Goal: Task Accomplishment & Management: Complete application form

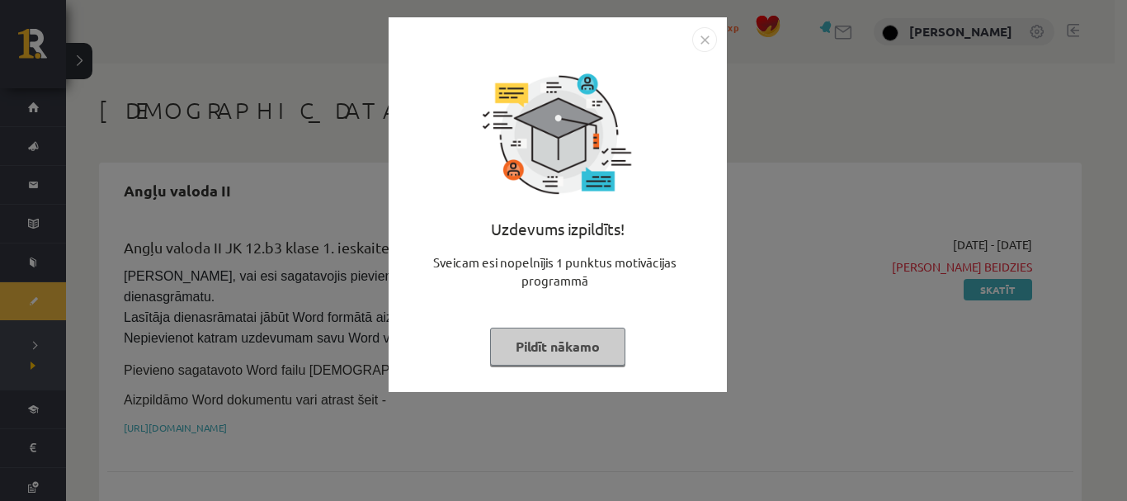
click at [546, 370] on div "Uzdevums izpildīts! Sveicam esi nopelnījis 1 punktus motivācijas programmā Pild…" at bounding box center [557, 217] width 318 height 330
click at [546, 356] on button "Pildīt nākamo" at bounding box center [557, 346] width 135 height 38
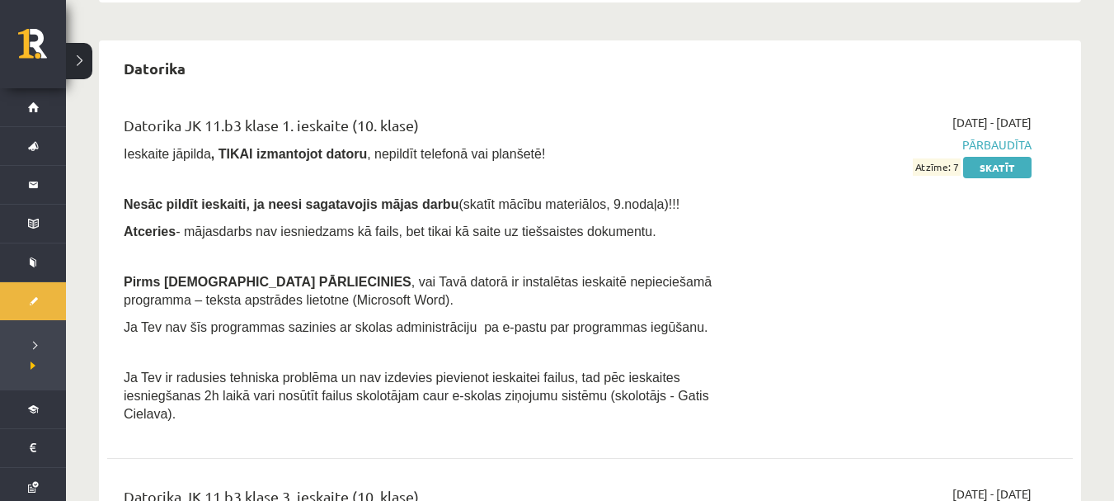
scroll to position [592, 0]
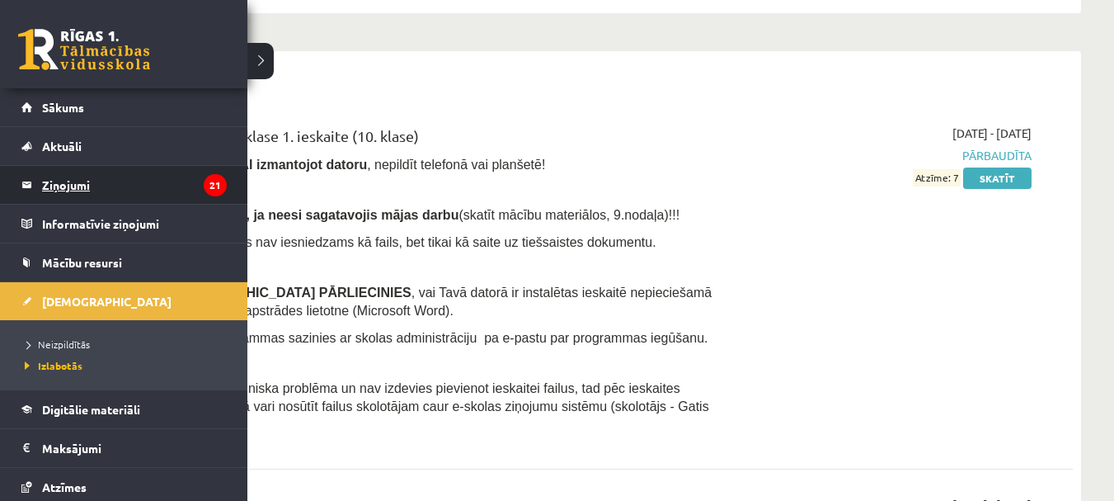
click at [87, 176] on legend "Ziņojumi 21" at bounding box center [134, 185] width 185 height 38
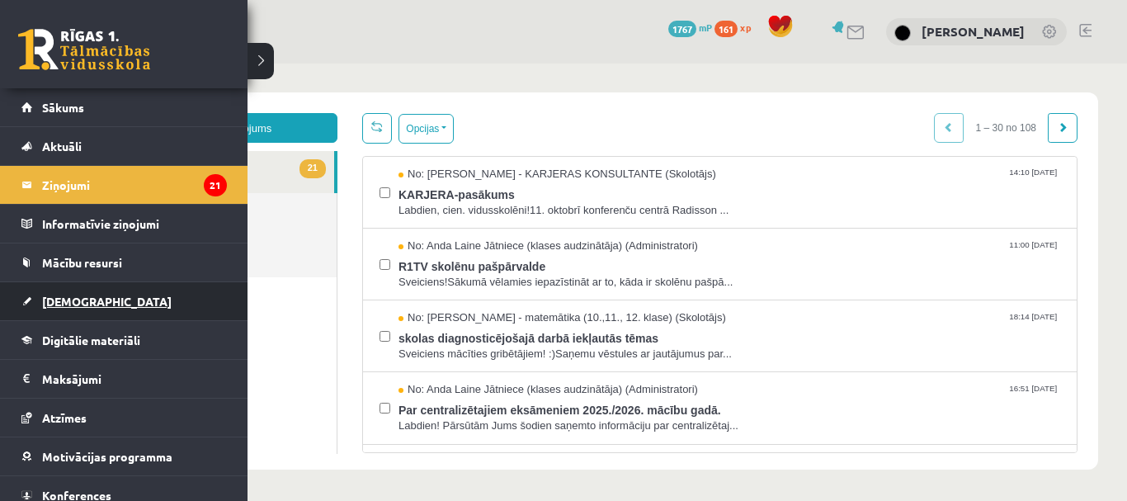
click at [61, 313] on link "[DEMOGRAPHIC_DATA]" at bounding box center [123, 301] width 205 height 38
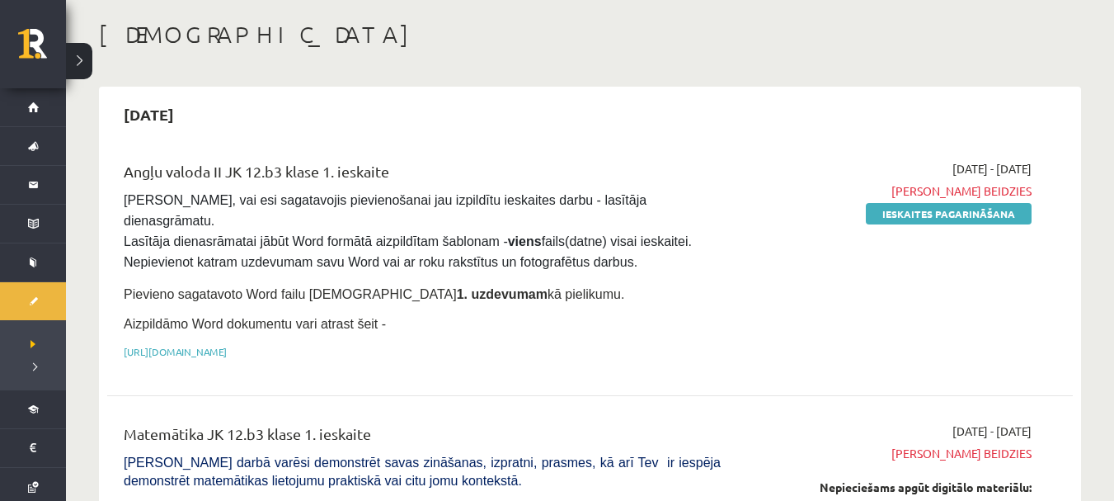
scroll to position [114, 0]
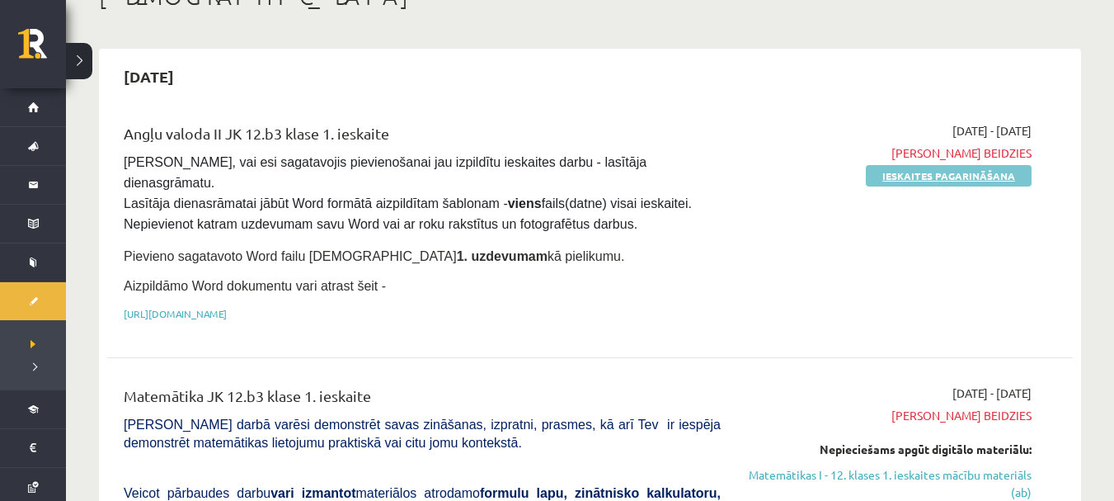
click at [971, 166] on link "Ieskaites pagarināšana" at bounding box center [949, 175] width 166 height 21
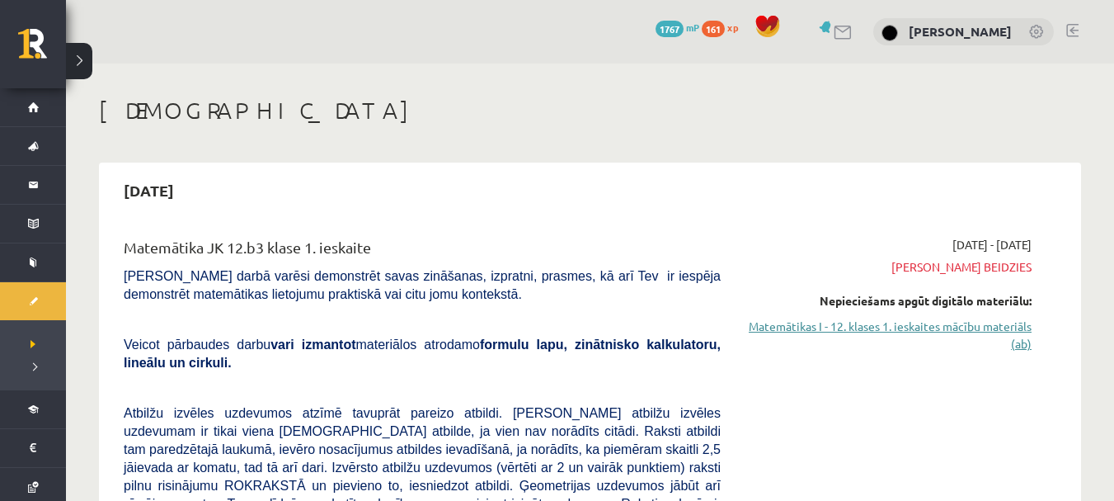
click at [1000, 320] on link "Matemātikas I - 12. klases 1. ieskaites mācību materiāls (ab)" at bounding box center [889, 335] width 286 height 35
click at [658, 59] on div "0 Dāvanas 1767 mP 161 xp [PERSON_NAME]" at bounding box center [590, 32] width 1048 height 64
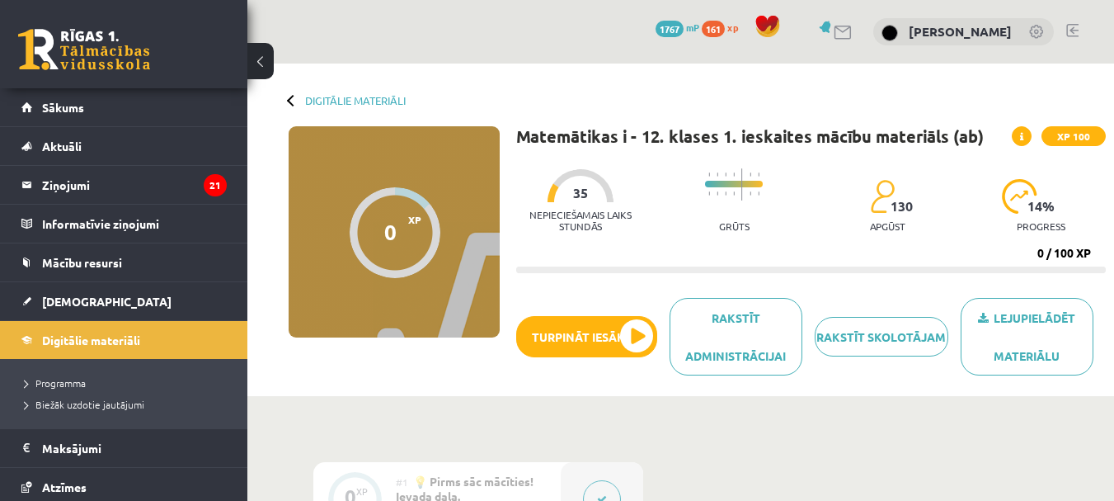
click at [257, 61] on button at bounding box center [260, 61] width 26 height 36
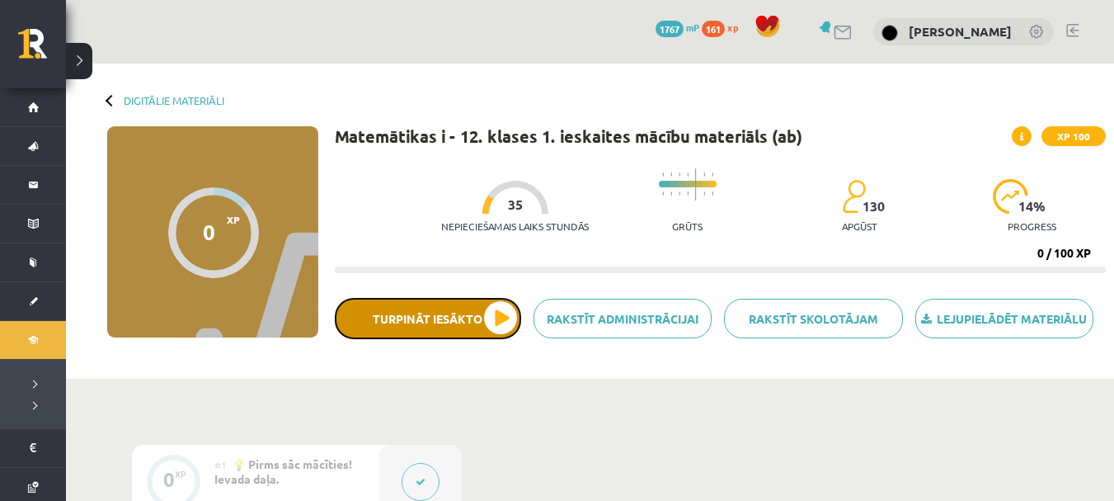
click at [486, 313] on button "Turpināt iesākto" at bounding box center [428, 318] width 186 height 41
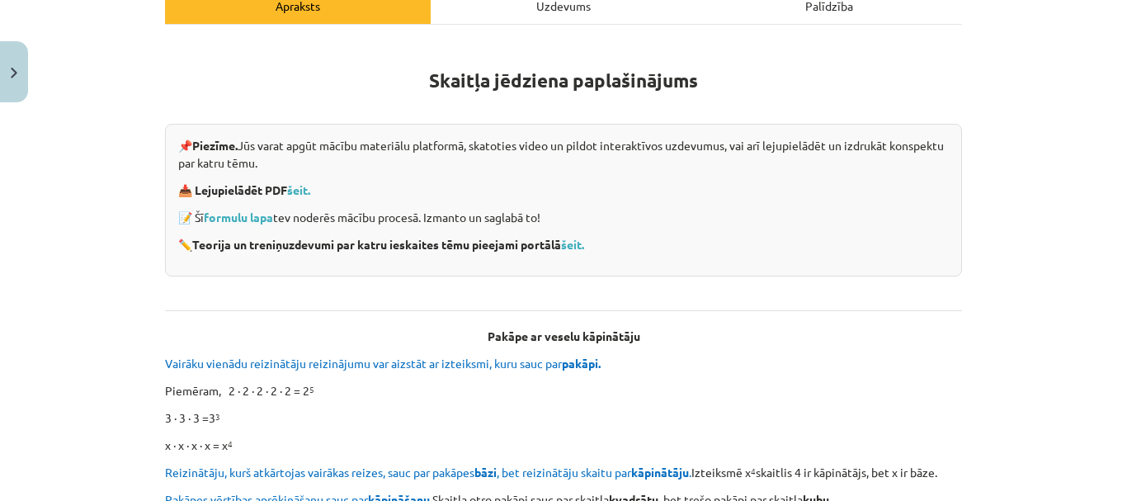
scroll to position [277, 0]
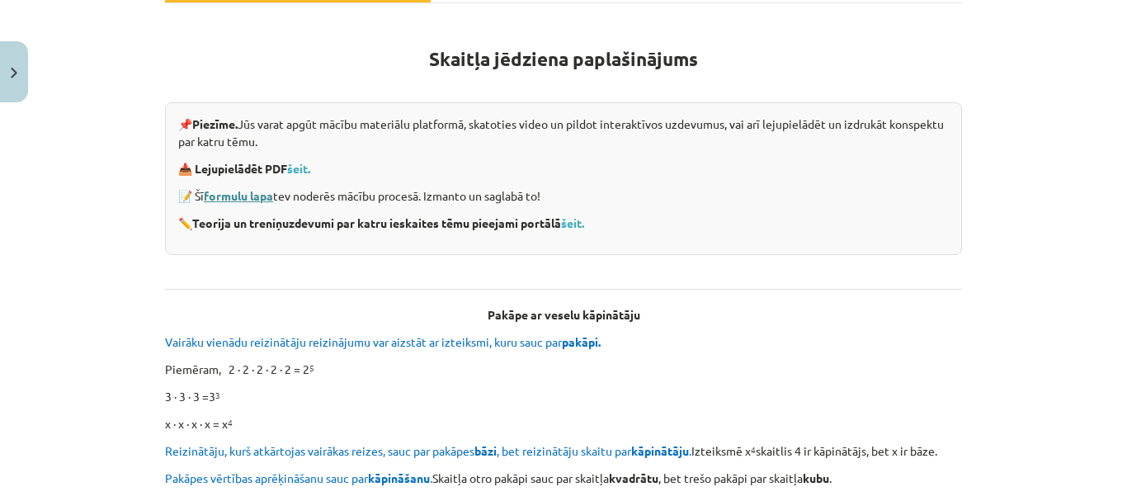
click at [260, 197] on link "formulu lapa" at bounding box center [238, 195] width 69 height 15
click at [573, 222] on link "šeit." at bounding box center [572, 222] width 23 height 15
click at [302, 161] on link "šeit." at bounding box center [298, 168] width 23 height 15
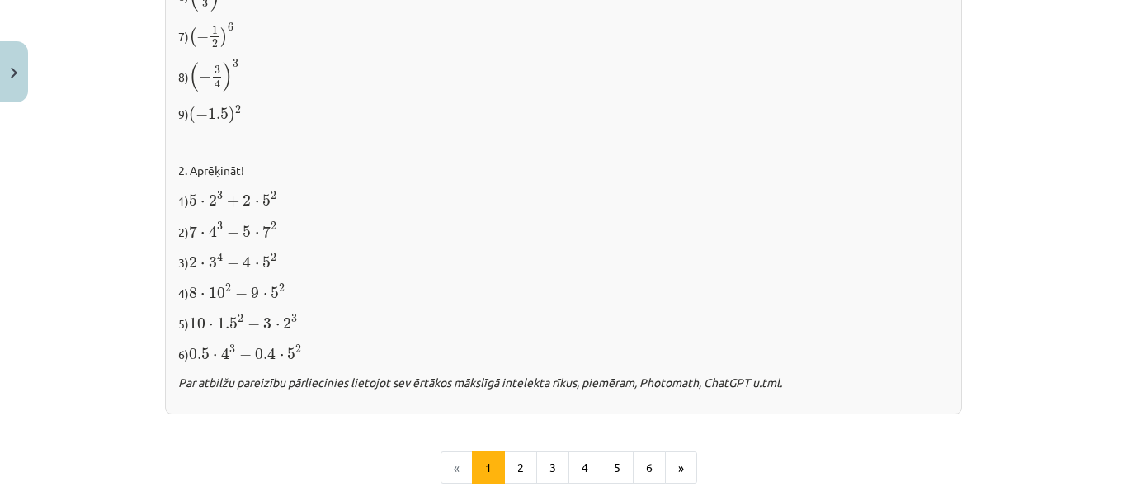
scroll to position [1725, 0]
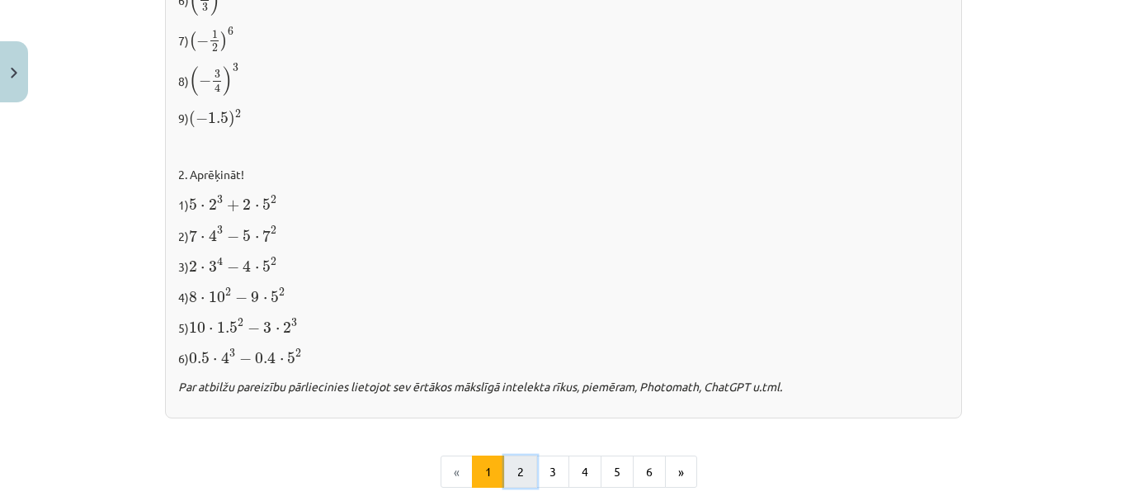
click at [525, 465] on button "2" at bounding box center [520, 471] width 33 height 33
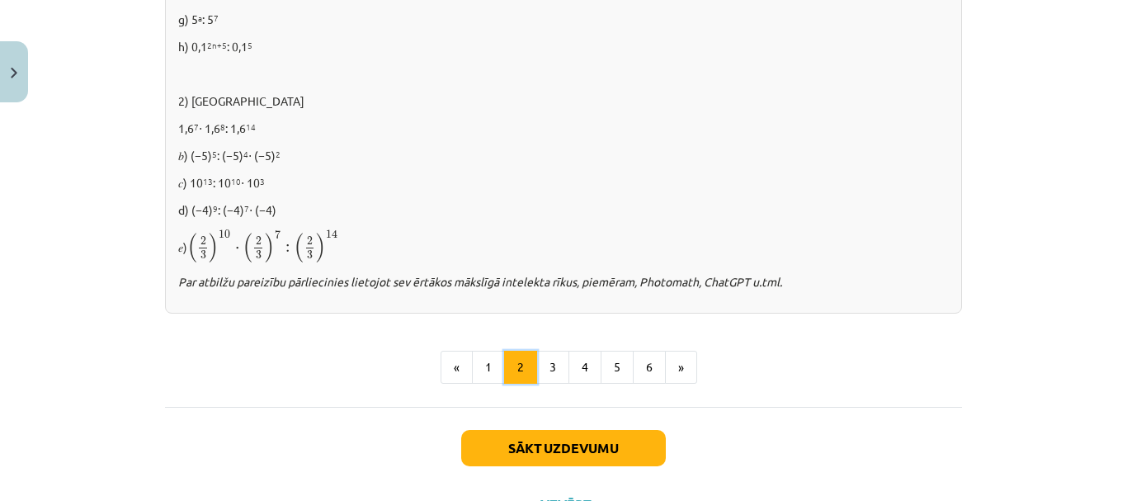
scroll to position [1189, 0]
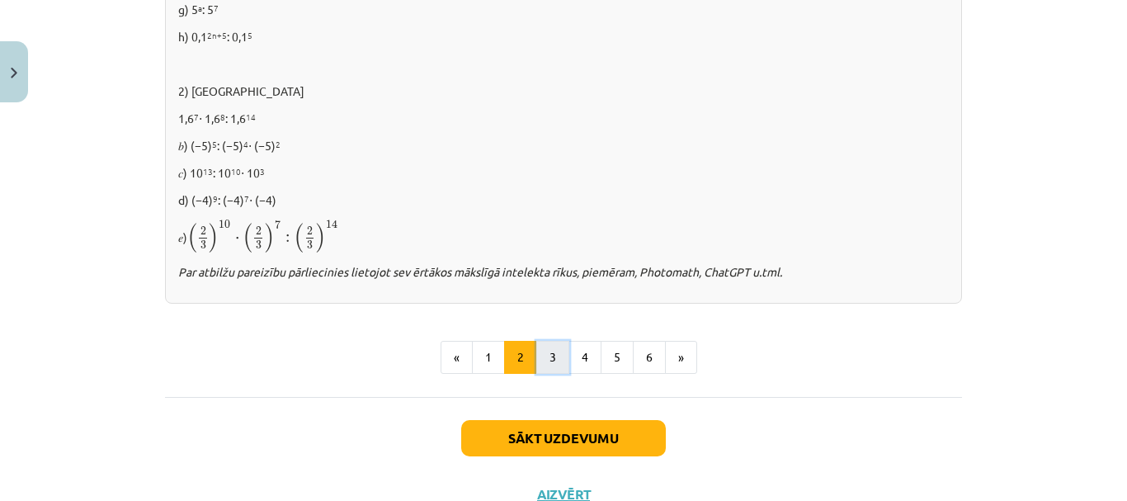
click at [549, 352] on button "3" at bounding box center [552, 357] width 33 height 33
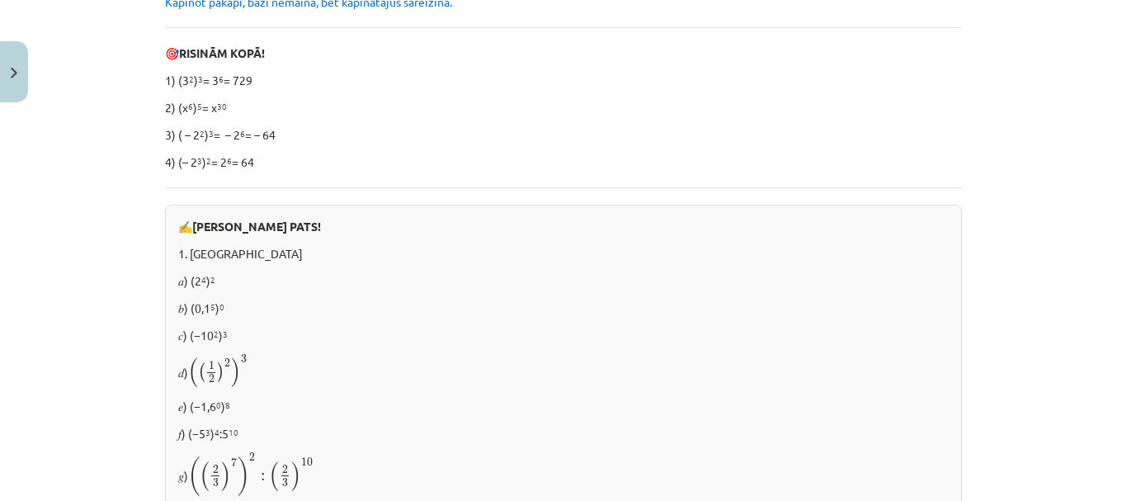
scroll to position [457, 0]
click at [549, 354] on p "𝑑) ( ( 1 2 ) 2 ) 3 ( ( 1 2 ) 2 ) 3" at bounding box center [563, 370] width 770 height 35
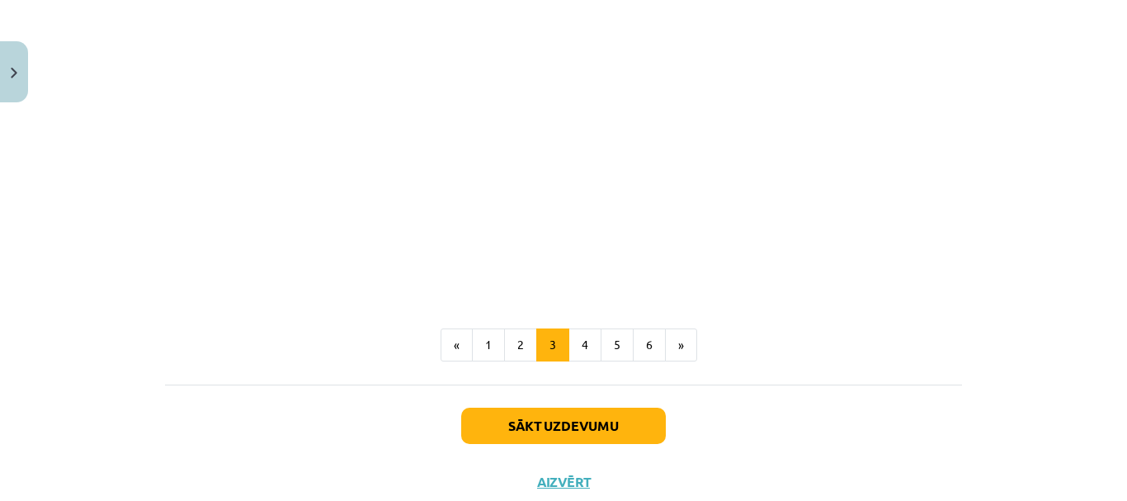
scroll to position [1556, 0]
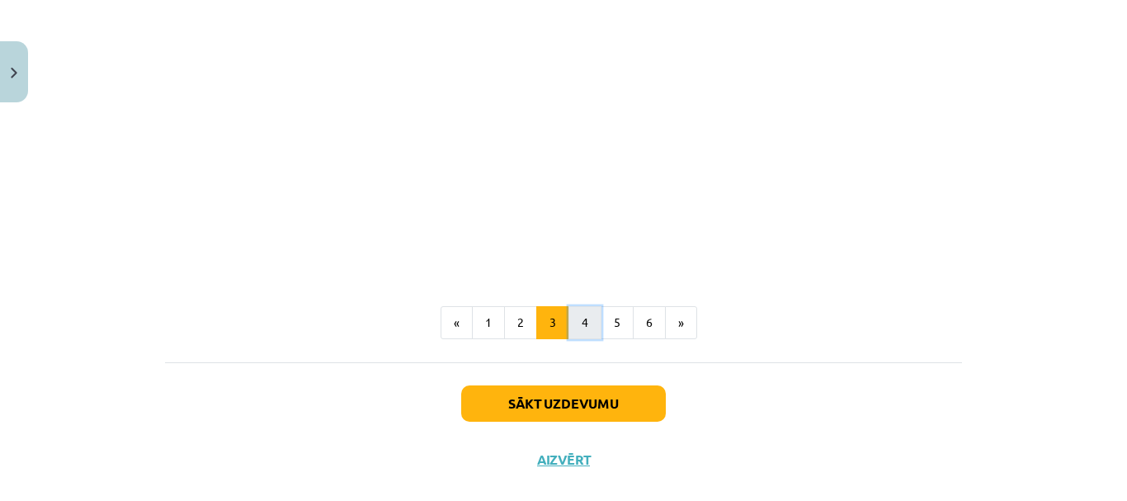
click at [578, 323] on button "4" at bounding box center [584, 322] width 33 height 33
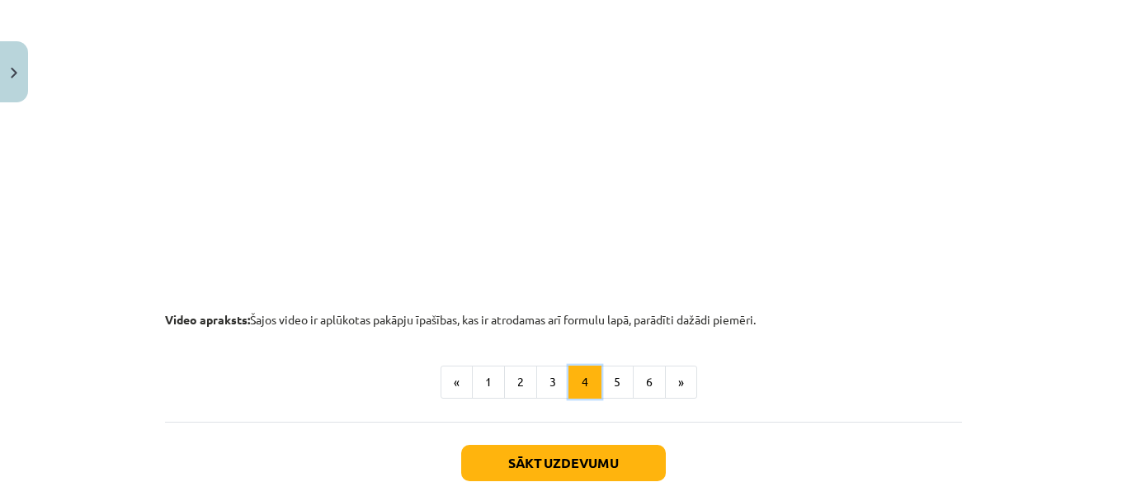
scroll to position [1759, 0]
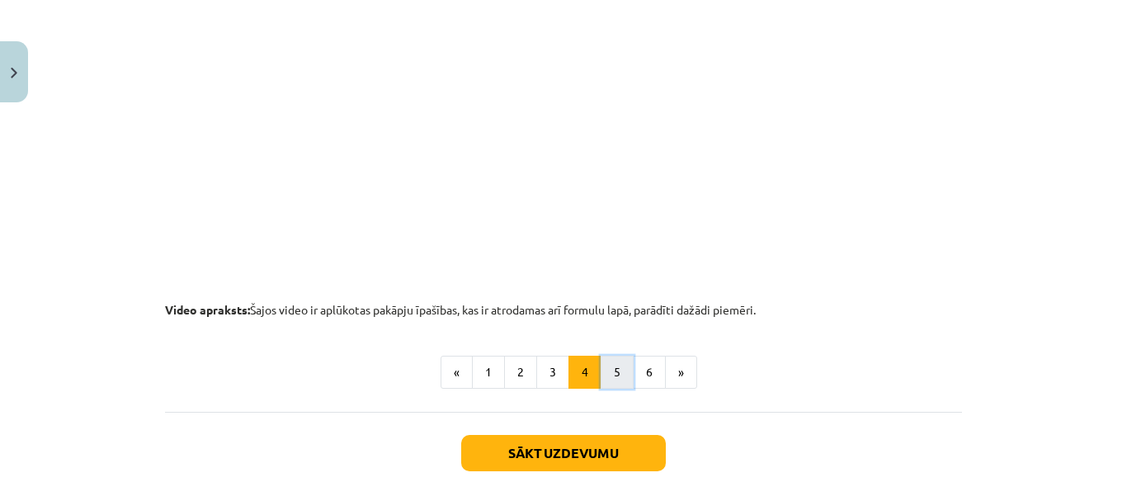
click at [610, 363] on button "5" at bounding box center [616, 371] width 33 height 33
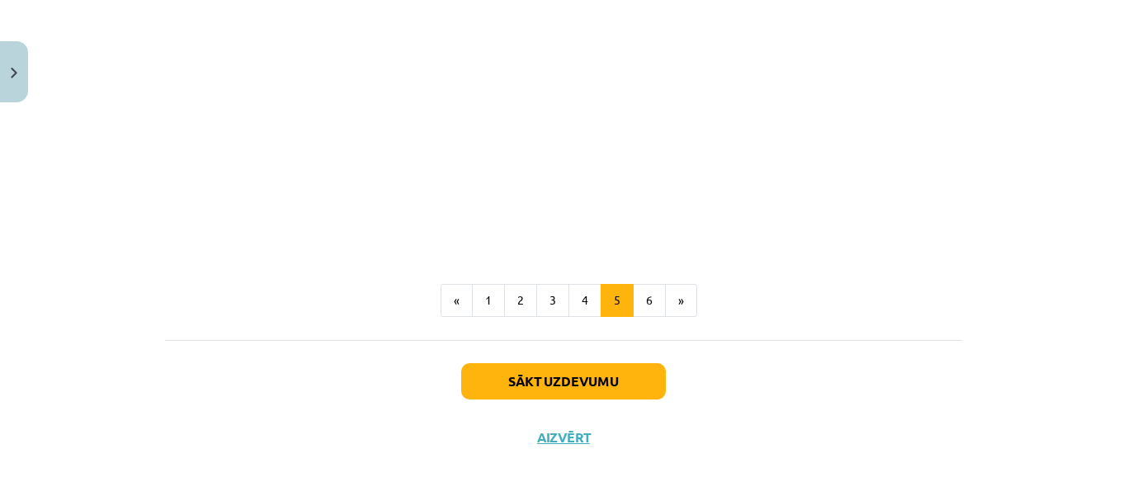
scroll to position [2046, 0]
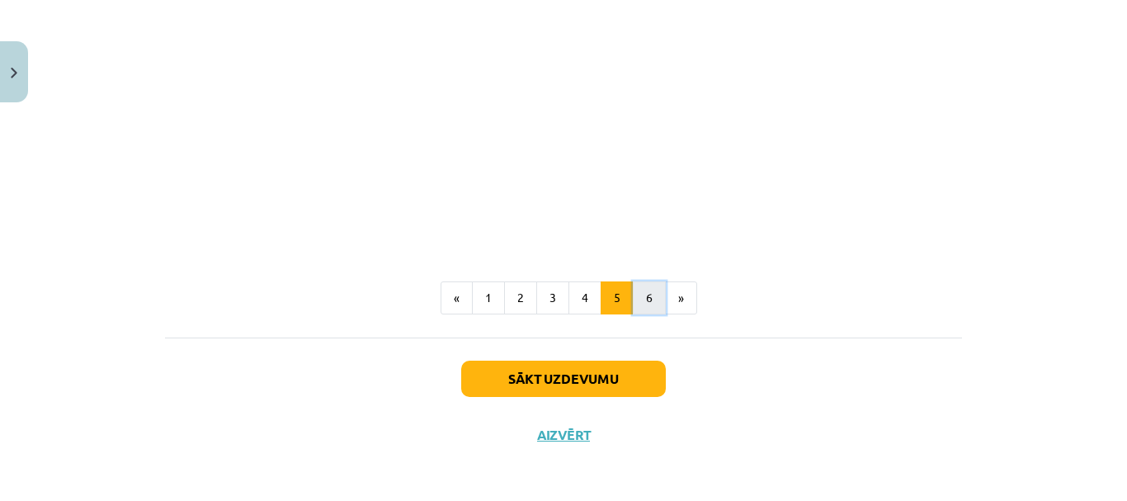
click at [634, 287] on button "6" at bounding box center [649, 297] width 33 height 33
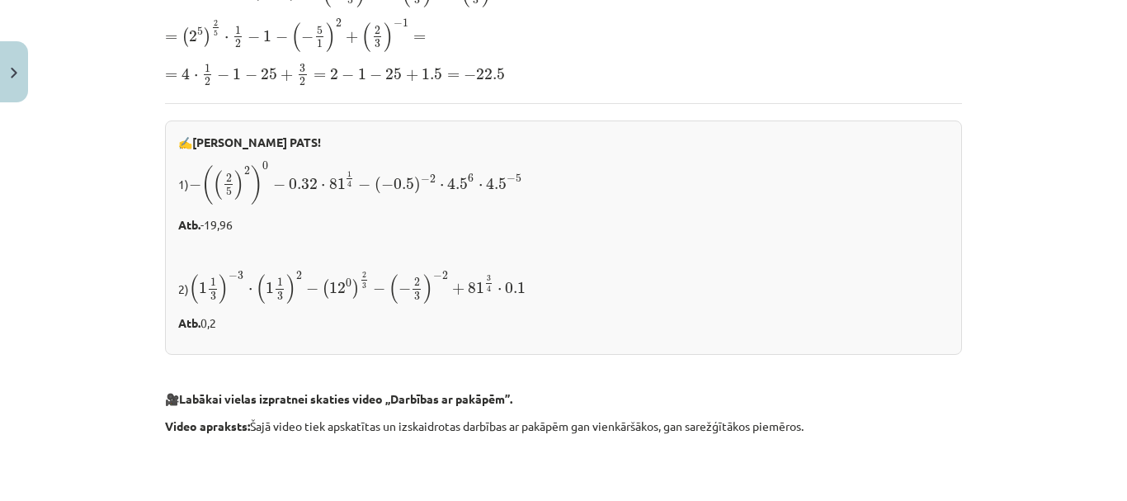
scroll to position [595, 0]
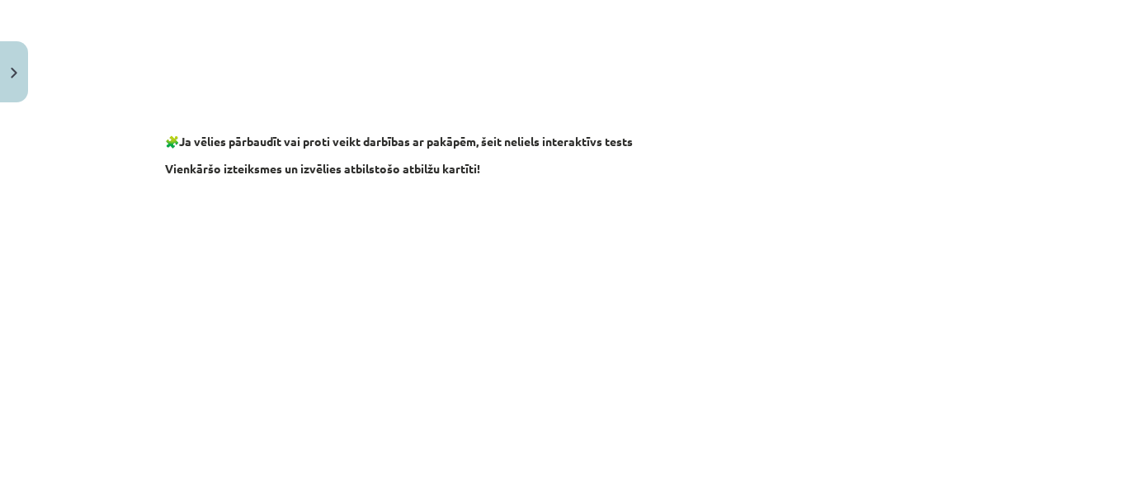
click at [992, 221] on div "Mācību tēma: Matemātikas i - 12. klases 1. ieskaites mācību materiāls (ab) #2 📝…" at bounding box center [563, 250] width 1127 height 501
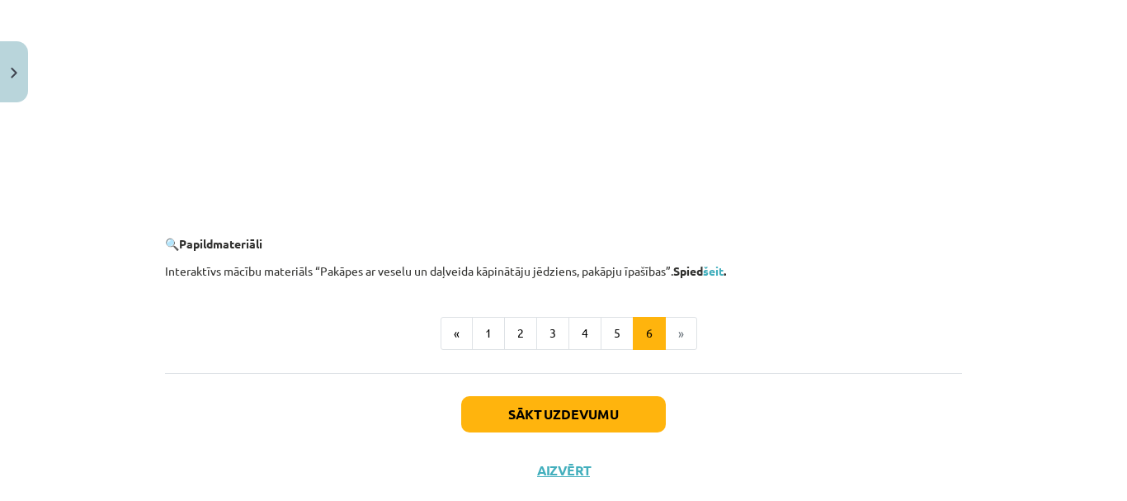
scroll to position [1650, 0]
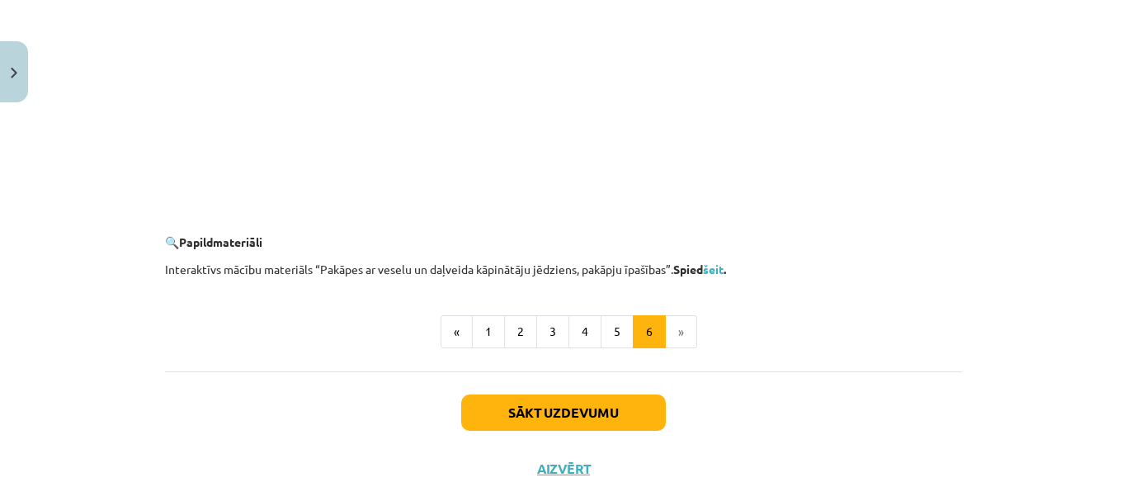
click at [676, 335] on li "»" at bounding box center [681, 331] width 31 height 33
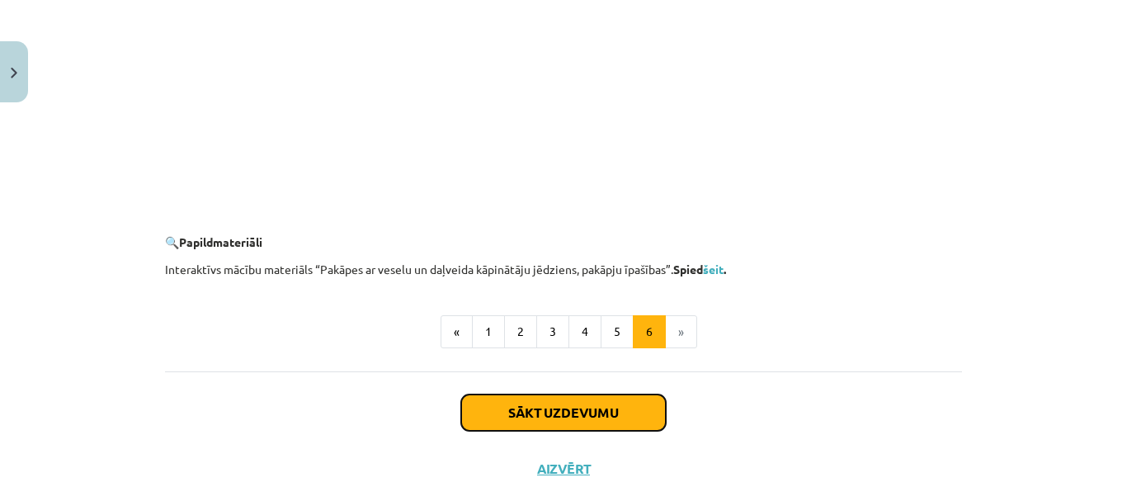
click at [596, 417] on button "Sākt uzdevumu" at bounding box center [563, 412] width 205 height 36
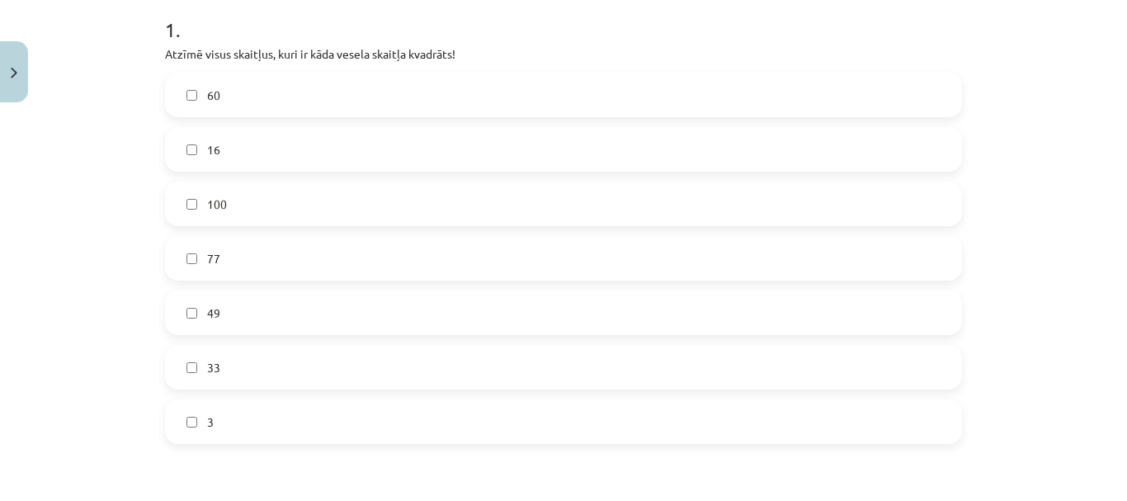
scroll to position [340, 0]
click at [435, 193] on label "100" at bounding box center [563, 202] width 793 height 41
click at [359, 132] on label "16" at bounding box center [563, 148] width 793 height 41
click at [388, 325] on label "49" at bounding box center [563, 311] width 793 height 41
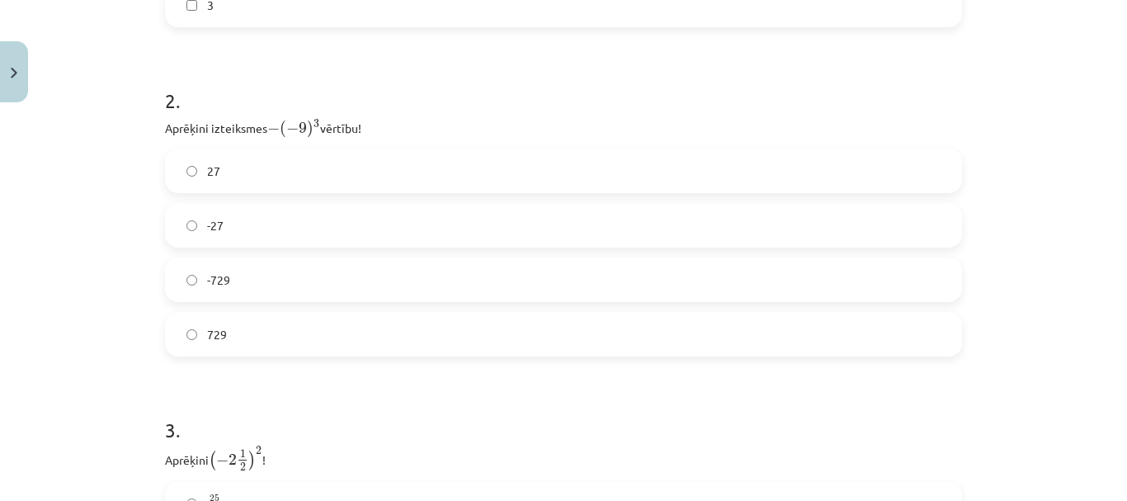
scroll to position [756, 0]
click at [556, 339] on label "729" at bounding box center [563, 333] width 793 height 41
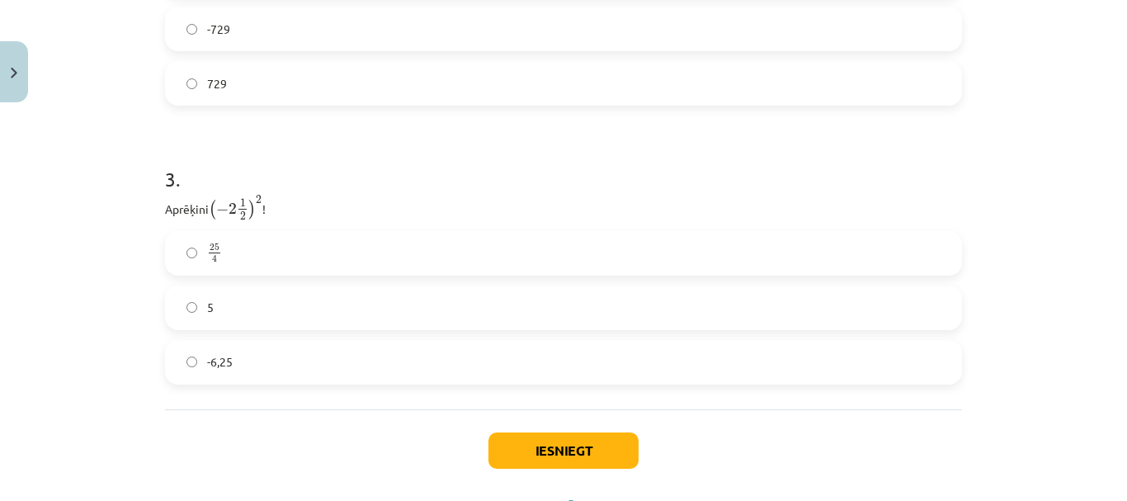
scroll to position [1007, 0]
click at [550, 352] on label "-6,25" at bounding box center [563, 361] width 793 height 41
click at [511, 253] on label "25 4 25 4" at bounding box center [563, 252] width 793 height 41
click at [572, 443] on button "Iesniegt" at bounding box center [563, 449] width 150 height 36
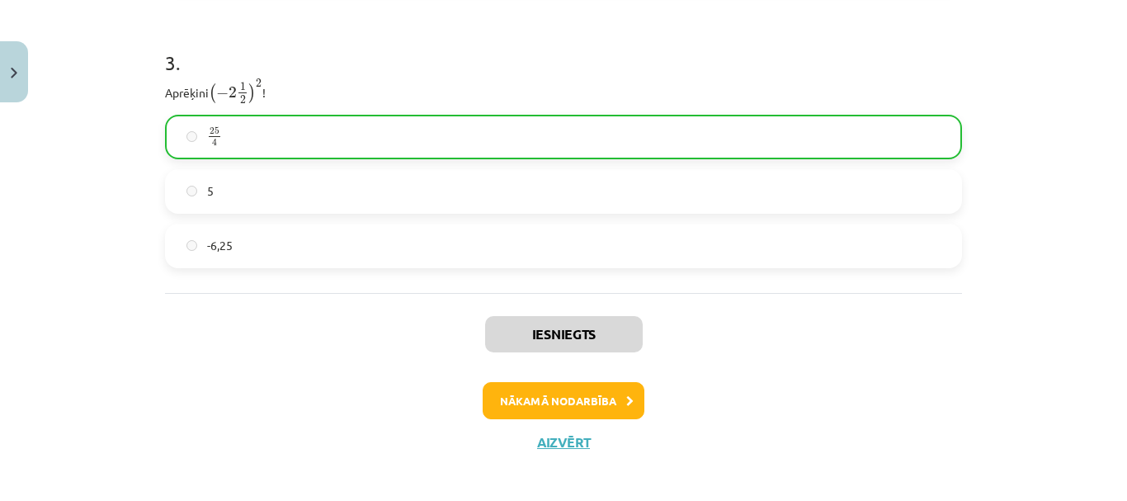
scroll to position [1132, 0]
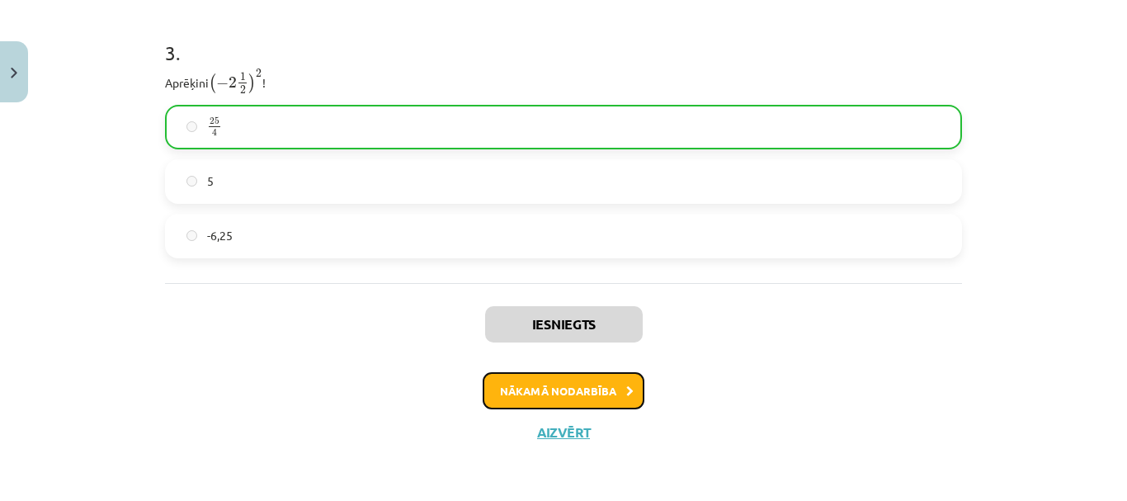
click at [566, 389] on button "Nākamā nodarbība" at bounding box center [564, 391] width 162 height 38
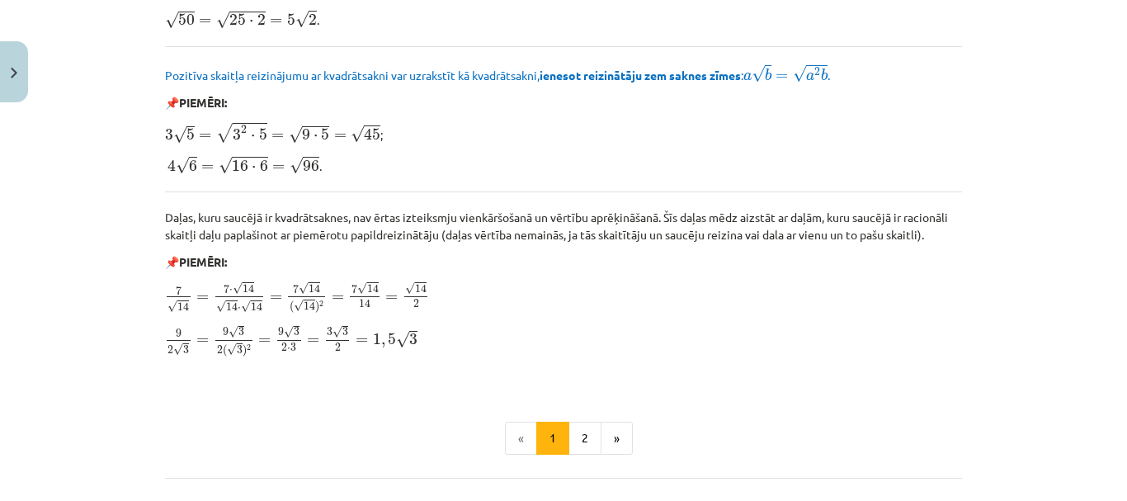
scroll to position [1951, 0]
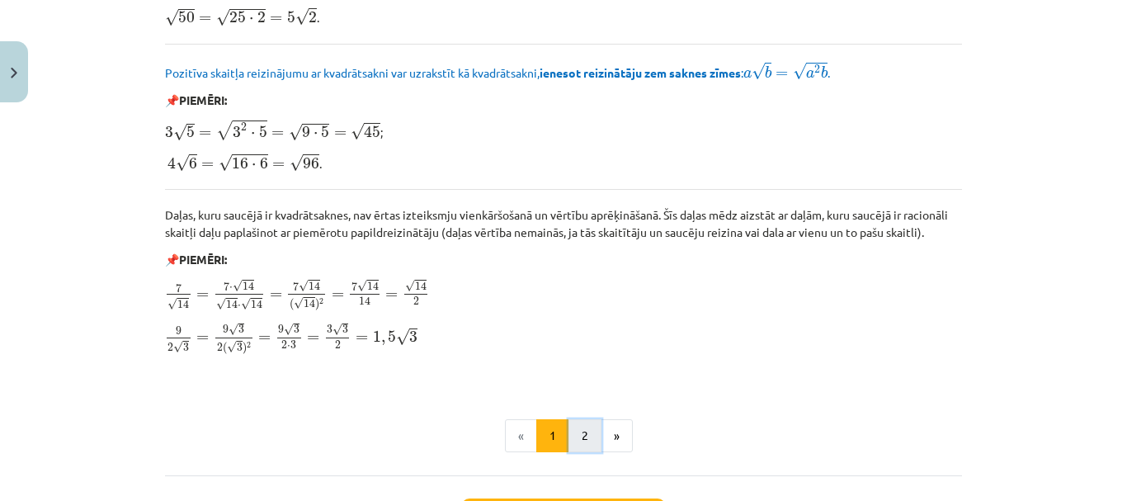
click at [583, 436] on button "2" at bounding box center [584, 435] width 33 height 33
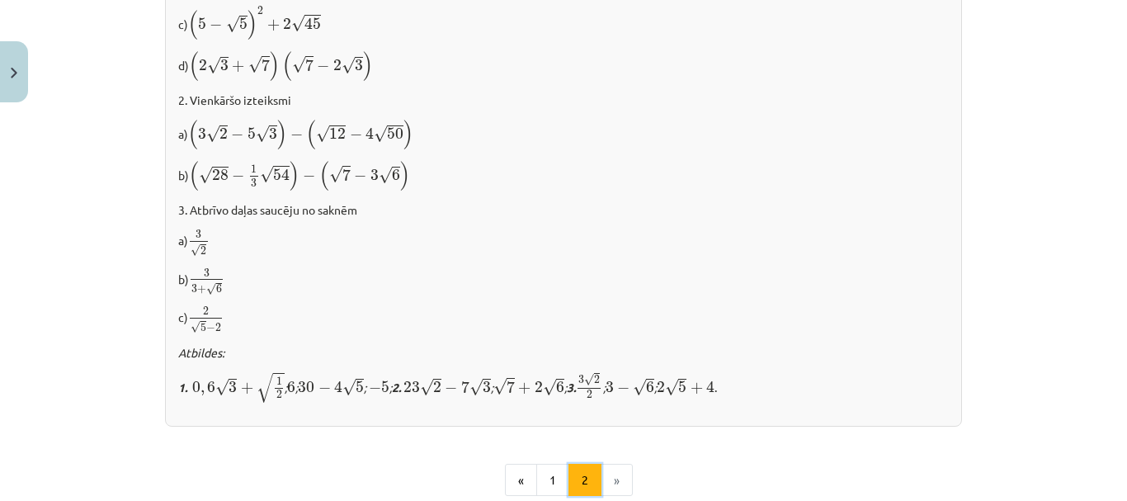
scroll to position [1053, 0]
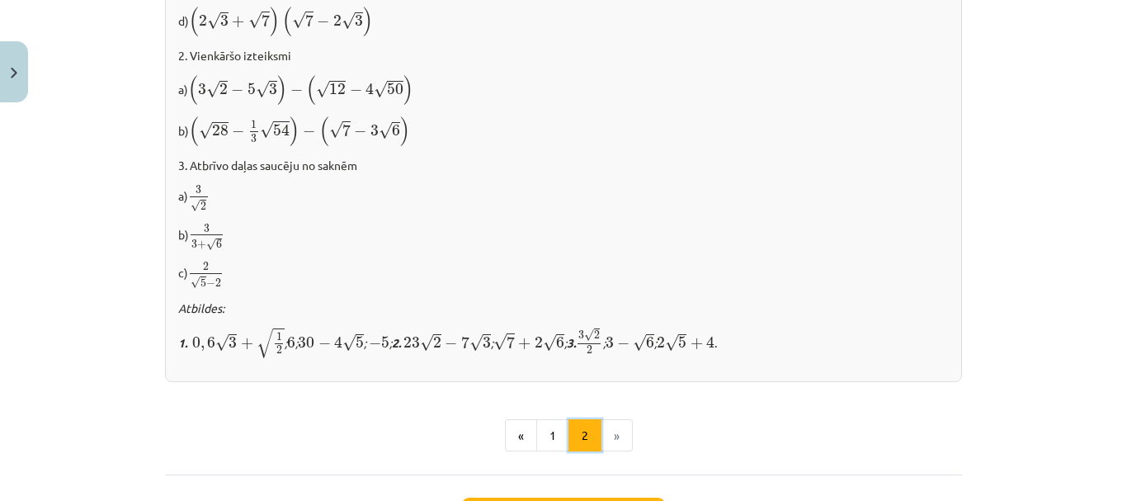
drag, startPoint x: 583, startPoint y: 436, endPoint x: 607, endPoint y: 445, distance: 25.6
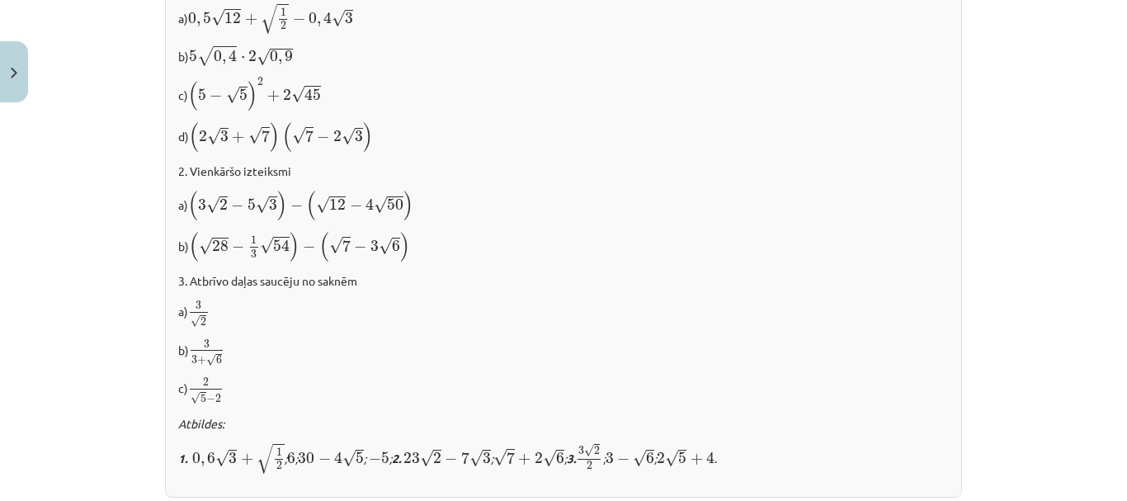
scroll to position [940, 0]
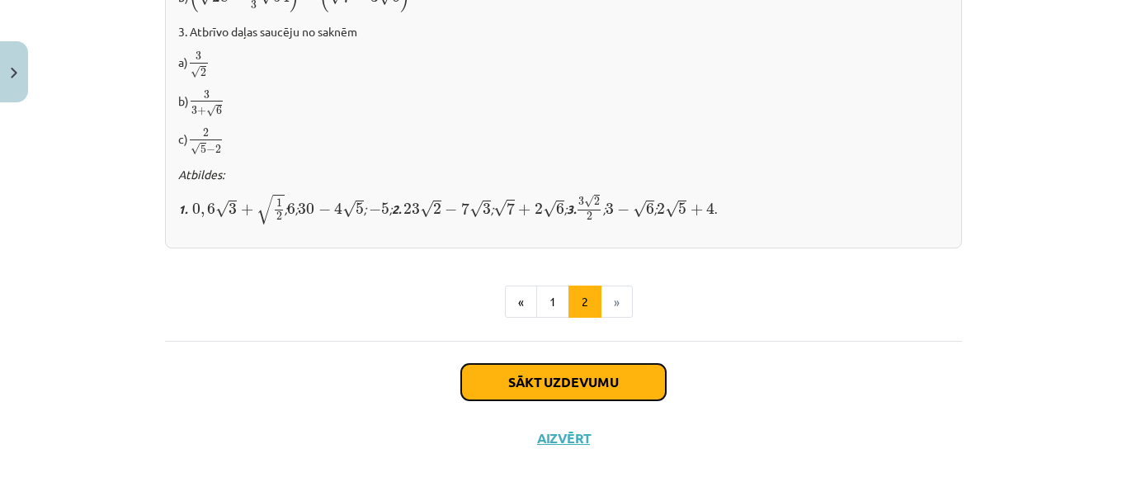
click at [575, 374] on button "Sākt uzdevumu" at bounding box center [563, 382] width 205 height 36
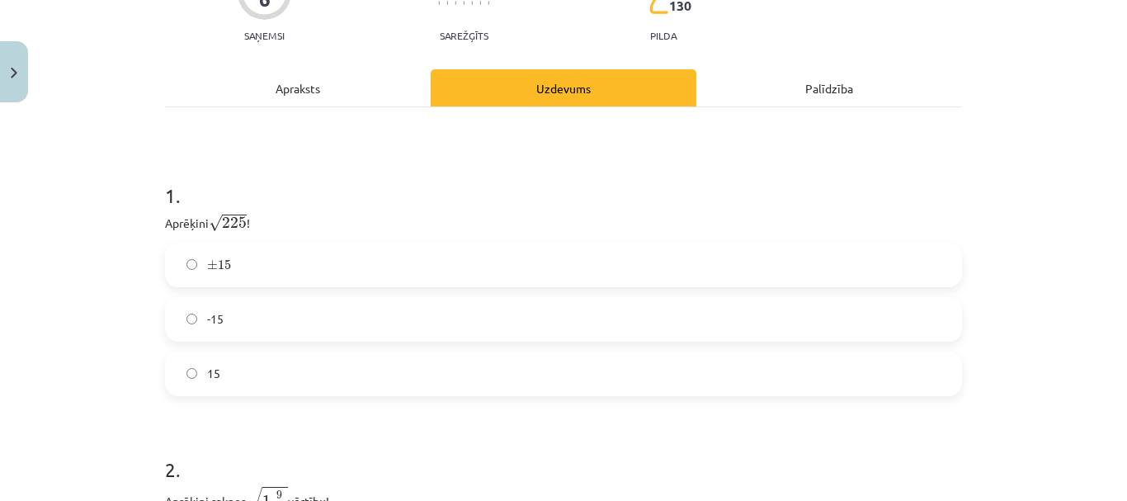
scroll to position [203, 0]
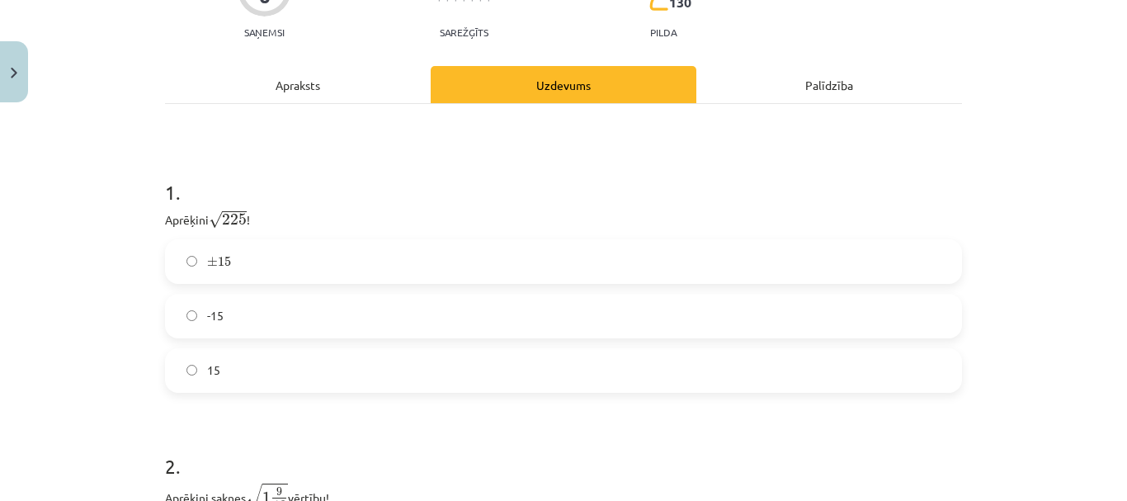
click at [442, 387] on label "15" at bounding box center [563, 370] width 793 height 41
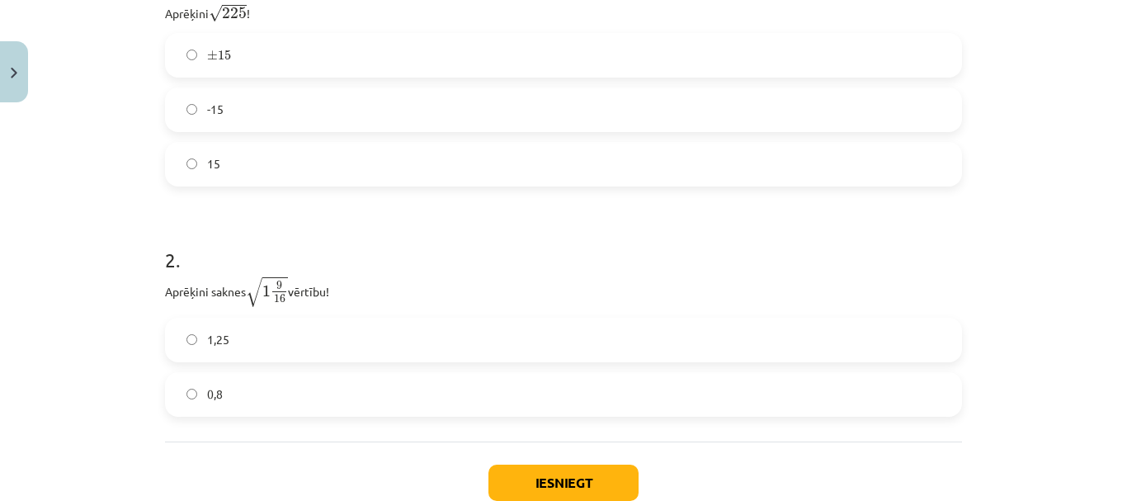
scroll to position [416, 0]
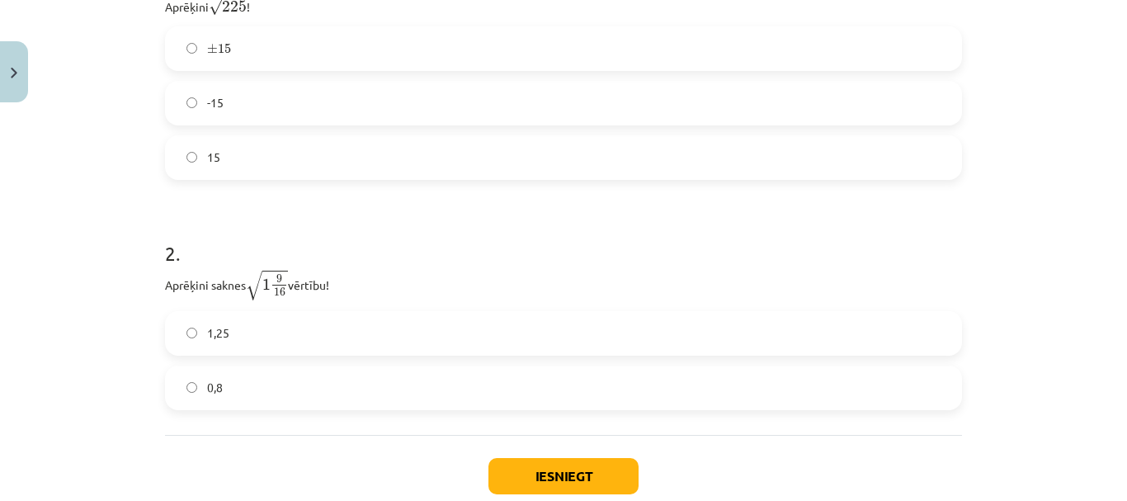
click at [428, 341] on label "1,25" at bounding box center [563, 333] width 793 height 41
click at [516, 464] on button "Iesniegt" at bounding box center [563, 476] width 150 height 36
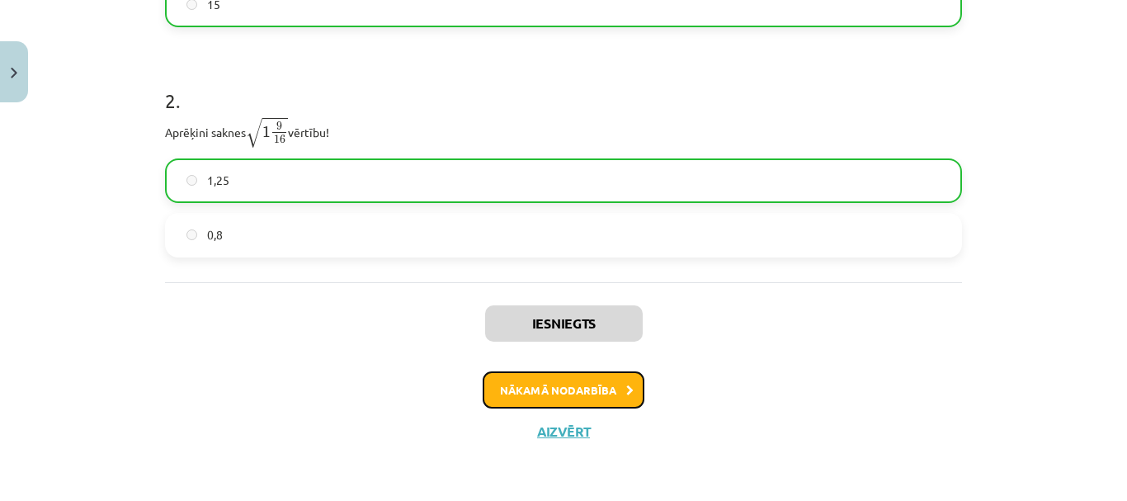
click at [567, 376] on button "Nākamā nodarbība" at bounding box center [564, 390] width 162 height 38
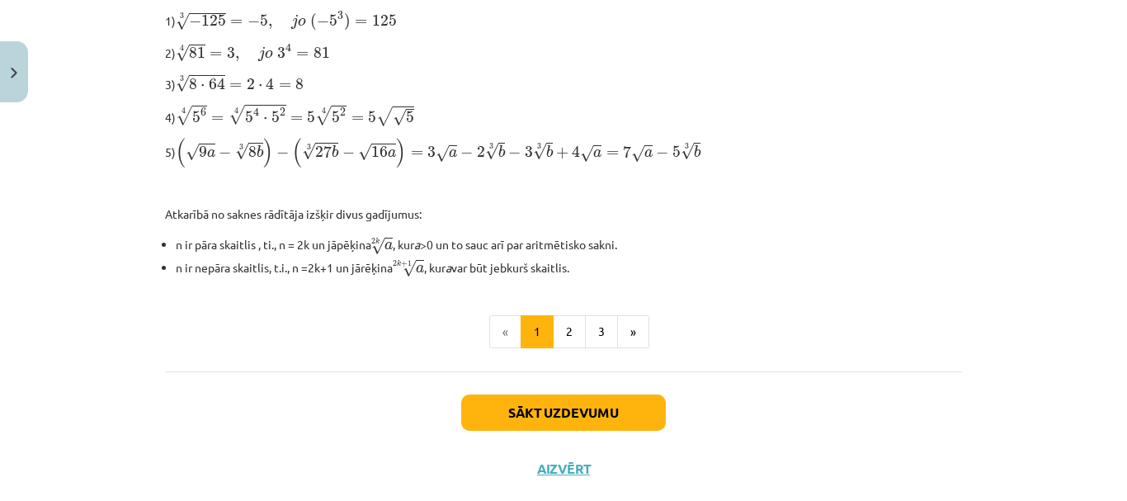
scroll to position [598, 0]
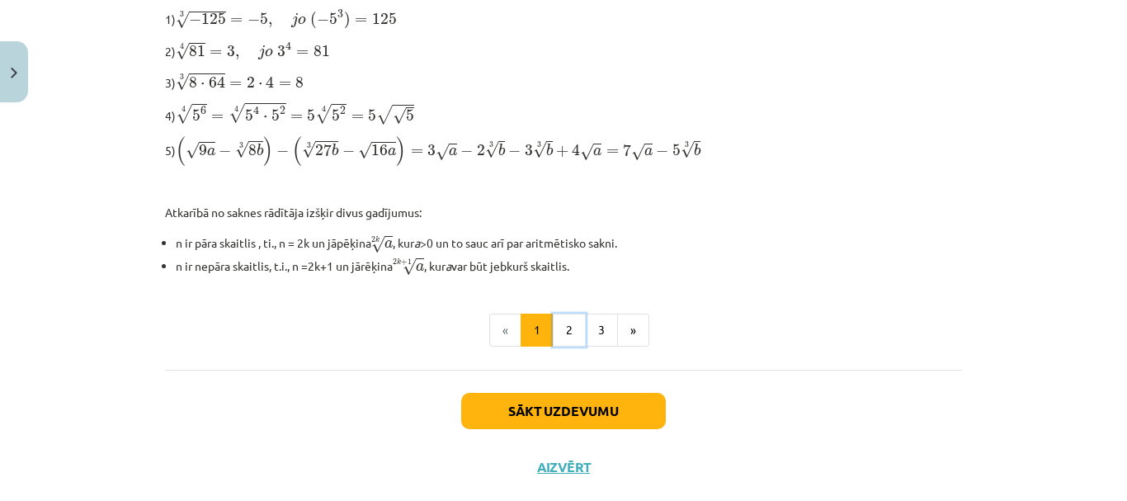
click at [553, 324] on button "2" at bounding box center [569, 329] width 33 height 33
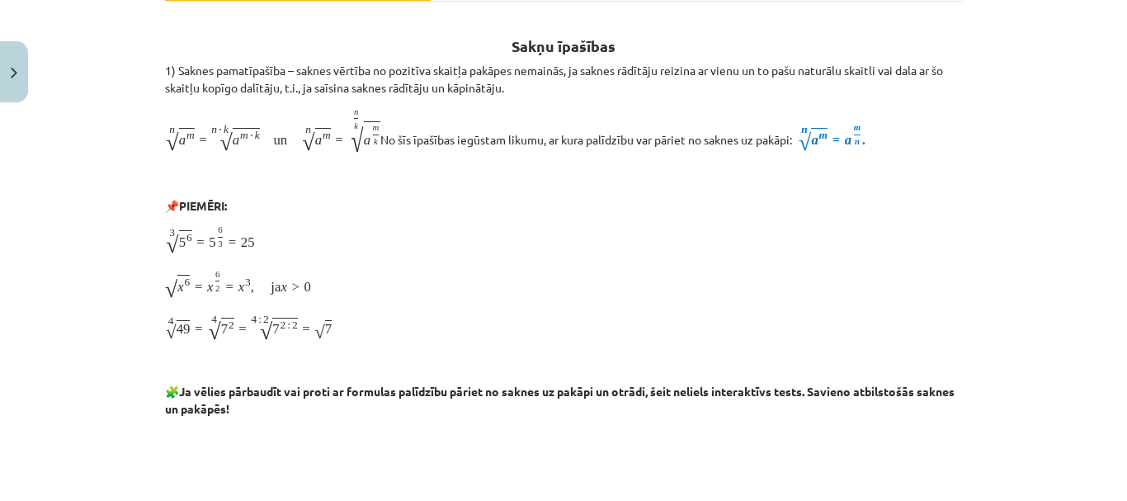
scroll to position [295, 0]
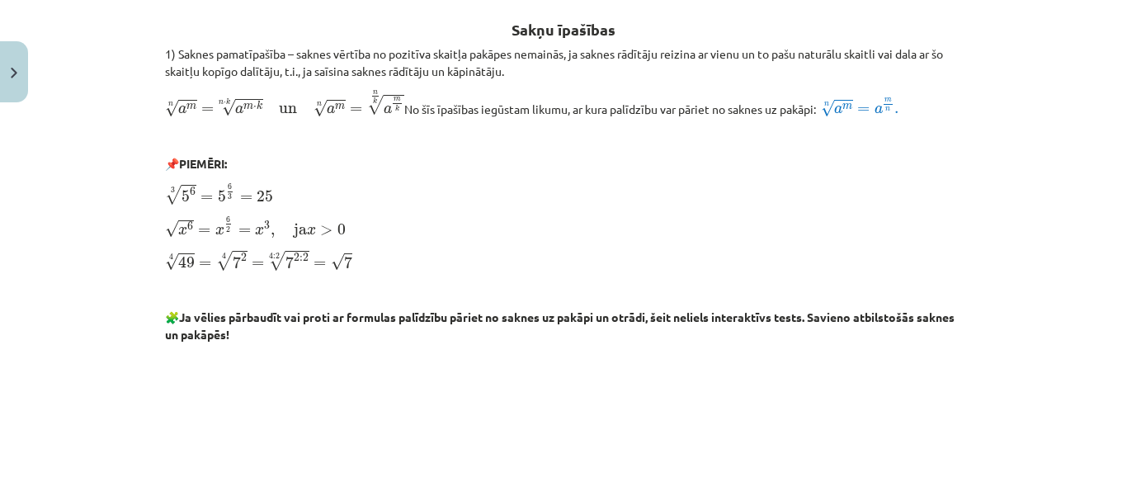
click at [529, 290] on p at bounding box center [563, 289] width 797 height 17
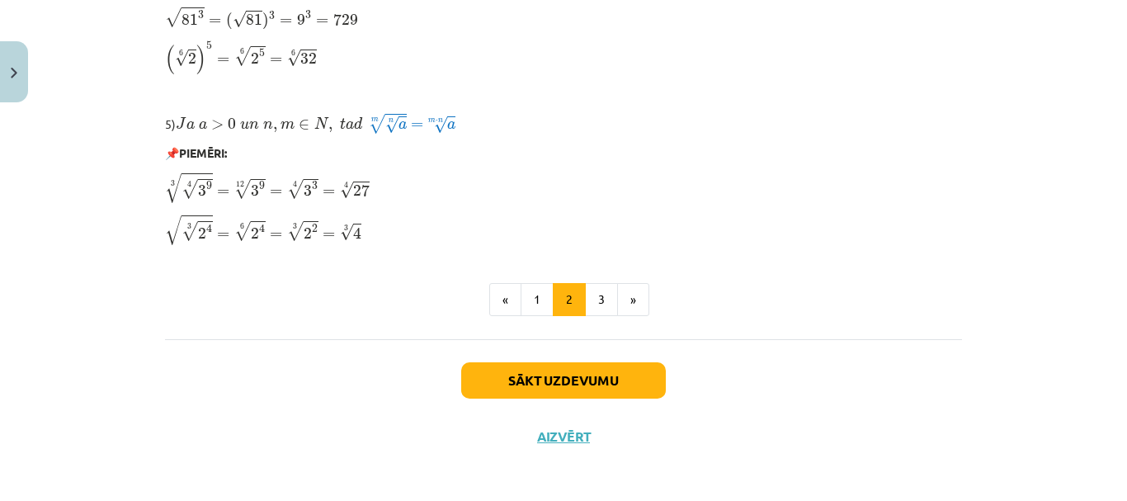
scroll to position [1498, 0]
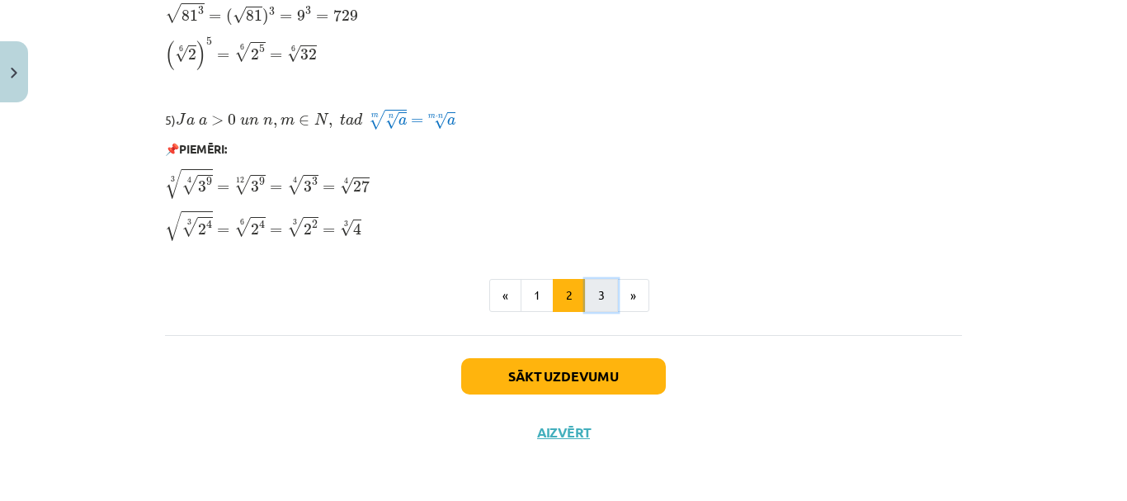
click at [590, 294] on button "3" at bounding box center [601, 295] width 33 height 33
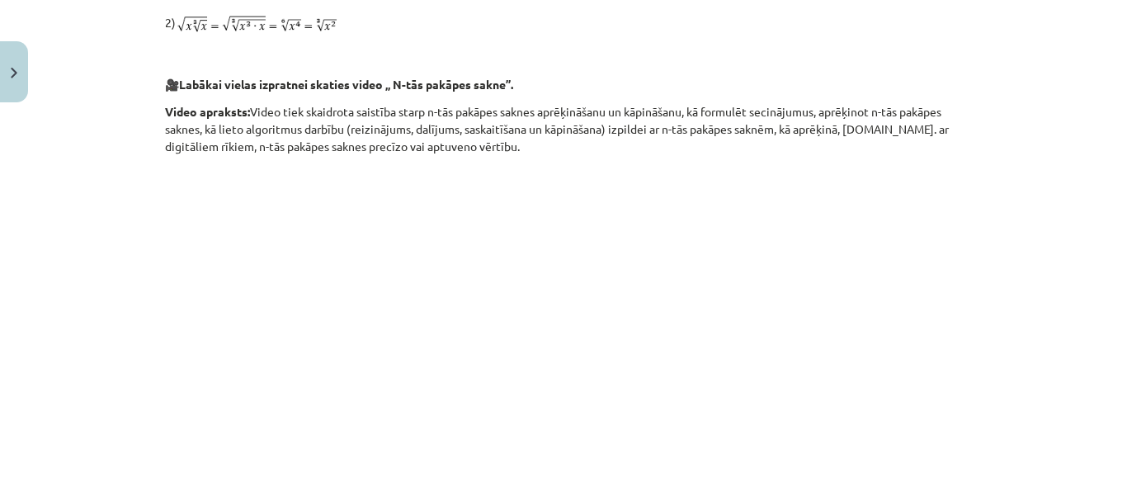
scroll to position [1325, 0]
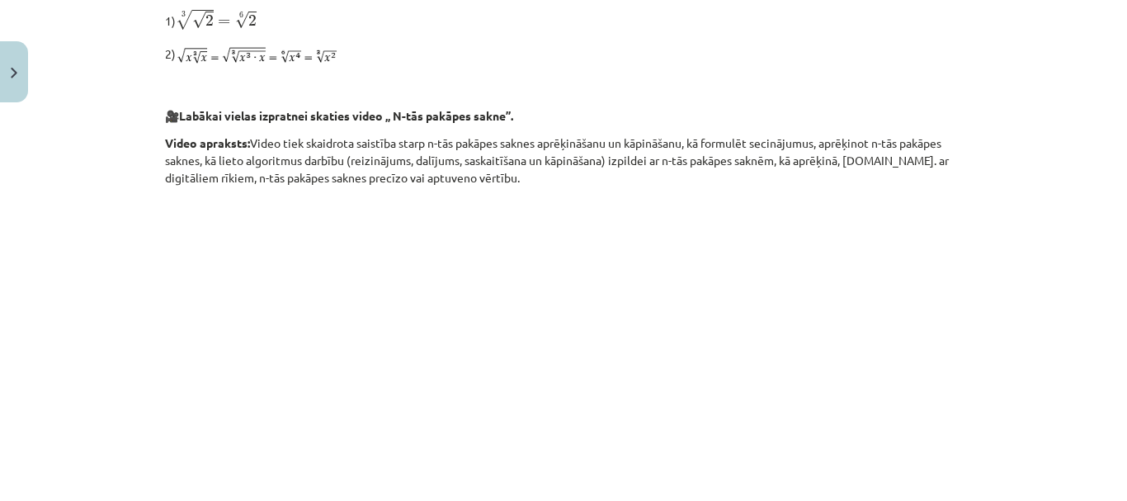
click at [895, 359] on p at bounding box center [563, 346] width 797 height 301
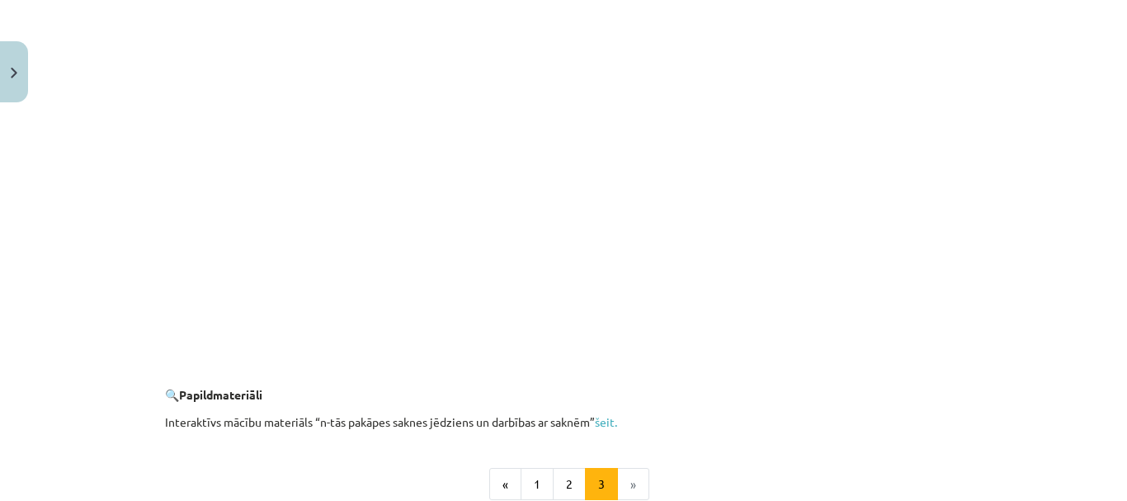
scroll to position [3096, 0]
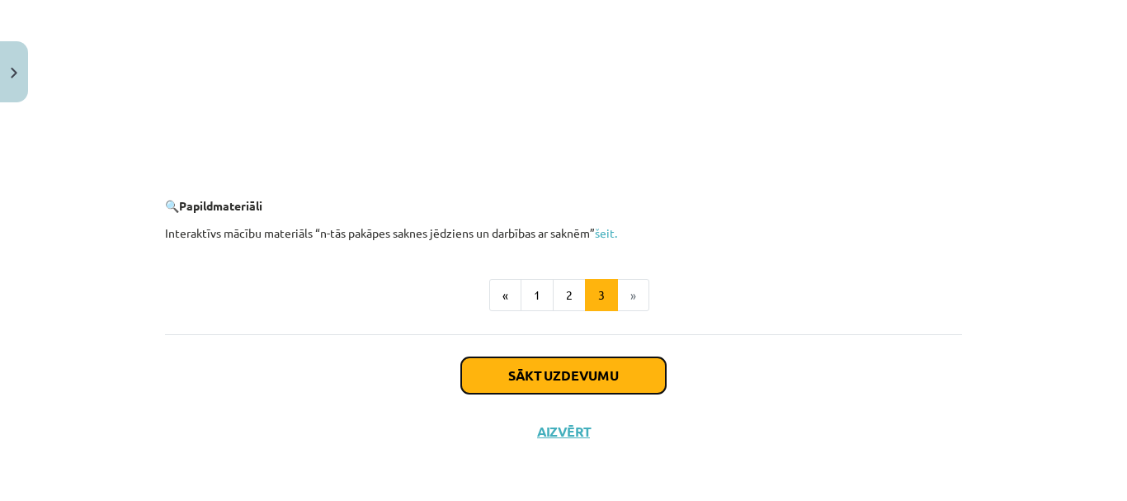
click at [636, 371] on button "Sākt uzdevumu" at bounding box center [563, 375] width 205 height 36
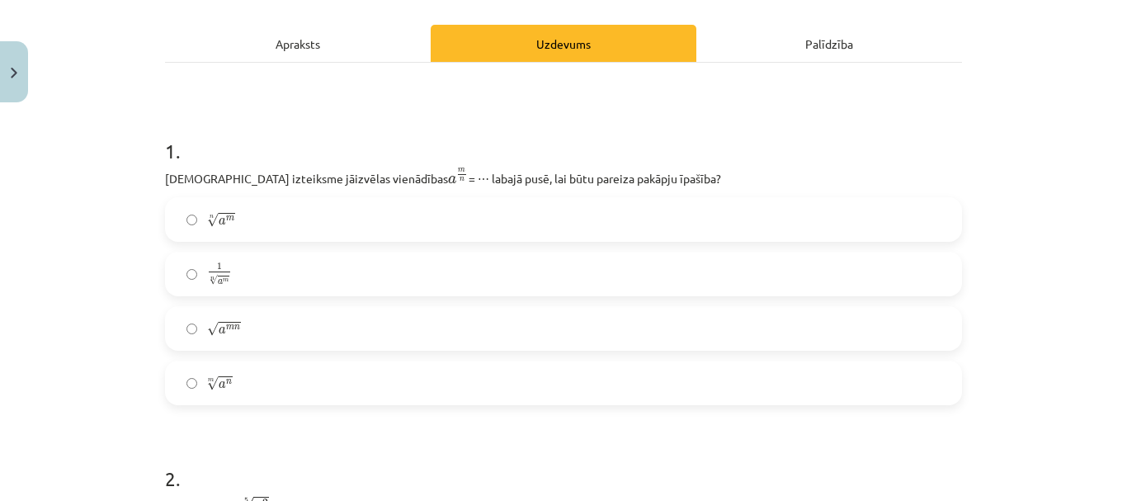
scroll to position [230, 0]
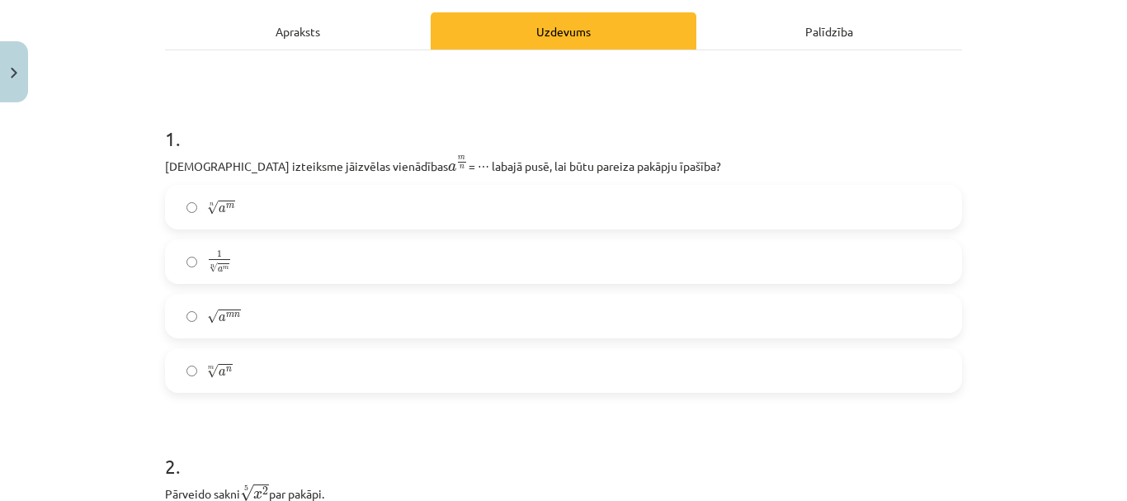
click at [397, 213] on label "n √ a m a m n" at bounding box center [563, 206] width 793 height 41
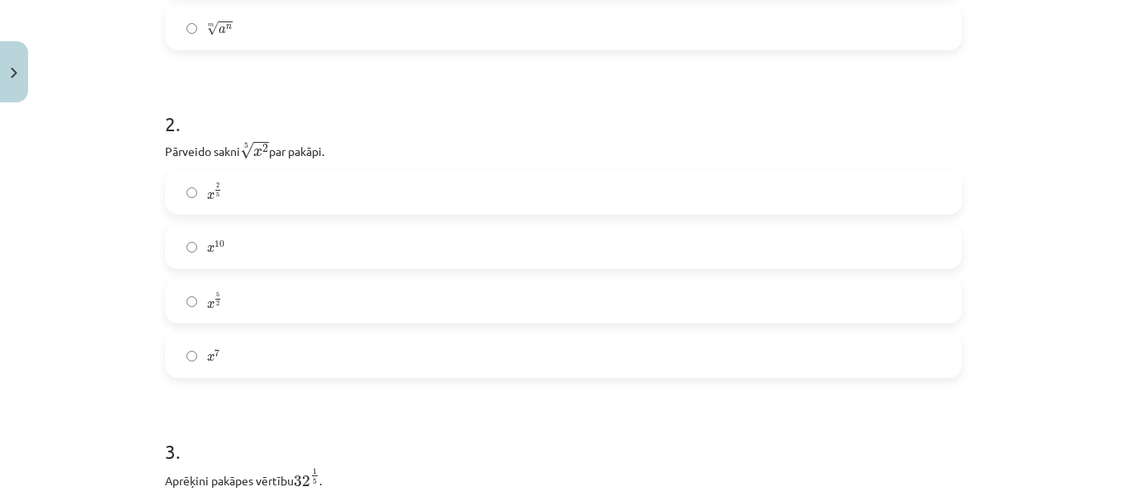
scroll to position [581, 0]
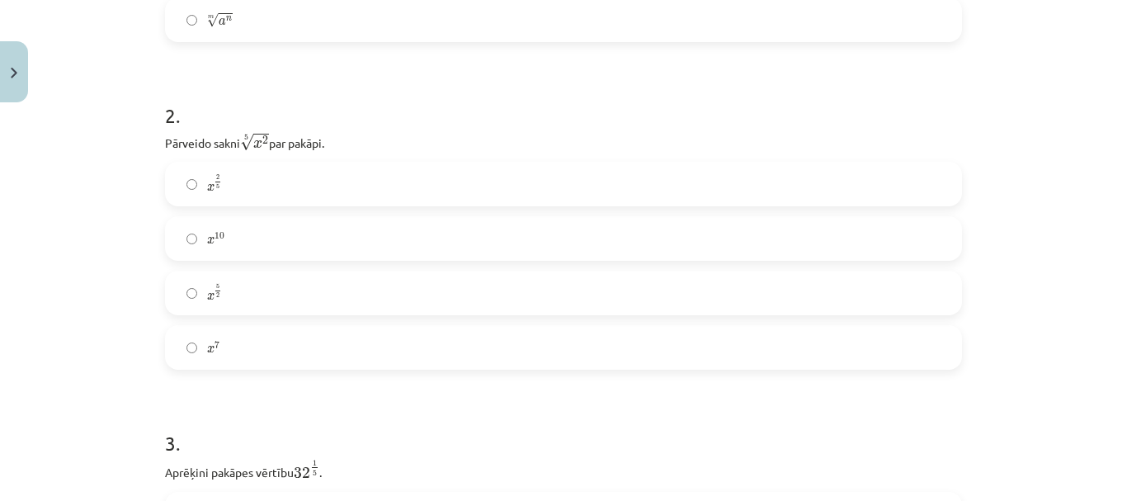
click at [354, 290] on label "x 5 2 x 5 2" at bounding box center [563, 292] width 793 height 41
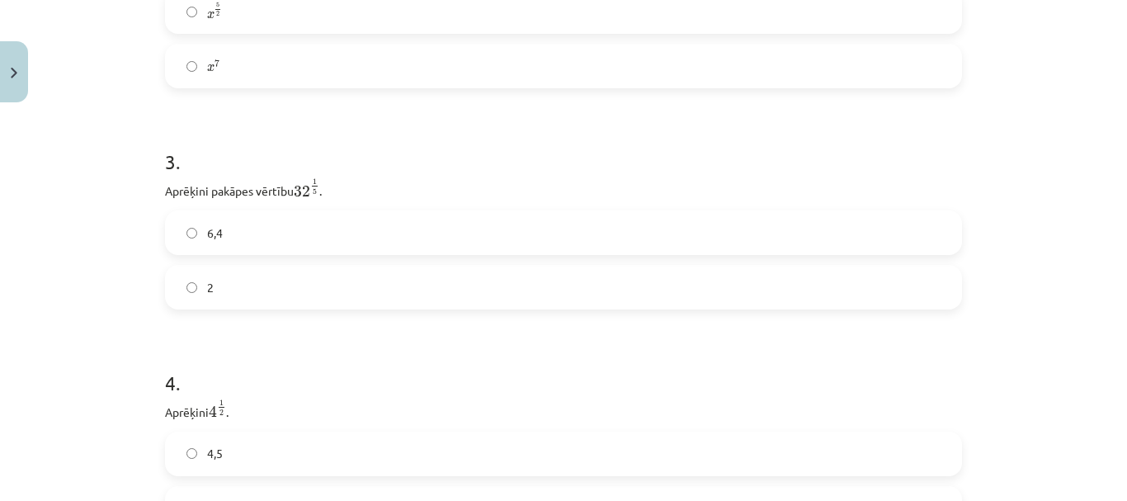
scroll to position [863, 0]
click at [354, 289] on label "2" at bounding box center [563, 286] width 793 height 41
click at [354, 289] on div "2" at bounding box center [563, 266] width 797 height 45
click at [351, 263] on label "2" at bounding box center [563, 266] width 793 height 41
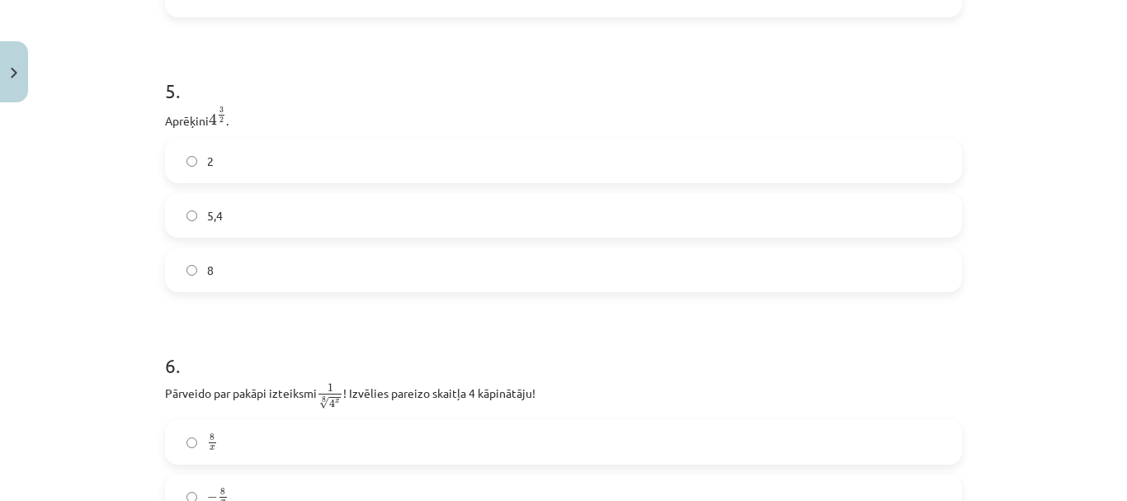
scroll to position [1378, 0]
click at [351, 263] on label "8" at bounding box center [563, 266] width 793 height 41
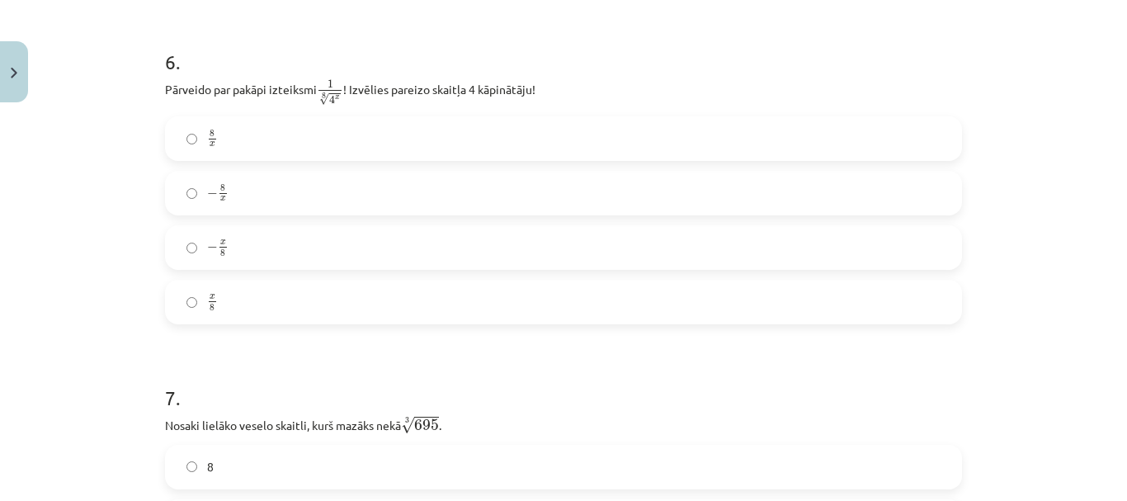
scroll to position [1670, 0]
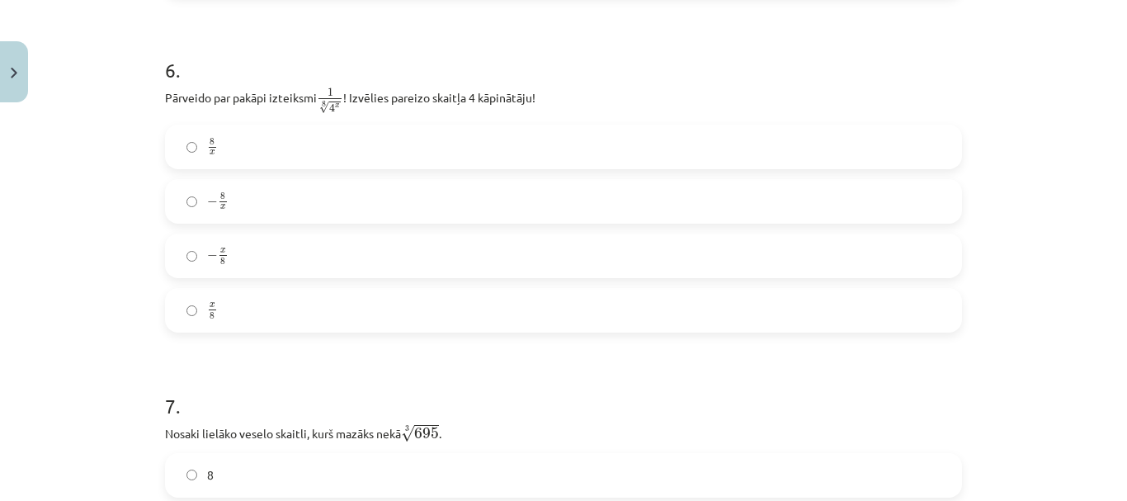
click at [254, 187] on label "− 8 x − 8 x" at bounding box center [563, 201] width 793 height 41
click at [259, 153] on label "8 x 8 x" at bounding box center [563, 146] width 793 height 41
click at [273, 314] on label "x 8 x 8" at bounding box center [563, 310] width 793 height 41
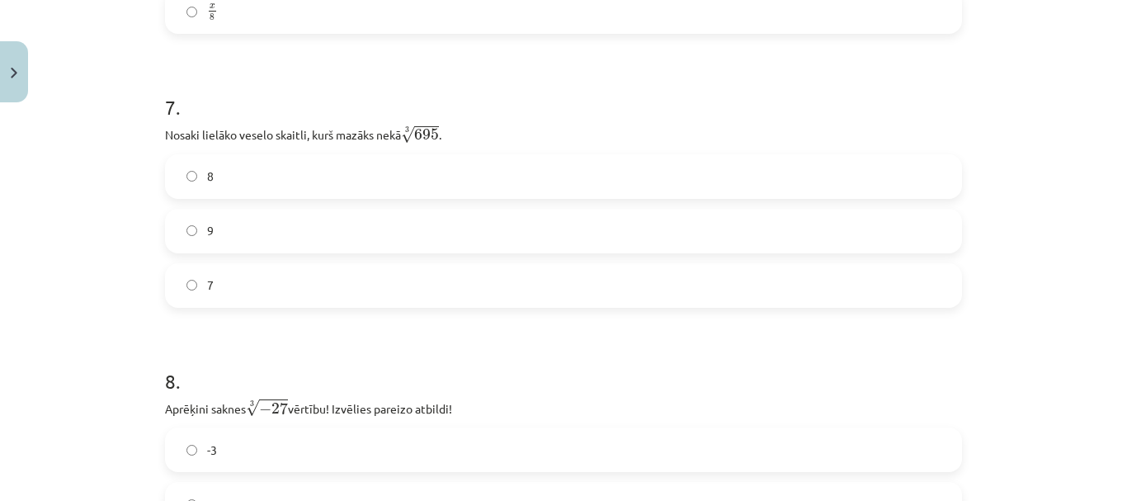
scroll to position [1973, 0]
click at [250, 224] on label "9" at bounding box center [563, 226] width 793 height 41
click at [271, 176] on label "8" at bounding box center [563, 172] width 793 height 41
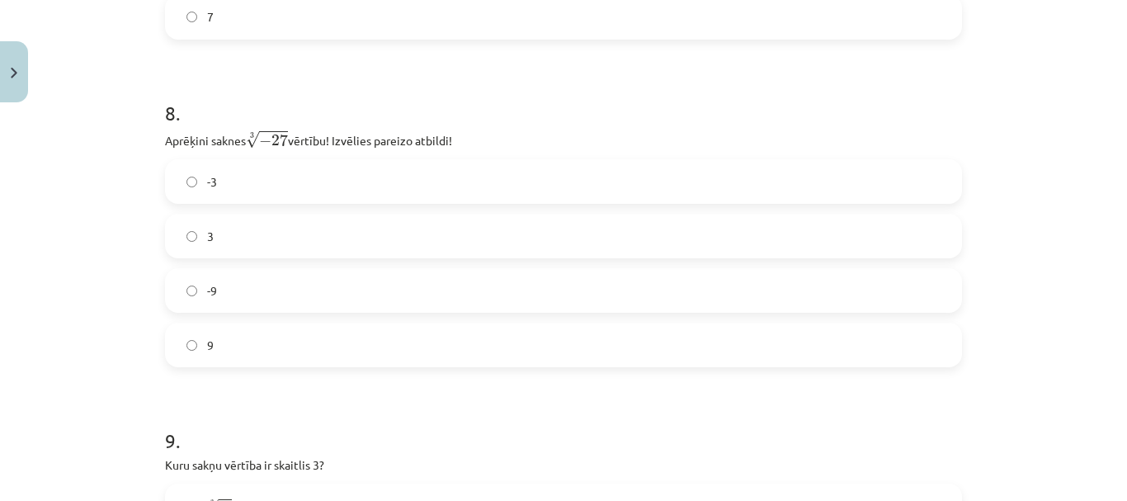
scroll to position [2238, 0]
click at [378, 187] on label "-3" at bounding box center [563, 180] width 793 height 41
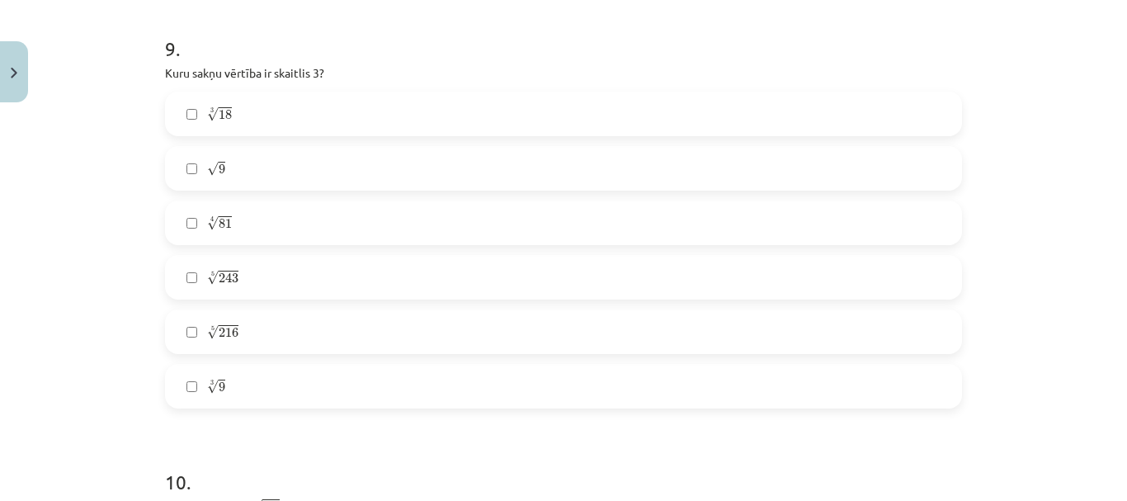
scroll to position [2643, 0]
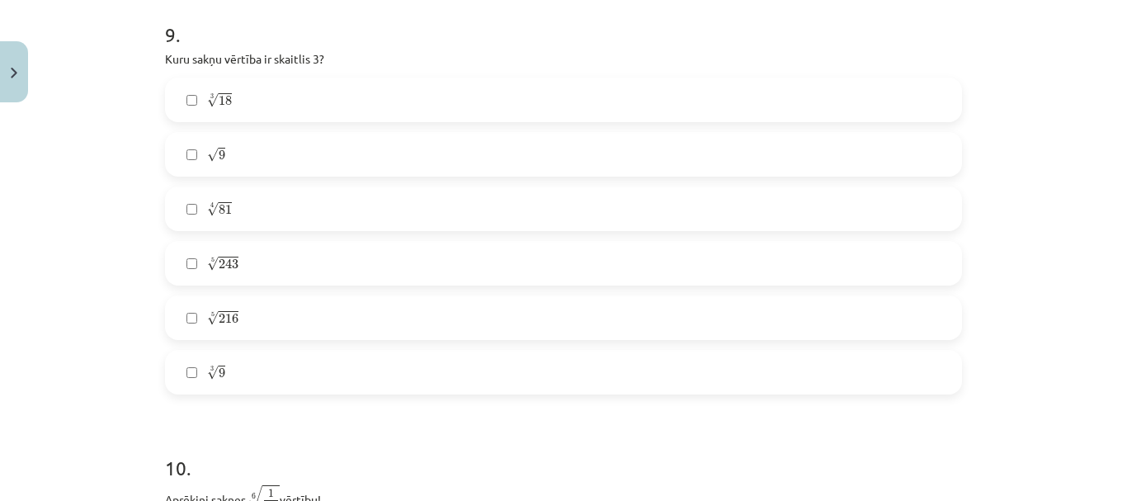
click at [371, 144] on label "√ 9 9" at bounding box center [563, 154] width 793 height 41
click at [324, 200] on label "4 √ 81 81 4" at bounding box center [563, 208] width 793 height 41
click at [289, 260] on label "5 √ 243 243 5" at bounding box center [563, 262] width 793 height 41
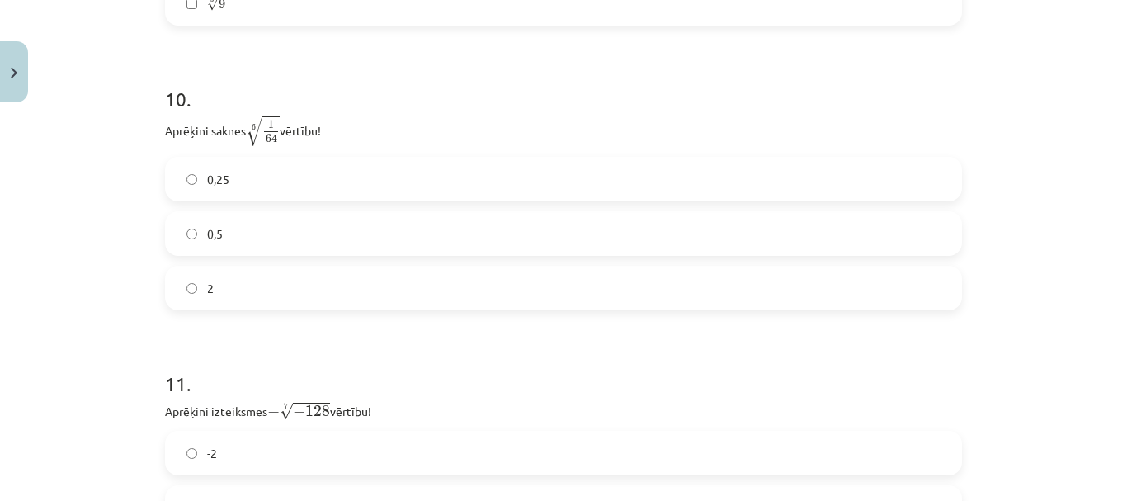
scroll to position [3014, 0]
click at [299, 240] on label "0,5" at bounding box center [563, 230] width 793 height 41
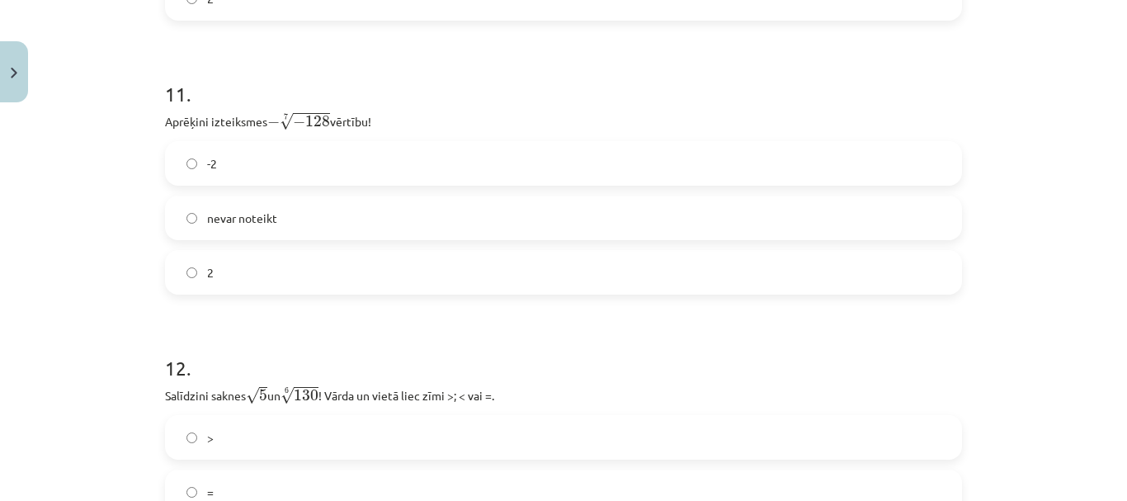
scroll to position [3317, 0]
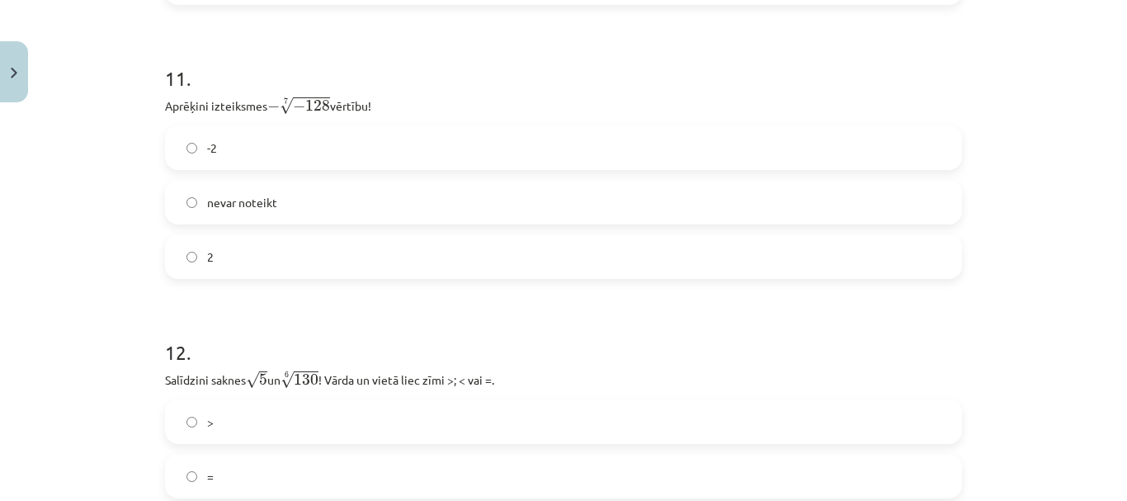
click at [421, 266] on label "2" at bounding box center [563, 256] width 793 height 41
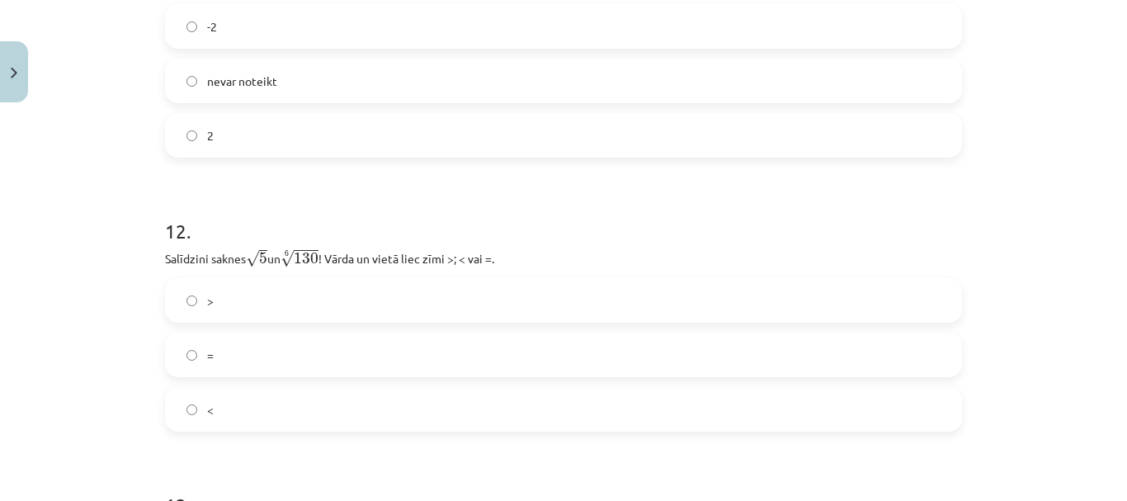
scroll to position [3543, 0]
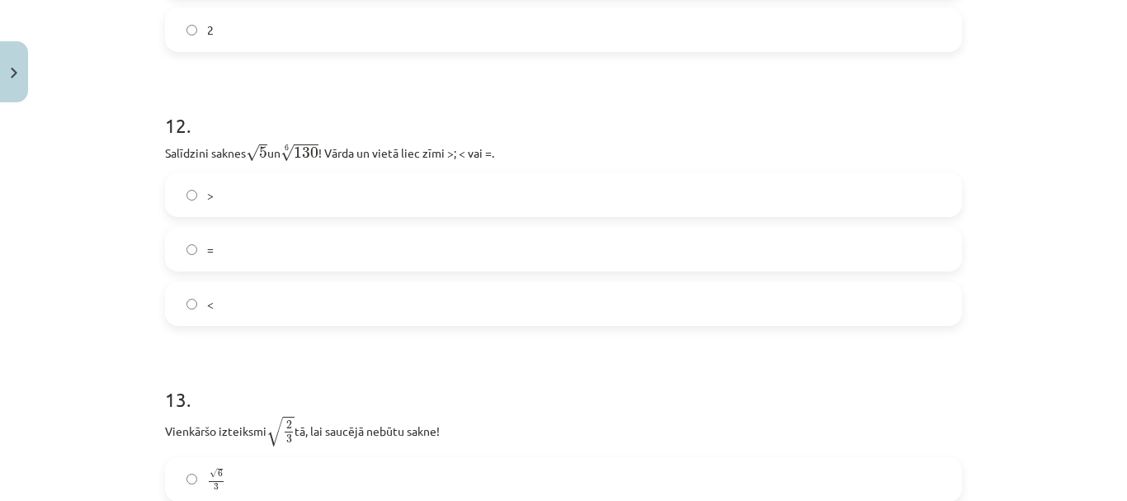
click at [359, 209] on label ">" at bounding box center [563, 194] width 793 height 41
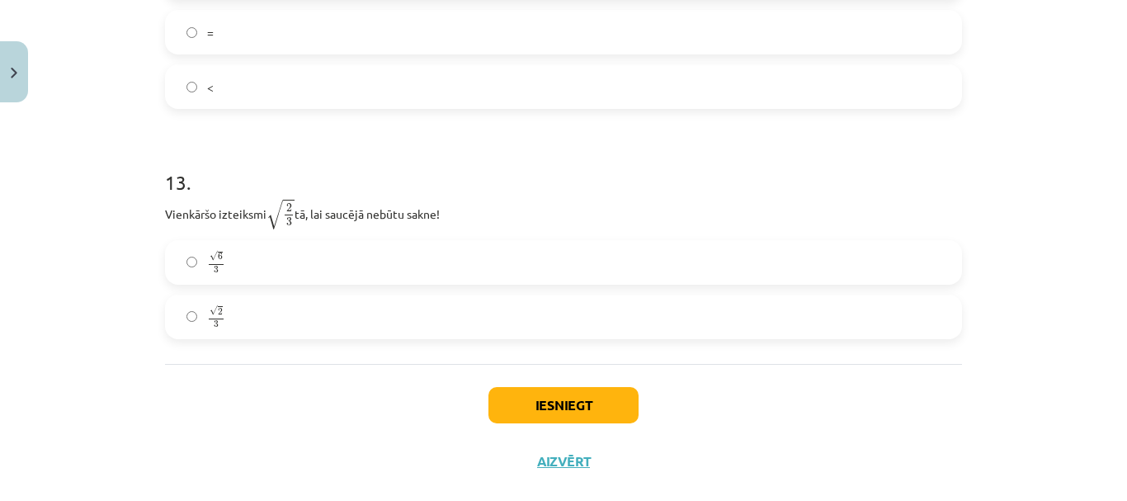
scroll to position [3767, 0]
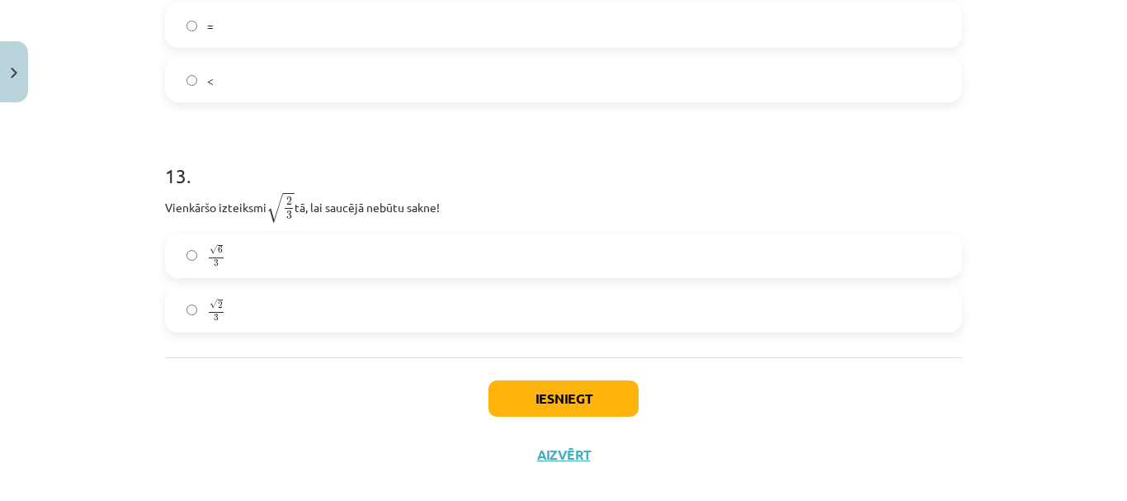
click at [319, 254] on label "√ 6 3 6 3" at bounding box center [563, 255] width 793 height 41
click at [558, 407] on button "Iesniegt" at bounding box center [563, 398] width 150 height 36
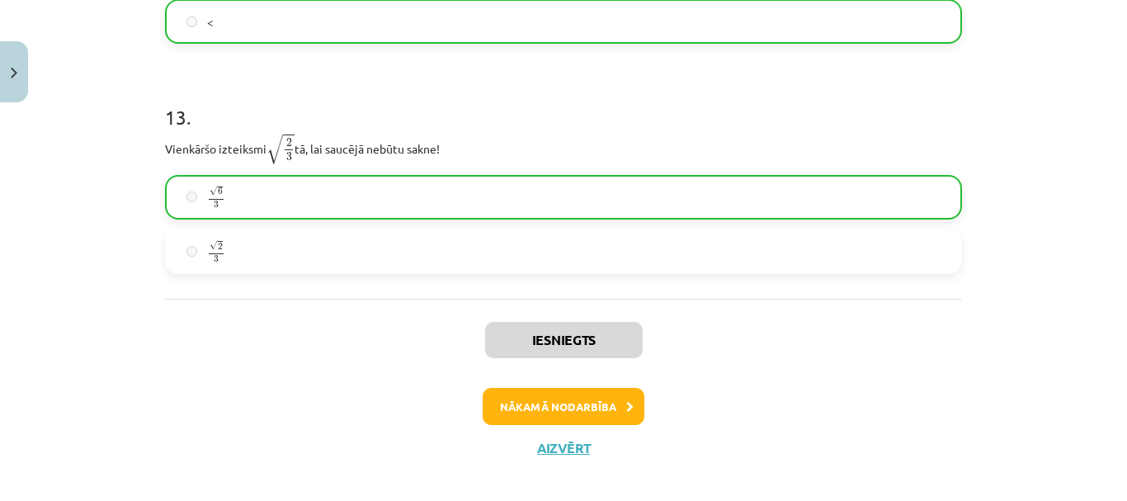
scroll to position [3843, 0]
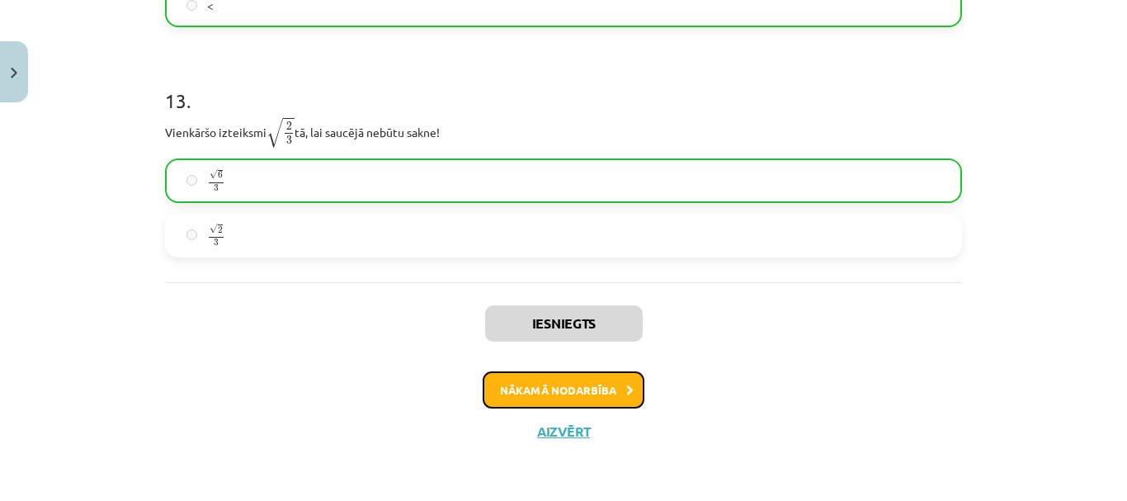
click at [573, 390] on button "Nākamā nodarbība" at bounding box center [564, 390] width 162 height 38
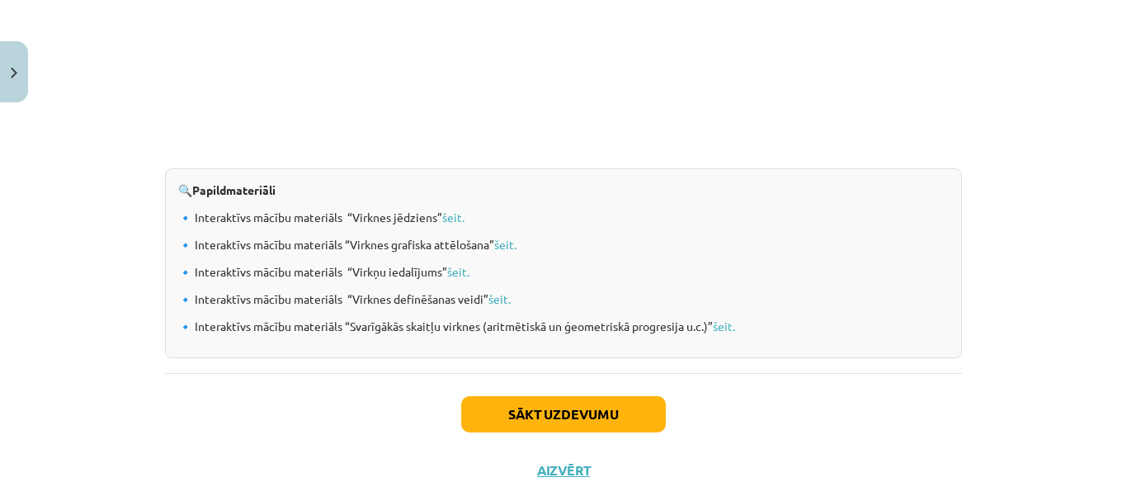
scroll to position [1775, 0]
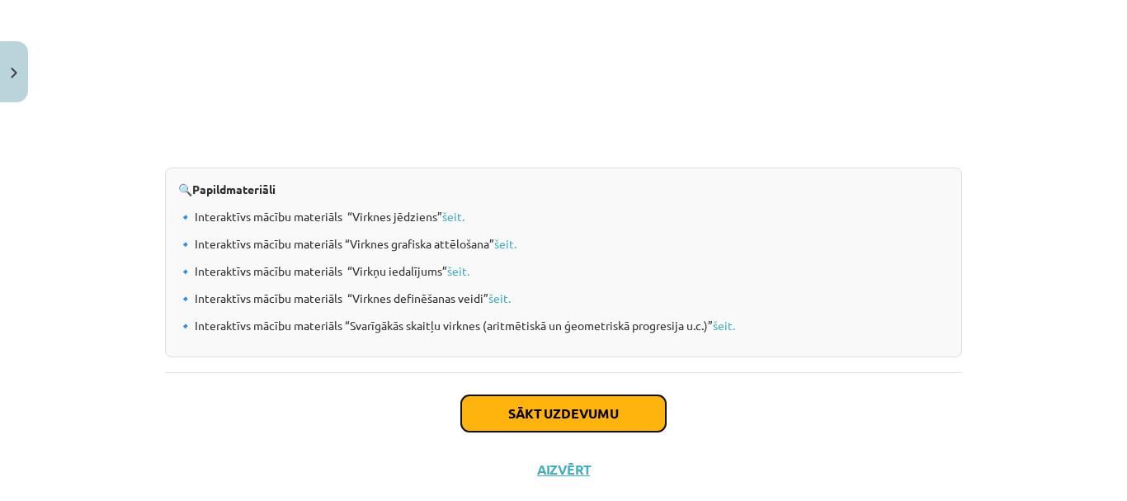
click at [583, 417] on button "Sākt uzdevumu" at bounding box center [563, 413] width 205 height 36
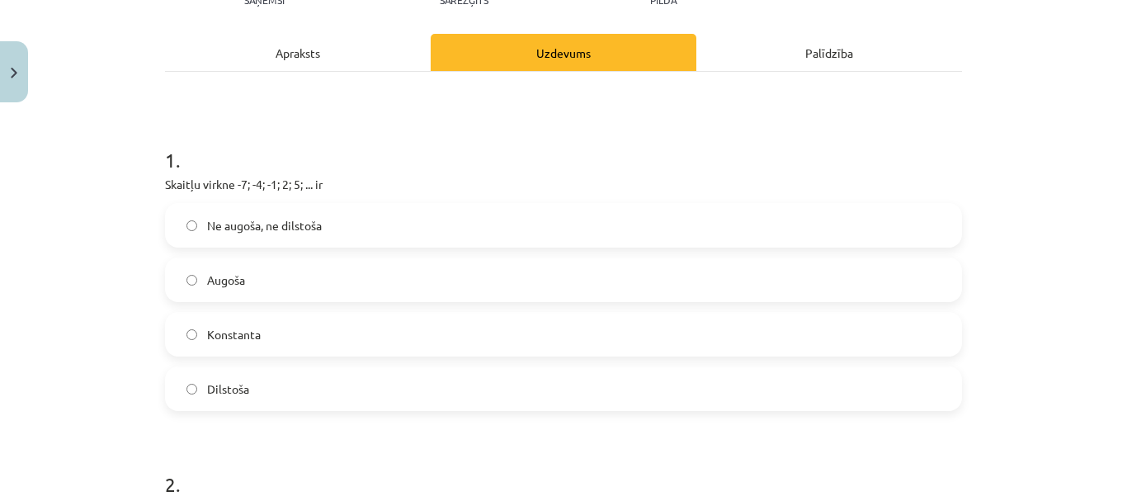
scroll to position [217, 0]
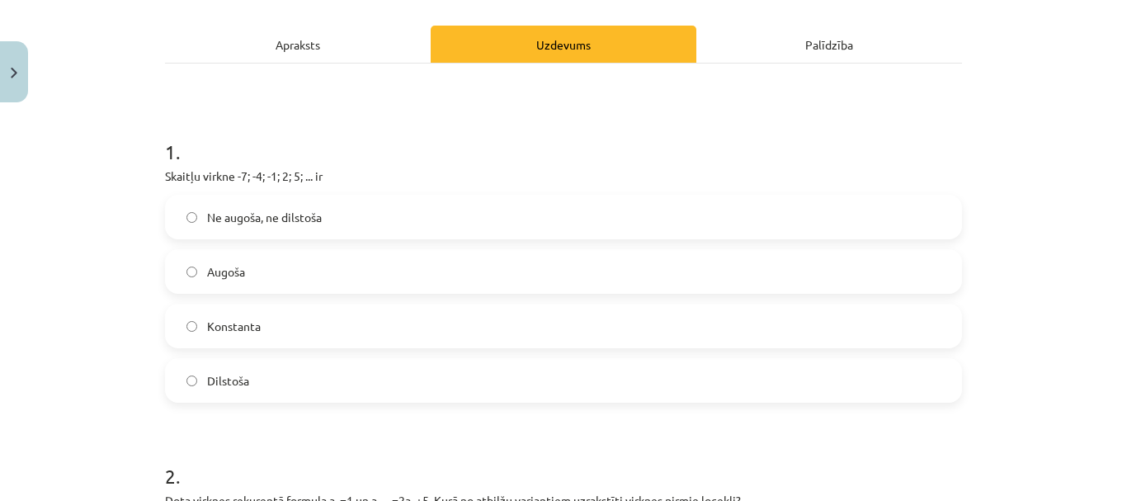
click at [400, 277] on label "Augoša" at bounding box center [563, 271] width 793 height 41
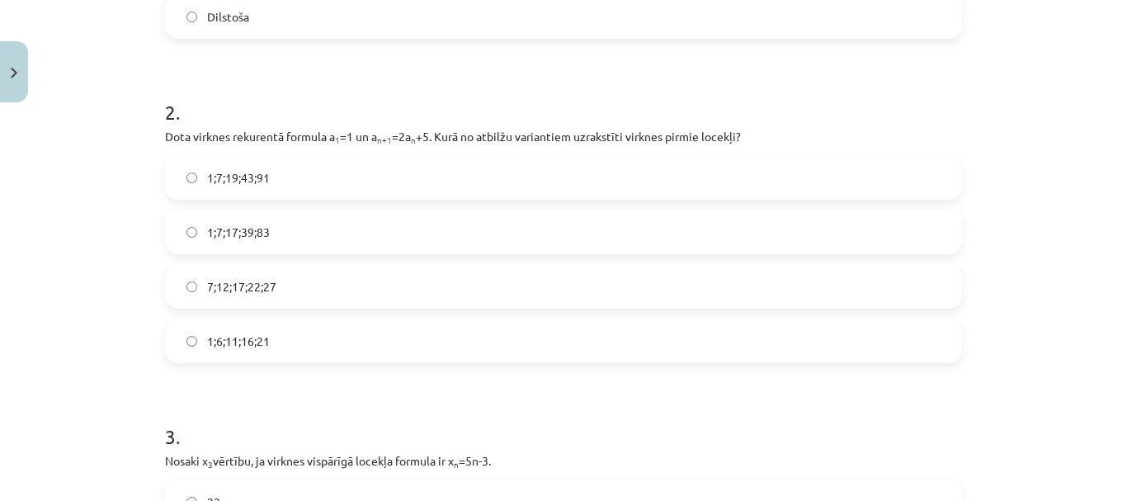
scroll to position [581, 0]
click at [374, 187] on label "1;7;19;43;91" at bounding box center [563, 176] width 793 height 41
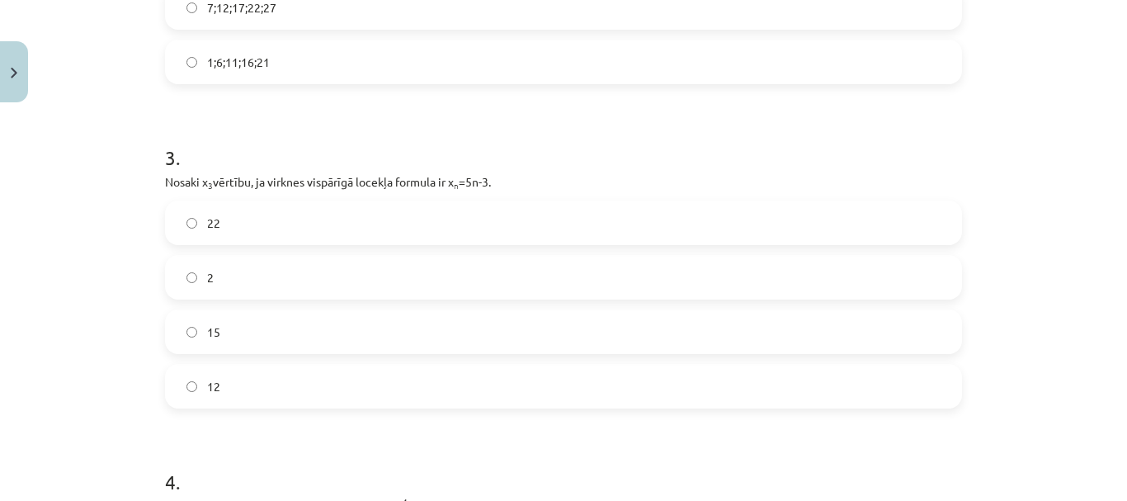
scroll to position [864, 0]
click at [400, 282] on label "2" at bounding box center [563, 272] width 793 height 41
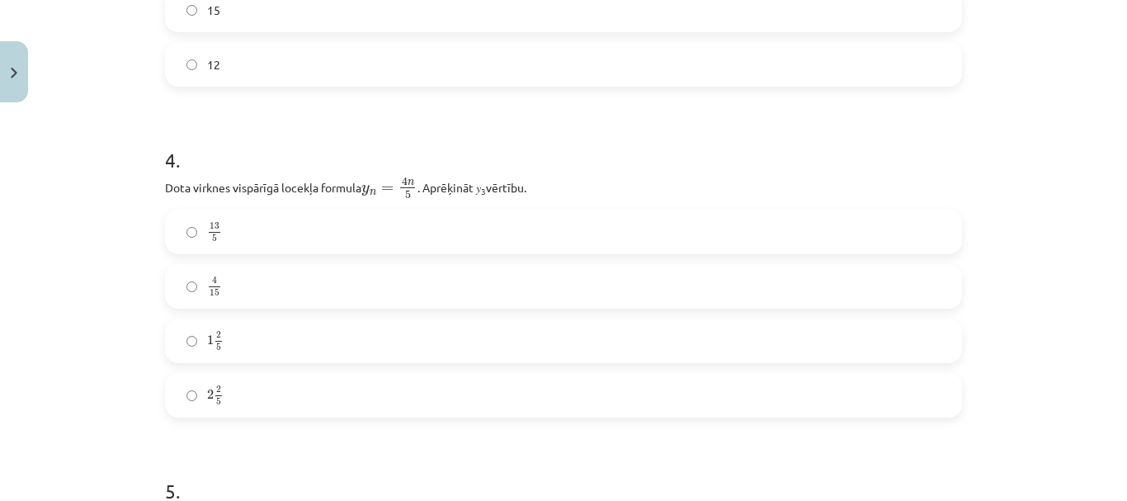
scroll to position [1190, 0]
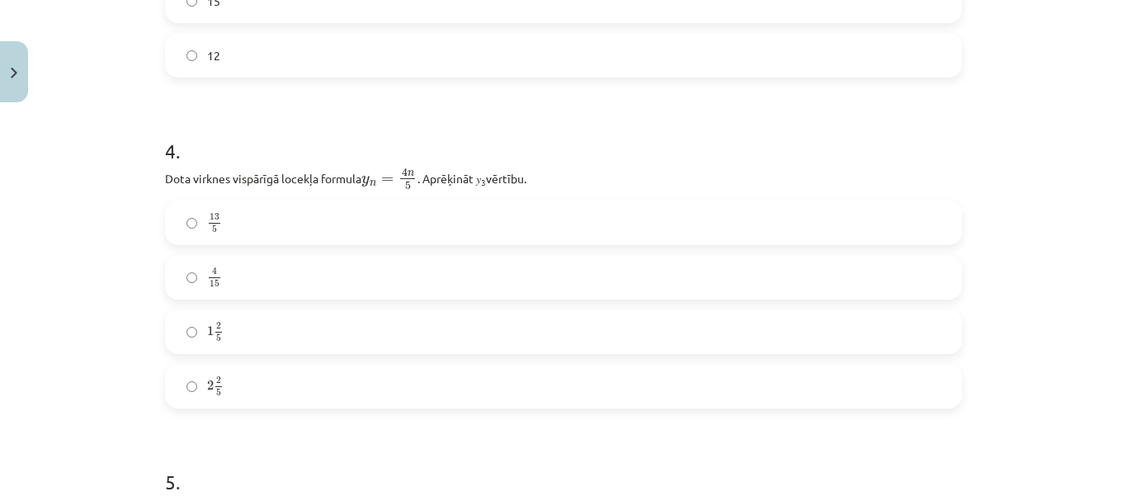
click at [372, 396] on label "2 2 5 2 2 5" at bounding box center [563, 385] width 793 height 41
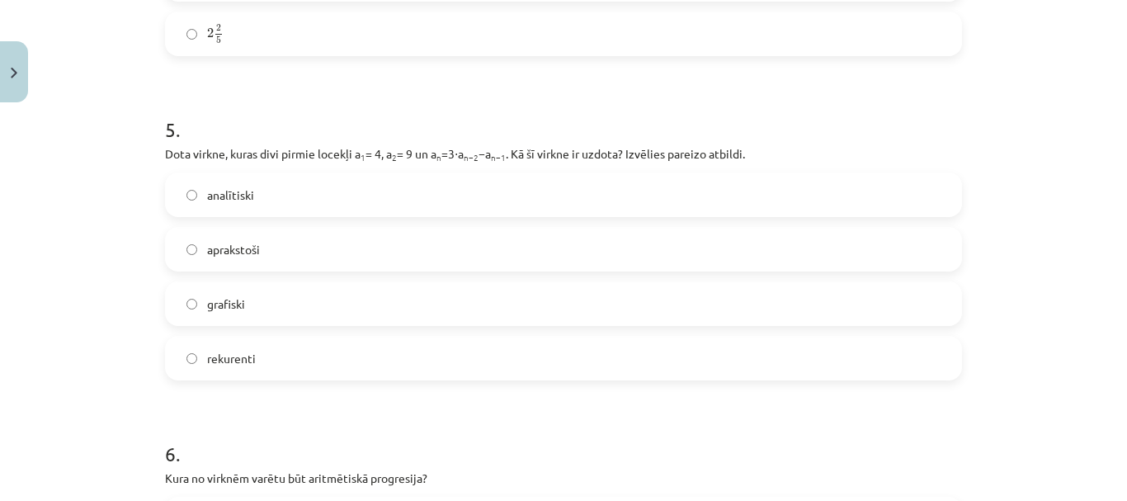
scroll to position [1551, 0]
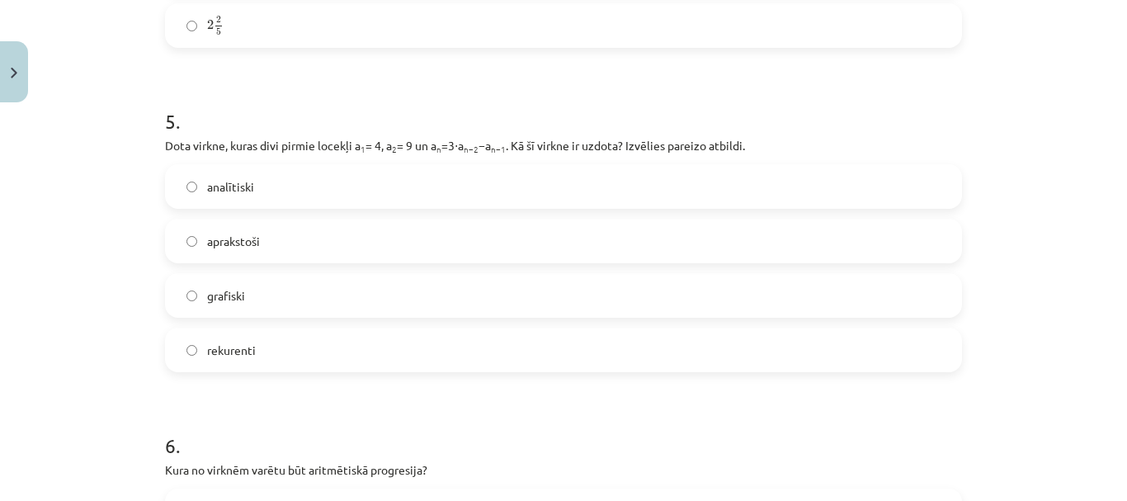
click at [390, 350] on label "rekurenti" at bounding box center [563, 349] width 793 height 41
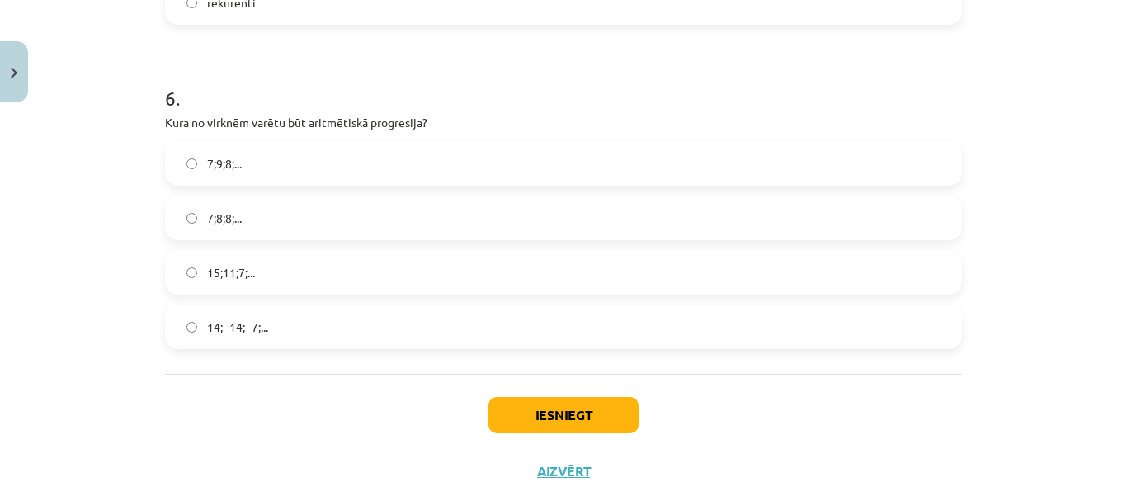
scroll to position [1904, 0]
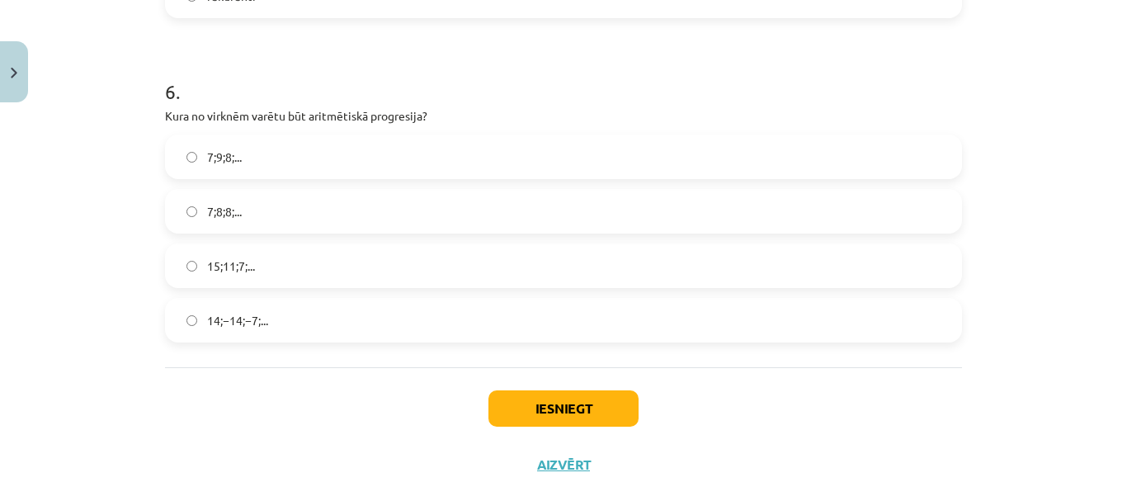
click at [341, 257] on label "15;11;7;..." at bounding box center [563, 265] width 793 height 41
click at [608, 404] on button "Iesniegt" at bounding box center [563, 408] width 150 height 36
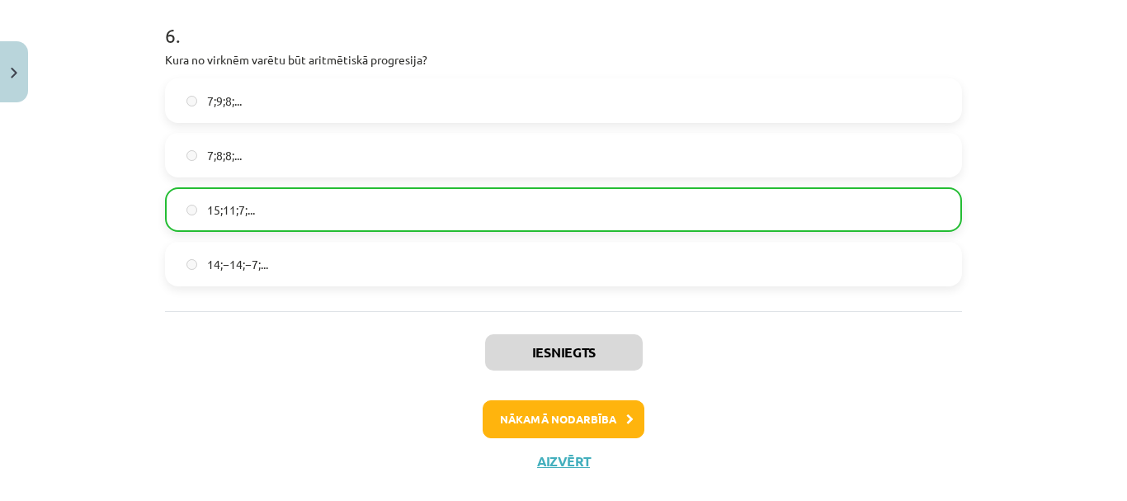
scroll to position [1989, 0]
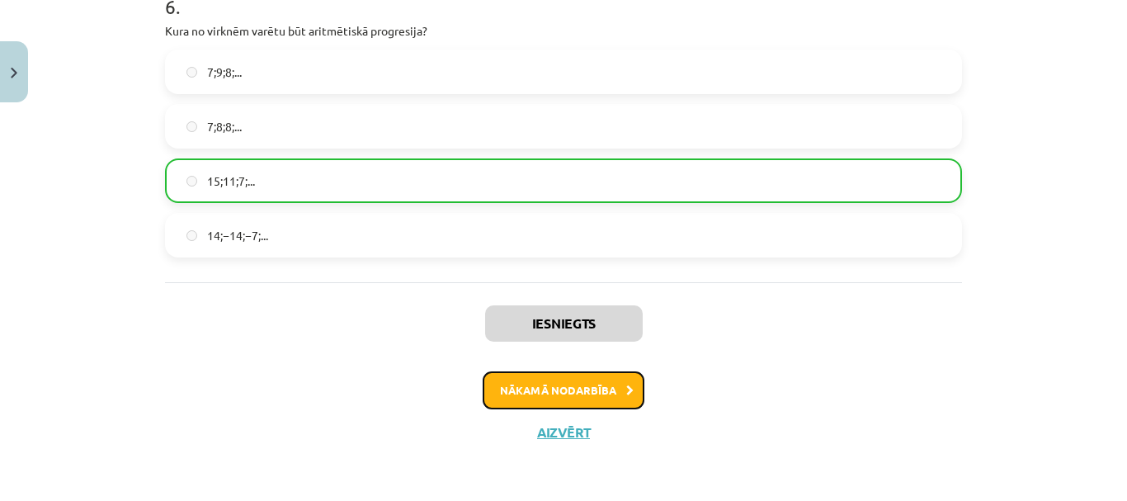
click at [606, 383] on button "Nākamā nodarbība" at bounding box center [564, 390] width 162 height 38
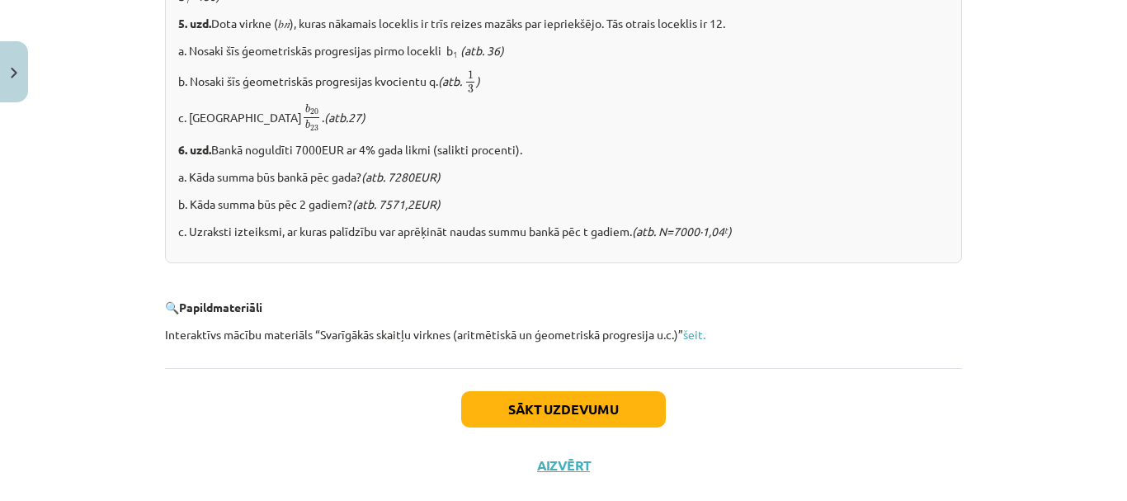
scroll to position [2129, 0]
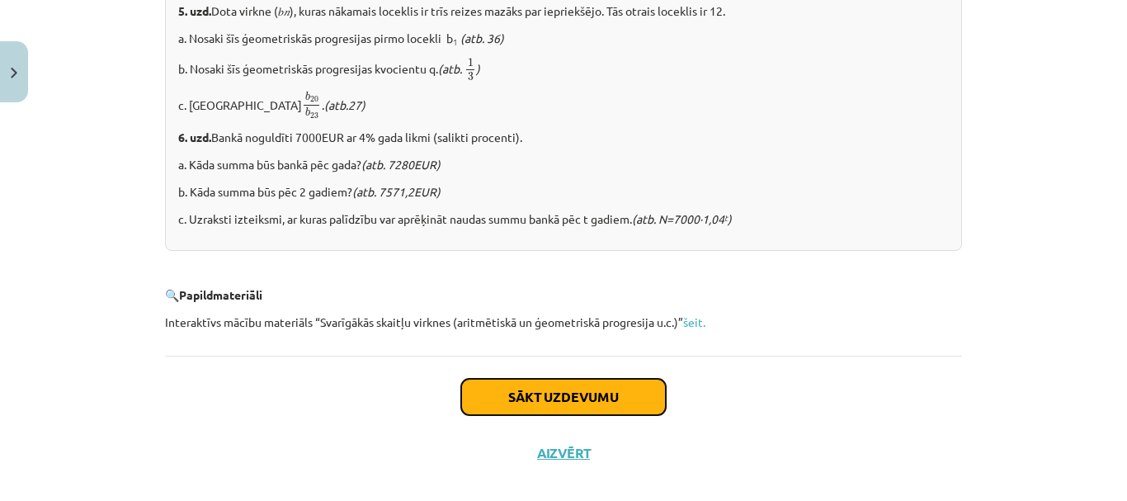
click at [539, 415] on button "Sākt uzdevumu" at bounding box center [563, 397] width 205 height 36
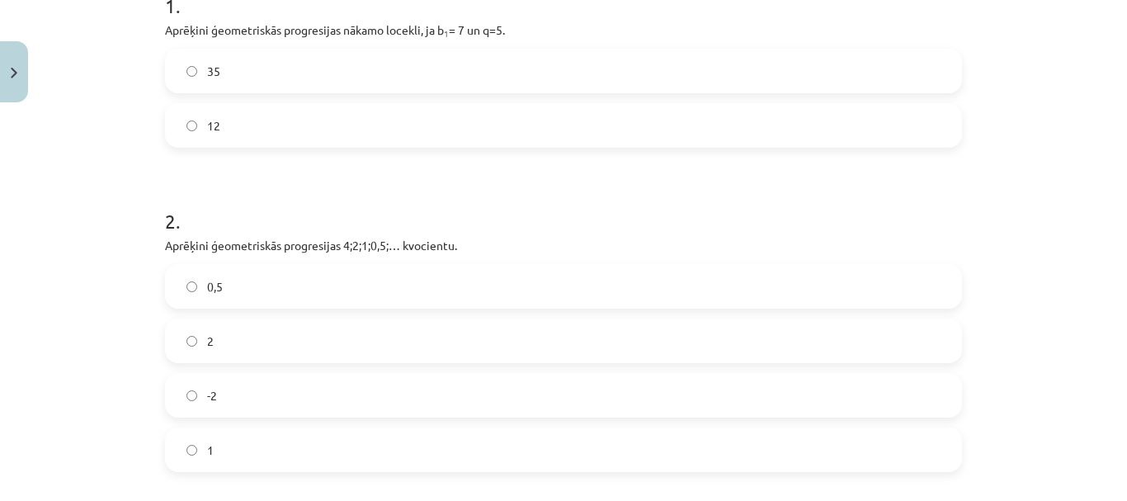
scroll to position [374, 0]
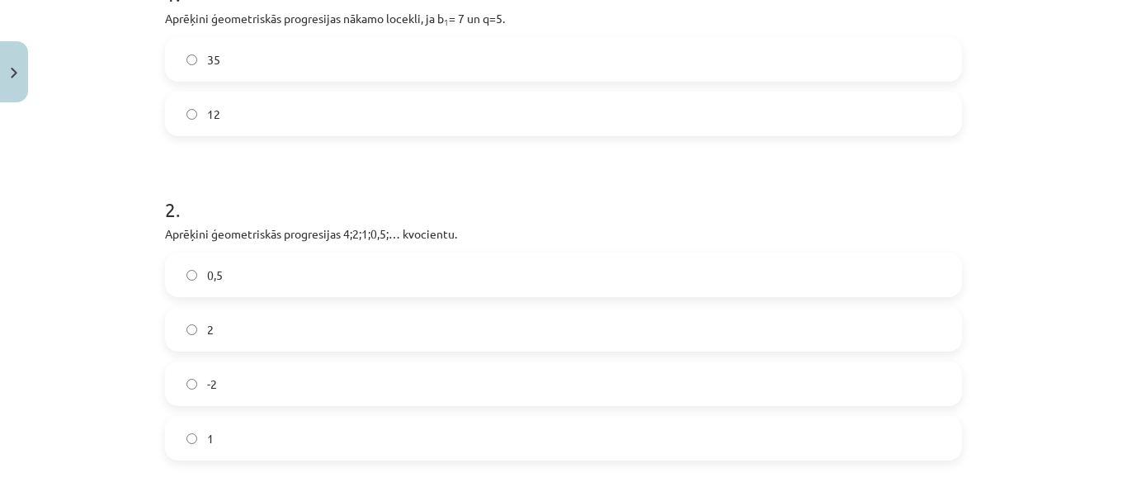
click at [431, 115] on label "12" at bounding box center [563, 113] width 793 height 41
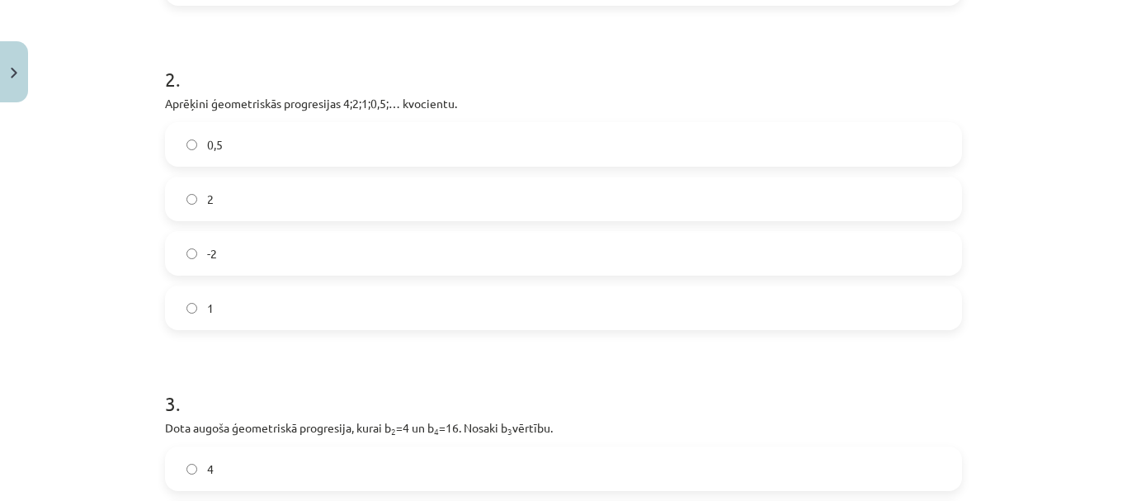
scroll to position [506, 0]
click at [393, 144] on label "0,5" at bounding box center [563, 143] width 793 height 41
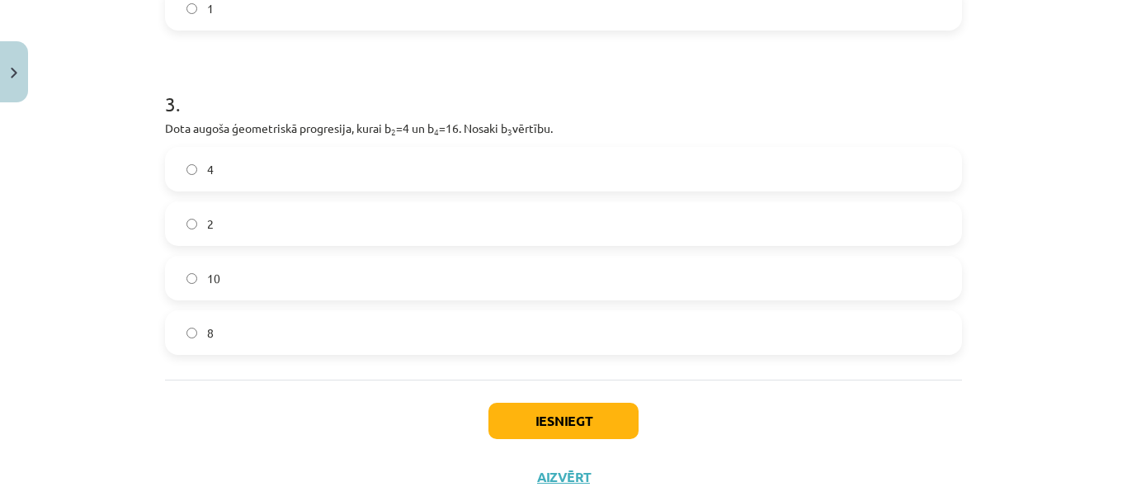
scroll to position [815, 0]
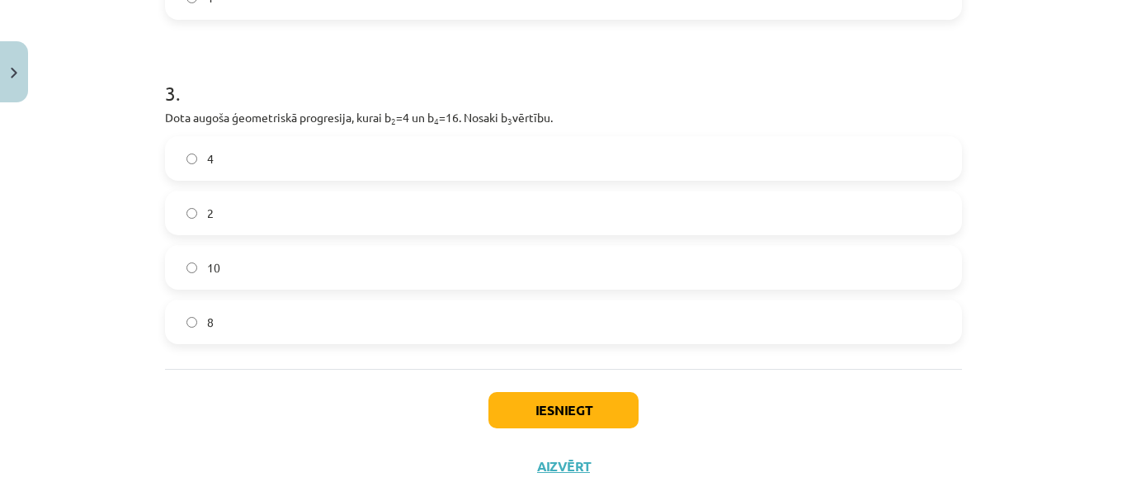
click at [421, 333] on label "8" at bounding box center [563, 321] width 793 height 41
click at [549, 416] on button "Iesniegt" at bounding box center [563, 410] width 150 height 36
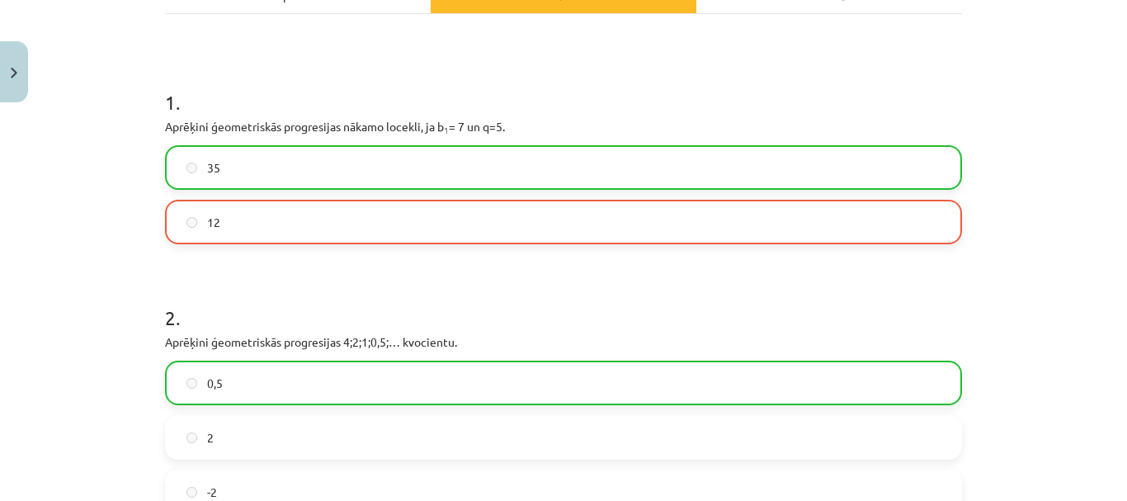
scroll to position [258, 0]
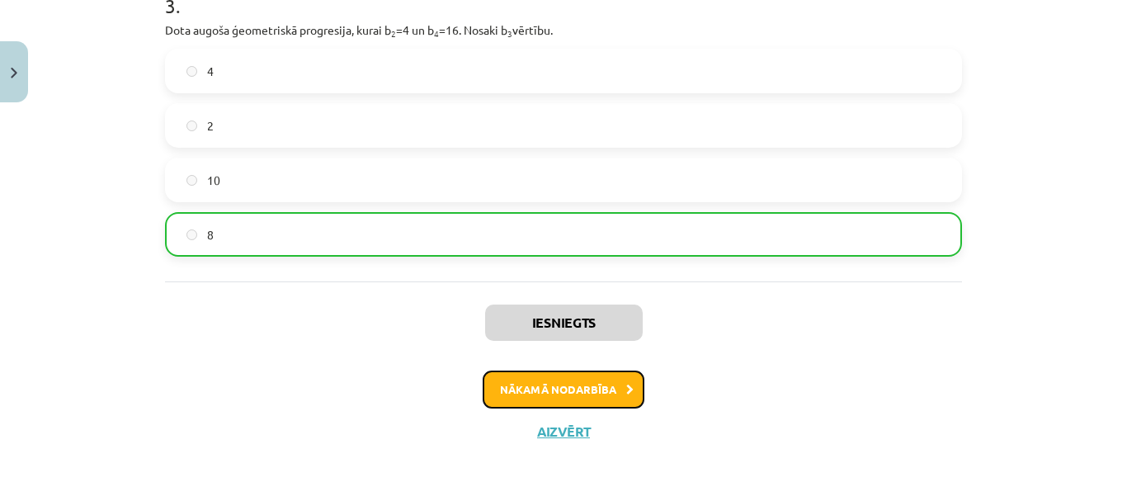
click at [554, 398] on button "Nākamā nodarbība" at bounding box center [564, 389] width 162 height 38
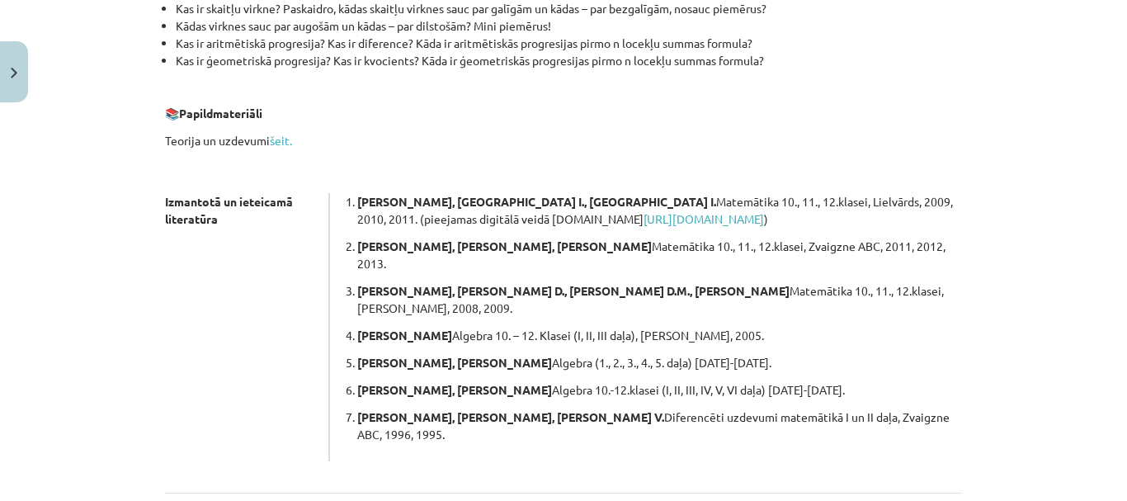
scroll to position [444, 0]
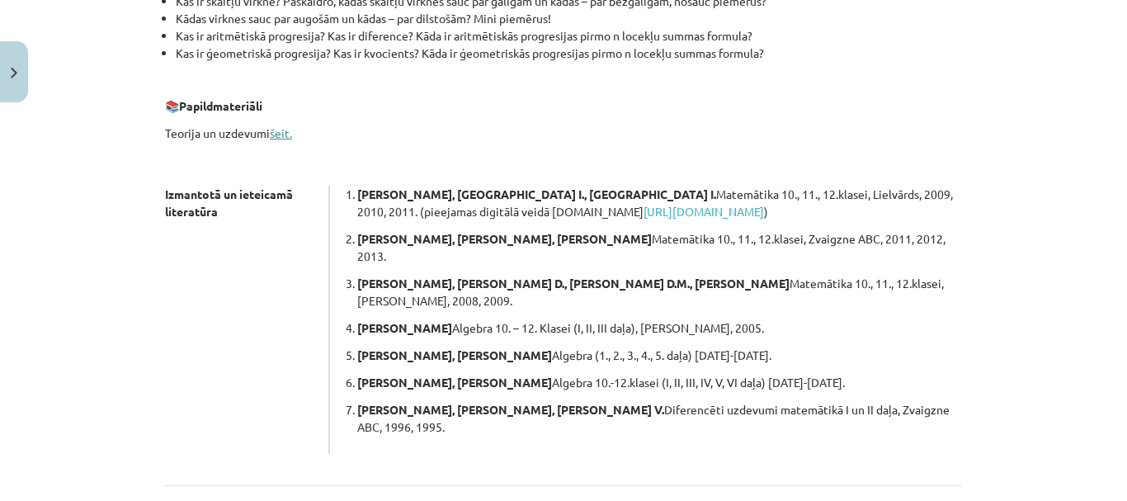
click at [279, 138] on link "šeit." at bounding box center [281, 132] width 22 height 15
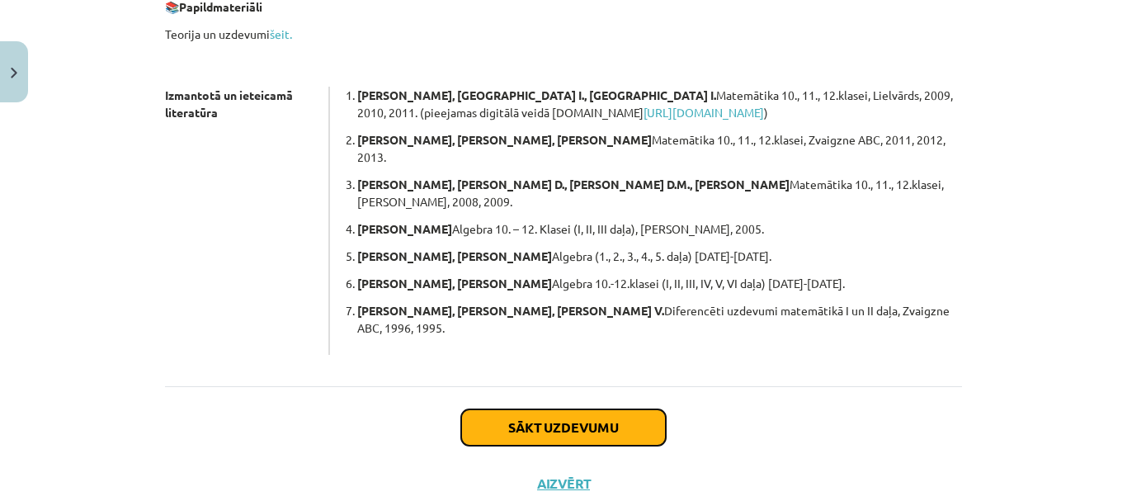
click at [619, 409] on button "Sākt uzdevumu" at bounding box center [563, 427] width 205 height 36
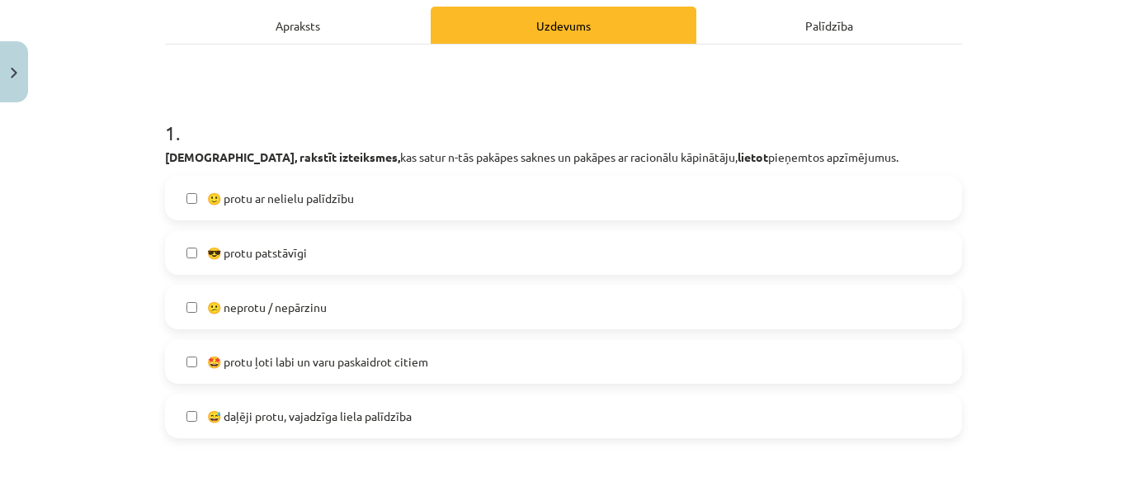
scroll to position [241, 0]
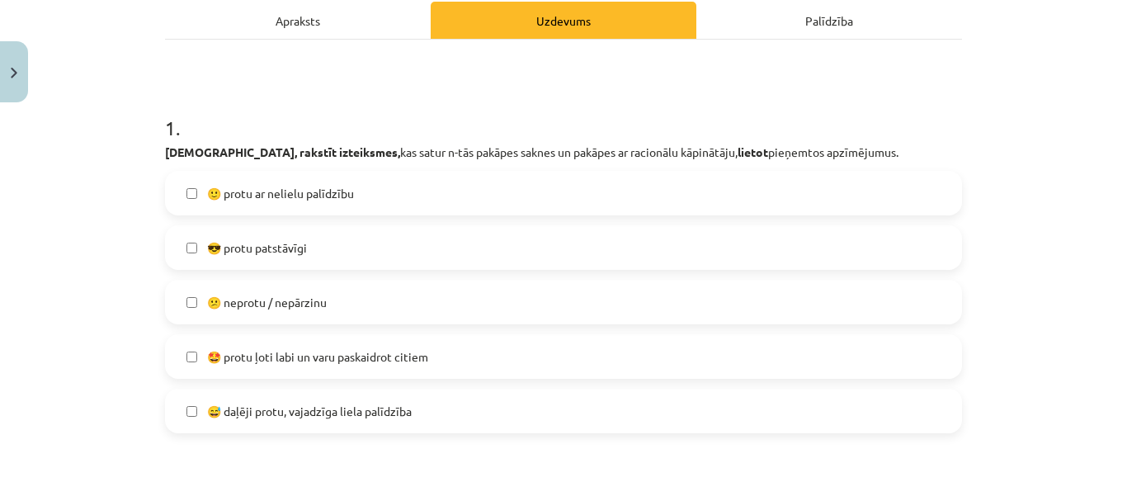
click at [421, 405] on label "😅 daļēji protu, vajadzīga liela palīdzība" at bounding box center [563, 410] width 793 height 41
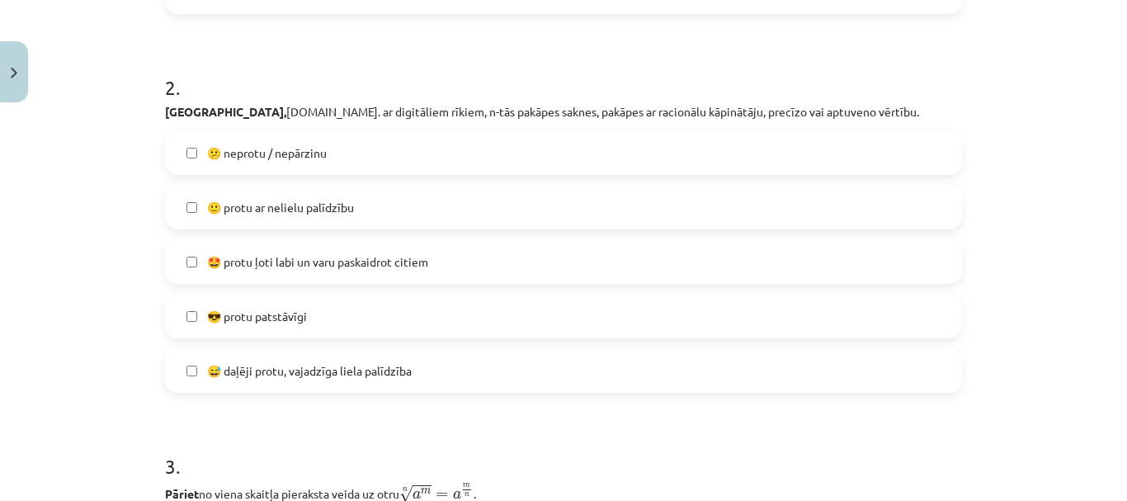
scroll to position [663, 0]
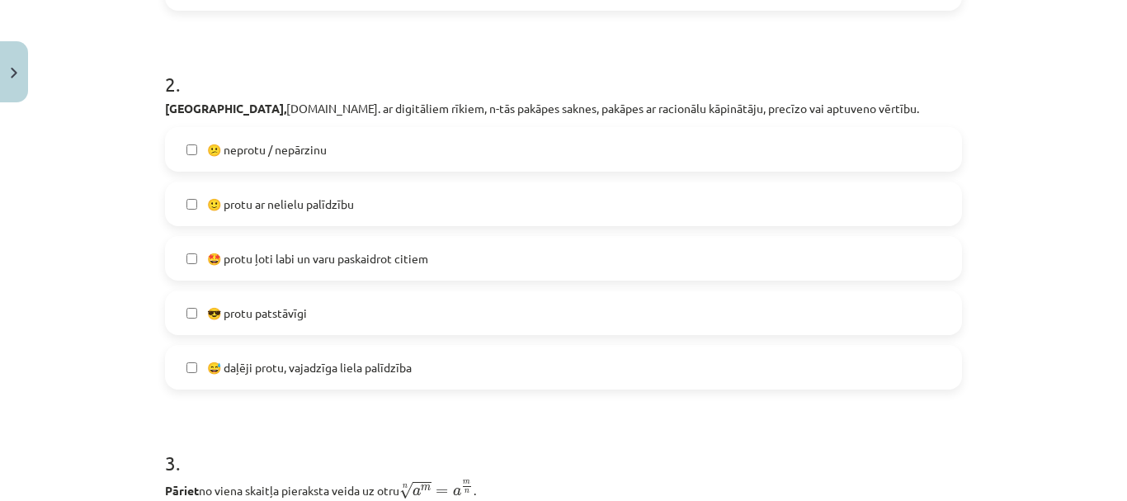
click at [415, 379] on label "😅 daļēji protu, vajadzīga liela palīdzība" at bounding box center [563, 366] width 793 height 41
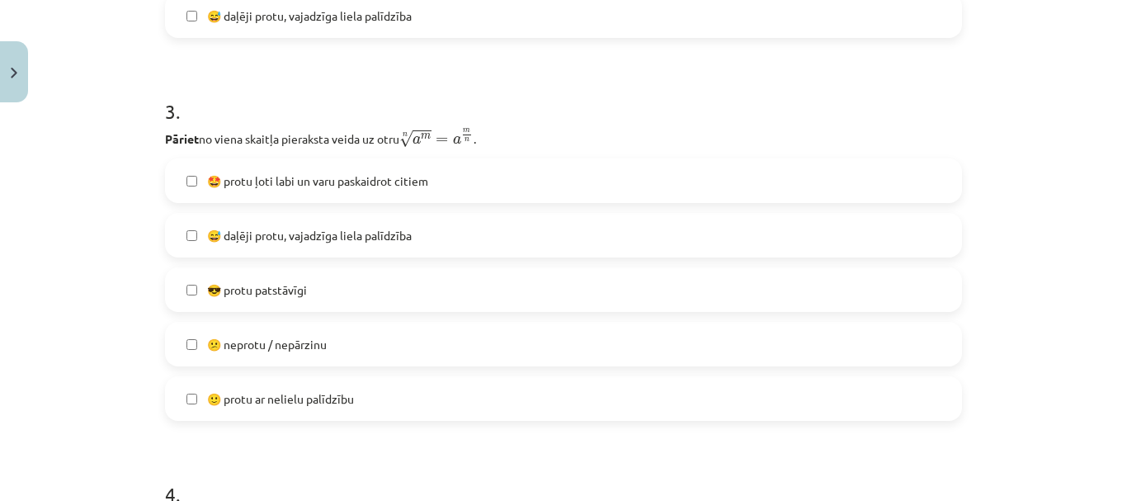
scroll to position [1069, 0]
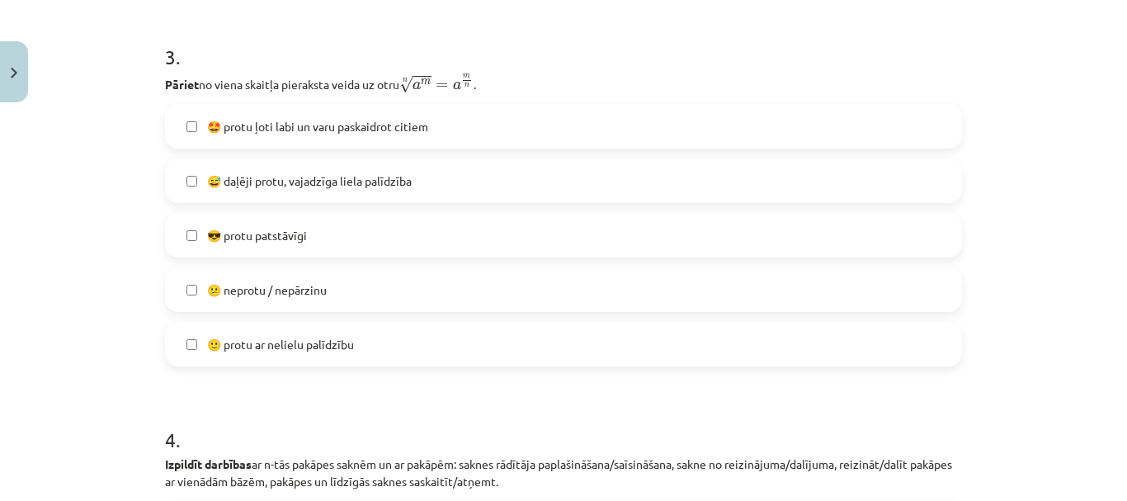
click at [397, 241] on label "😎 protu patstāvīgi" at bounding box center [563, 234] width 793 height 41
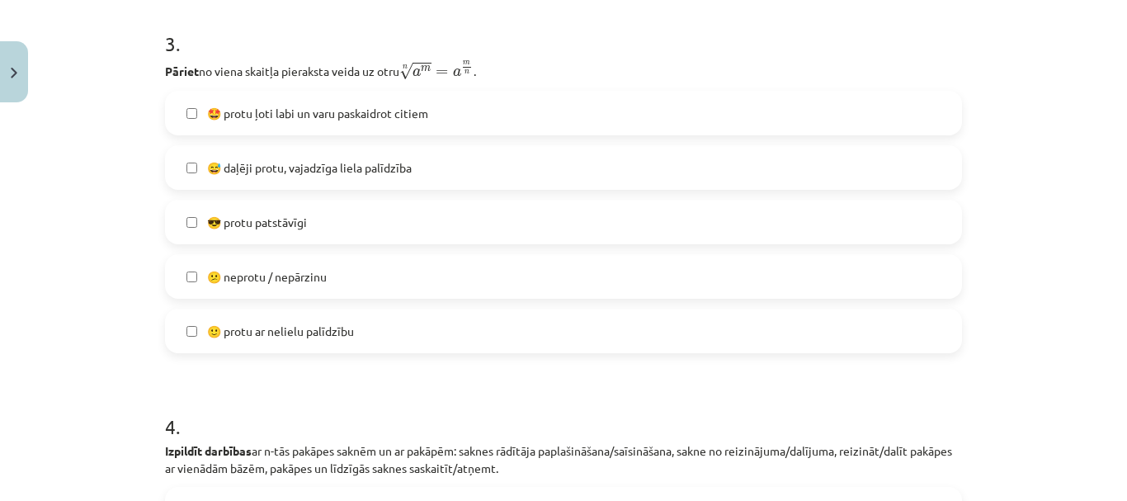
scroll to position [1083, 0]
click at [406, 332] on label "🙂 protu ar nelielu palīdzību" at bounding box center [563, 329] width 793 height 41
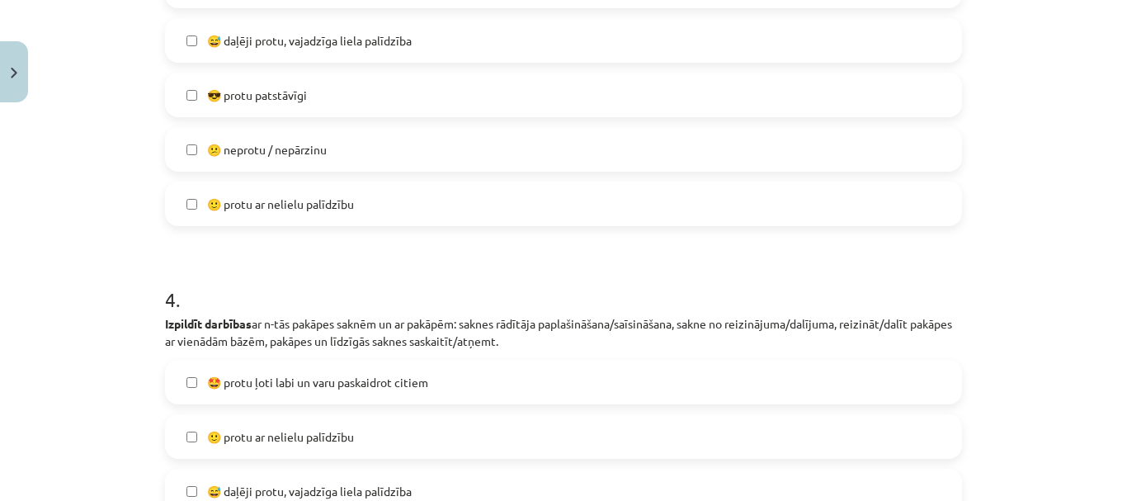
scroll to position [1285, 0]
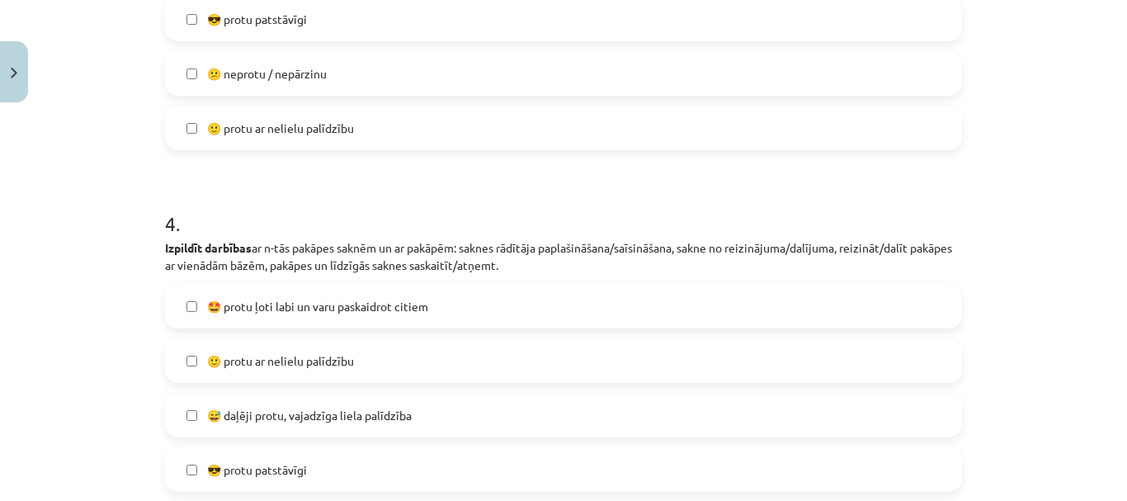
click at [381, 28] on label "😎 protu patstāvīgi" at bounding box center [563, 18] width 793 height 41
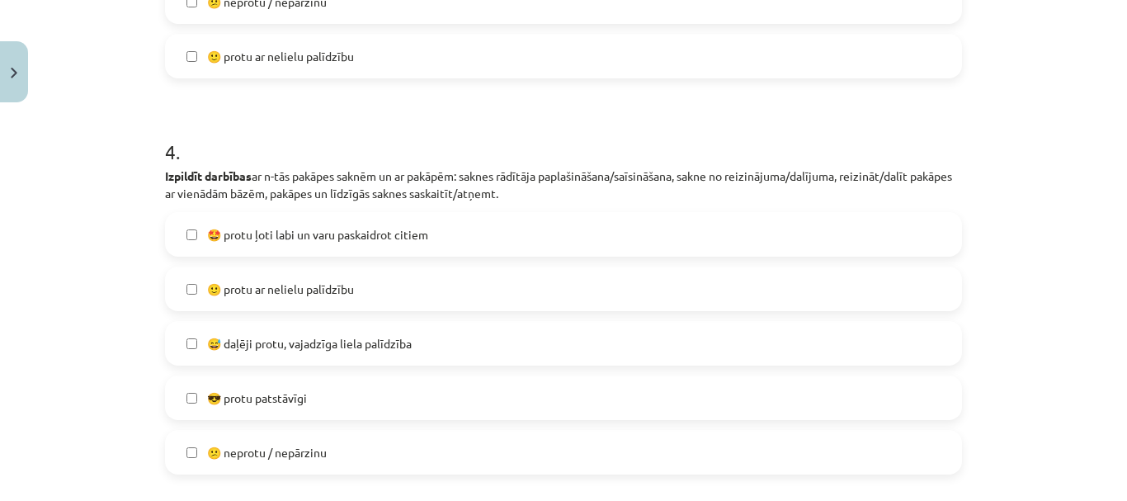
scroll to position [1426, 0]
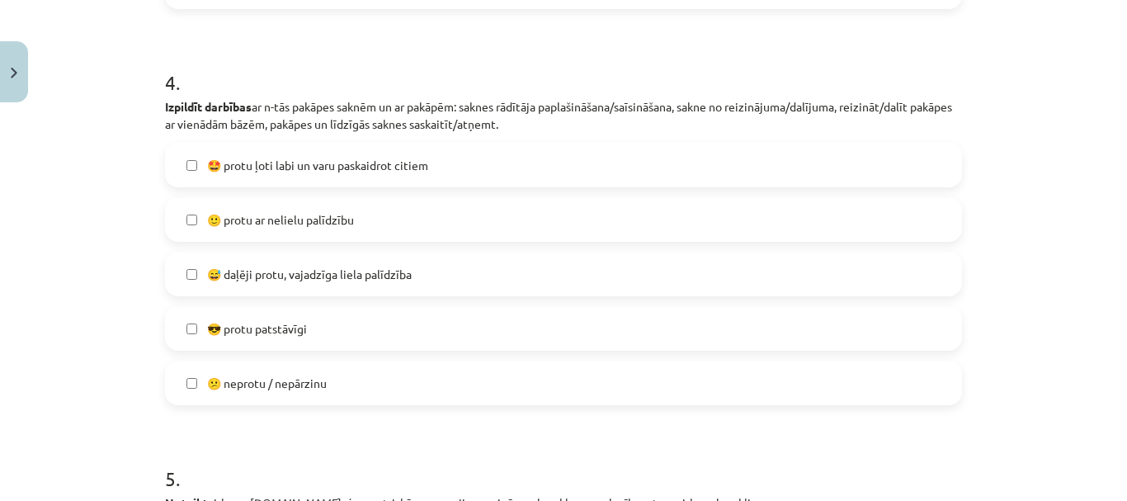
click at [379, 292] on label "😅 daļēji protu, vajadzīga liela palīdzība" at bounding box center [563, 273] width 793 height 41
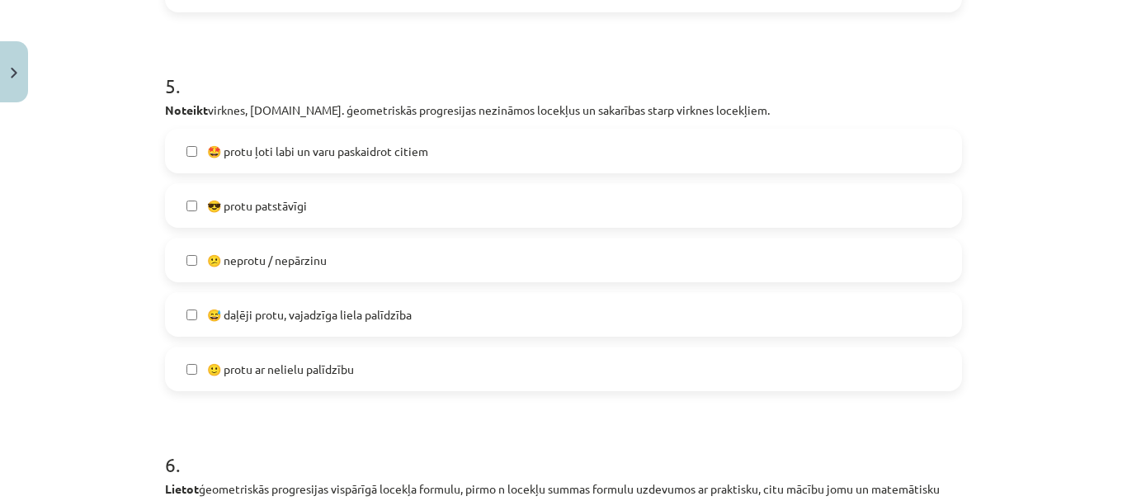
scroll to position [1821, 0]
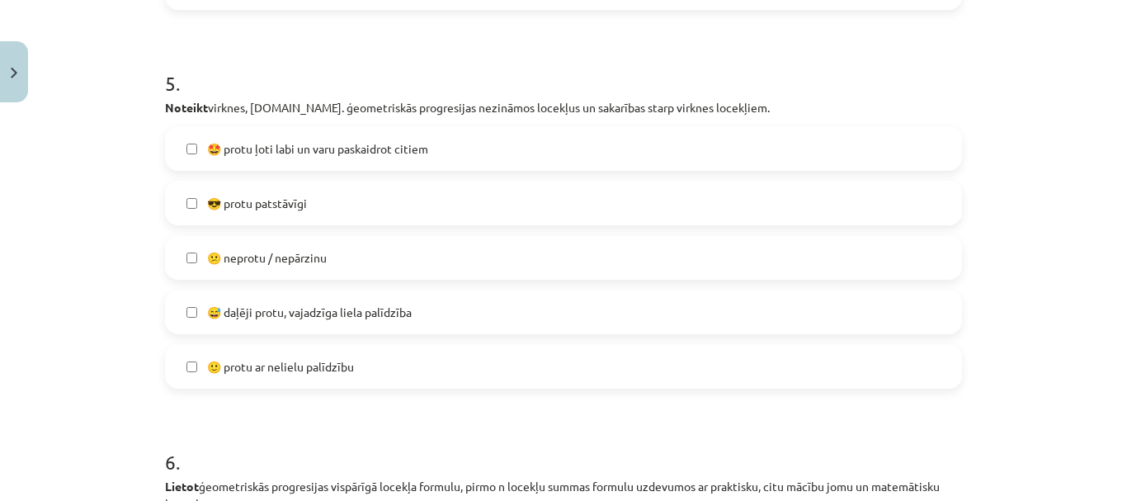
click at [388, 310] on span "😅 daļēji protu, vajadzīga liela palīdzība" at bounding box center [309, 312] width 205 height 17
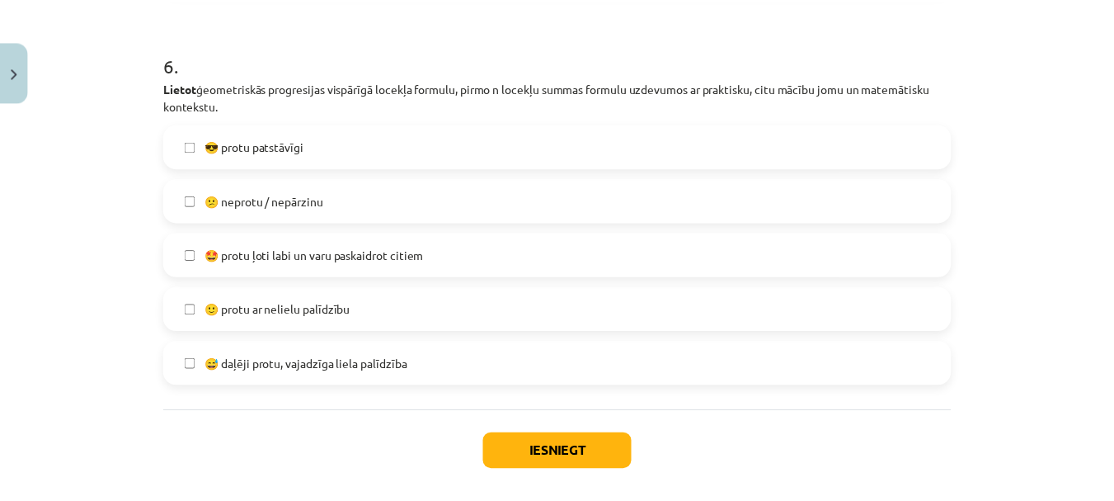
scroll to position [2220, 0]
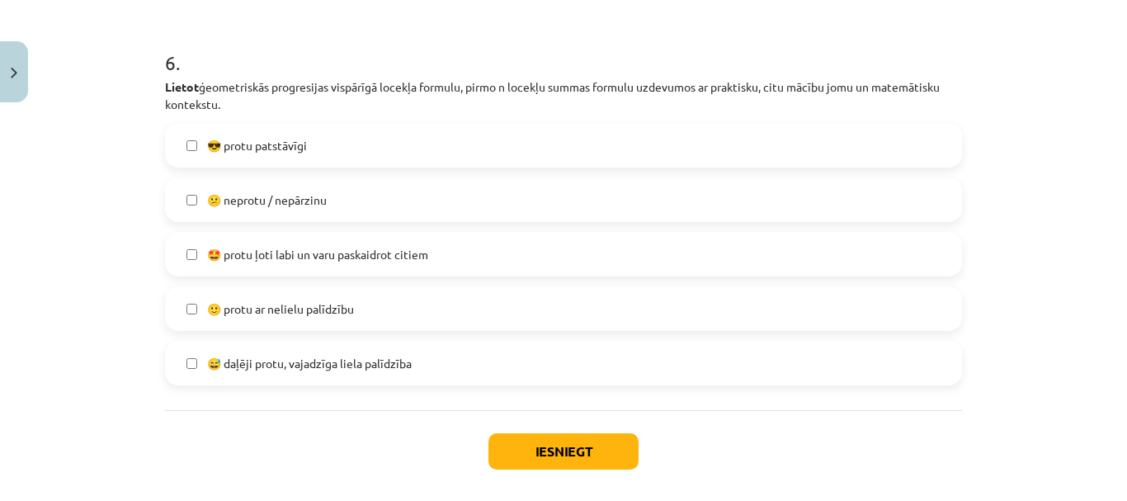
click at [395, 365] on span "😅 daļēji protu, vajadzīga liela palīdzība" at bounding box center [309, 363] width 205 height 17
click at [523, 463] on button "Iesniegt" at bounding box center [563, 451] width 150 height 36
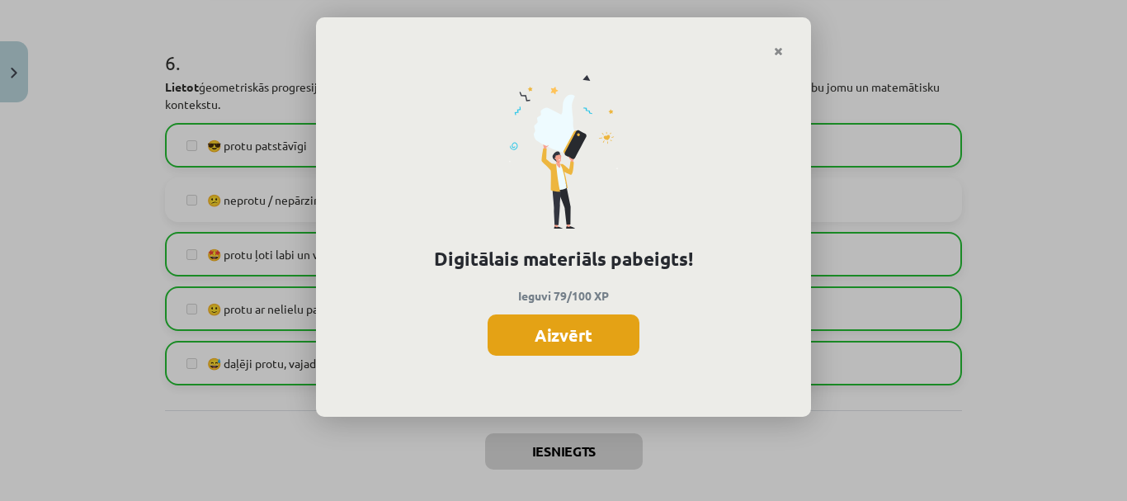
click at [572, 337] on button "Aizvērt" at bounding box center [563, 334] width 152 height 41
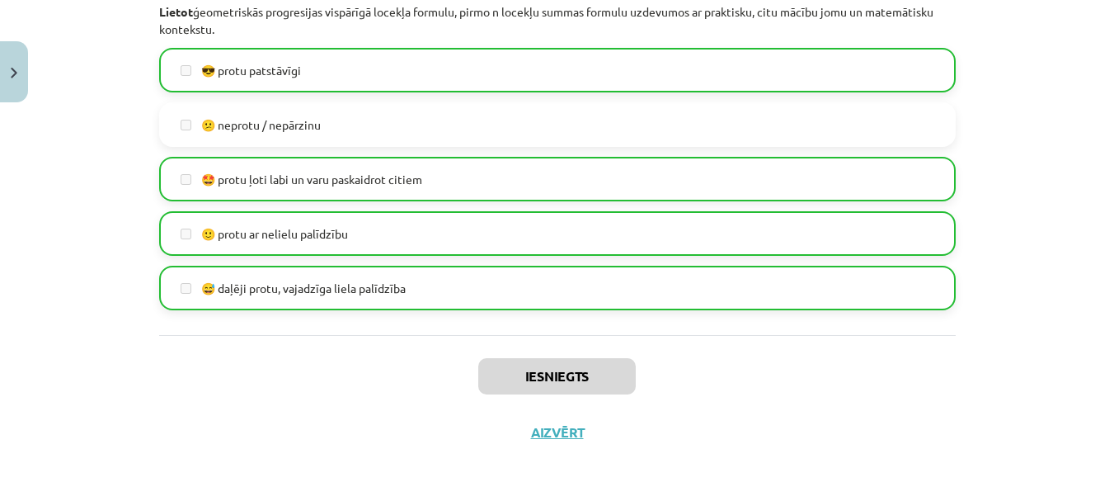
scroll to position [2296, 0]
click at [547, 434] on button "Aizvērt" at bounding box center [557, 431] width 63 height 16
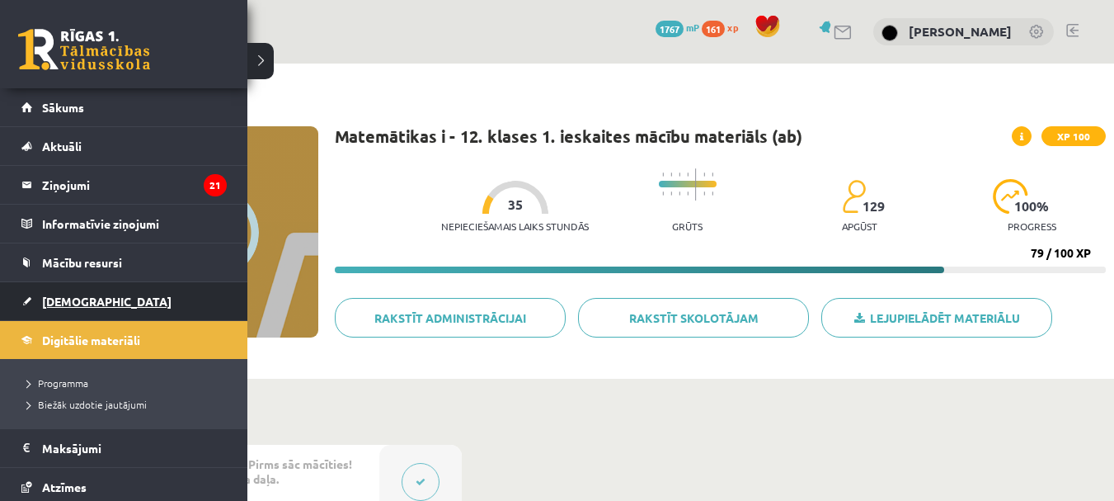
click at [83, 304] on span "[DEMOGRAPHIC_DATA]" at bounding box center [106, 301] width 129 height 15
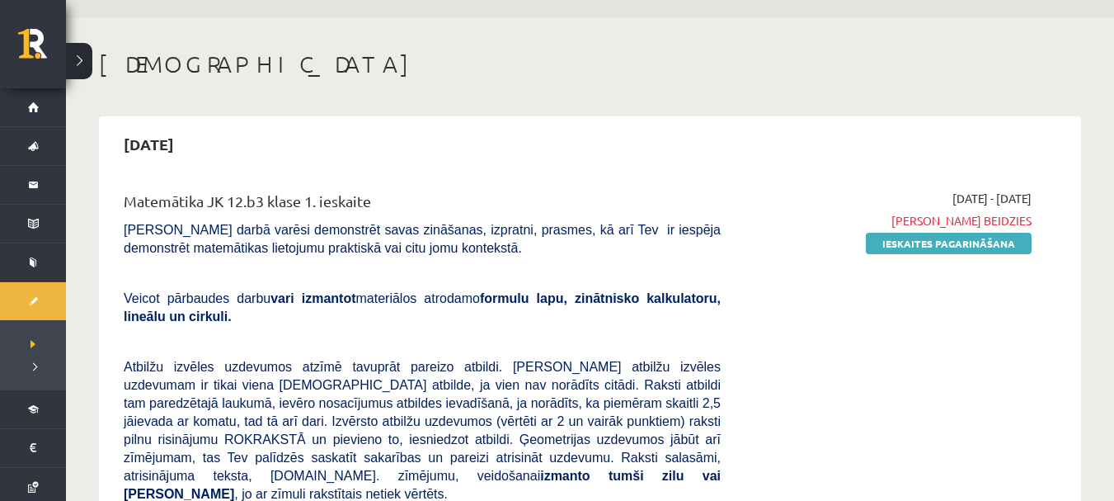
scroll to position [68, 0]
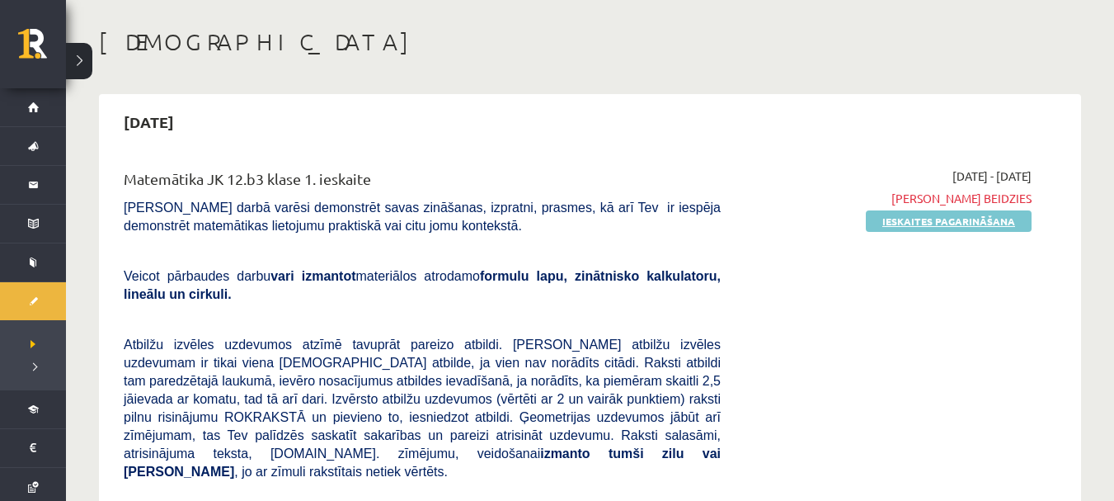
click at [931, 229] on link "Ieskaites pagarināšana" at bounding box center [949, 220] width 166 height 21
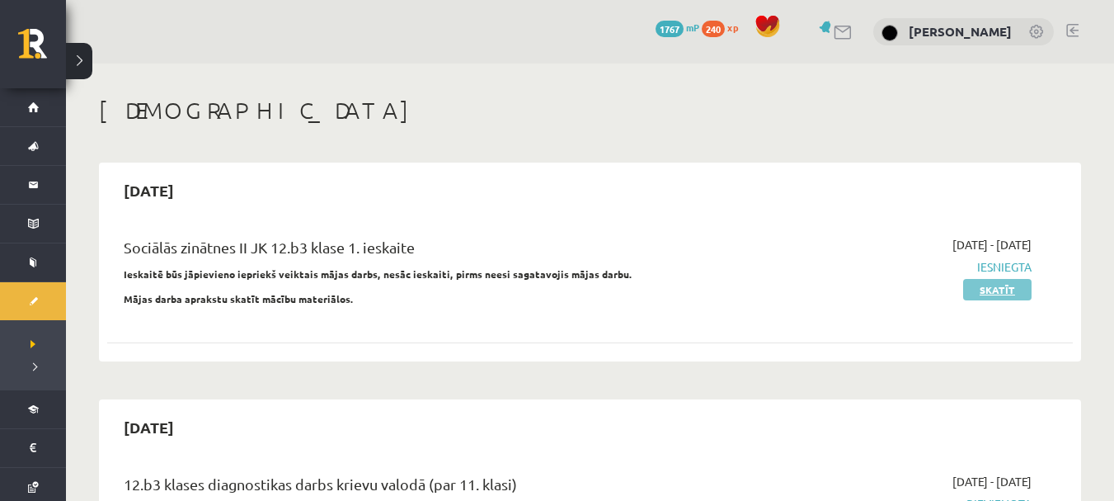
click at [1006, 292] on link "Skatīt" at bounding box center [997, 289] width 68 height 21
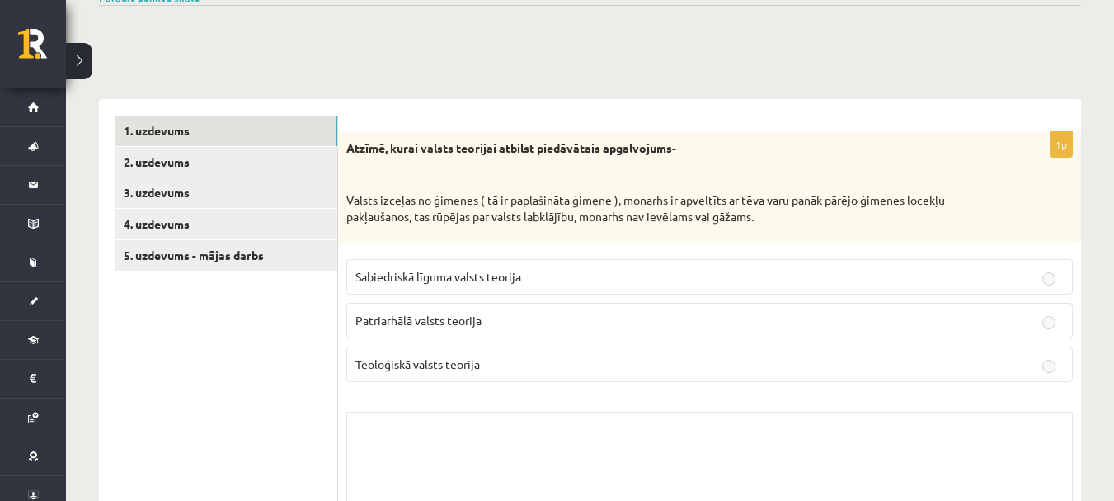
scroll to position [320, 0]
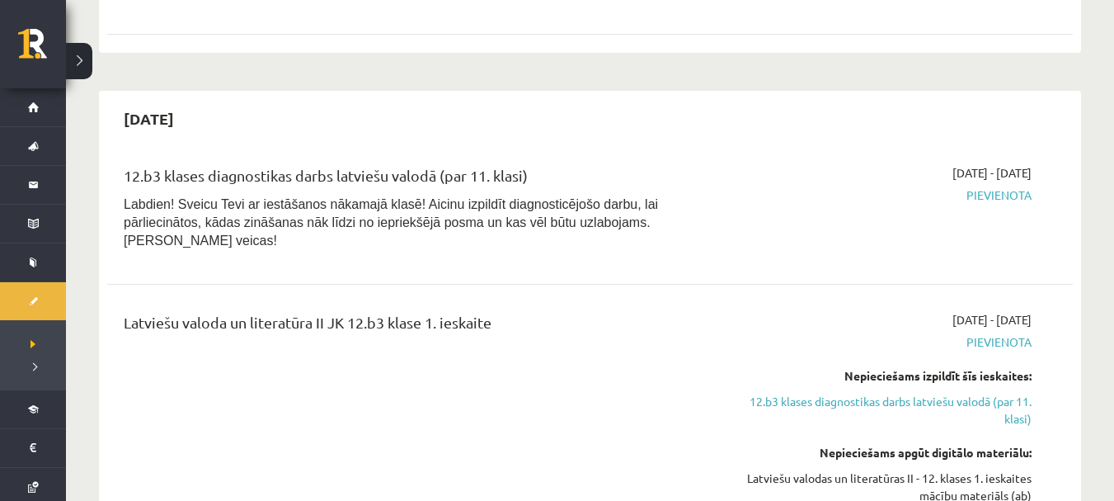
scroll to position [1806, 0]
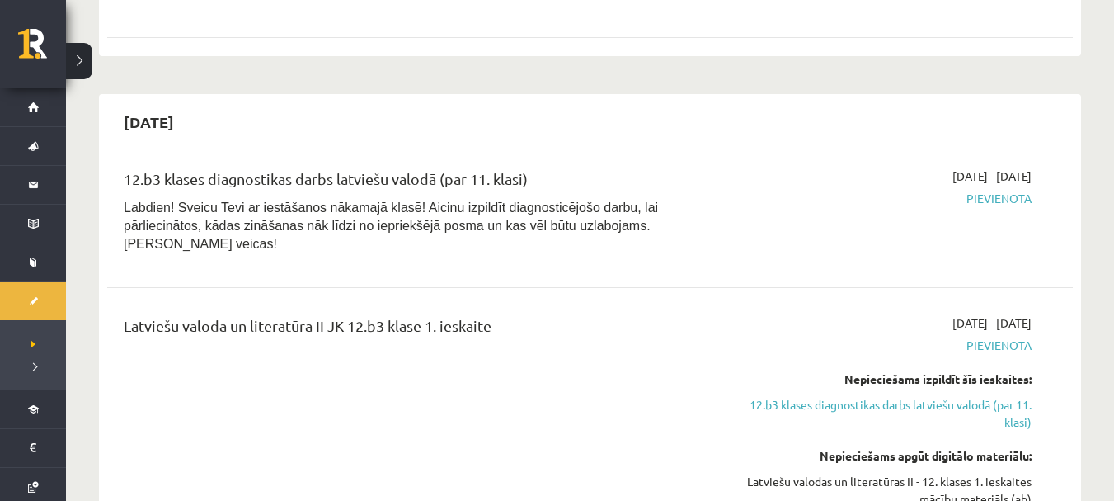
click at [1006, 190] on span "Pievienota" at bounding box center [889, 198] width 286 height 17
click at [975, 173] on div "2025-10-16 - 2025-10-31 Pievienota" at bounding box center [888, 214] width 311 height 94
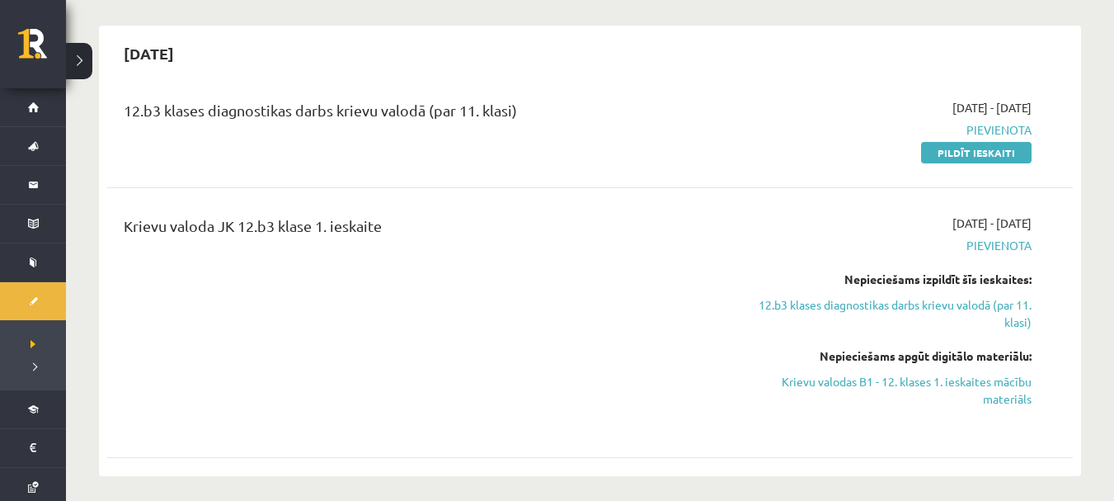
scroll to position [375, 0]
click at [976, 154] on link "Pildīt ieskaiti" at bounding box center [976, 150] width 111 height 21
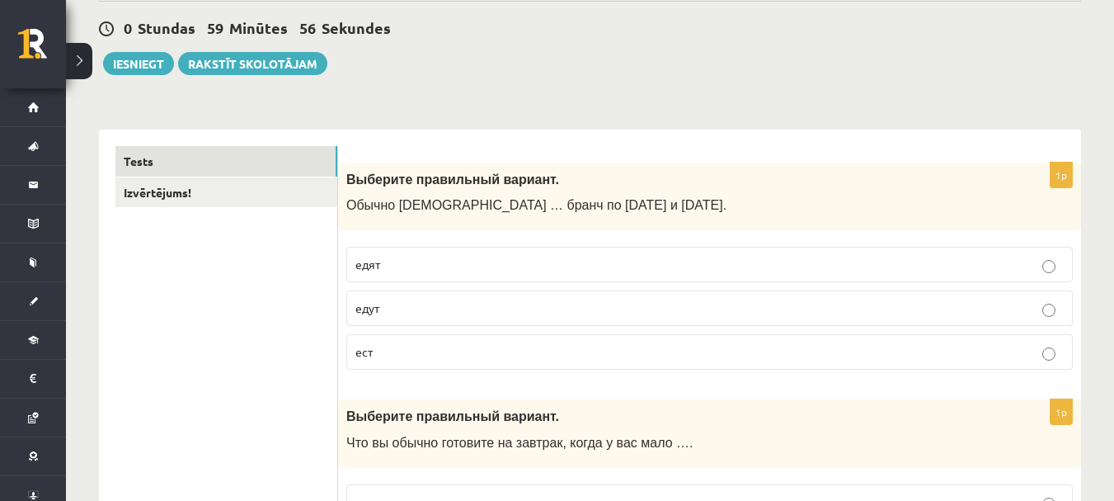
scroll to position [168, 0]
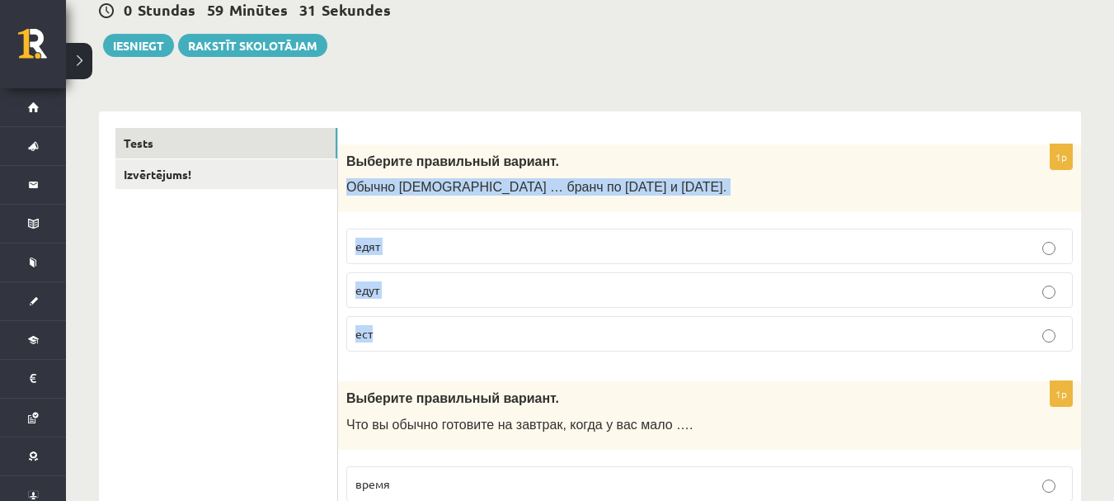
drag, startPoint x: 347, startPoint y: 186, endPoint x: 458, endPoint y: 319, distance: 172.8
click at [458, 319] on div "1p Выберите правильный вариант. Обычно [DEMOGRAPHIC_DATA] … бранч по [DATE] и […" at bounding box center [709, 254] width 743 height 221
copy div "Обычно [DEMOGRAPHIC_DATA] … бранч по [DATE] и [DATE]. едят едут ест"
click at [446, 252] on p "едят" at bounding box center [709, 246] width 709 height 17
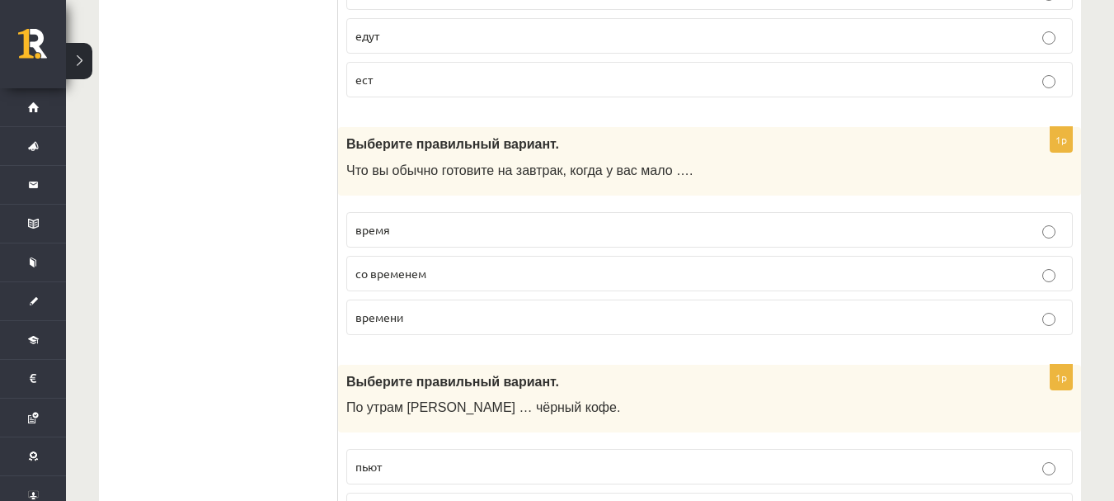
scroll to position [423, 0]
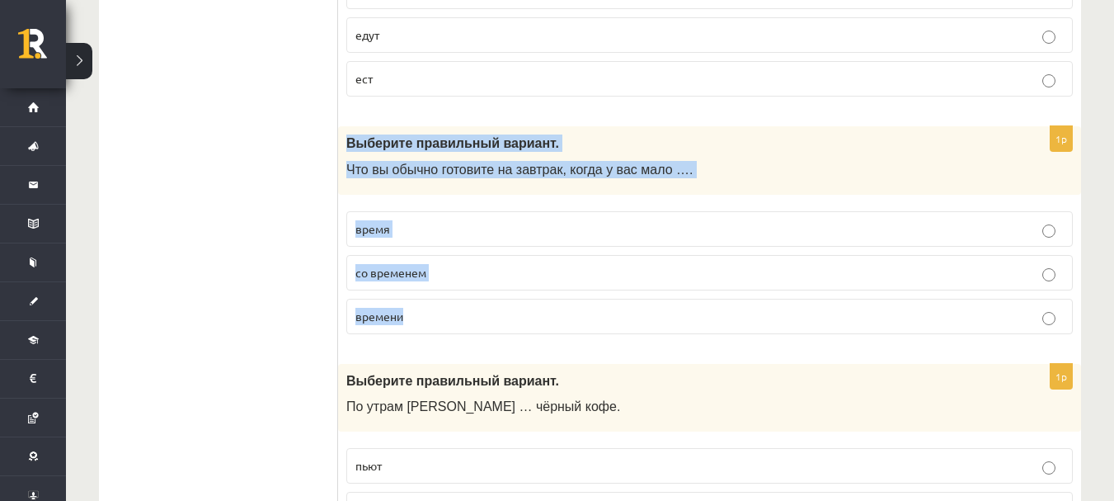
drag, startPoint x: 346, startPoint y: 141, endPoint x: 572, endPoint y: 338, distance: 300.5
click at [572, 338] on div "1p Выберите правильный вариант. Что вы обычно готовите на завтрак, когда у вас …" at bounding box center [709, 236] width 743 height 221
copy div "Выберите правильный вариант. Что вы обычно готовите на завтрак, когда у вас мал…"
click at [476, 308] on p "времени" at bounding box center [709, 316] width 709 height 17
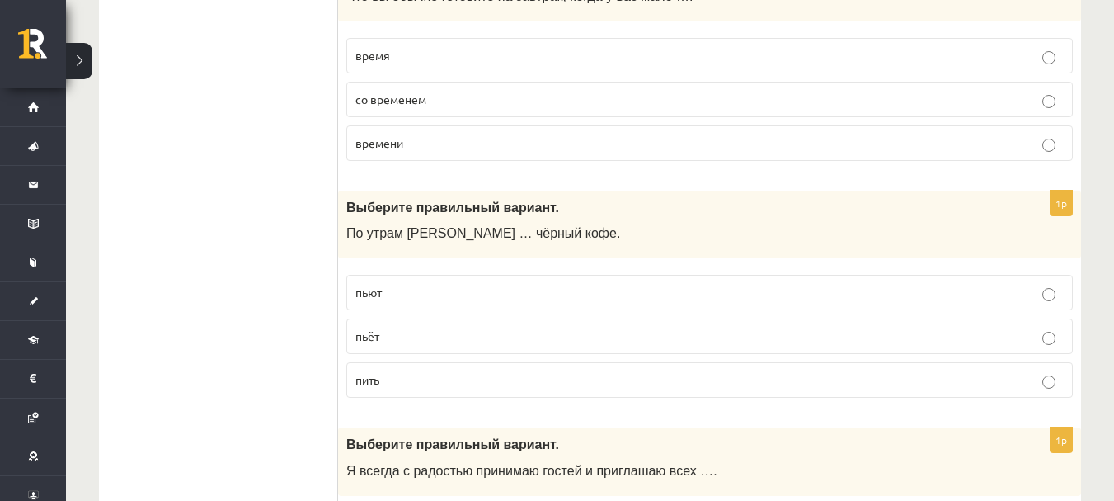
scroll to position [660, 0]
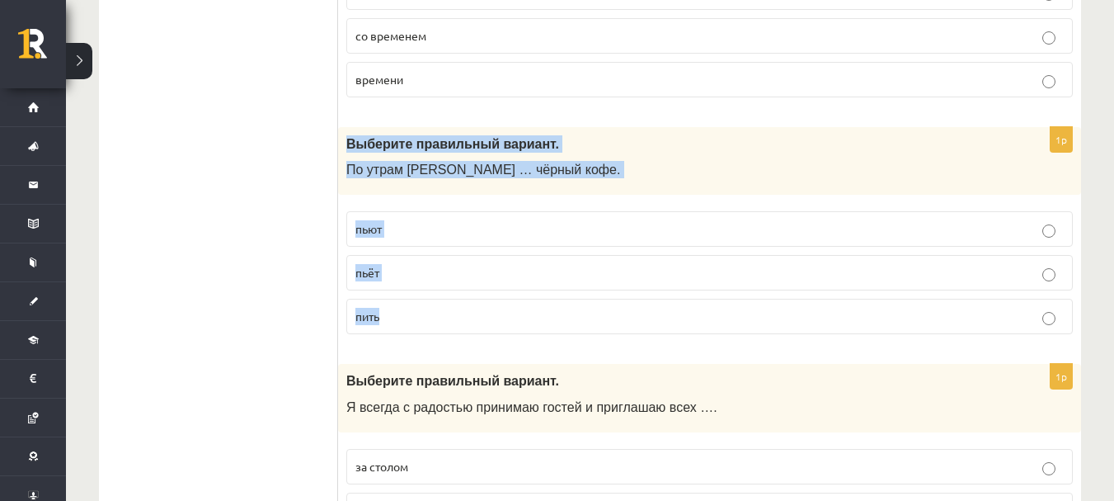
drag, startPoint x: 341, startPoint y: 141, endPoint x: 505, endPoint y: 312, distance: 236.8
click at [505, 312] on div "1p Выберите правильный вариант. По утрам Янис … чёрный кофе. пьют пьёт пить" at bounding box center [709, 237] width 743 height 221
copy div "Выберите правильный вариант. По утрам Янис … чёрный кофе. пьют пьёт пить"
click at [482, 271] on p "пьёт" at bounding box center [709, 272] width 709 height 17
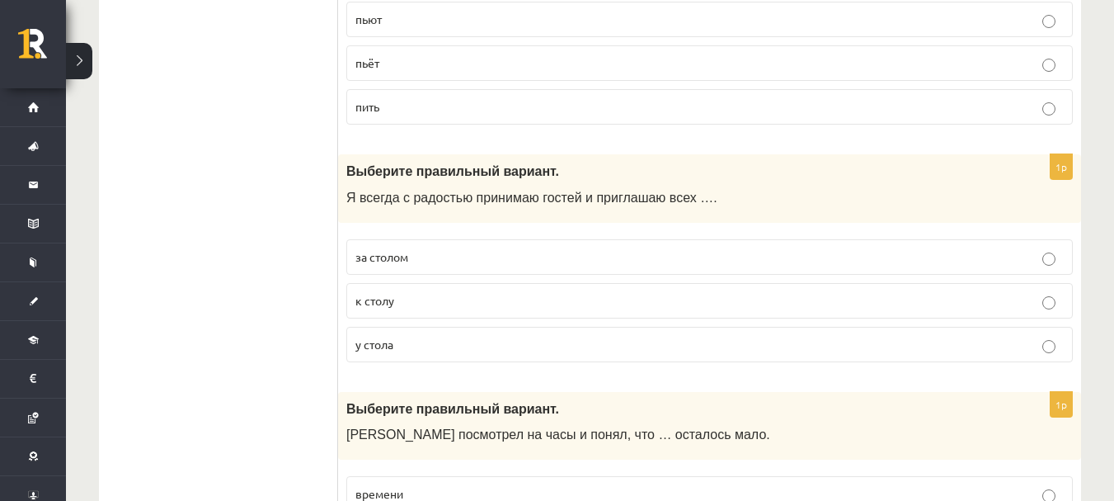
scroll to position [901, 0]
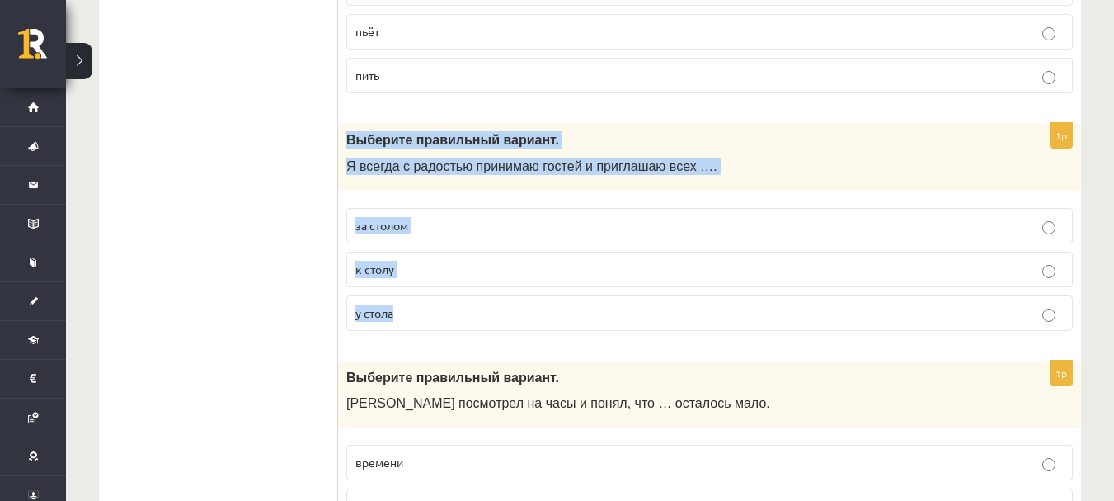
drag, startPoint x: 341, startPoint y: 136, endPoint x: 504, endPoint y: 294, distance: 226.3
click at [504, 294] on div "1p Выберите правильный вариант. Я всегда с радостью принимаю гостей и приглашаю…" at bounding box center [709, 233] width 743 height 221
copy div "Выберите правильный вариант. Я всегда с радостью принимаю гостей и приглашаю вс…"
click at [470, 279] on label "к столу" at bounding box center [709, 269] width 727 height 35
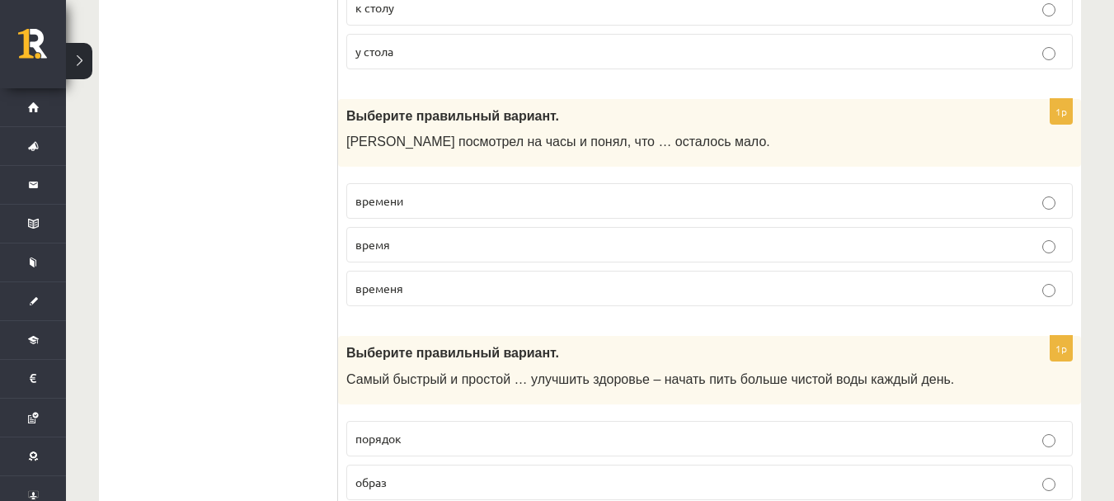
scroll to position [1172, 0]
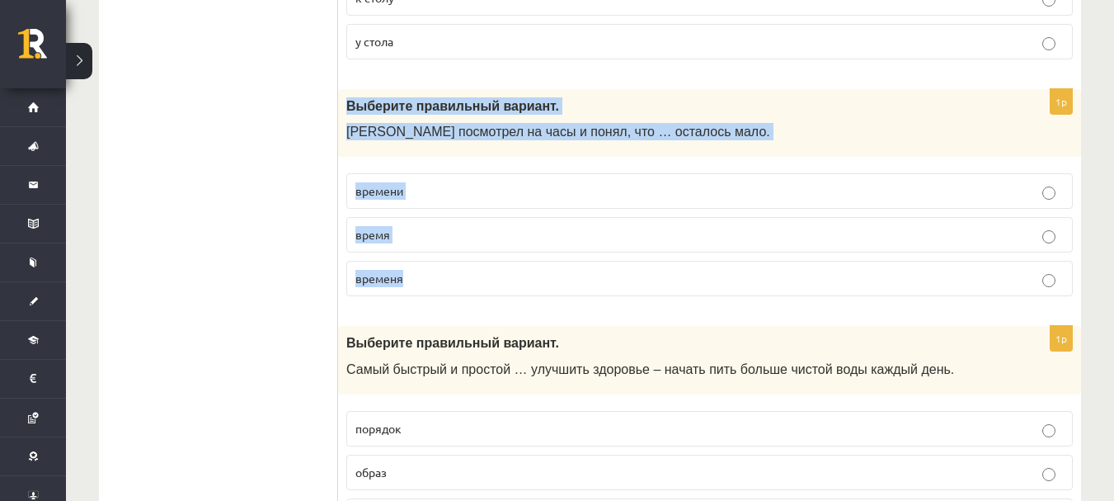
drag, startPoint x: 345, startPoint y: 98, endPoint x: 486, endPoint y: 267, distance: 220.2
click at [486, 267] on div "1p Выберите правильный вариант. Марис посмотрел на часы и понял, что … осталось…" at bounding box center [709, 199] width 743 height 221
copy div "Выберите правильный вариант. Марис посмотрел на часы и понял, что … осталось ма…"
click at [470, 195] on p "времени" at bounding box center [709, 190] width 709 height 17
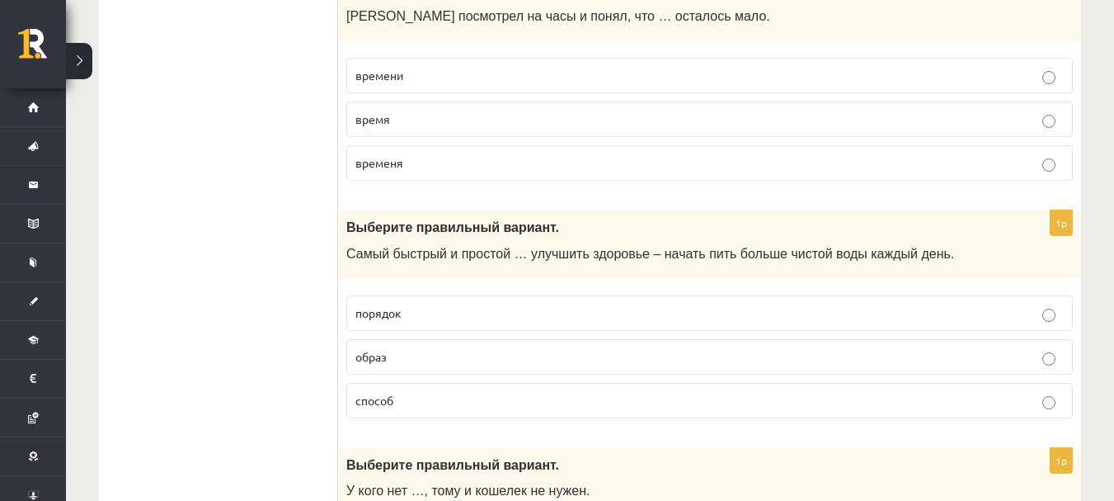
scroll to position [1351, 0]
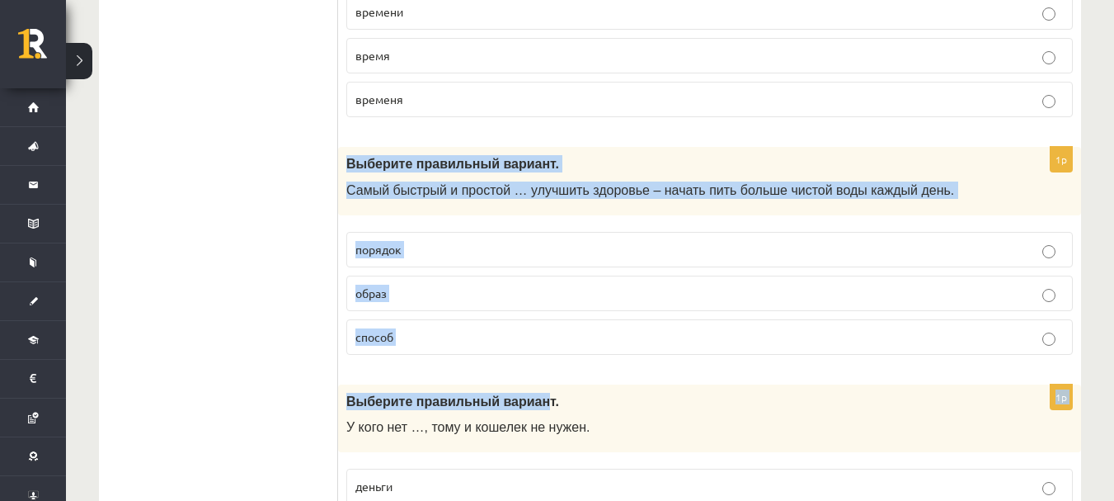
drag, startPoint x: 345, startPoint y: 163, endPoint x: 519, endPoint y: 395, distance: 289.8
drag, startPoint x: 347, startPoint y: 162, endPoint x: 477, endPoint y: 319, distance: 203.9
click at [477, 319] on div "1p Выберите правильный вариант. Самый быстрый и простой … улучшить здоровье – н…" at bounding box center [709, 257] width 743 height 221
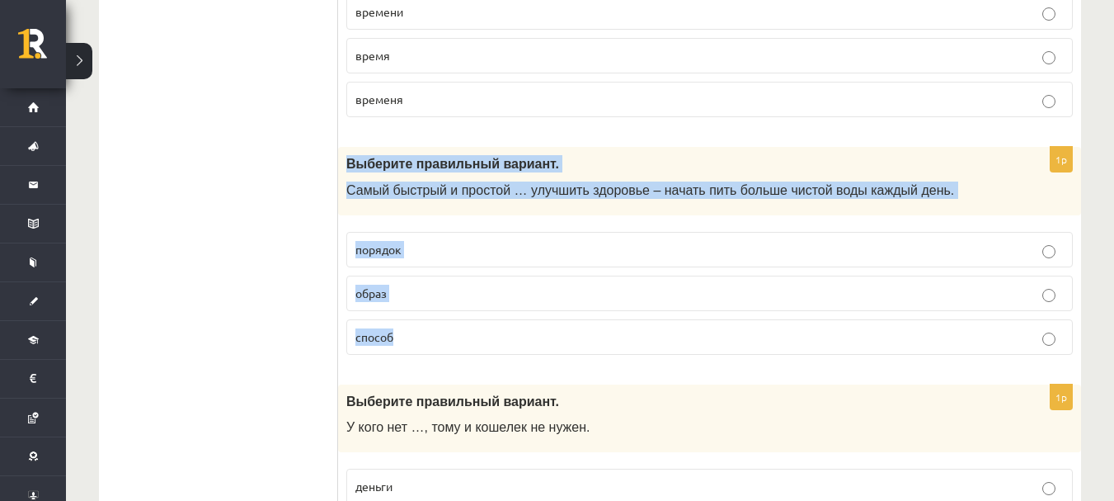
copy div "Выберите правильный вариант. Самый быстрый и простой … улучшить здоровье – нача…"
click at [451, 336] on p "способ" at bounding box center [709, 336] width 709 height 17
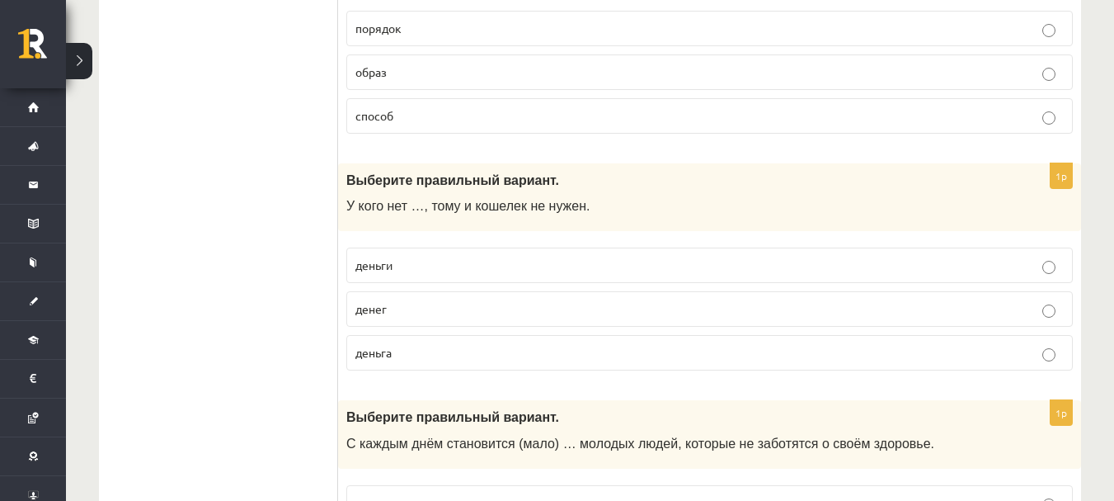
scroll to position [1574, 0]
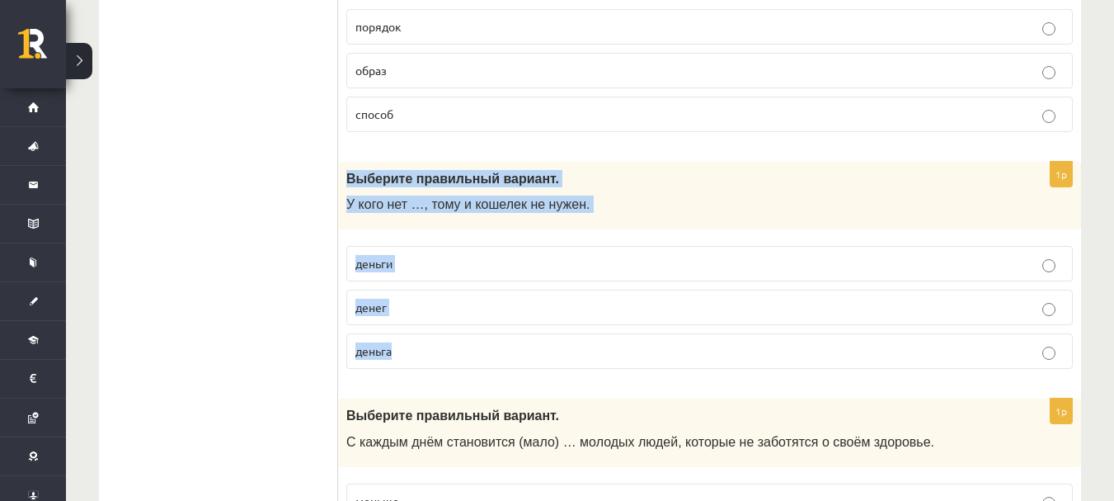
drag, startPoint x: 346, startPoint y: 177, endPoint x: 542, endPoint y: 358, distance: 267.3
click at [542, 358] on div "1p Выберите правильный вариант. У кого нет …, тому и кошелек не нужен. деньги д…" at bounding box center [709, 272] width 743 height 221
copy div "Выберите правильный вариант. У кого нет …, тому и кошелек не нужен. деньги дене…"
click at [502, 316] on p "денег" at bounding box center [709, 307] width 709 height 17
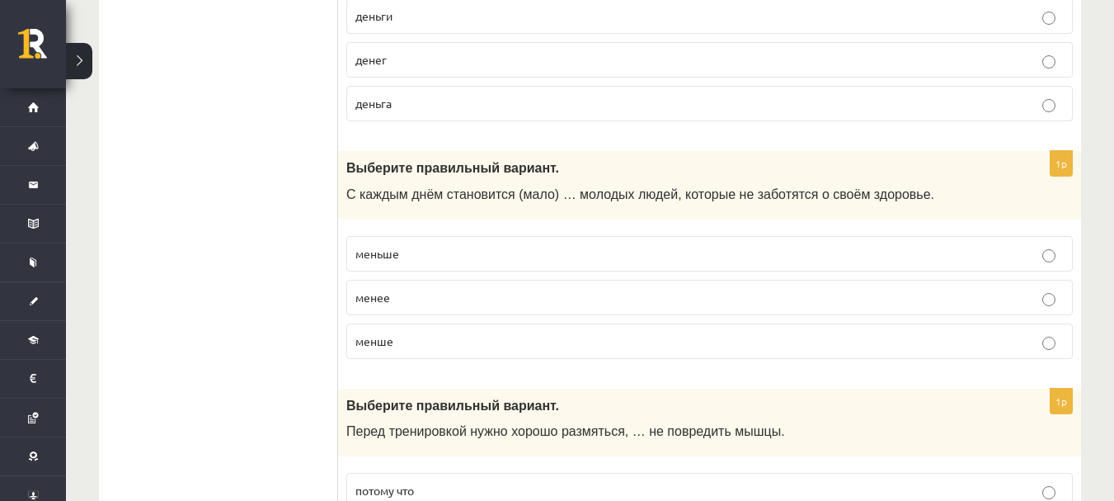
scroll to position [1832, 0]
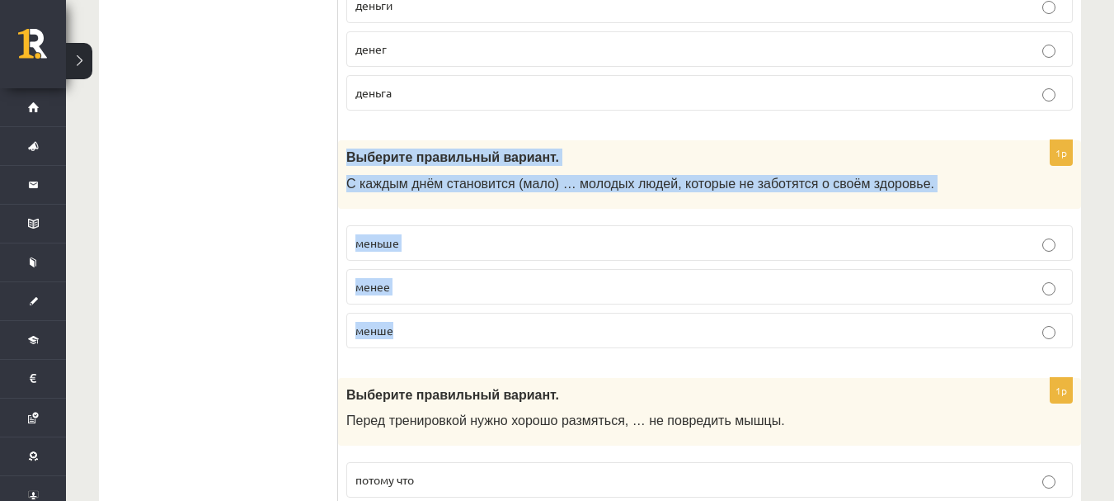
drag, startPoint x: 346, startPoint y: 154, endPoint x: 508, endPoint y: 341, distance: 247.9
click at [508, 341] on div "1p Выберите правильный вариант. С каждым днём становится (мало) … молодых людей…" at bounding box center [709, 250] width 743 height 221
copy div "Выберите правильный вариант. С каждым днём становится (мало) … молодых людей, к…"
click at [495, 238] on p "меньше" at bounding box center [709, 242] width 709 height 17
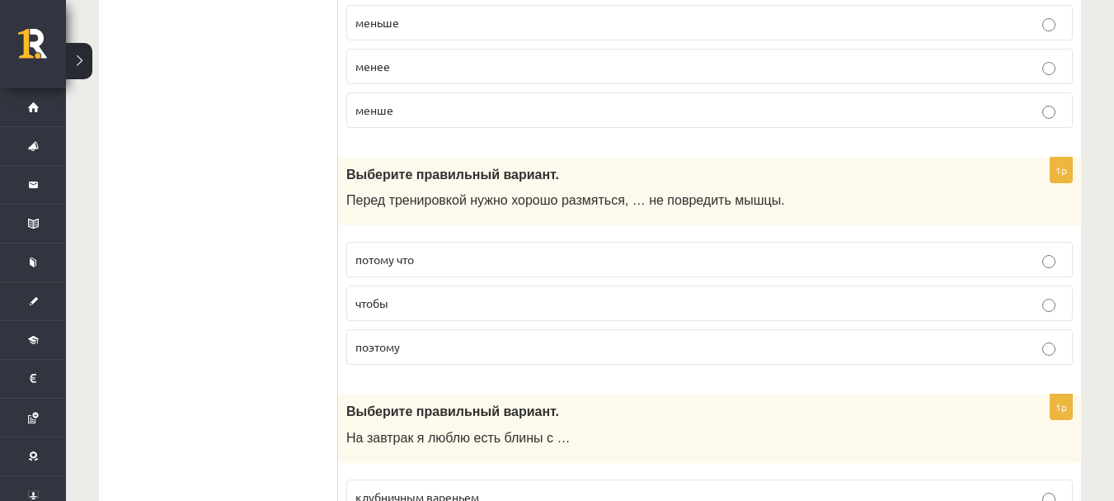
scroll to position [2055, 0]
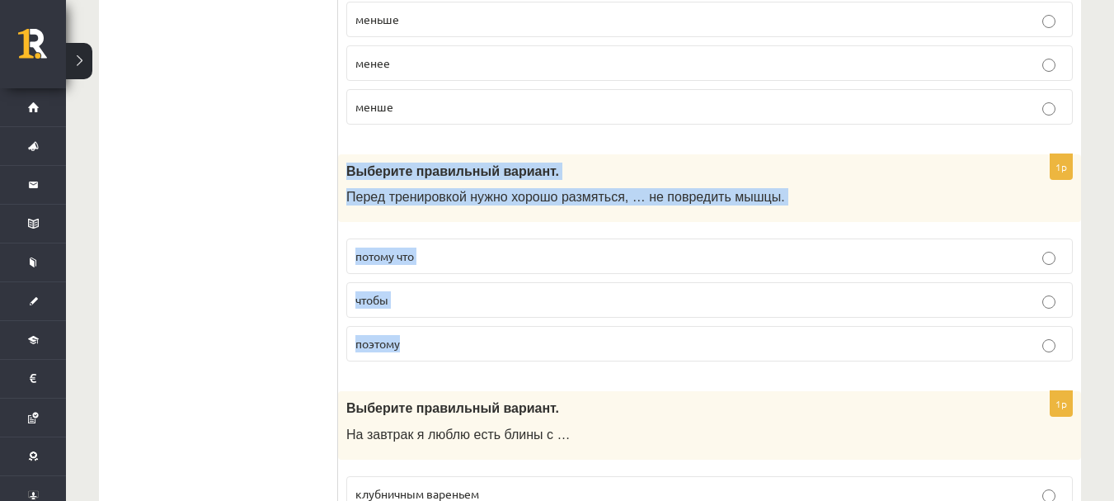
drag, startPoint x: 345, startPoint y: 173, endPoint x: 472, endPoint y: 323, distance: 196.6
click at [472, 323] on div "1p Выберите правильный вариант. Перед тренировкой нужно хорошо размяться, … не …" at bounding box center [709, 264] width 743 height 221
copy div "Выберите правильный вариант. Перед тренировкой нужно хорошо размяться, … не пов…"
click at [530, 301] on p "чтобы" at bounding box center [709, 299] width 709 height 17
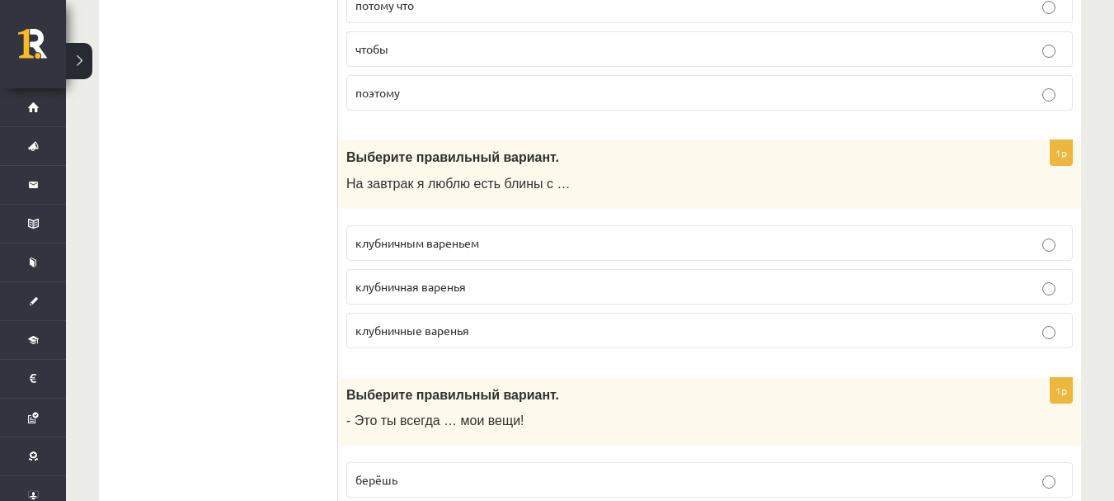
scroll to position [2309, 0]
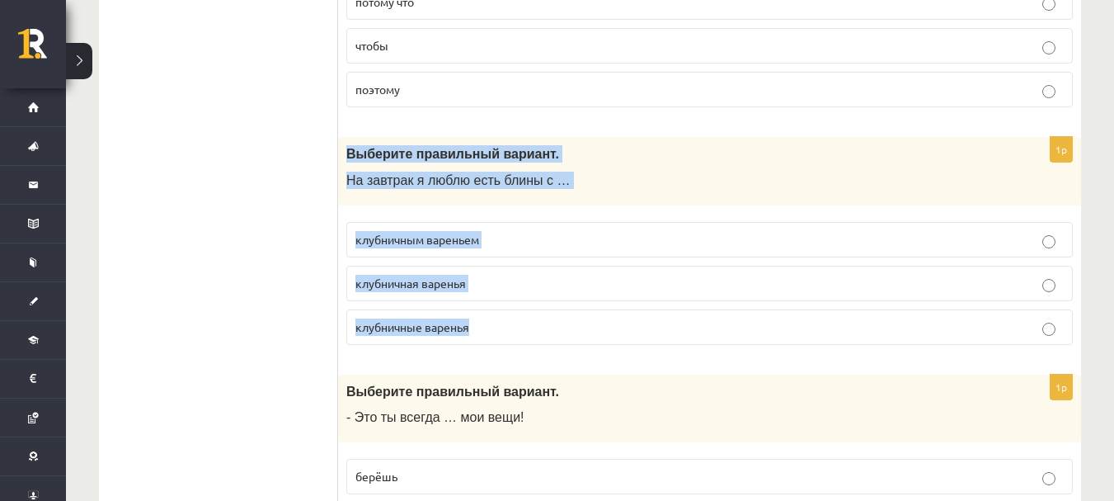
drag, startPoint x: 350, startPoint y: 158, endPoint x: 497, endPoint y: 313, distance: 214.1
click at [497, 313] on div "1p Выберите правильный вариант. На завтрак я люблю есть блины с … клубничным ва…" at bounding box center [709, 247] width 743 height 221
copy div "Выберите правильный вариант. На завтрак я люблю есть блины с … клубничным варен…"
click at [506, 244] on p "клубничным вареньем" at bounding box center [709, 239] width 709 height 17
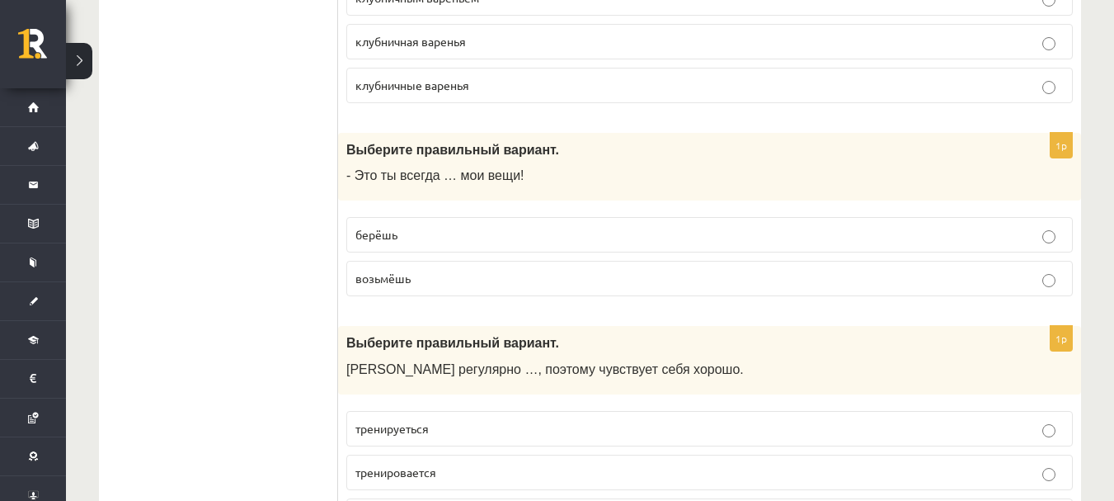
scroll to position [2557, 0]
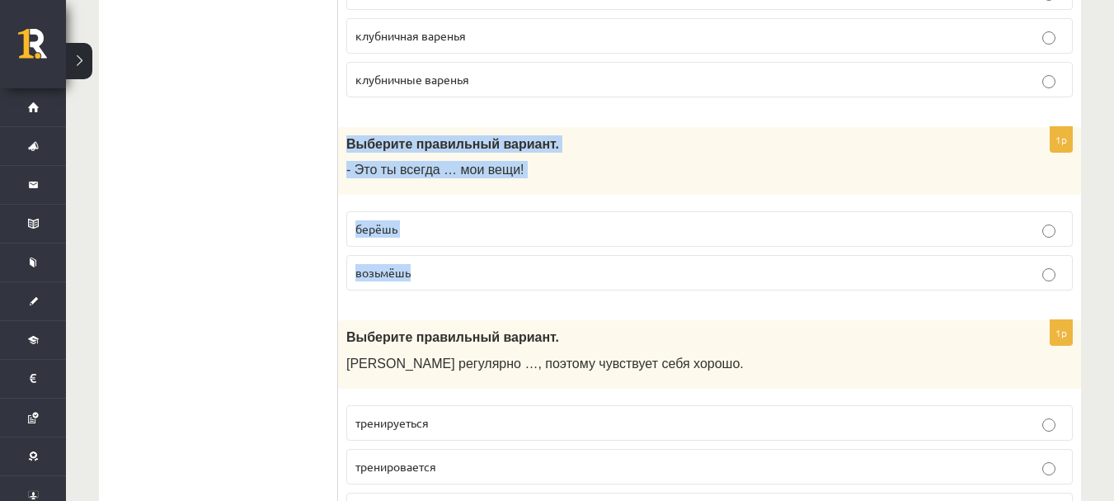
drag, startPoint x: 342, startPoint y: 145, endPoint x: 456, endPoint y: 286, distance: 181.2
click at [456, 286] on div "1p Выберите правильный вариант. - Это ты всегда … мои вещи! берёшь возьмёшь" at bounding box center [709, 215] width 743 height 177
click at [445, 233] on p "берёшь" at bounding box center [709, 228] width 709 height 17
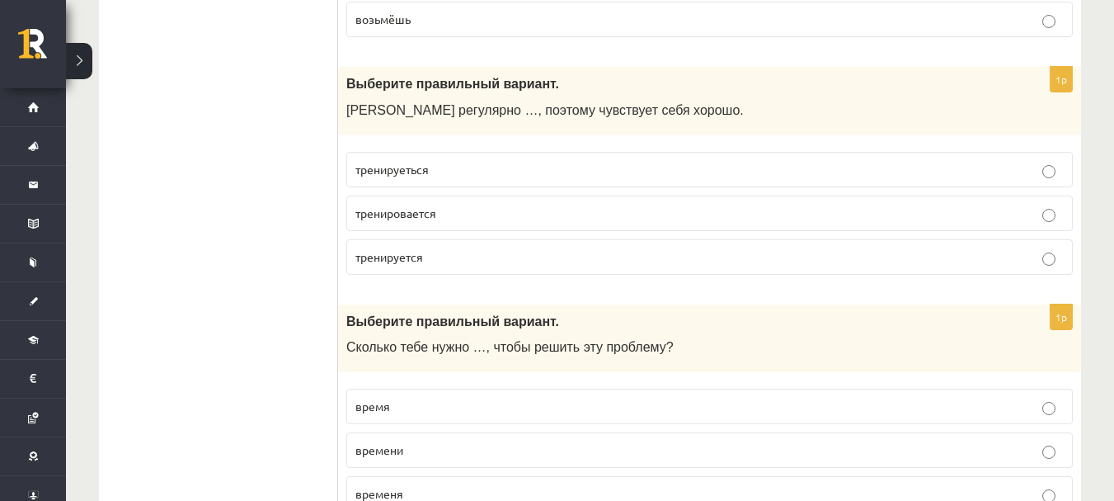
scroll to position [2811, 0]
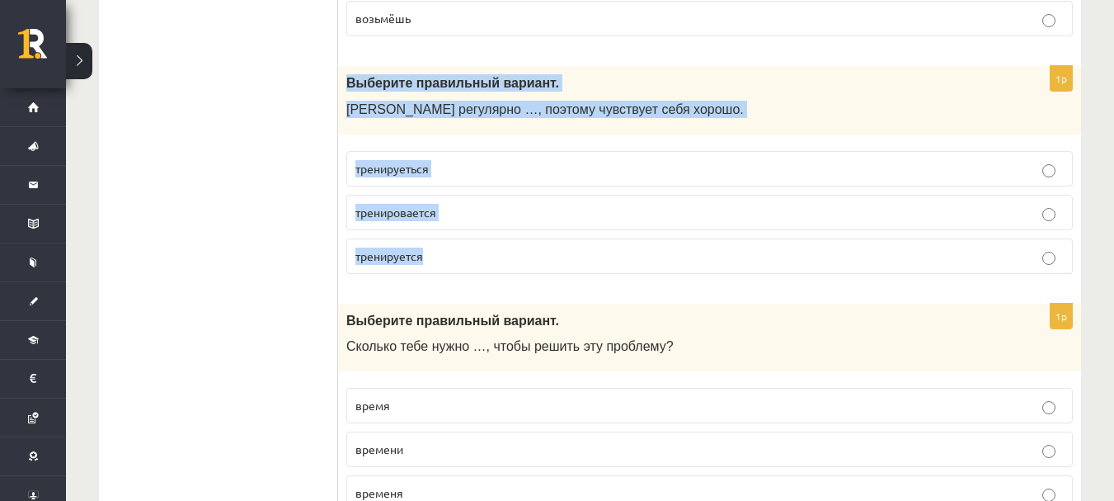
drag, startPoint x: 346, startPoint y: 90, endPoint x: 518, endPoint y: 236, distance: 225.9
click at [518, 236] on div "1p Выберите правильный вариант. Марис регулярно …, поэтому чувствует себя хорош…" at bounding box center [709, 176] width 743 height 221
click at [468, 162] on p "тренируеться" at bounding box center [709, 168] width 709 height 17
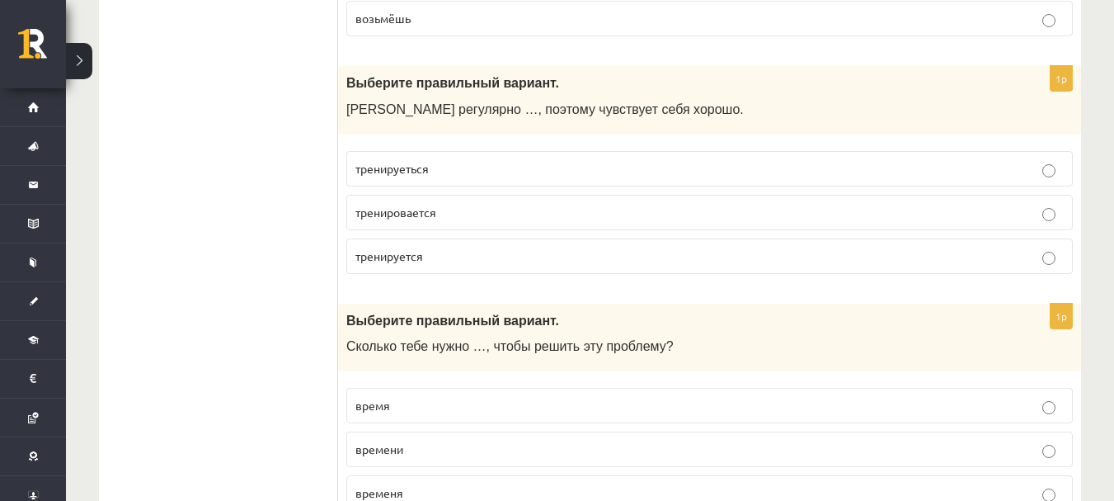
click at [632, 262] on p "тренируется" at bounding box center [709, 255] width 709 height 17
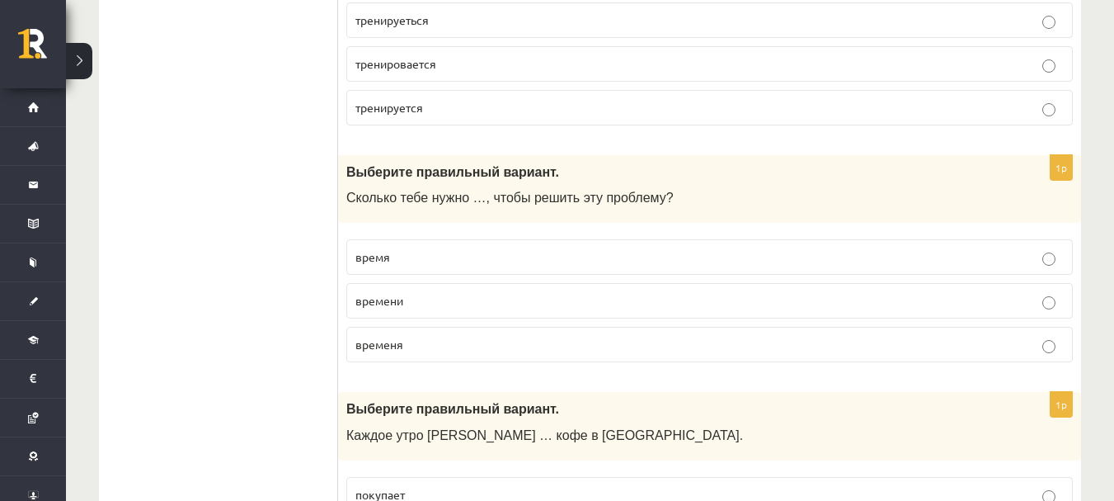
scroll to position [3017, 0]
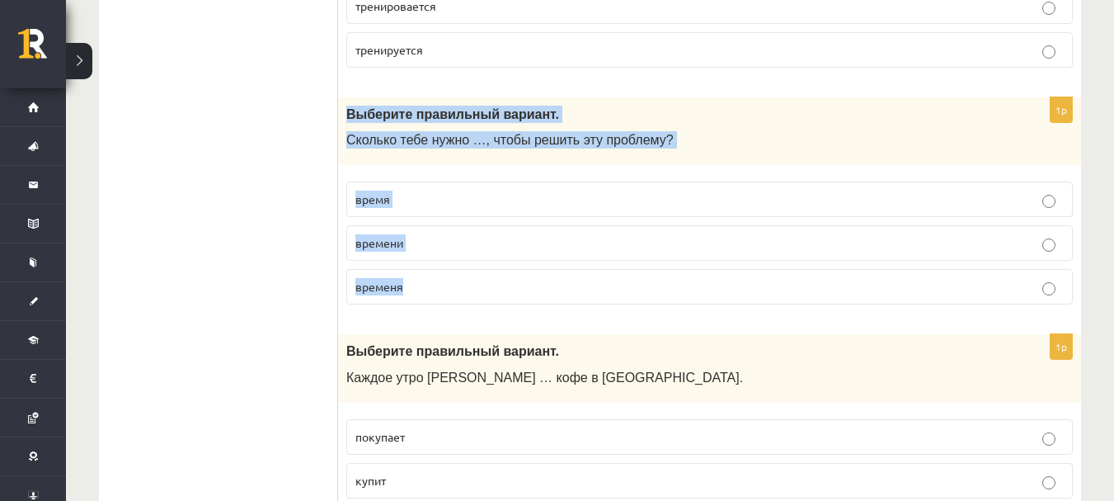
drag, startPoint x: 346, startPoint y: 112, endPoint x: 475, endPoint y: 276, distance: 208.6
click at [475, 276] on div "1p Выберите правильный вариант. Сколько тебе нужно …, чтобы решить эту проблему…" at bounding box center [709, 207] width 743 height 221
click at [527, 245] on p "времени" at bounding box center [709, 242] width 709 height 17
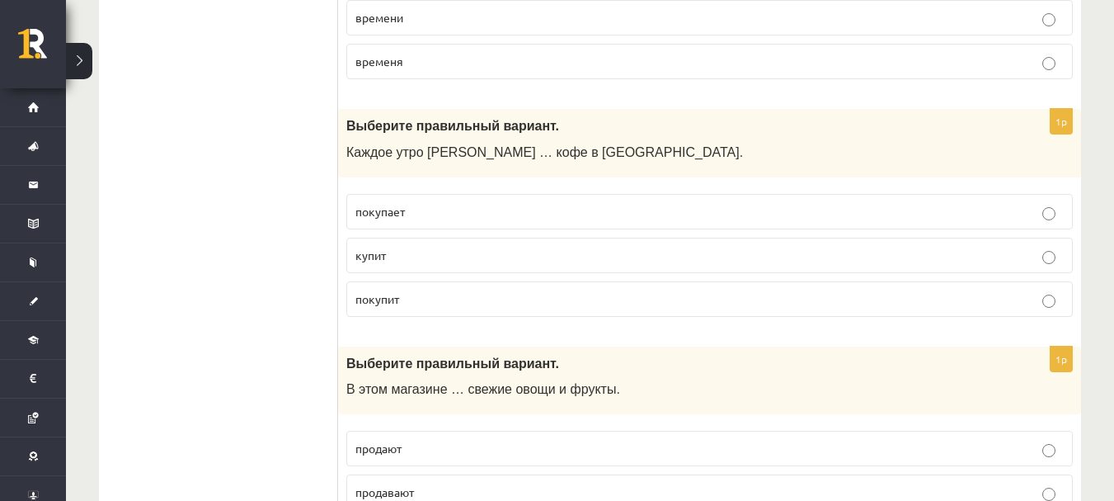
scroll to position [3243, 0]
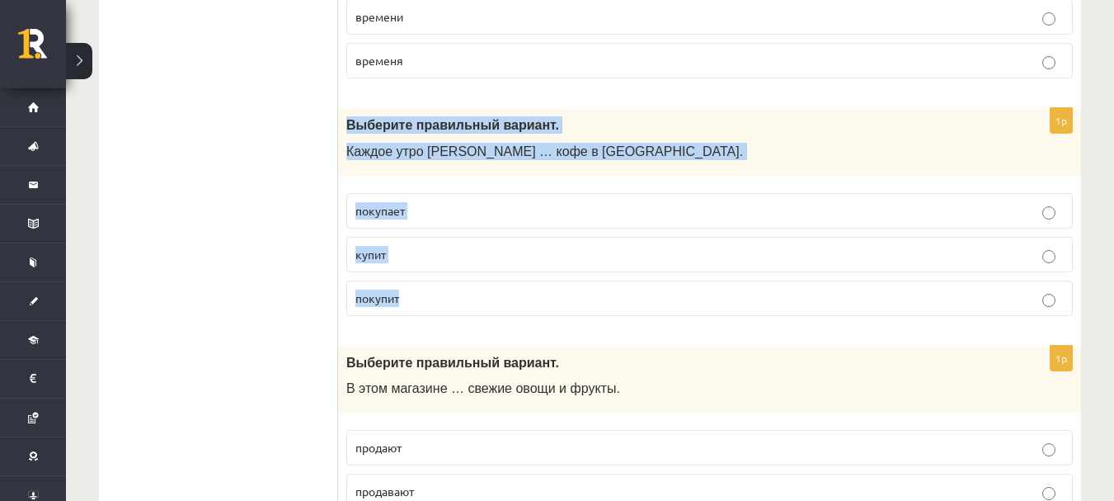
drag, startPoint x: 344, startPoint y: 125, endPoint x: 461, endPoint y: 290, distance: 203.0
click at [461, 290] on div "1p Выберите правильный вариант. Каждое утро Анна … кофе в киоске. покупает купи…" at bounding box center [709, 218] width 743 height 221
click at [526, 202] on p "покупает" at bounding box center [709, 210] width 709 height 17
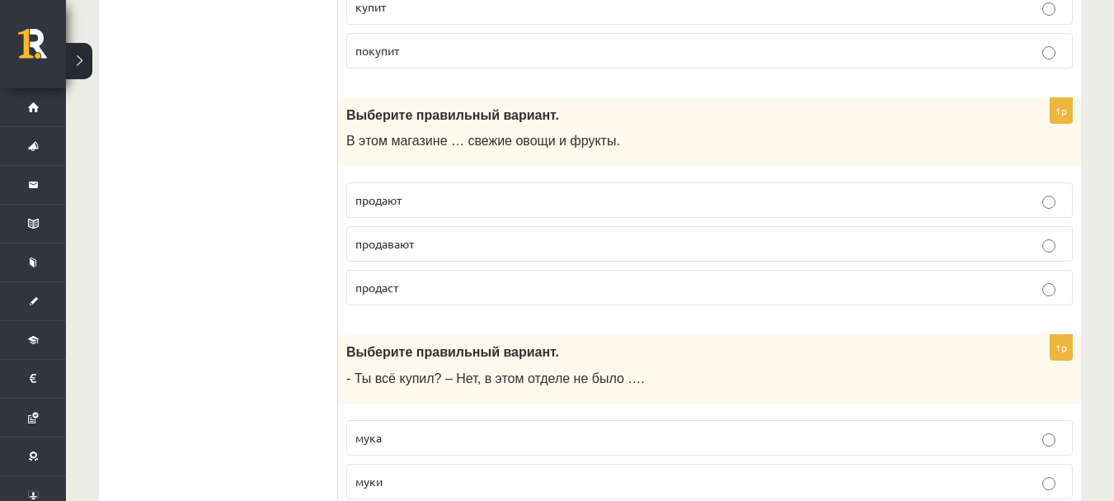
scroll to position [3492, 0]
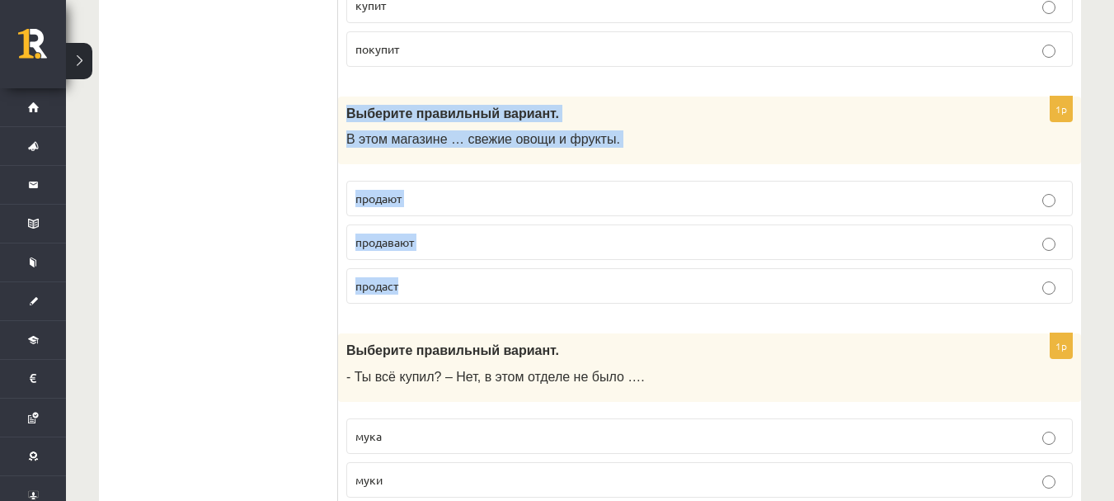
drag, startPoint x: 346, startPoint y: 112, endPoint x: 485, endPoint y: 268, distance: 208.6
click at [485, 268] on div "1p Выберите правильный вариант. В этом магазине … свежие овощи и фрукты. продаю…" at bounding box center [709, 207] width 743 height 221
click at [440, 201] on p "продают" at bounding box center [709, 198] width 709 height 17
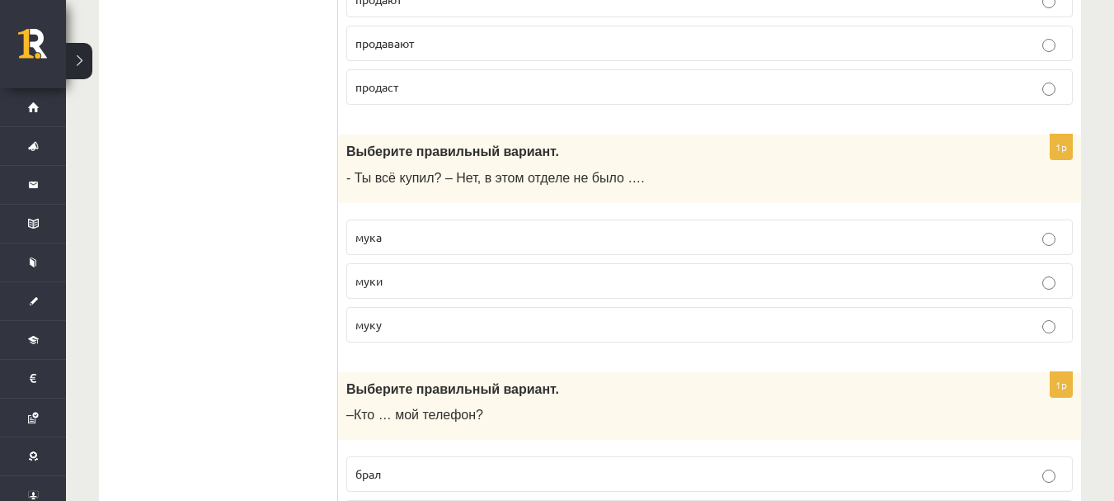
scroll to position [3692, 0]
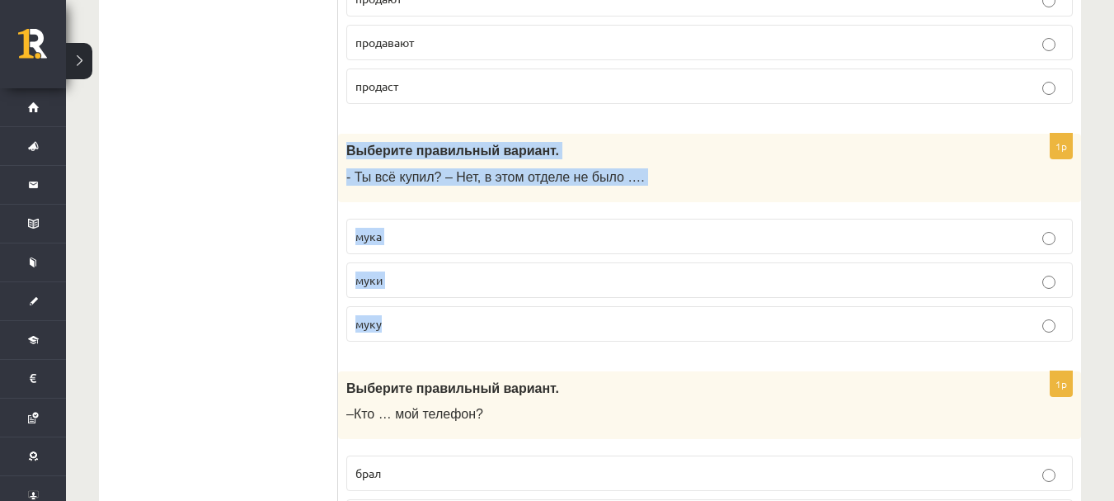
drag, startPoint x: 345, startPoint y: 150, endPoint x: 485, endPoint y: 309, distance: 212.1
click at [485, 309] on div "1p Выберите правильный вариант. - Ты всё купил? – Нет, в этом отделе не было ….…" at bounding box center [709, 244] width 743 height 221
click at [483, 284] on p "муки" at bounding box center [709, 279] width 709 height 17
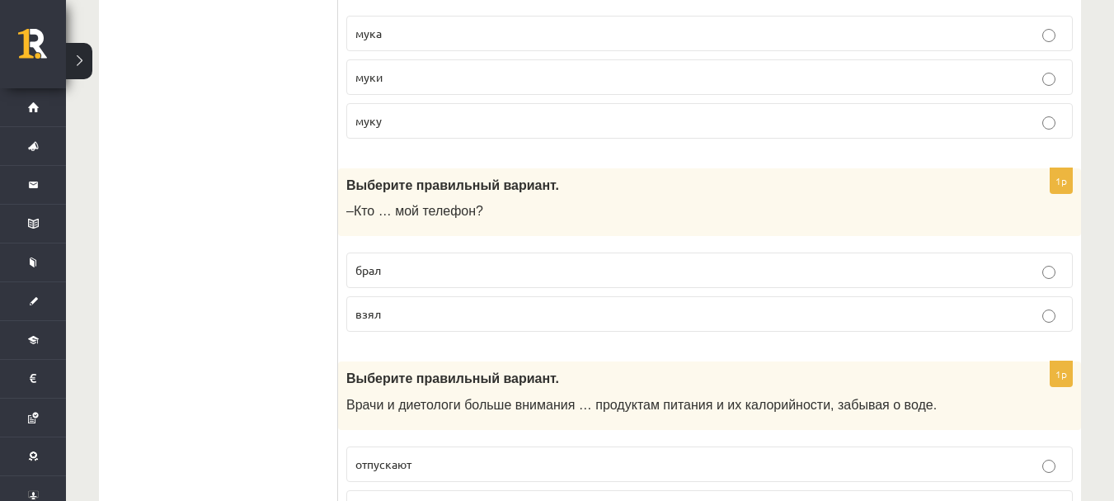
scroll to position [3898, 0]
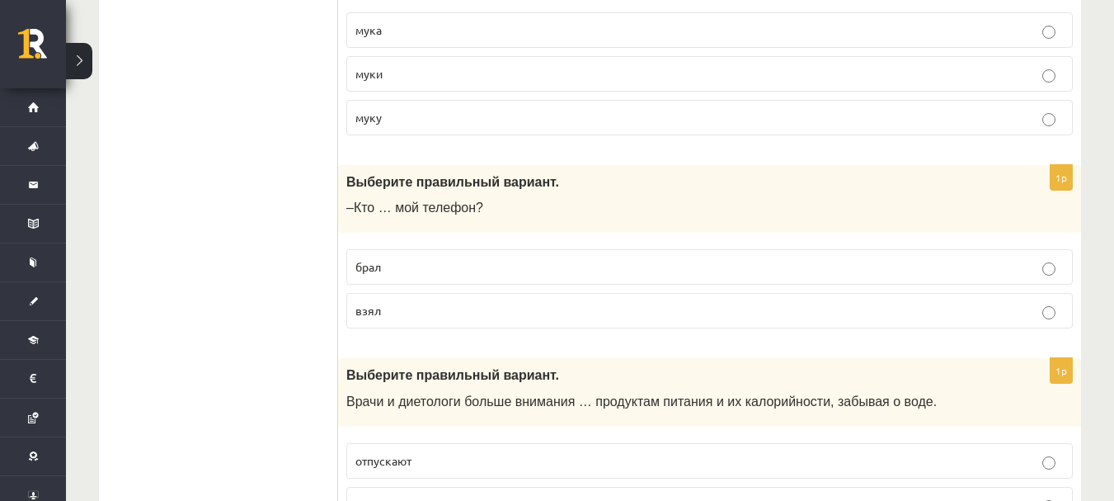
drag, startPoint x: 337, startPoint y: 177, endPoint x: 454, endPoint y: 312, distance: 178.8
click at [448, 230] on div "Выберите правильный вариант. –Кто … мой телефон?" at bounding box center [709, 199] width 743 height 68
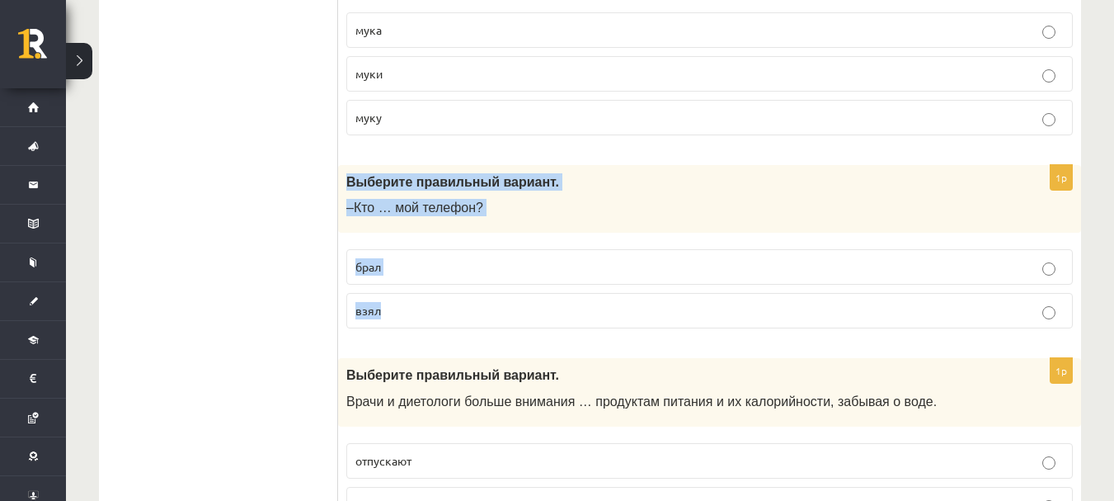
drag, startPoint x: 349, startPoint y: 184, endPoint x: 438, endPoint y: 308, distance: 152.5
click at [438, 308] on div "1p Выберите правильный вариант. –Кто … мой телефон? брал взял" at bounding box center [709, 253] width 743 height 177
click at [454, 322] on label "взял" at bounding box center [709, 310] width 727 height 35
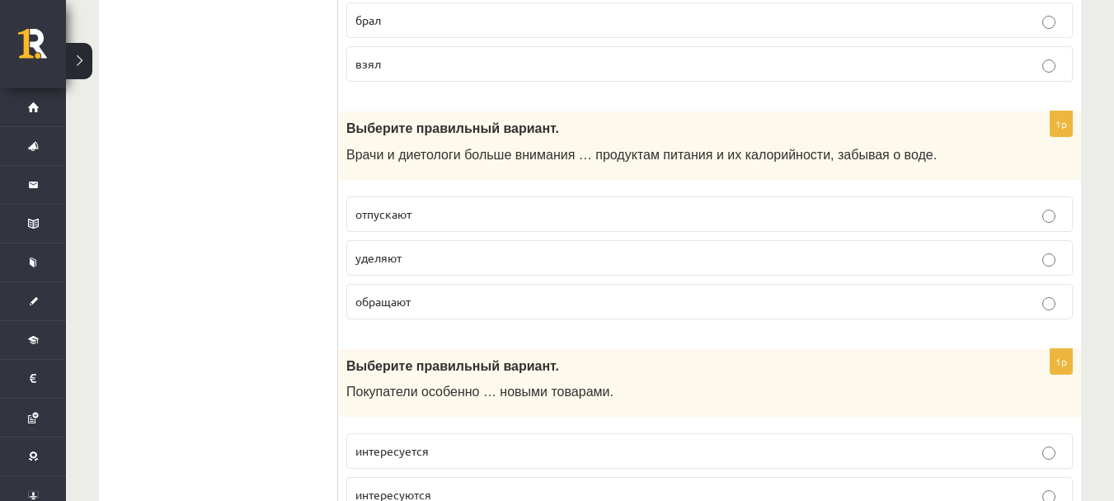
scroll to position [4163, 0]
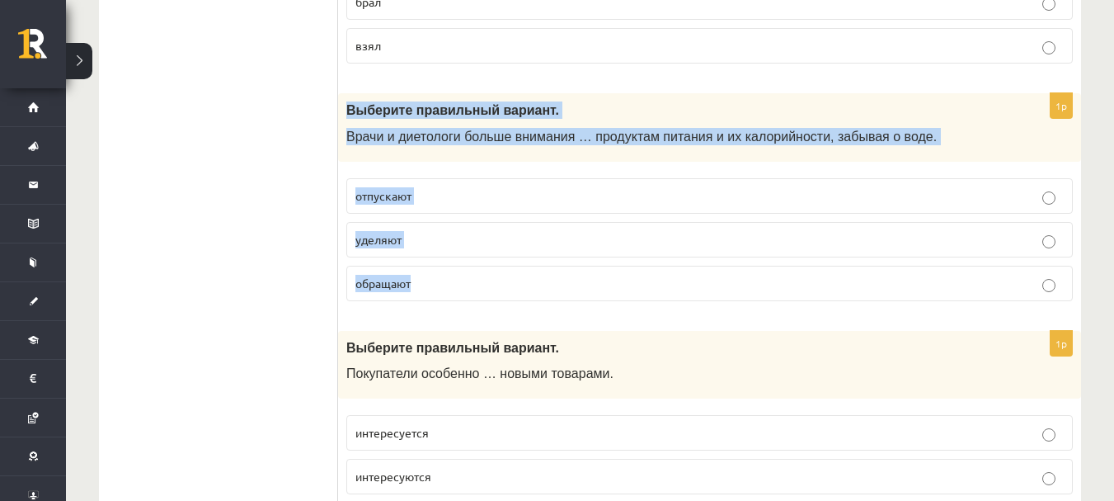
drag, startPoint x: 346, startPoint y: 113, endPoint x: 464, endPoint y: 278, distance: 203.3
click at [464, 278] on div "1p Выберите правильный вариант. Врачи и диетологи больше внимания … продуктам п…" at bounding box center [709, 203] width 743 height 221
click at [468, 242] on p "уделяют" at bounding box center [709, 239] width 709 height 17
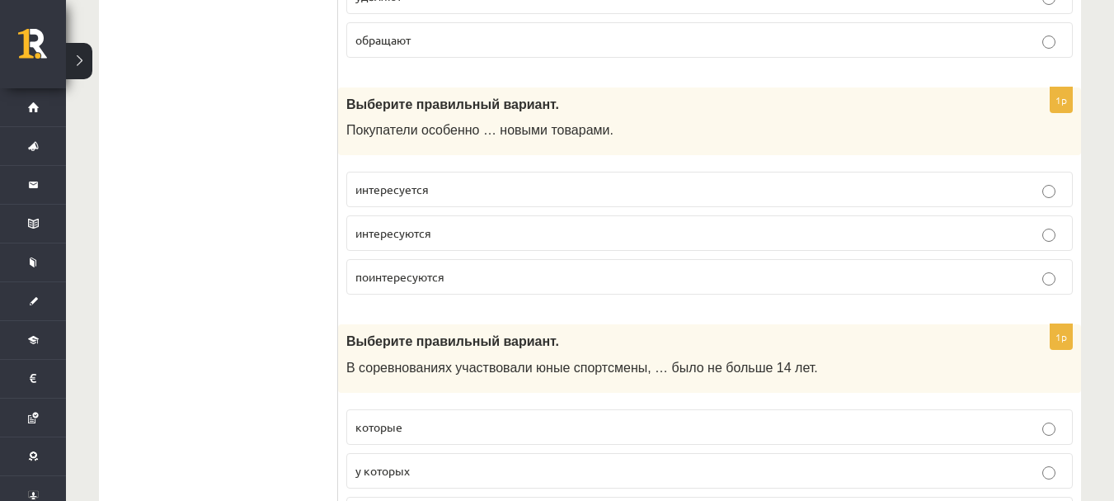
scroll to position [4410, 0]
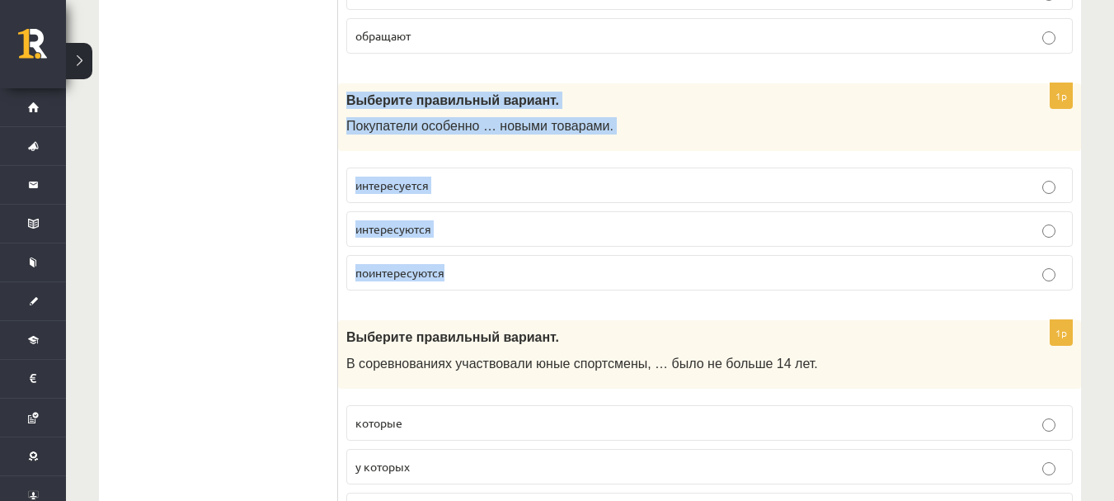
drag, startPoint x: 346, startPoint y: 103, endPoint x: 487, endPoint y: 258, distance: 209.6
click at [487, 258] on div "1p Выберите правильный вариант. Покупатели особенно … новыми товарами. интересу…" at bounding box center [709, 193] width 743 height 221
click at [520, 219] on label "интересуются" at bounding box center [709, 228] width 727 height 35
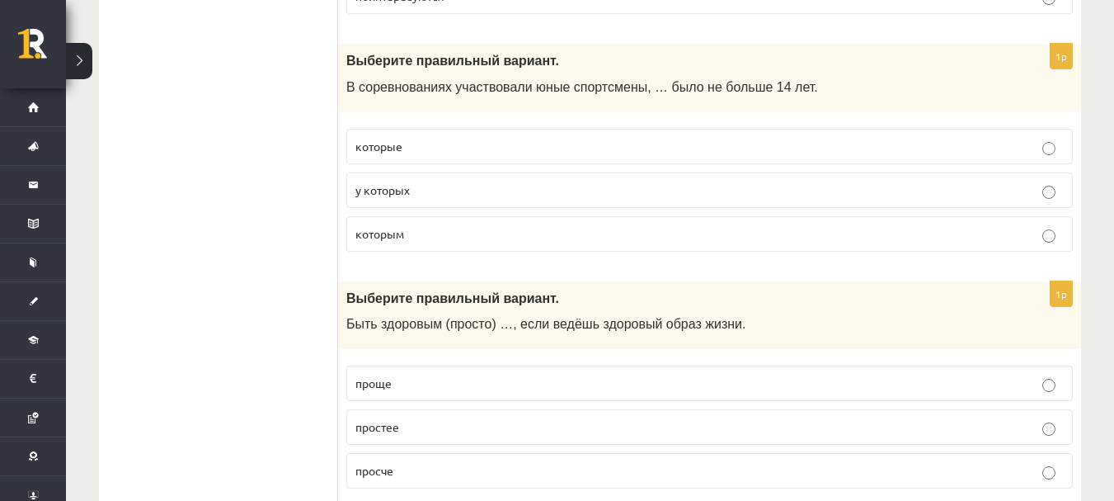
scroll to position [4692, 0]
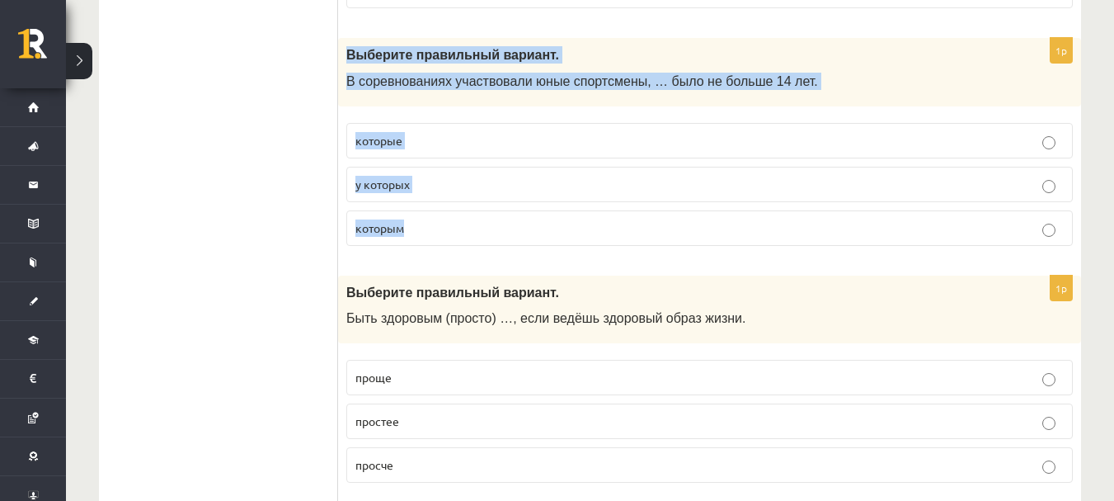
drag, startPoint x: 346, startPoint y: 54, endPoint x: 487, endPoint y: 214, distance: 212.8
click at [487, 214] on div "1p Выберите правильный вариант. В соревнованиях участвовали юные спортсмены, … …" at bounding box center [709, 148] width 743 height 221
click at [461, 219] on label "которым" at bounding box center [709, 227] width 727 height 35
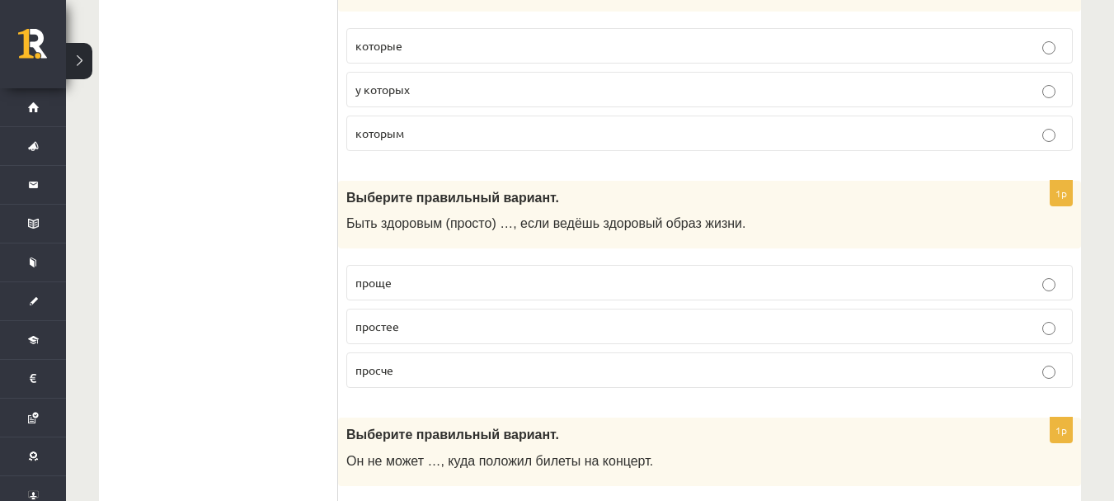
scroll to position [4802, 0]
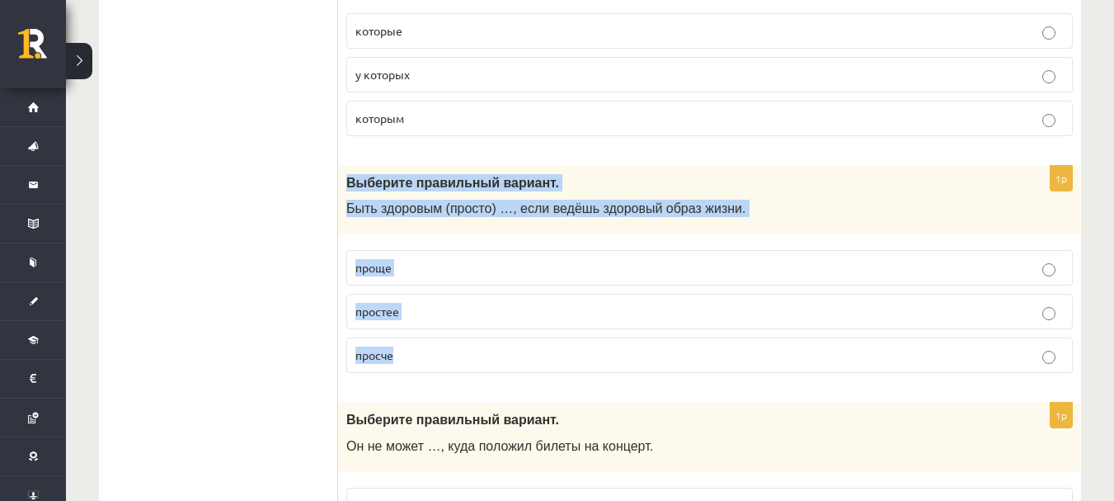
drag, startPoint x: 346, startPoint y: 184, endPoint x: 461, endPoint y: 337, distance: 192.0
click at [461, 337] on div "1p Выберите правильный вариант. Быть здоровым (просто) …, если ведёшь здоровый …" at bounding box center [709, 276] width 743 height 221
click at [460, 276] on p "проще" at bounding box center [709, 267] width 709 height 17
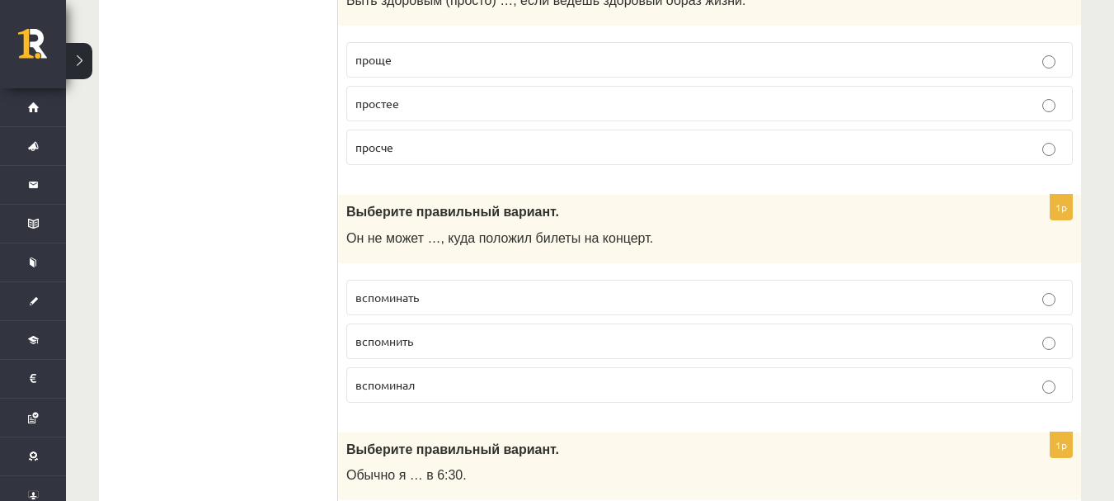
scroll to position [5012, 0]
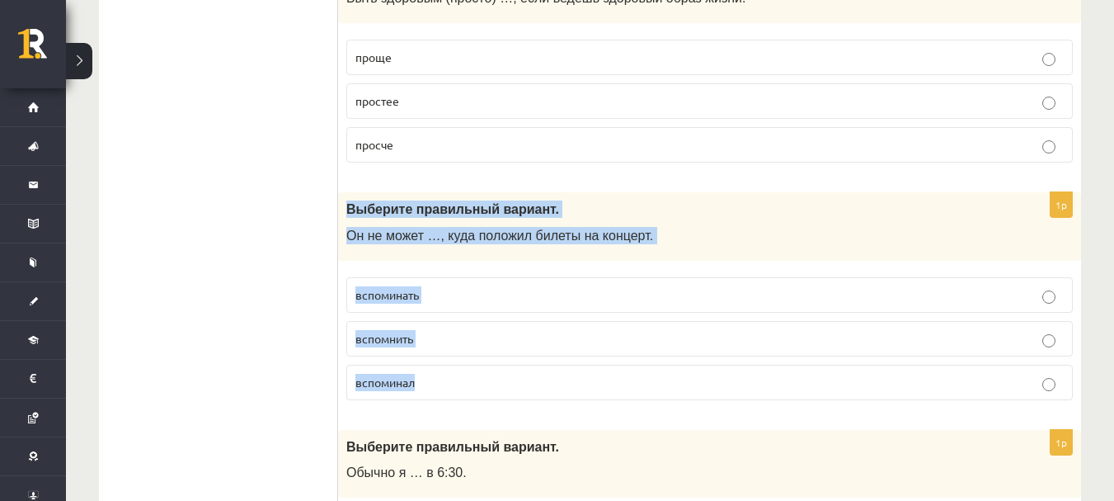
drag, startPoint x: 342, startPoint y: 204, endPoint x: 476, endPoint y: 378, distance: 219.4
click at [476, 378] on div "1p Выберите правильный вариант. Он не может …, куда положил билеты на концерт. …" at bounding box center [709, 302] width 743 height 221
click at [501, 338] on p "вспомнить" at bounding box center [709, 338] width 709 height 17
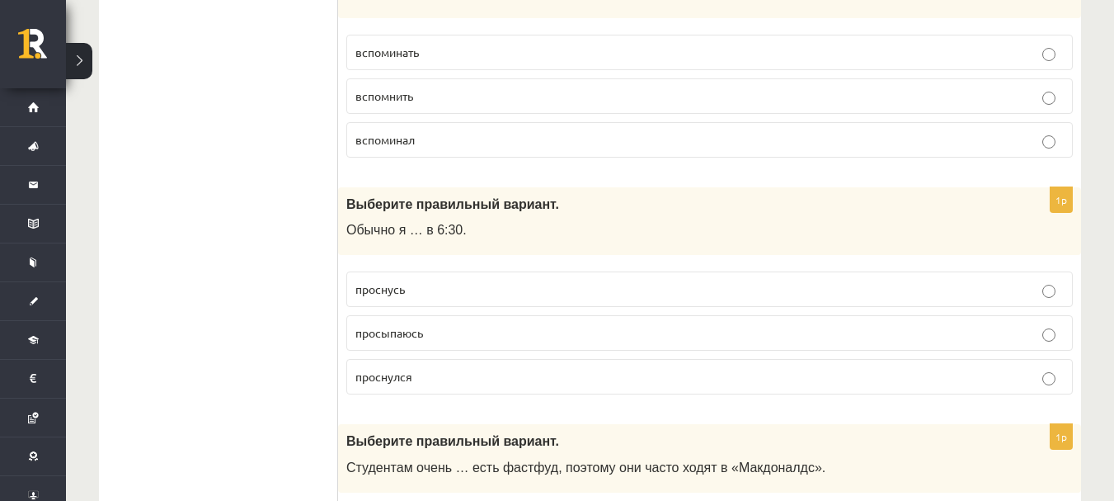
scroll to position [5284, 0]
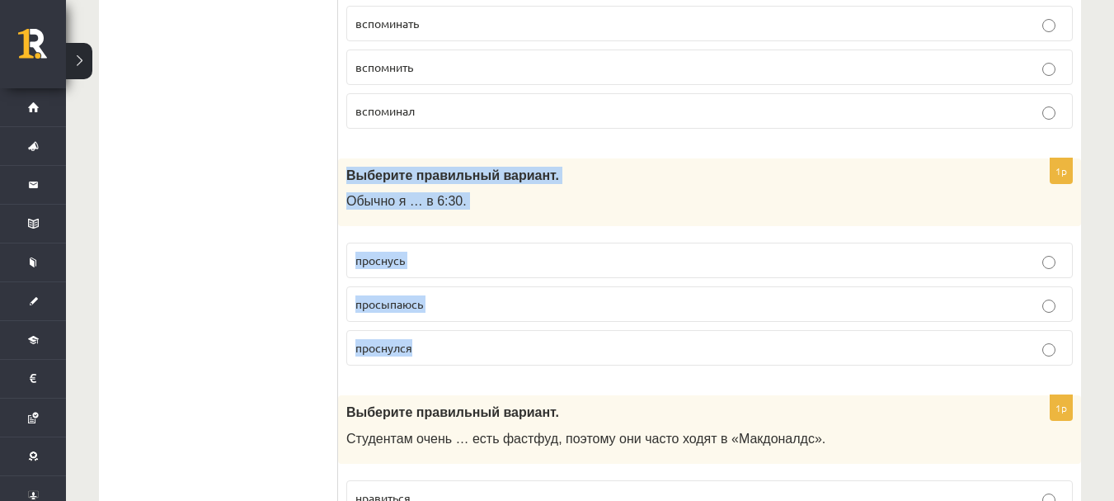
drag, startPoint x: 348, startPoint y: 173, endPoint x: 493, endPoint y: 337, distance: 218.5
click at [493, 337] on div "1p Выберите правильный вариант. Обычно я … в 6:30. проснусь просыпаюсь проснулся" at bounding box center [709, 268] width 743 height 221
click at [483, 312] on p "просыпаюсь" at bounding box center [709, 303] width 709 height 17
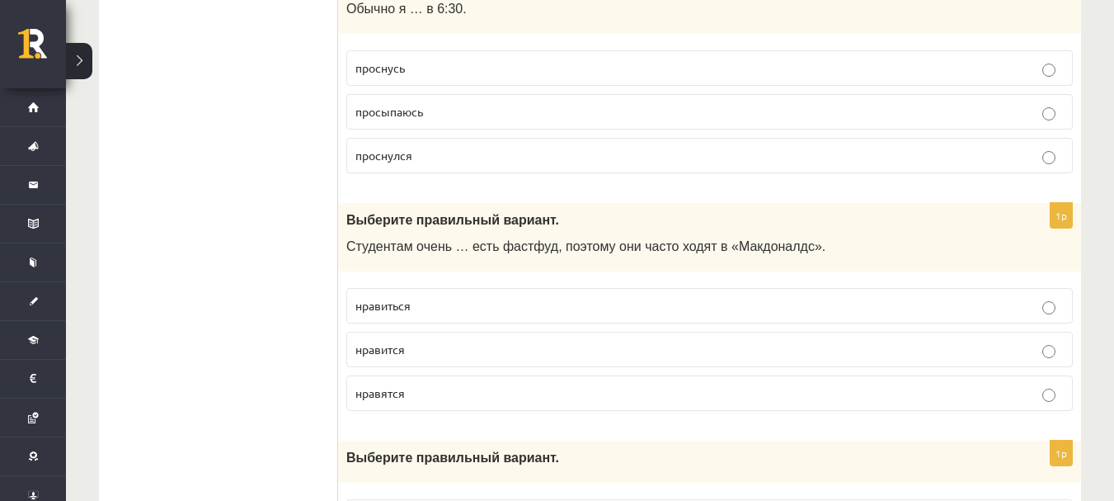
scroll to position [5487, 0]
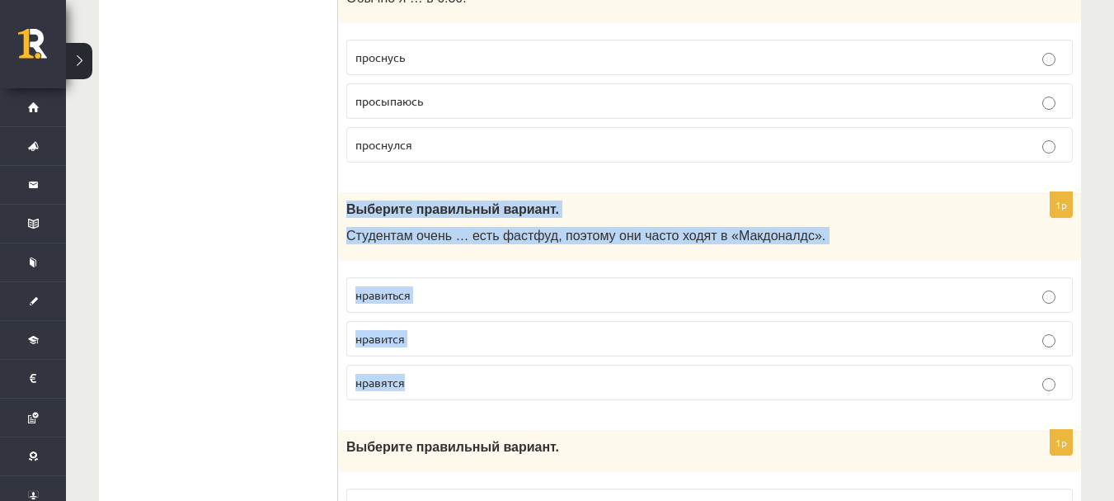
drag, startPoint x: 346, startPoint y: 210, endPoint x: 502, endPoint y: 367, distance: 221.6
click at [502, 367] on div "1p Выберите правильный вариант. Студентам очень … есть фастфуд, поэтому они час…" at bounding box center [709, 302] width 743 height 221
click at [492, 292] on p "нравиться" at bounding box center [709, 294] width 709 height 17
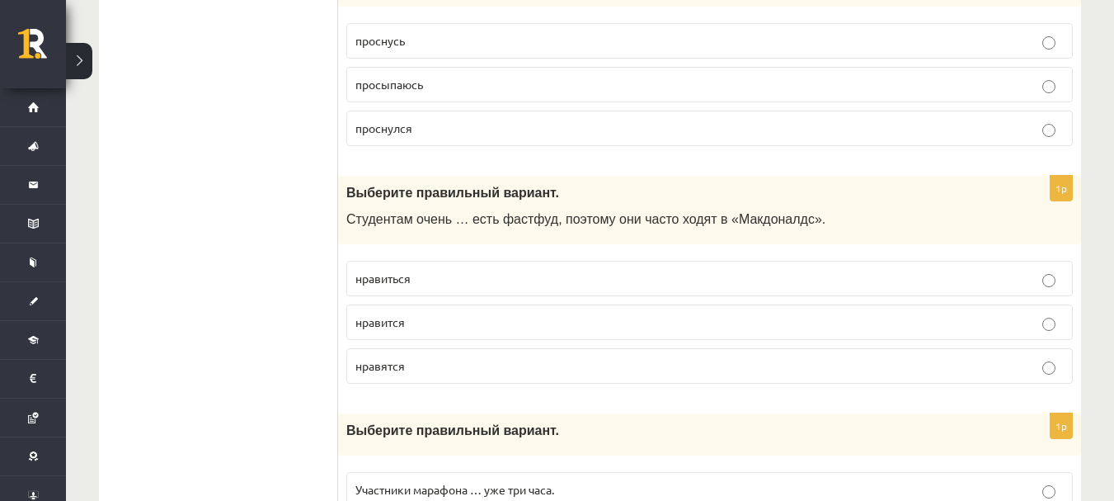
scroll to position [5504, 0]
click at [448, 323] on p "нравится" at bounding box center [709, 321] width 709 height 17
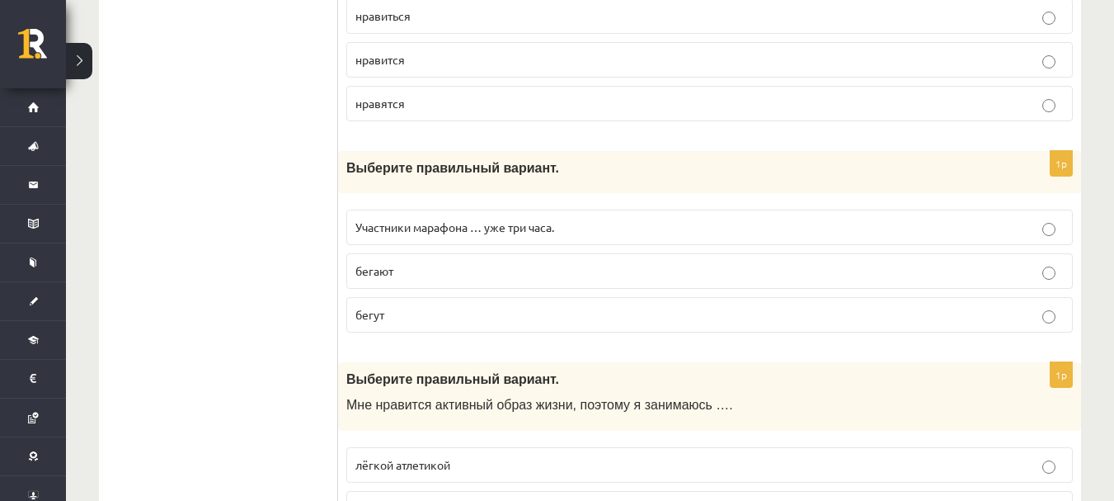
scroll to position [5767, 0]
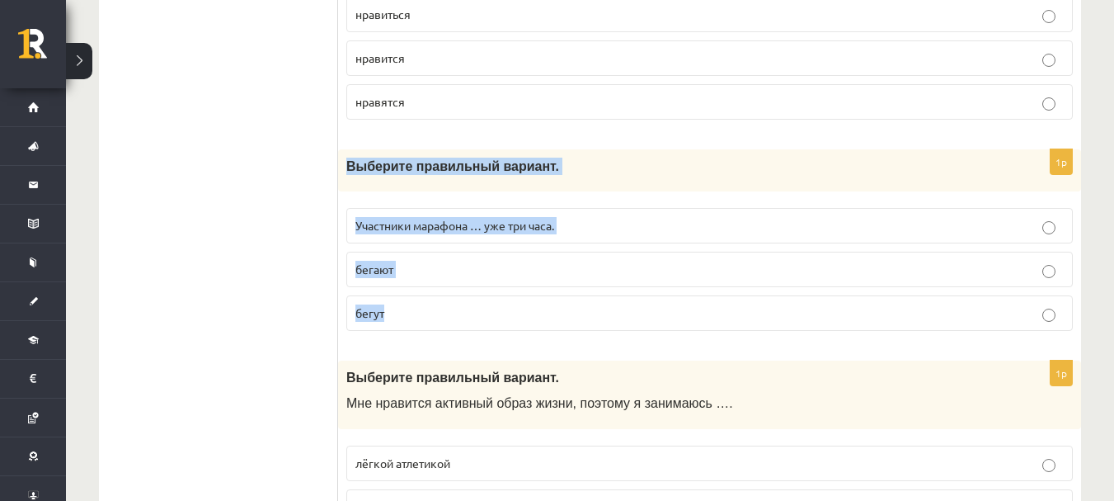
drag, startPoint x: 347, startPoint y: 167, endPoint x: 455, endPoint y: 301, distance: 172.5
click at [455, 301] on div "1p Выберите правильный вариант. Участники марафона … уже три часа. бегают бегут" at bounding box center [709, 246] width 743 height 195
click at [478, 315] on p "бегут" at bounding box center [709, 312] width 709 height 17
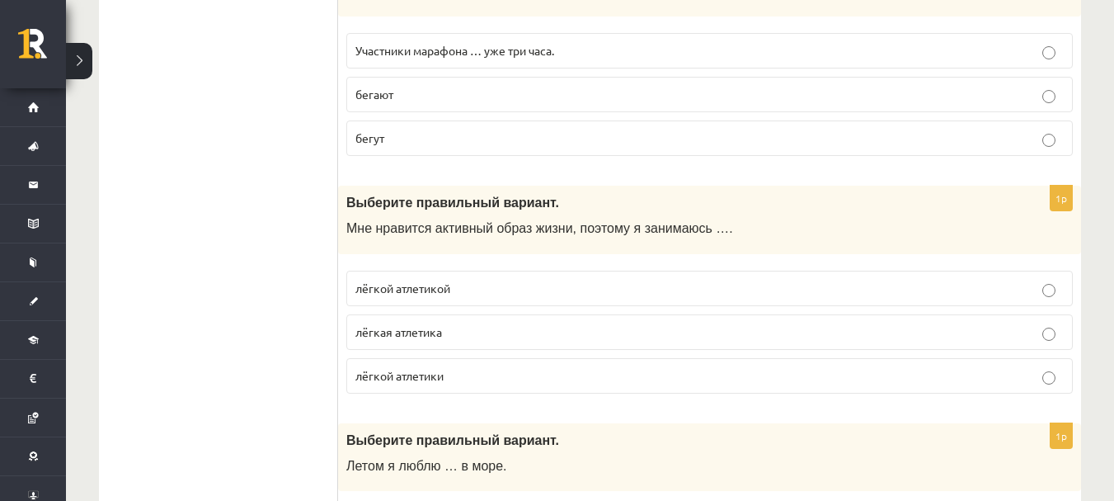
scroll to position [5943, 0]
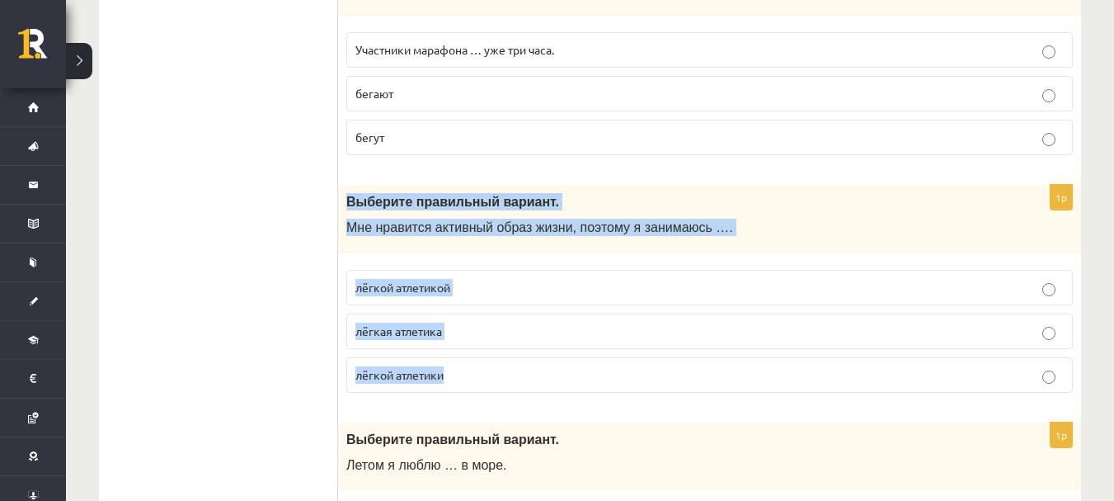
drag, startPoint x: 346, startPoint y: 202, endPoint x: 526, endPoint y: 372, distance: 248.0
click at [526, 372] on div "1p Выберите правильный вариант. Мне нравится активный образ жизни, поэтому я за…" at bounding box center [709, 295] width 743 height 221
click at [556, 262] on fieldset "лёгкой атлетикой лёгкая атлетика лёгкой атлетики" at bounding box center [709, 329] width 727 height 136
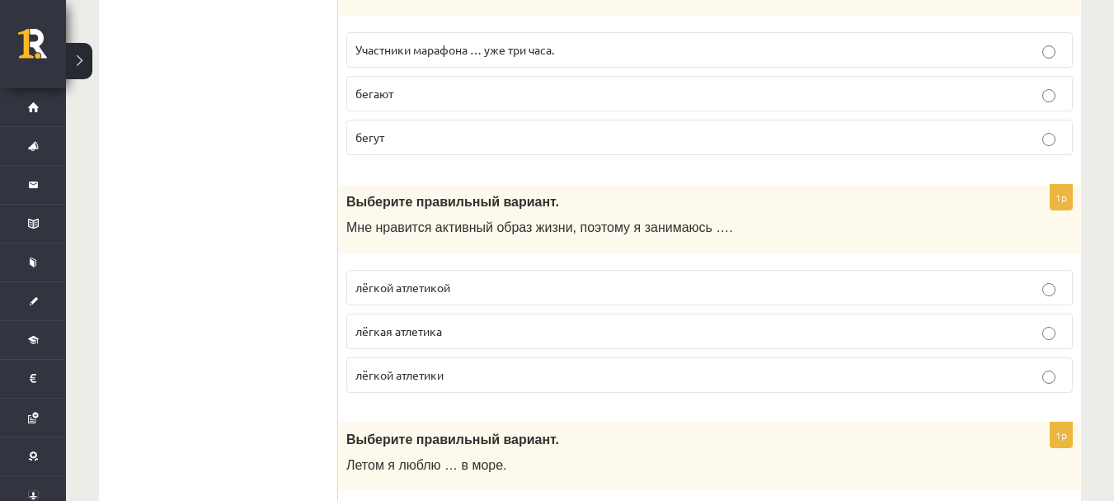
click at [549, 285] on p "лёгкой атлетикой" at bounding box center [709, 287] width 709 height 17
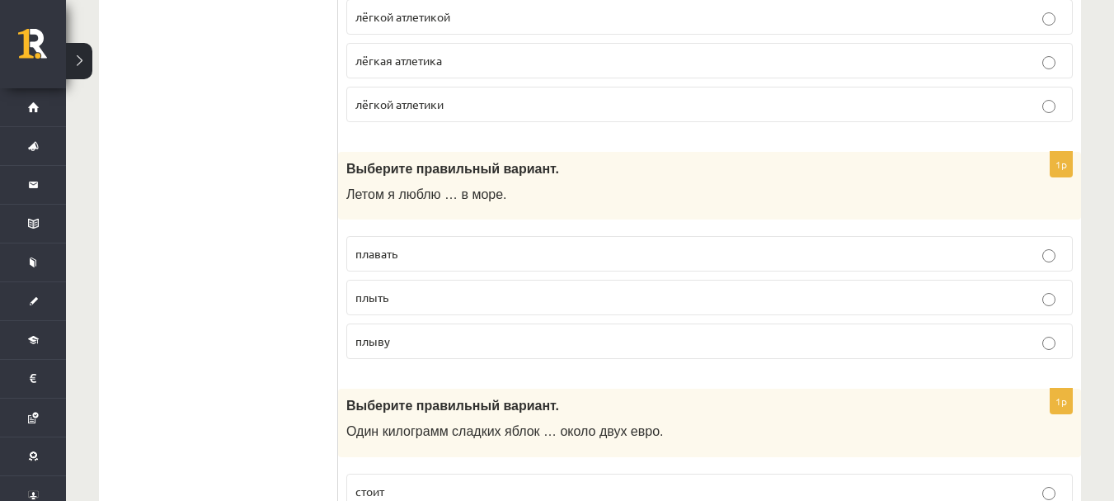
scroll to position [6195, 0]
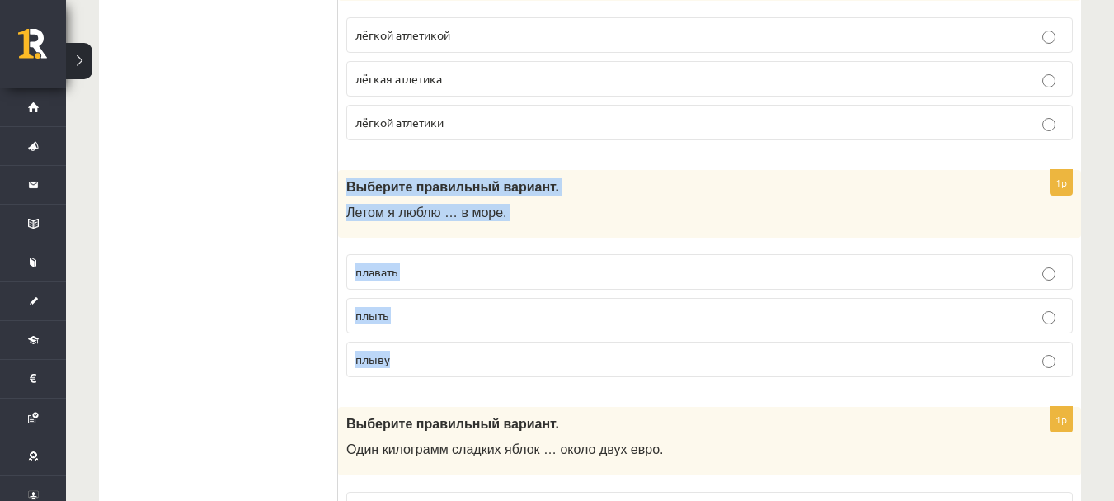
drag, startPoint x: 344, startPoint y: 184, endPoint x: 493, endPoint y: 377, distance: 244.0
click at [493, 377] on div "1p Выберите правильный вариант. Летом я люблю … в море. плавать плыть плыву" at bounding box center [709, 280] width 743 height 221
click at [511, 265] on p "плавать" at bounding box center [709, 271] width 709 height 17
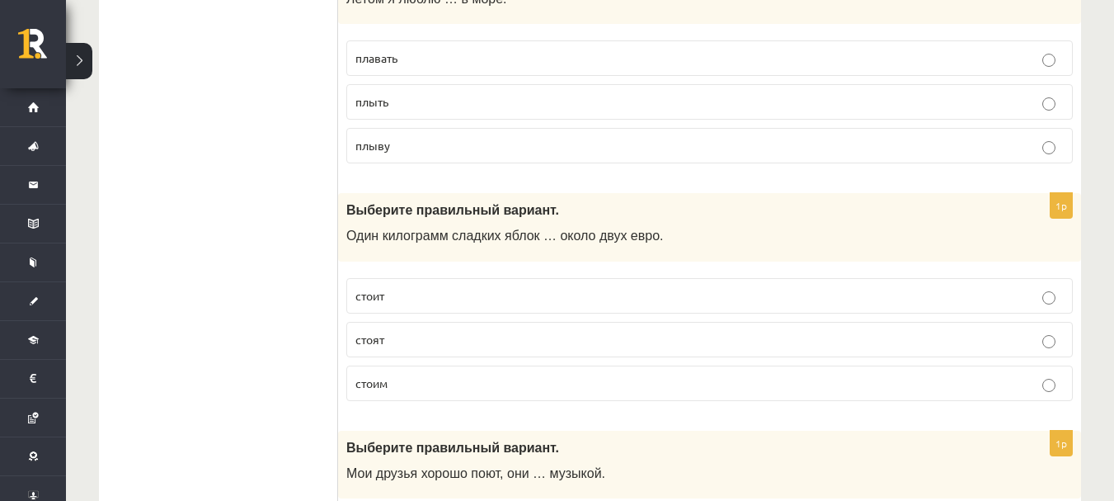
scroll to position [6411, 0]
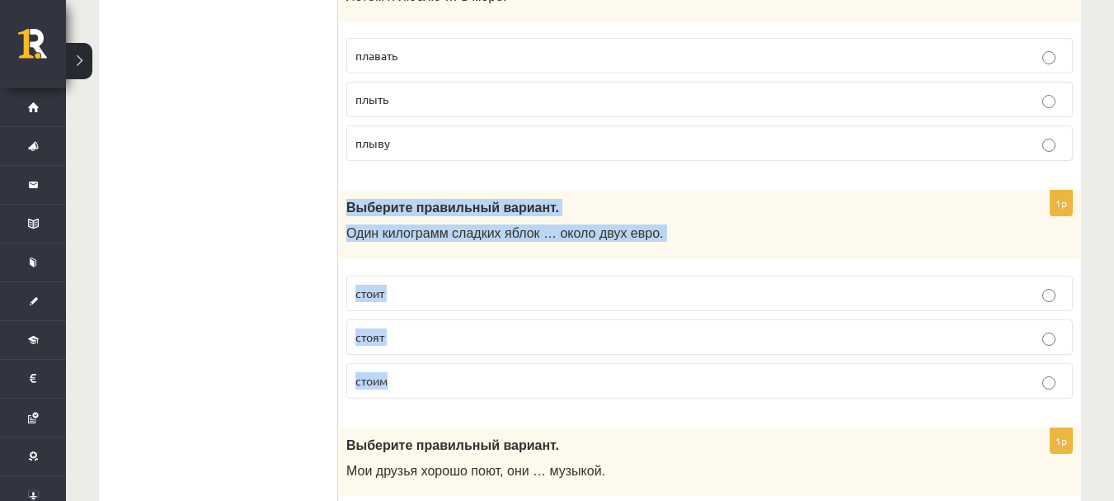
drag, startPoint x: 345, startPoint y: 208, endPoint x: 490, endPoint y: 370, distance: 217.9
click at [490, 370] on div "1p Выберите правильный вариант. Один килограмм сладких яблок … около двух евро.…" at bounding box center [709, 301] width 743 height 221
click at [508, 291] on p "стоит" at bounding box center [709, 293] width 709 height 17
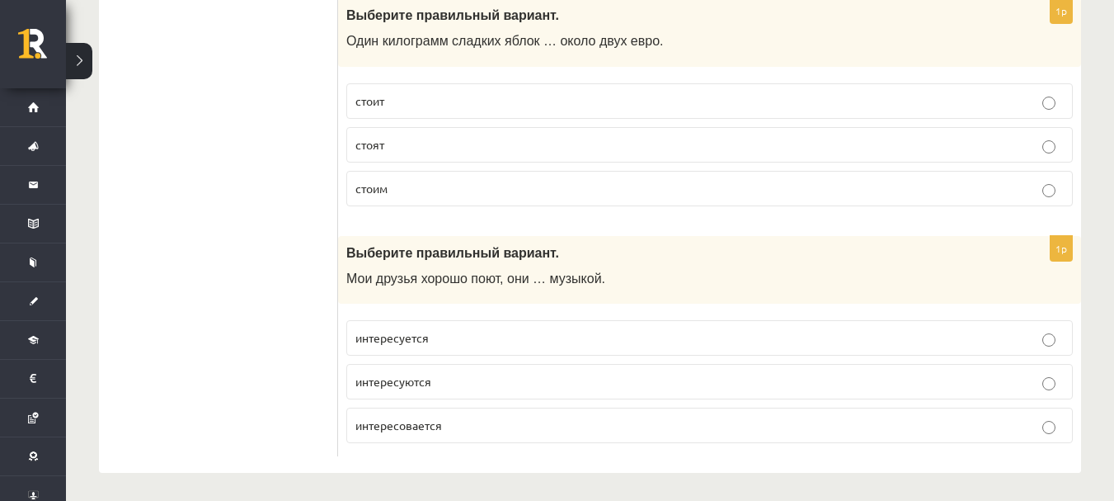
scroll to position [6609, 0]
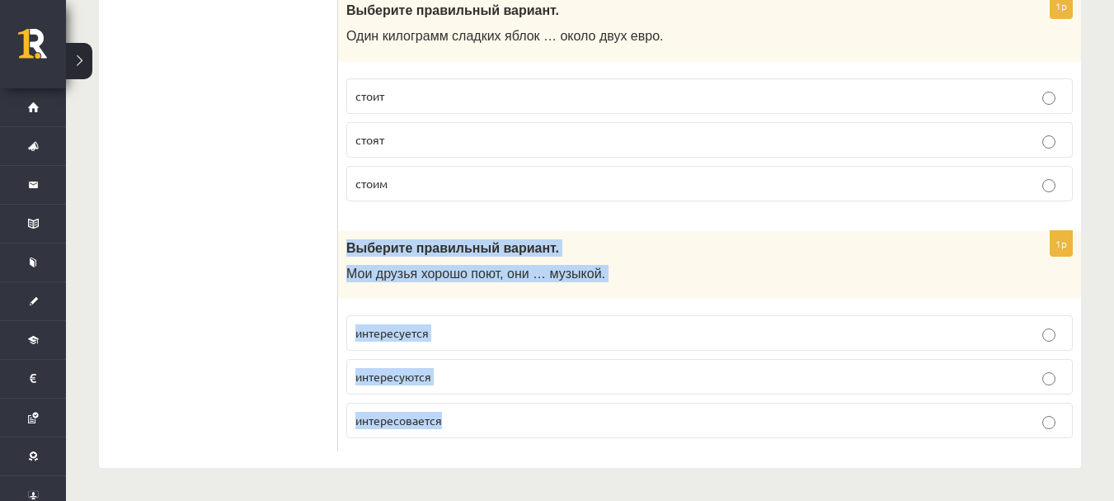
drag, startPoint x: 344, startPoint y: 248, endPoint x: 471, endPoint y: 397, distance: 195.4
click at [471, 397] on div "1p Выберите правильный вариант. Мои друзья хорошо поют, они … музыкой. интересу…" at bounding box center [709, 341] width 743 height 221
click at [487, 374] on p "интересуются" at bounding box center [709, 376] width 709 height 17
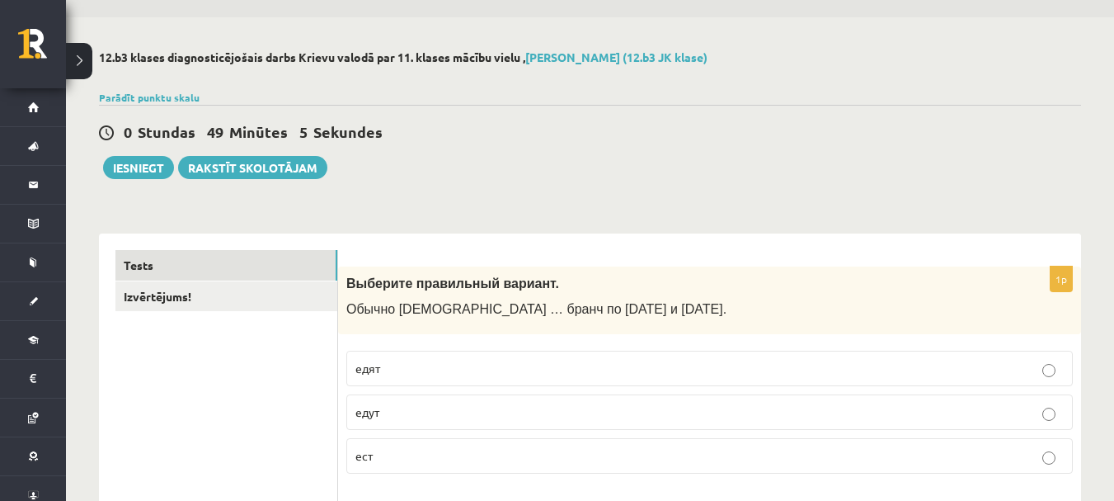
scroll to position [0, 0]
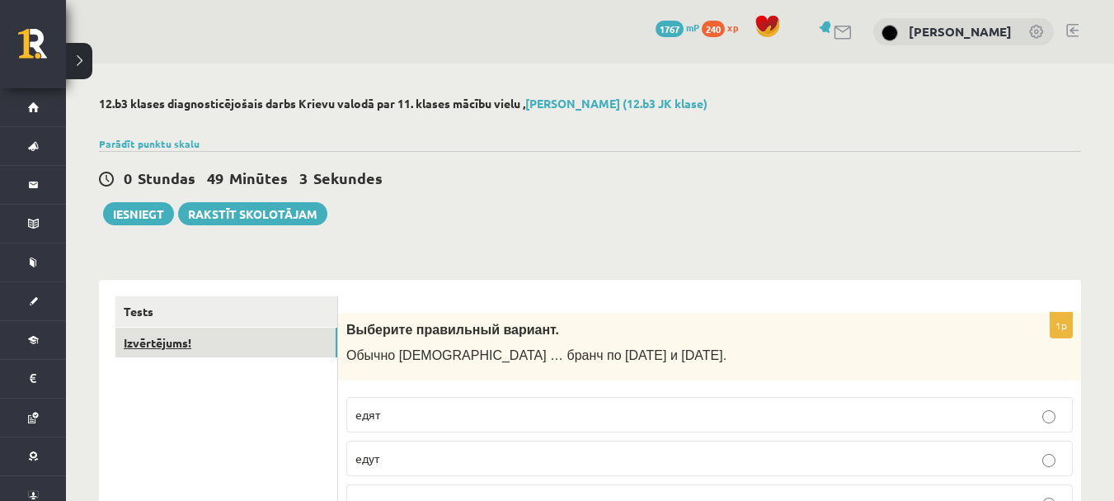
click at [271, 351] on link "Izvērtējums!" at bounding box center [226, 342] width 222 height 31
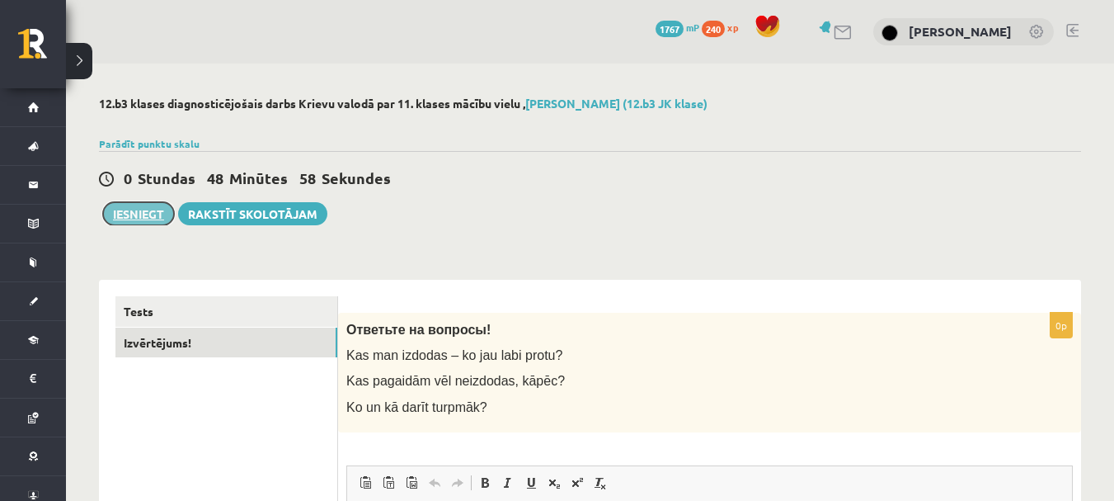
click at [153, 219] on button "Iesniegt" at bounding box center [138, 213] width 71 height 23
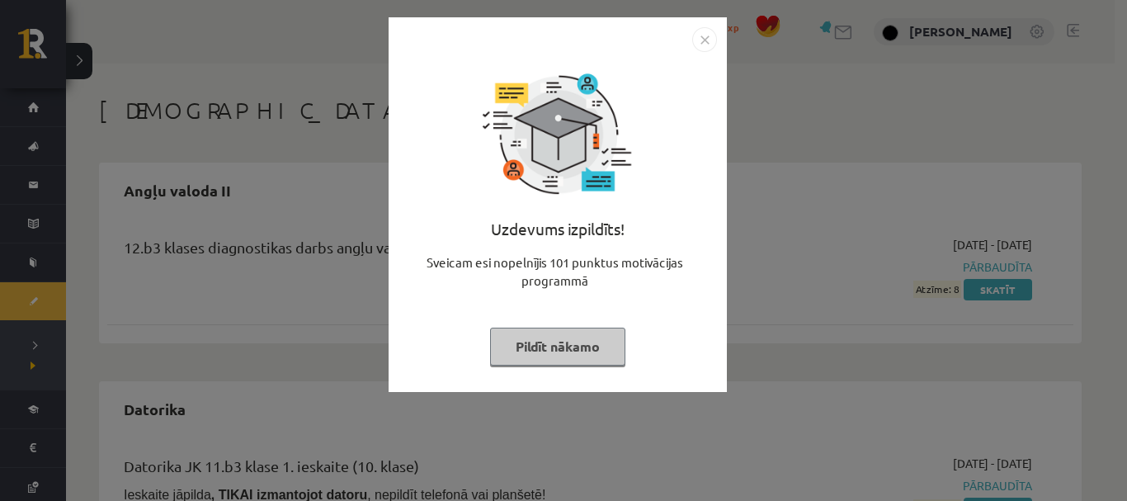
click at [562, 347] on button "Pildīt nākamo" at bounding box center [557, 346] width 135 height 38
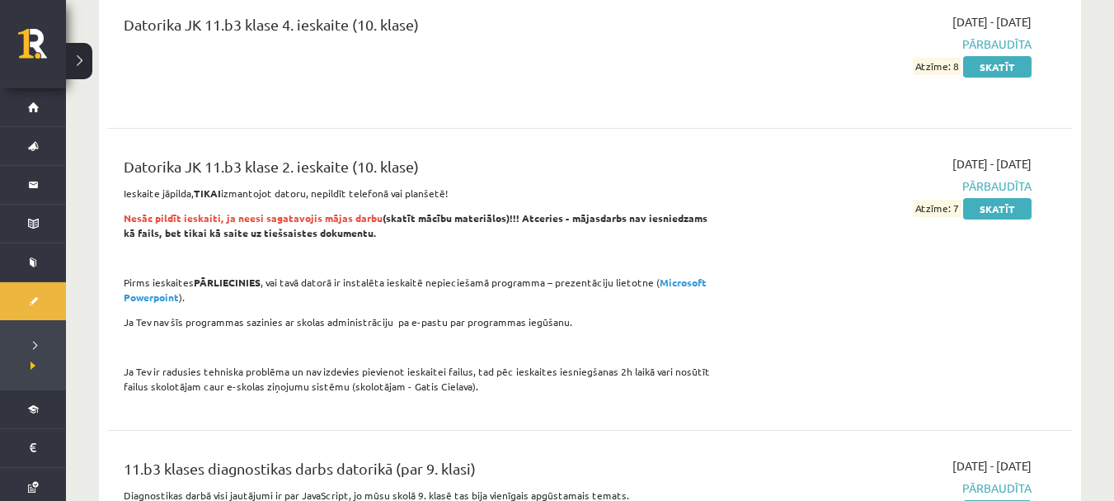
click at [562, 364] on p "Ja Tev ir radusies tehniska problēma un nav izdevies pievienot ieskaitei failus…" at bounding box center [422, 379] width 597 height 30
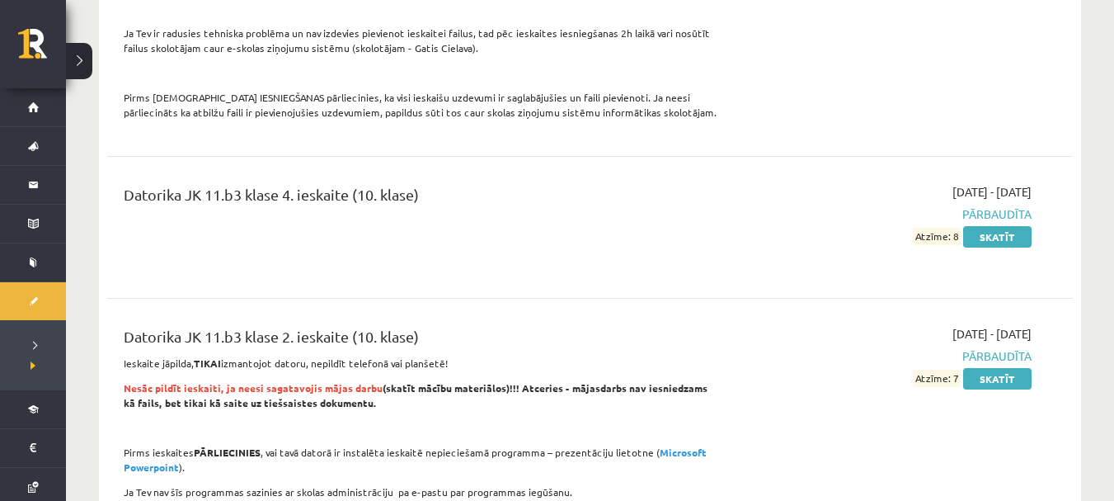
scroll to position [965, 0]
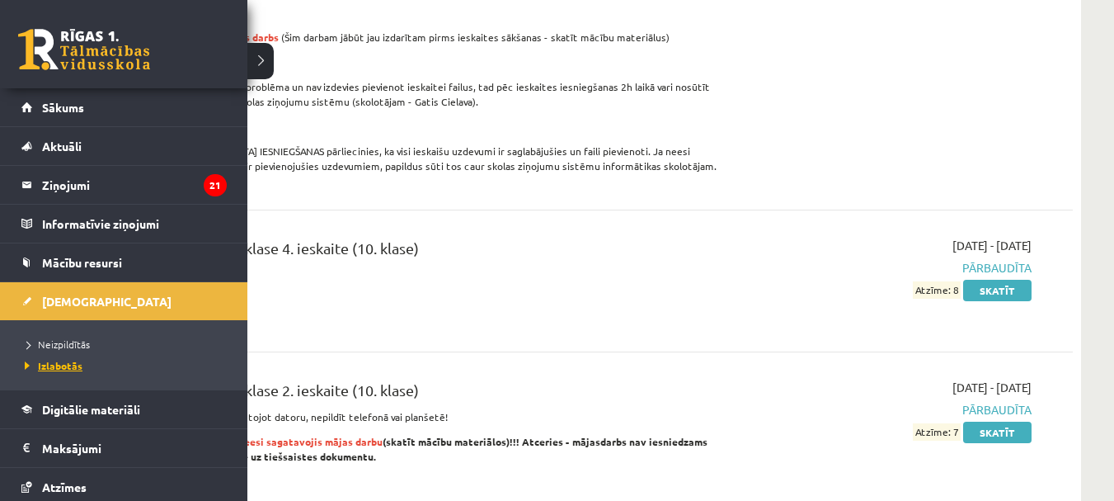
click at [70, 361] on span "Izlabotās" at bounding box center [52, 365] width 62 height 13
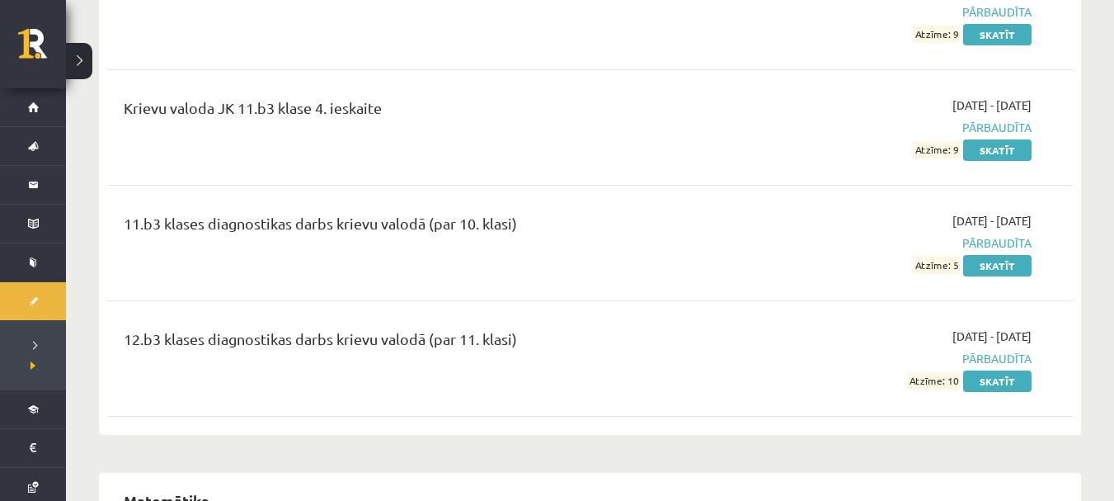
scroll to position [2394, 0]
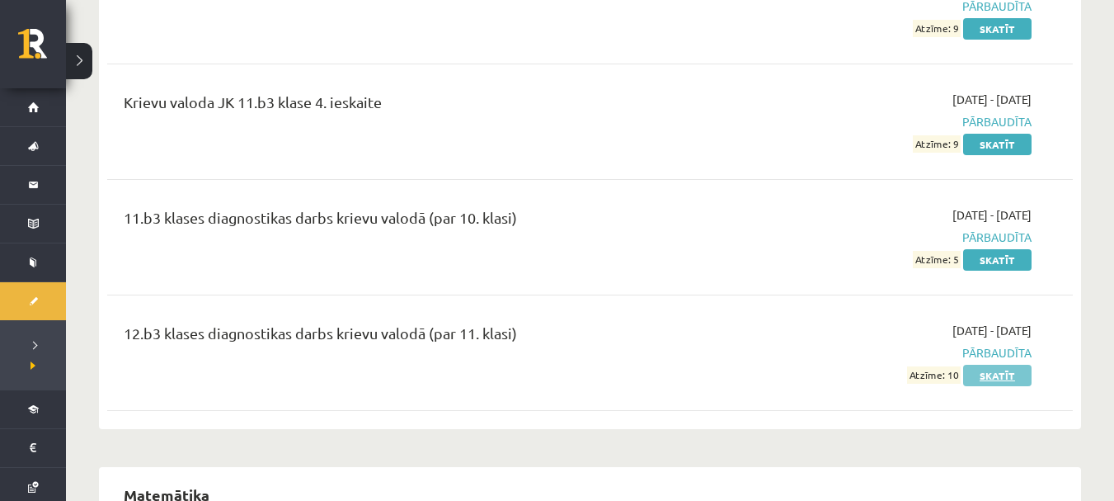
click at [989, 365] on link "Skatīt" at bounding box center [997, 375] width 68 height 21
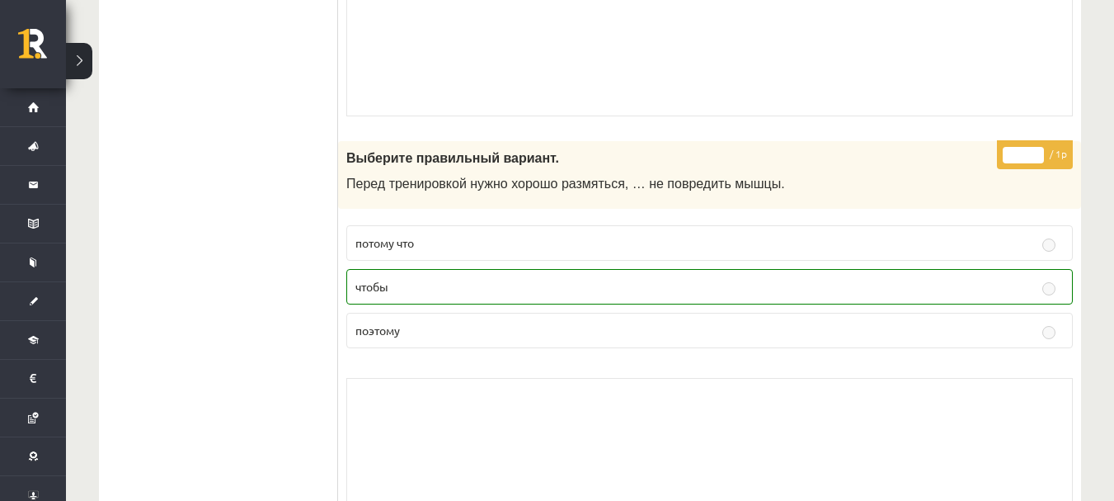
scroll to position [3556, 0]
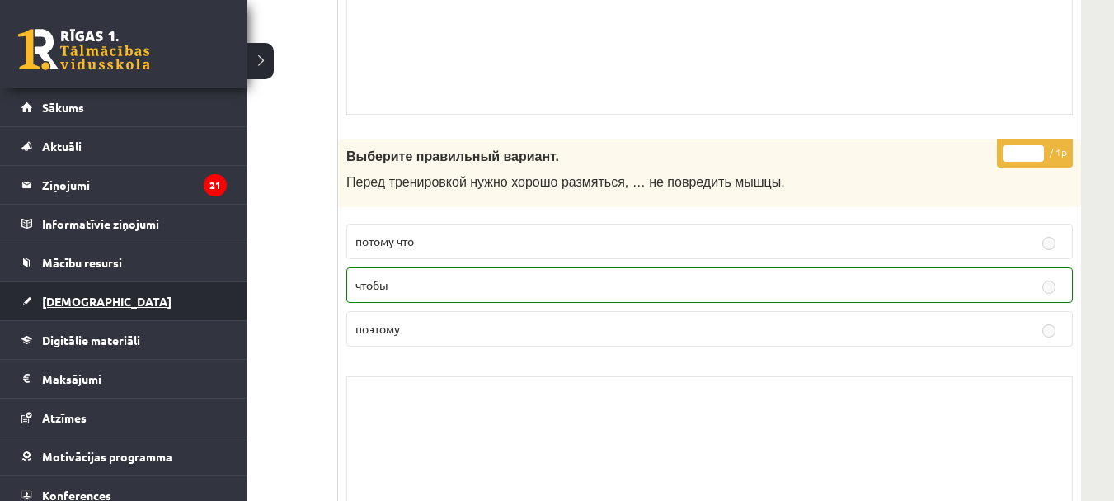
click at [77, 301] on span "[DEMOGRAPHIC_DATA]" at bounding box center [106, 301] width 129 height 15
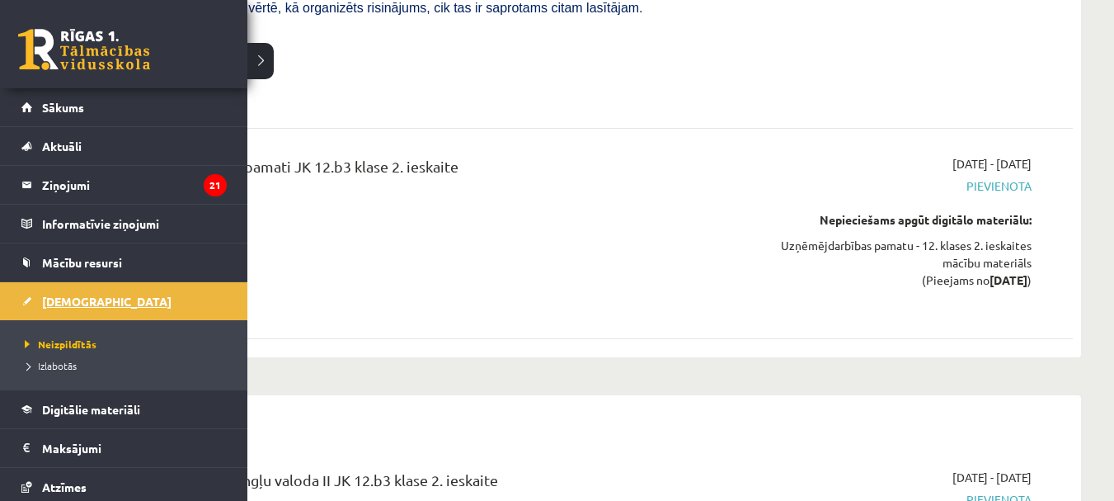
click at [51, 307] on span "[DEMOGRAPHIC_DATA]" at bounding box center [106, 301] width 129 height 15
click at [57, 347] on span "Neizpildītās" at bounding box center [59, 343] width 76 height 13
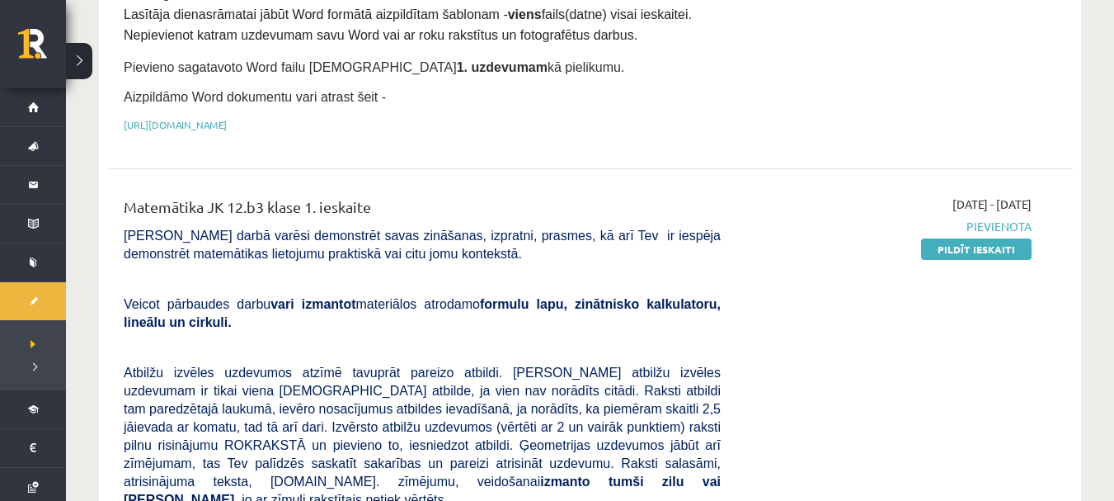
scroll to position [859, 0]
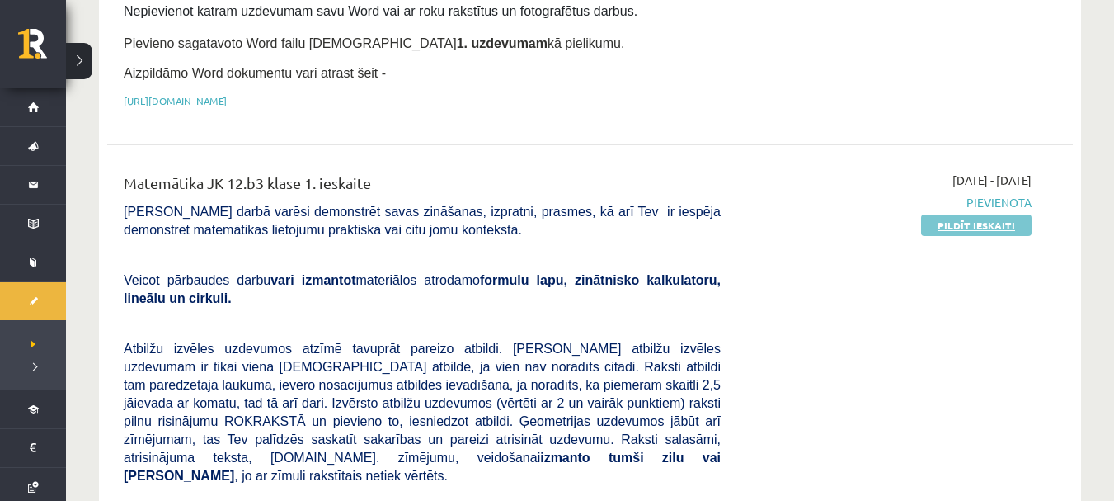
click at [978, 214] on link "Pildīt ieskaiti" at bounding box center [976, 224] width 111 height 21
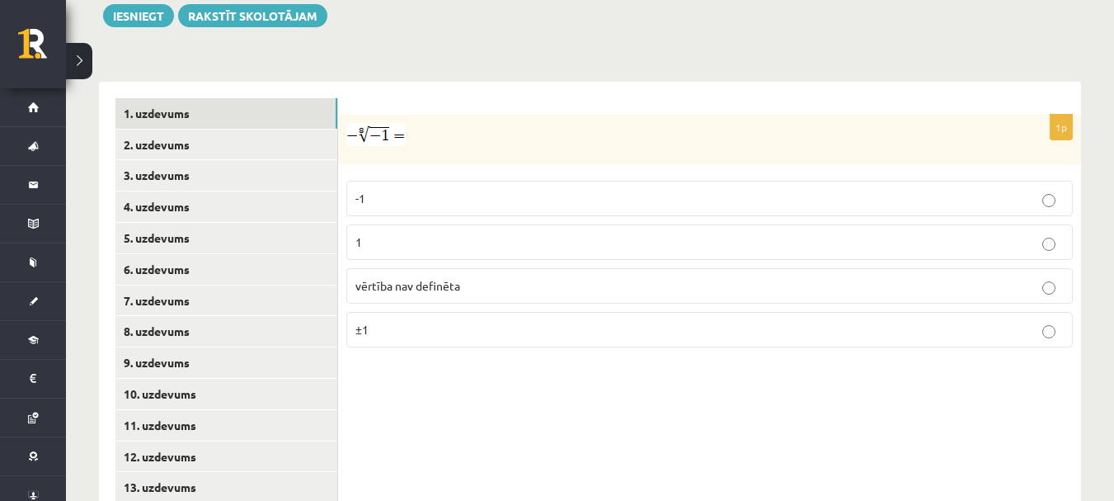
scroll to position [657, 0]
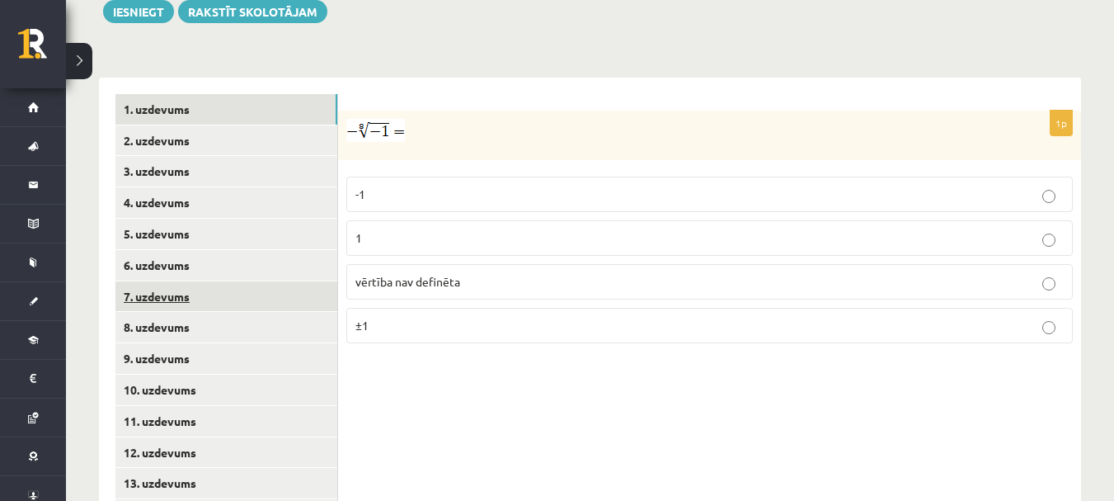
click at [210, 281] on link "7. uzdevums" at bounding box center [226, 296] width 222 height 31
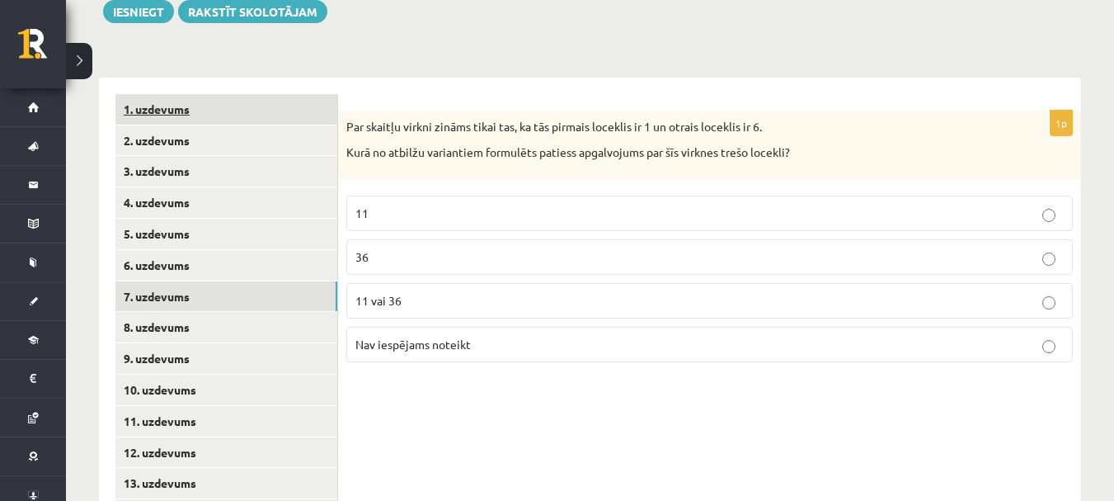
click at [217, 94] on link "1. uzdevums" at bounding box center [226, 109] width 222 height 31
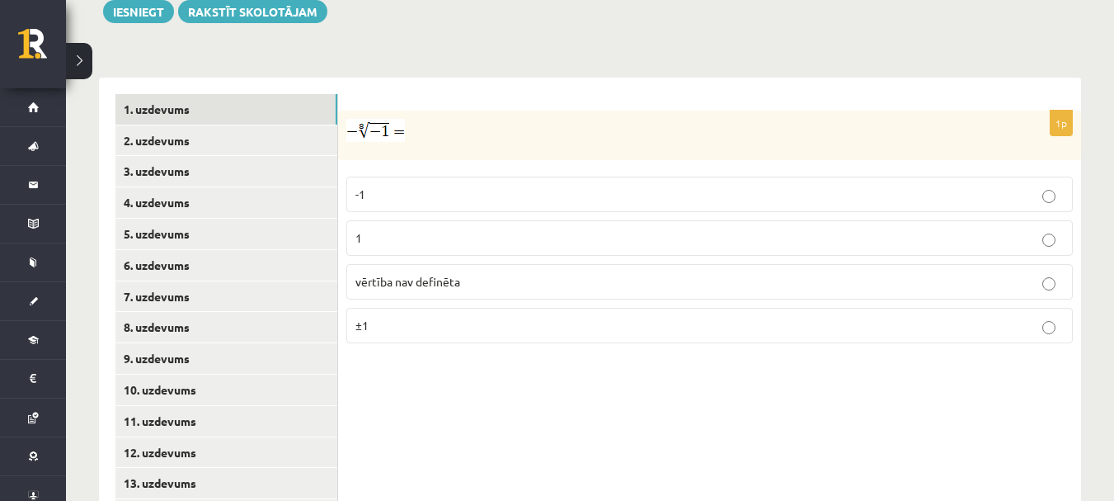
click at [487, 229] on p "1" at bounding box center [709, 237] width 709 height 17
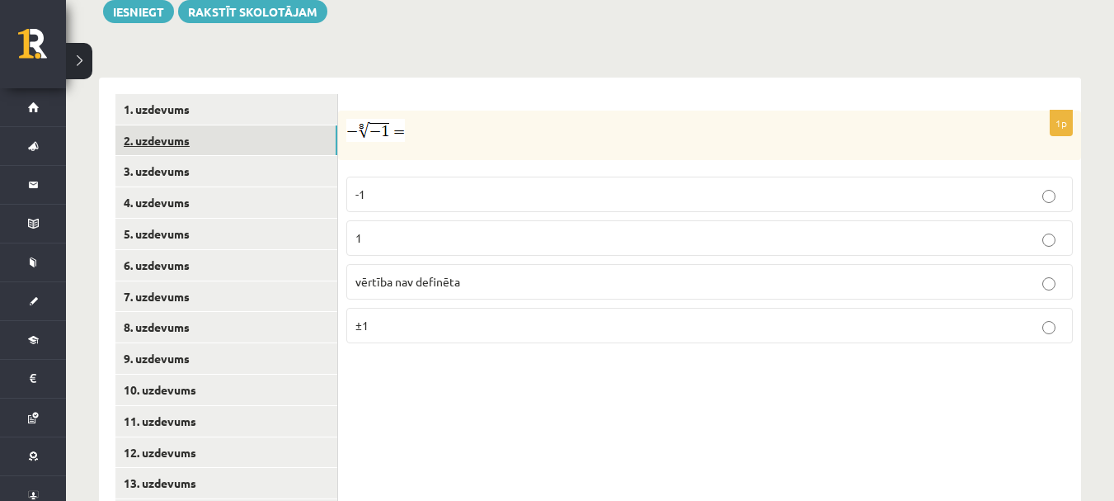
click at [252, 125] on link "2. uzdevums" at bounding box center [226, 140] width 222 height 31
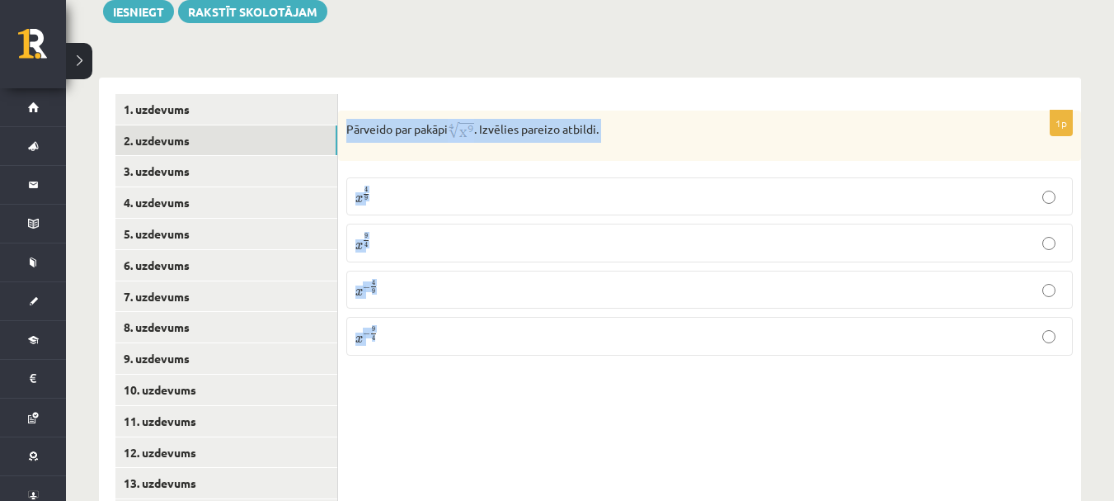
drag, startPoint x: 344, startPoint y: 92, endPoint x: 545, endPoint y: 366, distance: 339.8
click at [545, 366] on div "1p Pārveido par pakāpi . Izvēlies pareizo atbildi. x 4 9 x 4 9 x 9 4 x 9 4 x − …" at bounding box center [709, 328] width 743 height 501
copy div "Pārveido par pakāpi . Izvēlies pareizo atbildi. x 4 9 x 4 9 x 9 4 x 9 4 x − 4 9…"
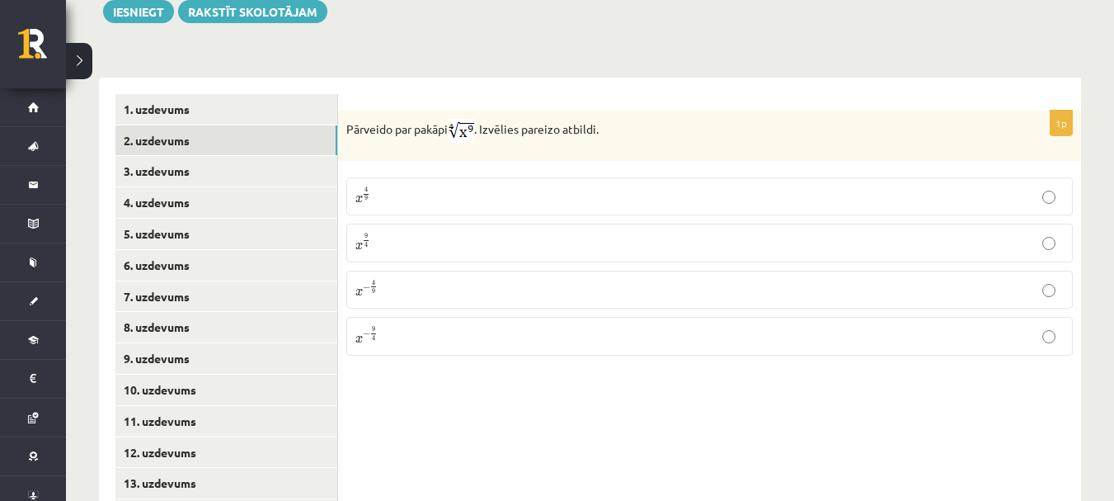
click at [571, 362] on div "1p Pārveido par pakāpi . Izvēlies pareizo atbildi. x 4 9 x 4 9 x 9 4 x 9 4 x − …" at bounding box center [709, 328] width 743 height 501
click at [511, 224] on label "x 9 4 x 9 4" at bounding box center [709, 243] width 727 height 38
click at [274, 156] on link "3. uzdevums" at bounding box center [226, 171] width 222 height 31
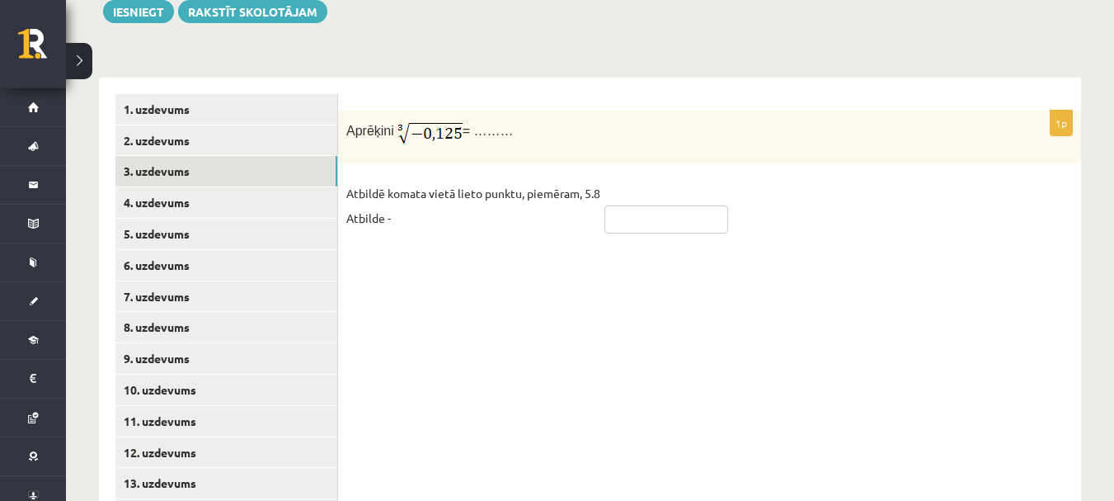
click at [647, 205] on input "text" at bounding box center [667, 219] width 124 height 28
type input "****"
click at [290, 187] on link "4. uzdevums" at bounding box center [226, 202] width 222 height 31
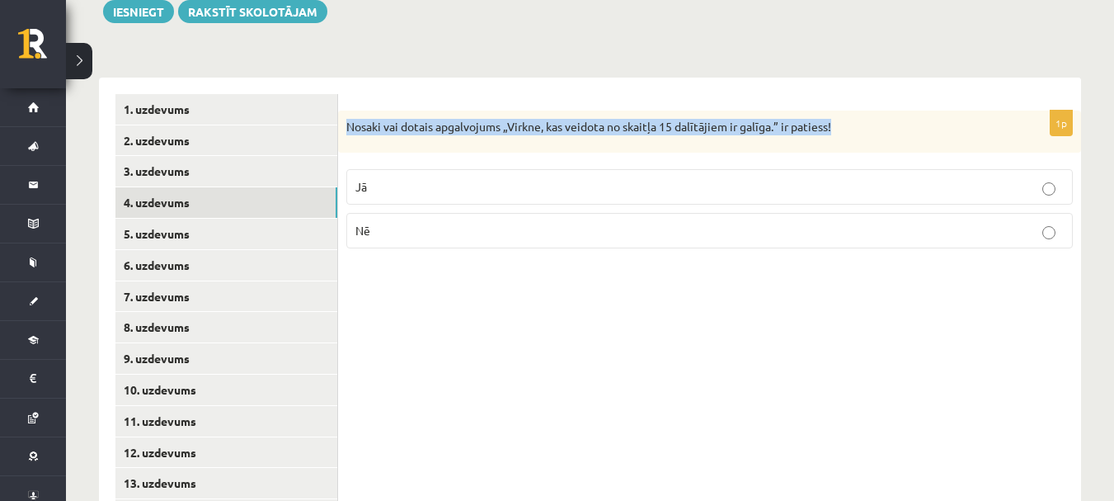
drag, startPoint x: 347, startPoint y: 92, endPoint x: 852, endPoint y: 94, distance: 504.8
click at [852, 119] on p "Nosaki vai dotais apgalvojums „Virkne, kas veidota no skaitļa 15 dalītājiem ir …" at bounding box center [668, 127] width 644 height 16
copy p "Nosaki vai dotais apgalvojums „Virkne, kas veidota no skaitļa 15 dalītājiem ir …"
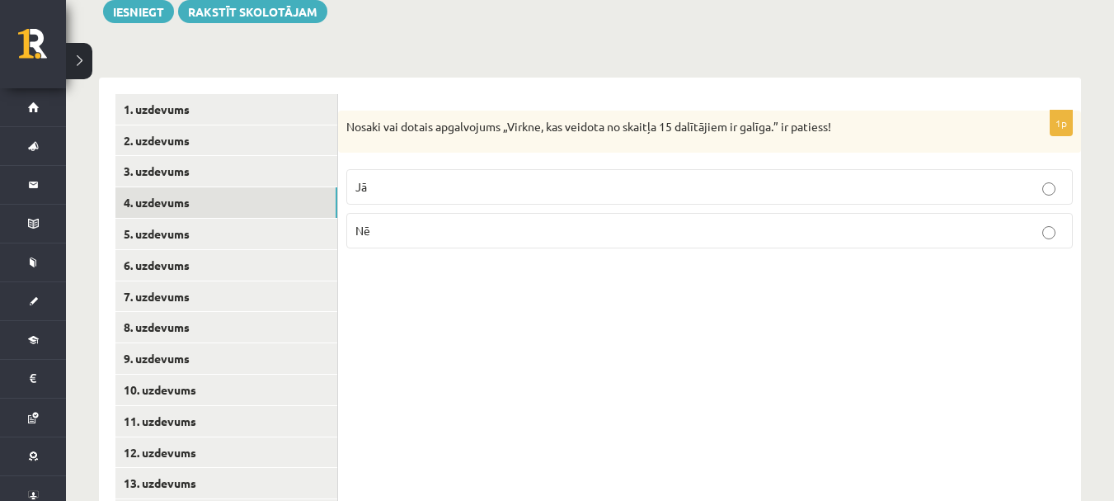
click at [492, 178] on p "Jā" at bounding box center [709, 186] width 709 height 17
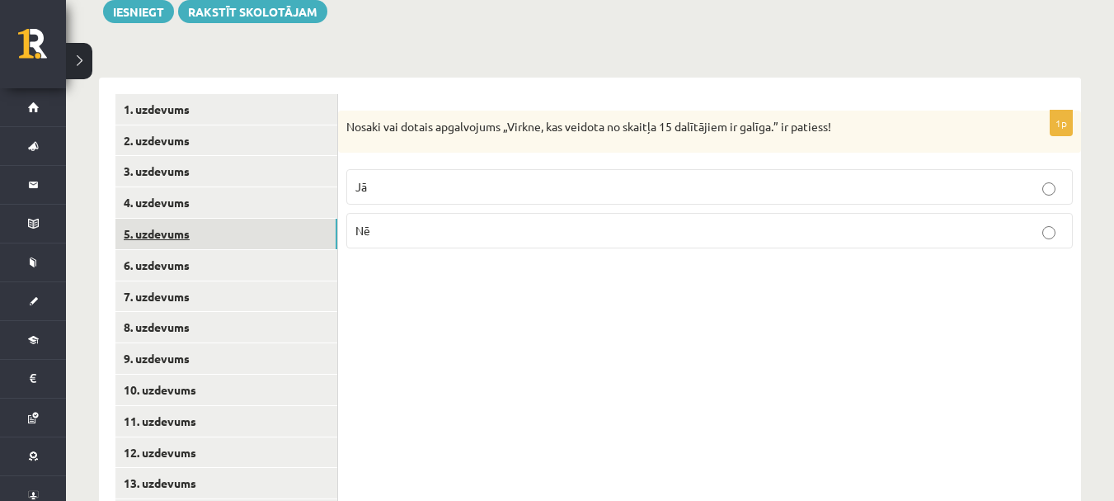
click at [282, 219] on link "5. uzdevums" at bounding box center [226, 234] width 222 height 31
drag, startPoint x: 351, startPoint y: 91, endPoint x: 790, endPoint y: 105, distance: 439.8
click at [790, 111] on div "Nosaki vai dotais apgalvojums „Skaitlis 5 ir virknes loceklis.” ir patiess!" at bounding box center [709, 133] width 743 height 45
copy p "Nosaki vai dotais apgalvojums „Skaitlis 5 ir virknes loceklis.” ir patiess!"
click at [590, 247] on div "1p Nosaki vai dotais apgalvojums „Skaitlis 5 ir virknes loceklis.” ir patiess! …" at bounding box center [709, 328] width 743 height 501
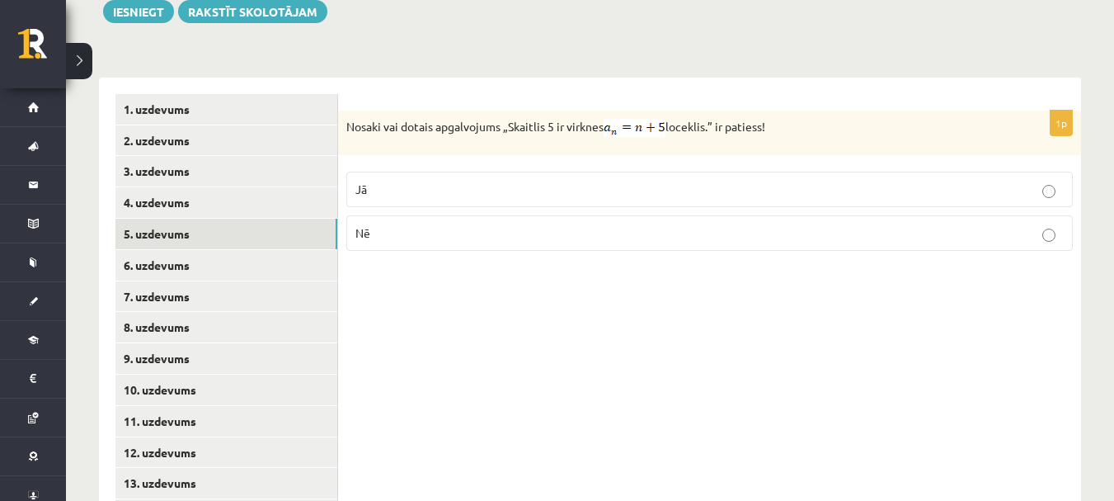
click at [614, 224] on p "Nē" at bounding box center [709, 232] width 709 height 17
click at [281, 250] on link "6. uzdevums" at bounding box center [226, 265] width 222 height 31
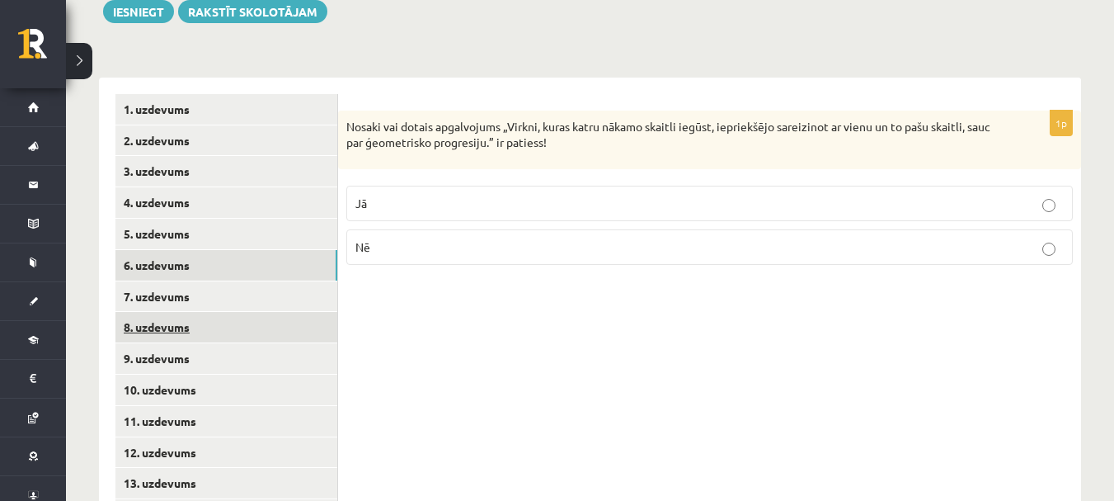
scroll to position [731, 0]
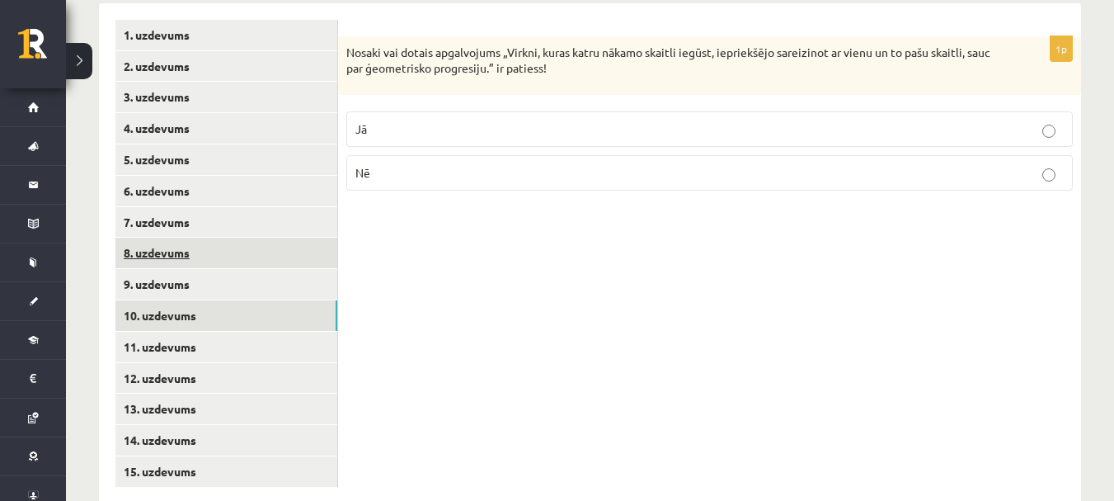
click at [294, 300] on link "10. uzdevums" at bounding box center [226, 315] width 222 height 31
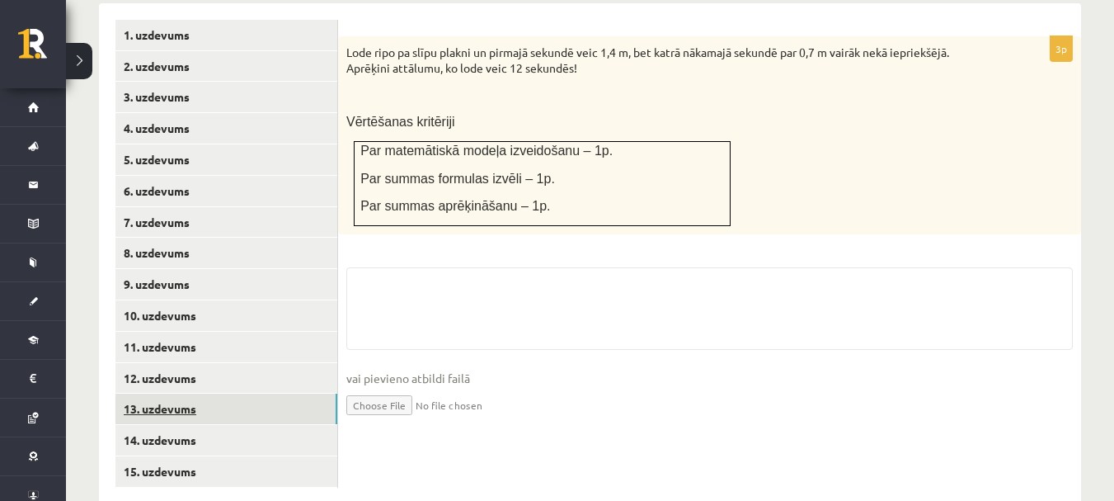
click at [257, 393] on link "13. uzdevums" at bounding box center [226, 408] width 222 height 31
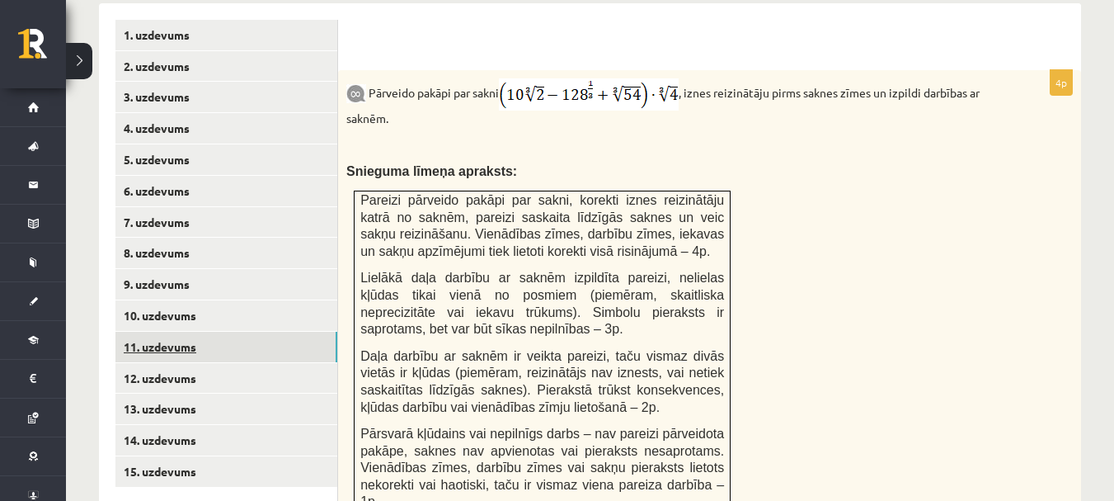
click at [270, 332] on link "11. uzdevums" at bounding box center [226, 347] width 222 height 31
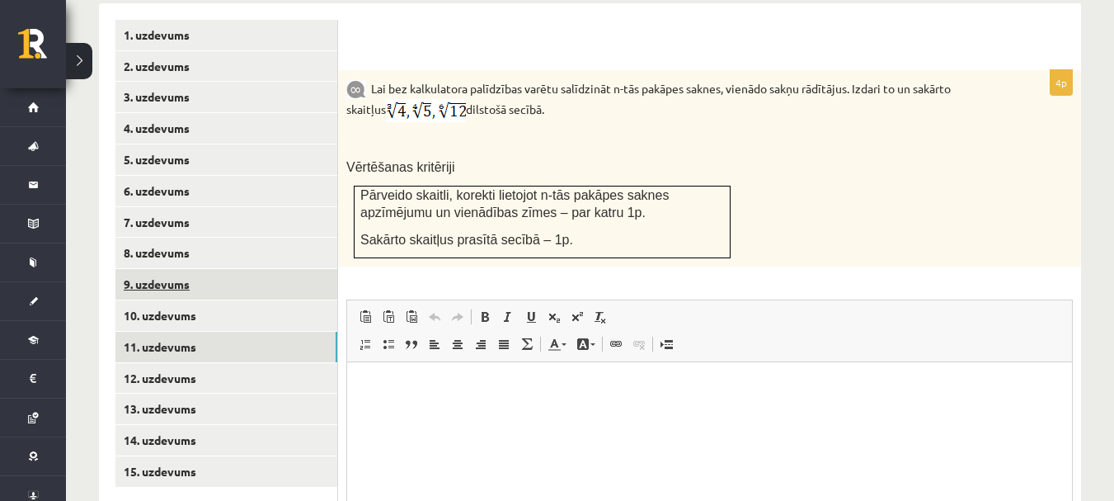
scroll to position [0, 0]
click at [268, 269] on link "9. uzdevums" at bounding box center [226, 284] width 222 height 31
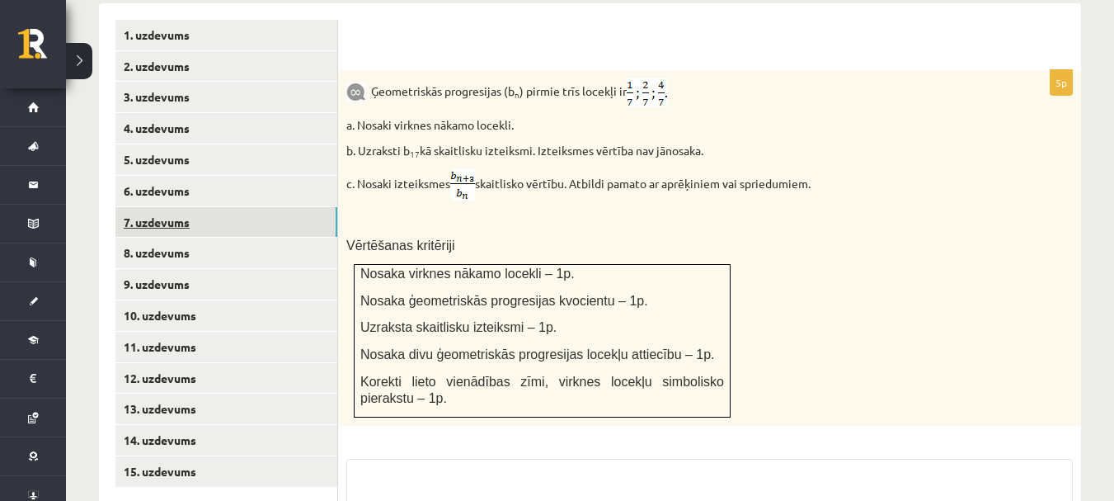
click at [266, 207] on link "7. uzdevums" at bounding box center [226, 222] width 222 height 31
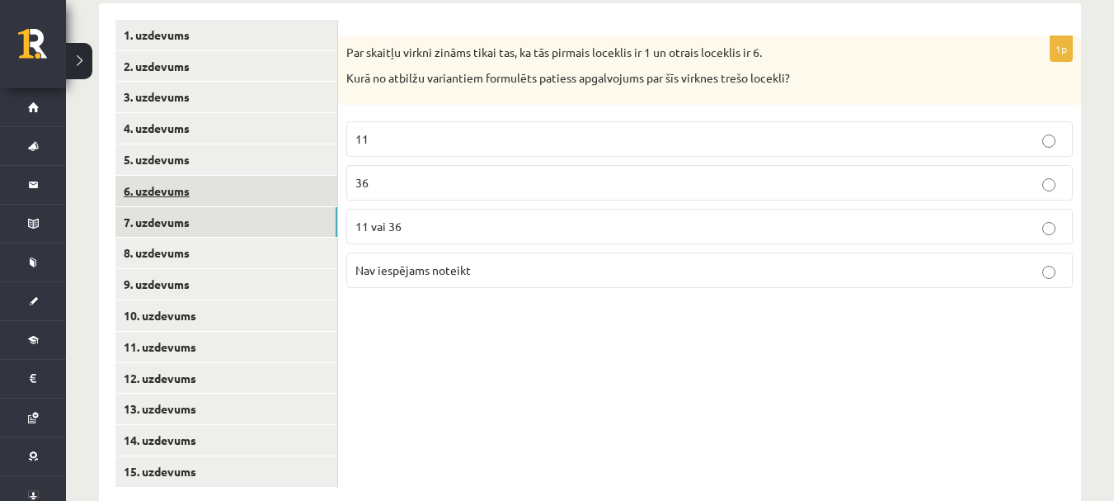
click at [275, 176] on link "6. uzdevums" at bounding box center [226, 191] width 222 height 31
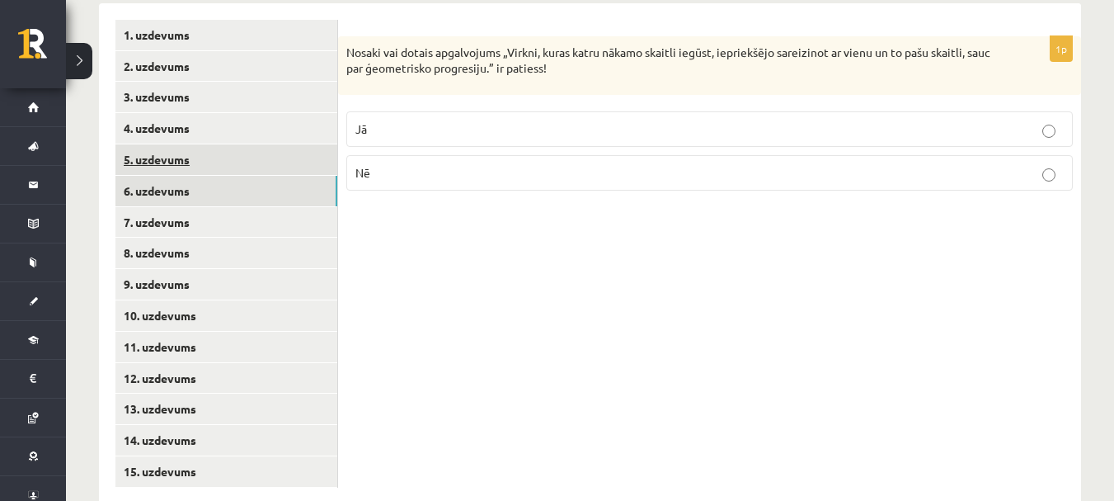
click at [277, 144] on link "5. uzdevums" at bounding box center [226, 159] width 222 height 31
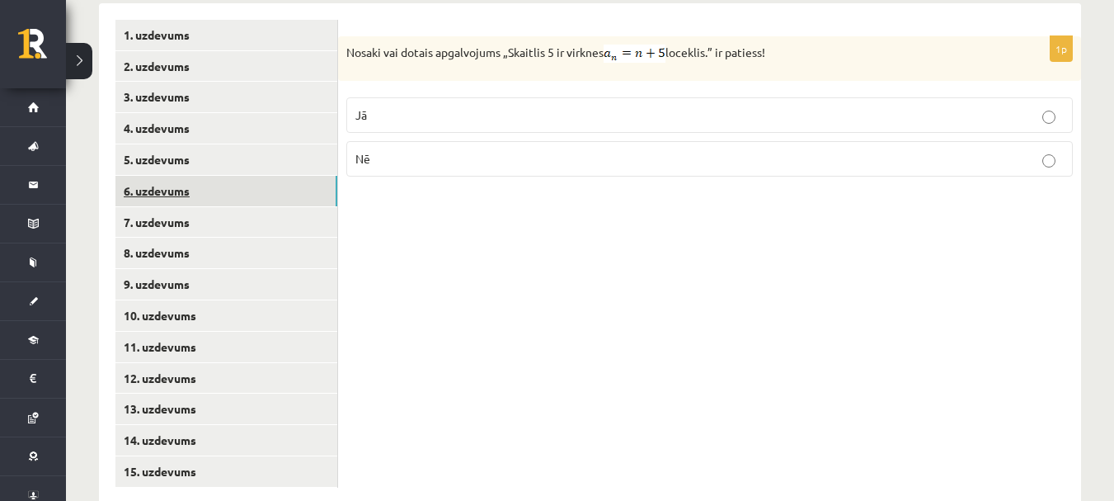
click at [268, 176] on link "6. uzdevums" at bounding box center [226, 191] width 222 height 31
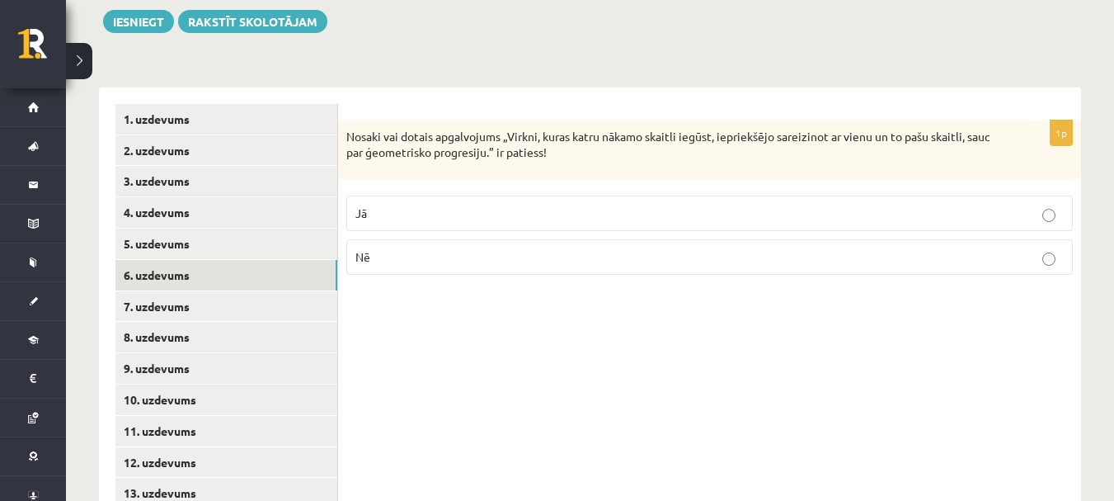
scroll to position [636, 0]
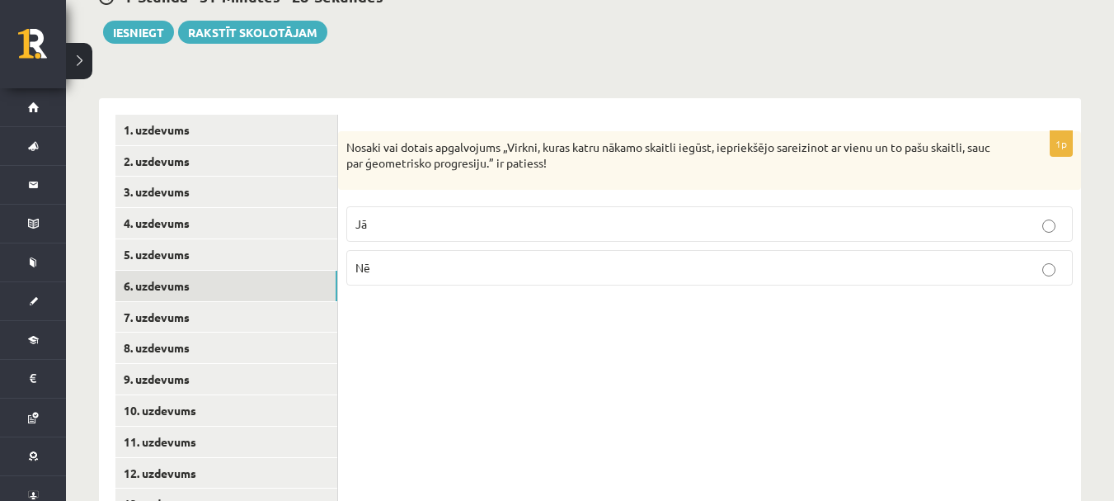
click at [572, 215] on p "Jā" at bounding box center [709, 223] width 709 height 17
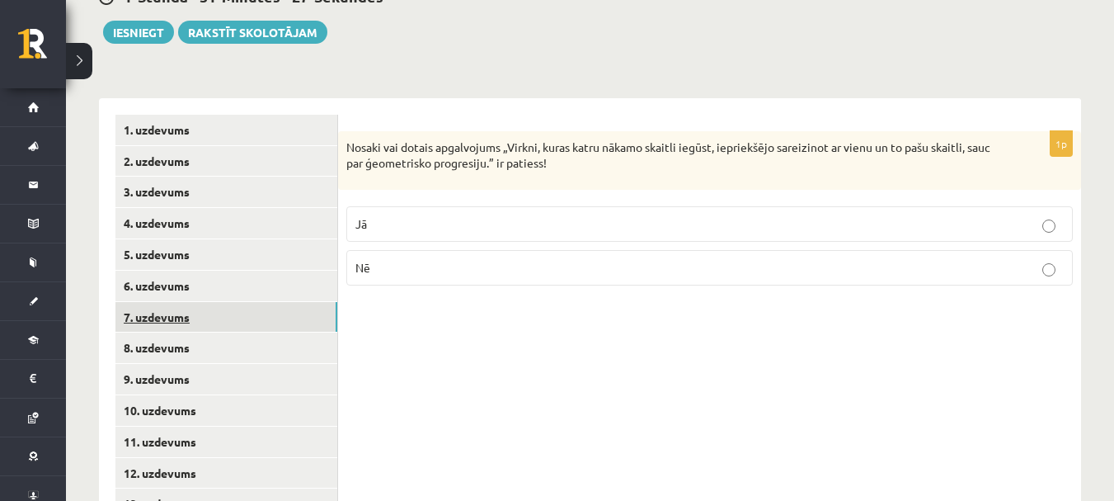
click at [297, 302] on link "7. uzdevums" at bounding box center [226, 317] width 222 height 31
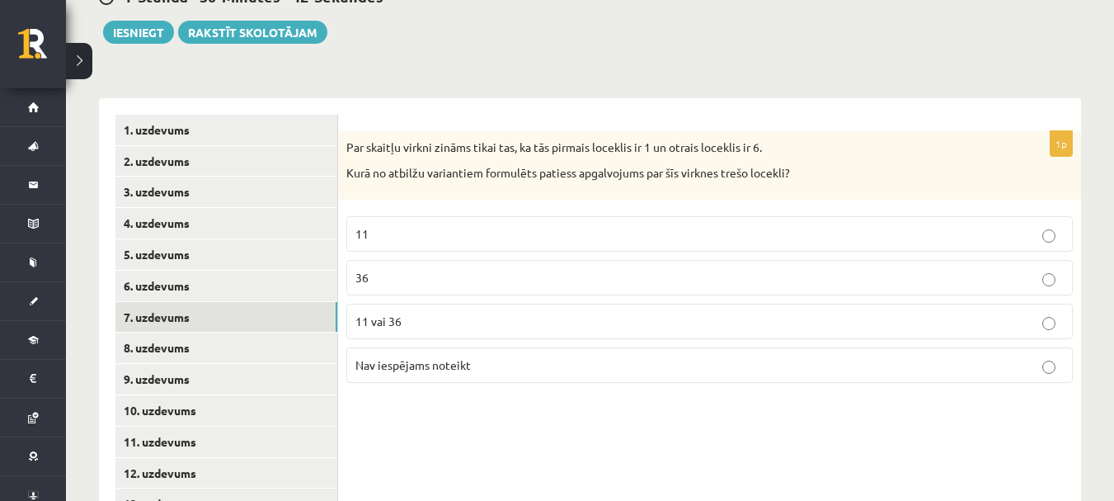
click at [553, 313] on p "11 vai 36" at bounding box center [709, 321] width 709 height 17
click at [299, 332] on link "8. uzdevums" at bounding box center [226, 347] width 222 height 31
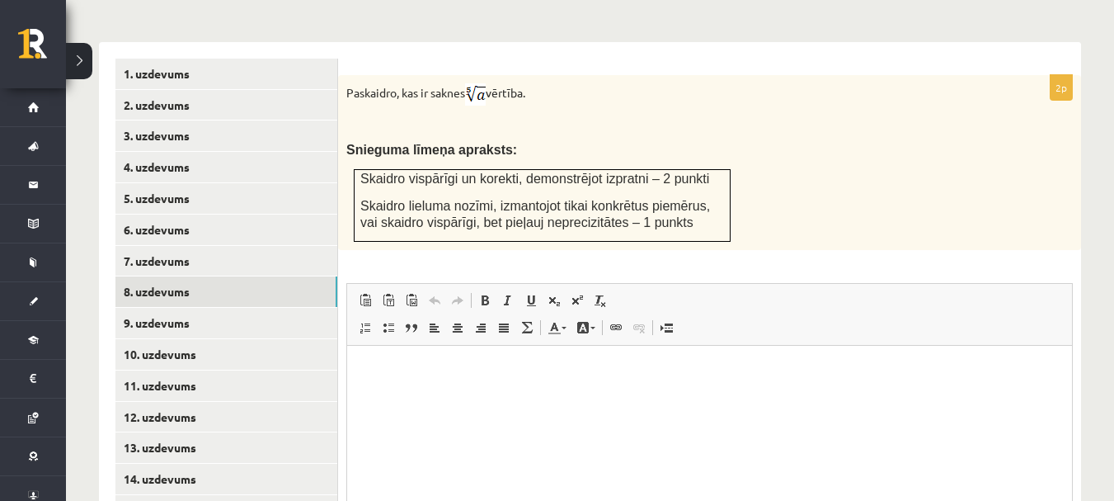
scroll to position [691, 0]
click at [570, 368] on p "Rich Text Editor, wiswyg-editor-user-answer-47433764359220" at bounding box center [710, 370] width 692 height 17
drag, startPoint x: 471, startPoint y: 53, endPoint x: 497, endPoint y: 68, distance: 30.3
click at [497, 84] on p "Paskaidro, kas ir saknes vērtība." at bounding box center [668, 95] width 644 height 22
copy p
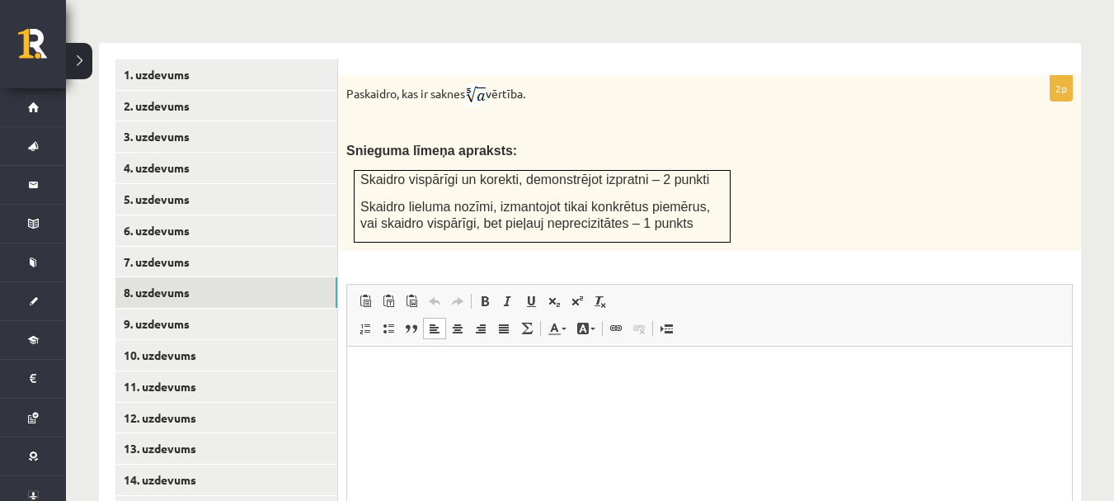
click at [424, 353] on html at bounding box center [709, 371] width 725 height 50
paste body "Rich Text Editor, wiswyg-editor-user-answer-47433764359220"
click at [391, 369] on p "Rich Text Editor, wiswyg-editor-user-answer-47433764359220" at bounding box center [710, 376] width 692 height 28
click at [386, 375] on img "Rich Text Editor, wiswyg-editor-user-answer-47433764359220" at bounding box center [377, 373] width 21 height 22
click at [388, 375] on p "*" at bounding box center [710, 376] width 692 height 28
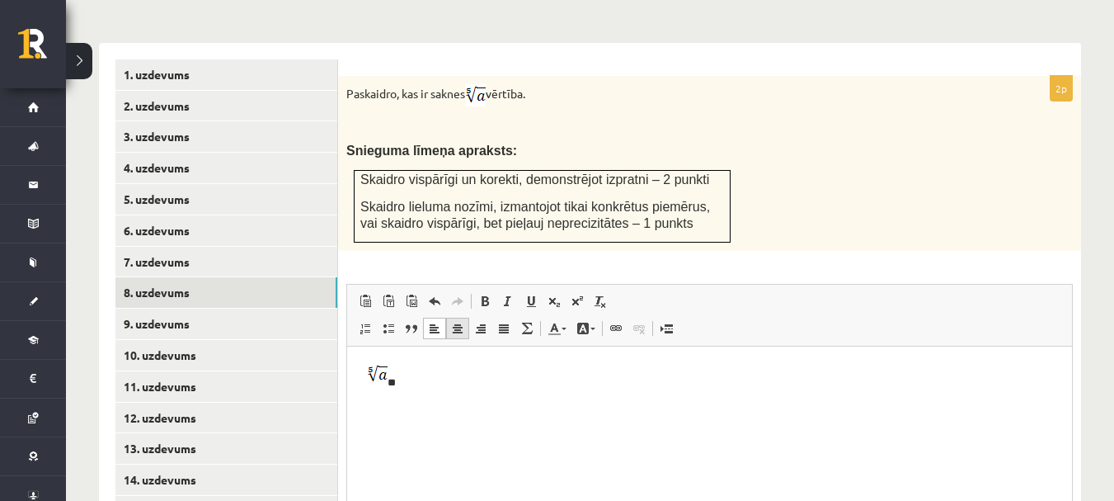
click at [458, 322] on span at bounding box center [457, 328] width 13 height 13
click at [440, 322] on span at bounding box center [434, 328] width 13 height 13
click at [399, 379] on p "******* *" at bounding box center [710, 376] width 692 height 28
click at [583, 294] on span at bounding box center [577, 300] width 13 height 13
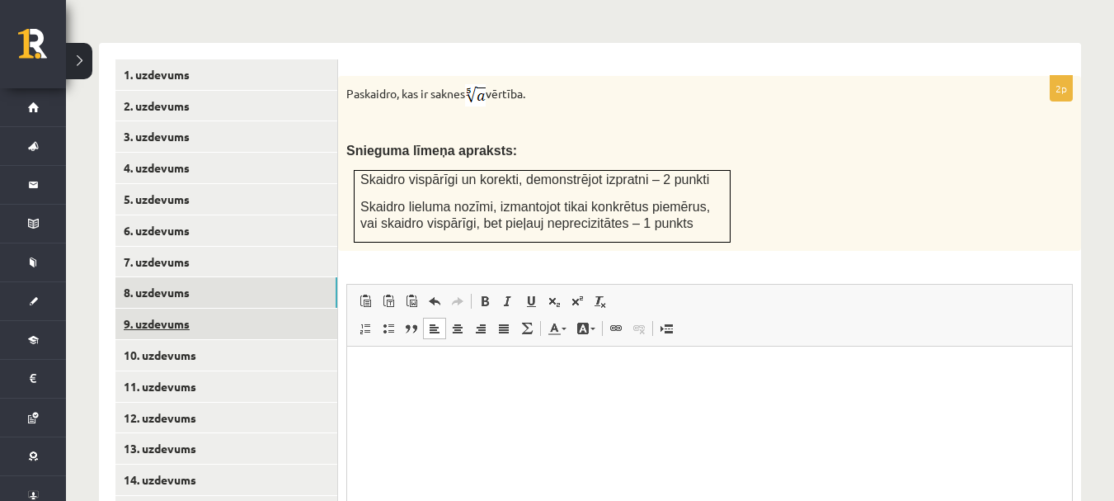
click at [270, 308] on link "9. uzdevums" at bounding box center [226, 323] width 222 height 31
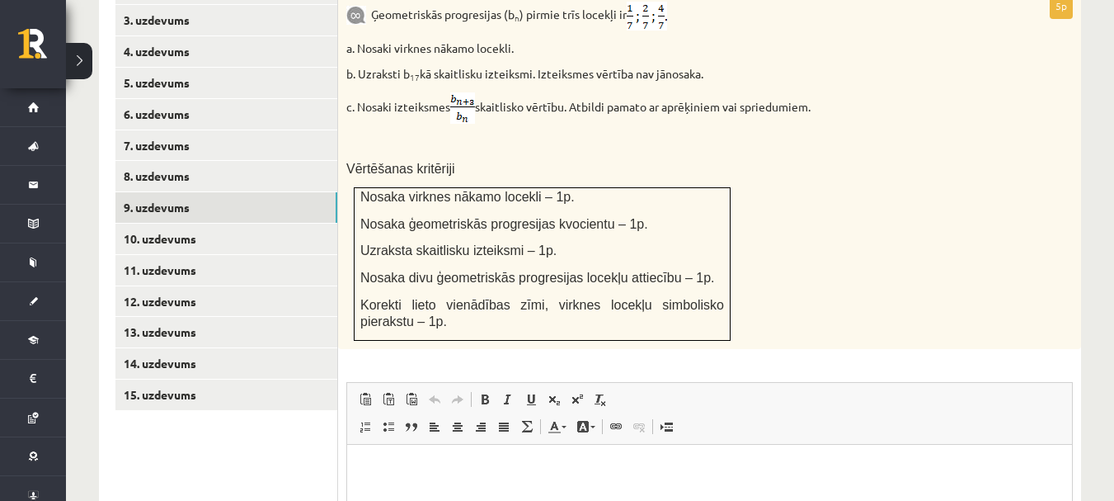
scroll to position [812, 0]
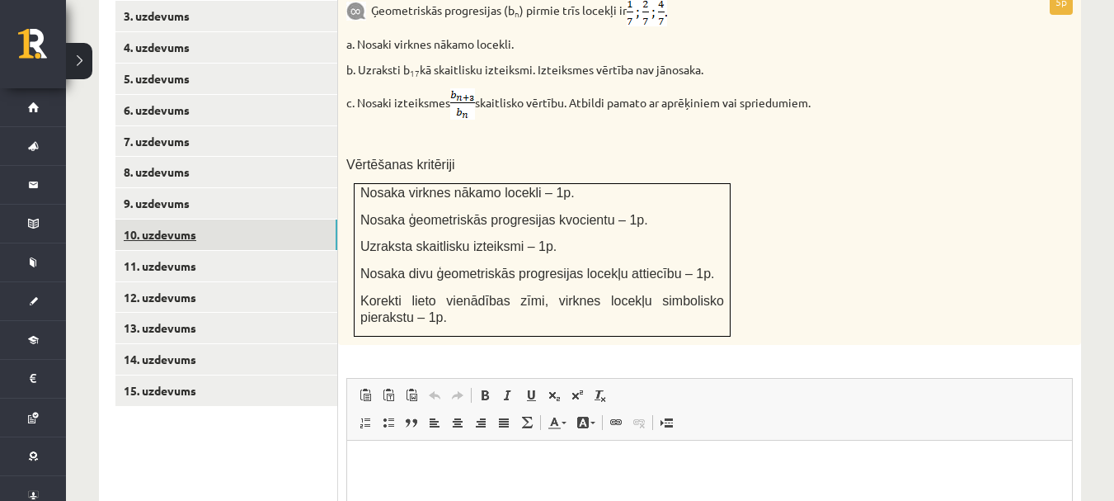
click at [200, 219] on link "10. uzdevums" at bounding box center [226, 234] width 222 height 31
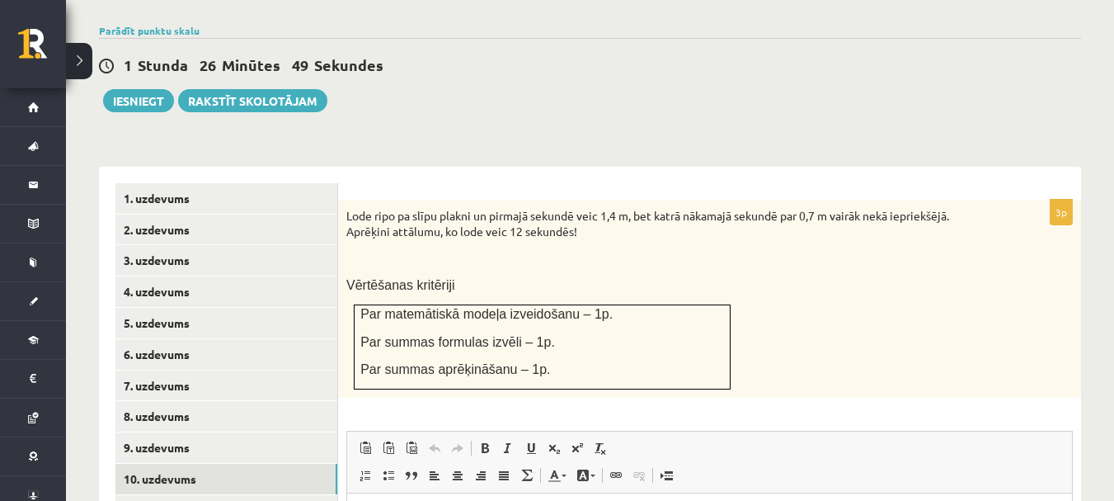
scroll to position [563, 0]
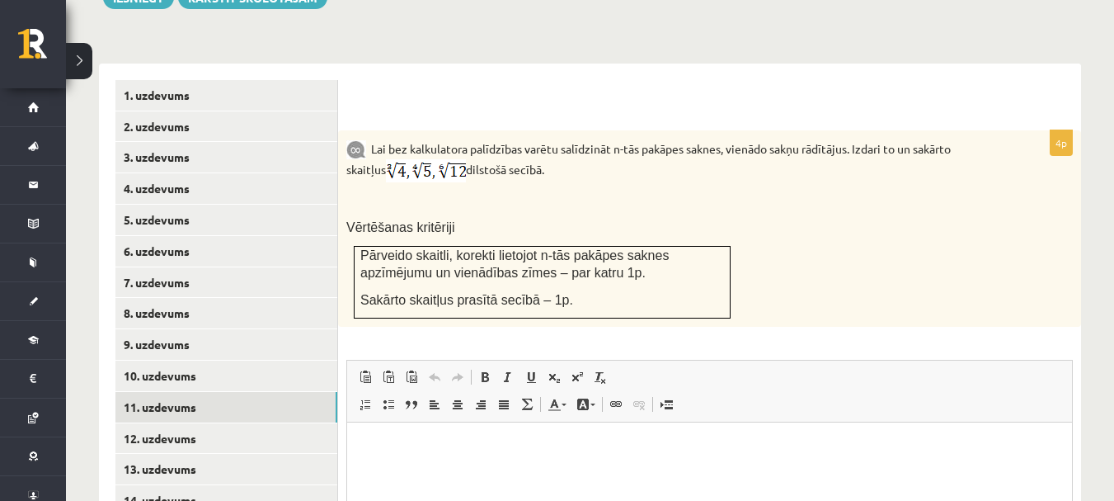
scroll to position [674, 0]
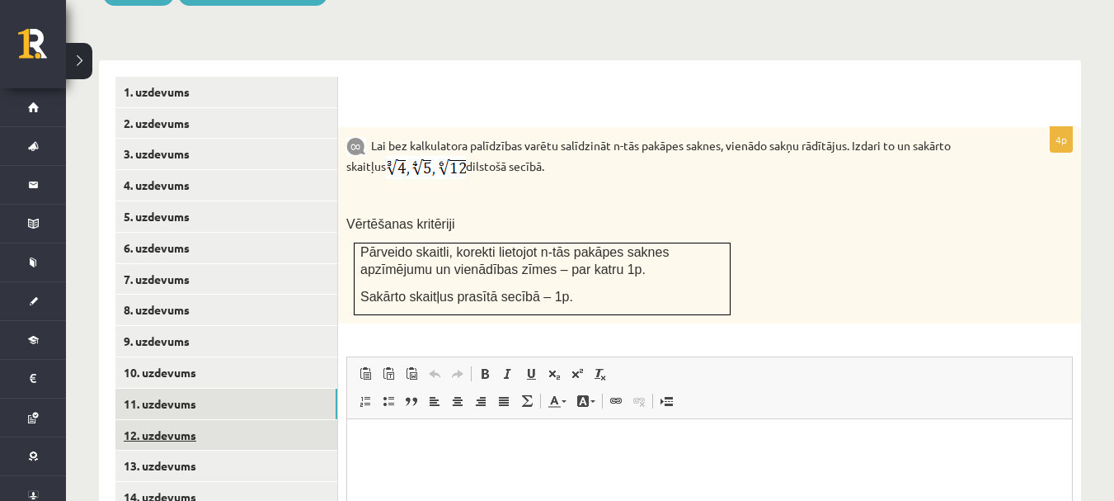
click at [255, 420] on link "12. uzdevums" at bounding box center [226, 435] width 222 height 31
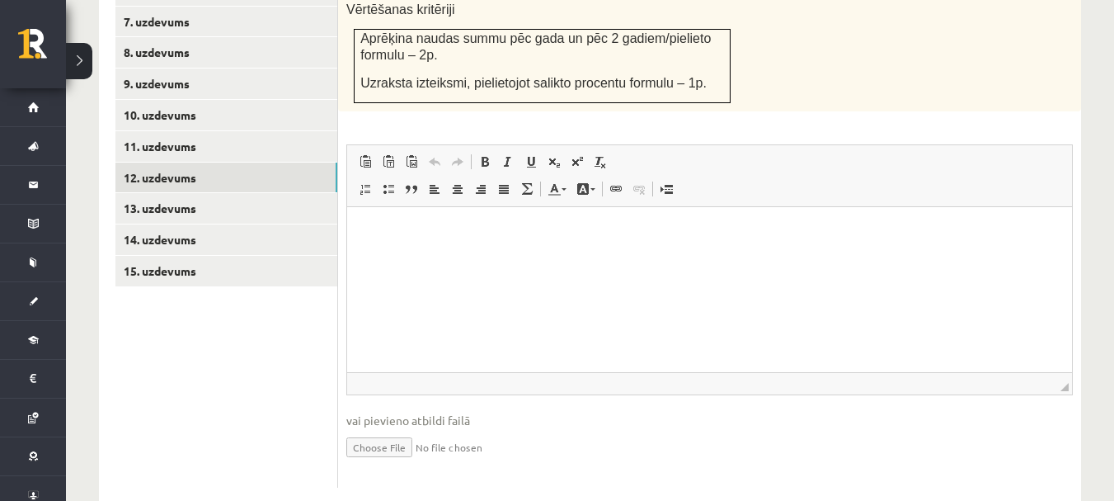
scroll to position [932, 0]
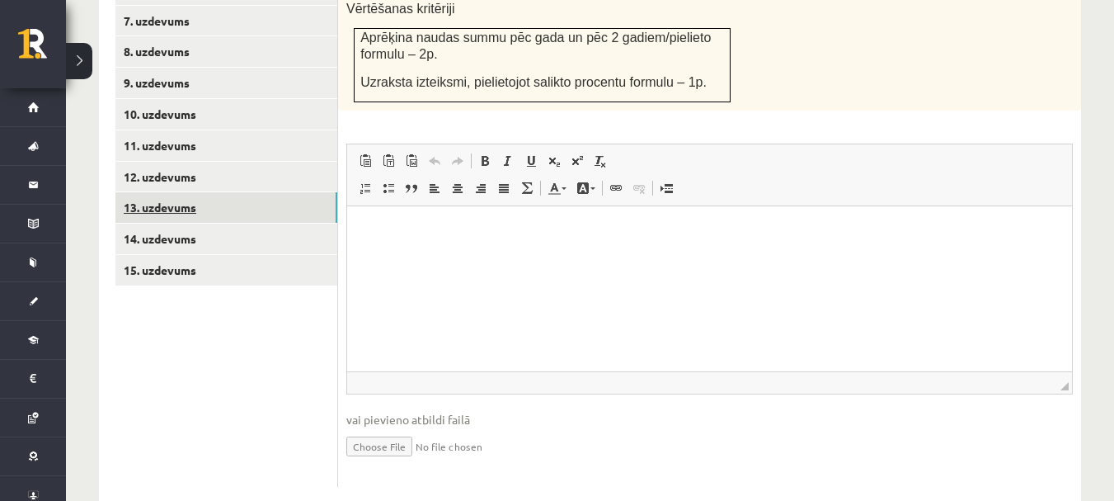
click at [177, 192] on link "13. uzdevums" at bounding box center [226, 207] width 222 height 31
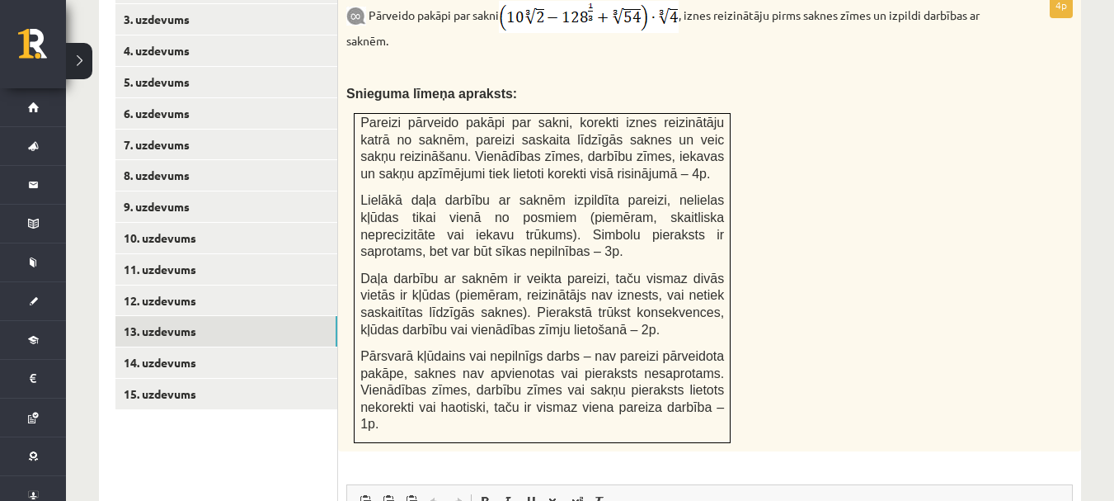
scroll to position [812, 0]
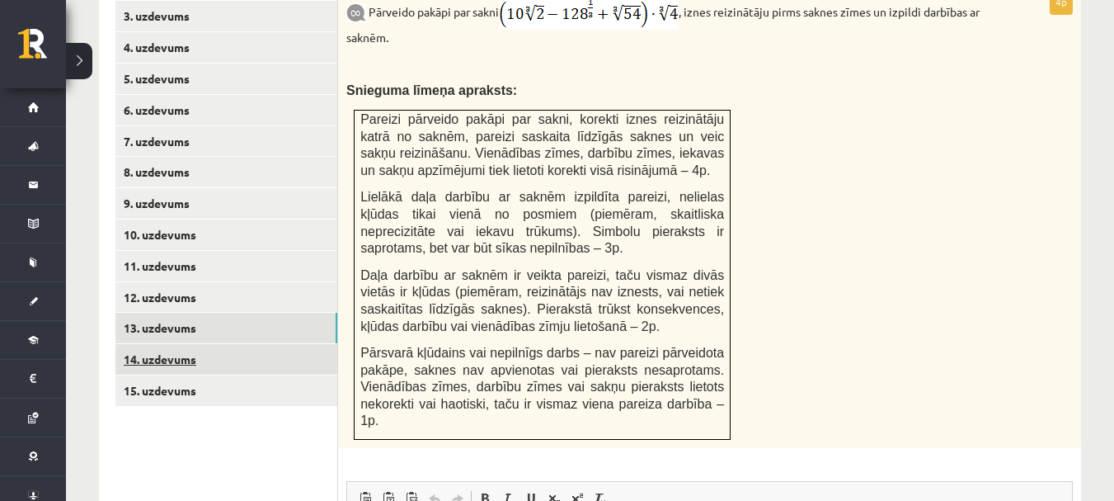
click at [294, 344] on link "14. uzdevums" at bounding box center [226, 359] width 222 height 31
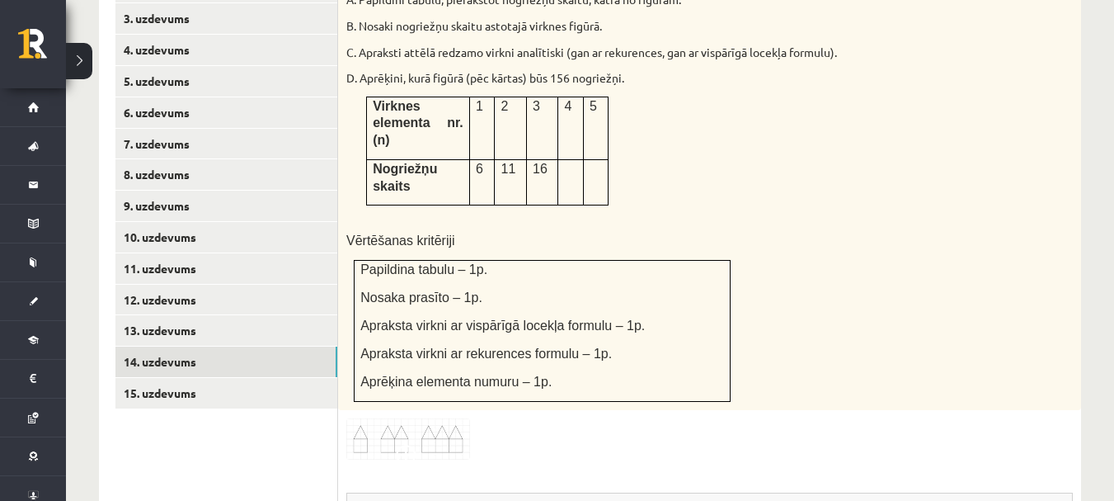
scroll to position [850, 0]
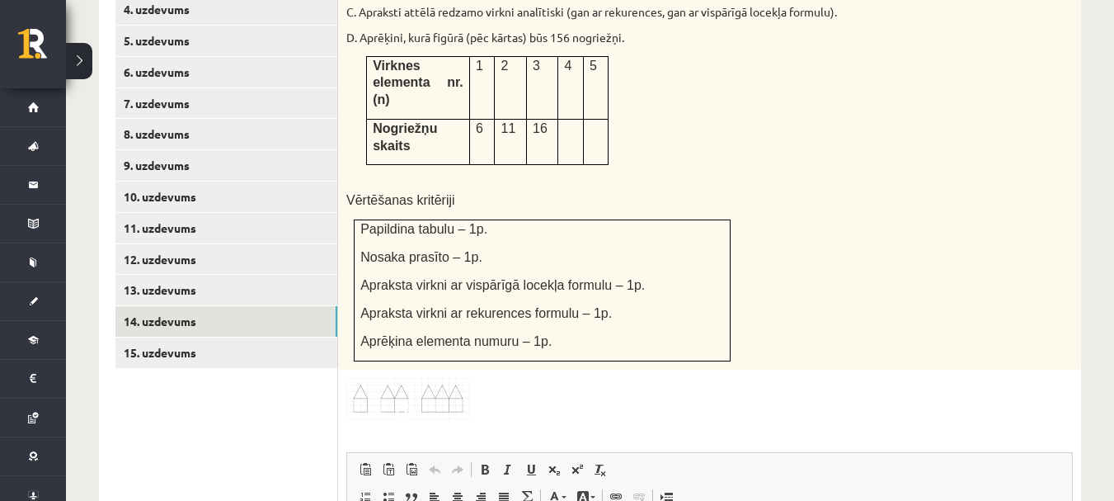
click at [397, 378] on img at bounding box center [408, 399] width 124 height 42
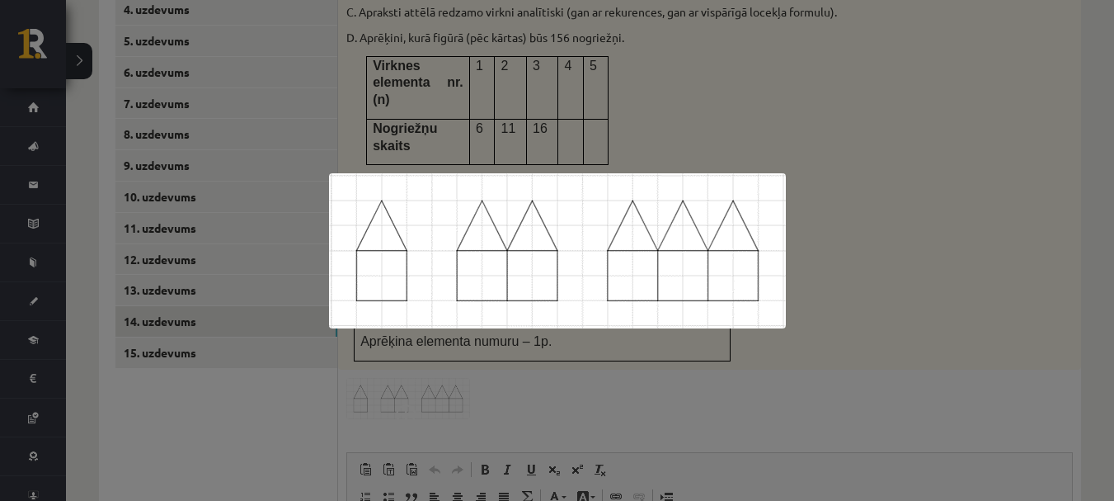
click at [919, 367] on div at bounding box center [557, 250] width 1114 height 501
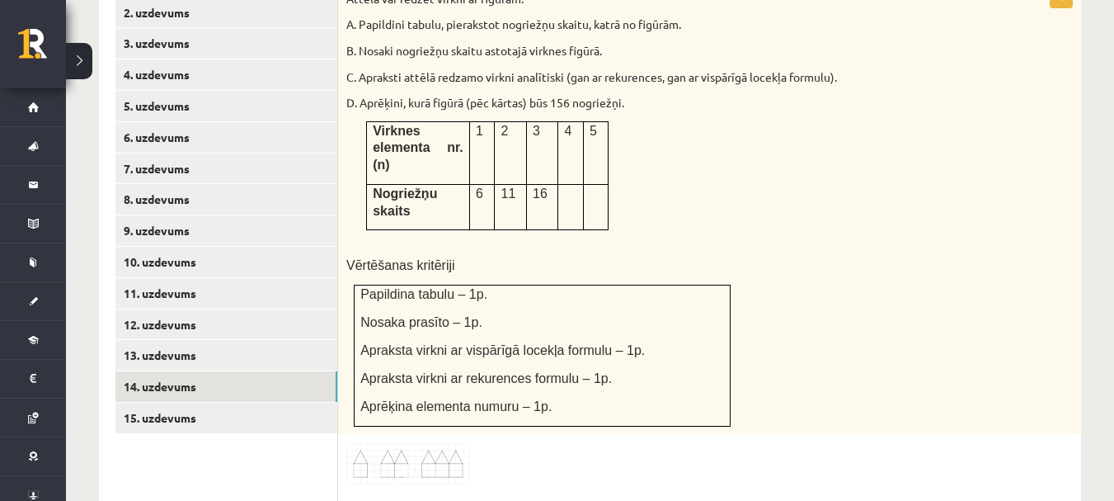
scroll to position [786, 0]
click at [833, 262] on div "Attēlā var redzēt virkni ar figūrām. A. Papildini tabulu, pierakstot nogriežņu …" at bounding box center [709, 207] width 743 height 452
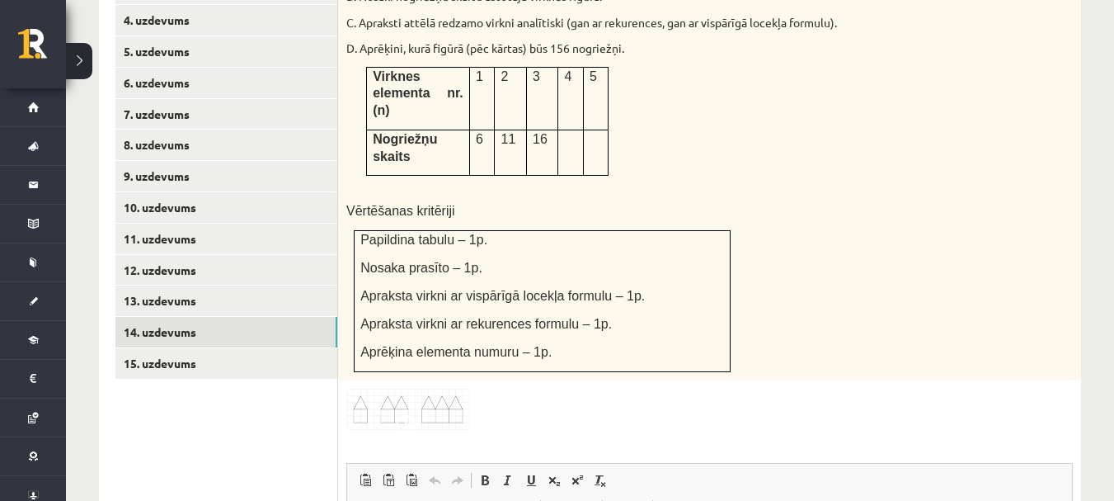
scroll to position [840, 0]
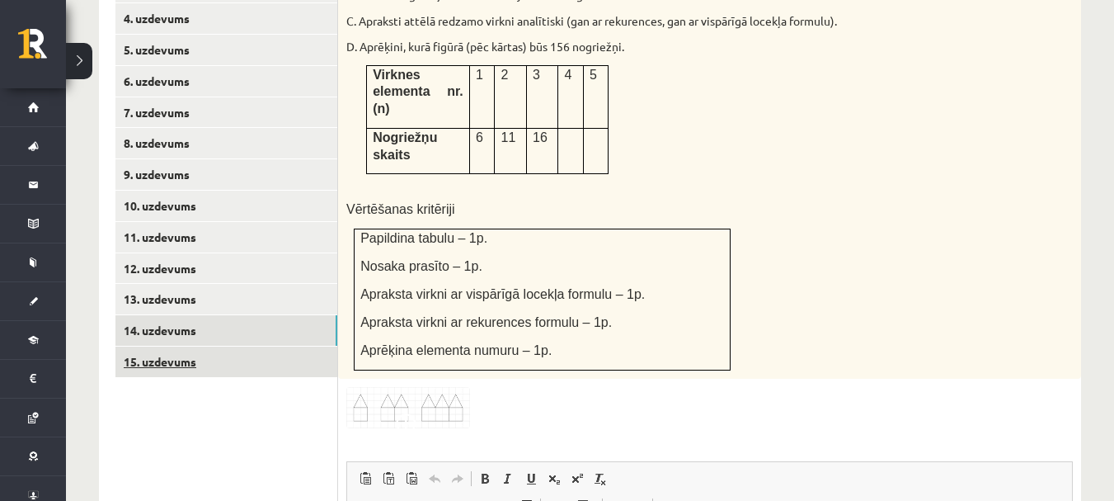
click at [293, 346] on link "15. uzdevums" at bounding box center [226, 361] width 222 height 31
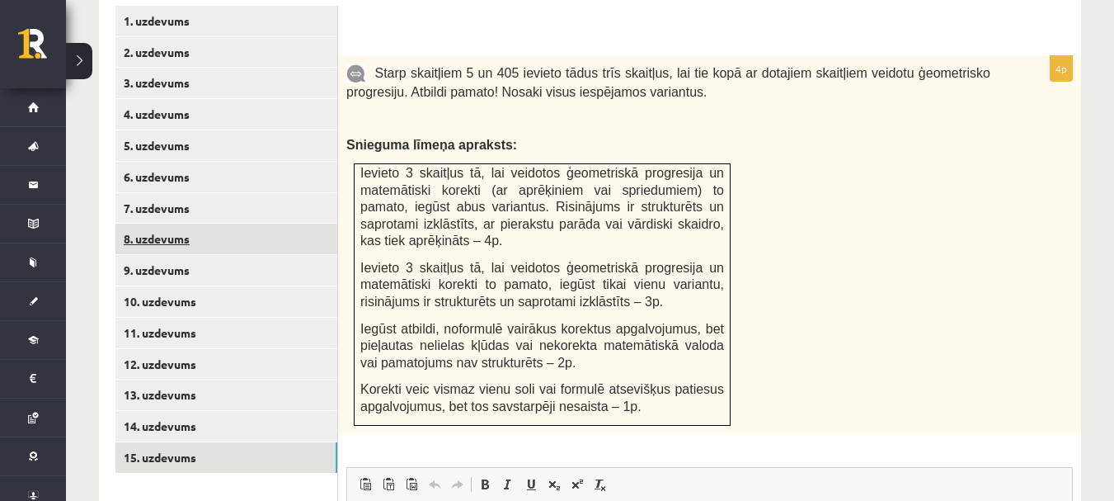
scroll to position [763, 0]
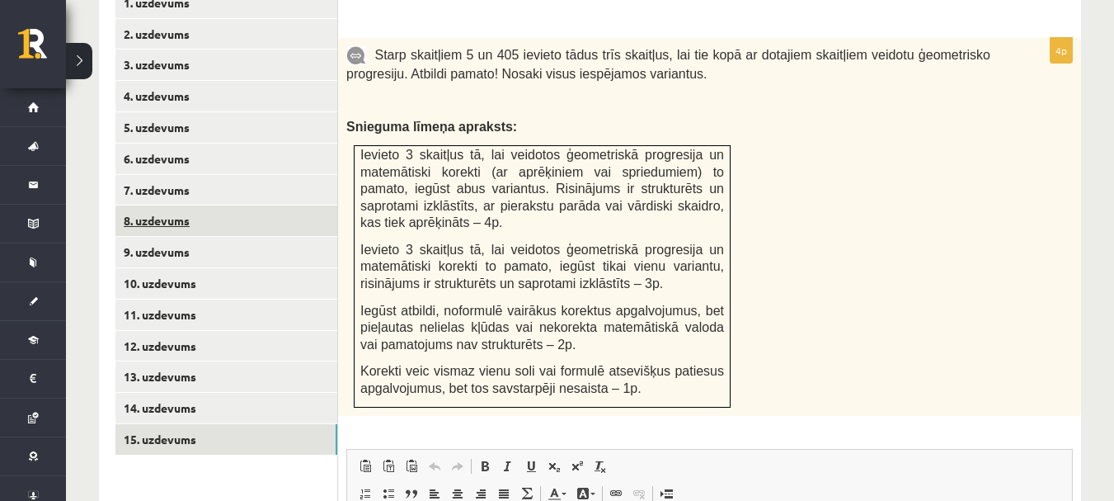
click at [170, 205] on link "8. uzdevums" at bounding box center [226, 220] width 222 height 31
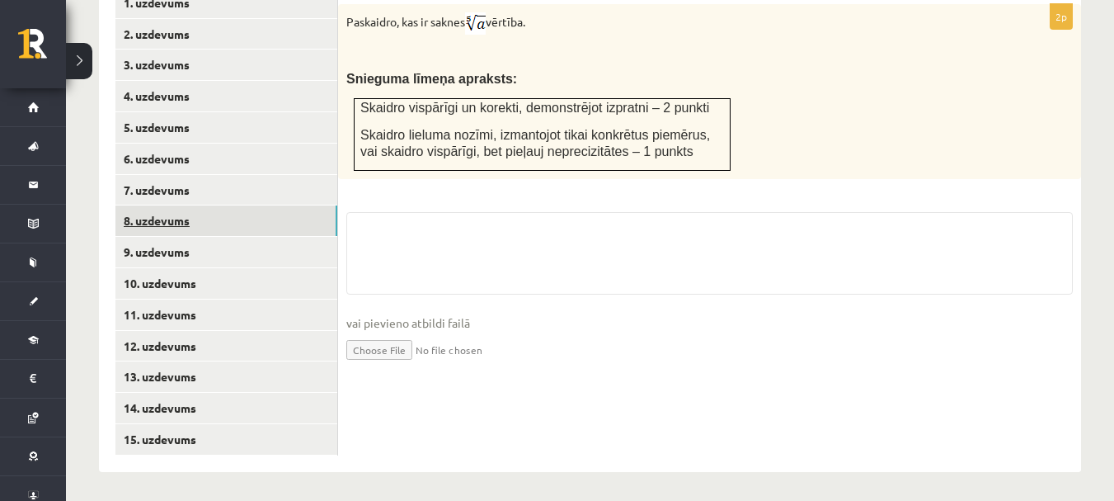
scroll to position [732, 0]
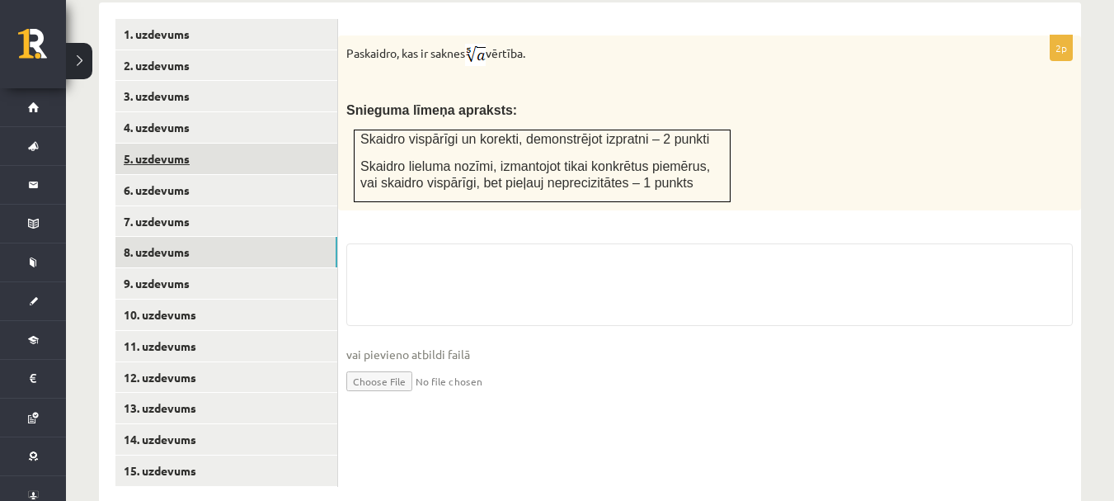
click at [178, 144] on link "5. uzdevums" at bounding box center [226, 159] width 222 height 31
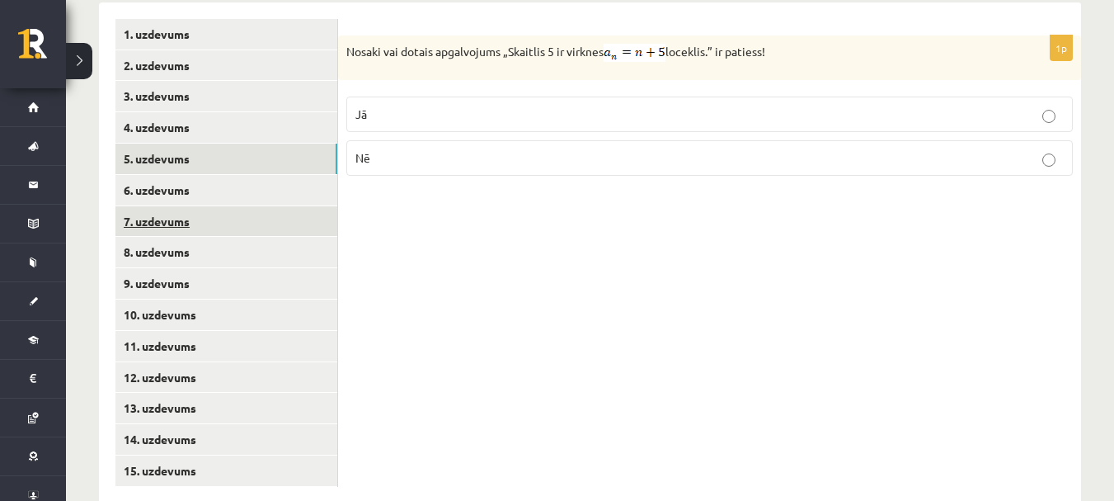
click at [167, 206] on link "7. uzdevums" at bounding box center [226, 221] width 222 height 31
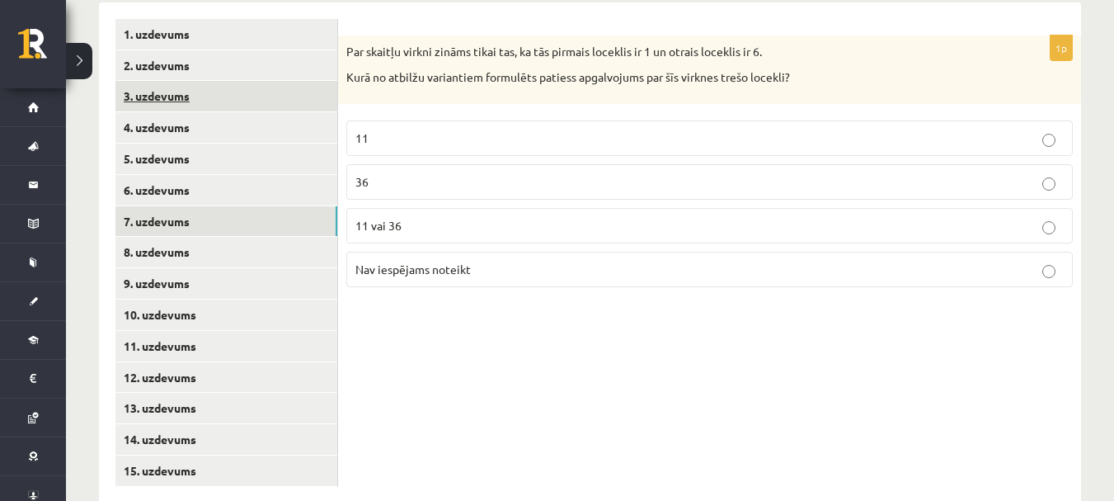
click at [175, 81] on link "3. uzdevums" at bounding box center [226, 96] width 222 height 31
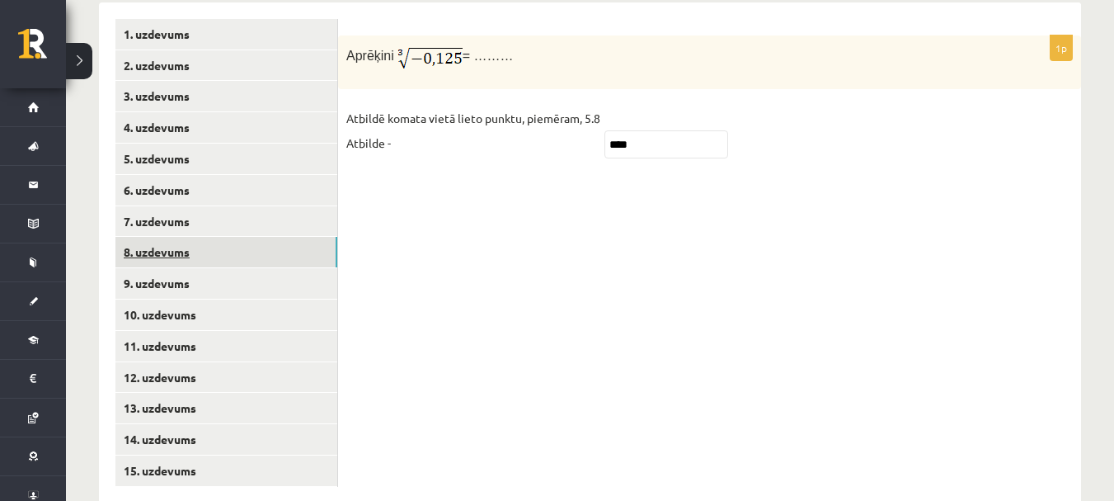
click at [179, 237] on link "8. uzdevums" at bounding box center [226, 252] width 222 height 31
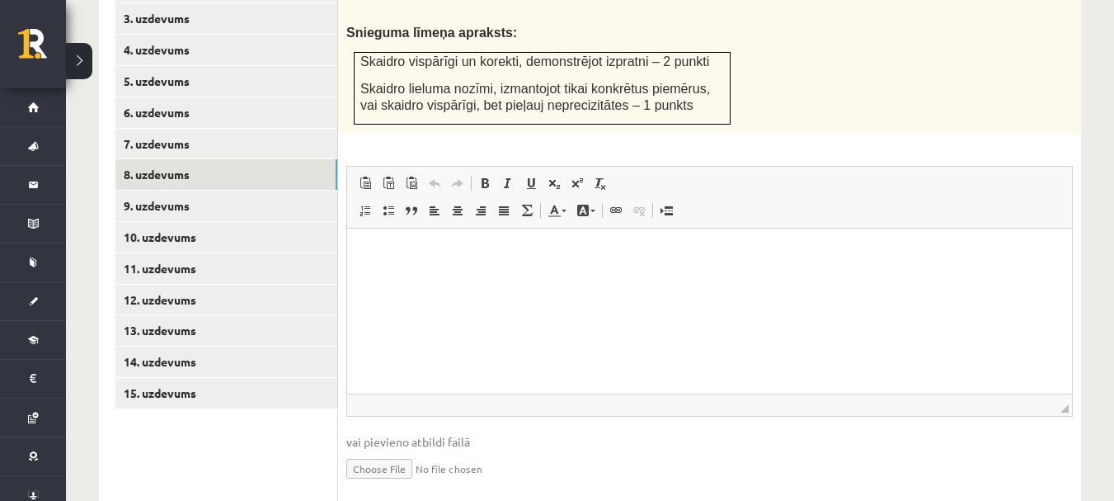
scroll to position [831, 0]
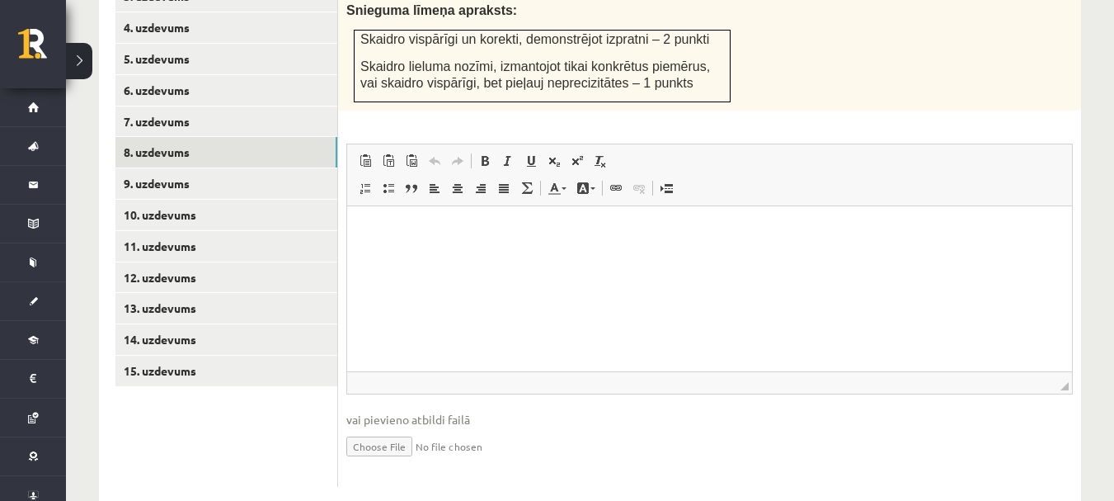
click at [385, 428] on input "file" at bounding box center [709, 445] width 727 height 34
type input "**********"
click at [413, 462] on link "Iesniegtā atbilde" at bounding box center [390, 470] width 88 height 17
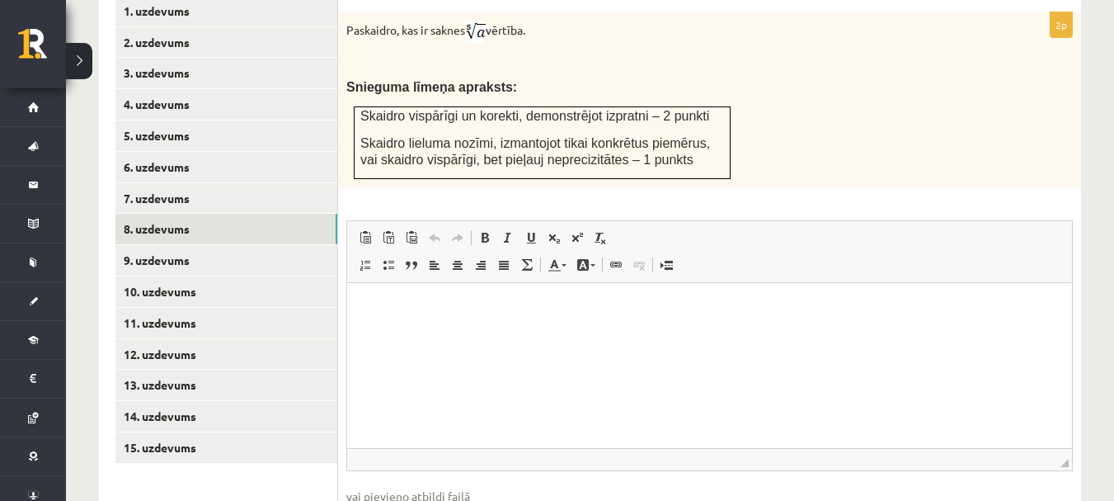
scroll to position [756, 0]
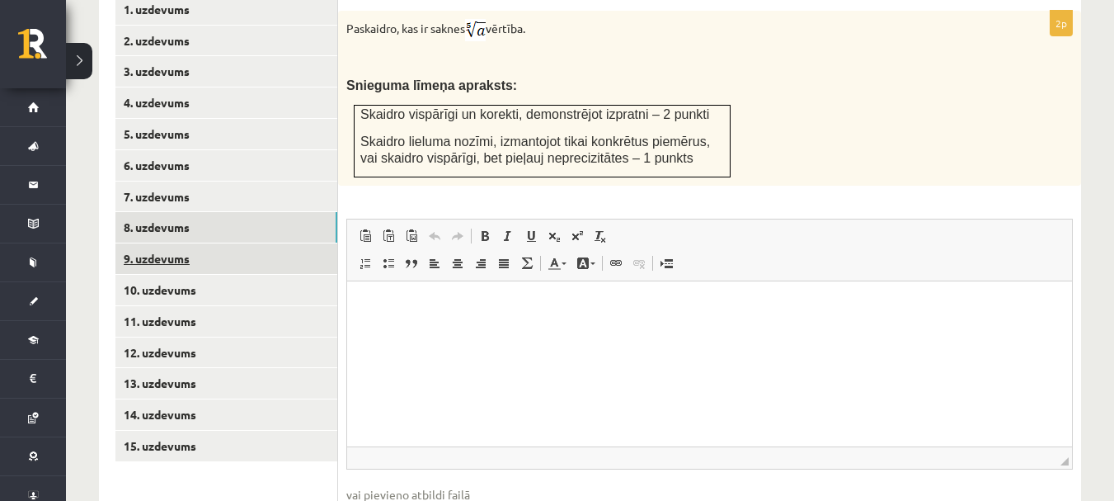
click at [209, 243] on link "9. uzdevums" at bounding box center [226, 258] width 222 height 31
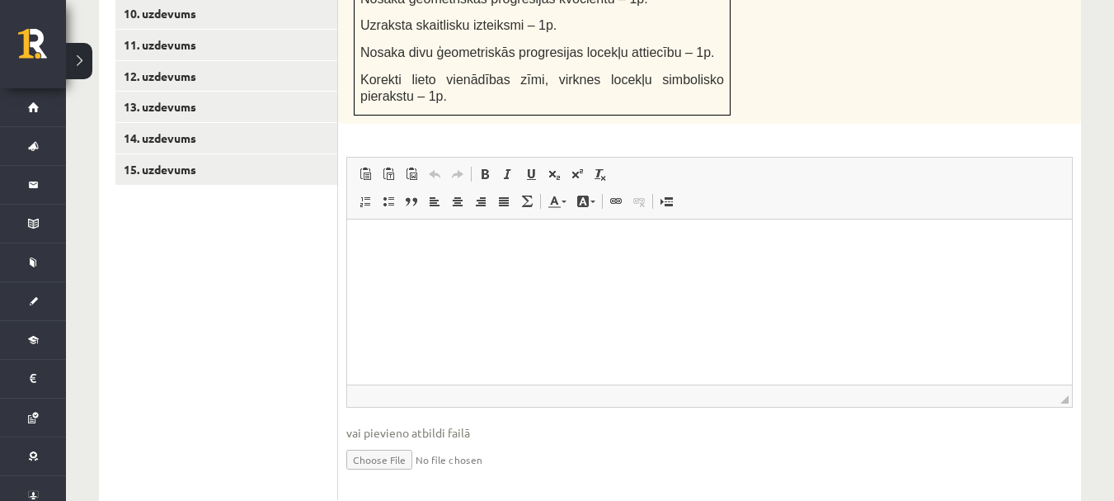
scroll to position [1046, 0]
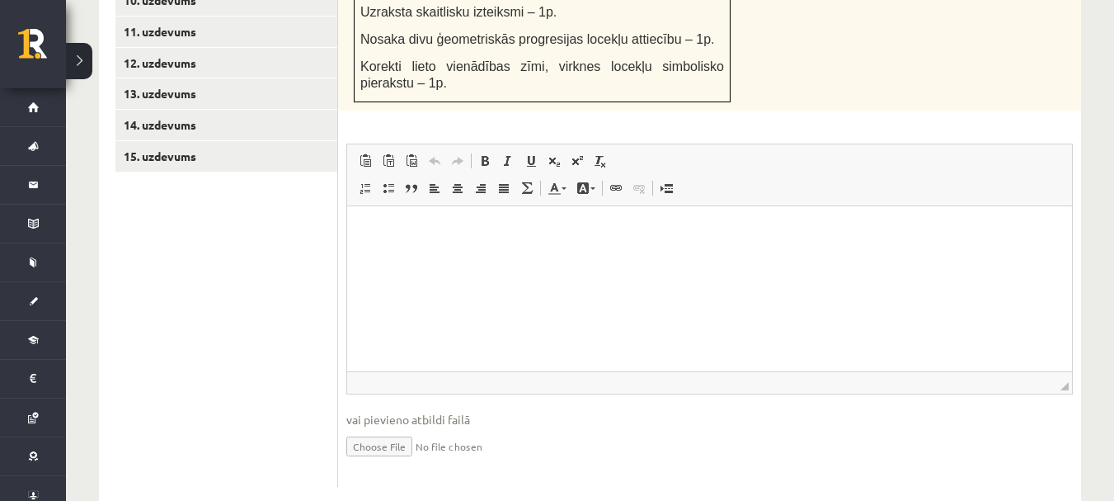
click at [381, 428] on input "file" at bounding box center [709, 445] width 727 height 34
type input "**********"
click at [403, 462] on link "Iesniegtā atbilde" at bounding box center [390, 470] width 88 height 17
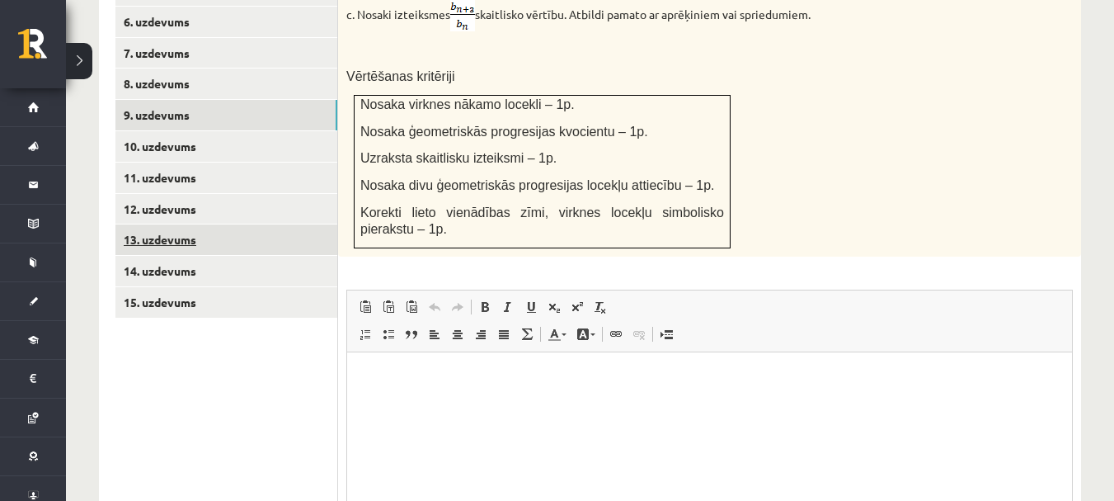
scroll to position [864, 0]
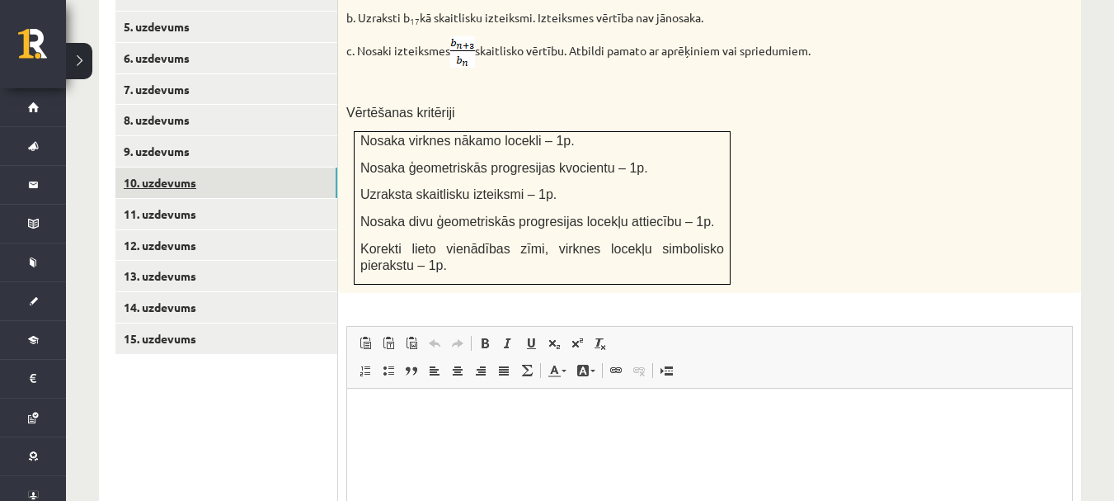
click at [225, 167] on link "10. uzdevums" at bounding box center [226, 182] width 222 height 31
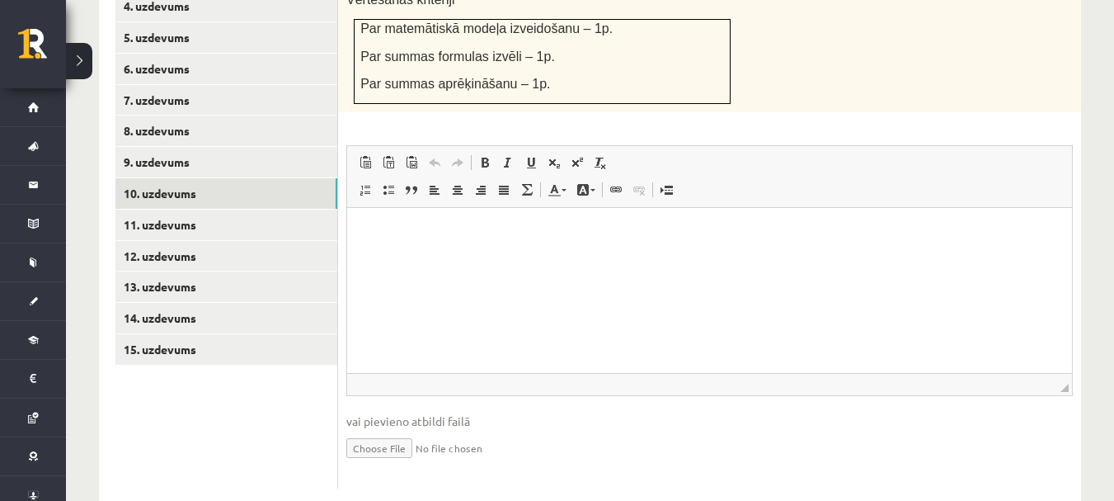
scroll to position [855, 0]
click at [374, 428] on input "file" at bounding box center [709, 445] width 727 height 34
type input "**********"
click at [416, 462] on link "Iesniegtā atbilde" at bounding box center [390, 470] width 88 height 17
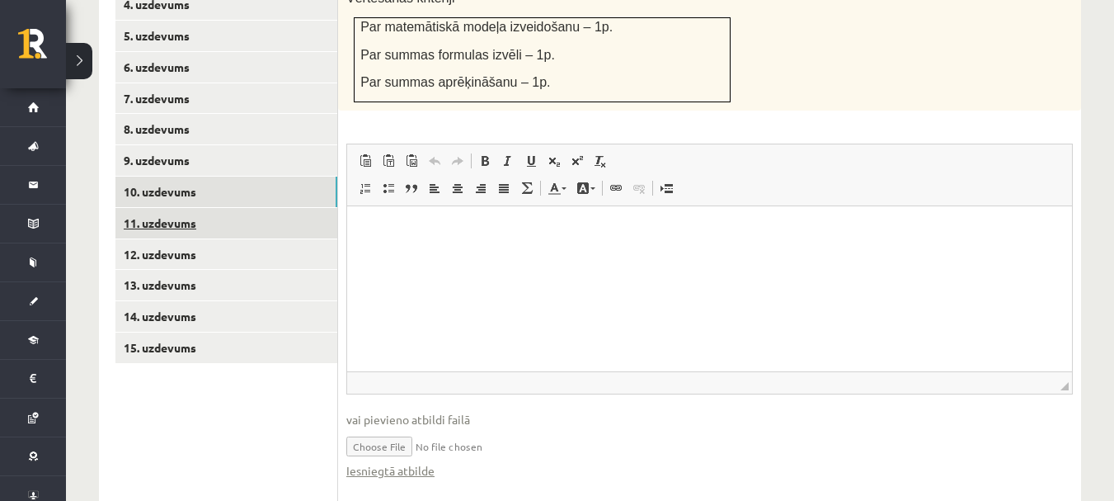
click at [246, 208] on link "11. uzdevums" at bounding box center [226, 223] width 222 height 31
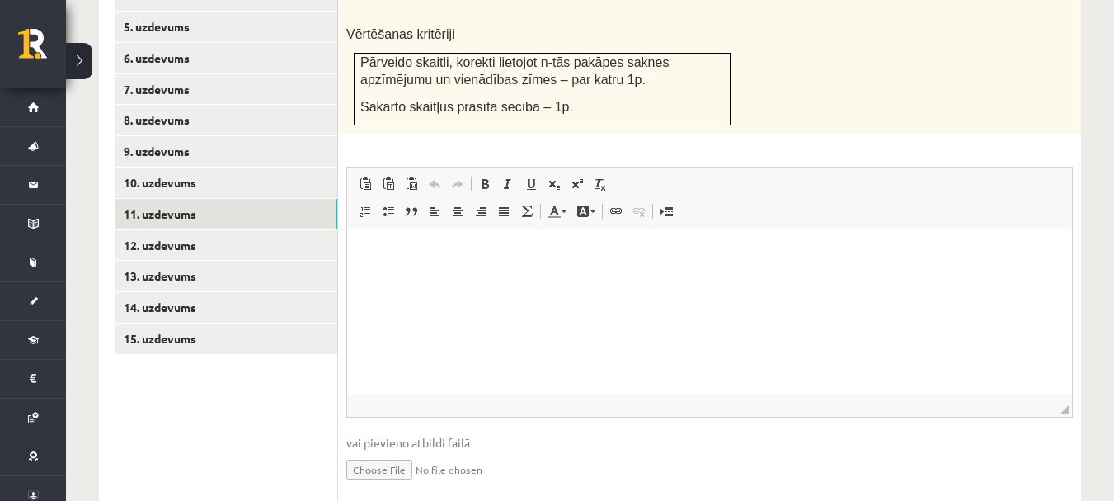
scroll to position [887, 0]
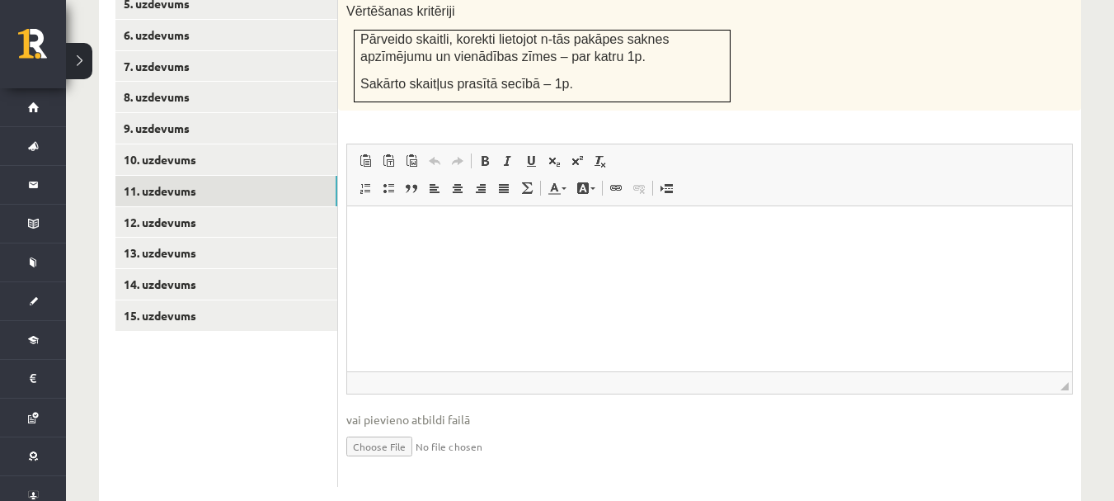
click at [395, 428] on input "file" at bounding box center [709, 445] width 727 height 34
type input "**********"
click at [402, 462] on link "Iesniegtā atbilde" at bounding box center [390, 470] width 88 height 17
click at [251, 207] on link "12. uzdevums" at bounding box center [226, 222] width 222 height 31
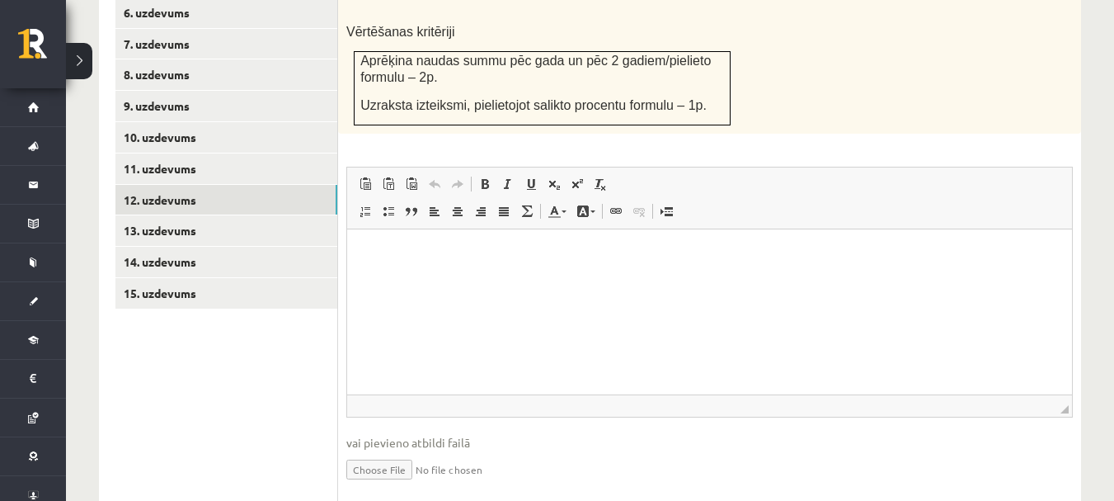
scroll to position [916, 0]
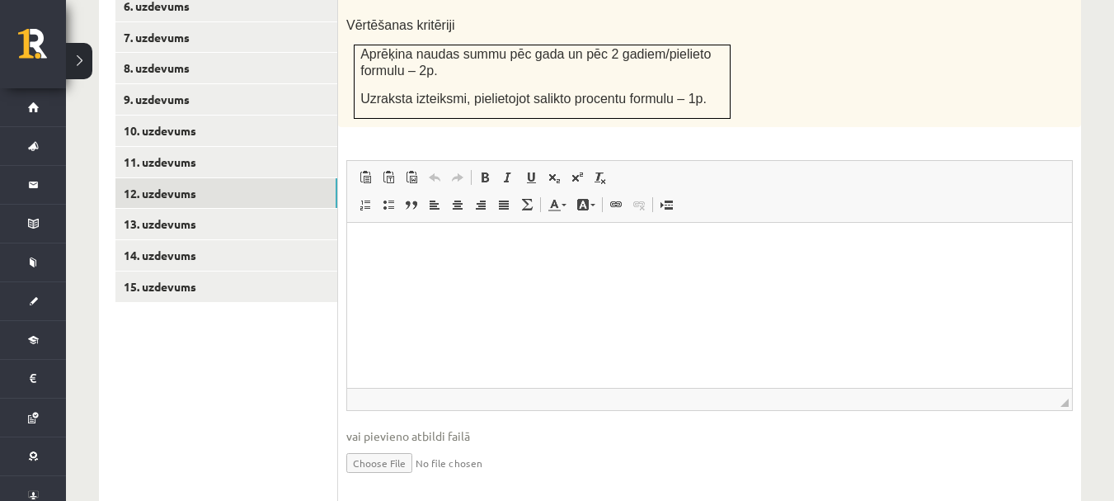
click at [385, 445] on input "file" at bounding box center [709, 462] width 727 height 34
type input "**********"
click at [403, 478] on link "Iesniegtā atbilde" at bounding box center [390, 486] width 88 height 17
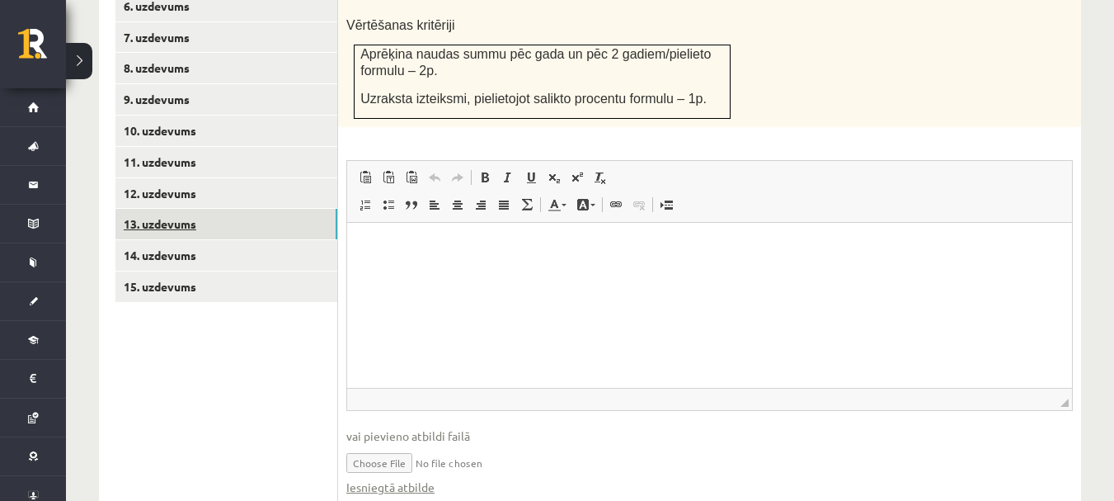
click at [224, 209] on link "13. uzdevums" at bounding box center [226, 224] width 222 height 31
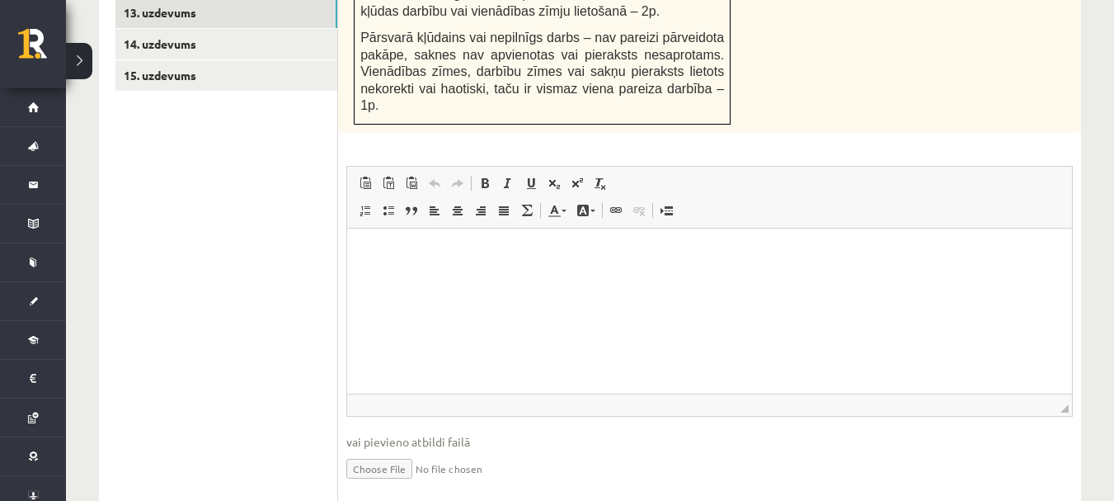
scroll to position [1132, 0]
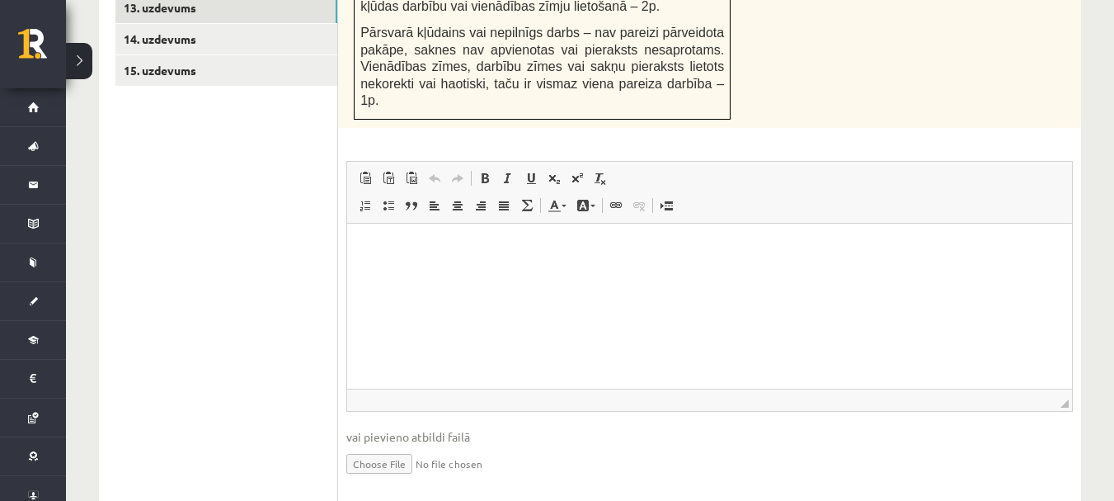
click at [391, 445] on input "file" at bounding box center [709, 462] width 727 height 34
type input "**********"
click at [395, 479] on link "Iesniegtā atbilde" at bounding box center [390, 487] width 88 height 17
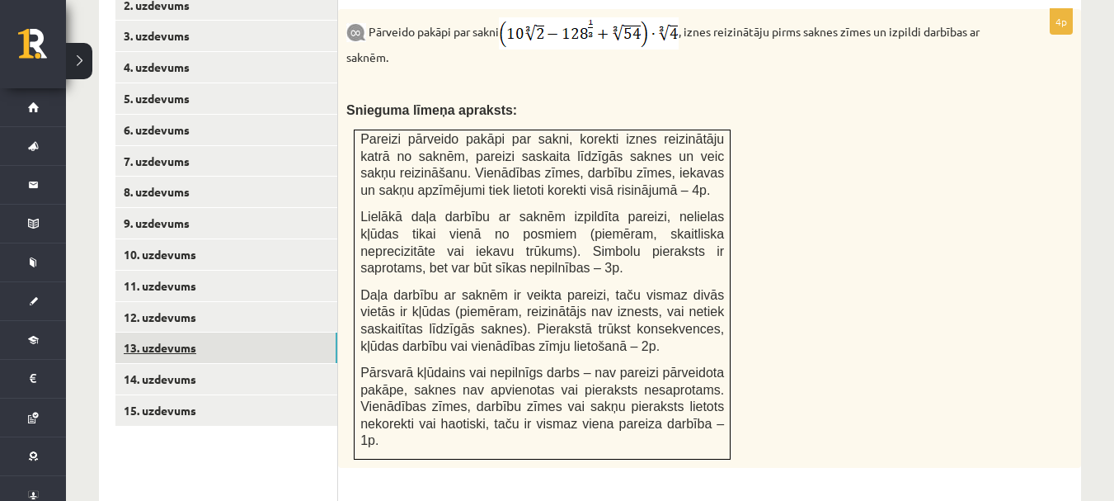
scroll to position [793, 0]
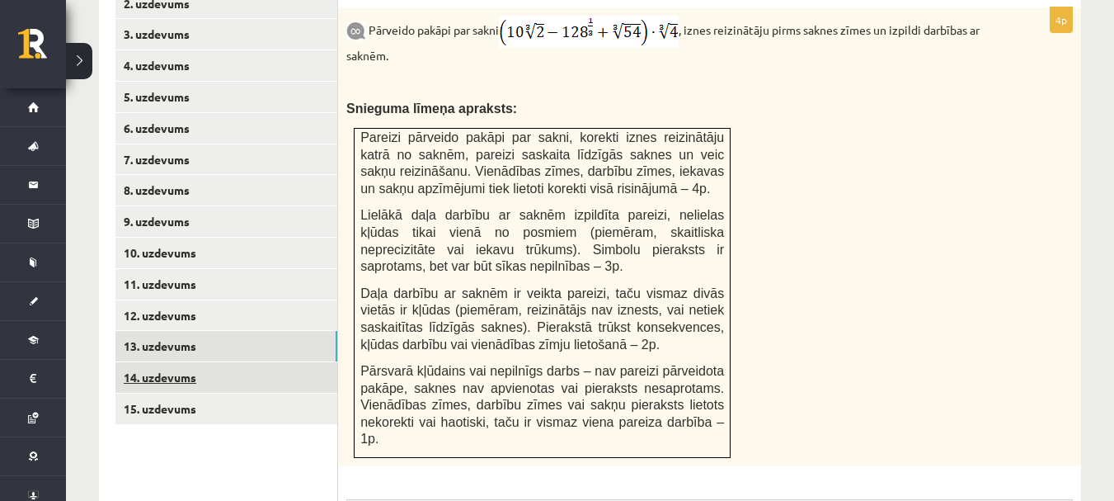
click at [156, 362] on link "14. uzdevums" at bounding box center [226, 377] width 222 height 31
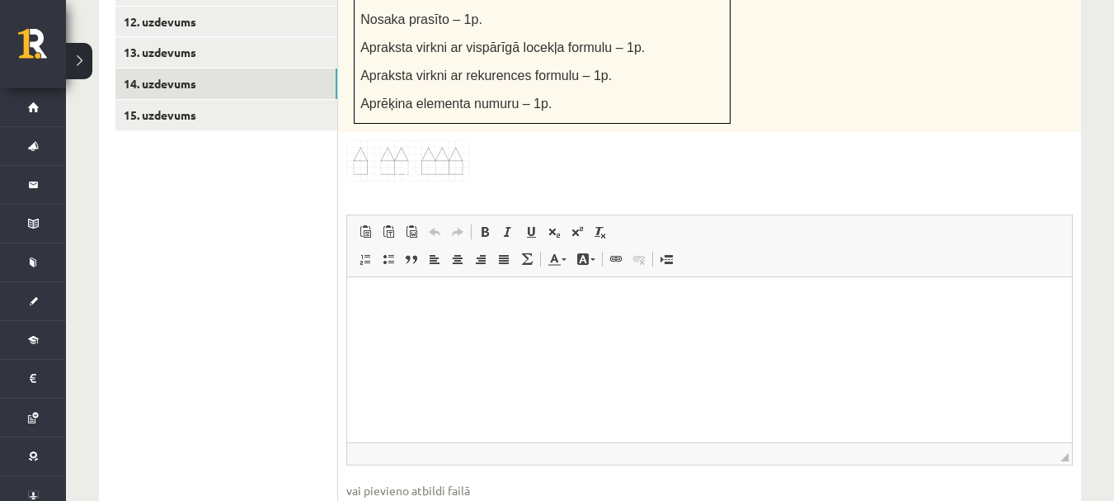
scroll to position [1124, 0]
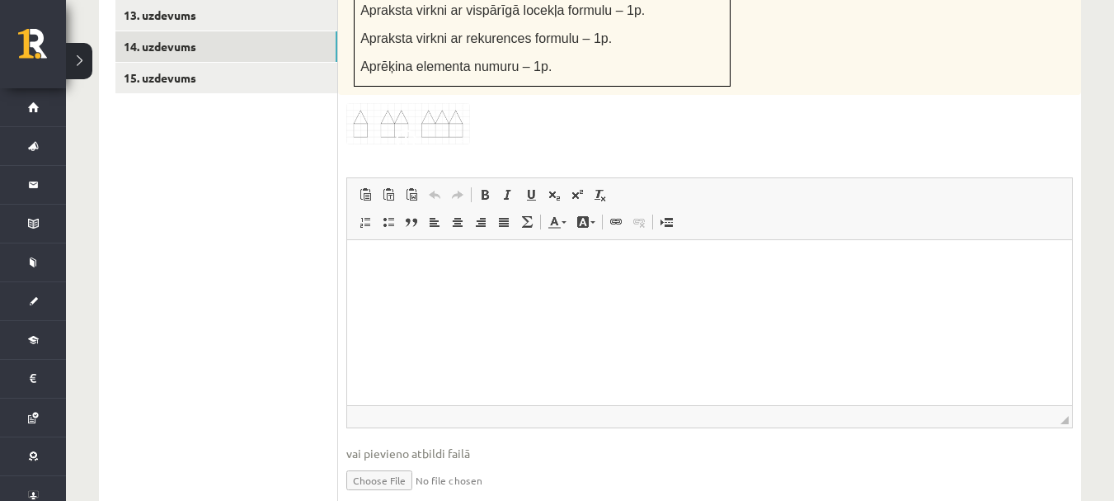
click at [393, 462] on input "file" at bounding box center [709, 479] width 727 height 34
type input "**********"
click at [406, 496] on link "Iesniegtā atbilde" at bounding box center [390, 504] width 88 height 17
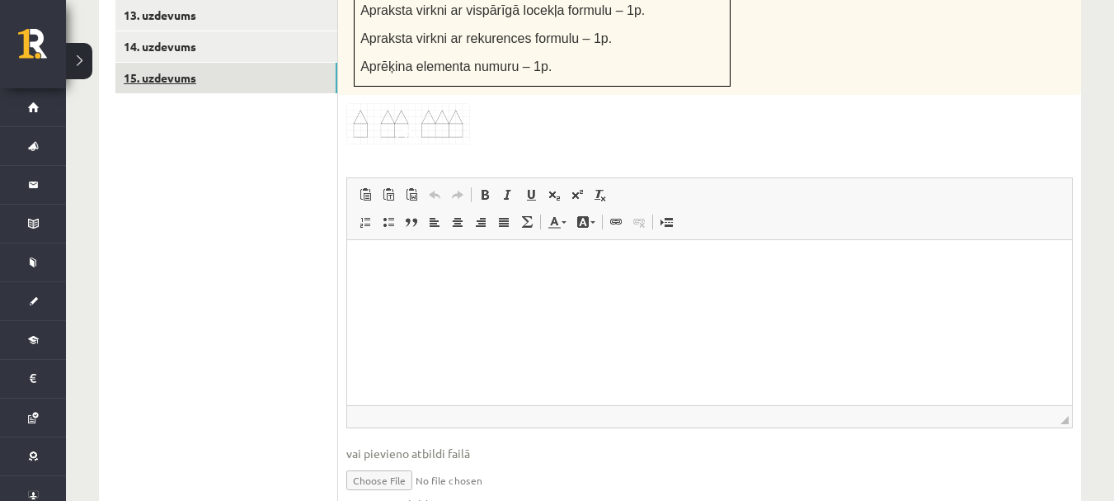
click at [182, 63] on link "15. uzdevums" at bounding box center [226, 78] width 222 height 31
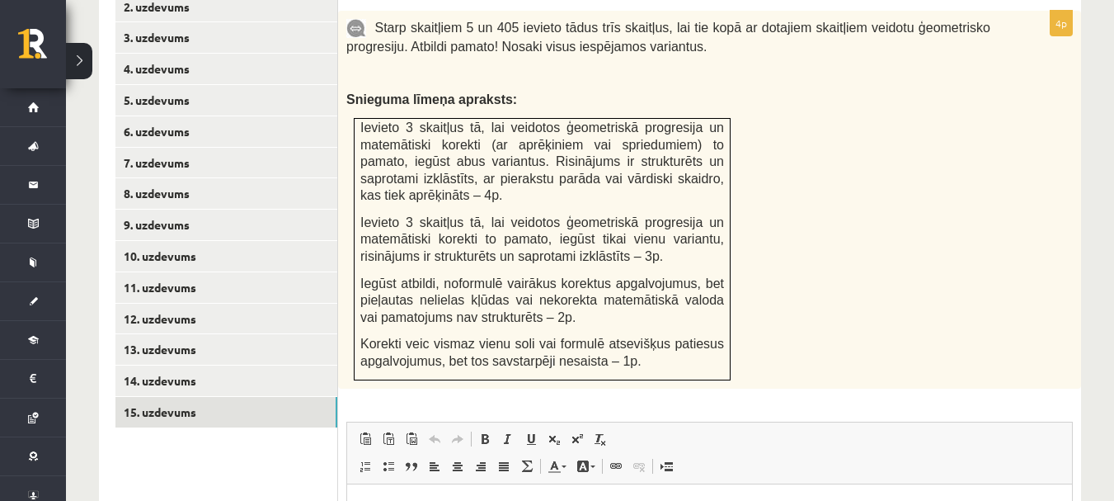
scroll to position [1067, 0]
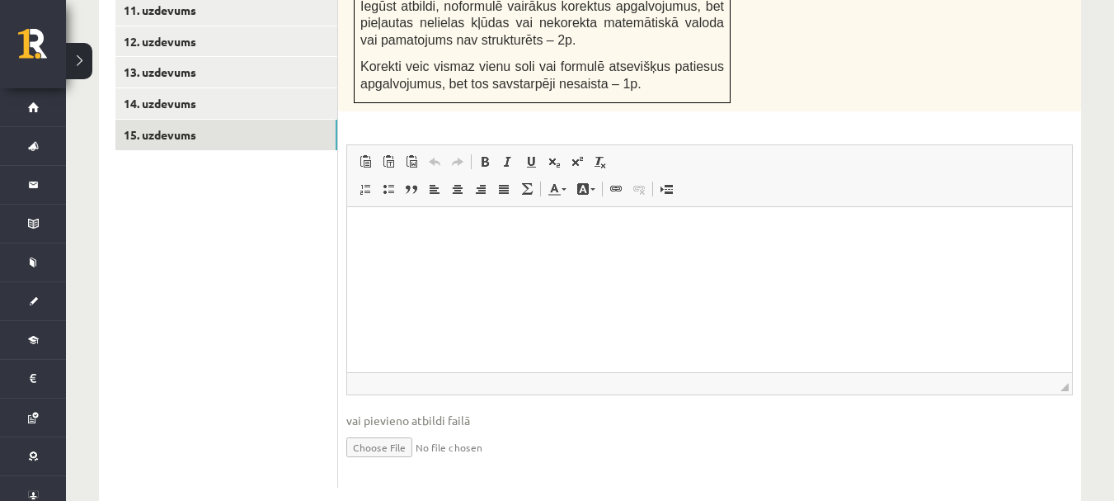
click at [393, 429] on input "file" at bounding box center [709, 446] width 727 height 34
type input "**********"
click at [413, 463] on link "Iesniegtā atbilde" at bounding box center [390, 471] width 88 height 17
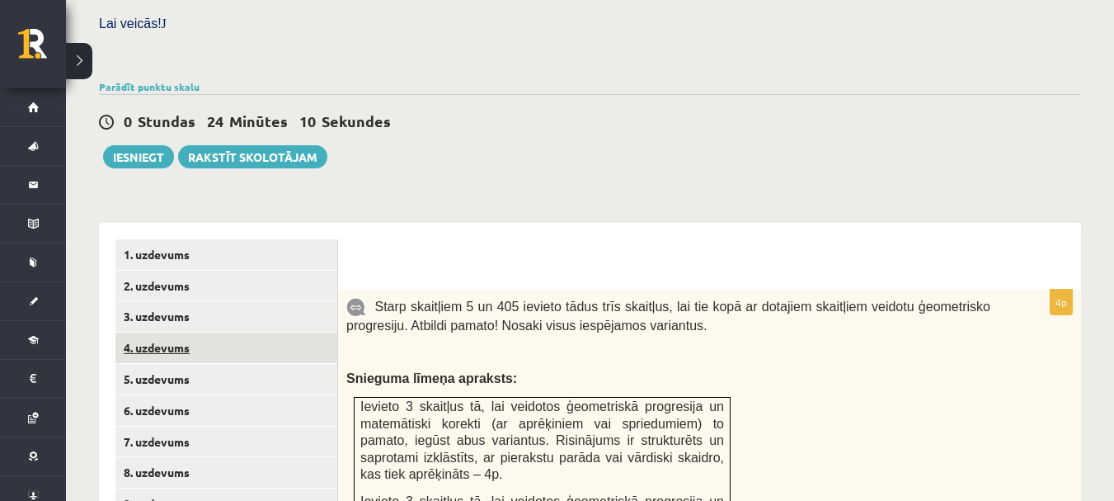
scroll to position [513, 0]
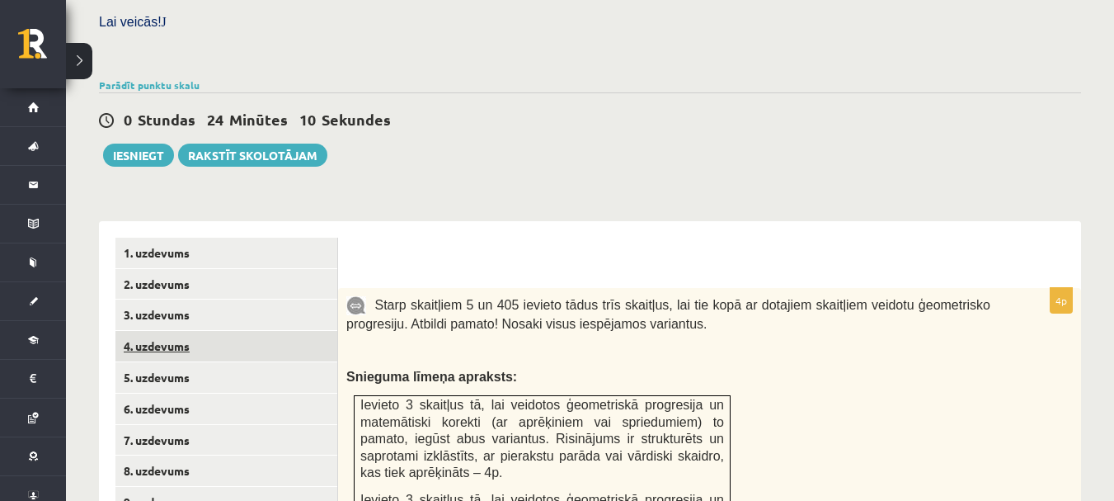
click at [266, 331] on link "4. uzdevums" at bounding box center [226, 346] width 222 height 31
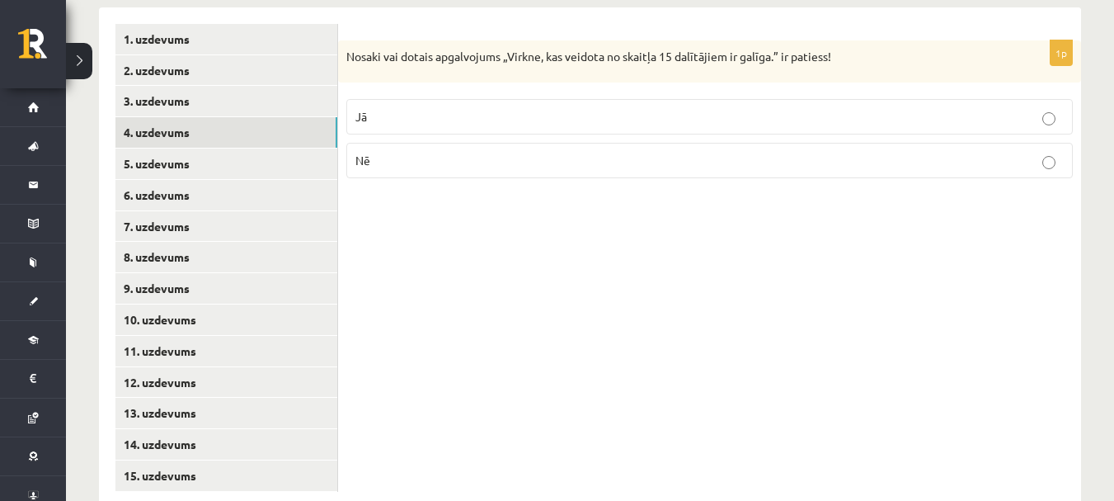
scroll to position [732, 0]
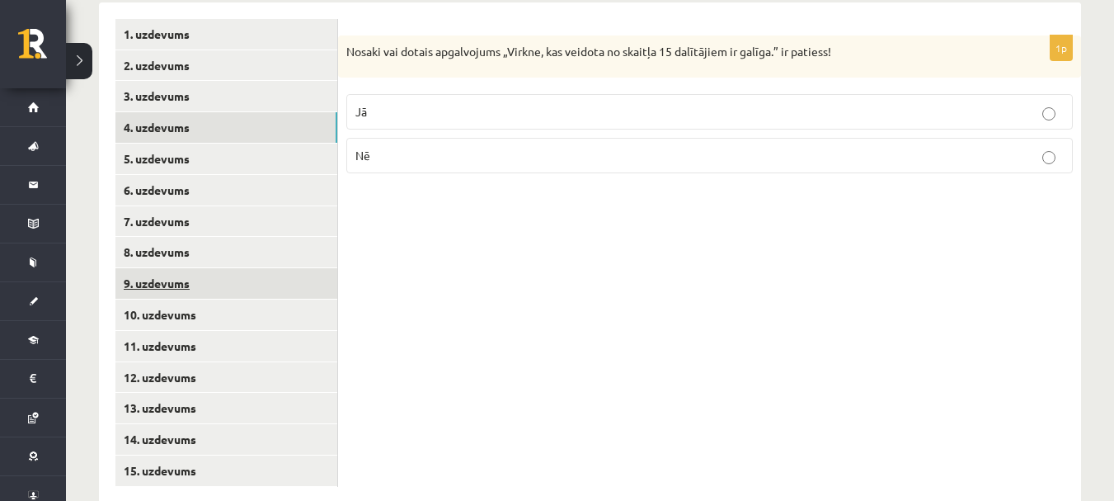
click at [170, 268] on link "9. uzdevums" at bounding box center [226, 283] width 222 height 31
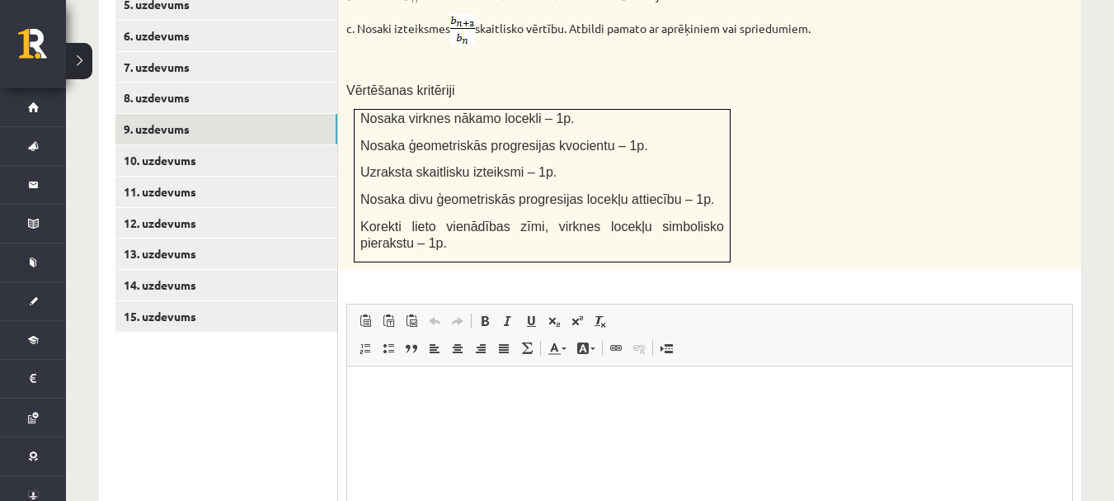
scroll to position [884, 0]
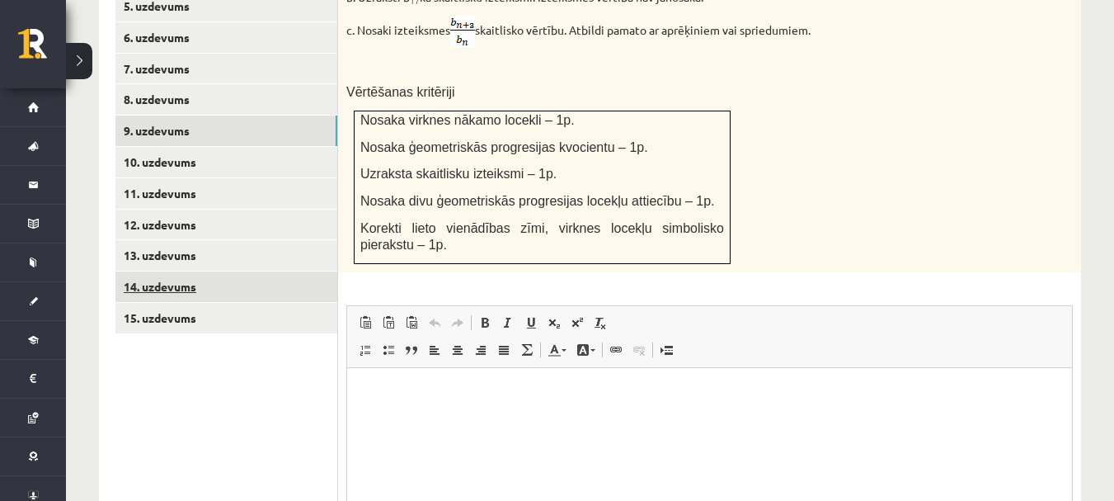
click at [305, 271] on link "14. uzdevums" at bounding box center [226, 286] width 222 height 31
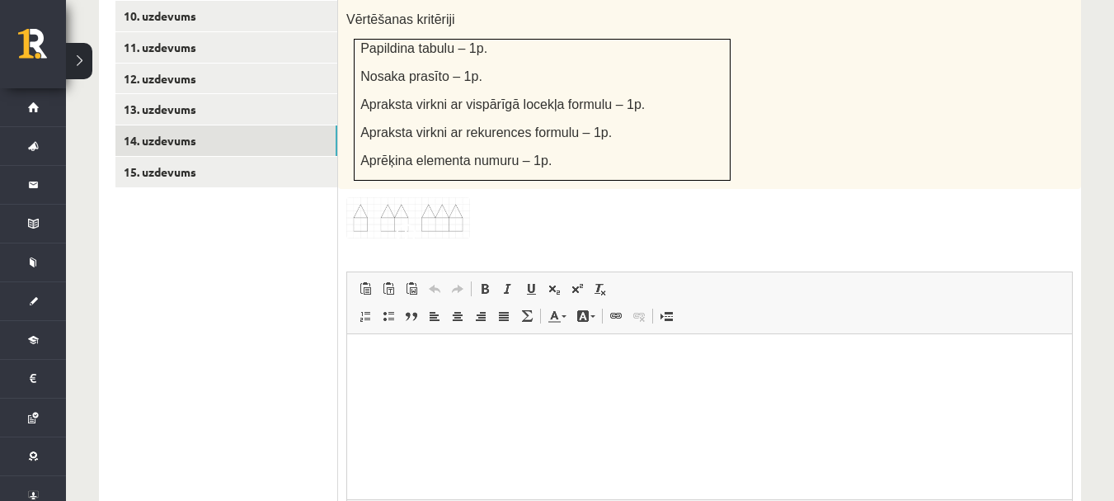
scroll to position [1142, 0]
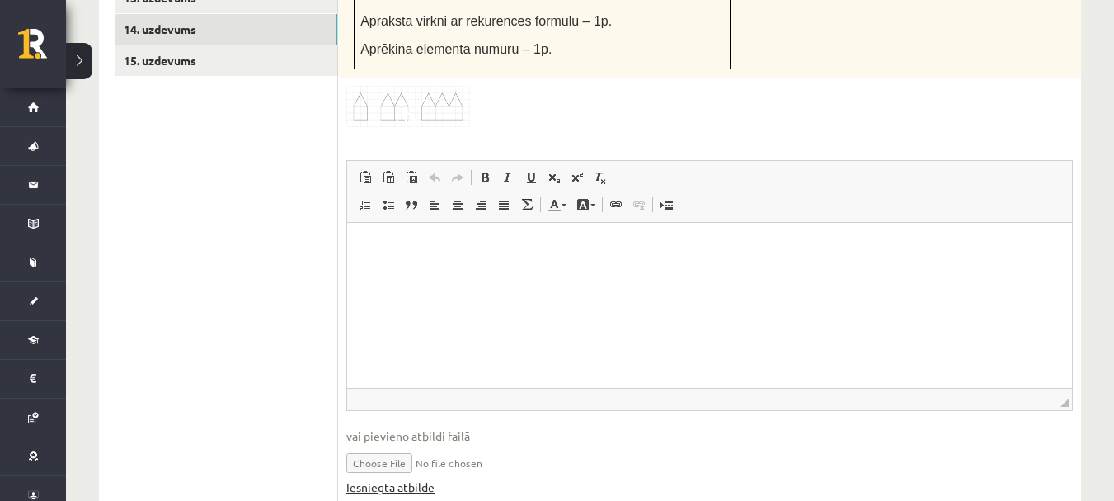
click at [417, 478] on link "Iesniegtā atbilde" at bounding box center [390, 486] width 88 height 17
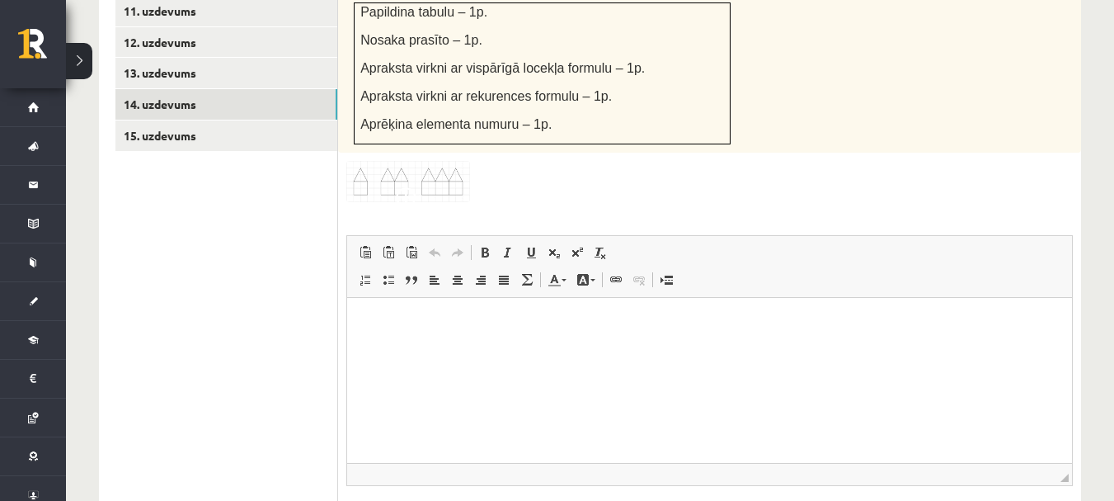
scroll to position [1023, 0]
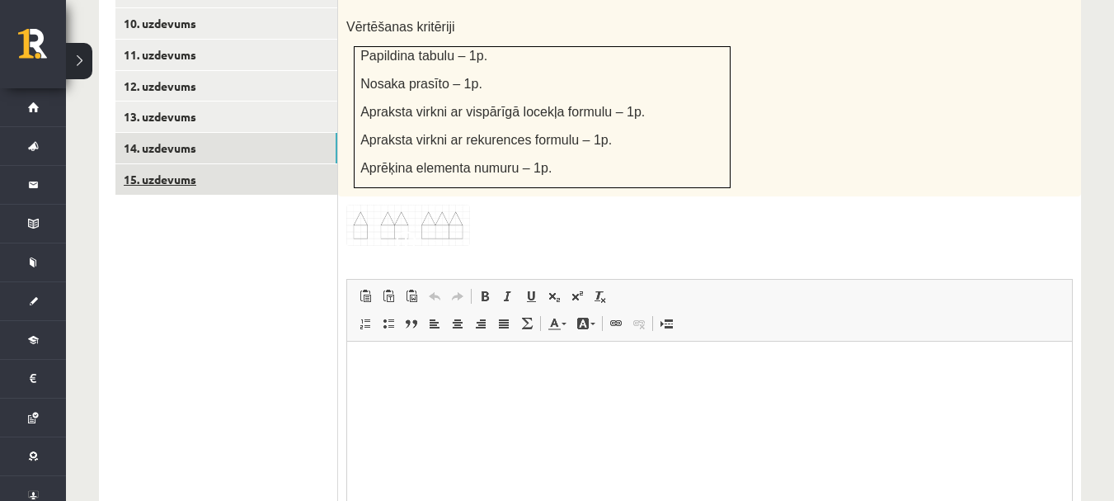
click at [282, 164] on link "15. uzdevums" at bounding box center [226, 179] width 222 height 31
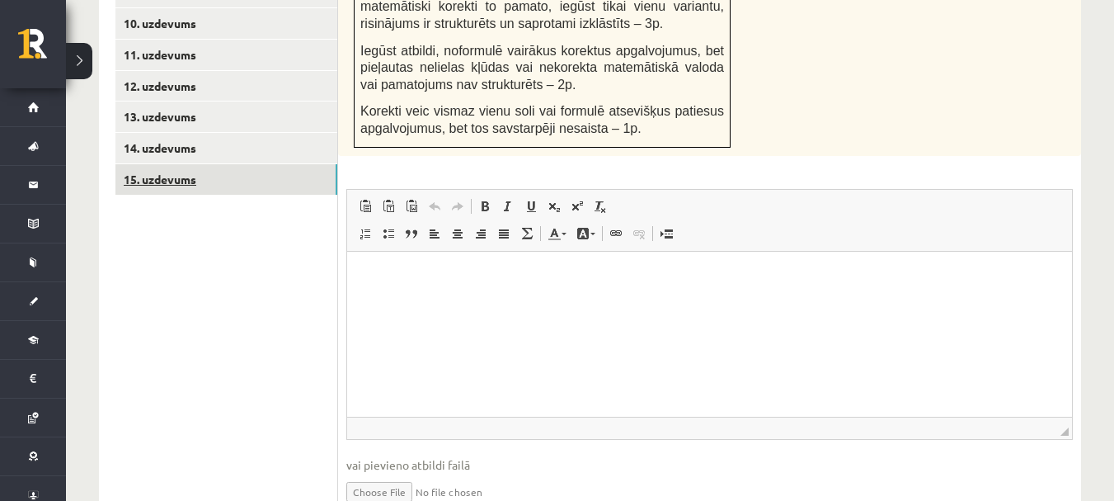
scroll to position [0, 0]
click at [237, 40] on link "11. uzdevums" at bounding box center [226, 55] width 222 height 31
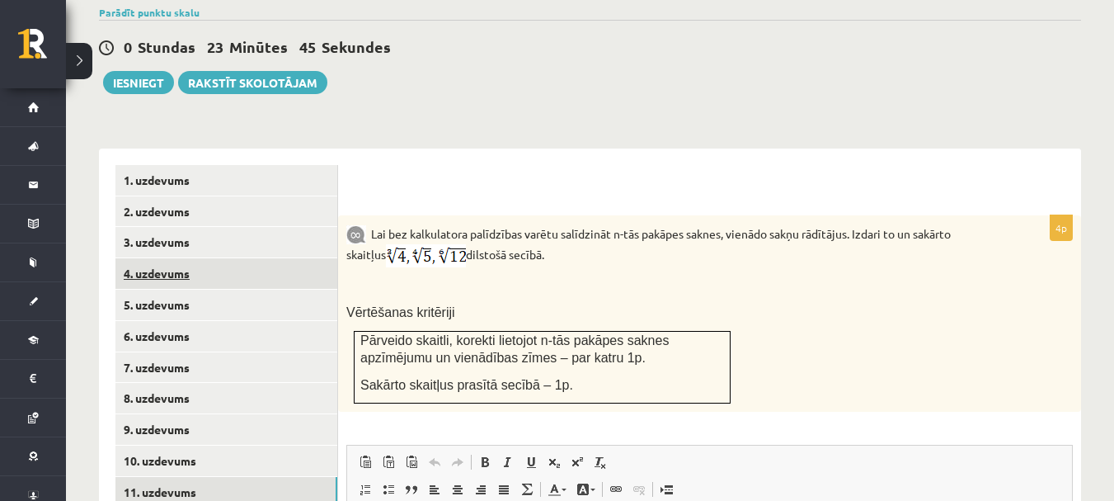
click at [282, 258] on link "4. uzdevums" at bounding box center [226, 273] width 222 height 31
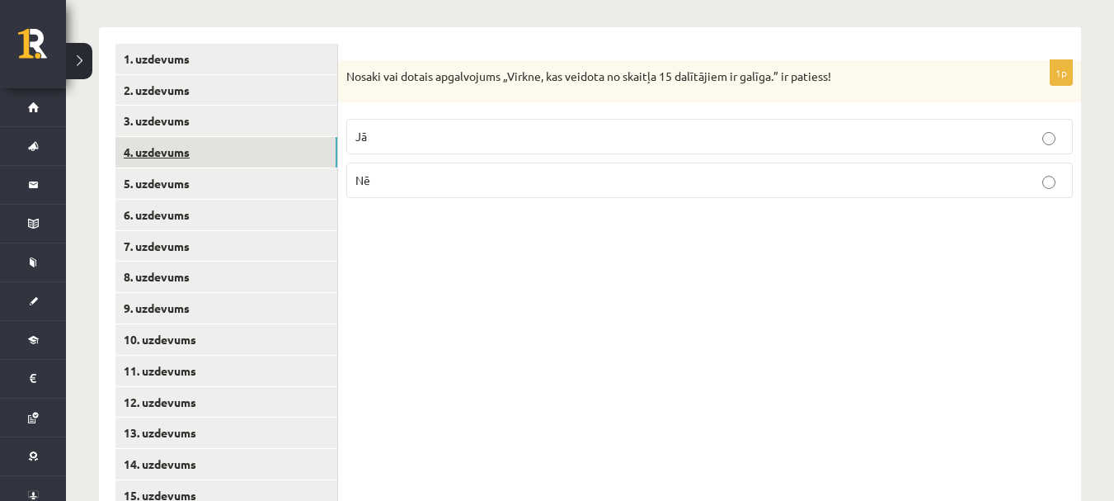
scroll to position [732, 0]
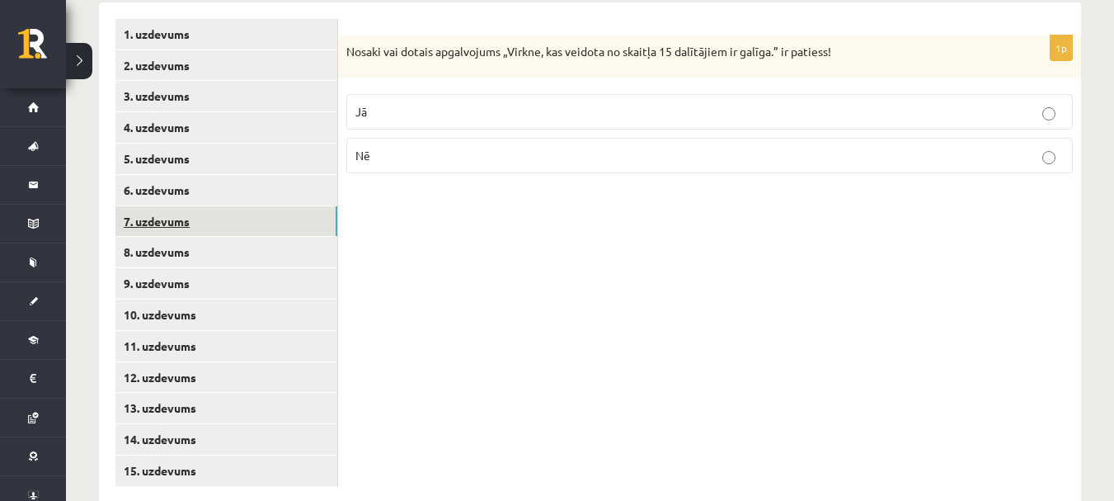
click at [271, 206] on link "7. uzdevums" at bounding box center [226, 221] width 222 height 31
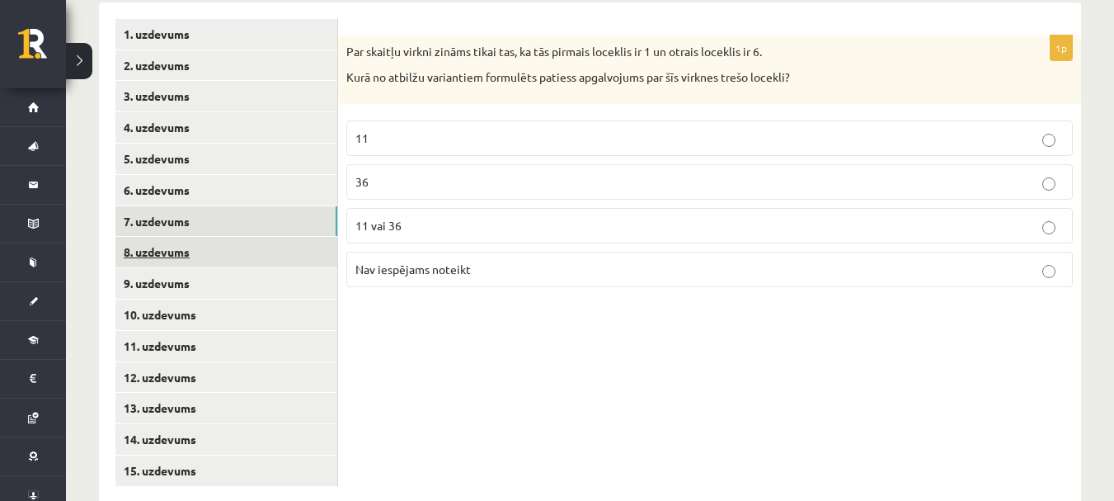
click at [278, 237] on link "8. uzdevums" at bounding box center [226, 252] width 222 height 31
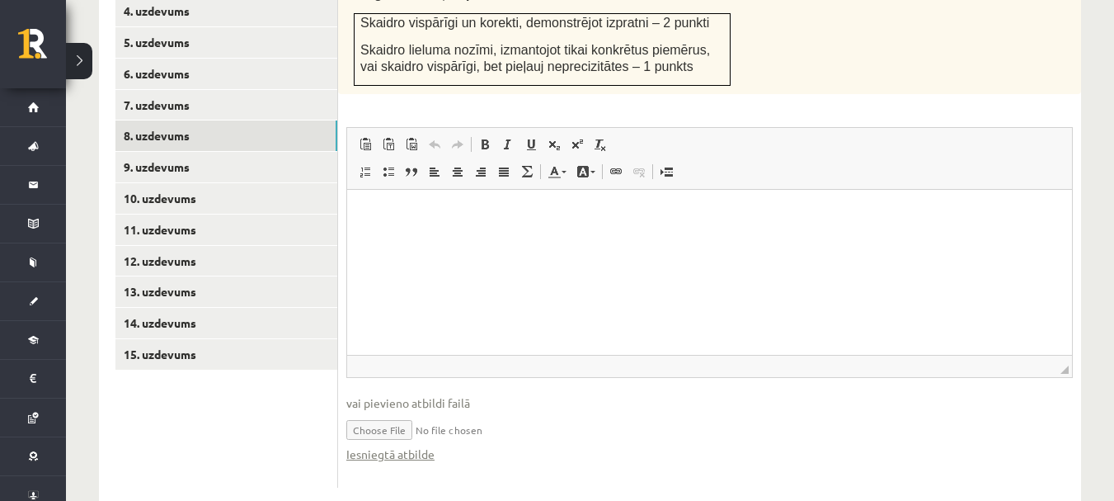
scroll to position [849, 0]
click at [421, 445] on link "Iesniegtā atbilde" at bounding box center [390, 453] width 88 height 17
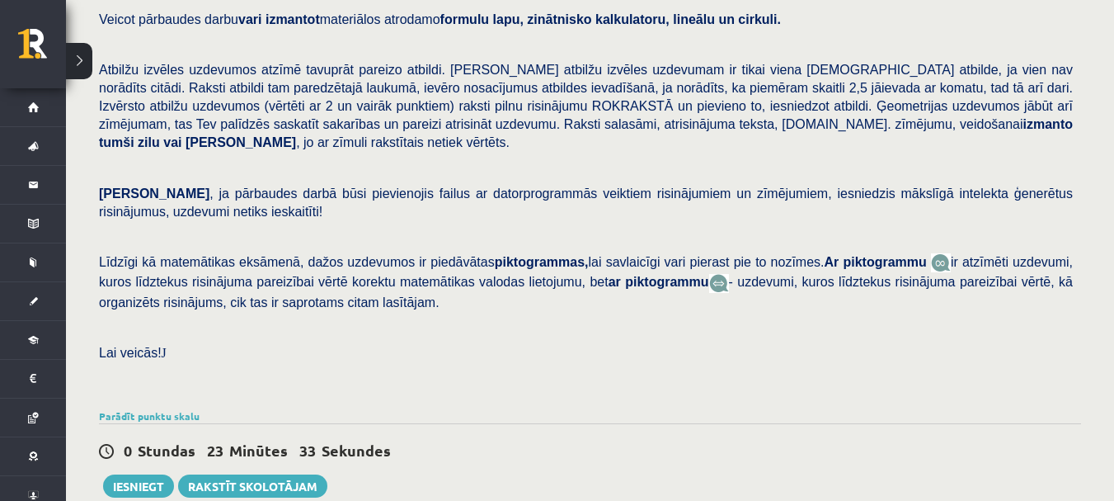
scroll to position [224, 0]
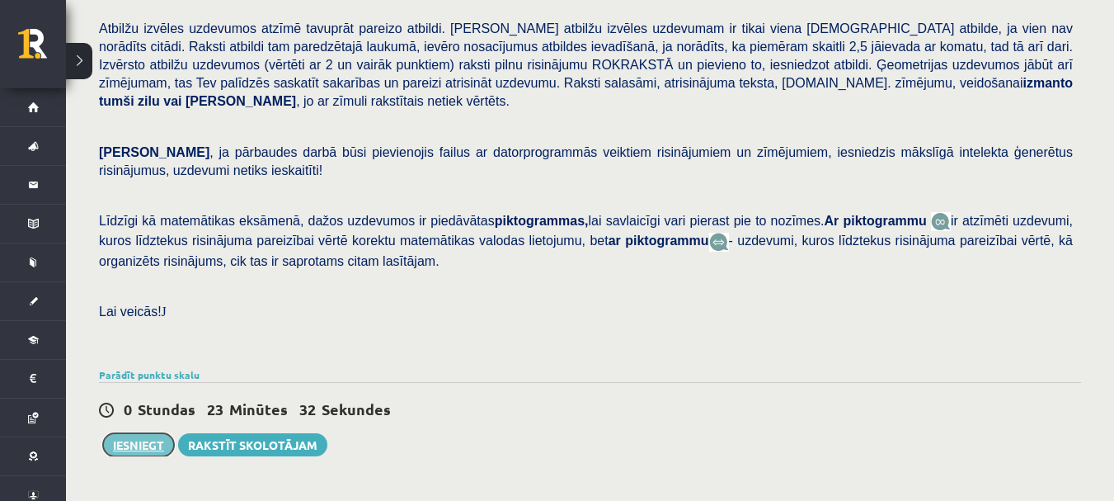
click at [148, 433] on button "Iesniegt" at bounding box center [138, 444] width 71 height 23
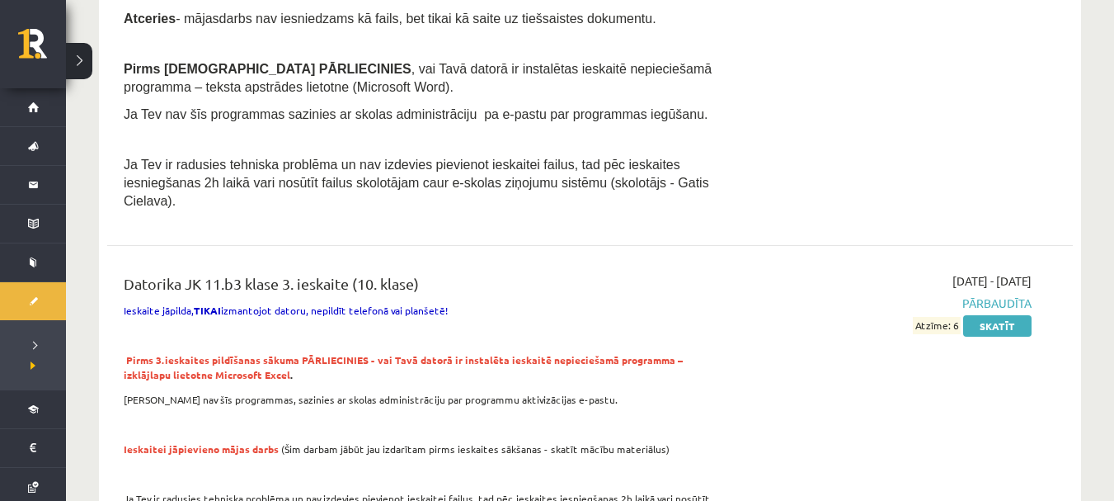
scroll to position [555, 0]
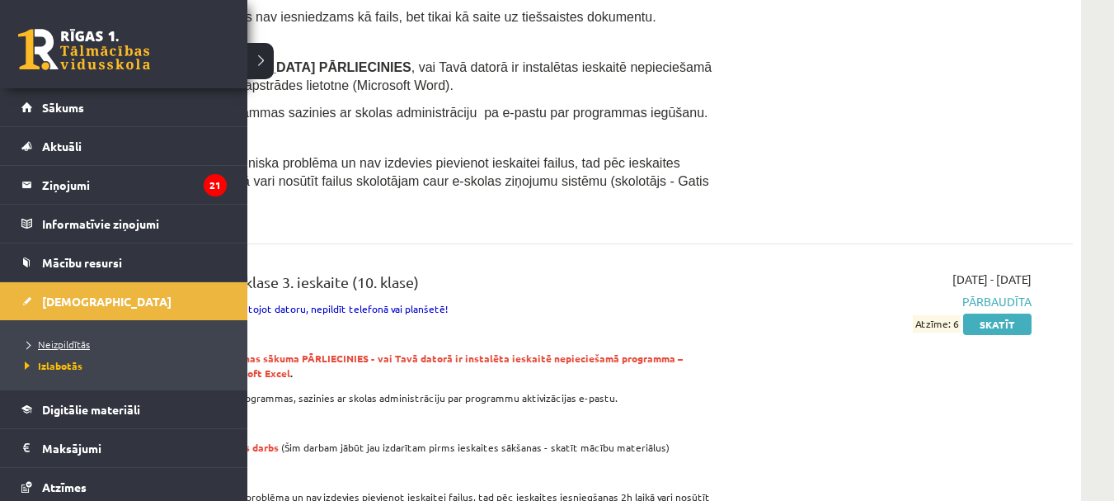
click at [72, 341] on span "Neizpildītās" at bounding box center [55, 343] width 69 height 13
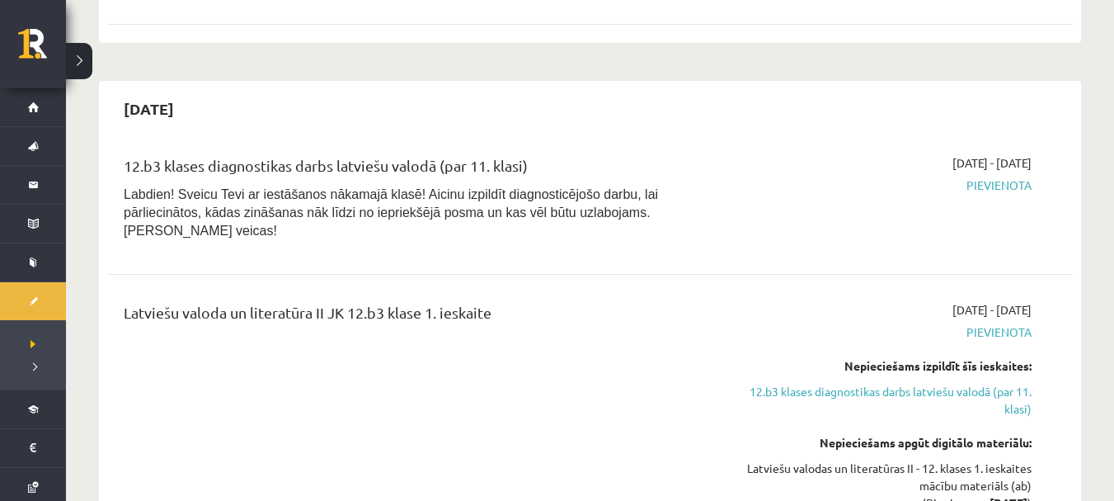
scroll to position [1627, 0]
click at [1007, 177] on span "Pievienota" at bounding box center [889, 185] width 286 height 17
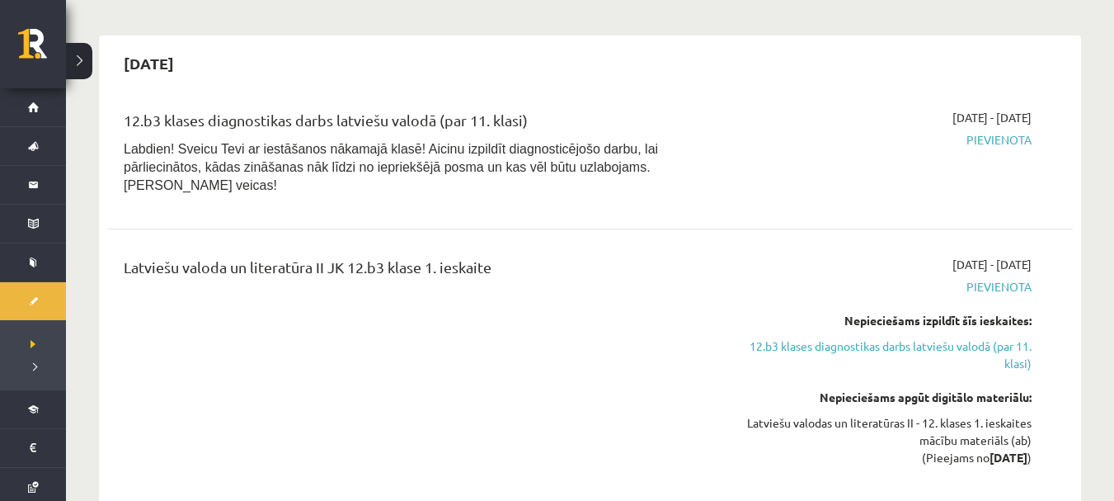
scroll to position [1660, 0]
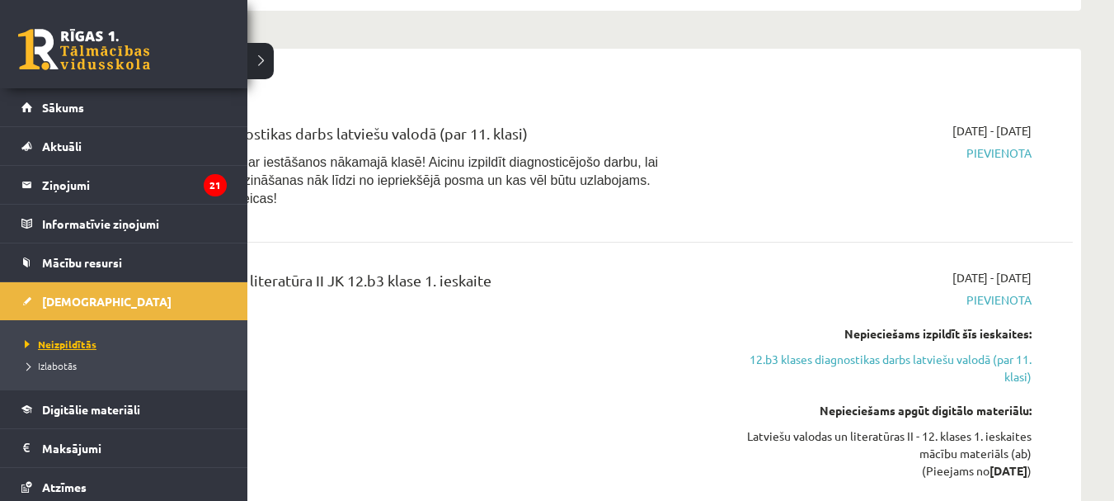
click at [57, 343] on span "Neizpildītās" at bounding box center [59, 343] width 76 height 13
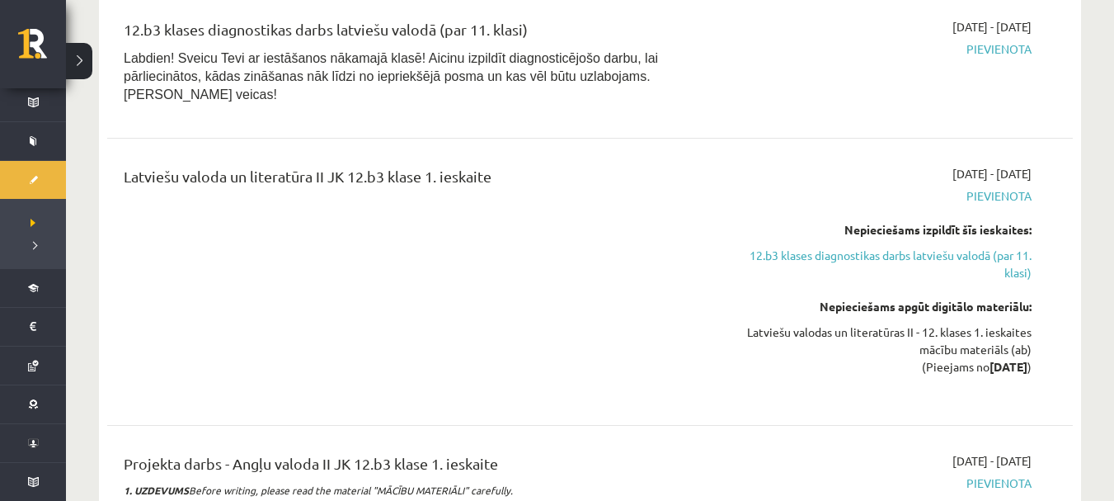
scroll to position [1769, 0]
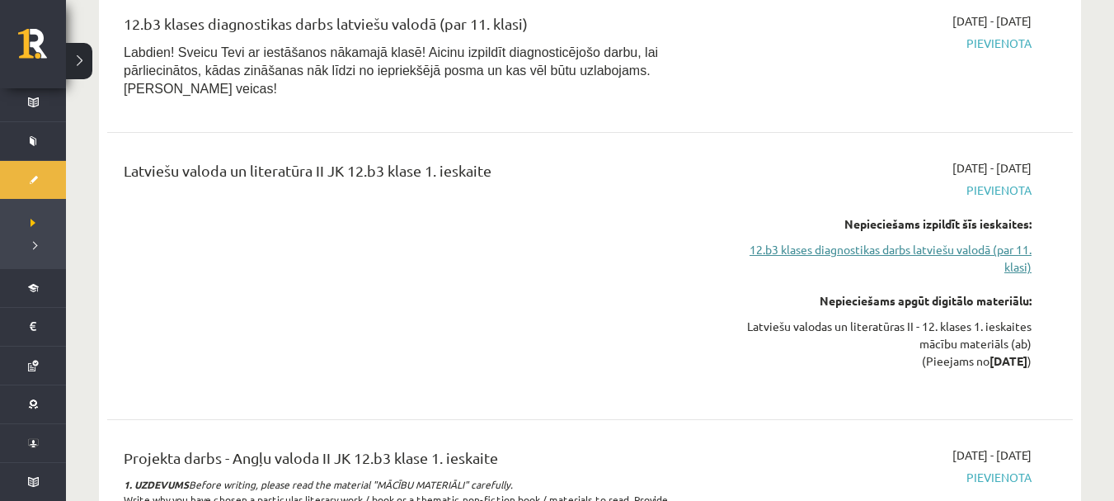
click at [976, 241] on link "12.b3 klases diagnostikas darbs latviešu valodā (par 11. klasi)" at bounding box center [889, 258] width 286 height 35
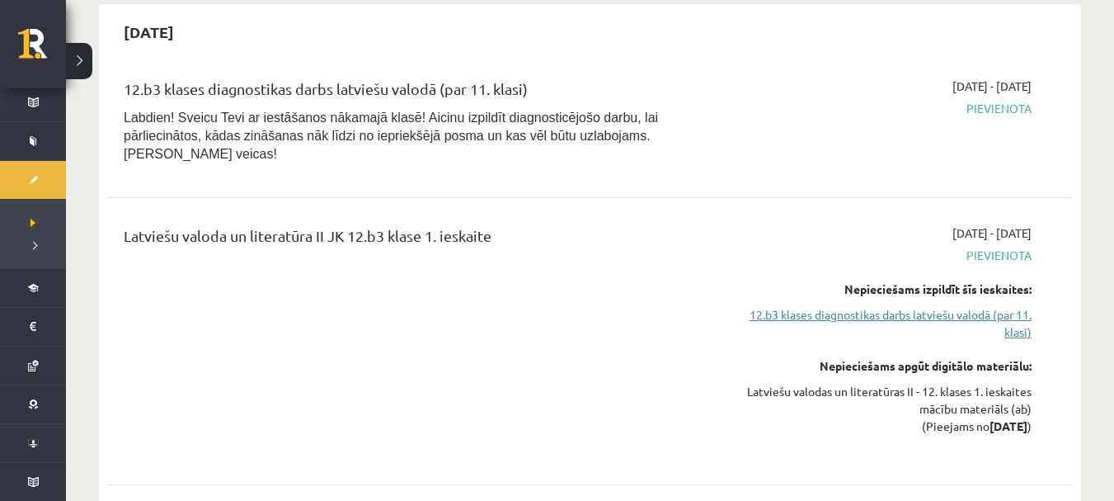
click at [998, 306] on link "12.b3 klases diagnostikas darbs latviešu valodā (par 11. klasi)" at bounding box center [889, 323] width 286 height 35
click at [993, 306] on link "12.b3 klases diagnostikas darbs latviešu valodā (par 11. klasi)" at bounding box center [889, 323] width 286 height 35
drag, startPoint x: 932, startPoint y: 223, endPoint x: 928, endPoint y: 241, distance: 18.6
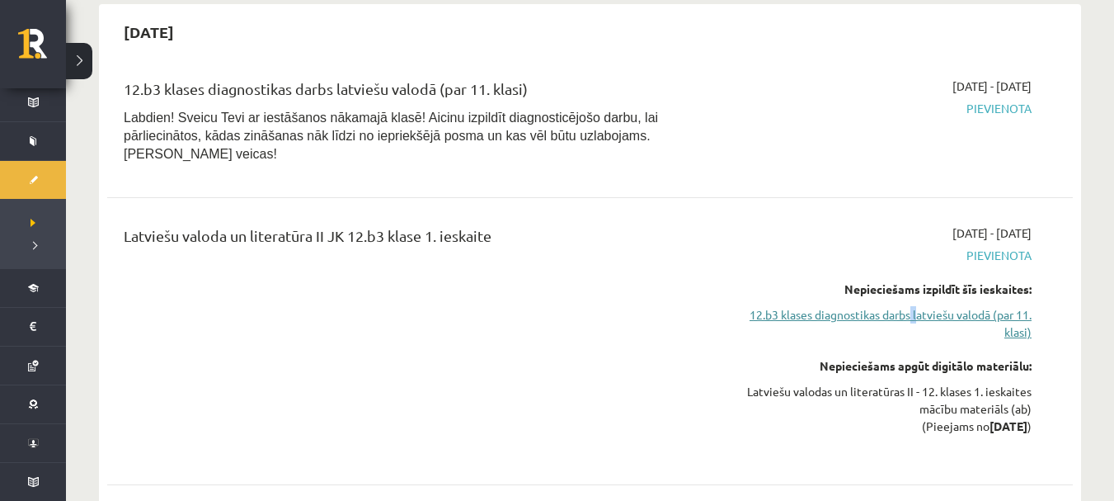
click at [928, 280] on div "Nepieciešams izpildīt šīs ieskaites: 12.b3 klases diagnostikas darbs latviešu v…" at bounding box center [889, 310] width 286 height 60
click at [928, 306] on link "12.b3 klases diagnostikas darbs latviešu valodā (par 11. klasi)" at bounding box center [889, 323] width 286 height 35
drag, startPoint x: 1023, startPoint y: 219, endPoint x: 995, endPoint y: 230, distance: 30.0
click at [995, 280] on div "Nepieciešams izpildīt šīs ieskaites: 12.b3 klases diagnostikas darbs latviešu v…" at bounding box center [889, 310] width 286 height 60
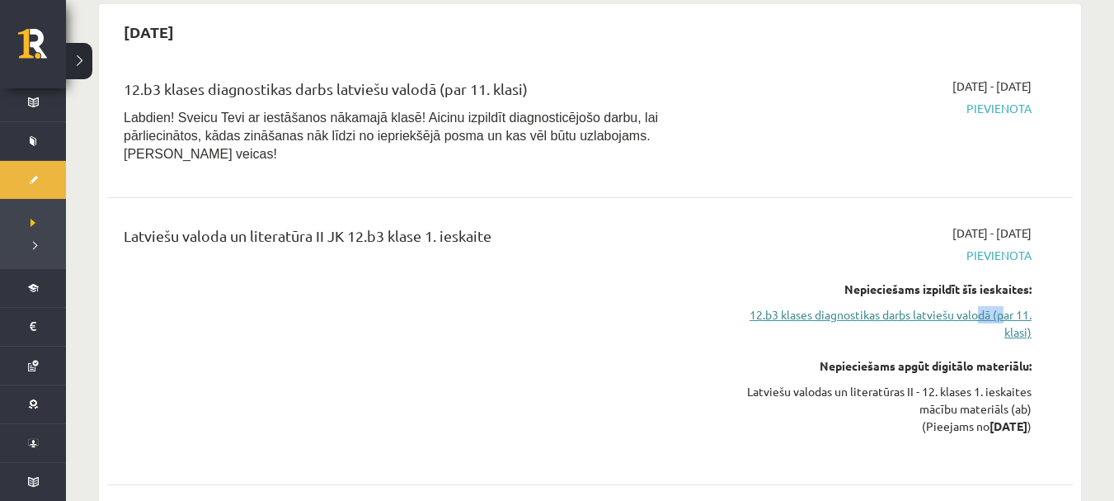
click at [995, 306] on link "12.b3 klases diagnostikas darbs latviešu valodā (par 11. klasi)" at bounding box center [889, 323] width 286 height 35
click at [953, 306] on link "12.b3 klases diagnostikas darbs latviešu valodā (par 11. klasi)" at bounding box center [889, 323] width 286 height 35
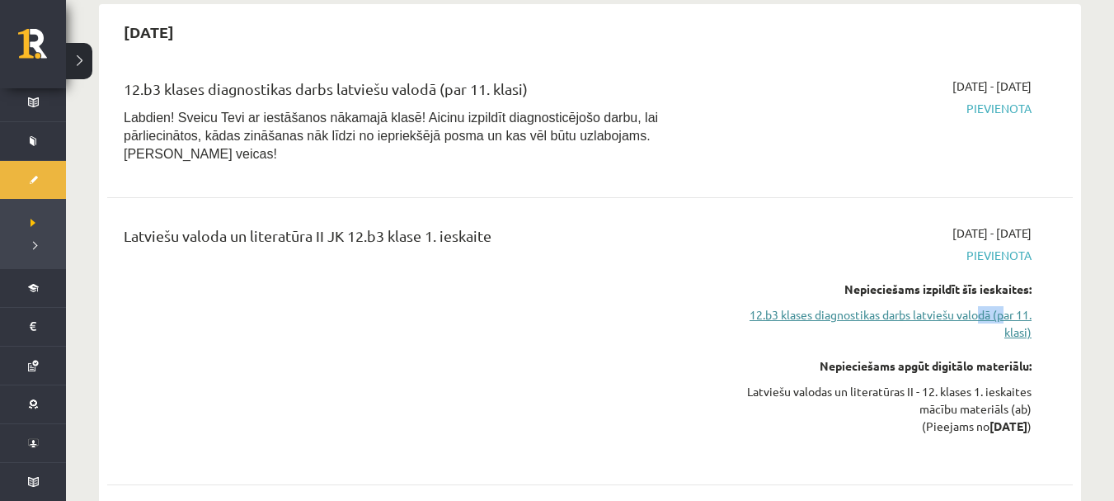
click at [953, 306] on link "12.b3 klases diagnostikas darbs latviešu valodā (par 11. klasi)" at bounding box center [889, 323] width 286 height 35
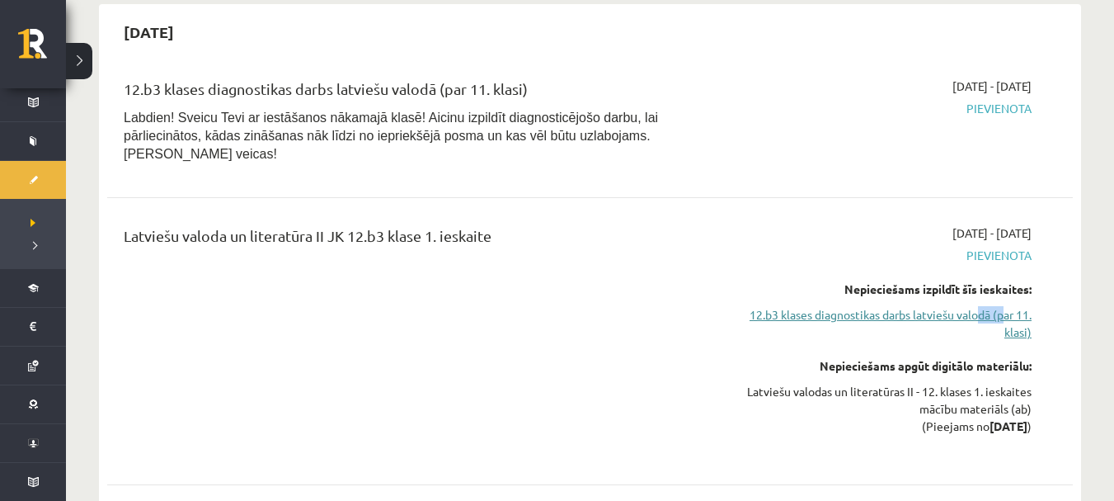
click at [953, 306] on link "12.b3 klases diagnostikas darbs latviešu valodā (par 11. klasi)" at bounding box center [889, 323] width 286 height 35
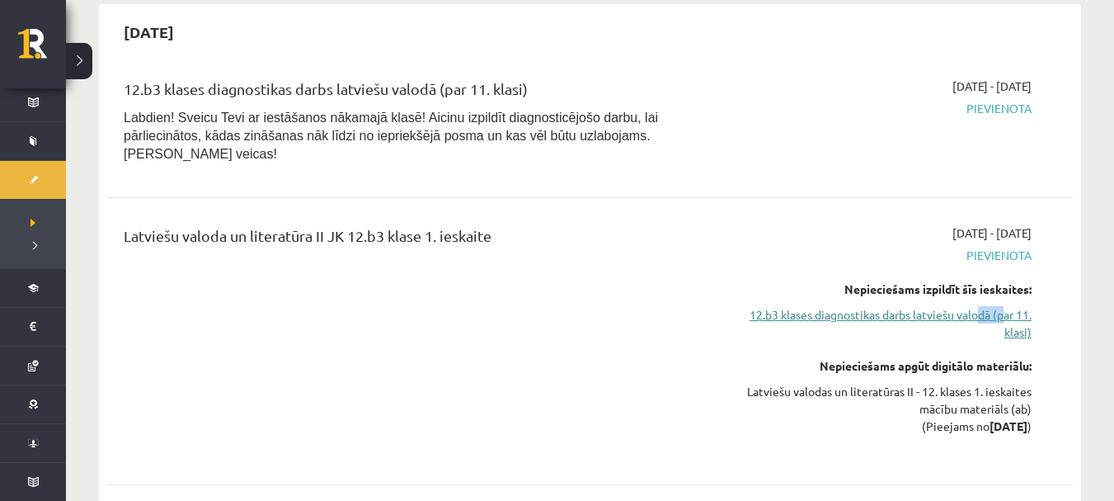
click at [953, 306] on link "12.b3 klases diagnostikas darbs latviešu valodā (par 11. klasi)" at bounding box center [889, 323] width 286 height 35
click at [951, 306] on link "12.b3 klases diagnostikas darbs latviešu valodā (par 11. klasi)" at bounding box center [889, 323] width 286 height 35
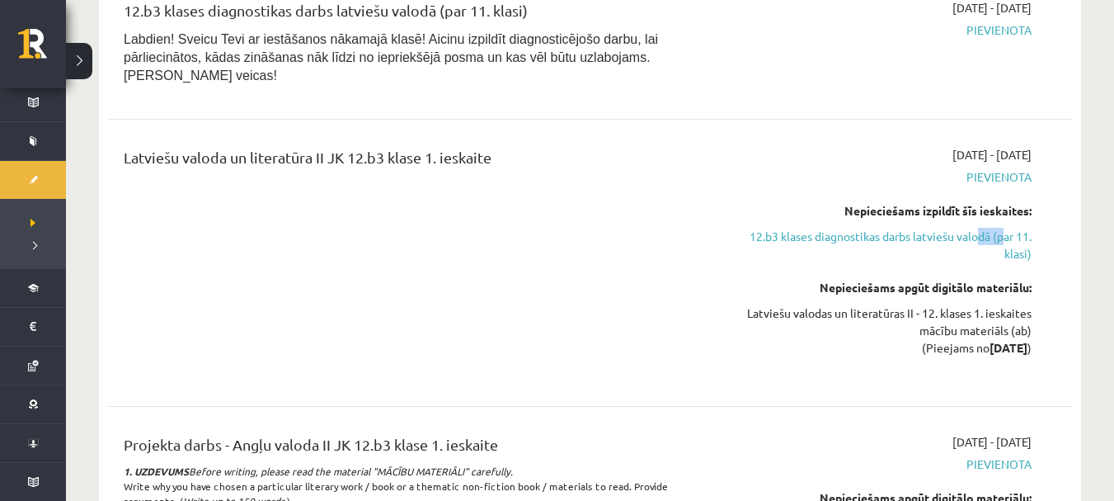
scroll to position [1794, 0]
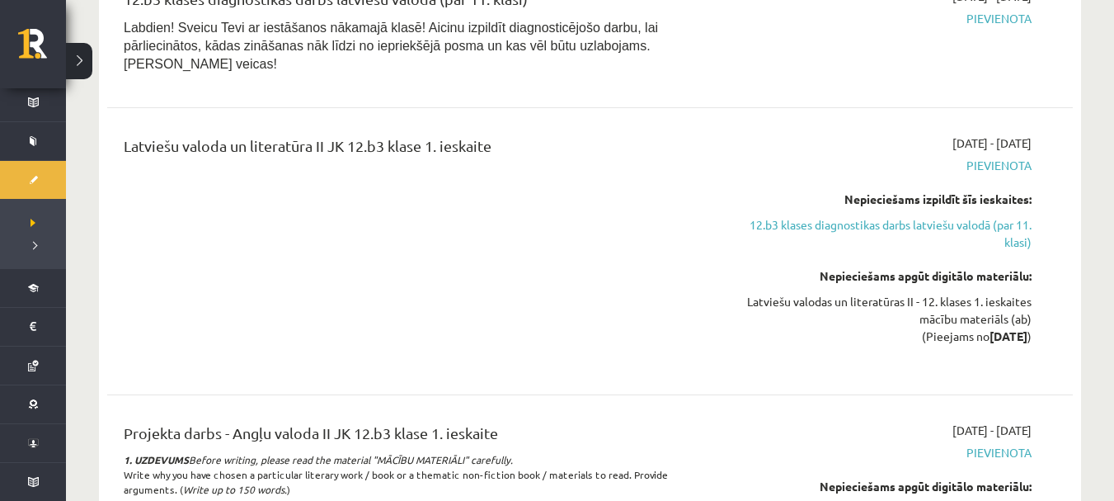
click at [969, 293] on div "Latviešu valodas un literatūras II - 12. klases 1. ieskaites mācību materiāls (…" at bounding box center [889, 319] width 286 height 52
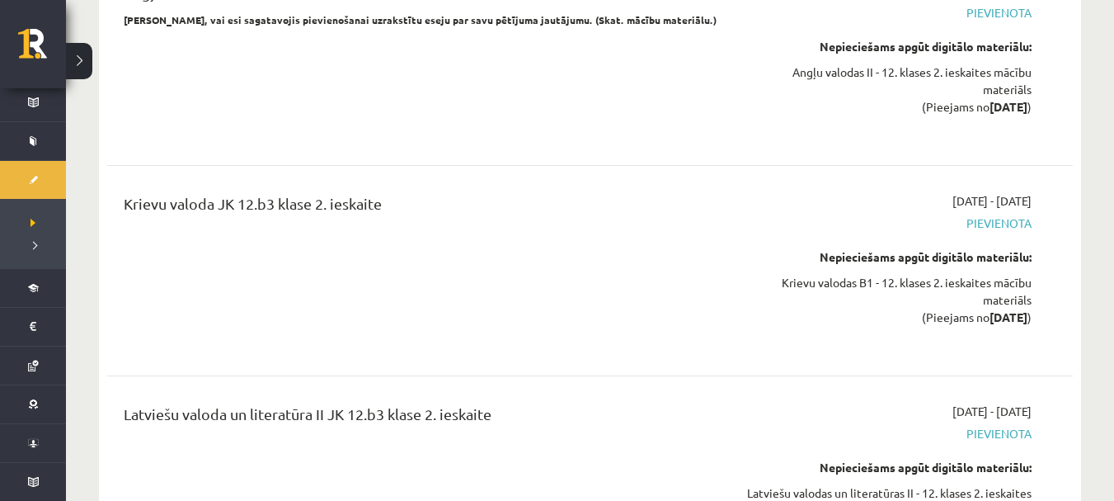
scroll to position [5598, 0]
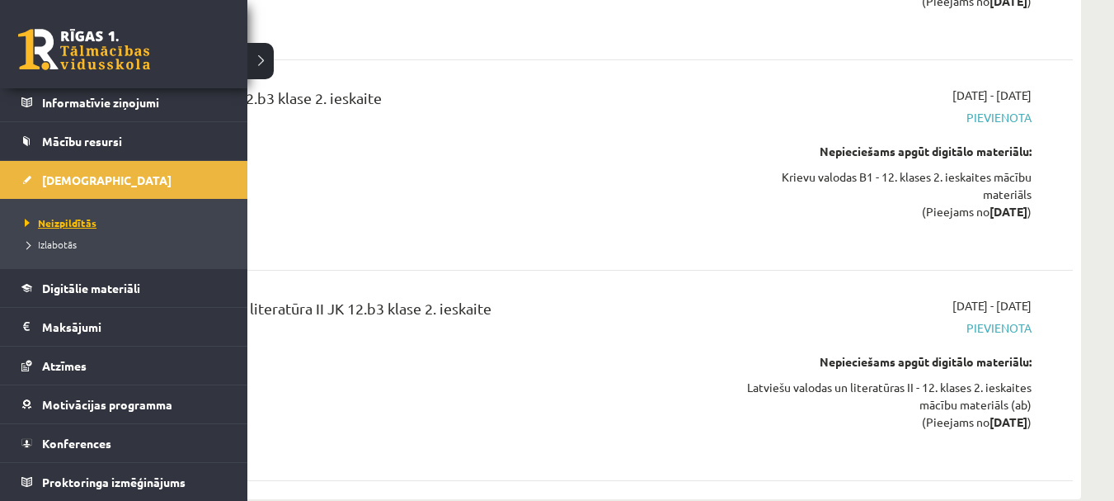
click at [59, 219] on span "Neizpildītās" at bounding box center [59, 222] width 76 height 13
click at [64, 372] on link "Atzīmes" at bounding box center [123, 365] width 205 height 38
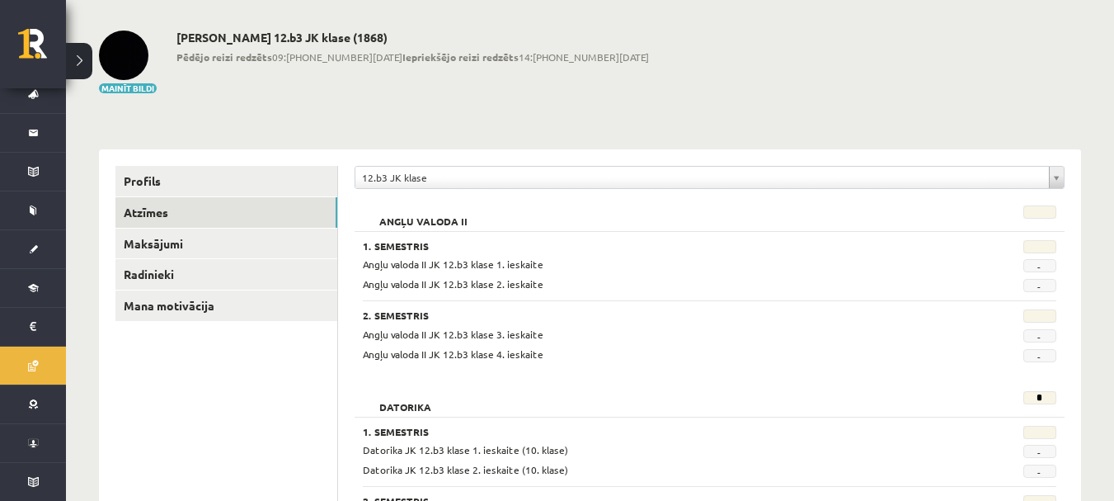
scroll to position [64, 0]
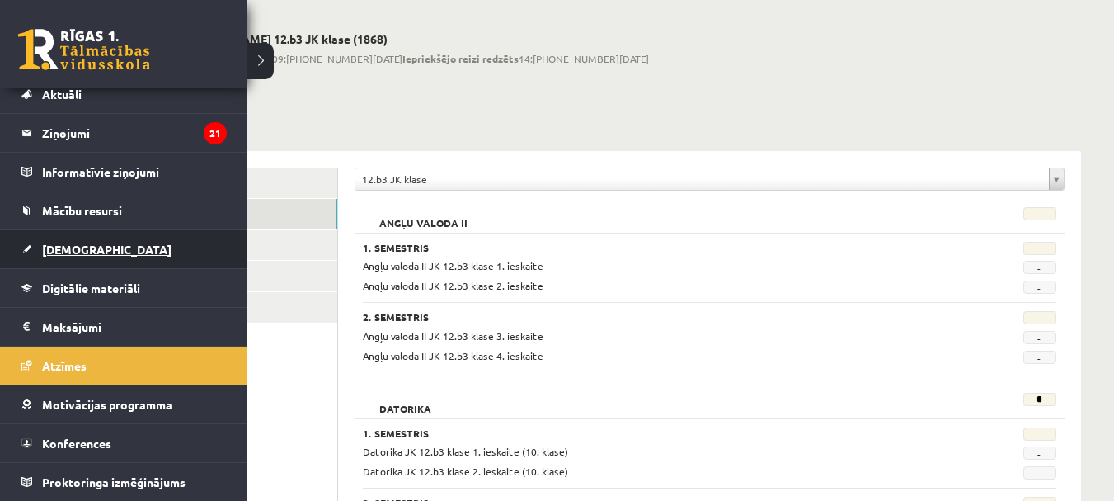
click at [65, 244] on span "[DEMOGRAPHIC_DATA]" at bounding box center [106, 249] width 129 height 15
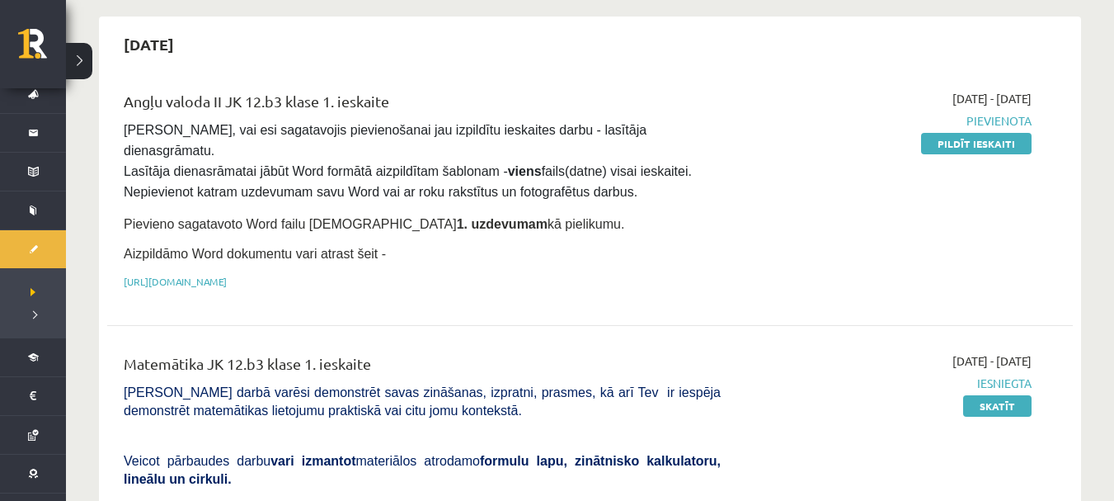
scroll to position [680, 0]
click at [777, 120] on span "Pievienota" at bounding box center [889, 119] width 286 height 17
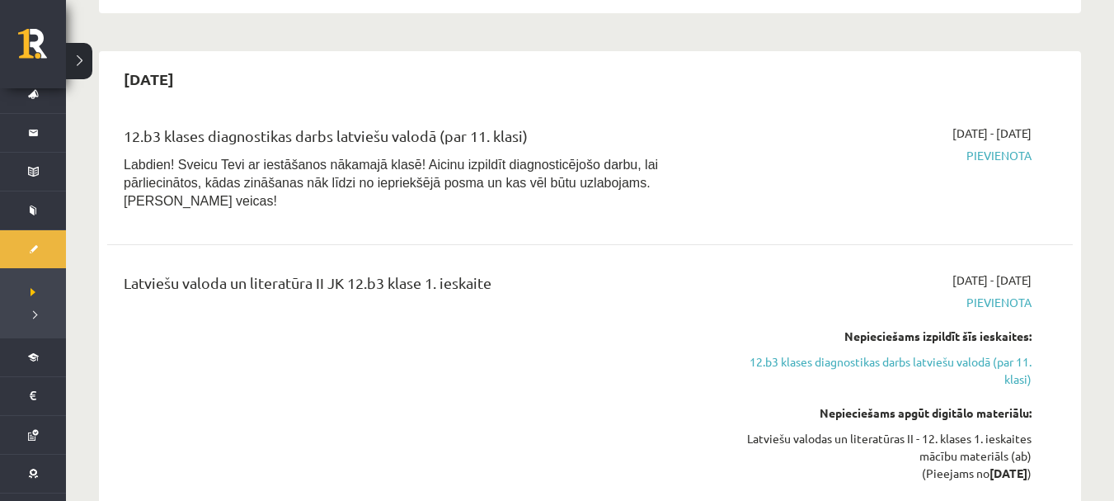
scroll to position [1666, 0]
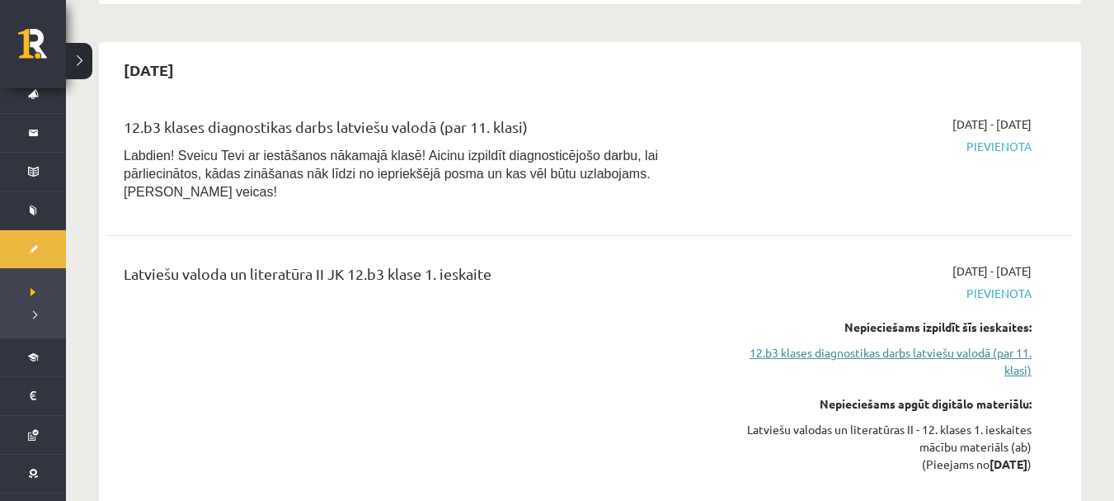
click at [991, 344] on link "12.b3 klases diagnostikas darbs latviešu valodā (par 11. klasi)" at bounding box center [889, 361] width 286 height 35
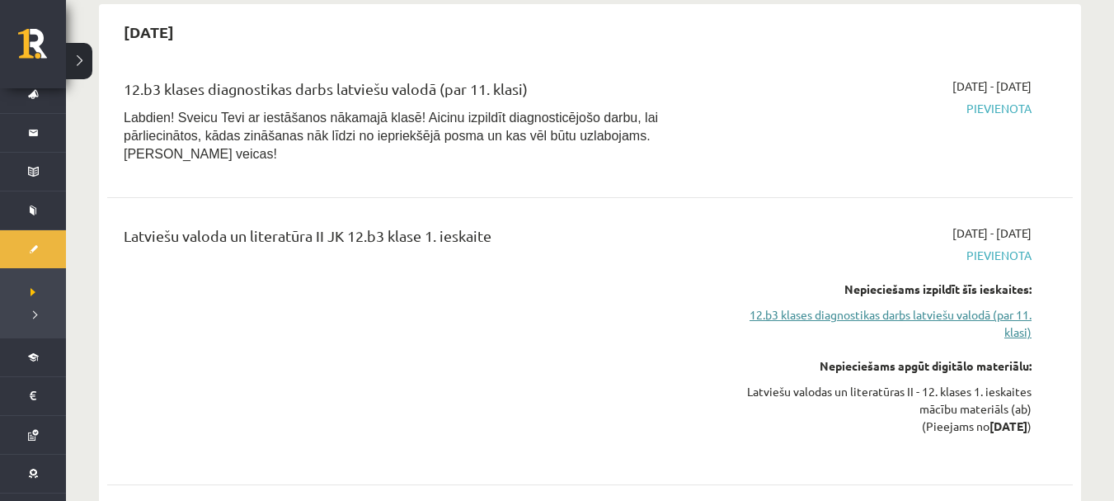
click at [1026, 306] on link "12.b3 klases diagnostikas darbs latviešu valodā (par 11. klasi)" at bounding box center [889, 323] width 286 height 35
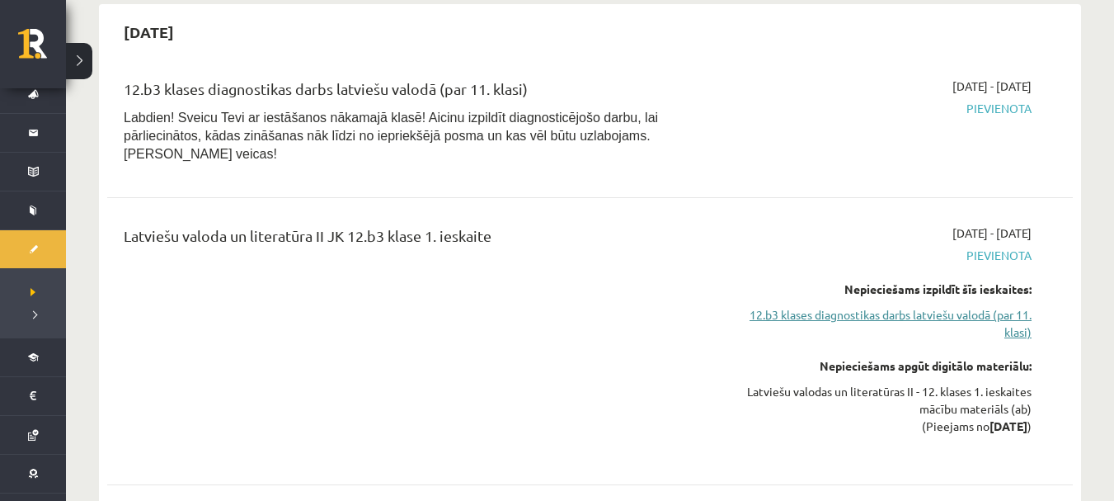
click at [1026, 306] on link "12.b3 klases diagnostikas darbs latviešu valodā (par 11. klasi)" at bounding box center [889, 323] width 286 height 35
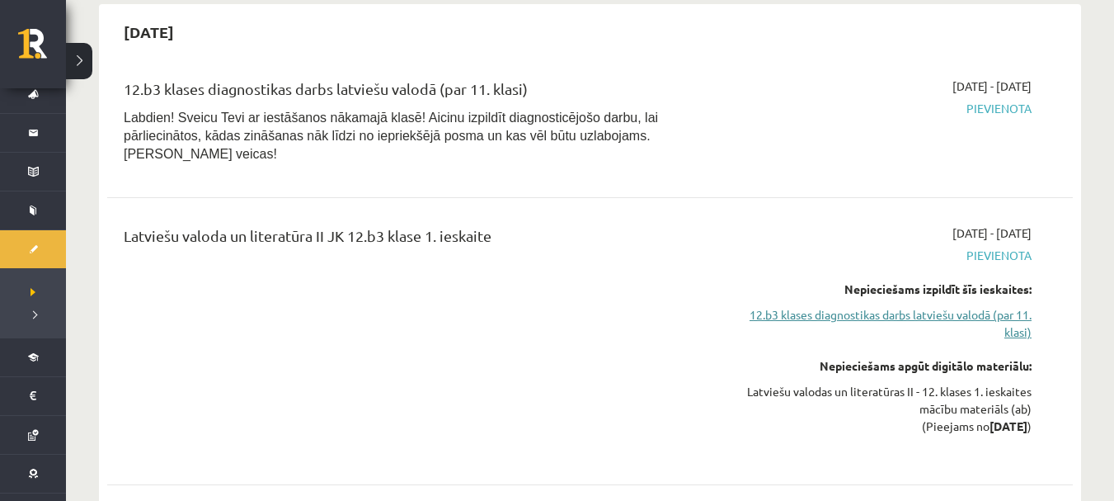
click at [1026, 306] on link "12.b3 klases diagnostikas darbs latviešu valodā (par 11. klasi)" at bounding box center [889, 323] width 286 height 35
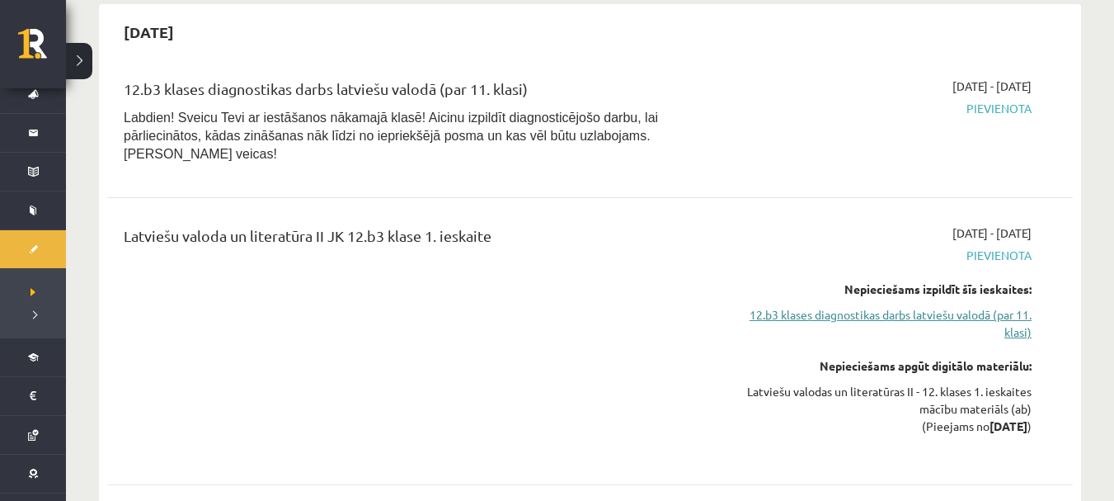
click at [1026, 306] on link "12.b3 klases diagnostikas darbs latviešu valodā (par 11. klasi)" at bounding box center [889, 323] width 286 height 35
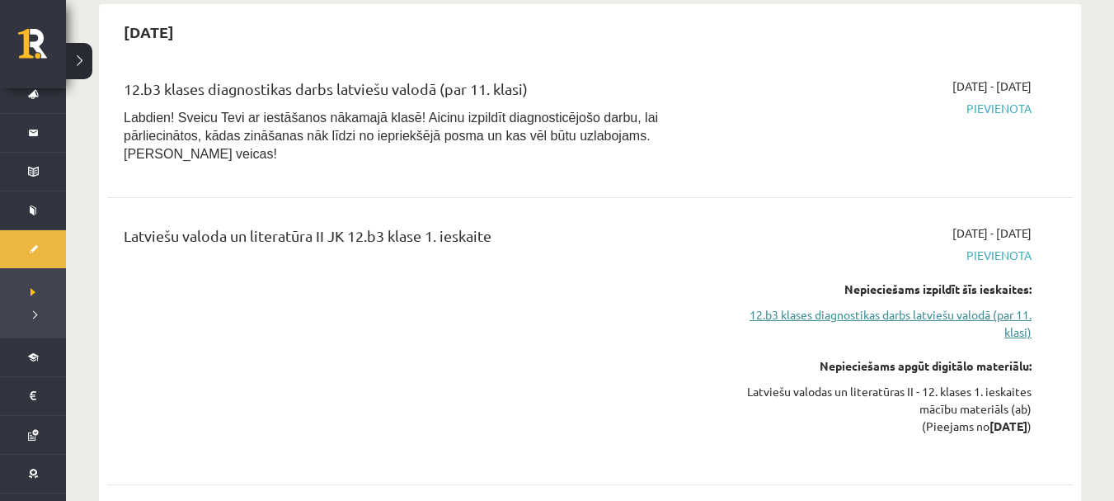
click at [1026, 306] on link "12.b3 klases diagnostikas darbs latviešu valodā (par 11. klasi)" at bounding box center [889, 323] width 286 height 35
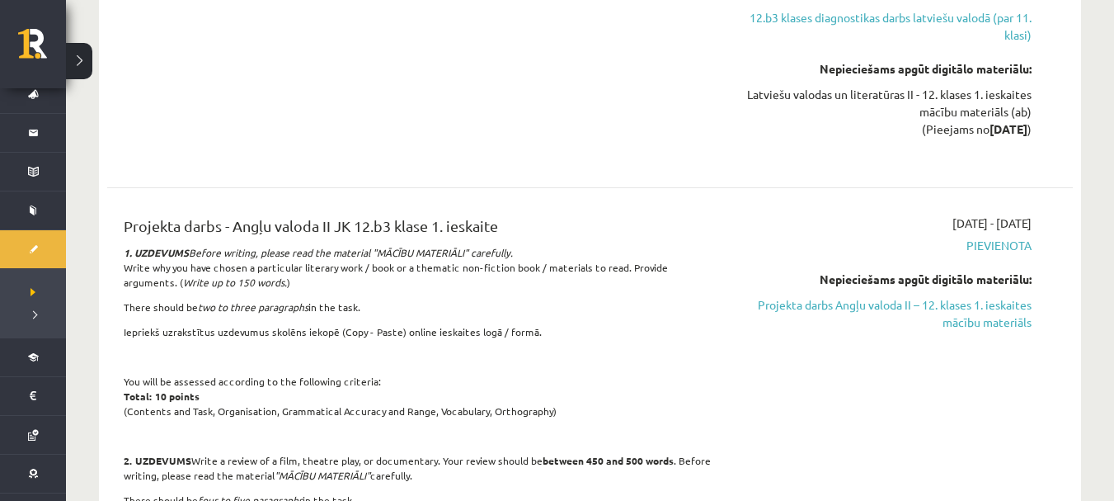
scroll to position [2005, 0]
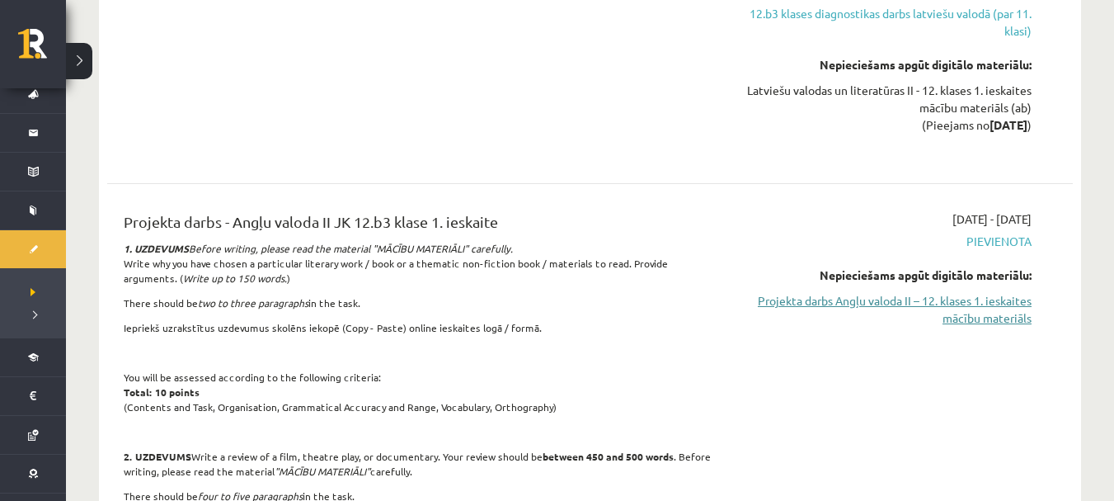
click at [986, 292] on link "Projekta darbs Angļu valoda II – 12. klases 1. ieskaites mācību materiāls" at bounding box center [889, 309] width 286 height 35
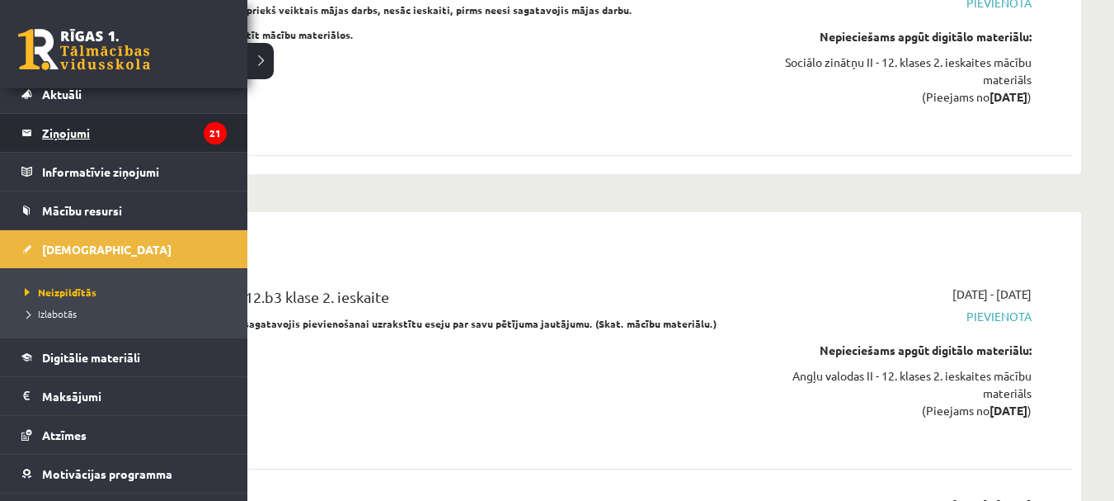
scroll to position [0, 0]
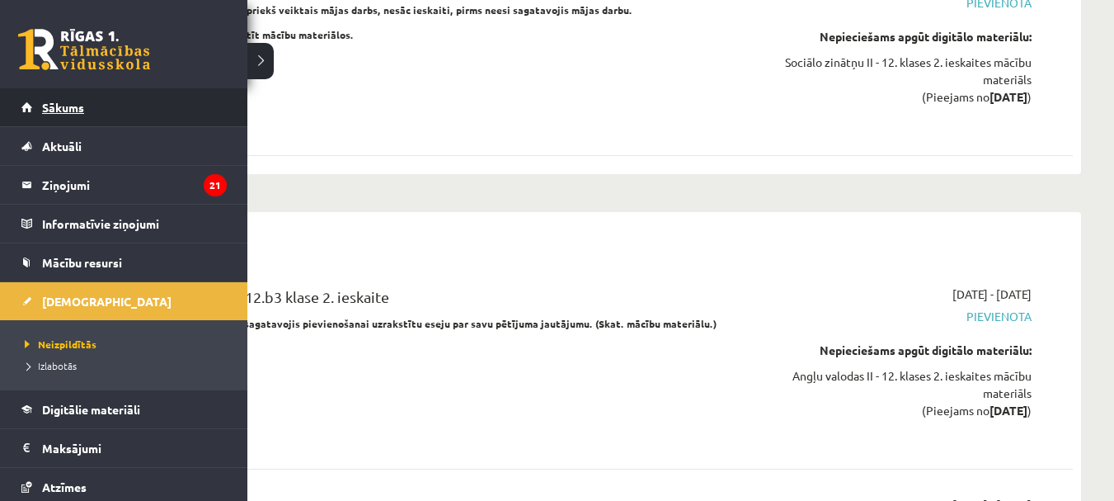
click at [68, 101] on span "Sākums" at bounding box center [63, 107] width 42 height 15
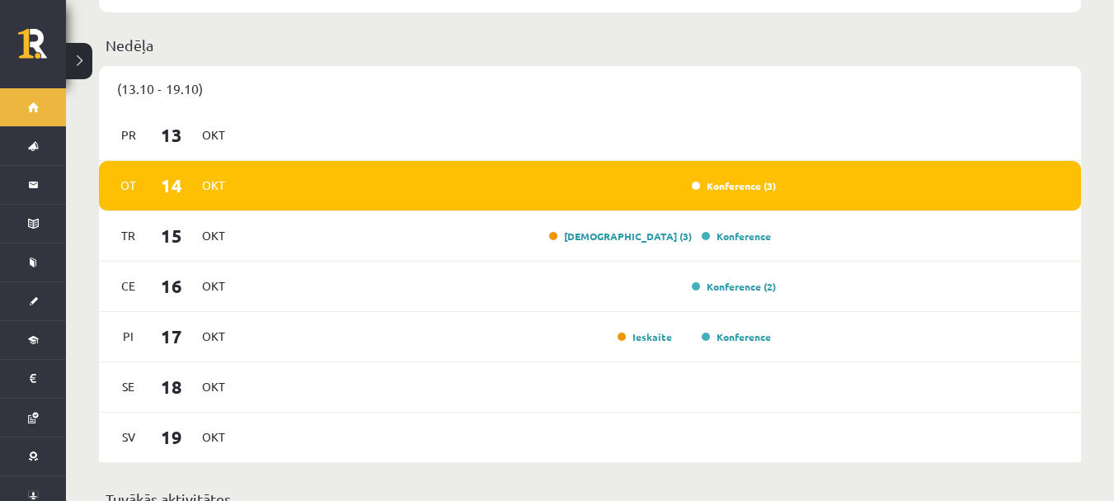
scroll to position [911, 0]
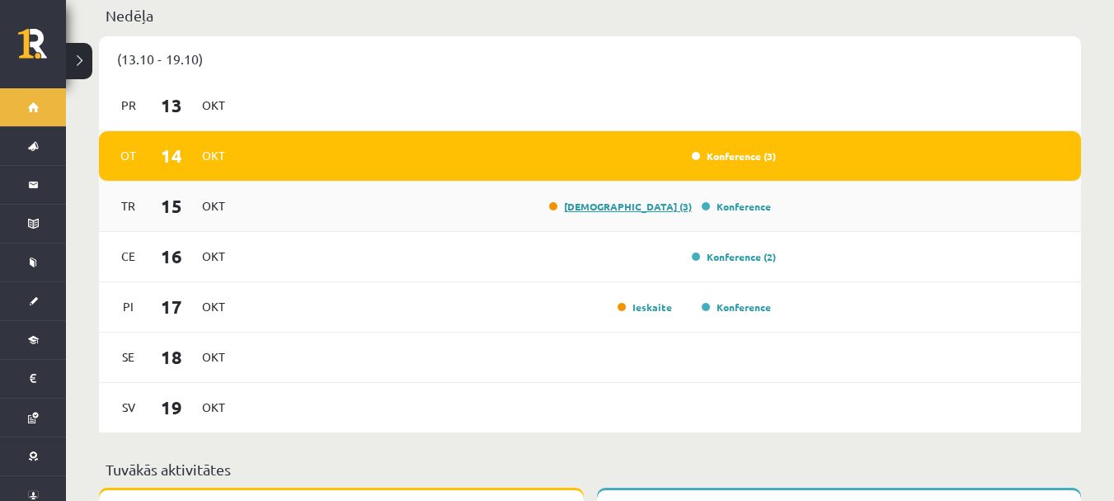
click at [665, 200] on link "[DEMOGRAPHIC_DATA] (3)" at bounding box center [620, 206] width 143 height 13
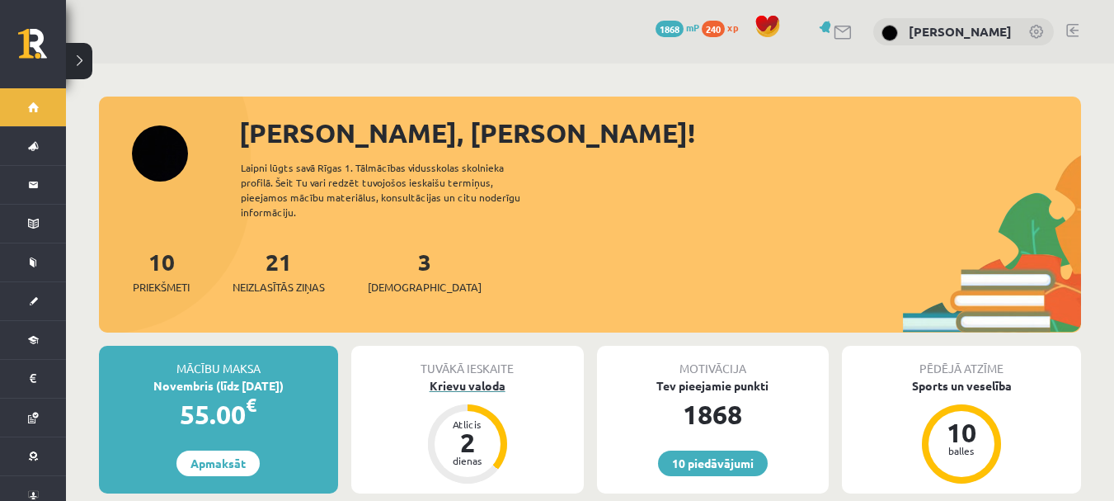
click at [470, 411] on div "Atlicis 2 dienas" at bounding box center [468, 444] width 66 height 66
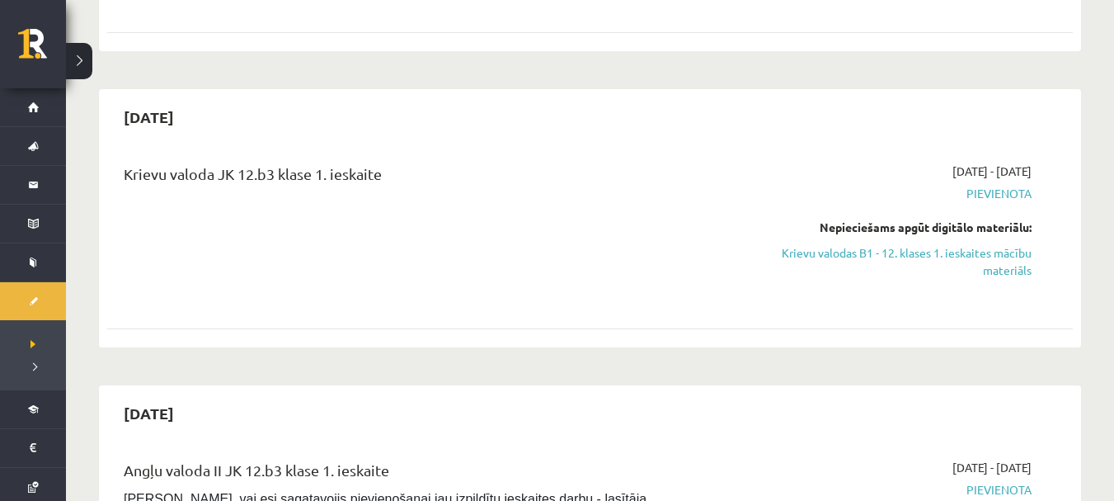
scroll to position [316, 0]
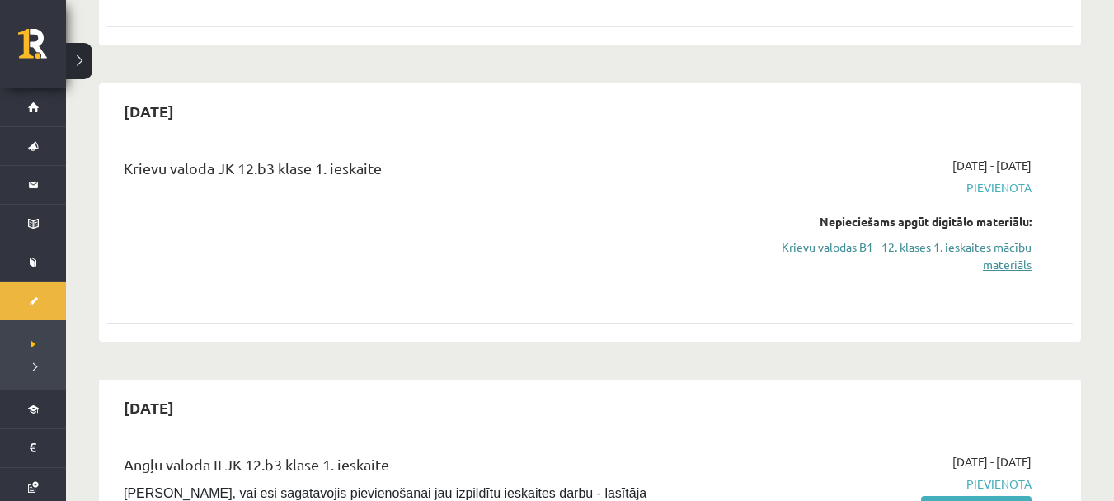
click at [979, 247] on link "Krievu valodas B1 - 12. klases 1. ieskaites mācību materiāls" at bounding box center [889, 255] width 286 height 35
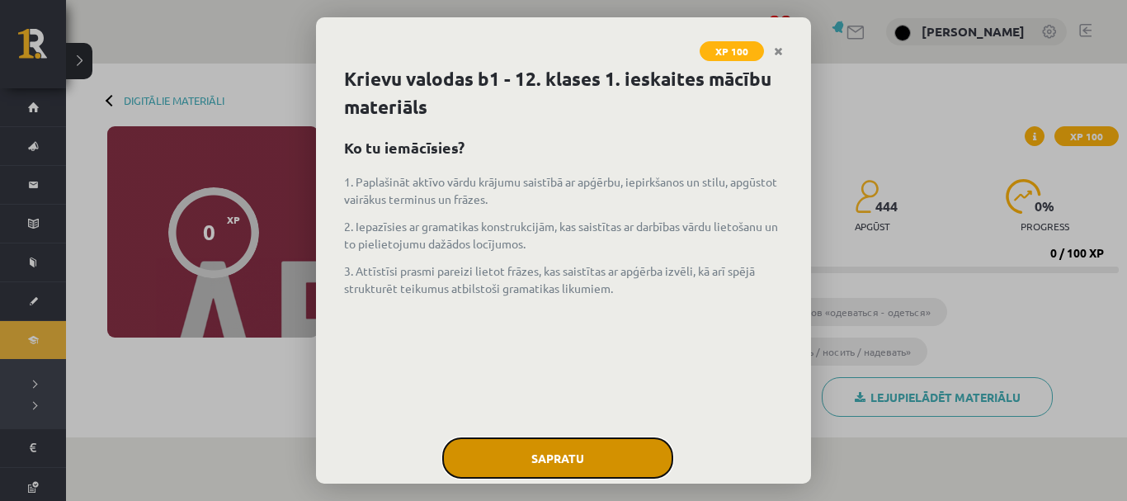
click at [568, 447] on button "Sapratu" at bounding box center [557, 457] width 231 height 41
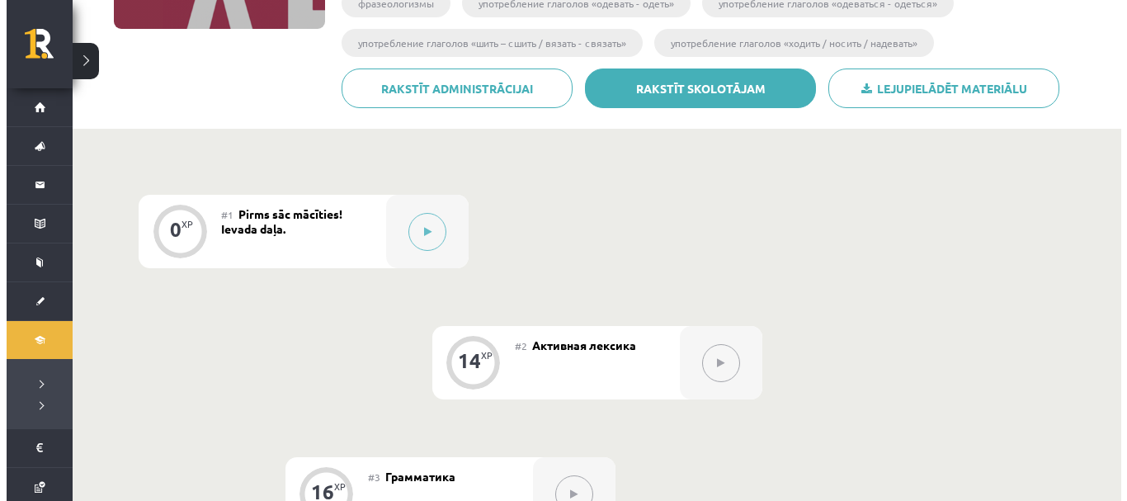
scroll to position [368, 0]
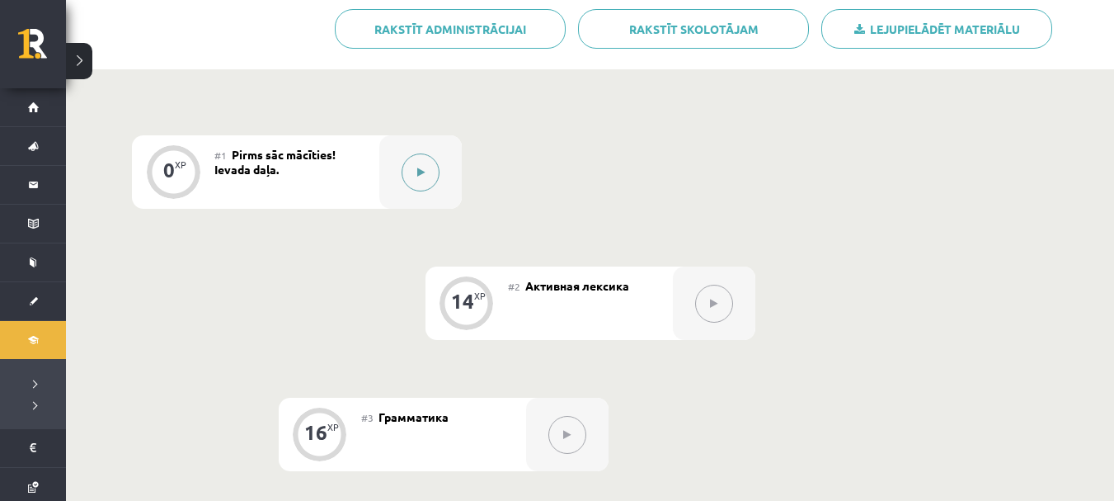
click at [429, 178] on button at bounding box center [421, 172] width 38 height 38
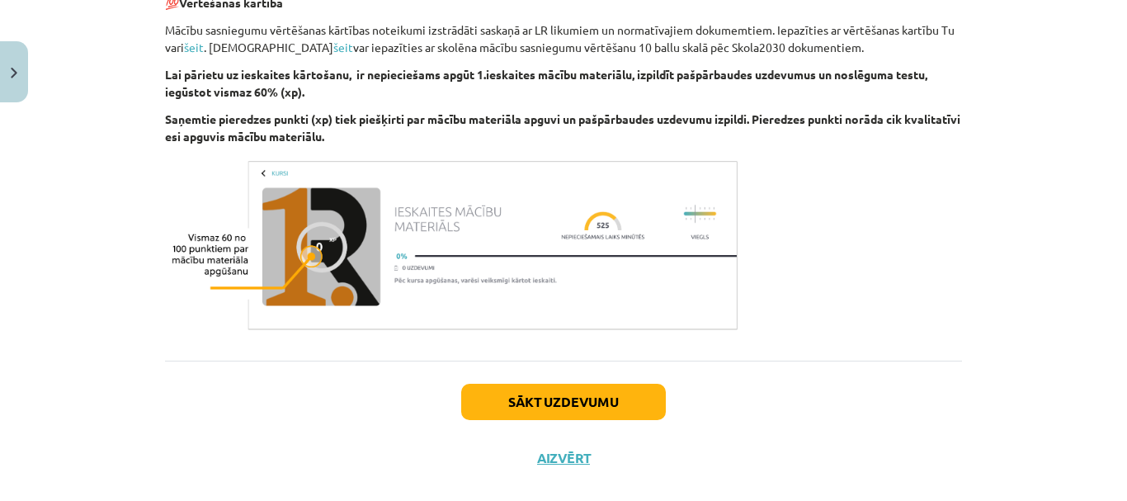
scroll to position [1074, 0]
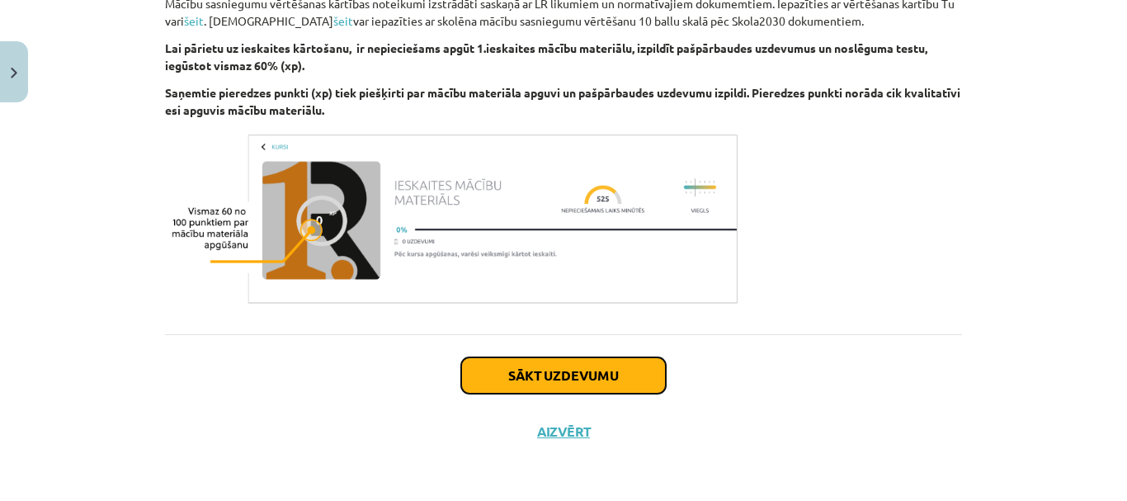
click at [598, 377] on button "Sākt uzdevumu" at bounding box center [563, 375] width 205 height 36
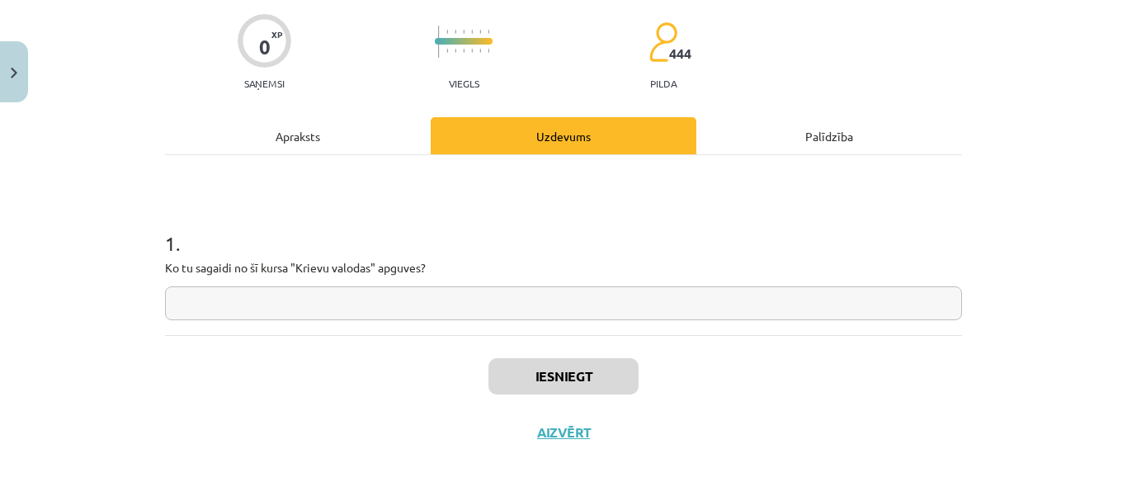
scroll to position [126, 0]
click at [540, 310] on input "text" at bounding box center [563, 302] width 797 height 34
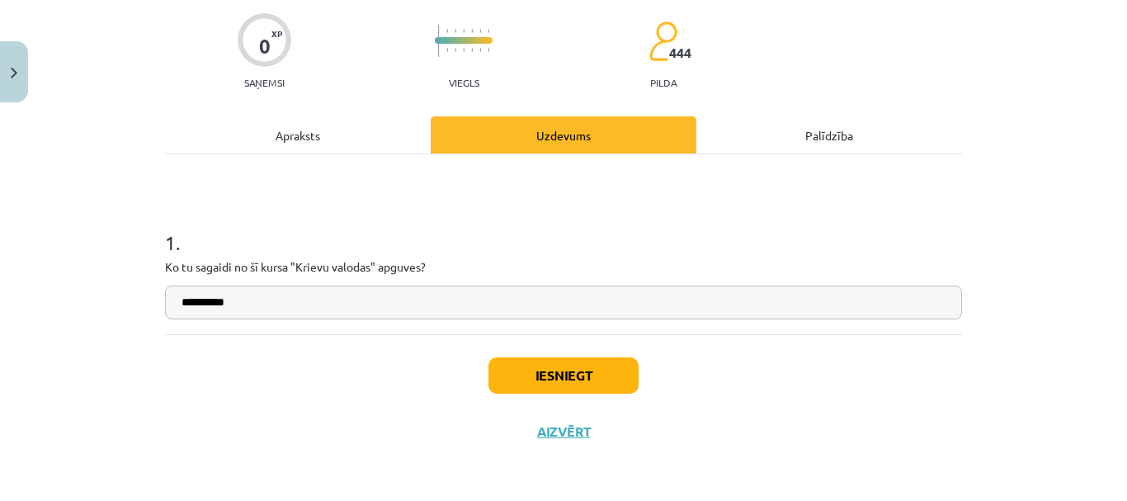
type input "**********"
click at [575, 382] on button "Iesniegt" at bounding box center [563, 375] width 150 height 36
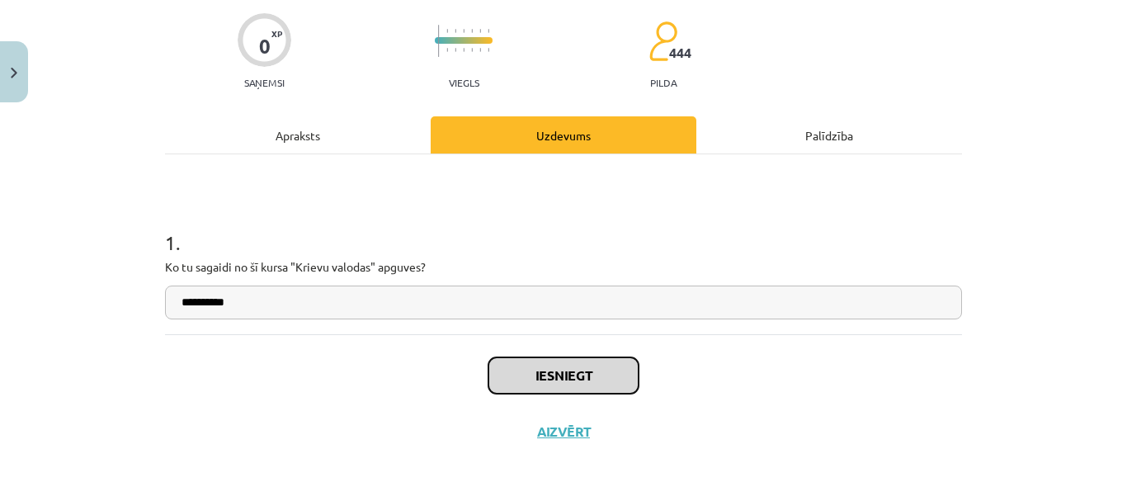
click at [565, 375] on button "Iesniegt" at bounding box center [563, 375] width 150 height 36
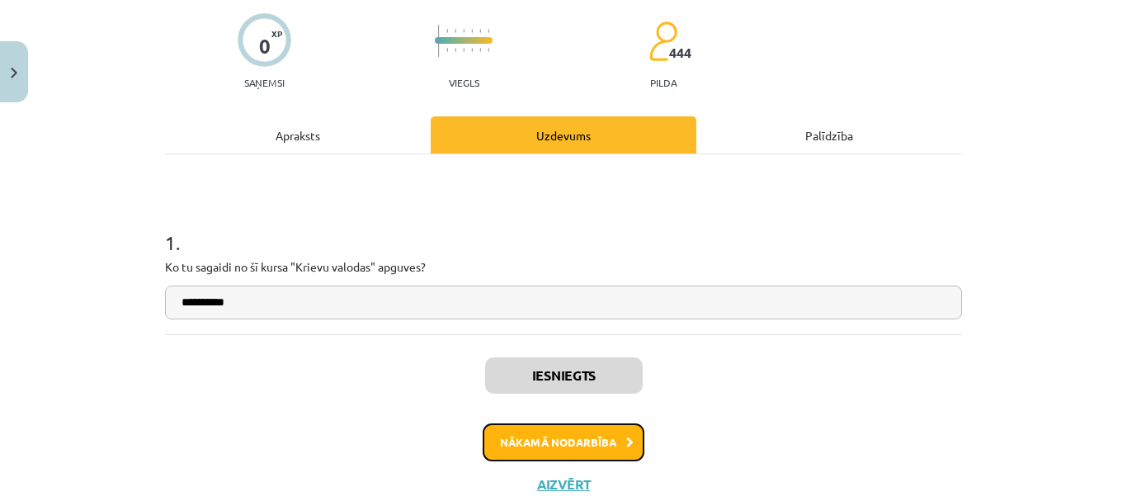
click at [582, 439] on button "Nākamā nodarbība" at bounding box center [564, 442] width 162 height 38
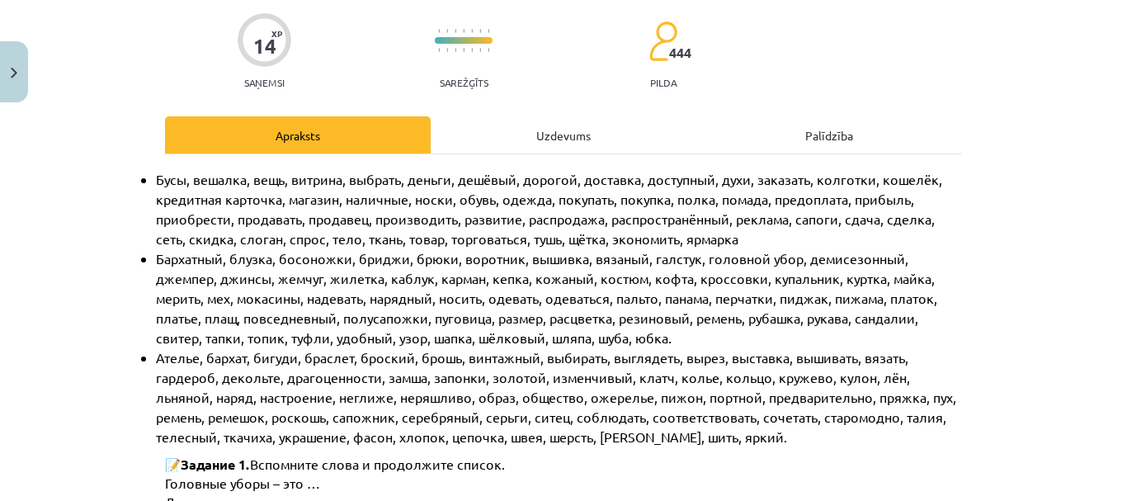
scroll to position [41, 0]
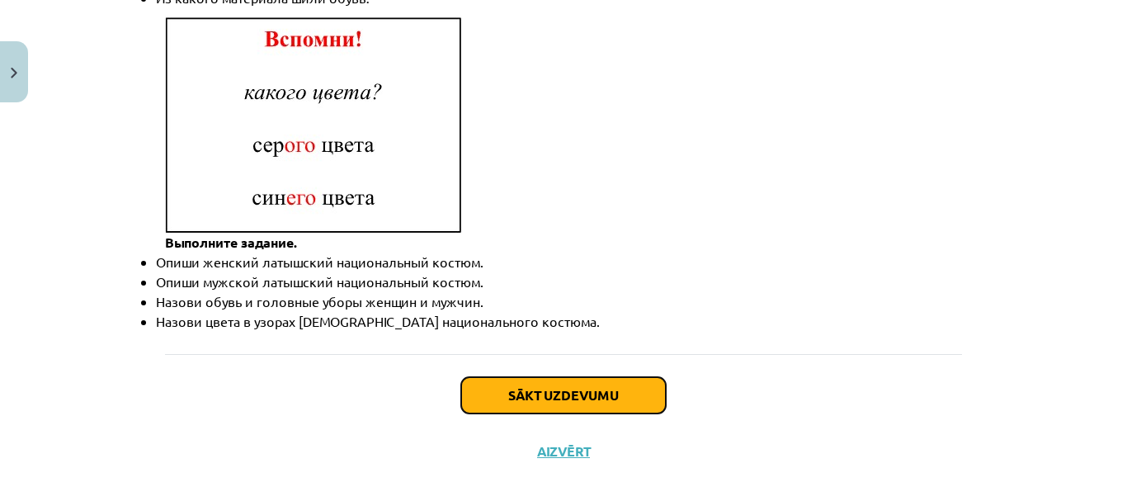
click at [563, 377] on button "Sākt uzdevumu" at bounding box center [563, 395] width 205 height 36
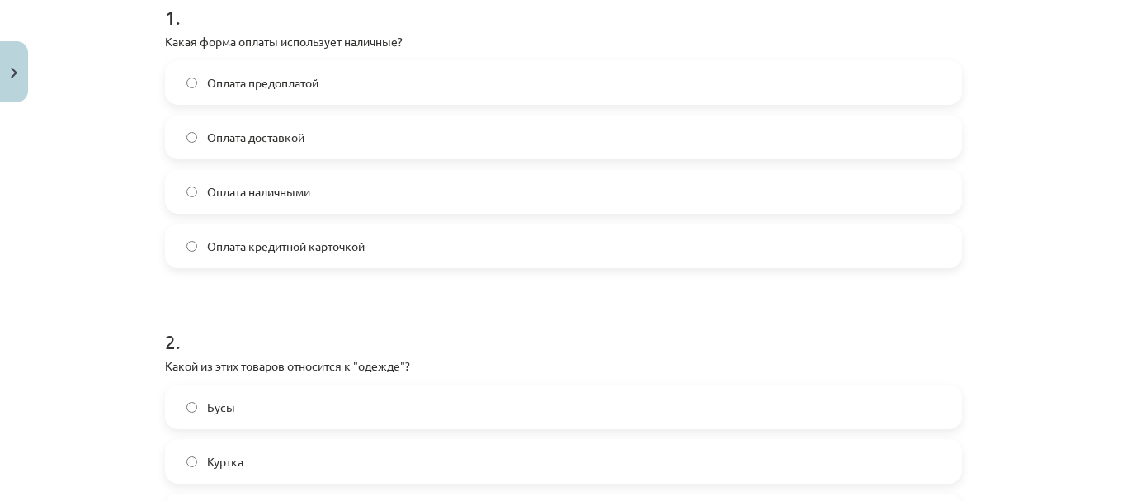
scroll to position [364, 0]
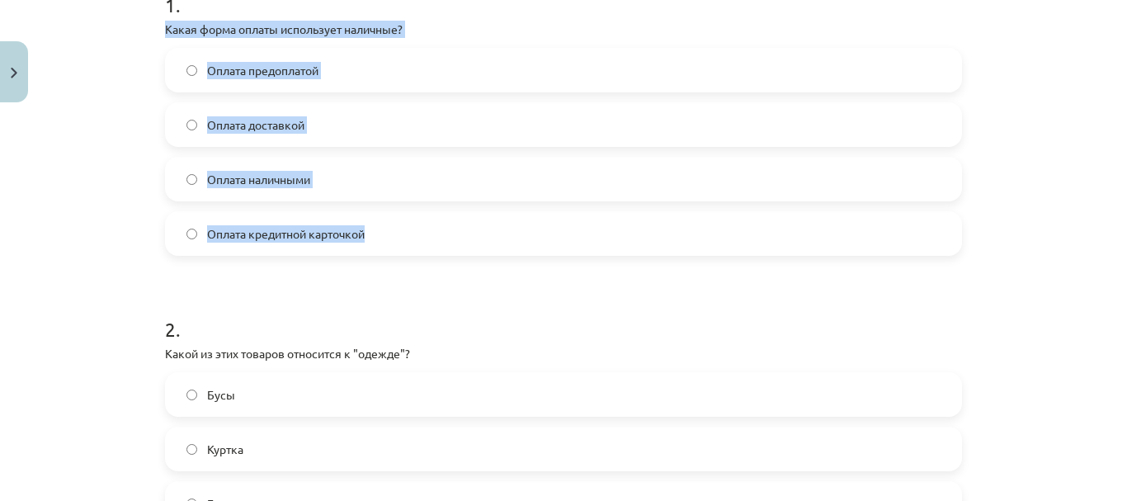
drag, startPoint x: 156, startPoint y: 21, endPoint x: 418, endPoint y: 214, distance: 325.2
copy div "Какая форма оплаты использует наличные? Оплата предоплатой Оплата доставкой Опл…"
click at [386, 169] on label "Оплата наличными" at bounding box center [563, 178] width 793 height 41
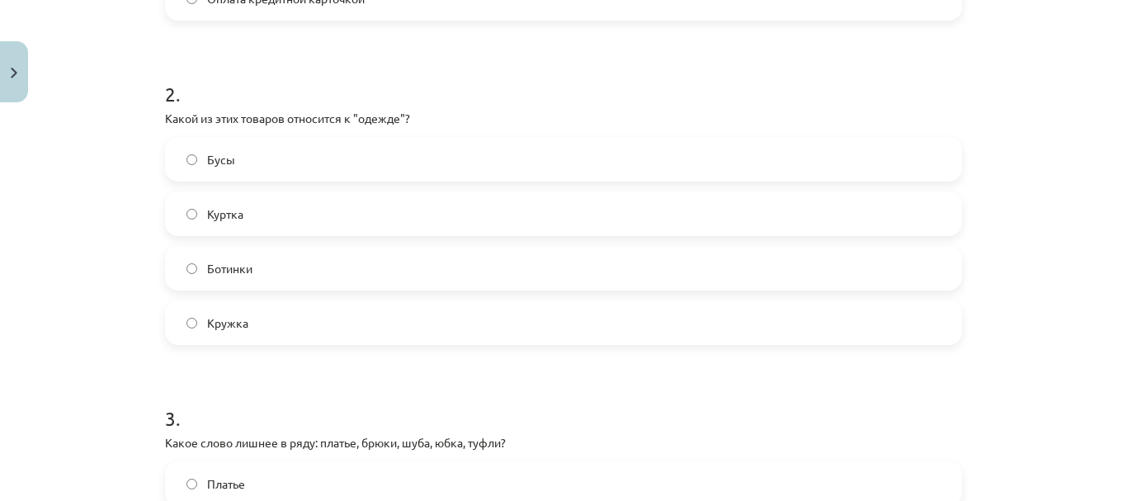
scroll to position [605, 0]
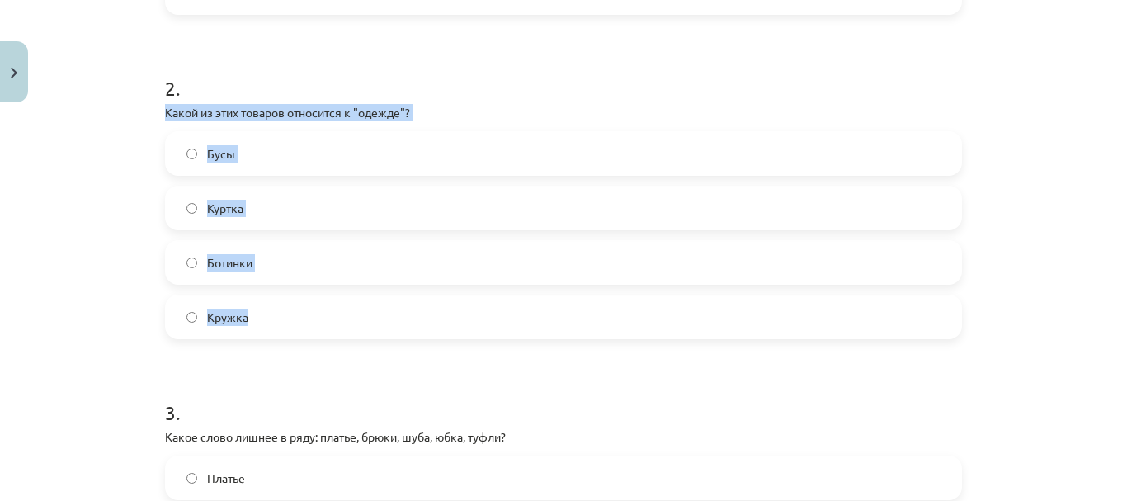
drag, startPoint x: 154, startPoint y: 114, endPoint x: 311, endPoint y: 294, distance: 239.1
click at [311, 294] on div "14 XP Saņemsi Sarežģīts 444 pilda Apraksts Uzdevums Palīdzība 1 . Какая форма о…" at bounding box center [563, 321] width 817 height 1632
copy div "Какой из этих товаров относится к "одежде"? Бусы Куртка Ботинки Кружка"
click at [337, 205] on label "Куртка" at bounding box center [563, 207] width 793 height 41
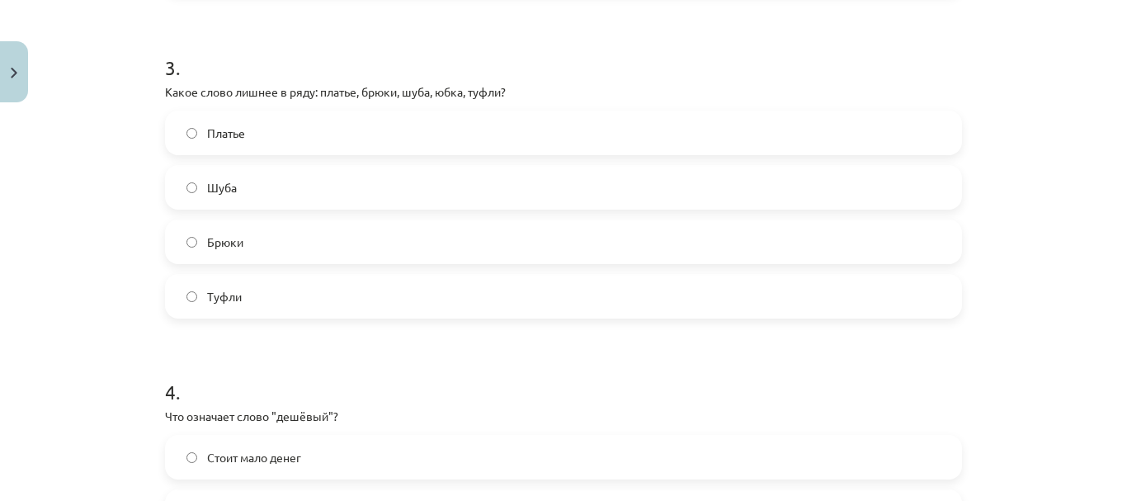
scroll to position [955, 0]
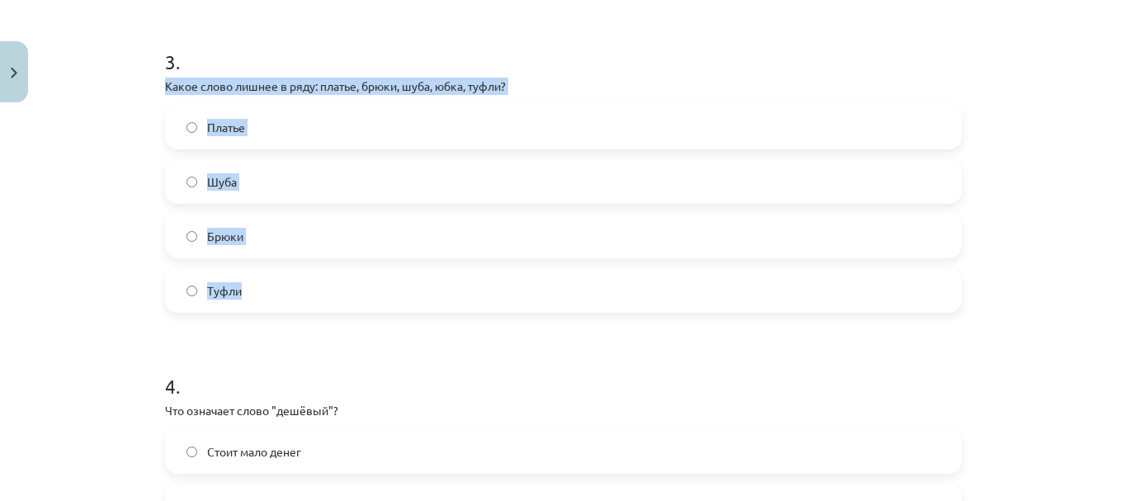
drag, startPoint x: 153, startPoint y: 85, endPoint x: 313, endPoint y: 277, distance: 249.5
copy div "Какое слово лишнее в ряду: платье, брюки, шуба, юбка, туфли? Платье Шуба Брюки …"
click at [323, 298] on label "Туфли" at bounding box center [563, 290] width 793 height 41
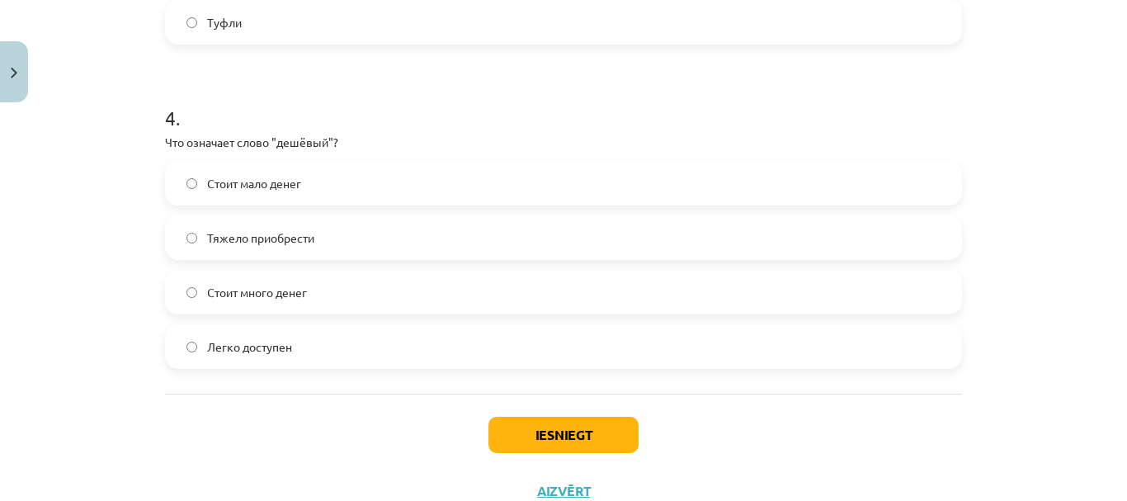
scroll to position [1264, 0]
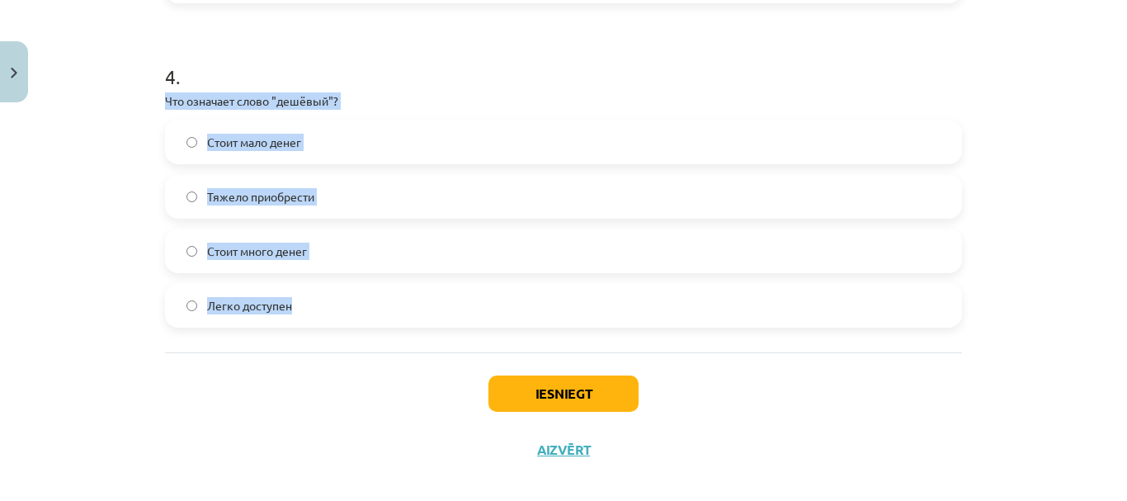
drag, startPoint x: 158, startPoint y: 101, endPoint x: 364, endPoint y: 294, distance: 281.3
click at [364, 294] on div "4 . Что означает слово "дешёвый"? Стоит мало денег Тяжело приобрести Стоит мног…" at bounding box center [563, 181] width 797 height 291
copy div "Что означает слово "дешёвый"? Стоит мало денег Тяжело приобрести Стоит много де…"
click at [417, 153] on label "Стоит мало денег" at bounding box center [563, 141] width 793 height 41
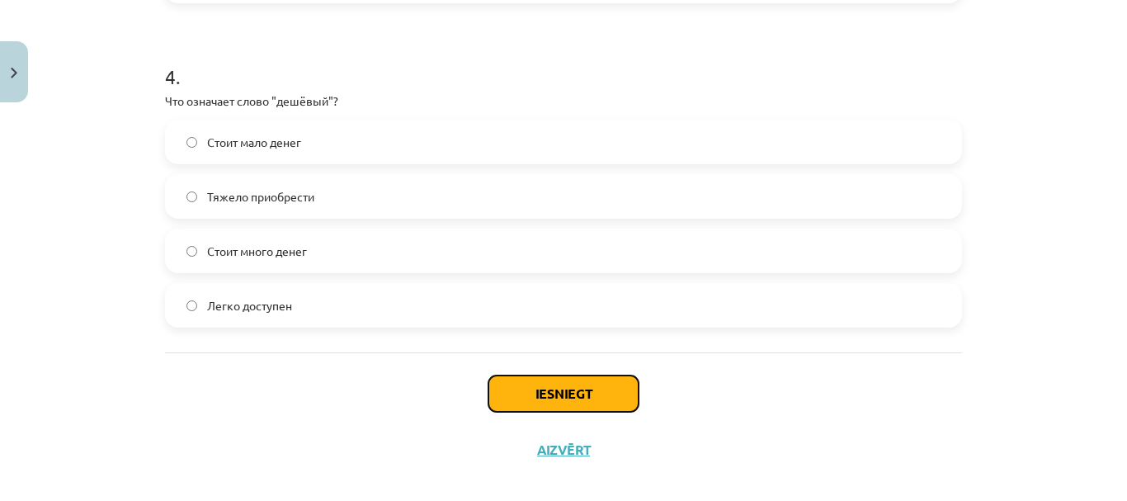
click at [540, 394] on button "Iesniegt" at bounding box center [563, 393] width 150 height 36
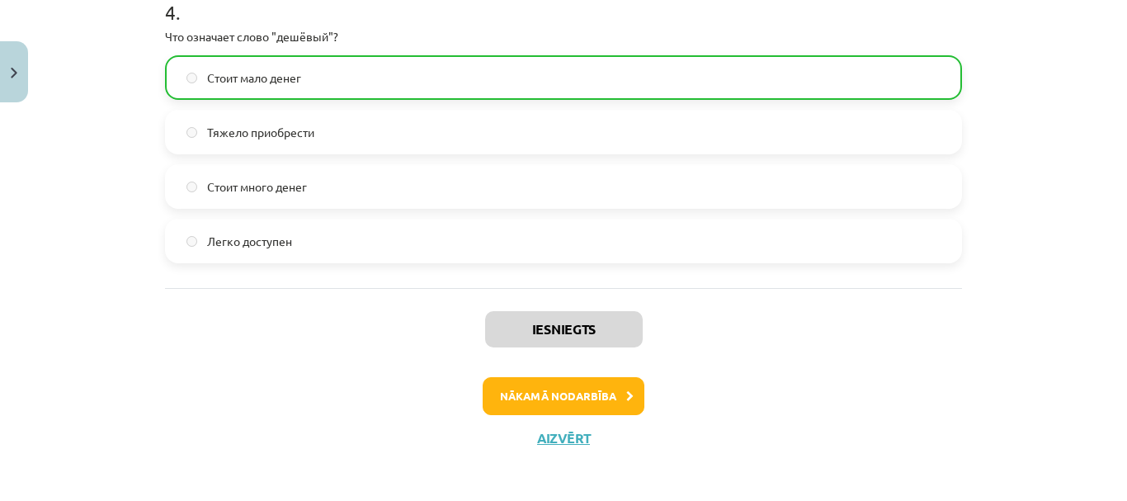
scroll to position [1335, 0]
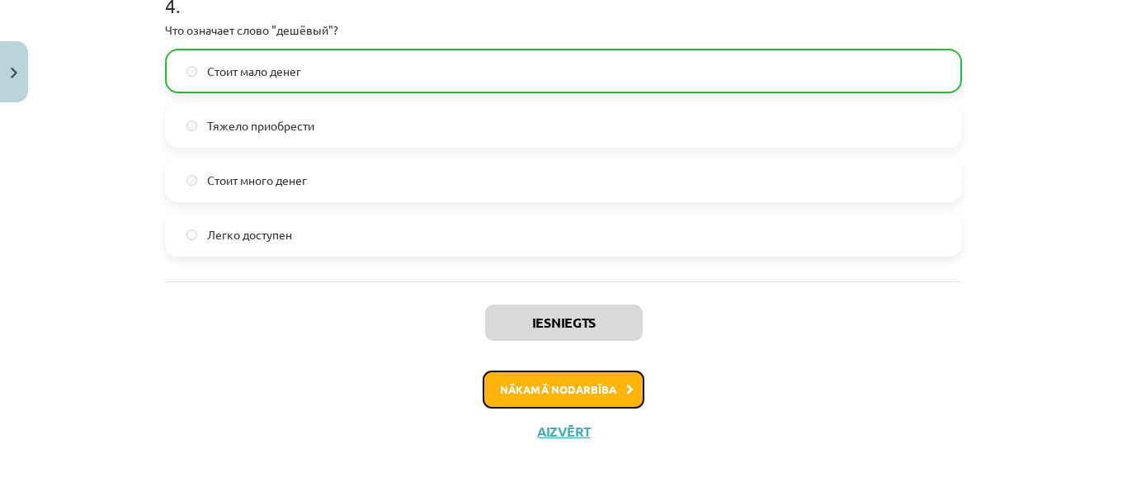
click at [585, 382] on button "Nākamā nodarbība" at bounding box center [564, 389] width 162 height 38
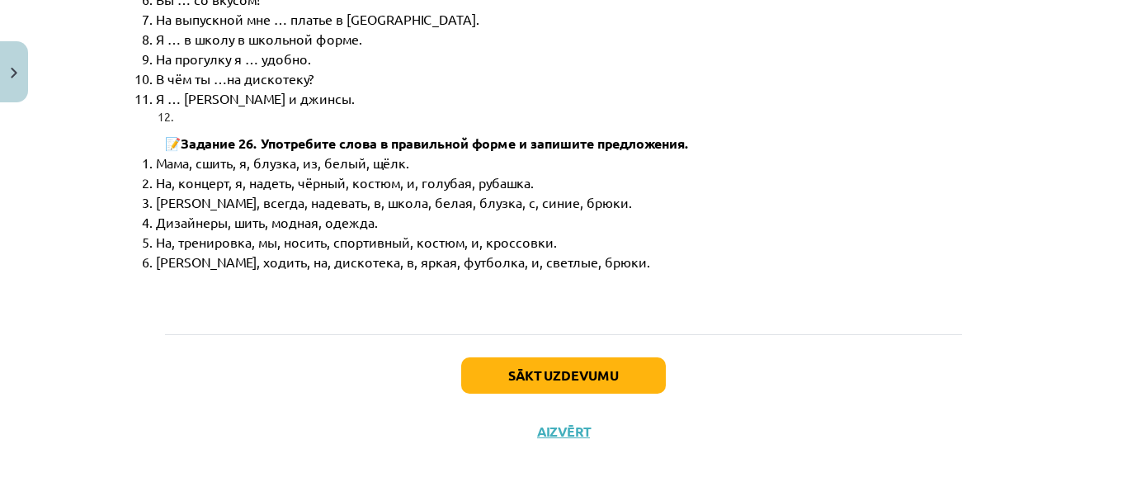
scroll to position [8586, 0]
click at [576, 369] on button "Sākt uzdevumu" at bounding box center [563, 375] width 205 height 36
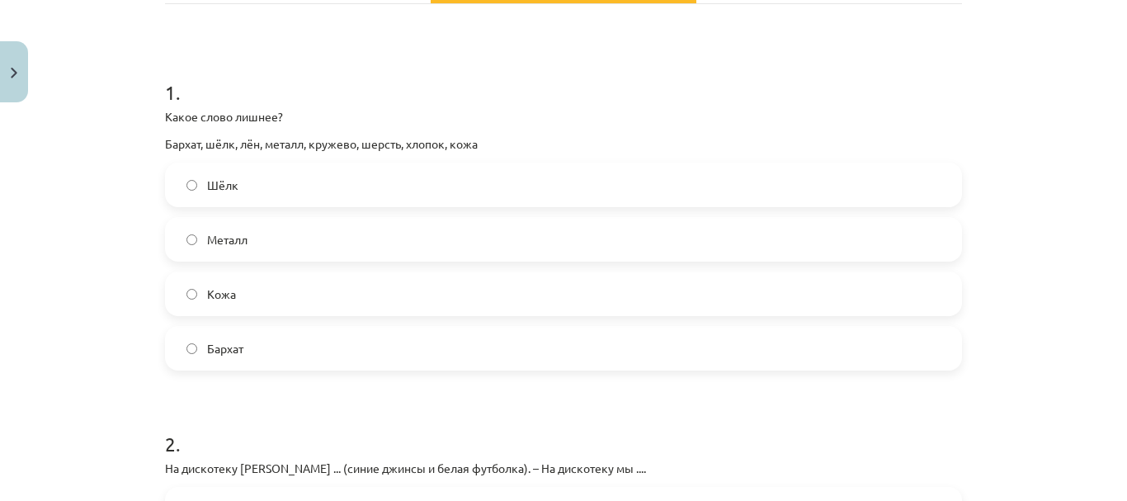
scroll to position [282, 0]
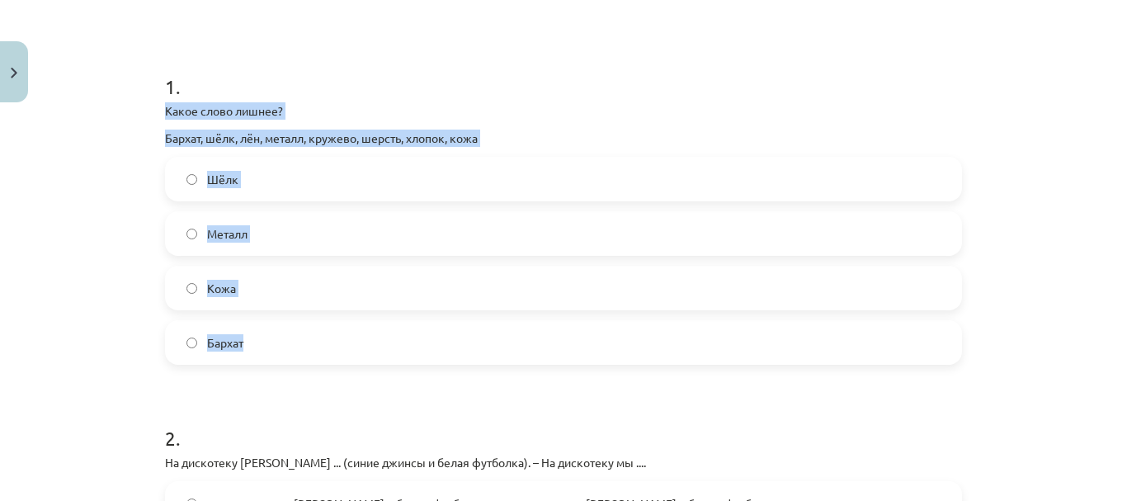
drag, startPoint x: 157, startPoint y: 110, endPoint x: 394, endPoint y: 322, distance: 318.4
copy div "Какое слово лишнее? Бархат, шёлк, лён, металл, кружево, шерсть, хлопок, кожа Шё…"
click at [370, 231] on label "Металл" at bounding box center [563, 233] width 793 height 41
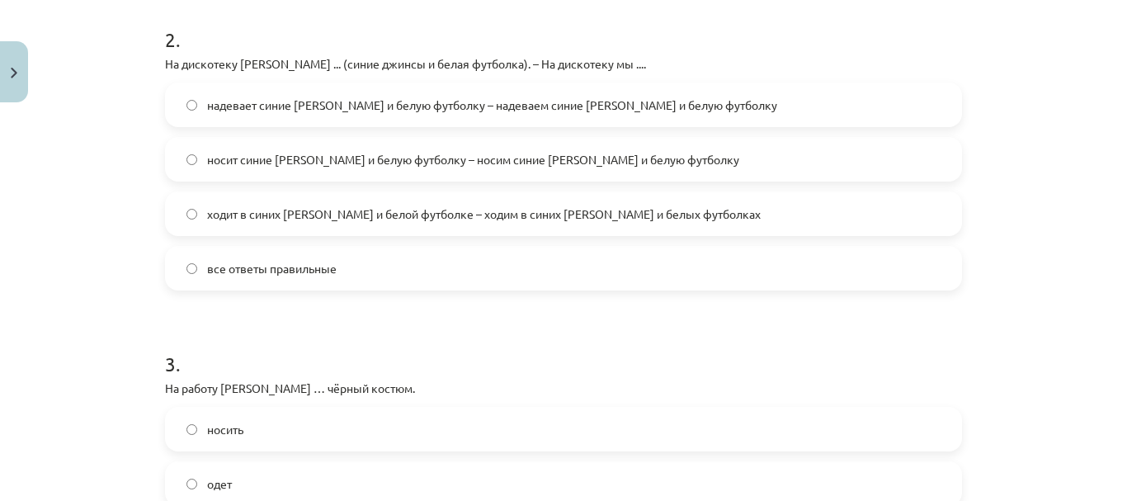
scroll to position [692, 0]
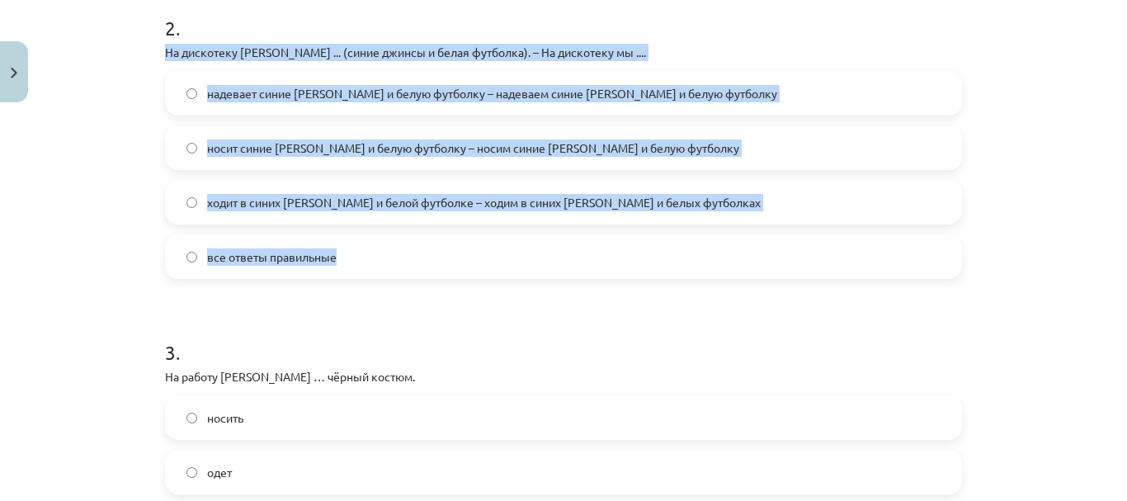
drag, startPoint x: 156, startPoint y: 44, endPoint x: 375, endPoint y: 267, distance: 313.2
click at [375, 267] on div "16 XP Saņemsi Sarežģīts 444 pilda Apraksts Uzdevums Palīdzība 1 . Какое слово л…" at bounding box center [563, 248] width 817 height 1660
copy div "На дискотеку Янис ... (синие джинсы и белая футболка). – На дискотеку мы .... н…"
click at [419, 253] on label "все ответы правильные" at bounding box center [563, 256] width 793 height 41
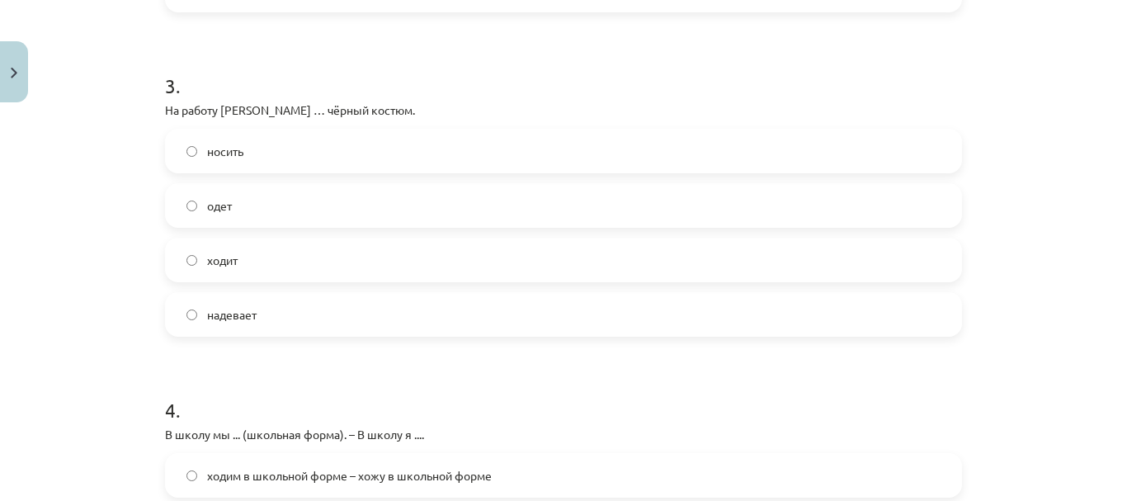
scroll to position [984, 0]
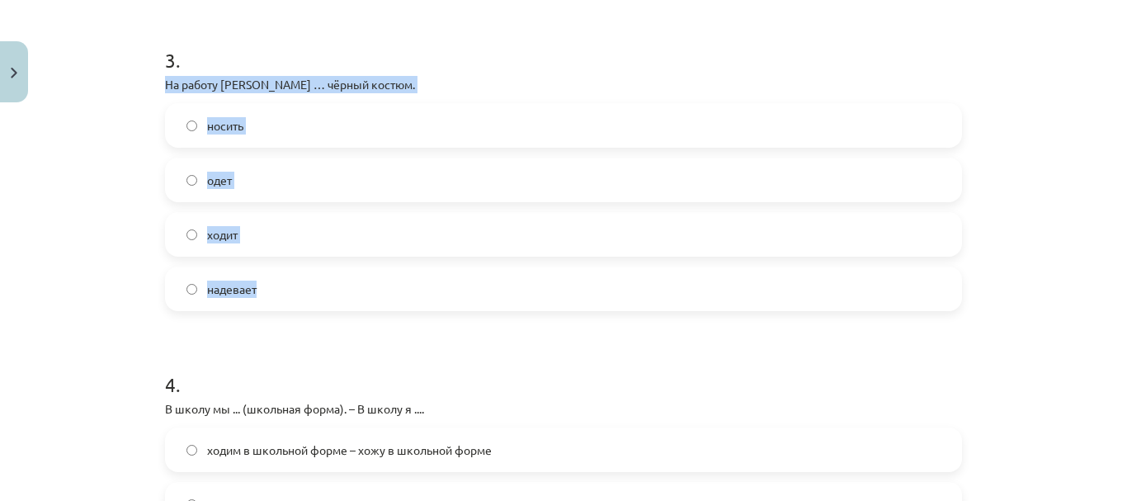
drag, startPoint x: 158, startPoint y: 83, endPoint x: 340, endPoint y: 276, distance: 265.5
copy div "На работу Янис … чёрный костюм. носить одет ходит надевает"
click at [354, 285] on label "надевает" at bounding box center [563, 288] width 793 height 41
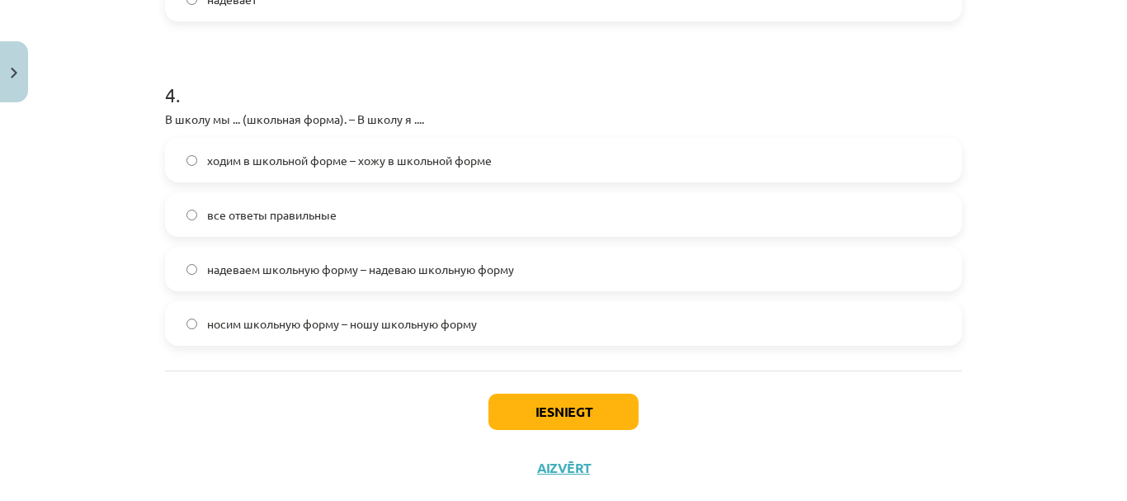
scroll to position [1276, 0]
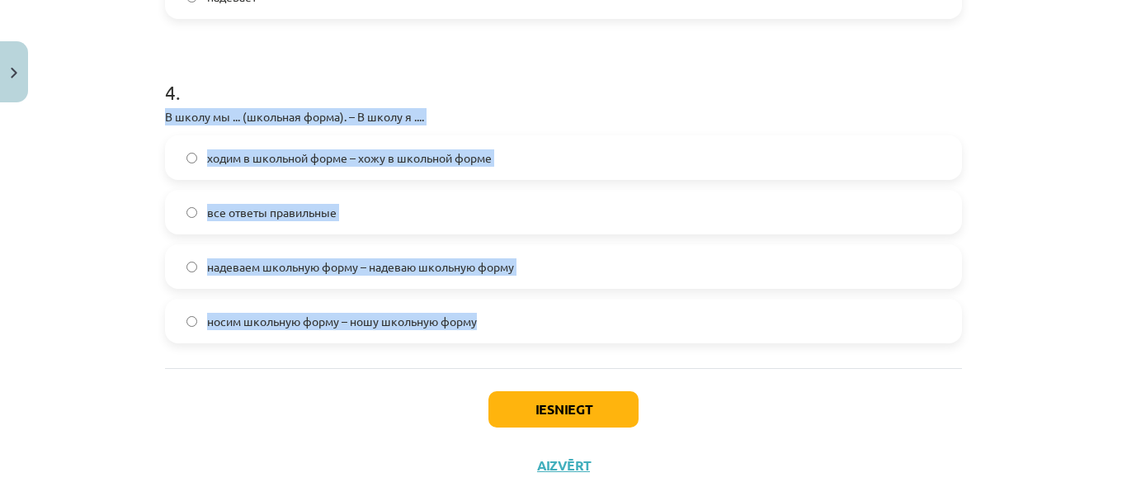
drag, startPoint x: 154, startPoint y: 116, endPoint x: 540, endPoint y: 312, distance: 432.7
copy div "В школу мы ... (школьная форма). – В школу я .... ходим в школьной форме – хожу…"
click at [402, 220] on label "все ответы правильные" at bounding box center [563, 211] width 793 height 41
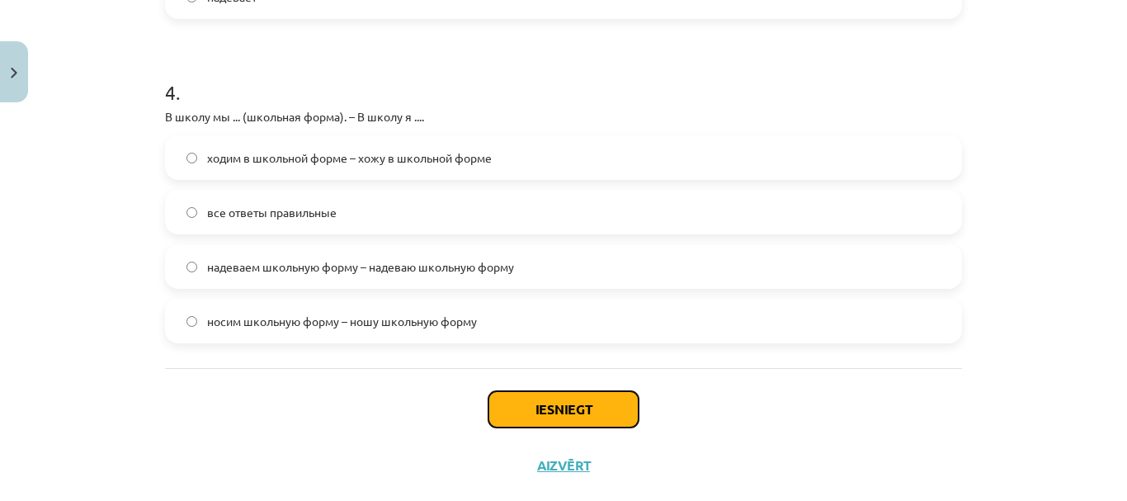
click at [577, 410] on button "Iesniegt" at bounding box center [563, 409] width 150 height 36
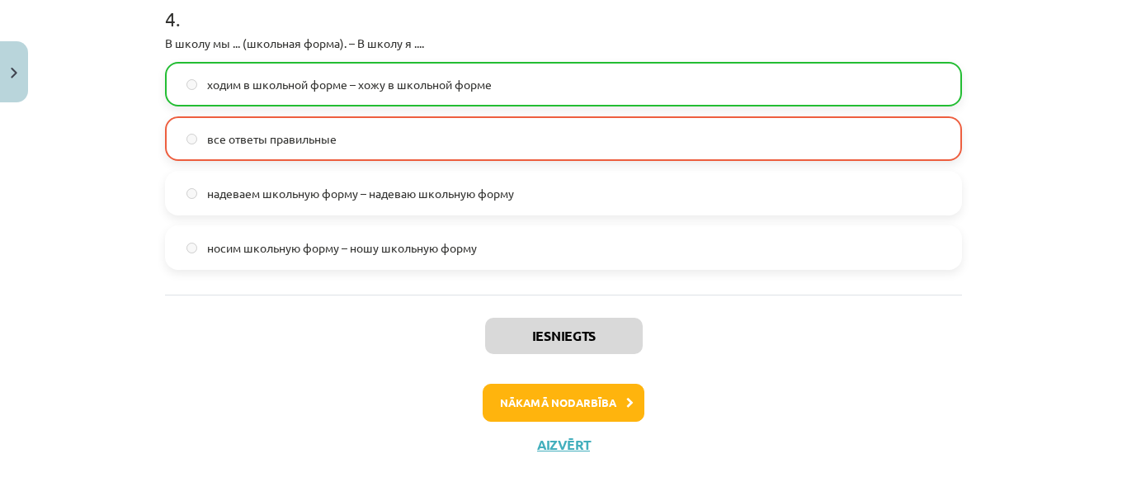
scroll to position [1363, 0]
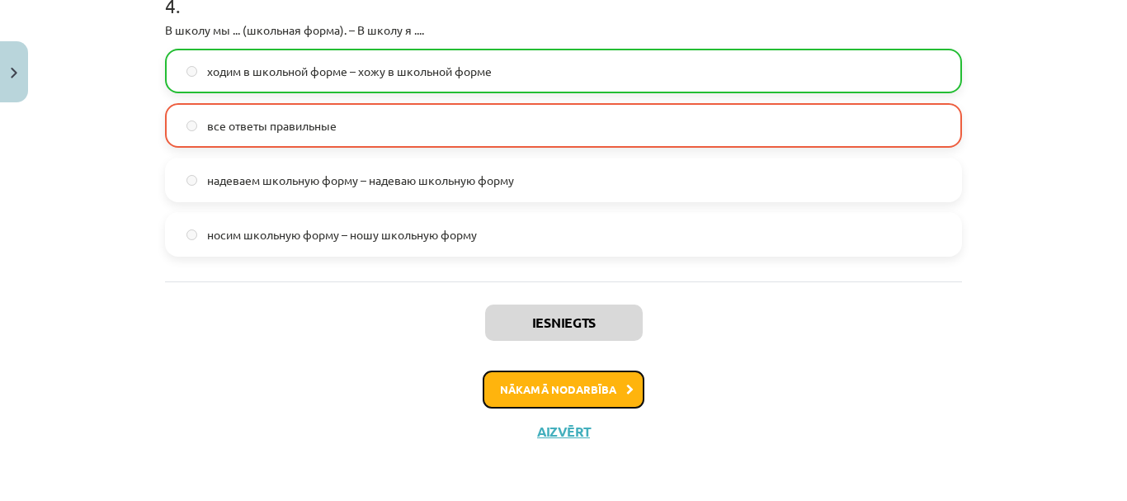
click at [572, 382] on button "Nākamā nodarbība" at bounding box center [564, 389] width 162 height 38
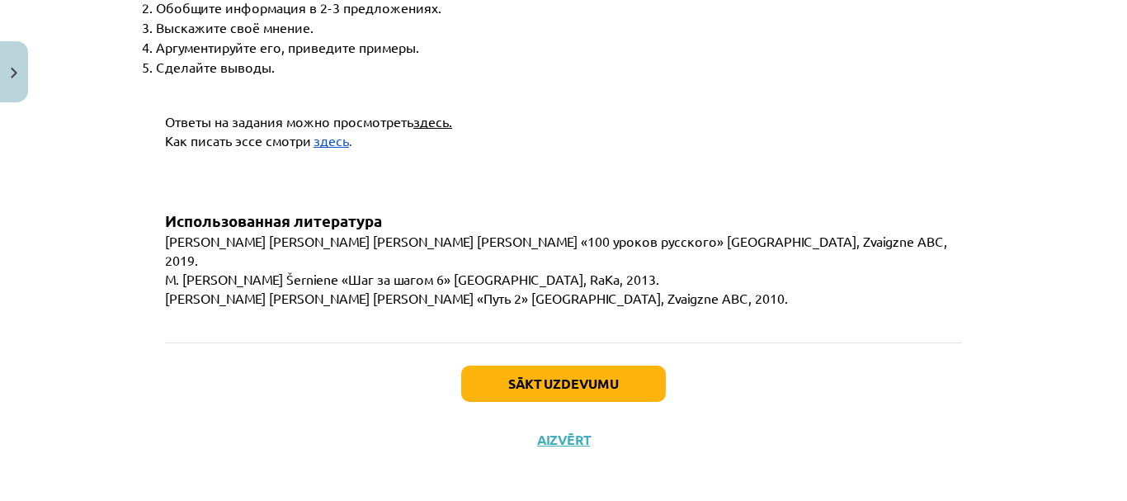
scroll to position [6481, 0]
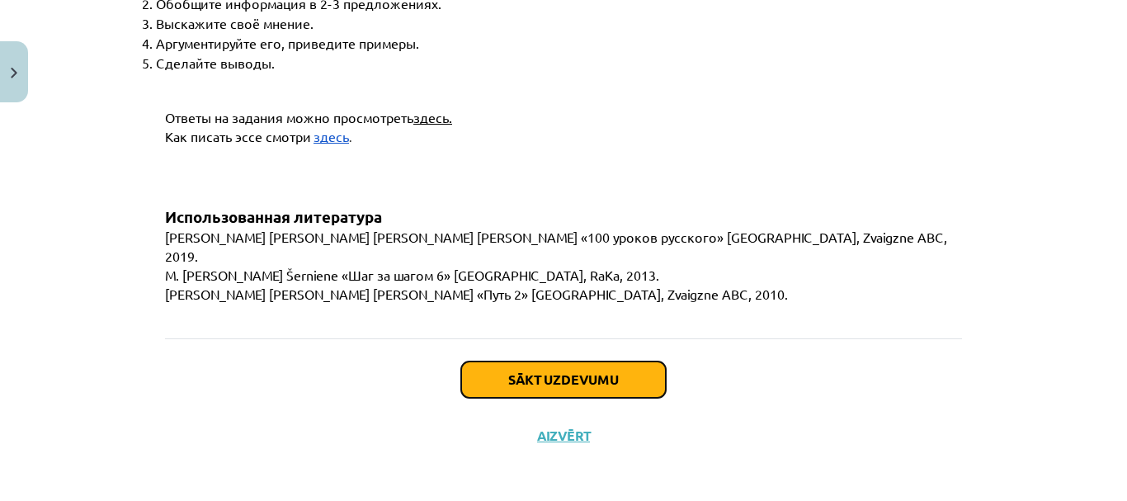
click at [548, 377] on button "Sākt uzdevumu" at bounding box center [563, 379] width 205 height 36
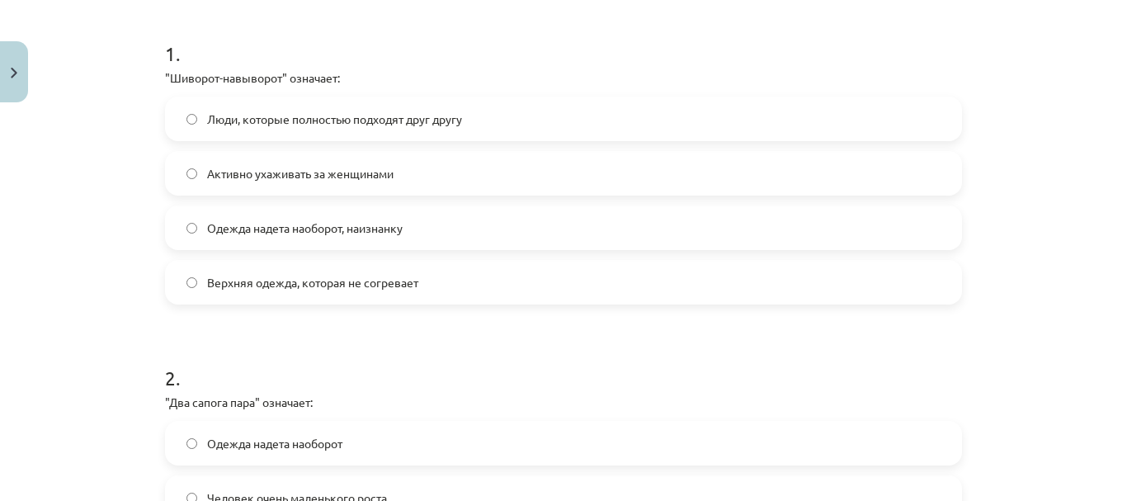
scroll to position [316, 0]
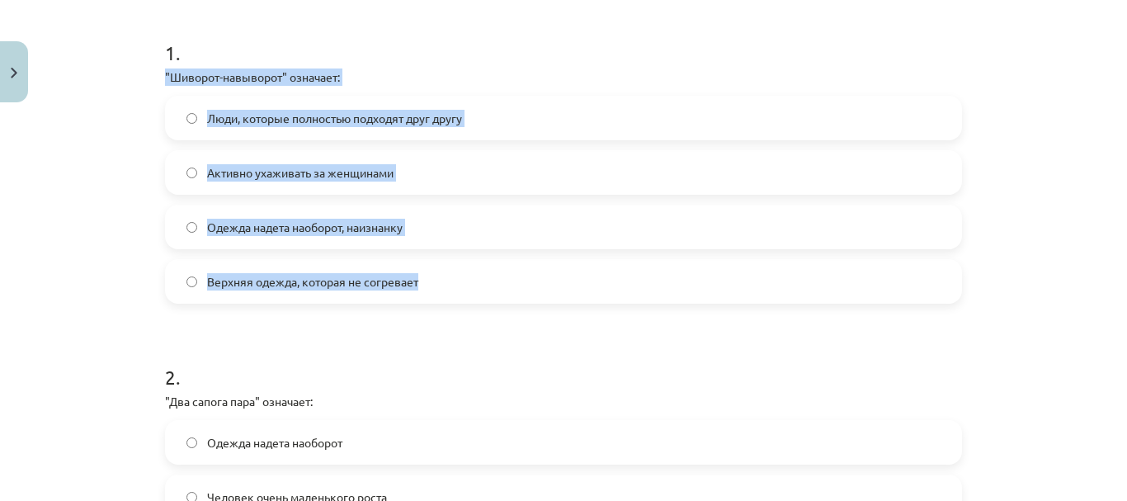
drag, startPoint x: 158, startPoint y: 76, endPoint x: 449, endPoint y: 269, distance: 349.3
copy div ""Шиворот-навыворот" означает: Люди, которые полностью подходят друг другу Актив…"
click at [467, 228] on label "Одежда надета наоборот, наизнанку" at bounding box center [563, 226] width 793 height 41
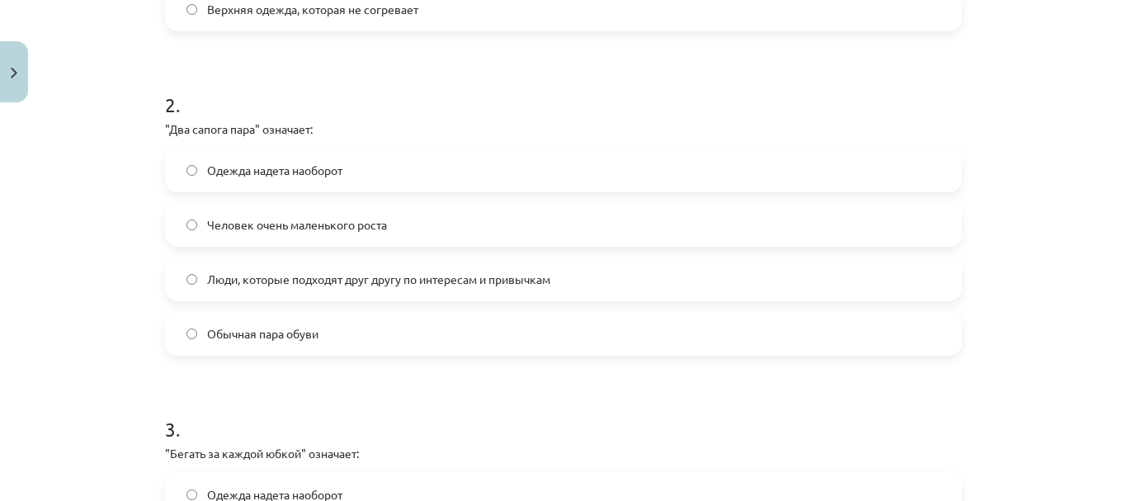
scroll to position [598, 0]
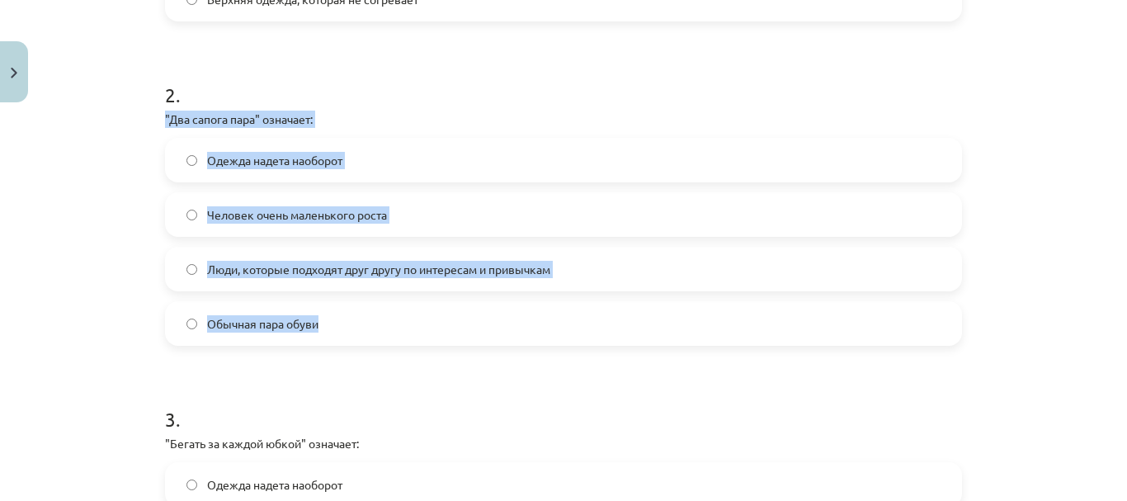
drag, startPoint x: 154, startPoint y: 114, endPoint x: 398, endPoint y: 344, distance: 334.9
click at [398, 344] on div "20 XP Saņemsi Sarežģīts 444 pilda Apraksts Uzdevums Palīdzība 1 . "Шиворот-навы…" at bounding box center [563, 328] width 817 height 1632
copy div ""Два сапога пара" означает: Одежда надета наоборот Человек очень маленького рос…"
click at [604, 254] on label "Люди, которые подходят друг другу по интересам и привычкам" at bounding box center [563, 268] width 793 height 41
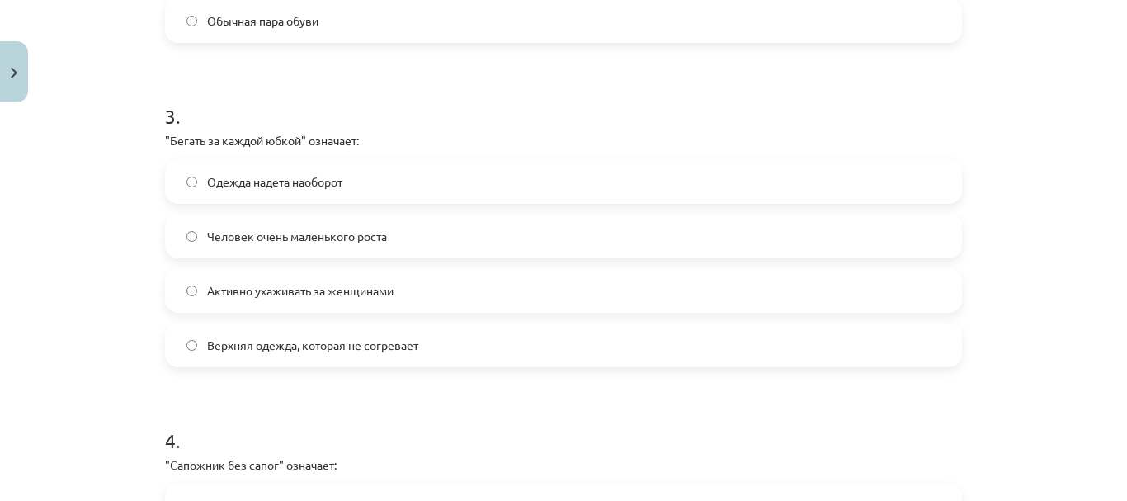
scroll to position [977, 0]
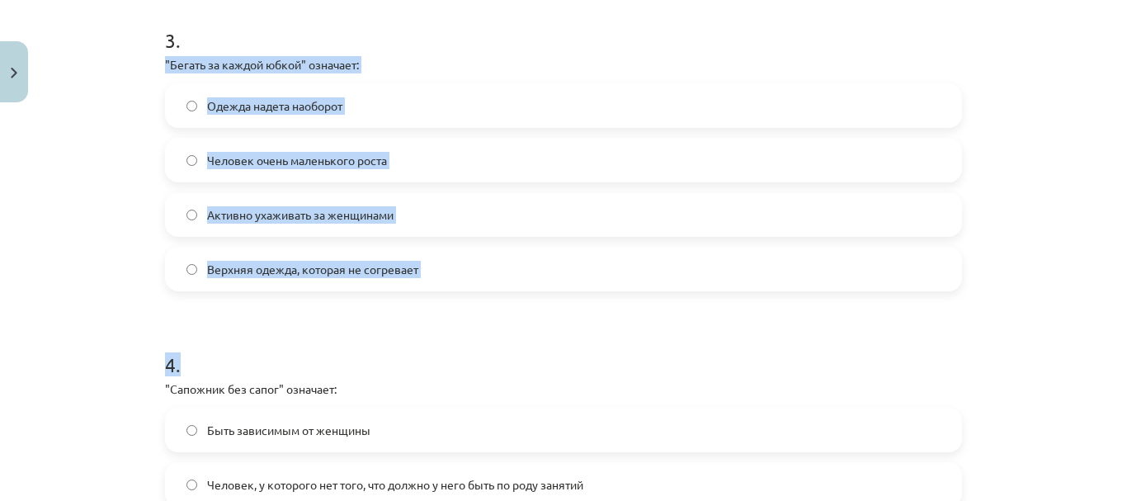
drag, startPoint x: 161, startPoint y: 66, endPoint x: 450, endPoint y: 302, distance: 373.4
click at [445, 282] on label "Верхняя одежда, которая не согревает" at bounding box center [563, 268] width 793 height 41
drag, startPoint x: 157, startPoint y: 67, endPoint x: 468, endPoint y: 271, distance: 372.2
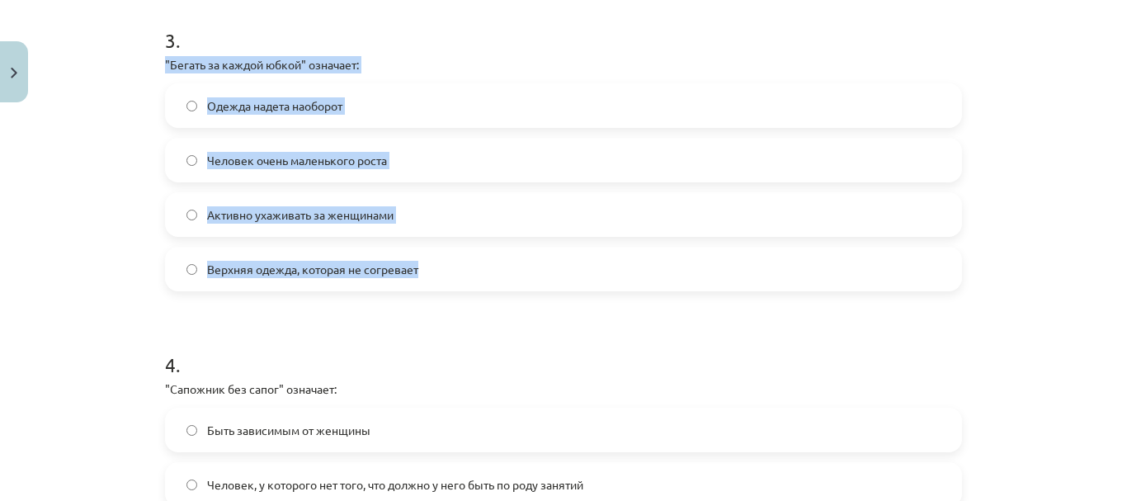
click at [445, 224] on label "Активно ухаживать за женщинами" at bounding box center [563, 214] width 793 height 41
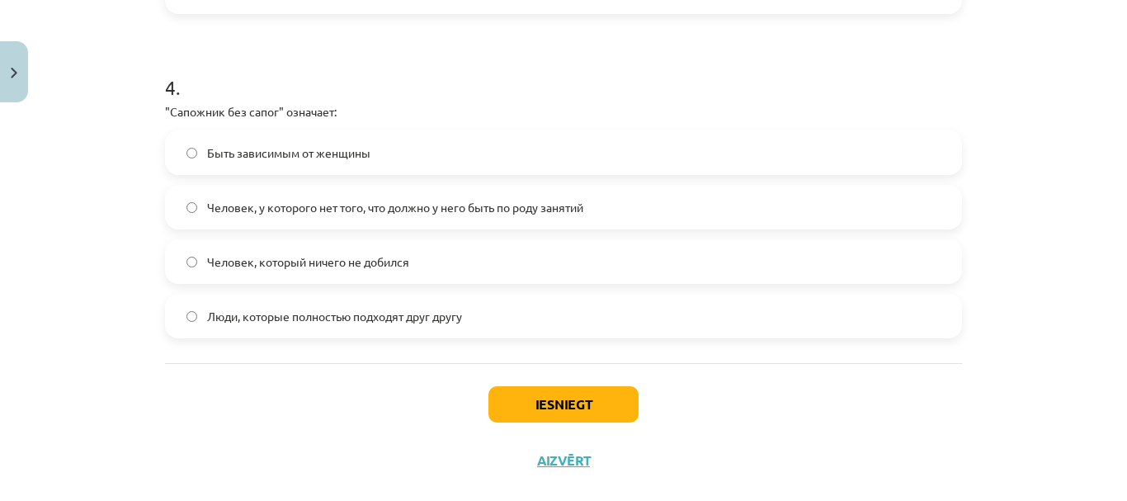
scroll to position [1259, 0]
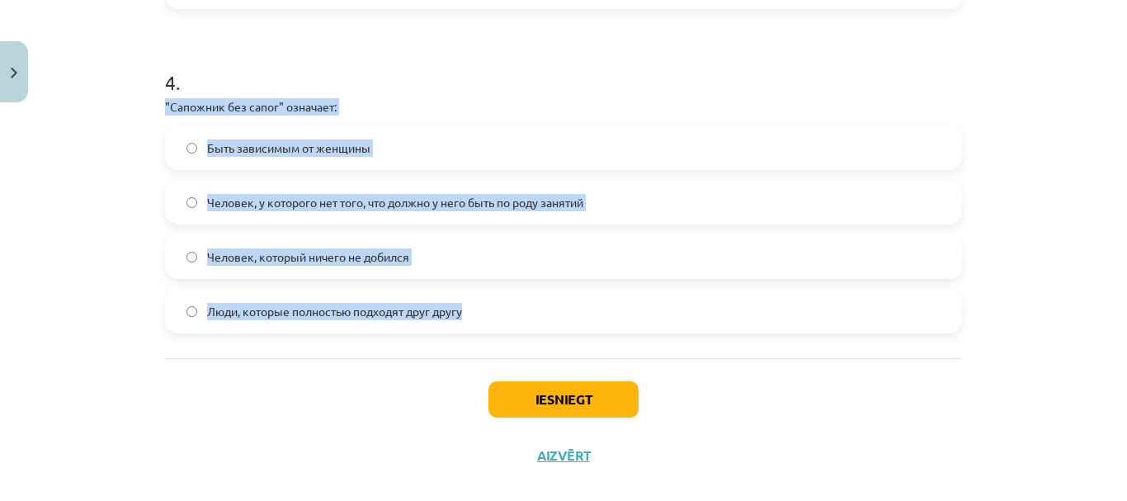
drag, startPoint x: 153, startPoint y: 102, endPoint x: 539, endPoint y: 292, distance: 429.4
click at [613, 208] on label "Человек, у которого нет того, что должно у него быть по роду занятий" at bounding box center [563, 201] width 793 height 41
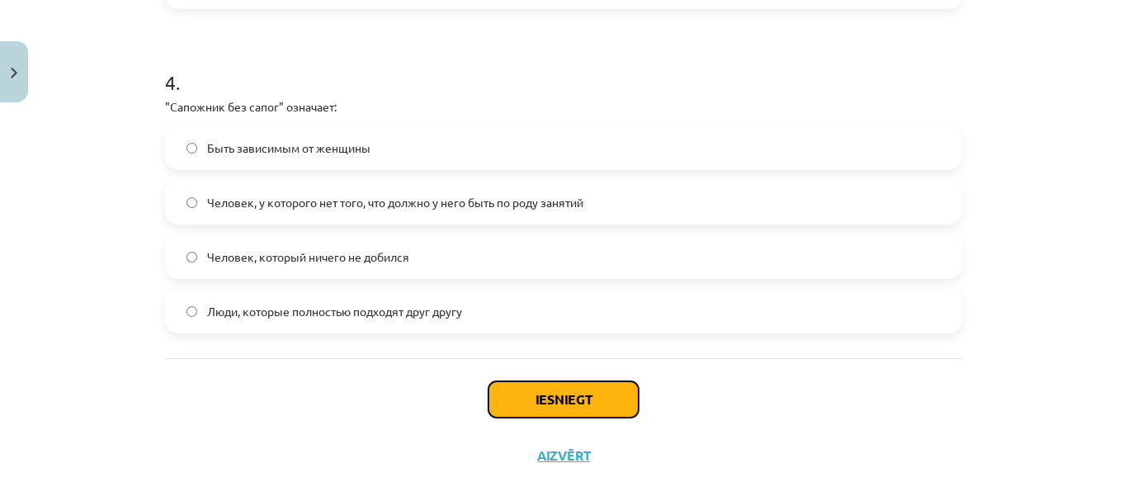
click at [537, 391] on button "Iesniegt" at bounding box center [563, 399] width 150 height 36
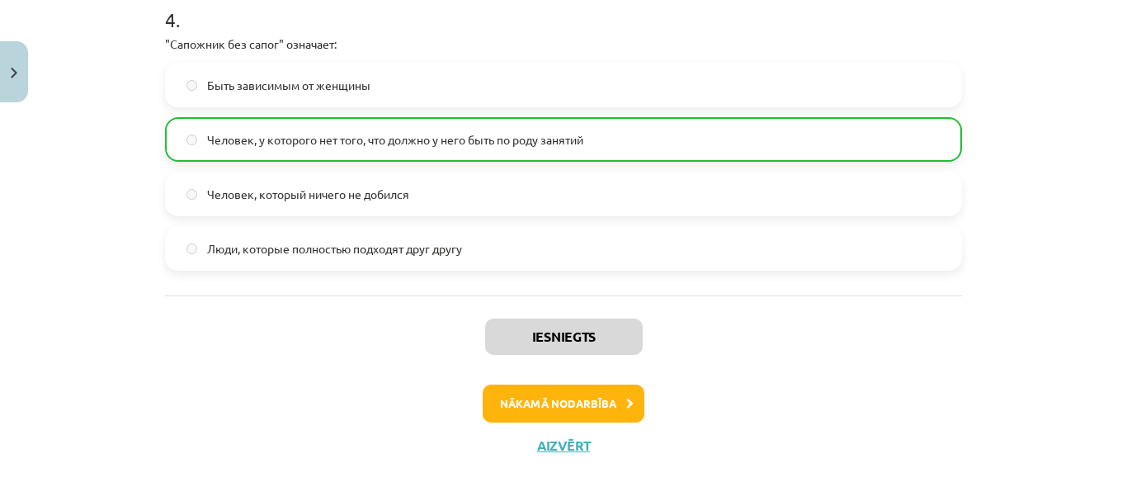
scroll to position [1335, 0]
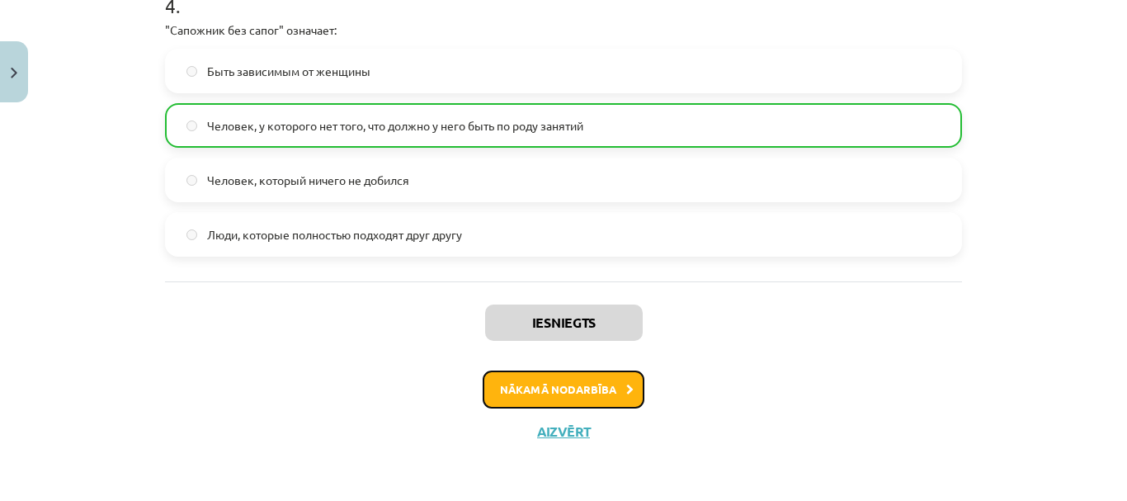
click at [566, 387] on button "Nākamā nodarbība" at bounding box center [564, 389] width 162 height 38
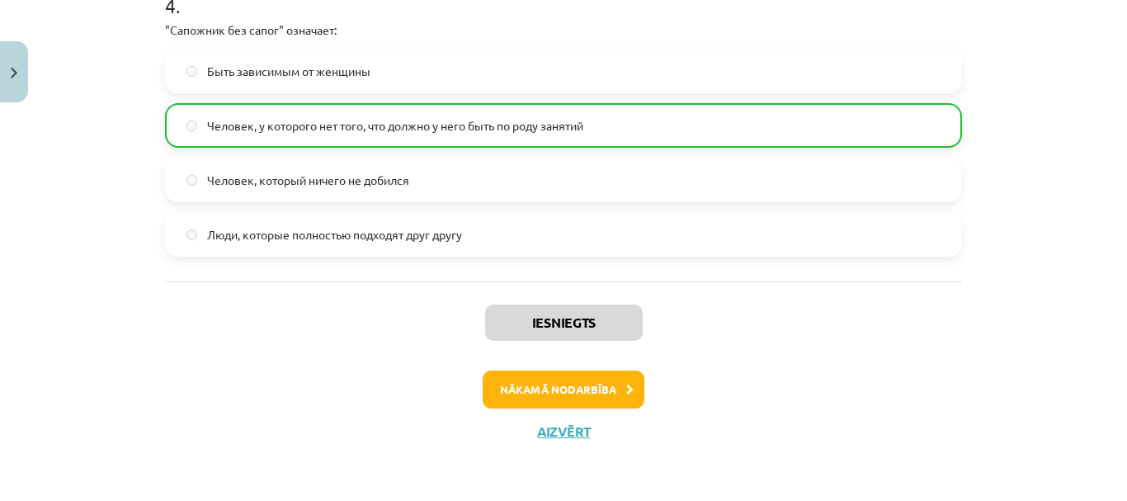
scroll to position [21, 0]
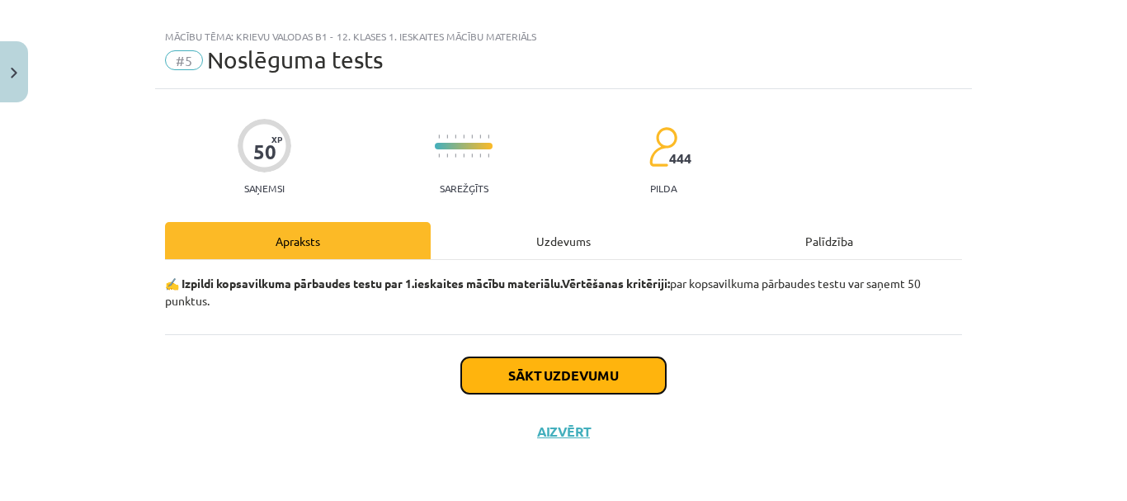
click at [566, 387] on button "Sākt uzdevumu" at bounding box center [563, 375] width 205 height 36
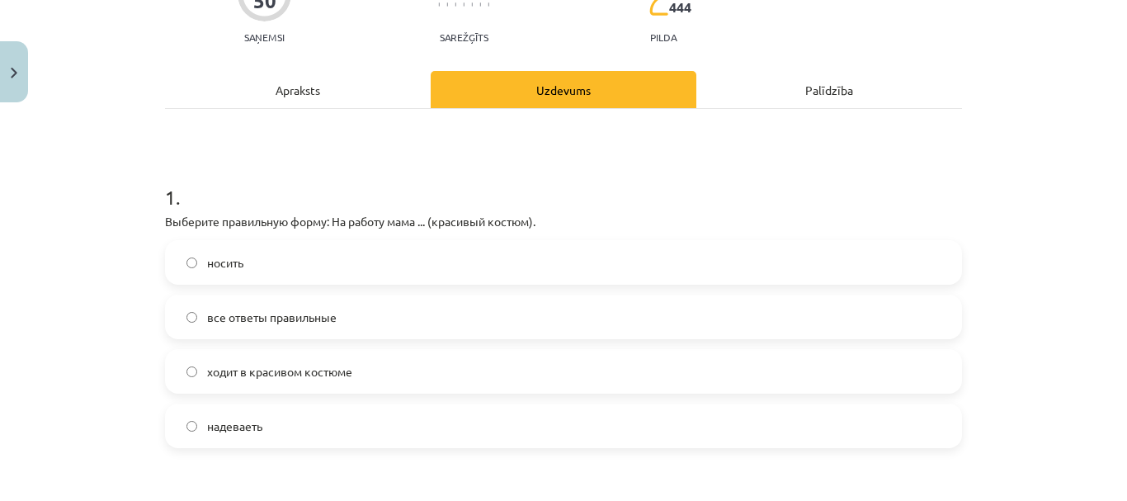
scroll to position [313, 0]
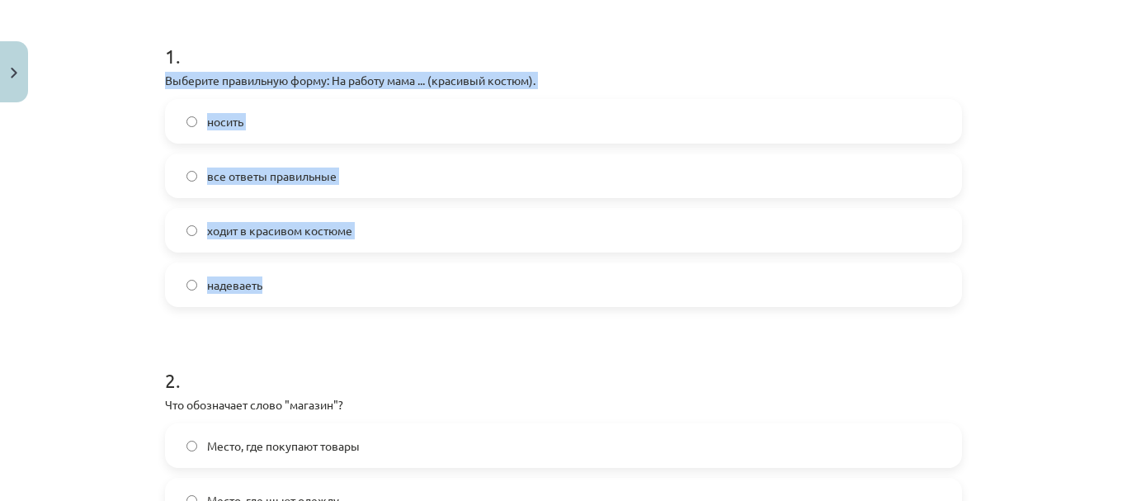
drag, startPoint x: 158, startPoint y: 83, endPoint x: 396, endPoint y: 261, distance: 296.9
click at [396, 261] on div "1 . Выберите правильную форму: На работу мама ... (красивый костюм). носить все…" at bounding box center [563, 161] width 797 height 291
click at [410, 233] on label "ходит в красивом костюме" at bounding box center [563, 230] width 793 height 41
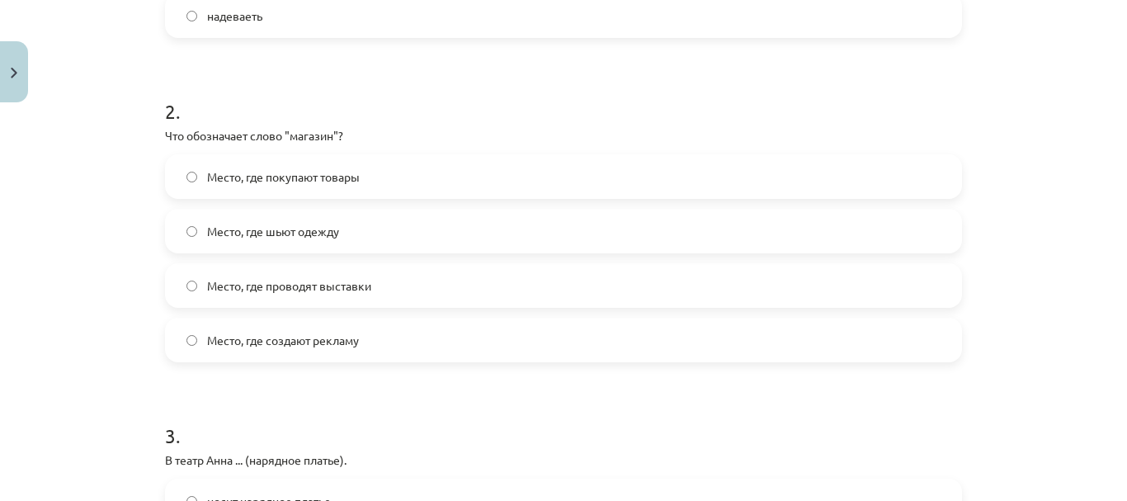
scroll to position [584, 0]
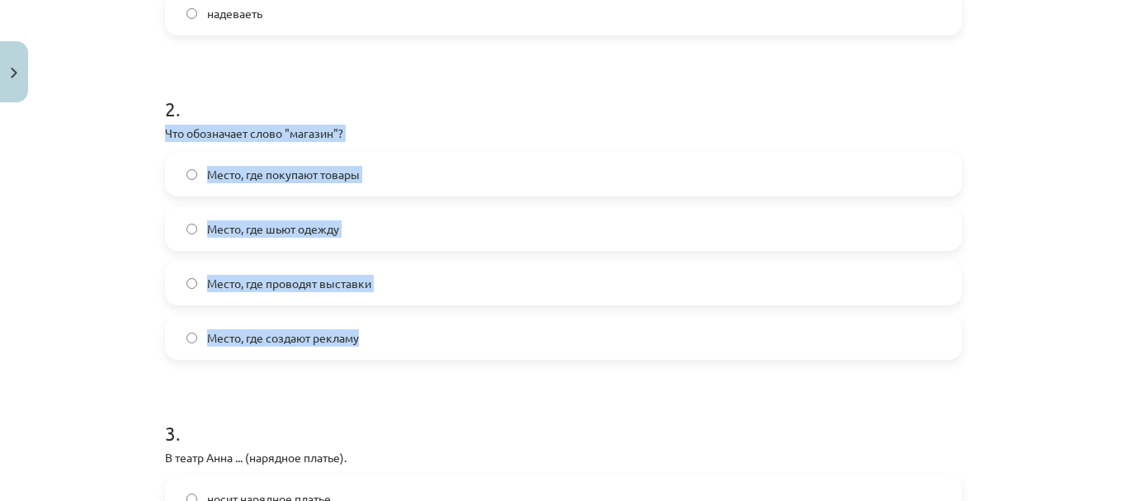
drag, startPoint x: 158, startPoint y: 134, endPoint x: 426, endPoint y: 320, distance: 326.5
click at [425, 178] on label "Место, где покупают товары" at bounding box center [563, 173] width 793 height 41
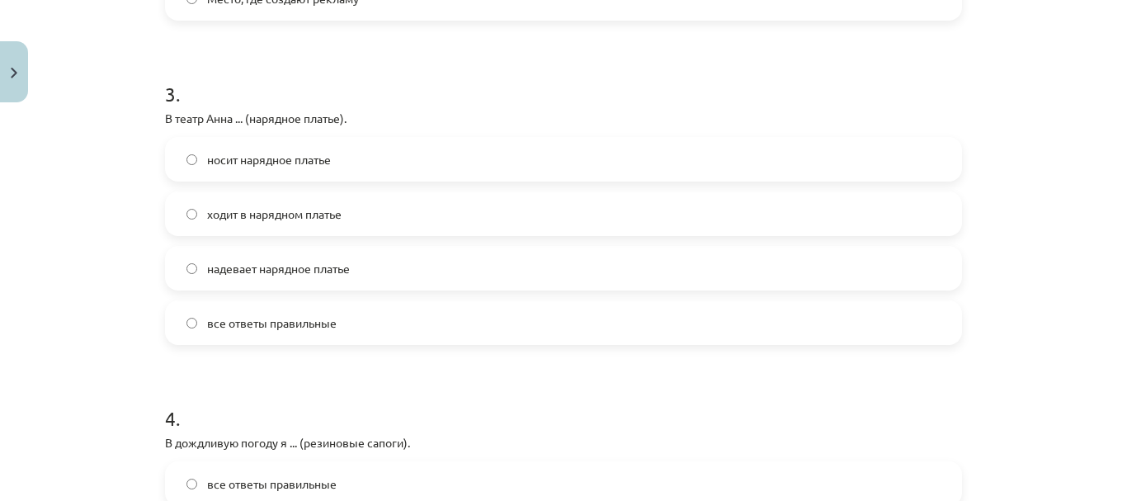
scroll to position [935, 0]
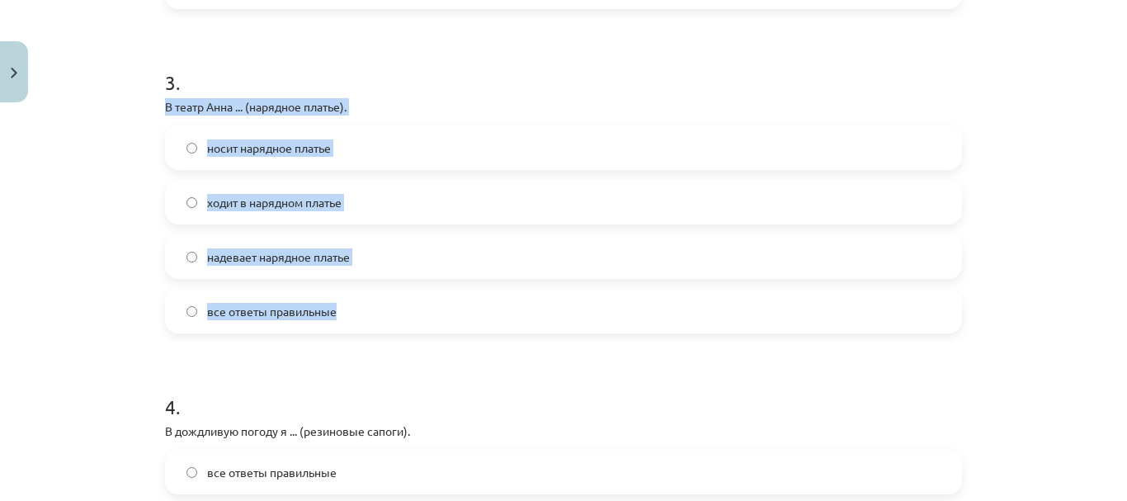
drag, startPoint x: 157, startPoint y: 105, endPoint x: 422, endPoint y: 323, distance: 344.0
click at [426, 308] on label "все ответы правильные" at bounding box center [563, 310] width 793 height 41
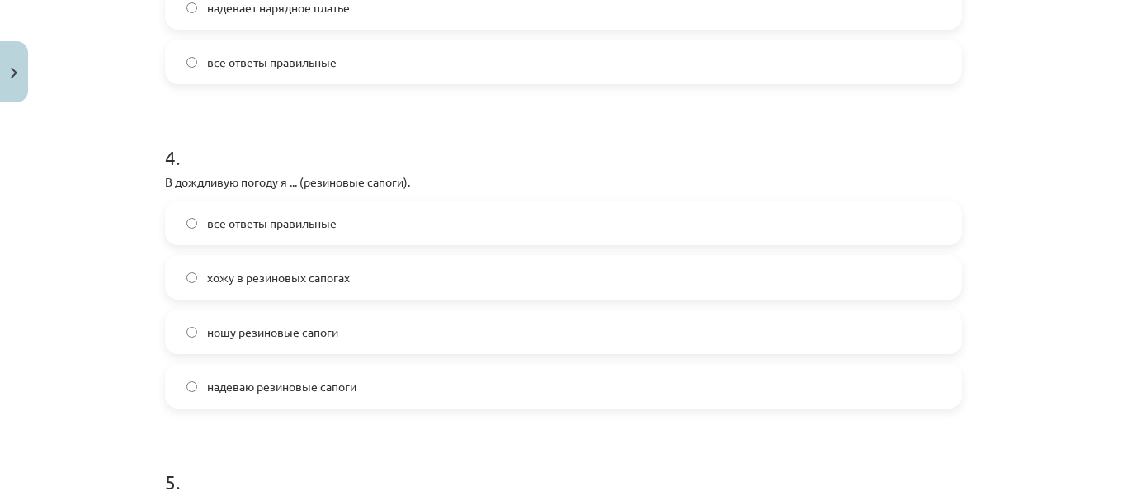
scroll to position [1272, 0]
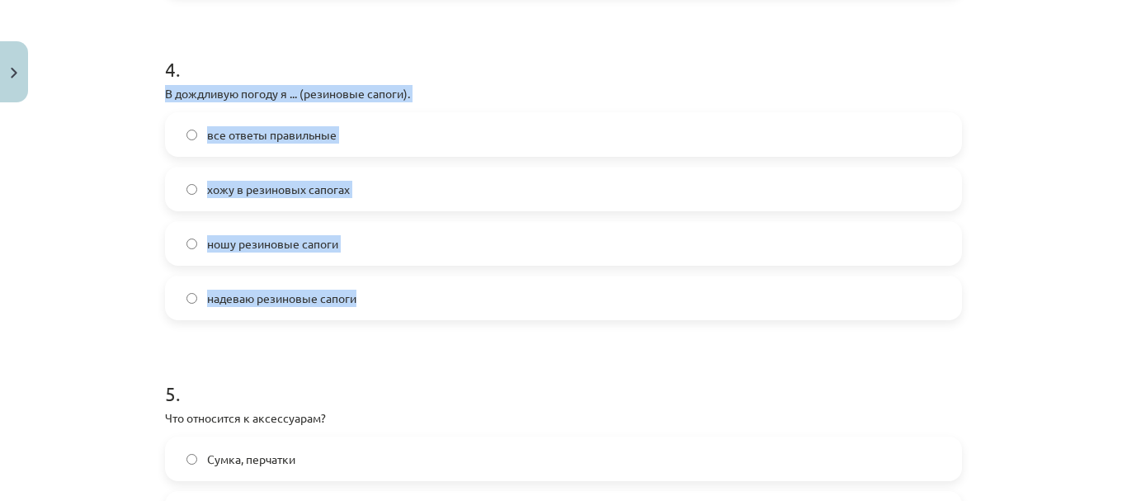
drag, startPoint x: 156, startPoint y: 90, endPoint x: 408, endPoint y: 284, distance: 318.2
click at [409, 205] on label "хожу в резиновых сапогах" at bounding box center [563, 188] width 793 height 41
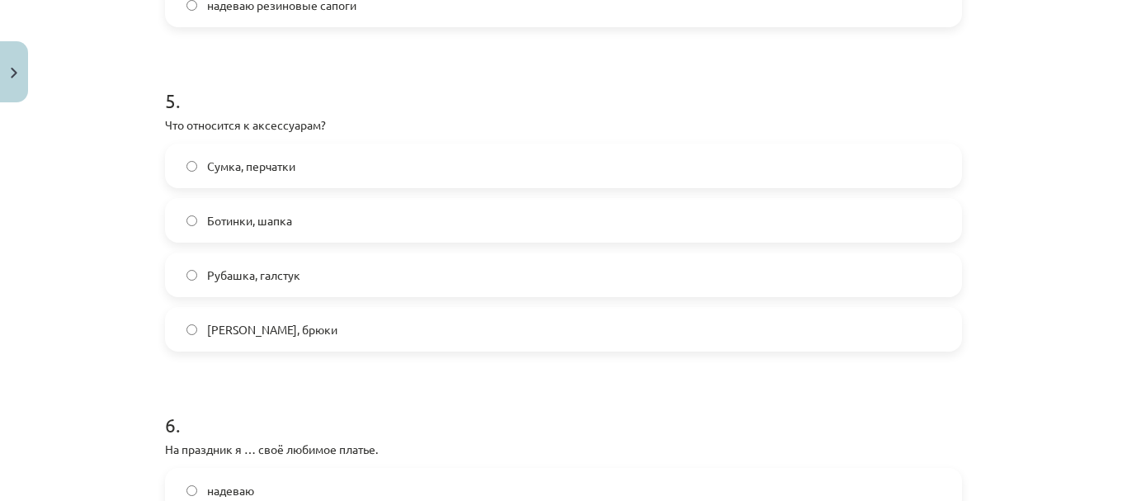
scroll to position [1577, 0]
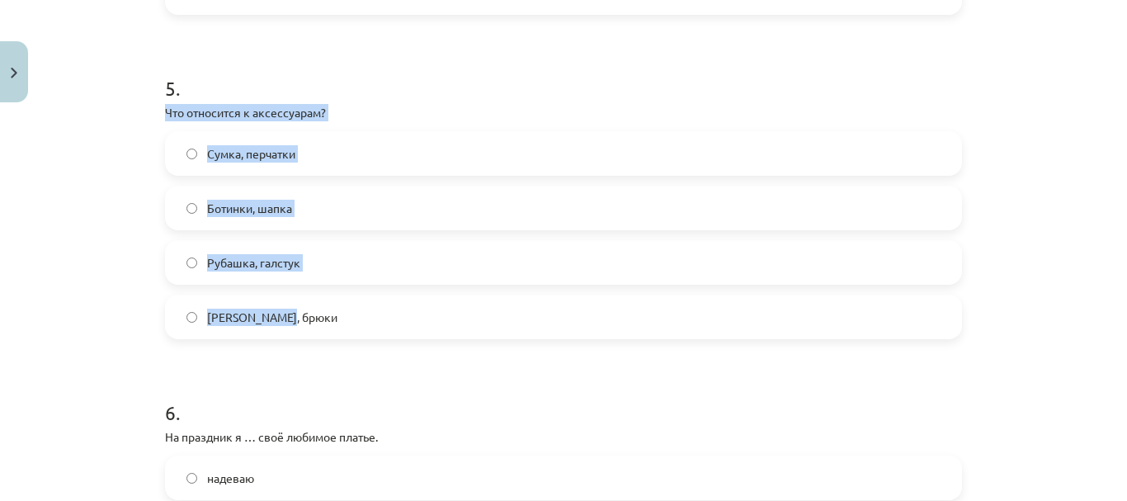
drag, startPoint x: 160, startPoint y: 111, endPoint x: 357, endPoint y: 297, distance: 271.3
click at [357, 297] on div "5 . Что относится к аксессуарам? Сумка, перчатки Ботинки, шапка Рубашка, галсту…" at bounding box center [563, 193] width 797 height 291
click at [398, 156] on label "Сумка, перчатки" at bounding box center [563, 153] width 793 height 41
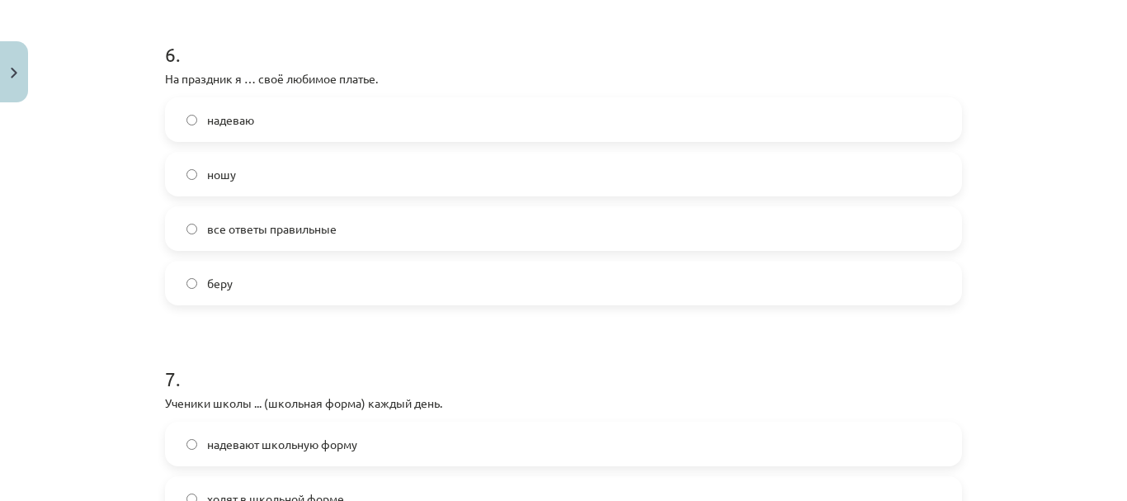
scroll to position [1942, 0]
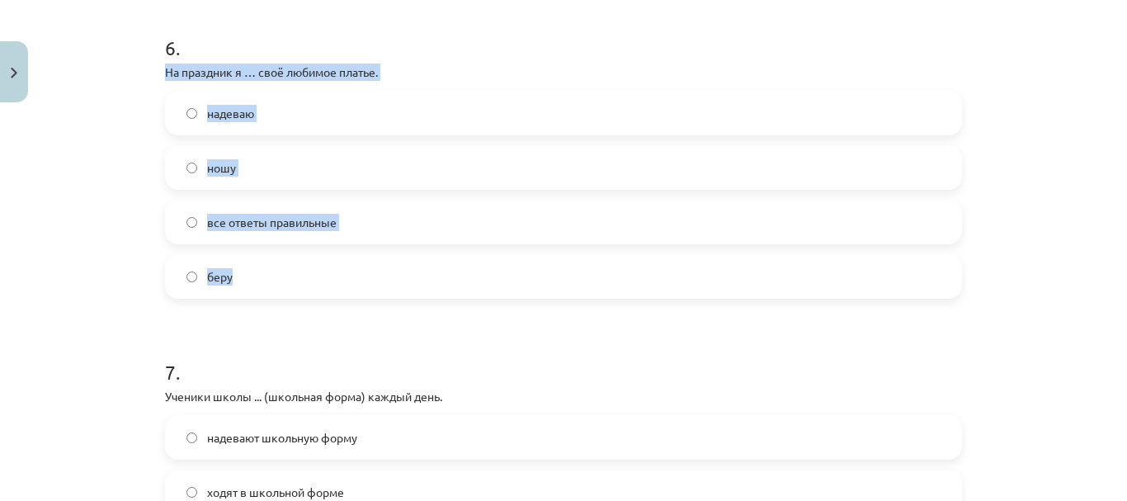
drag, startPoint x: 158, startPoint y: 74, endPoint x: 446, endPoint y: 283, distance: 355.5
click at [446, 283] on div "6 . На праздник я … своё любимое платье. надеваю ношу все ответы правильные беру" at bounding box center [563, 152] width 797 height 291
click at [379, 114] on label "надеваю" at bounding box center [563, 112] width 793 height 41
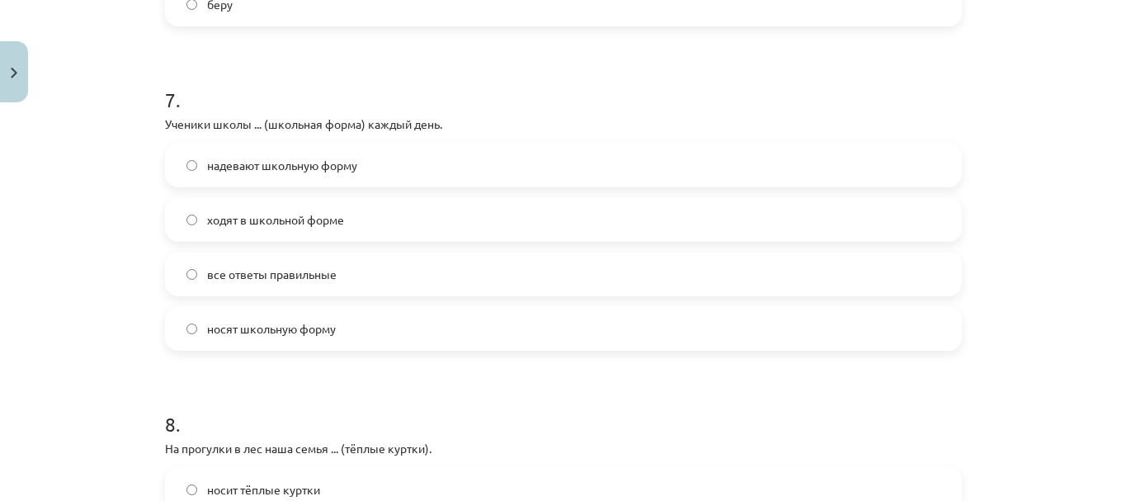
scroll to position [2241, 0]
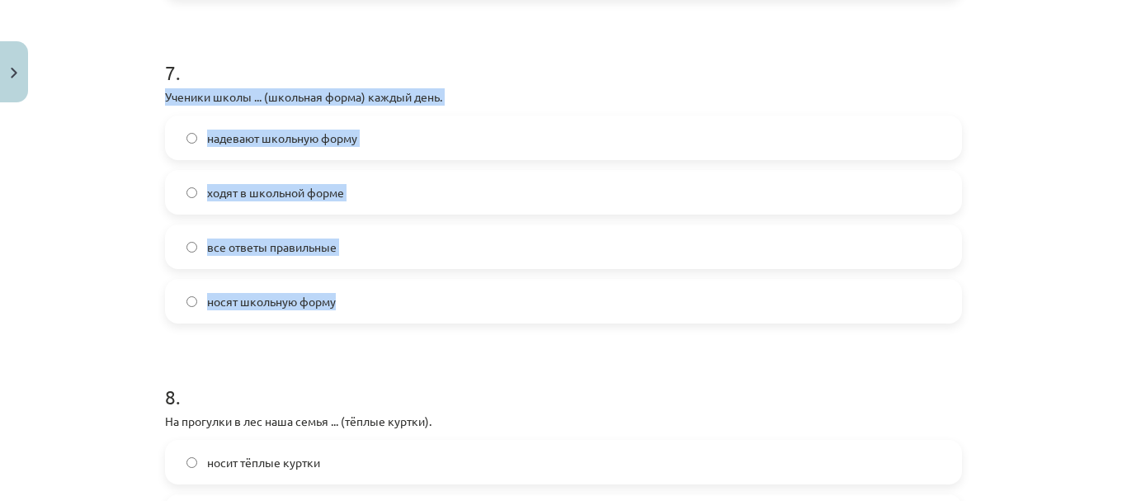
drag, startPoint x: 154, startPoint y: 95, endPoint x: 420, endPoint y: 288, distance: 328.3
click at [412, 234] on label "все ответы правильные" at bounding box center [563, 246] width 793 height 41
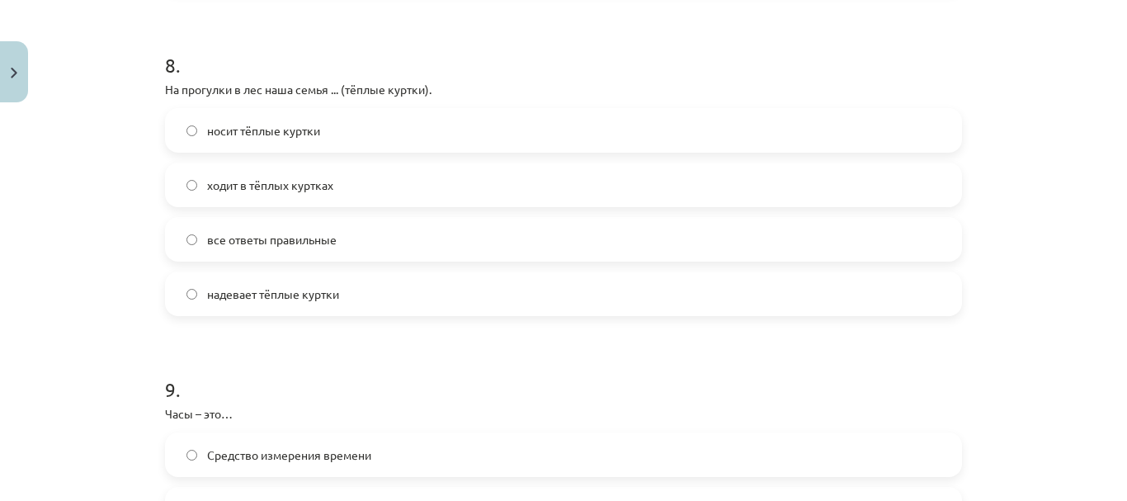
scroll to position [2578, 0]
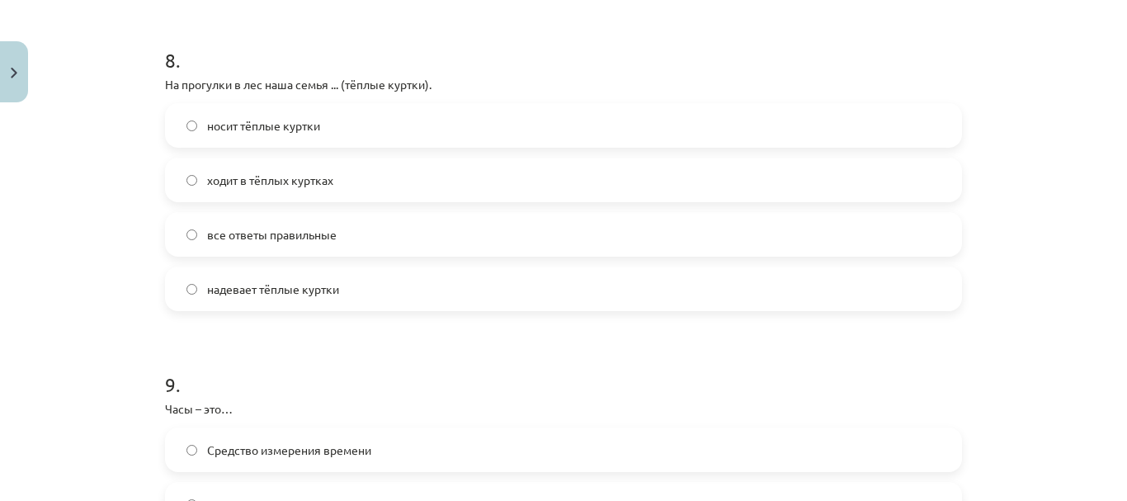
click at [165, 82] on p "На прогулки в лес наша семья ... (тёплые куртки)." at bounding box center [563, 84] width 797 height 17
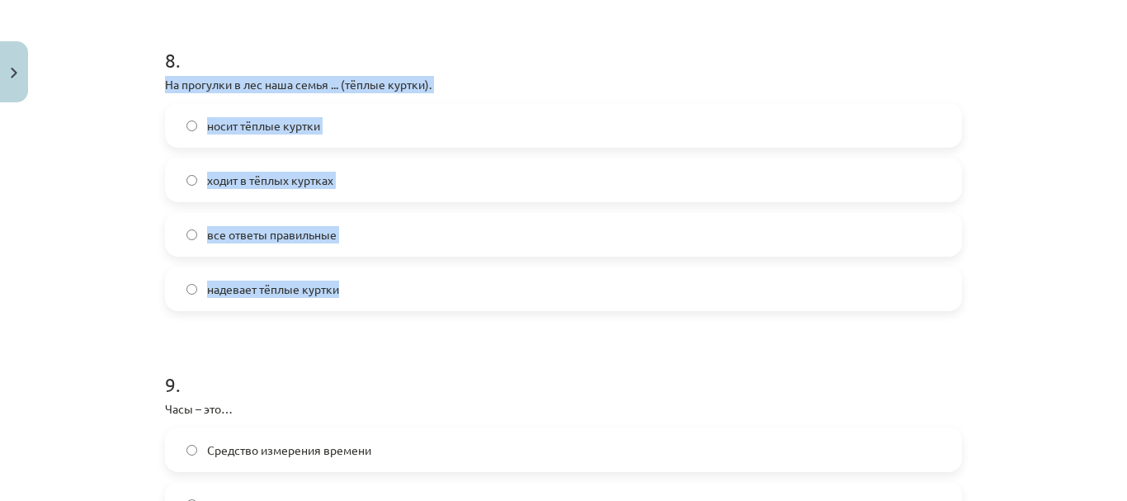
drag, startPoint x: 159, startPoint y: 82, endPoint x: 391, endPoint y: 271, distance: 298.5
click at [391, 271] on div "8 . На прогулки в лес наша семья ... (тёплые куртки). носит тёплые куртки ходит…" at bounding box center [563, 165] width 797 height 291
click at [400, 230] on label "все ответы правильные" at bounding box center [563, 234] width 793 height 41
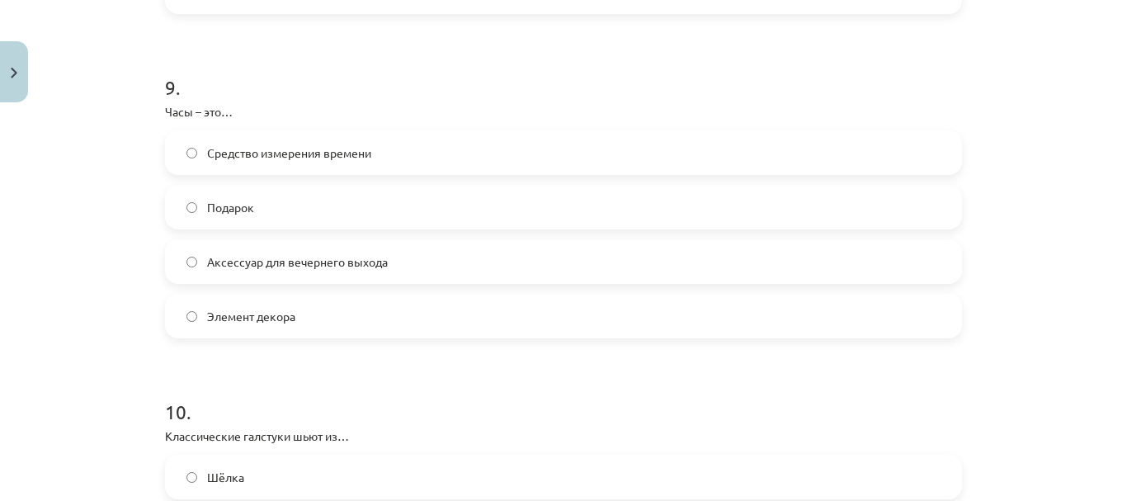
scroll to position [2887, 0]
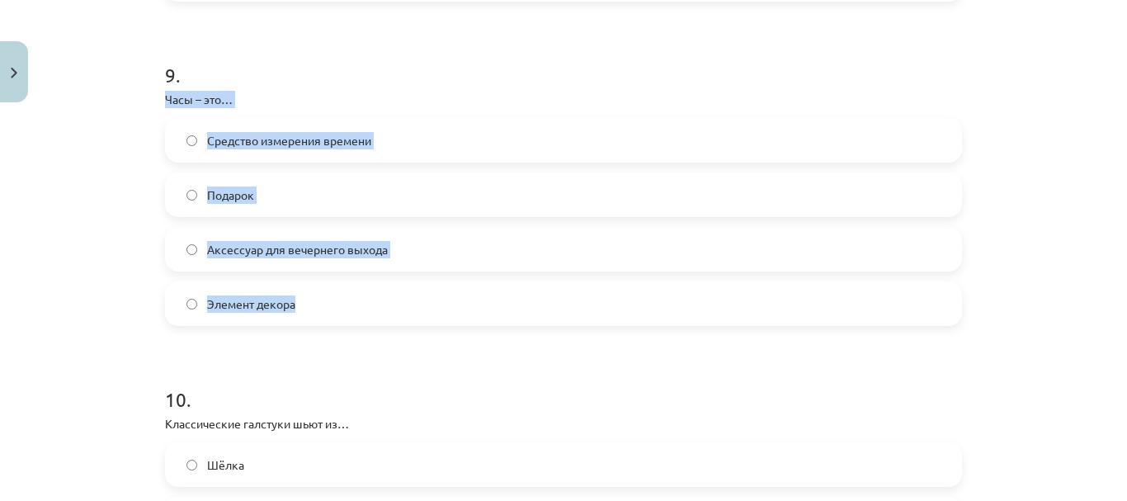
drag, startPoint x: 155, startPoint y: 99, endPoint x: 392, endPoint y: 308, distance: 315.6
click at [445, 135] on label "Средство измерения времени" at bounding box center [563, 140] width 793 height 41
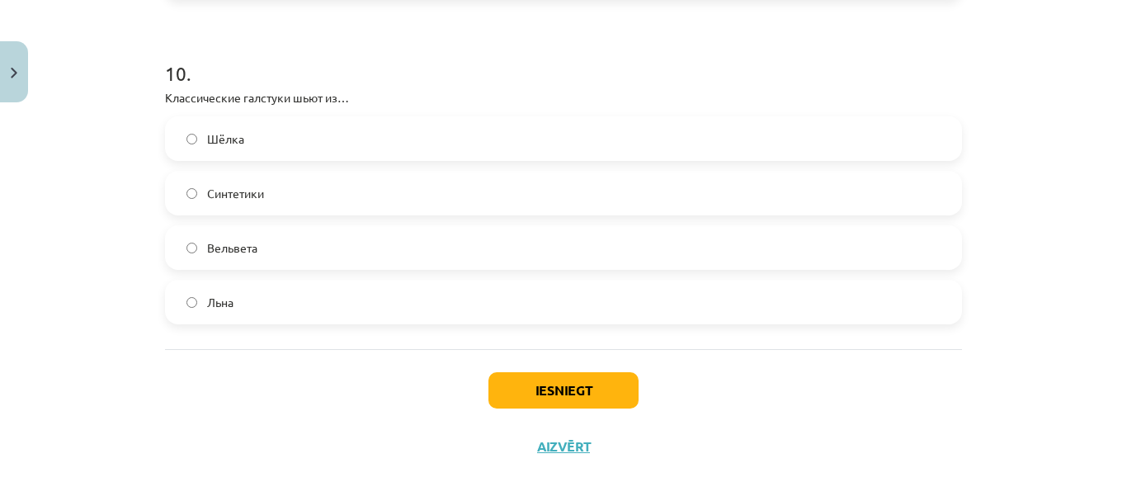
scroll to position [3227, 0]
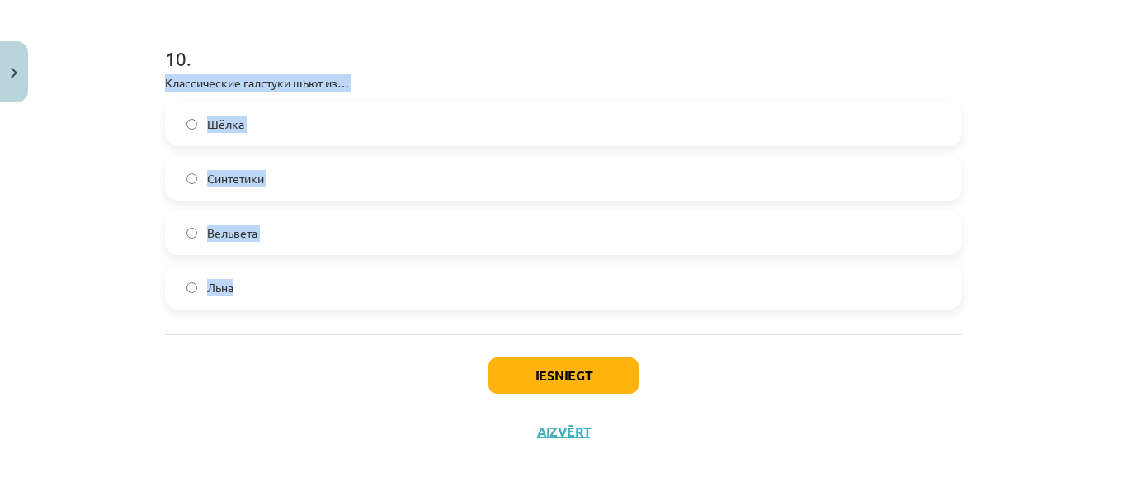
drag, startPoint x: 155, startPoint y: 79, endPoint x: 335, endPoint y: 275, distance: 266.2
click at [350, 132] on label "Шёлка" at bounding box center [563, 123] width 793 height 41
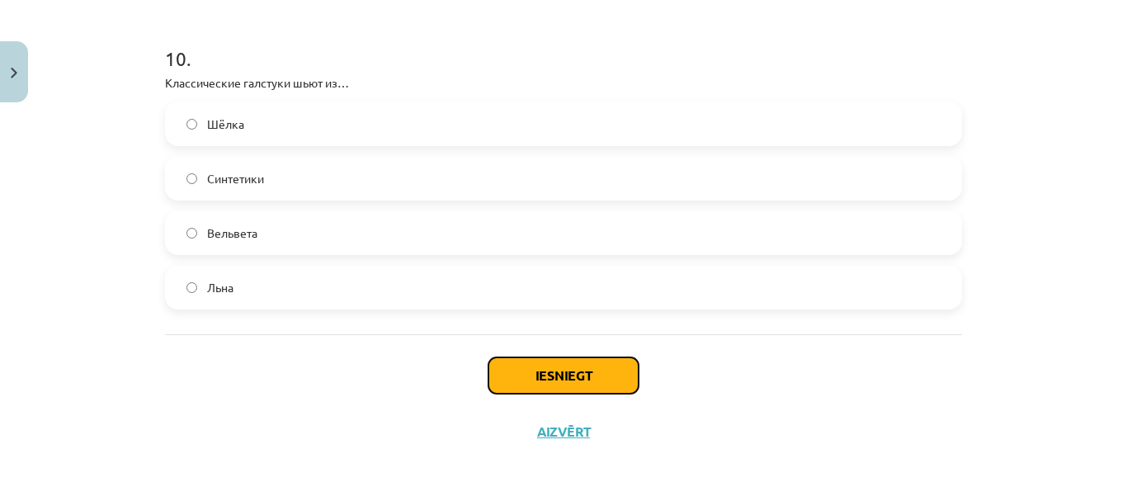
click at [549, 383] on button "Iesniegt" at bounding box center [563, 375] width 150 height 36
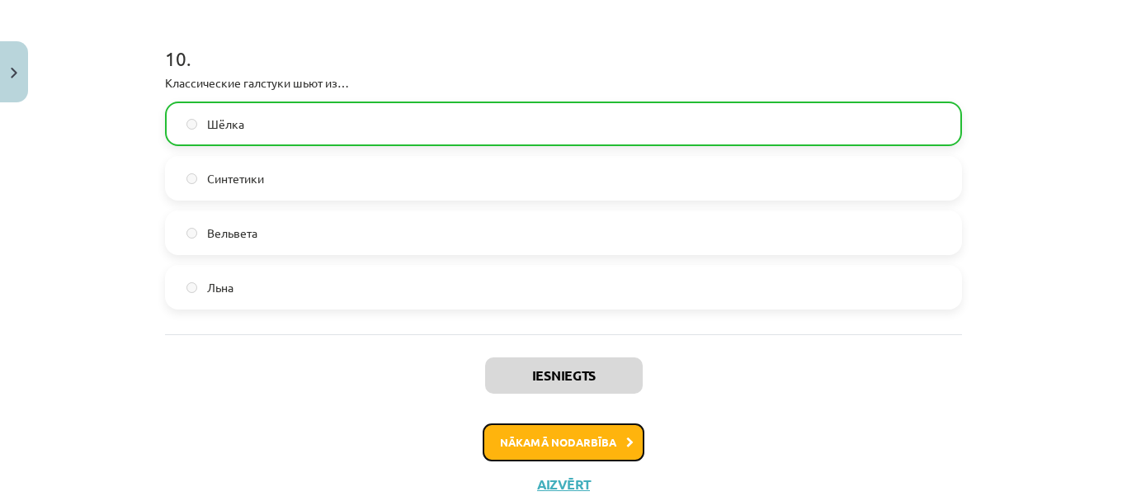
click at [577, 457] on button "Nākamā nodarbība" at bounding box center [564, 442] width 162 height 38
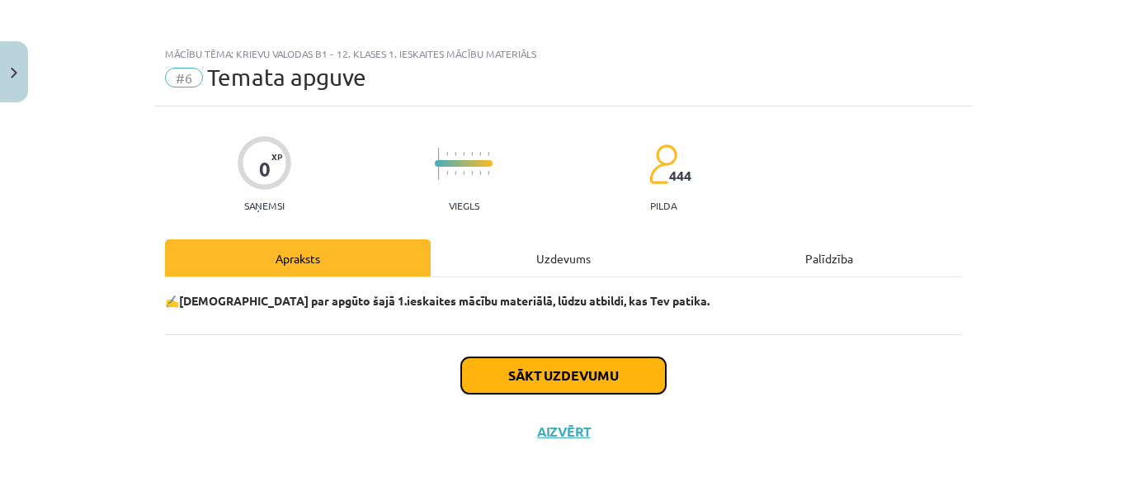
click at [548, 362] on button "Sākt uzdevumu" at bounding box center [563, 375] width 205 height 36
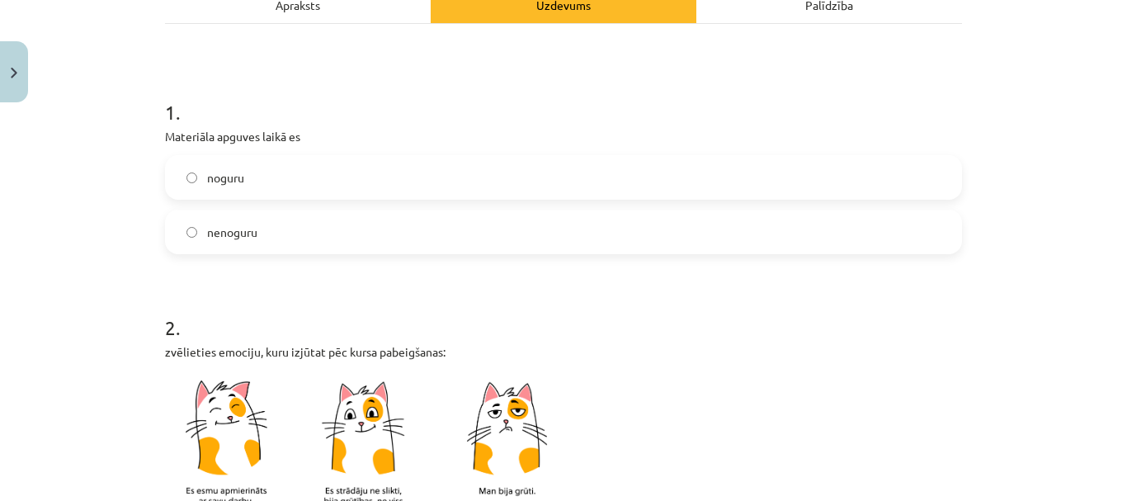
scroll to position [271, 0]
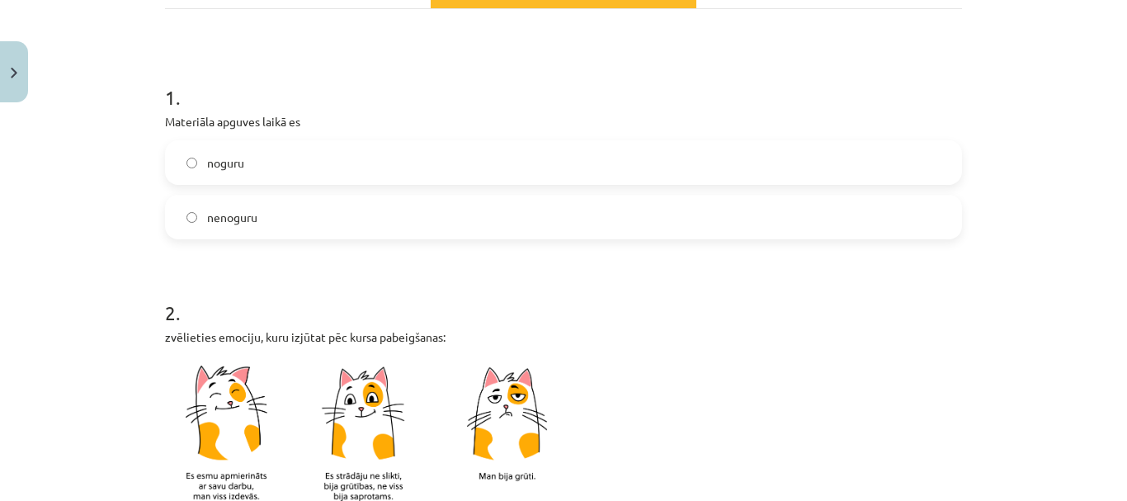
click at [472, 168] on label "noguru" at bounding box center [563, 162] width 793 height 41
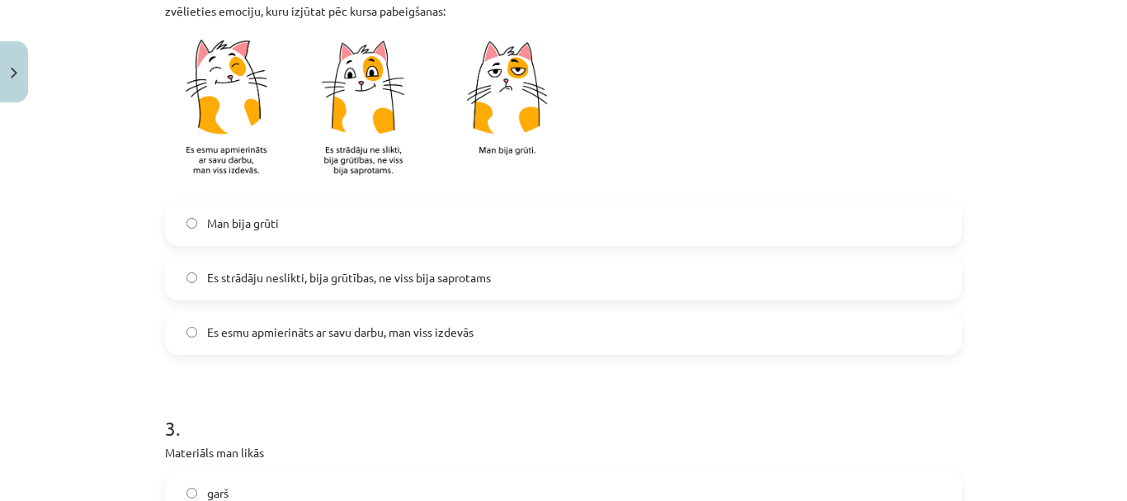
scroll to position [598, 0]
click at [416, 284] on span "Es strādāju neslikti, bija grūtības, ne viss bija saprotams" at bounding box center [349, 276] width 284 height 17
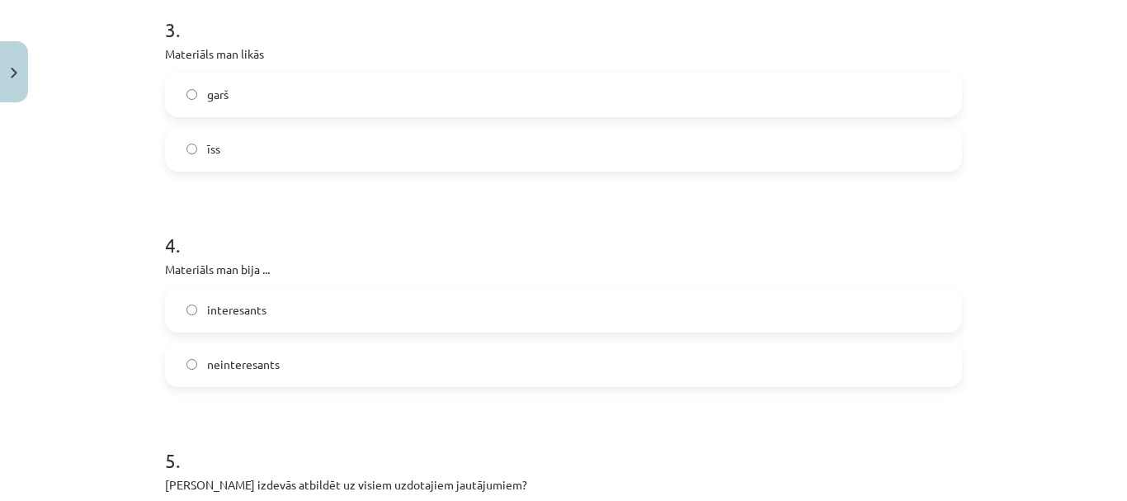
scroll to position [821, 0]
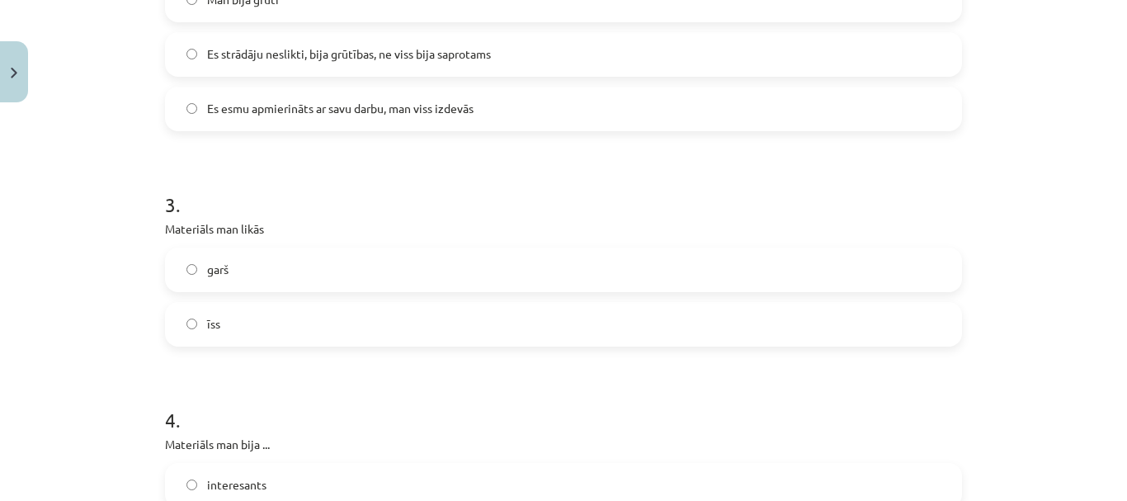
click at [391, 332] on label "īss" at bounding box center [563, 324] width 793 height 41
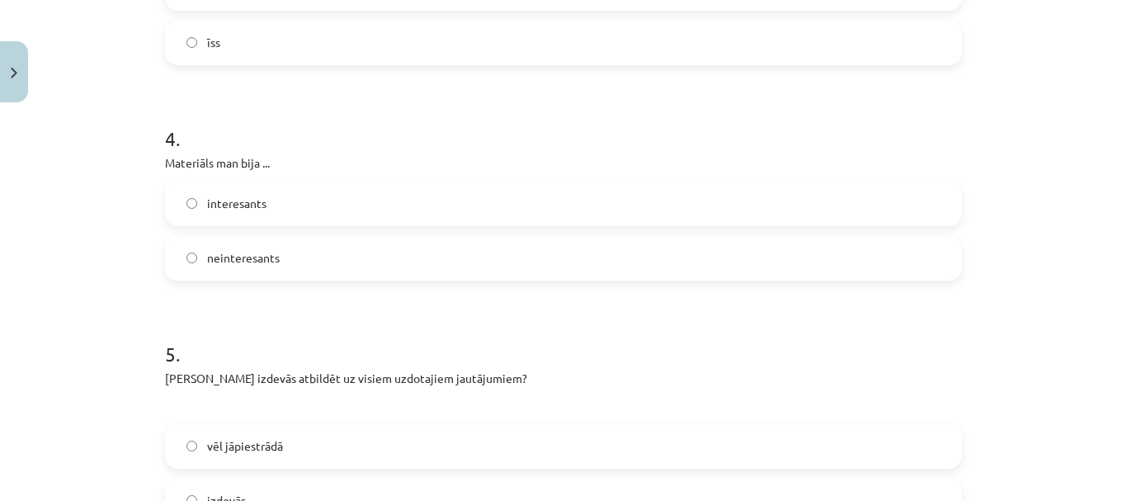
scroll to position [1102, 0]
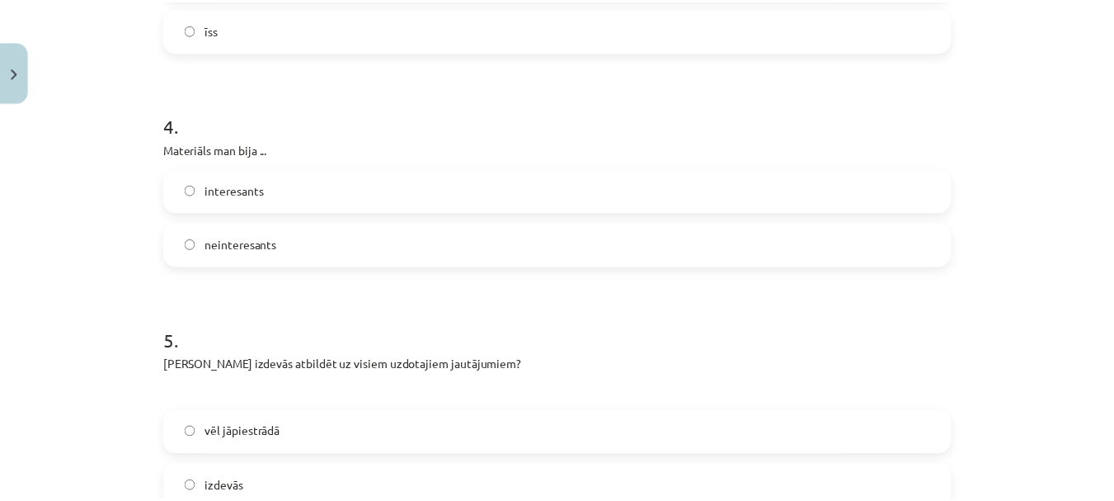
scroll to position [1531, 0]
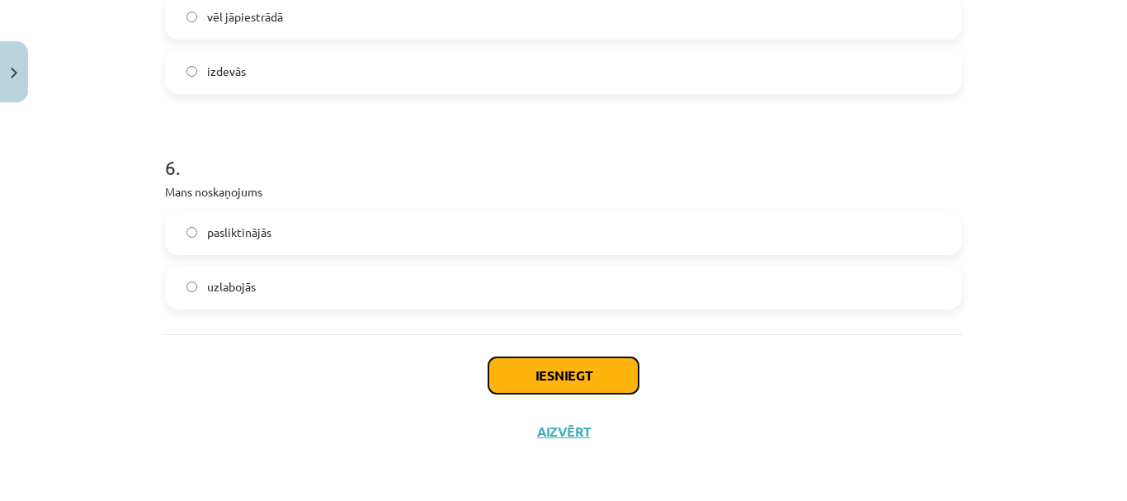
click at [604, 371] on button "Iesniegt" at bounding box center [563, 375] width 150 height 36
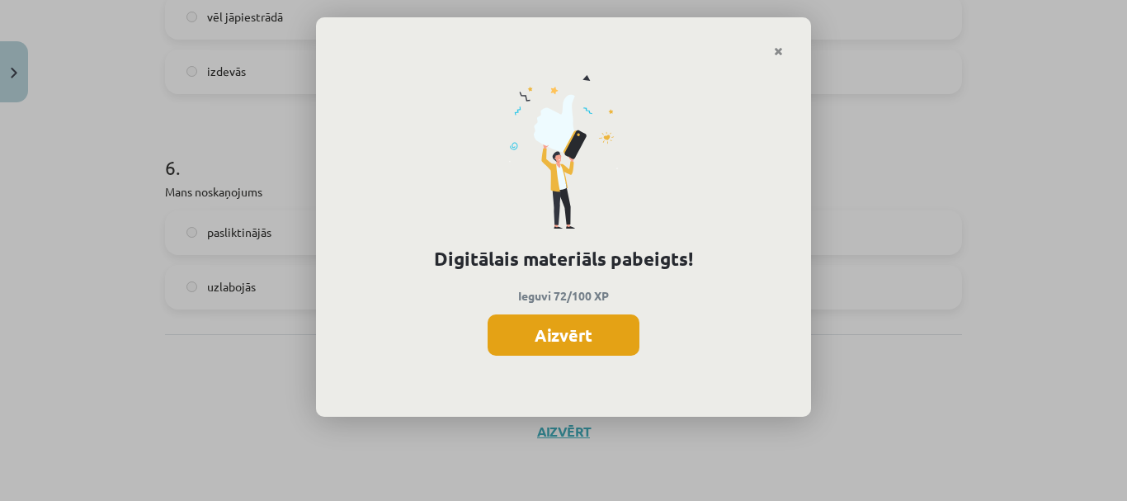
click at [580, 321] on button "Aizvērt" at bounding box center [563, 334] width 152 height 41
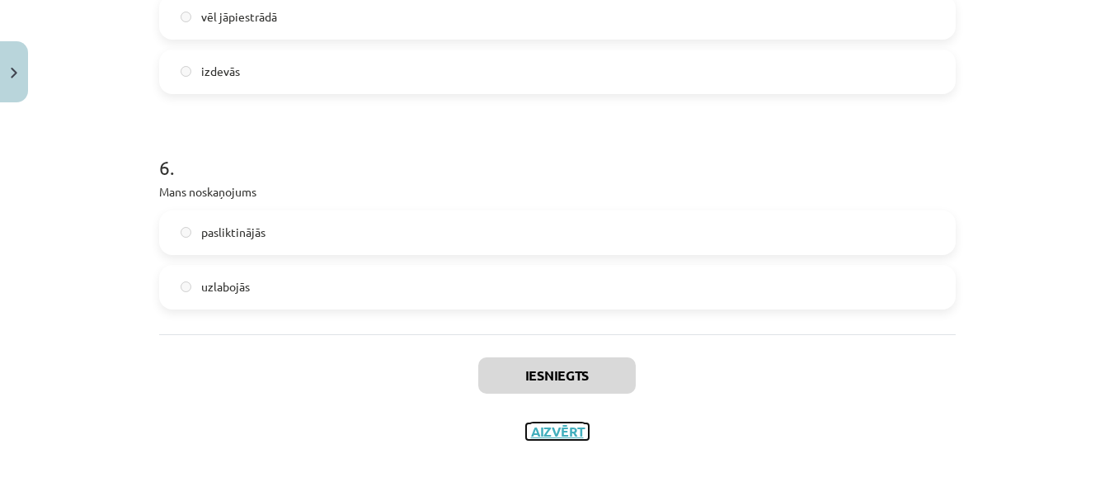
click at [555, 431] on button "Aizvērt" at bounding box center [557, 431] width 63 height 16
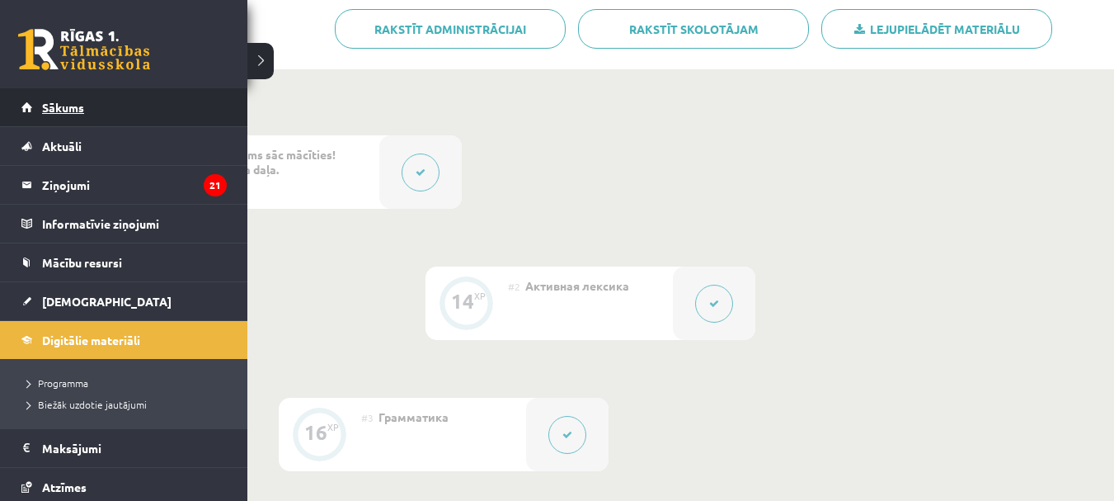
click at [75, 106] on span "Sākums" at bounding box center [63, 107] width 42 height 15
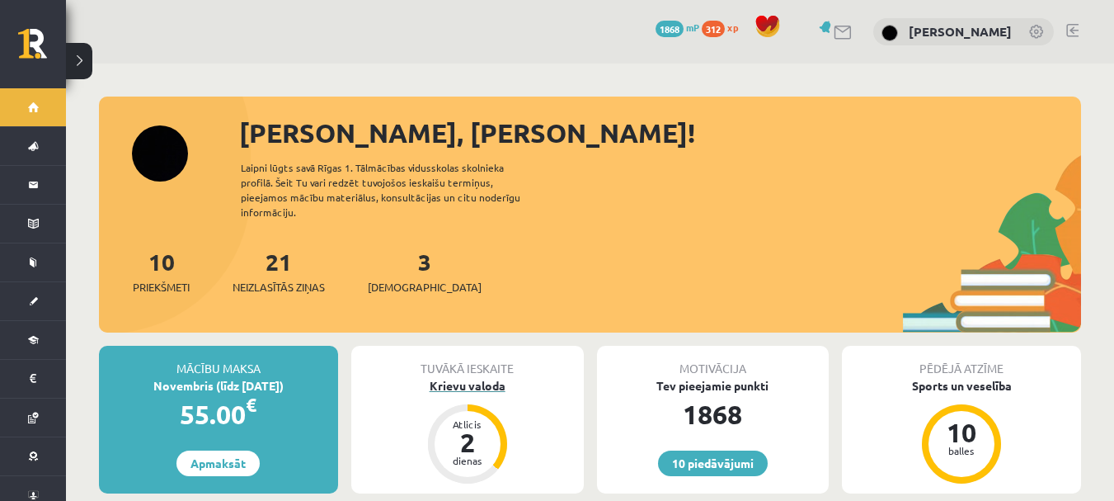
click at [475, 377] on div "Krievu valoda" at bounding box center [467, 385] width 233 height 17
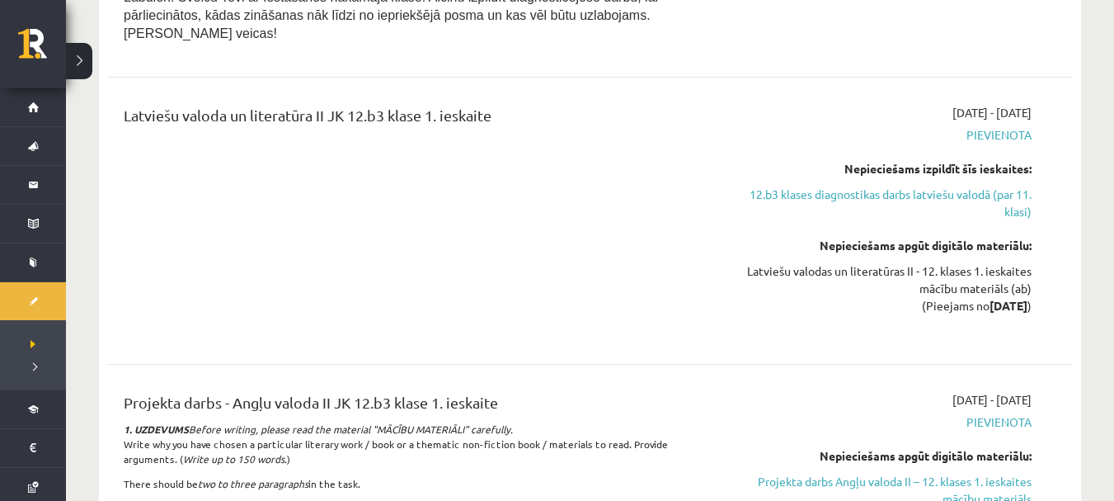
scroll to position [1748, 0]
click at [996, 185] on link "12.b3 klases diagnostikas darbs latviešu valodā (par 11. klasi)" at bounding box center [889, 202] width 286 height 35
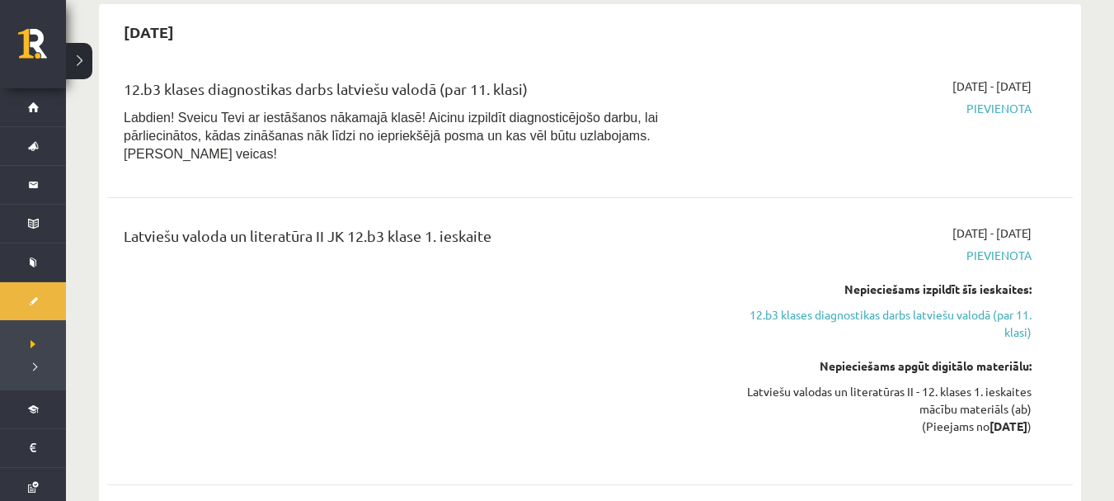
click at [1007, 100] on span "Pievienota" at bounding box center [889, 108] width 286 height 17
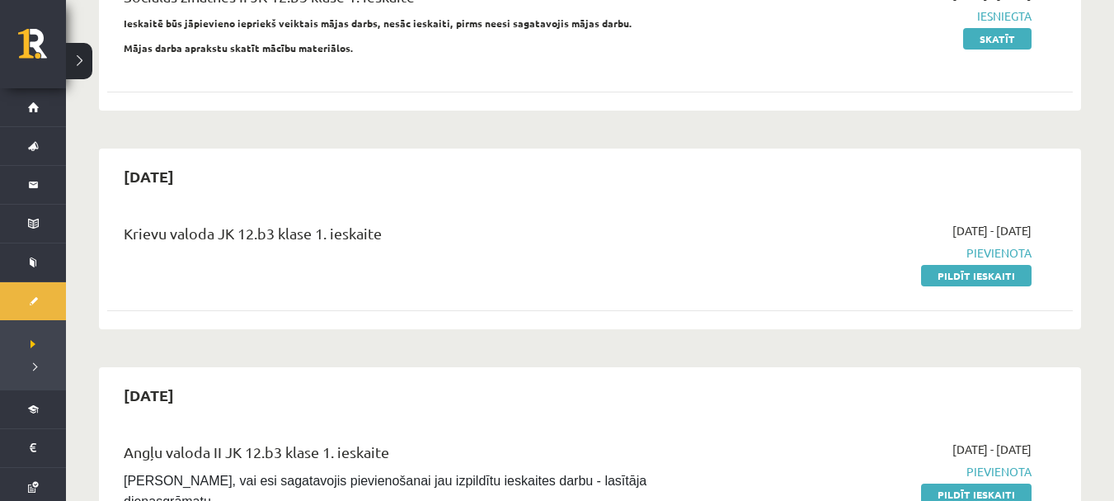
scroll to position [244, 0]
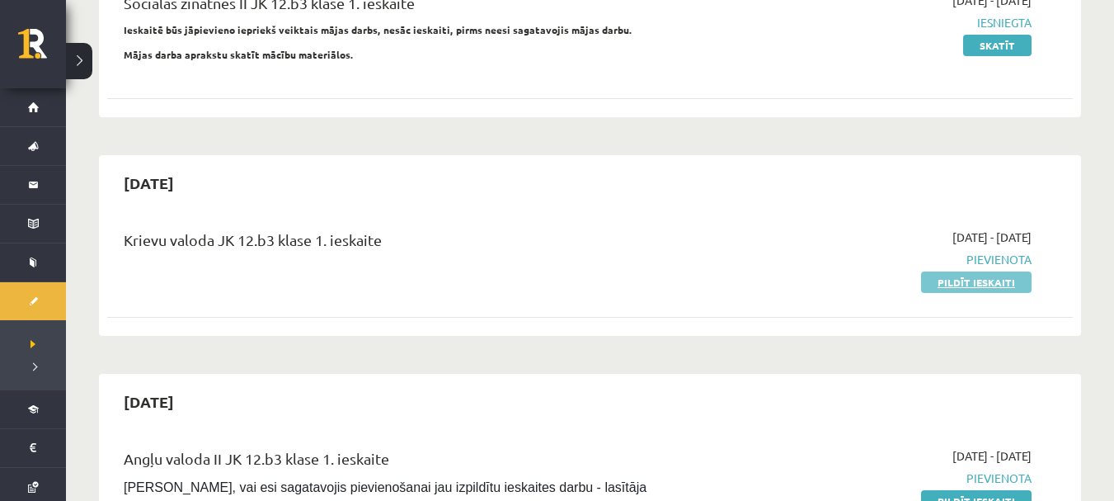
click at [968, 284] on link "Pildīt ieskaiti" at bounding box center [976, 281] width 111 height 21
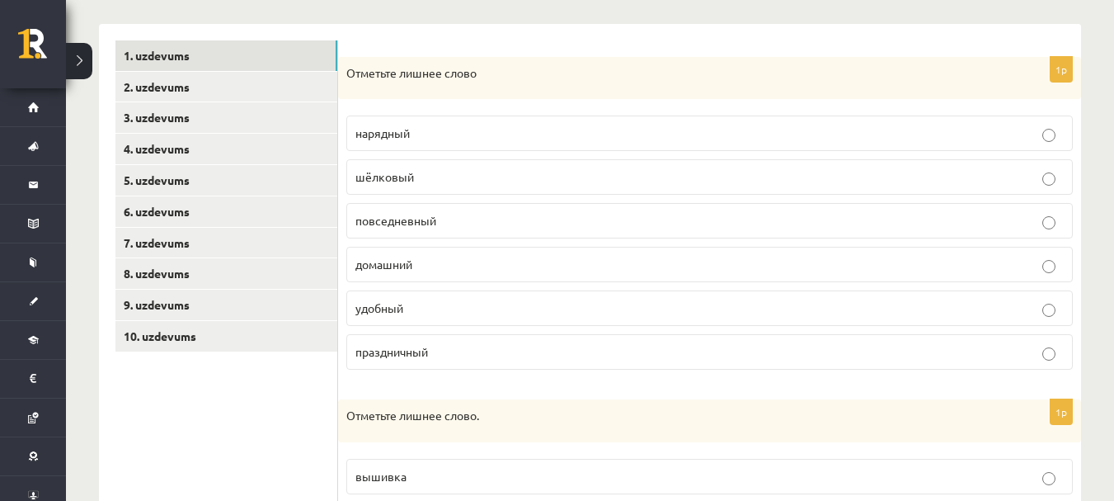
scroll to position [275, 0]
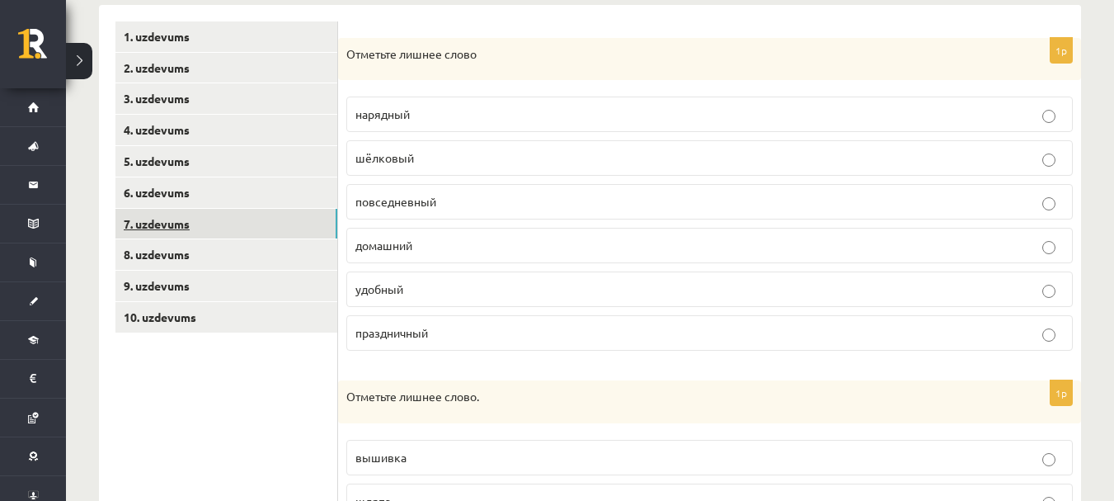
click at [327, 235] on link "7. uzdevums" at bounding box center [226, 224] width 222 height 31
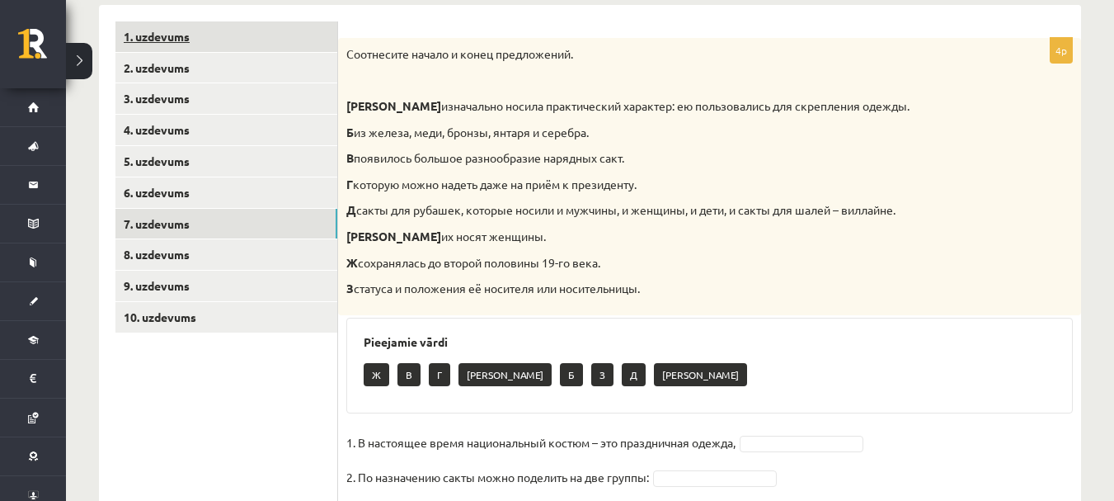
click at [279, 26] on link "1. uzdevums" at bounding box center [226, 36] width 222 height 31
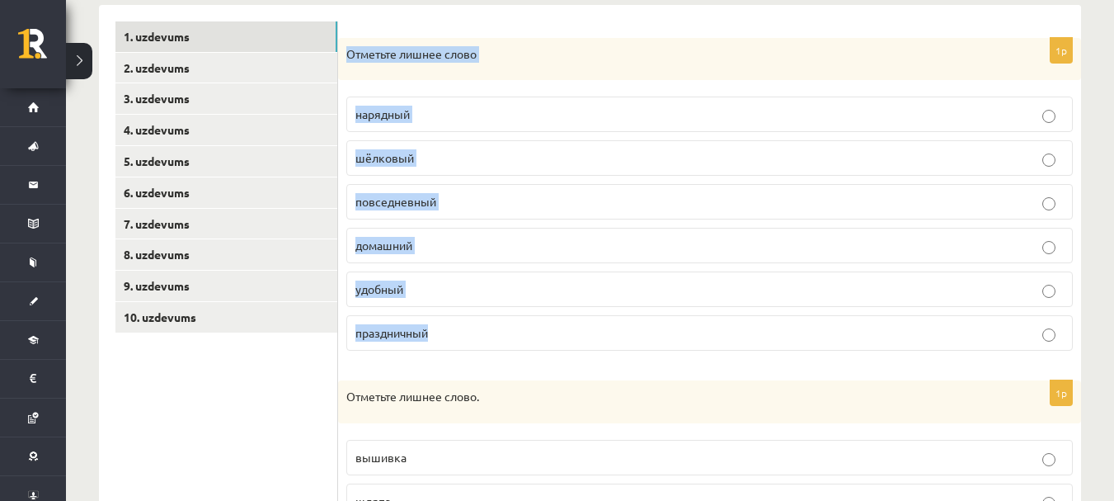
drag, startPoint x: 346, startPoint y: 56, endPoint x: 555, endPoint y: 318, distance: 334.5
click at [555, 318] on div "1p Отметьте лишнее слово нарядный шёлковый повседневный домашний удобный праздн…" at bounding box center [709, 201] width 743 height 327
copy div "Отметьте лишнее слово нарядный шёлковый повседневный домашний удобный праздничн…"
click at [478, 164] on p "шёлковый" at bounding box center [709, 157] width 709 height 17
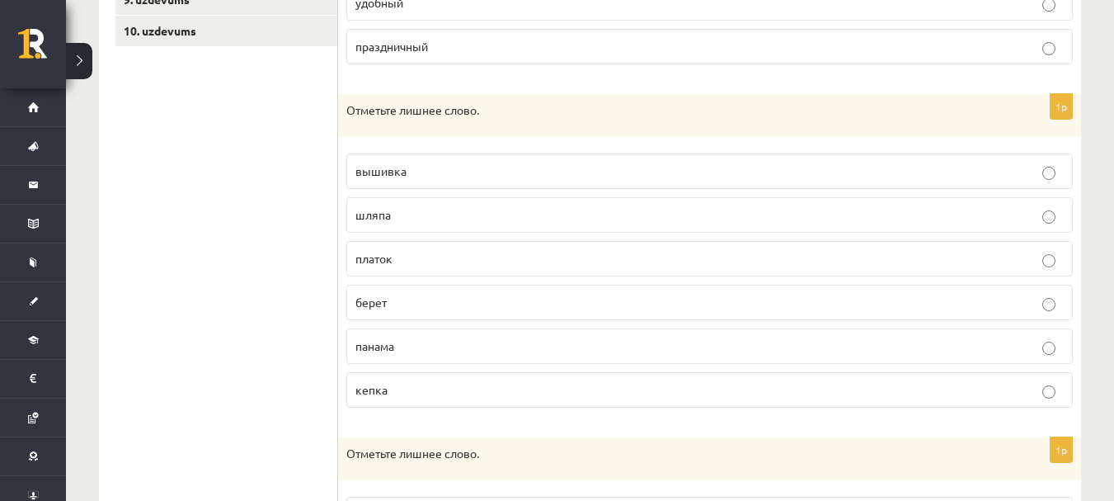
scroll to position [563, 0]
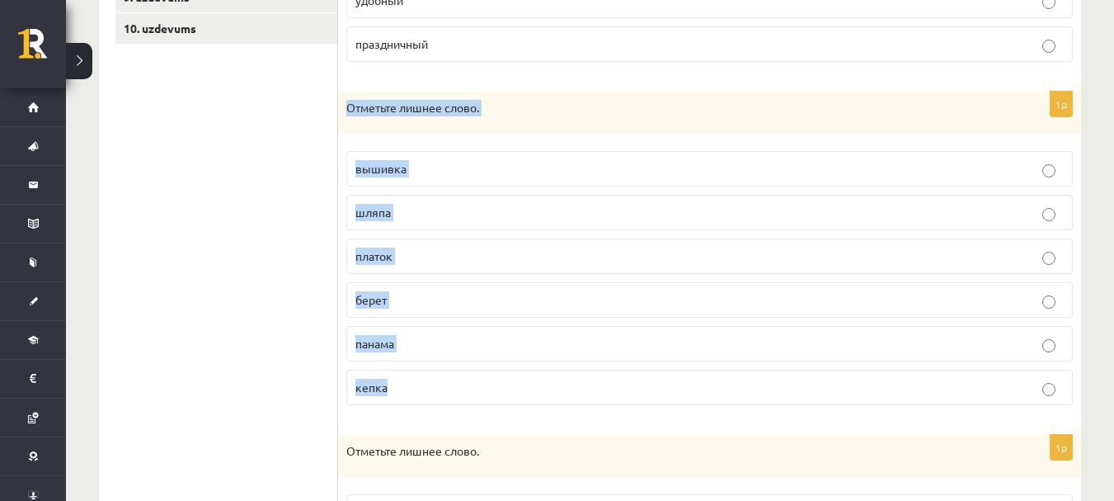
drag, startPoint x: 346, startPoint y: 109, endPoint x: 552, endPoint y: 364, distance: 327.3
click at [554, 369] on div "1p Отметьте лишнее слово. вышивка шляпа платок берет панама кепка" at bounding box center [709, 255] width 743 height 327
copy div "Отметьте лишнее слово. вышивка шляпа платок берет панама кепка"
click at [453, 166] on p "вышивка" at bounding box center [709, 168] width 709 height 17
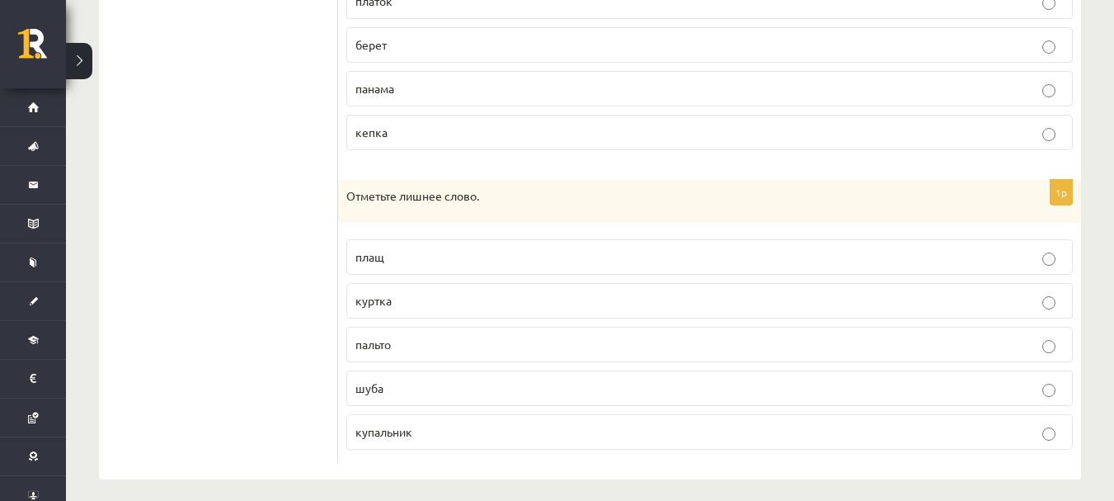
scroll to position [831, 0]
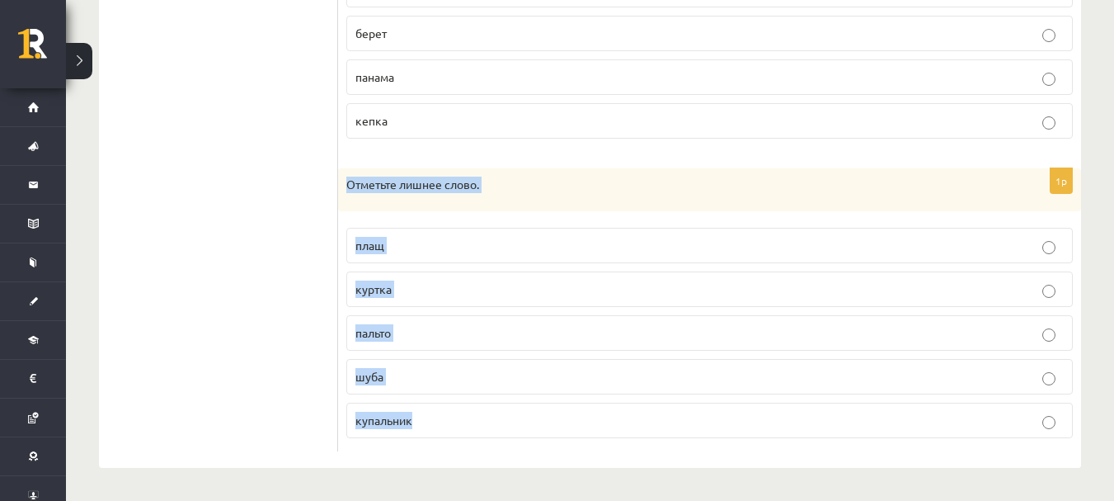
drag, startPoint x: 346, startPoint y: 185, endPoint x: 565, endPoint y: 459, distance: 351.0
copy div "Отметьте лишнее слово. плащ куртка пальто шуба купальник"
click at [450, 422] on p "купальник" at bounding box center [709, 420] width 709 height 17
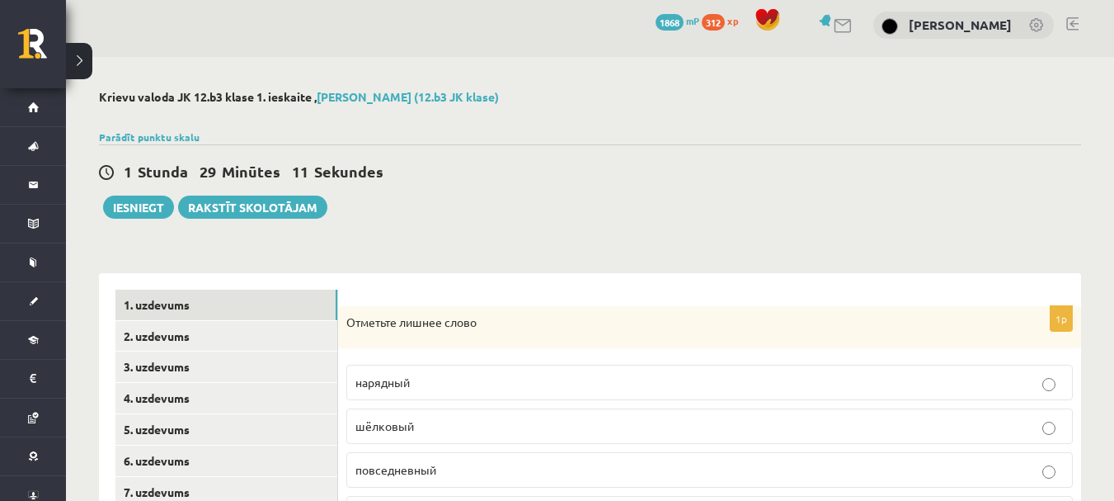
scroll to position [0, 0]
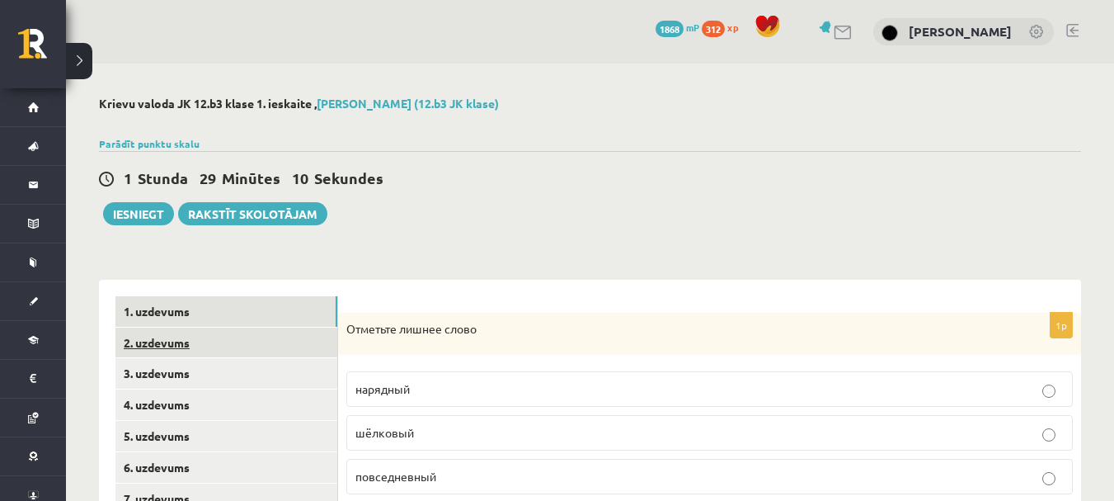
click at [241, 337] on link "2. uzdevums" at bounding box center [226, 342] width 222 height 31
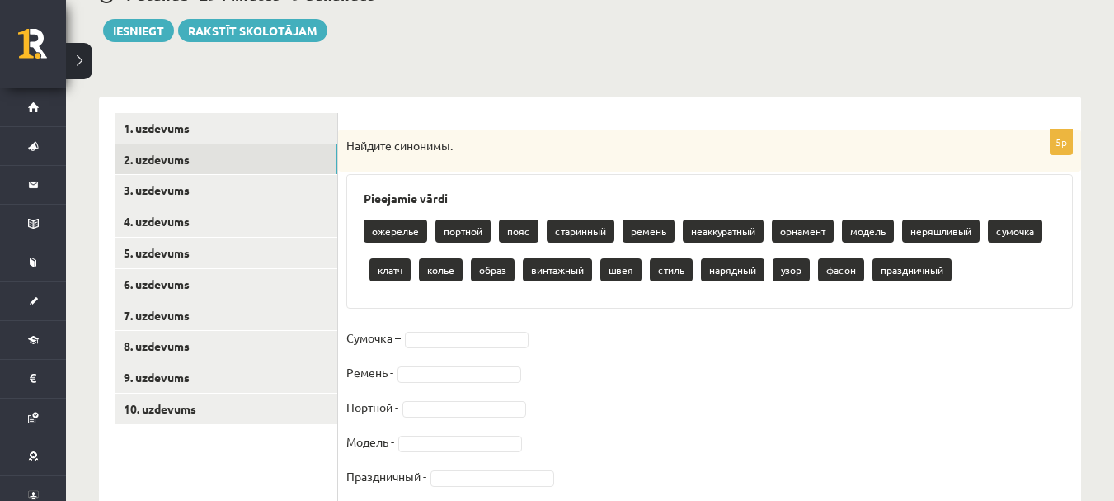
scroll to position [239, 0]
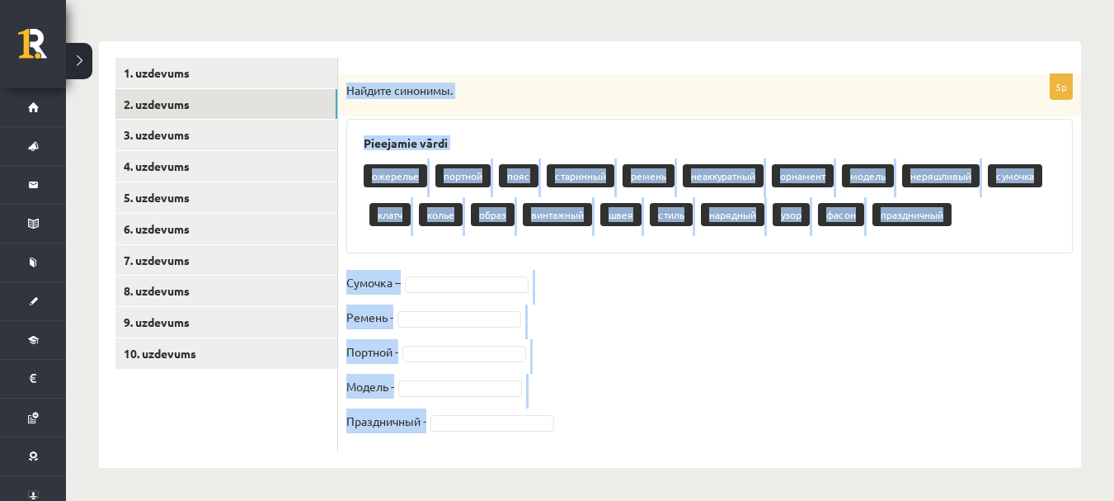
drag, startPoint x: 344, startPoint y: 90, endPoint x: 627, endPoint y: 423, distance: 437.1
click at [627, 423] on div "5p Найдите синонимы. Pieejamie vārdi ожерелье портной пояс старинный ремень неа…" at bounding box center [709, 262] width 743 height 377
copy div "Найдите синонимы. Pieejamie vārdi ожерелье портной пояс старинный ремень неакку…"
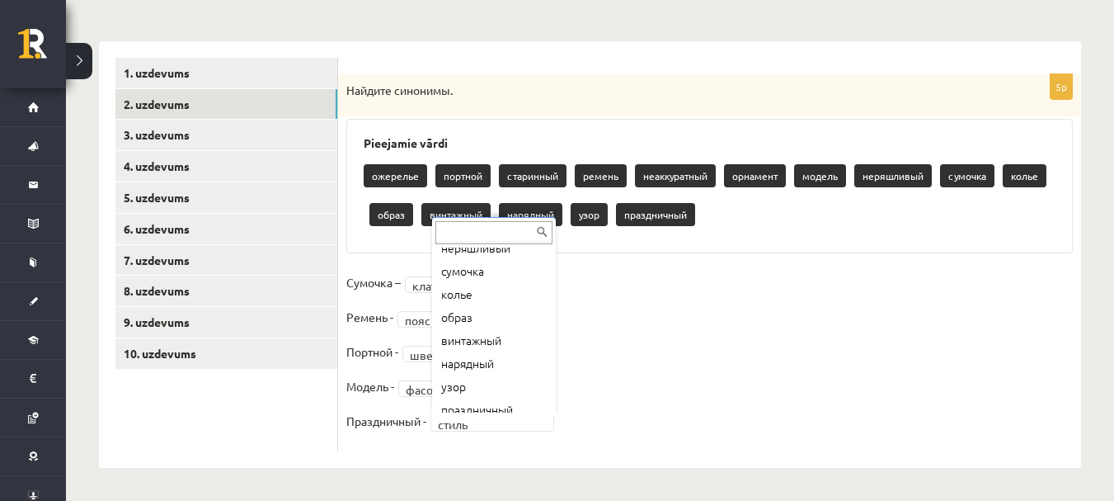
scroll to position [194, 0]
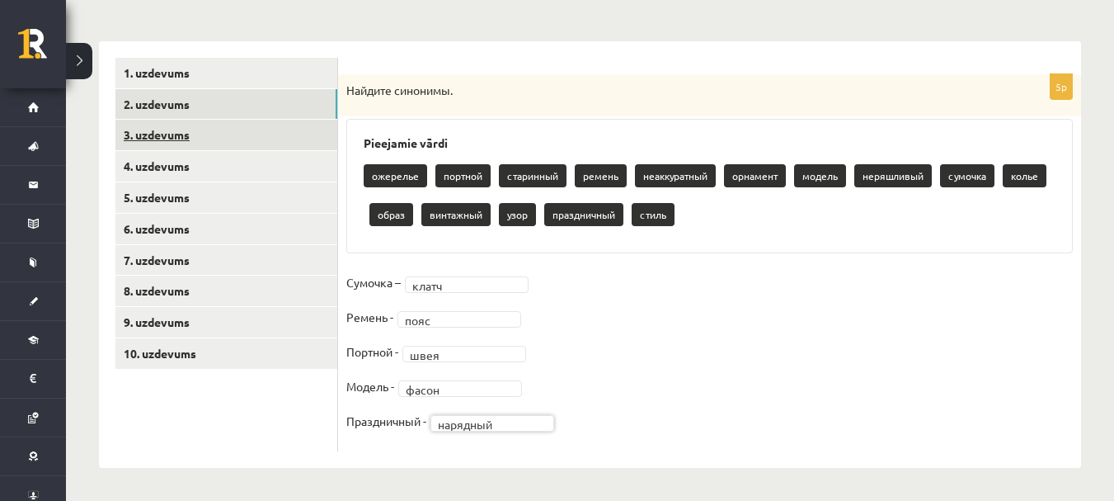
click at [198, 138] on link "3. uzdevums" at bounding box center [226, 135] width 222 height 31
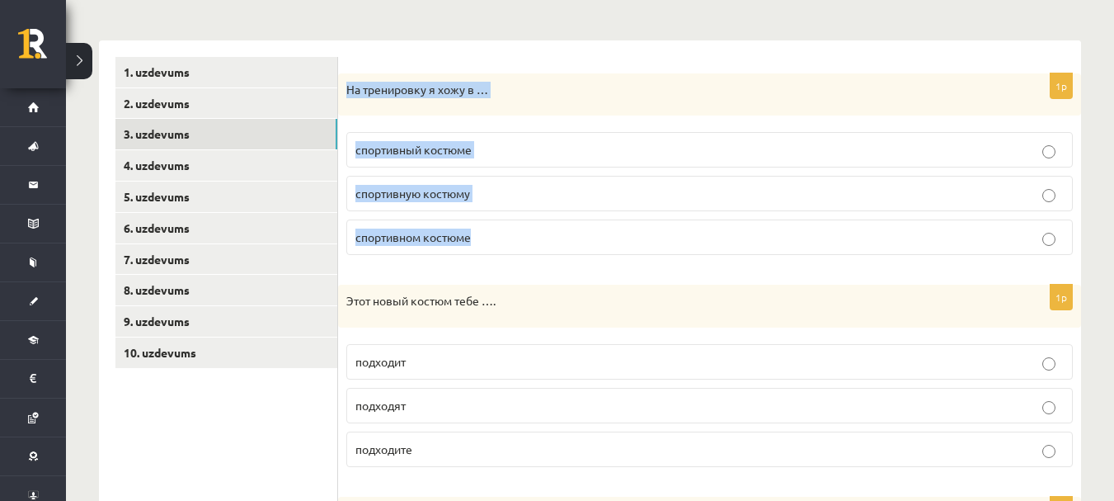
drag, startPoint x: 345, startPoint y: 89, endPoint x: 560, endPoint y: 251, distance: 269.2
click at [560, 251] on div "1p На тренировку я хожу в … спортивный костюме спортивную костюму спортивном ко…" at bounding box center [709, 170] width 743 height 195
copy div "На тренировку я хожу в … спортивный костюме спортивную костюму спортивном костю…"
click at [506, 233] on p "спортивном костюме" at bounding box center [709, 236] width 709 height 17
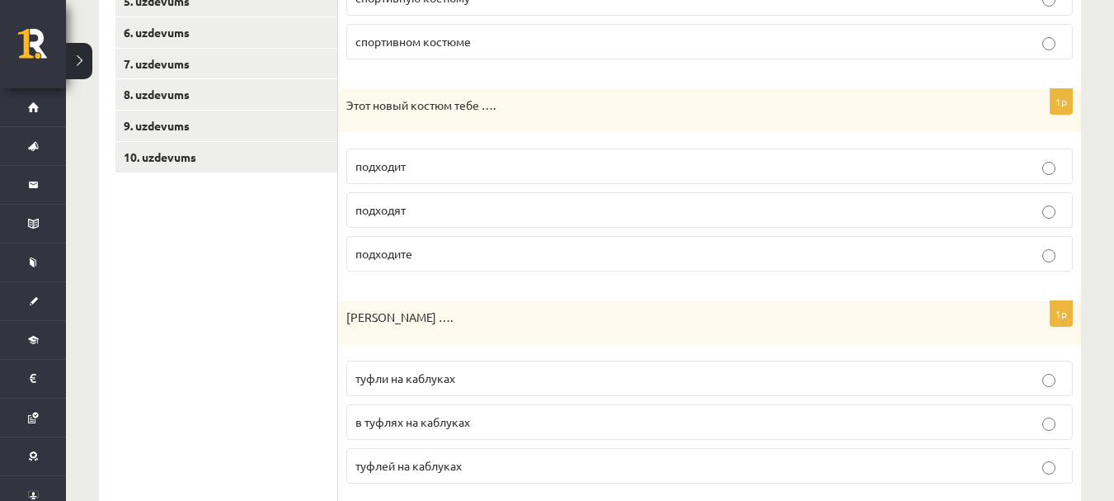
scroll to position [436, 0]
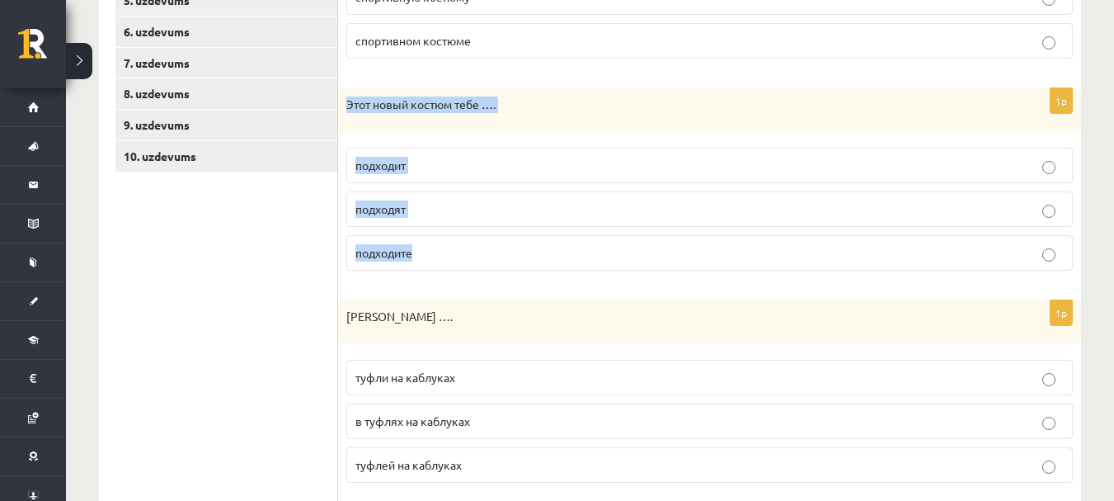
drag, startPoint x: 343, startPoint y: 102, endPoint x: 474, endPoint y: 238, distance: 188.4
click at [474, 238] on div "1p Этот новый костюм тебе …. подходит подходят подходите" at bounding box center [709, 185] width 743 height 195
copy div "Этот новый костюм тебе …. подходит подходят подходите"
click at [444, 168] on p "подходит" at bounding box center [709, 165] width 709 height 17
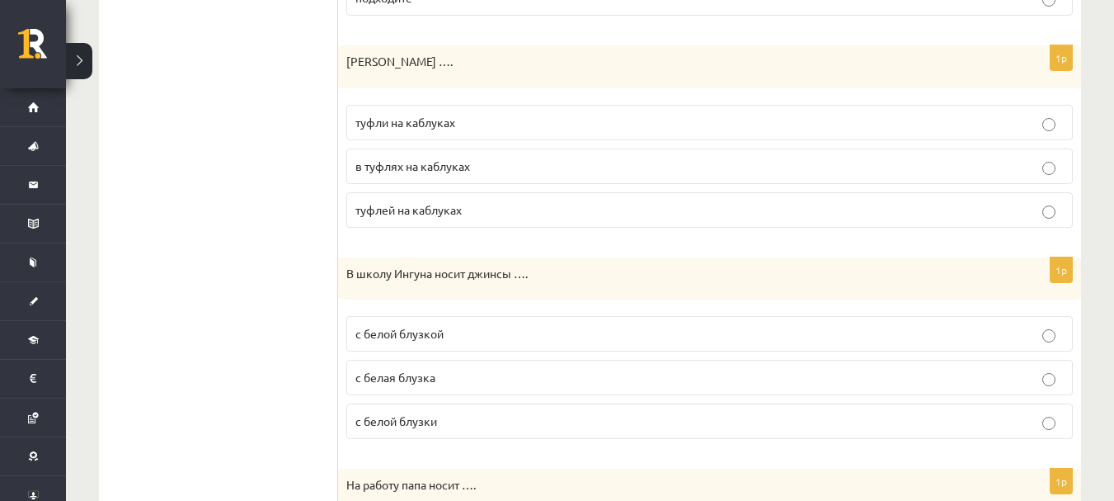
scroll to position [693, 0]
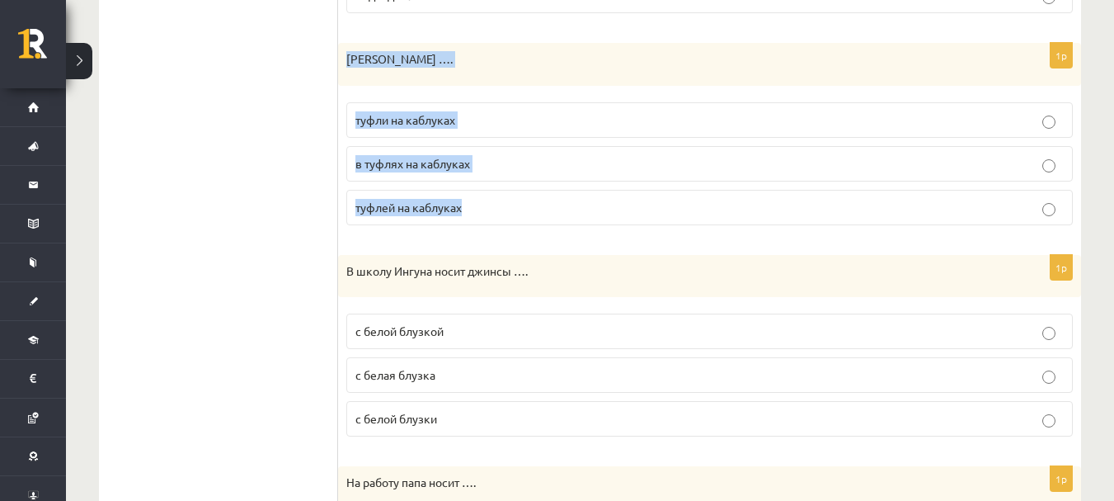
drag, startPoint x: 346, startPoint y: 57, endPoint x: 546, endPoint y: 195, distance: 243.0
click at [546, 195] on div "1p Анна купила …. туфли на каблуках в туфлях на каблуках туфлей на каблуках" at bounding box center [709, 140] width 743 height 195
copy div "Анна купила …. туфли на каблуках в туфлях на каблуках туфлей на каблуках"
click at [513, 125] on p "туфли на каблуках" at bounding box center [709, 119] width 709 height 17
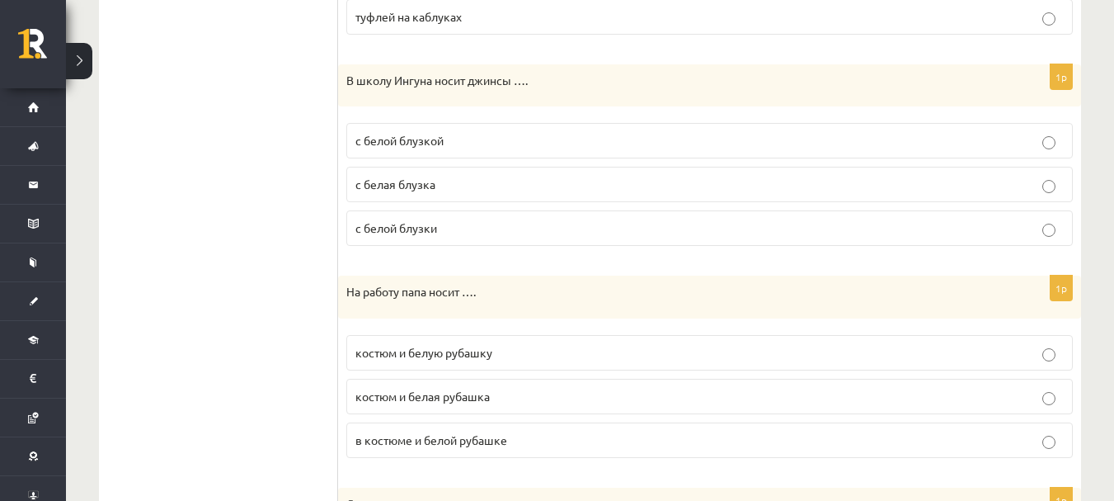
scroll to position [902, 0]
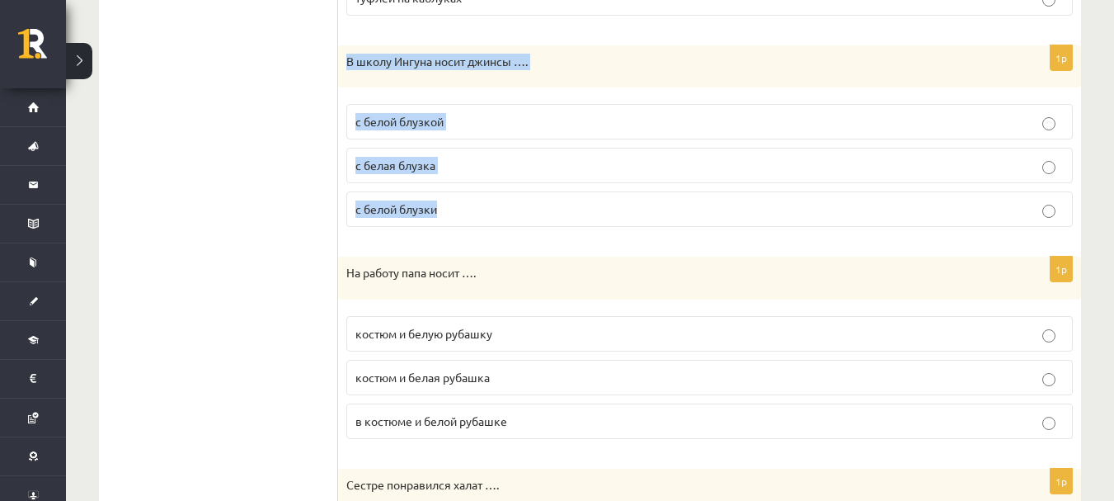
drag, startPoint x: 344, startPoint y: 63, endPoint x: 506, endPoint y: 212, distance: 220.1
click at [506, 212] on div "1p В школу Ингуна носит джинсы …. с белой блузкой с белая блузка с белой блузки" at bounding box center [709, 142] width 743 height 195
copy div "В школу Ингуна носит джинсы …. с белой блузкой с белая блузка с белой блузки"
click at [509, 118] on p "с белой блузкой" at bounding box center [709, 121] width 709 height 17
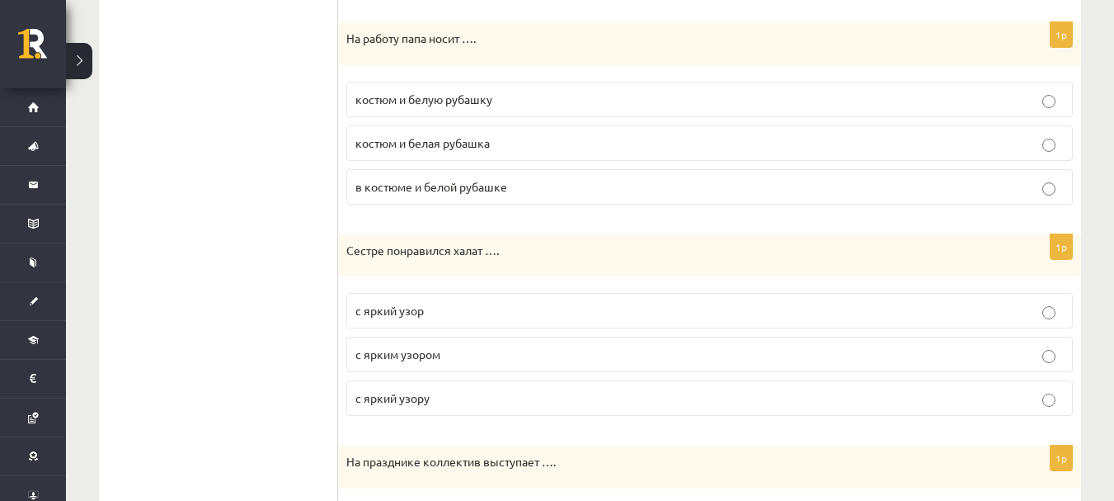
scroll to position [1140, 0]
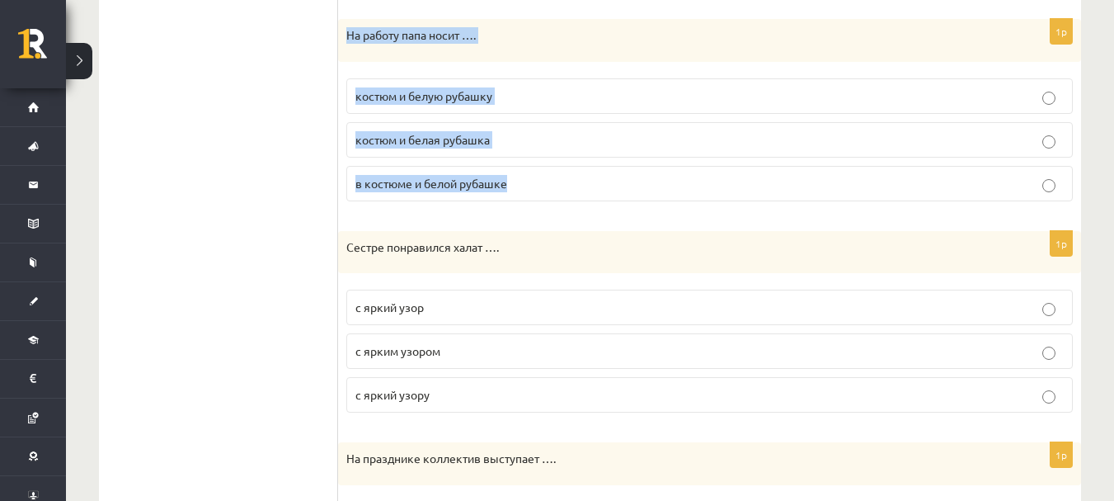
drag, startPoint x: 345, startPoint y: 33, endPoint x: 535, endPoint y: 177, distance: 239.0
click at [535, 177] on div "1p На работу папа носит …. костюм и белую рубашку костюм и белая рубашка в кост…" at bounding box center [709, 116] width 743 height 195
copy div "На работу папа носит …. костюм и белую рубашку костюм и белая рубашка в костюме…"
click at [558, 94] on p "костюм и белую рубашку" at bounding box center [709, 95] width 709 height 17
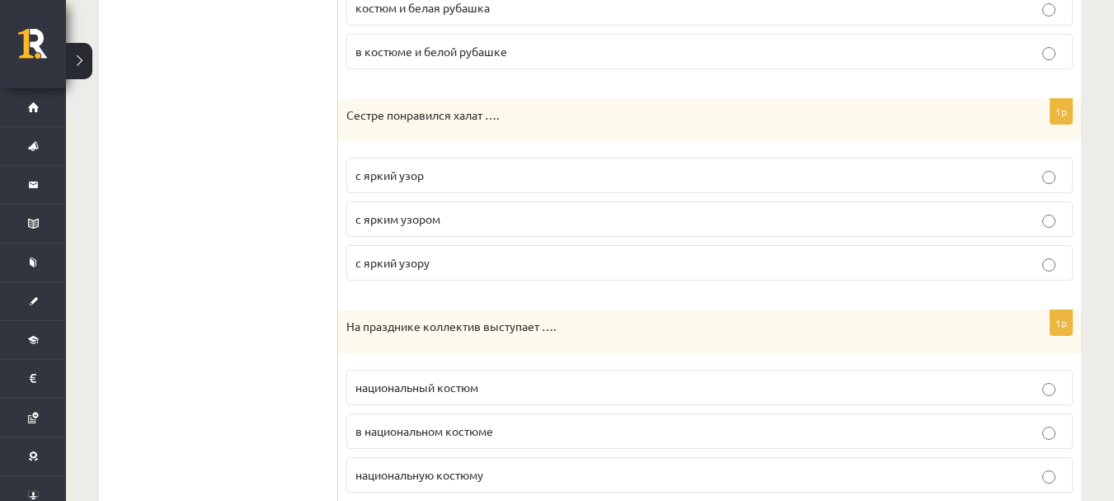
scroll to position [1277, 0]
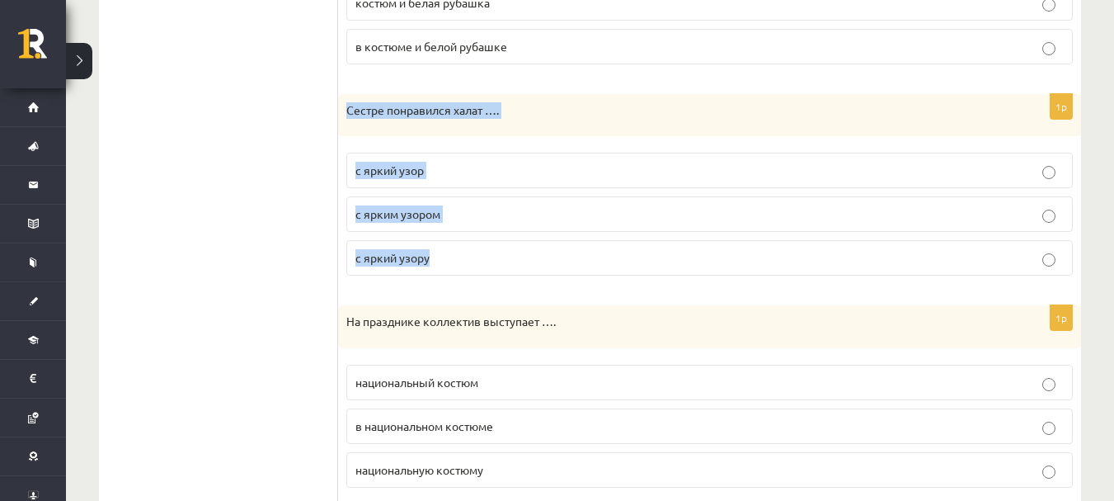
drag, startPoint x: 348, startPoint y: 110, endPoint x: 487, endPoint y: 242, distance: 191.9
click at [487, 242] on div "1p Сестре понравился халат …. с яркий узор с ярким узором с яркий узору" at bounding box center [709, 191] width 743 height 195
copy div "Сестре понравился халат …. с яркий узор с ярким узором с яркий узору"
click at [497, 202] on label "с ярким узором" at bounding box center [709, 213] width 727 height 35
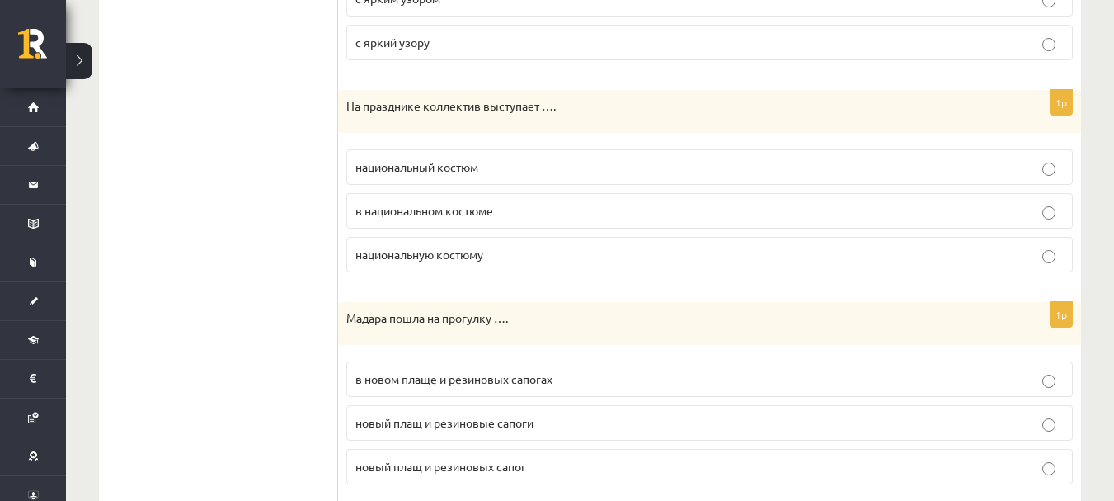
scroll to position [1511, 0]
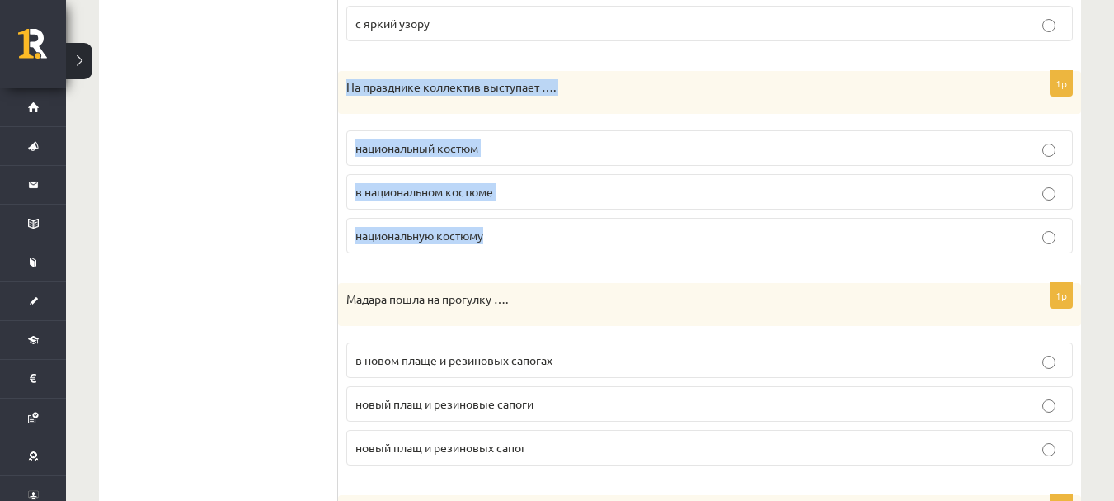
drag, startPoint x: 346, startPoint y: 87, endPoint x: 528, endPoint y: 223, distance: 227.5
click at [528, 223] on div "1p На празднике коллектив выступает …. национальный костюм в национальном костю…" at bounding box center [709, 168] width 743 height 195
click at [532, 178] on label "в национальном костюме" at bounding box center [709, 191] width 727 height 35
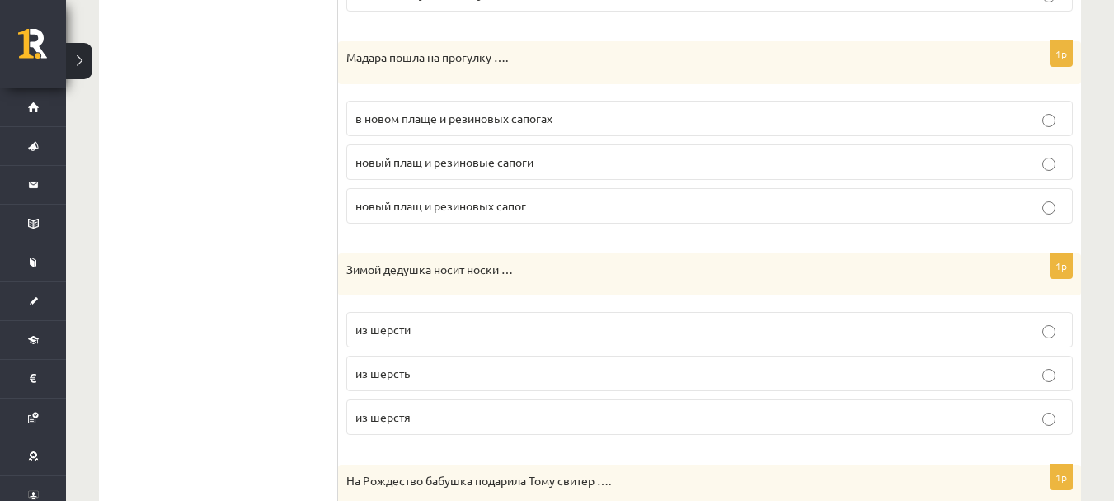
scroll to position [1754, 0]
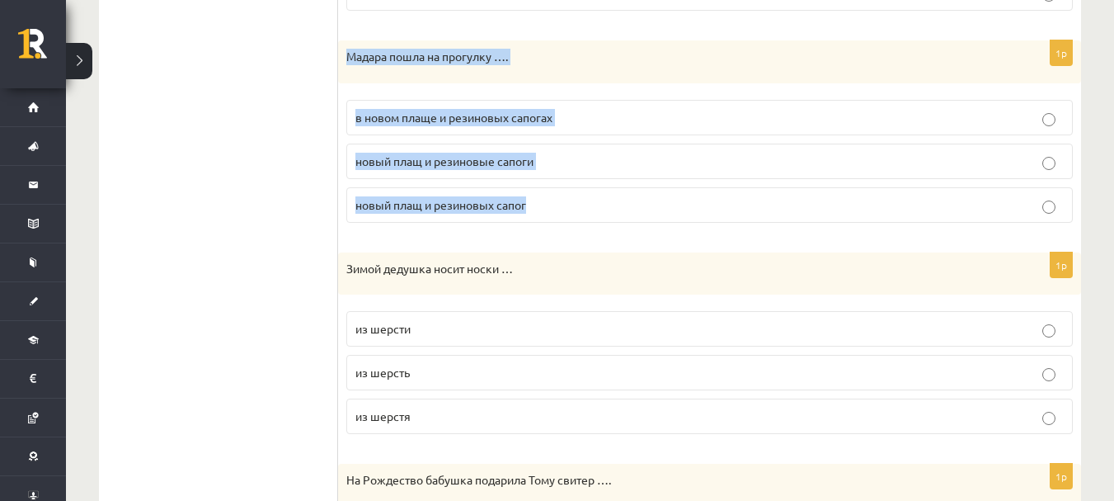
drag, startPoint x: 347, startPoint y: 63, endPoint x: 533, endPoint y: 198, distance: 229.6
click at [533, 198] on div "1p Мадара пошла на прогулку …. в новом плаще и резиновых сапогах новый плащ и р…" at bounding box center [709, 137] width 743 height 195
click at [607, 124] on p "в новом плаще и резиновых сапогах" at bounding box center [709, 117] width 709 height 17
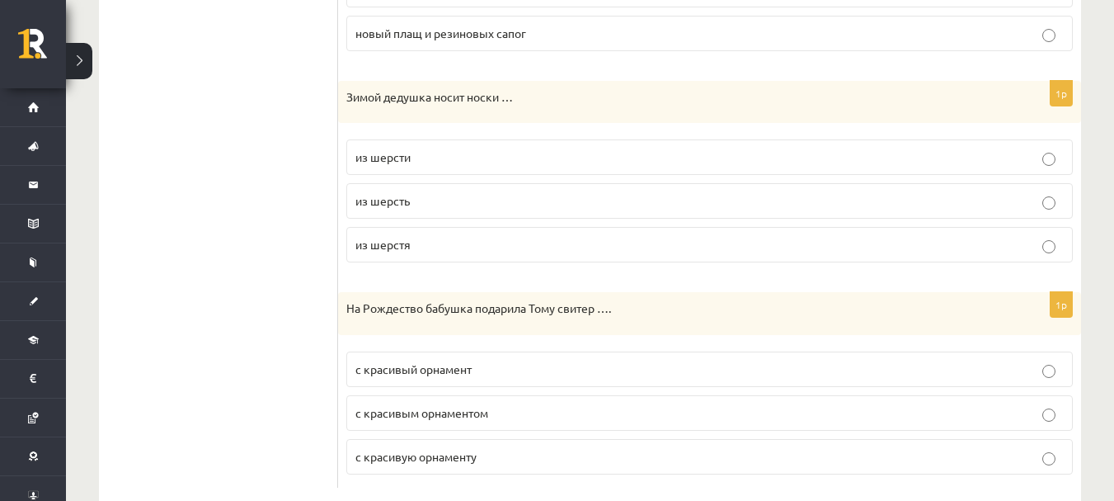
scroll to position [1928, 0]
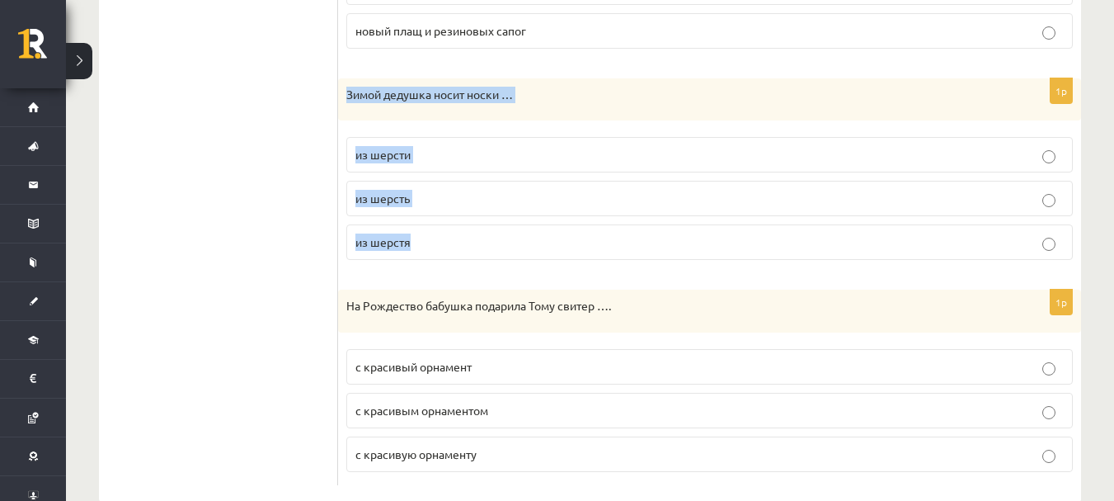
drag, startPoint x: 344, startPoint y: 91, endPoint x: 489, endPoint y: 229, distance: 200.7
click at [489, 229] on div "1p Зимой дедушка носит носки … из шерсти из шерсть из шерстя" at bounding box center [709, 175] width 743 height 195
click at [517, 149] on p "из шерсти" at bounding box center [709, 154] width 709 height 17
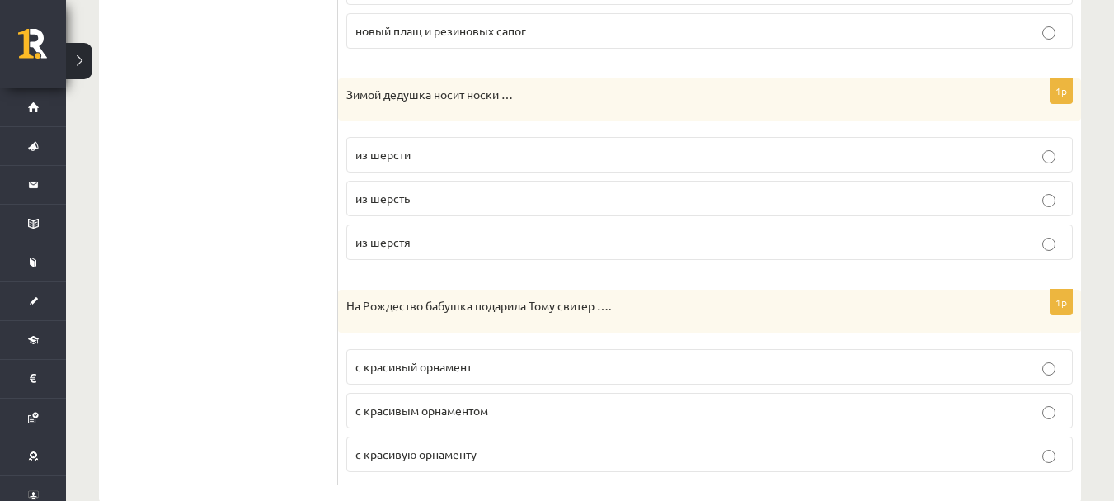
scroll to position [1962, 0]
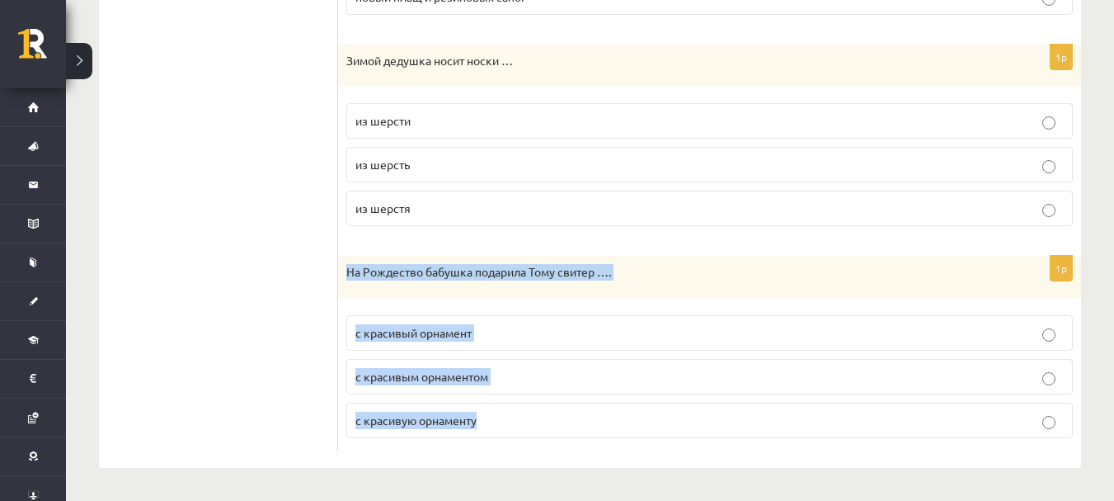
drag, startPoint x: 345, startPoint y: 272, endPoint x: 604, endPoint y: 444, distance: 310.7
click at [604, 444] on div "1p На Рождество бабушка подарила Тому свитер …. с красивый орнамент с красивым …" at bounding box center [709, 353] width 743 height 195
click at [539, 374] on p "с красивым орнаментом" at bounding box center [709, 376] width 709 height 17
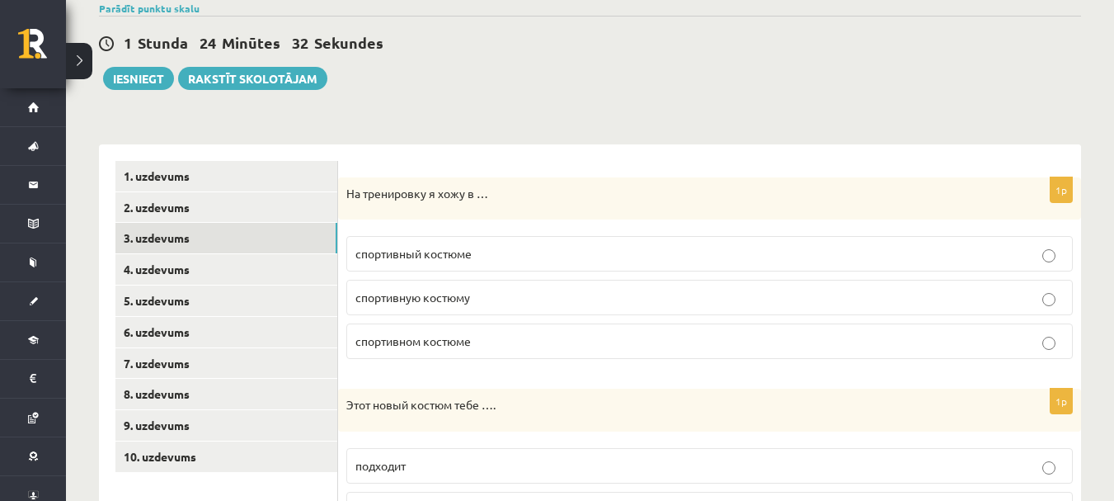
scroll to position [136, 0]
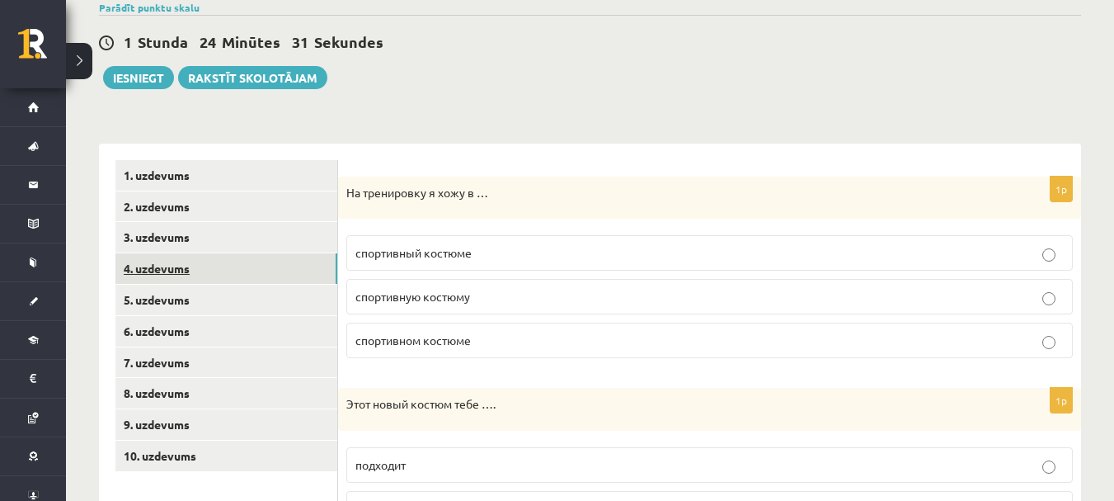
click at [256, 270] on link "4. uzdevums" at bounding box center [226, 268] width 222 height 31
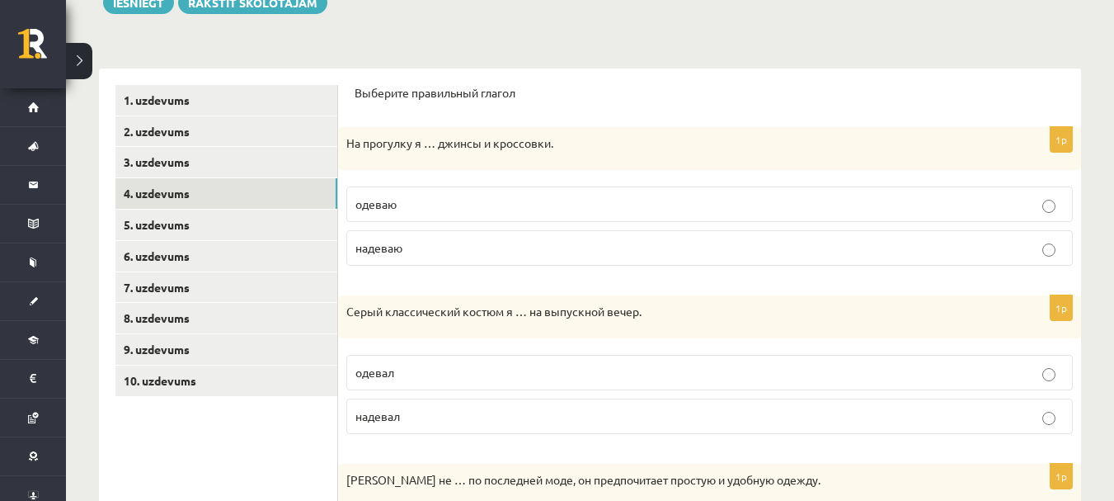
scroll to position [200, 0]
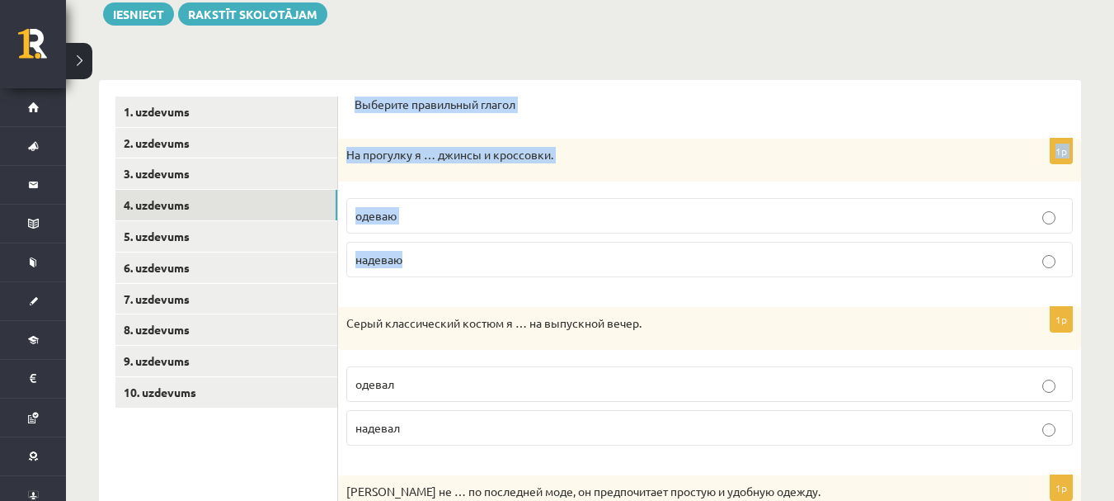
drag, startPoint x: 352, startPoint y: 103, endPoint x: 501, endPoint y: 247, distance: 207.1
drag, startPoint x: 344, startPoint y: 155, endPoint x: 437, endPoint y: 248, distance: 131.8
click at [437, 248] on div "1p На прогулку я … джинсы и кроссовки. одеваю надеваю" at bounding box center [709, 215] width 743 height 152
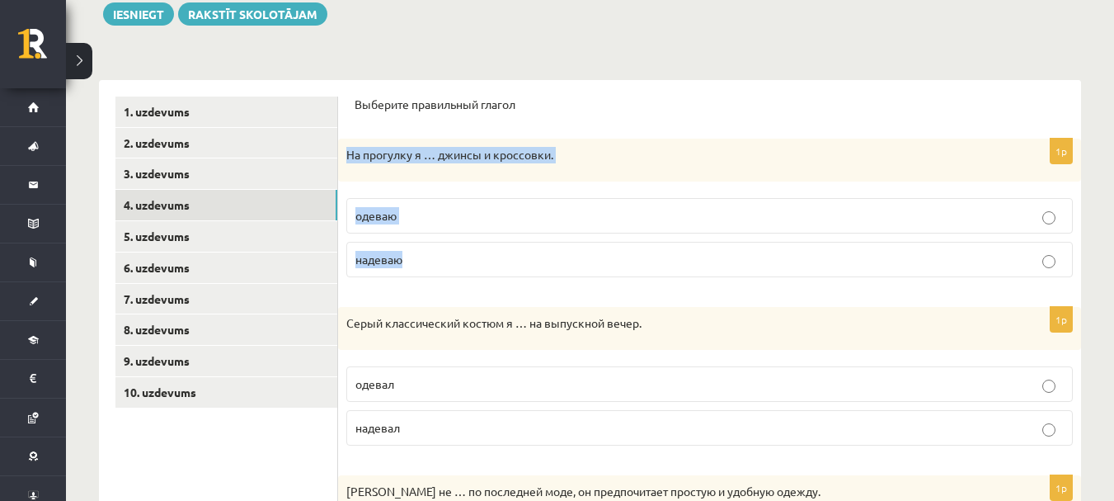
click at [512, 253] on p "надеваю" at bounding box center [709, 259] width 709 height 17
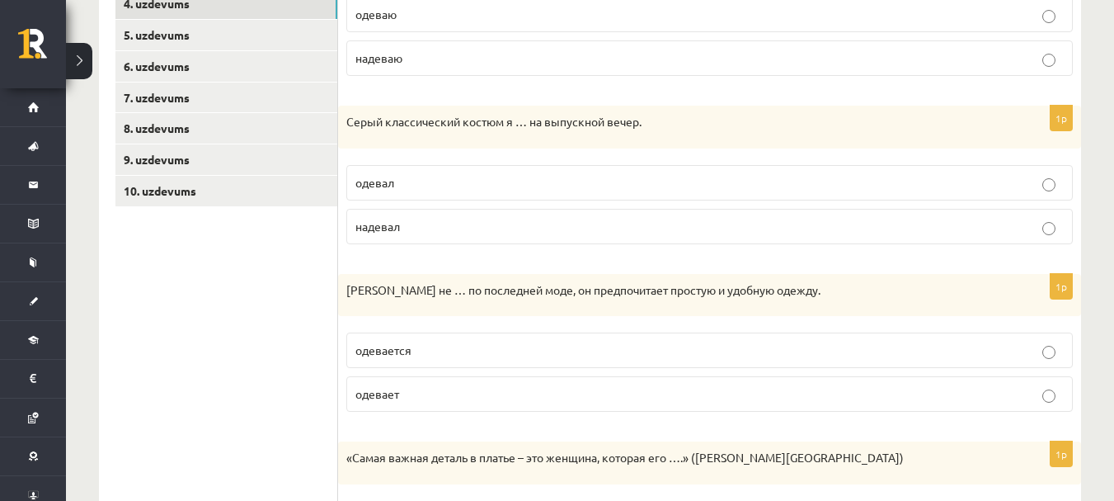
scroll to position [402, 0]
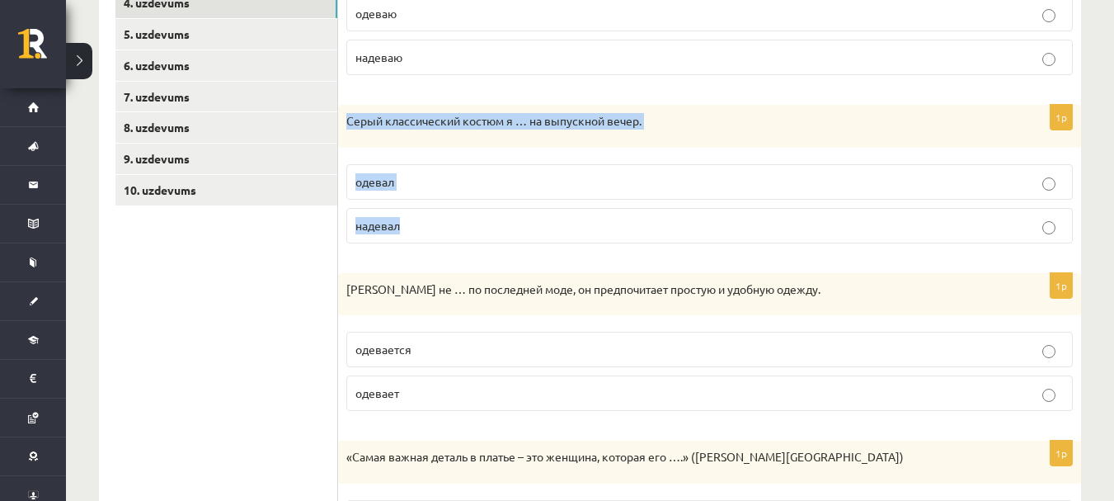
drag, startPoint x: 347, startPoint y: 122, endPoint x: 514, endPoint y: 237, distance: 202.2
click at [514, 237] on div "1p Серый классический костюм я … на выпускной вечер. одевал надевал" at bounding box center [709, 181] width 743 height 152
click at [506, 224] on p "надевал" at bounding box center [709, 225] width 709 height 17
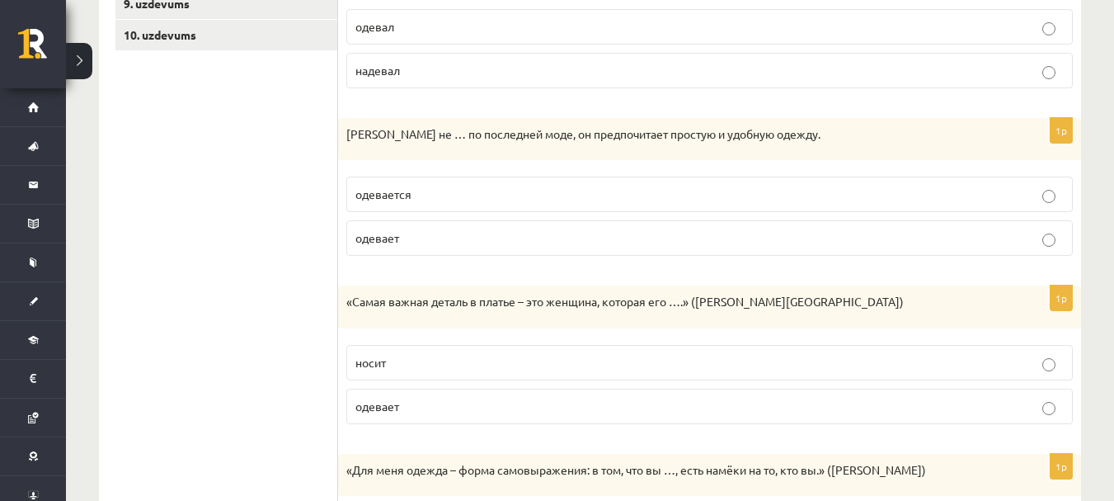
scroll to position [560, 0]
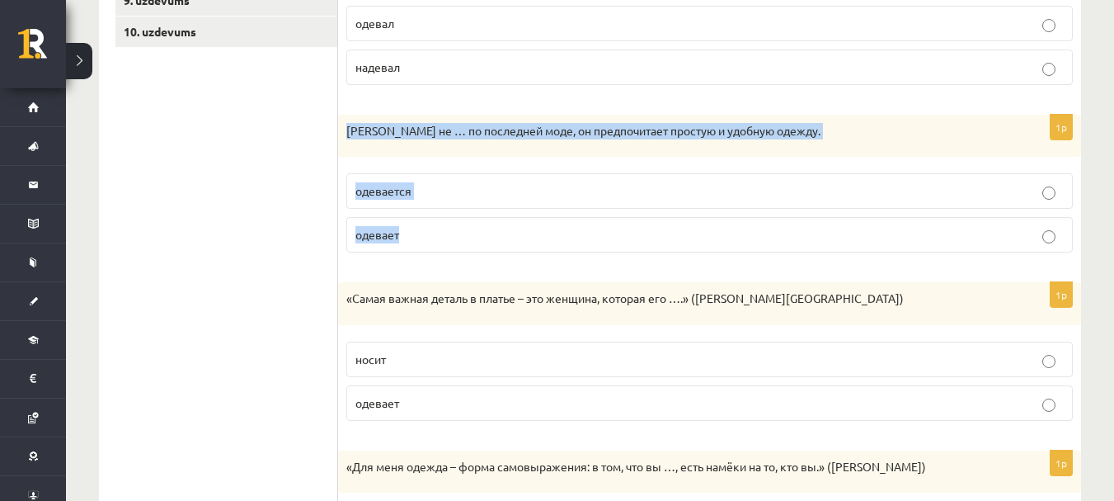
drag, startPoint x: 344, startPoint y: 130, endPoint x: 448, endPoint y: 227, distance: 141.8
click at [448, 227] on div "1p Антон не … по последней моде, он предпочитает простую и удобную одежду. одев…" at bounding box center [709, 191] width 743 height 152
click at [483, 200] on p "одевается" at bounding box center [709, 190] width 709 height 17
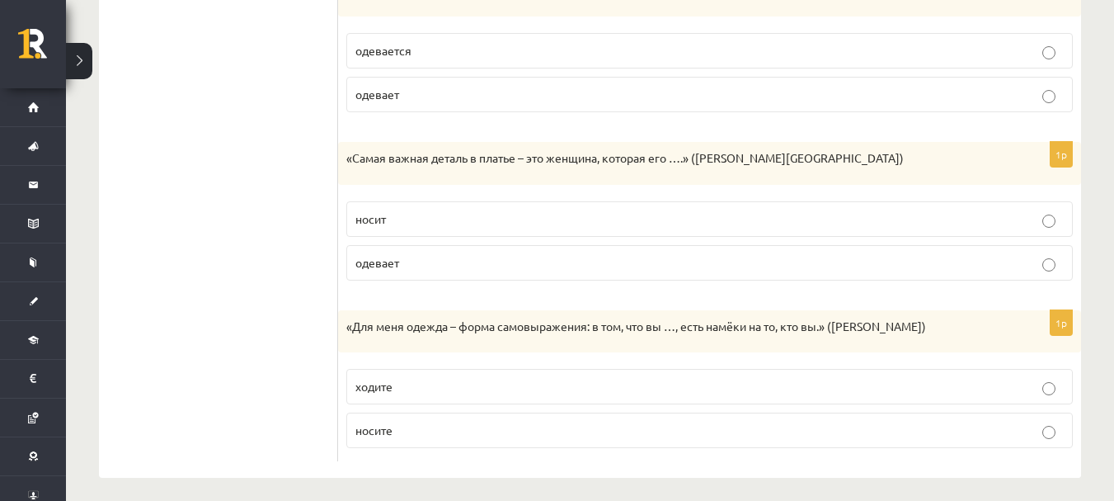
scroll to position [708, 0]
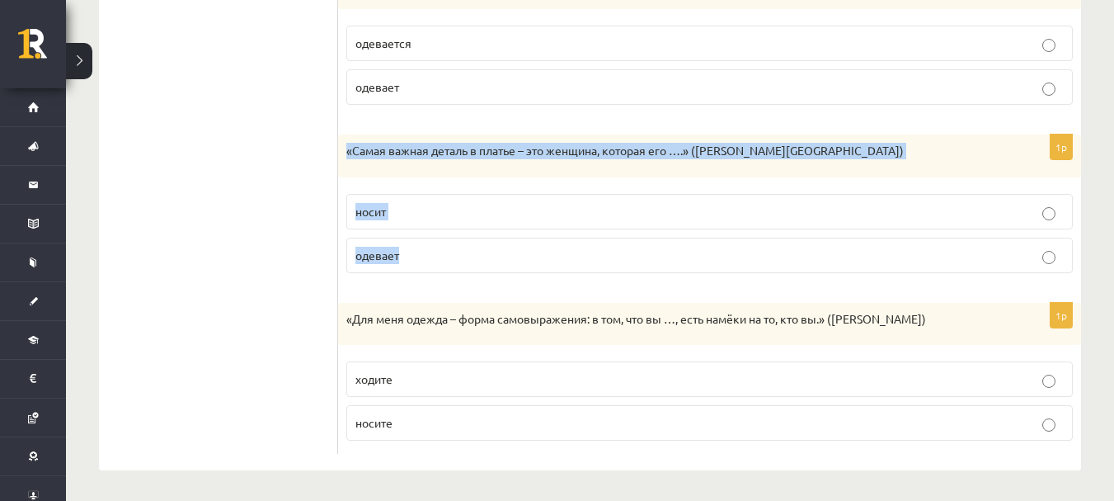
drag, startPoint x: 346, startPoint y: 153, endPoint x: 445, endPoint y: 242, distance: 132.0
click at [445, 242] on div "1p «Самая важная деталь в платье – это женщина, которая его ….» (Ив Сен-Лоран) …" at bounding box center [709, 210] width 743 height 152
click at [500, 213] on p "носит" at bounding box center [709, 211] width 709 height 17
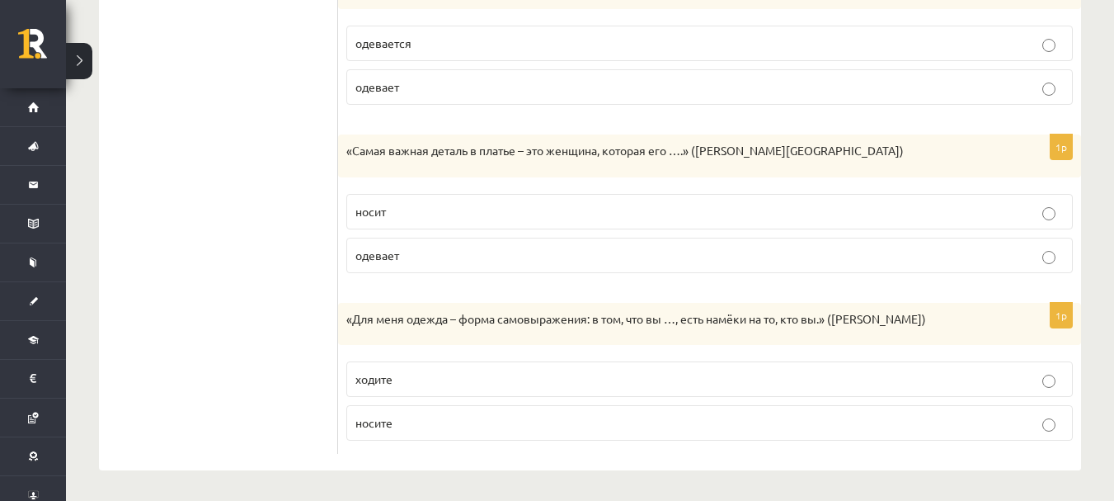
scroll to position [711, 0]
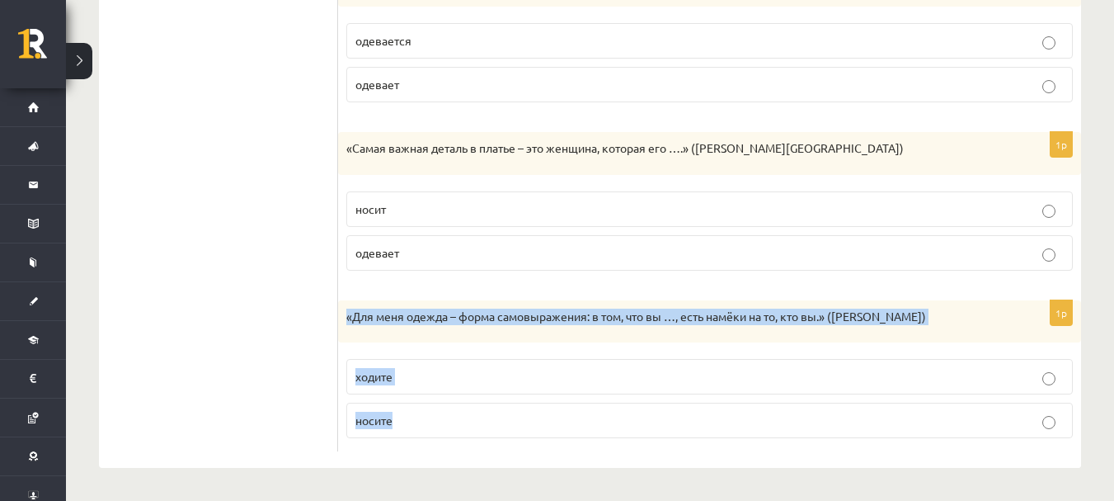
drag, startPoint x: 341, startPoint y: 318, endPoint x: 462, endPoint y: 426, distance: 162.4
click at [462, 426] on div "1p «Для меня одежда – форма самовыражения: в том, что вы …, есть намёки на то, …" at bounding box center [709, 376] width 743 height 152
click at [469, 426] on p "носите" at bounding box center [709, 420] width 709 height 17
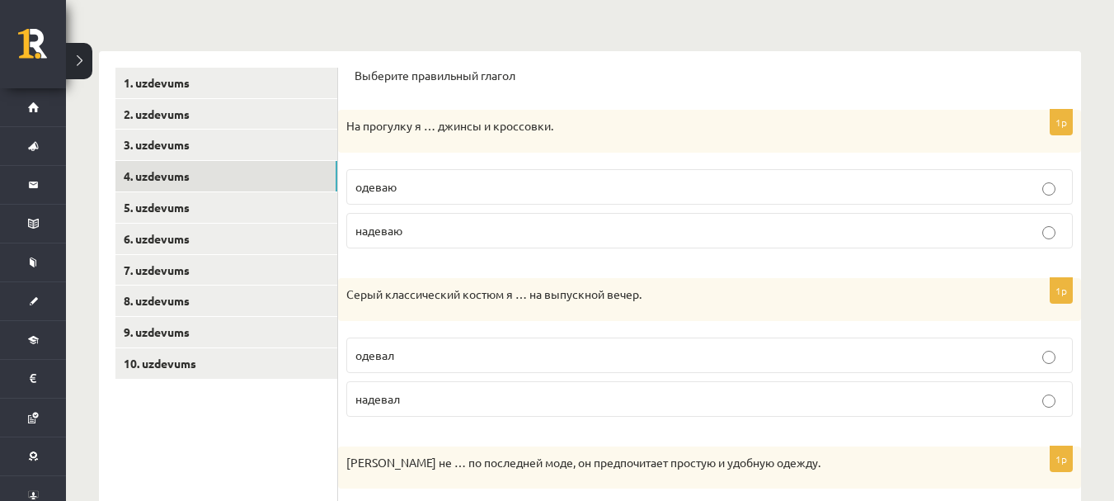
scroll to position [306, 0]
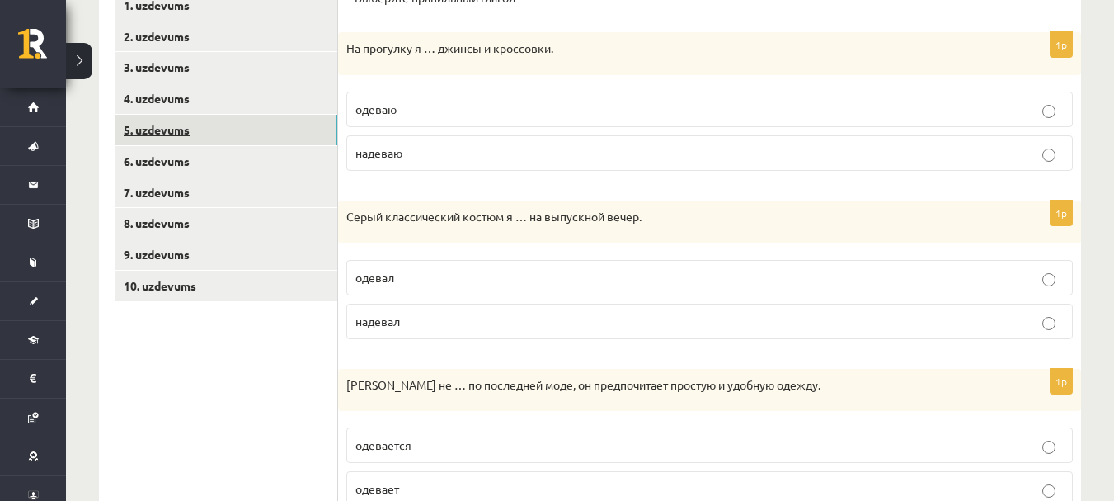
click at [273, 124] on link "5. uzdevums" at bounding box center [226, 130] width 222 height 31
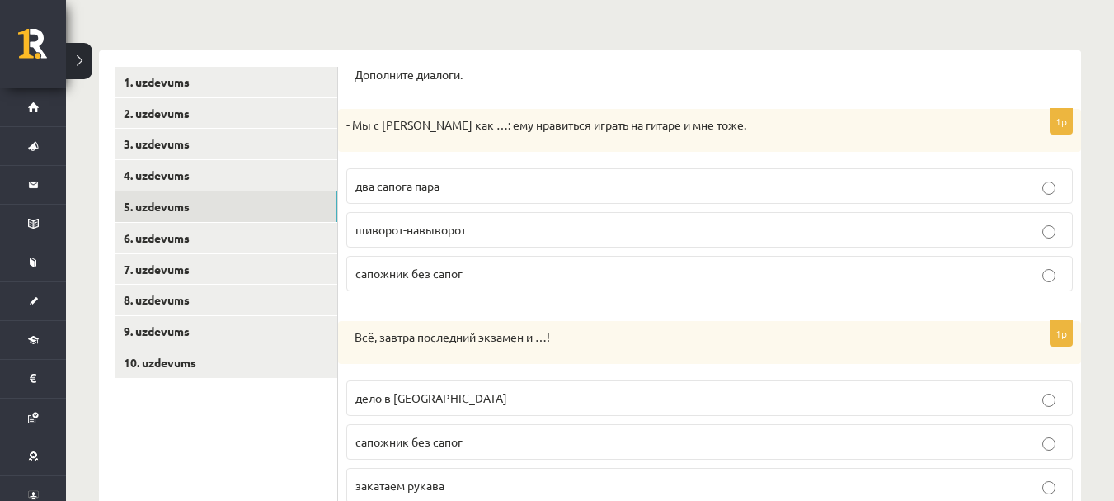
scroll to position [195, 0]
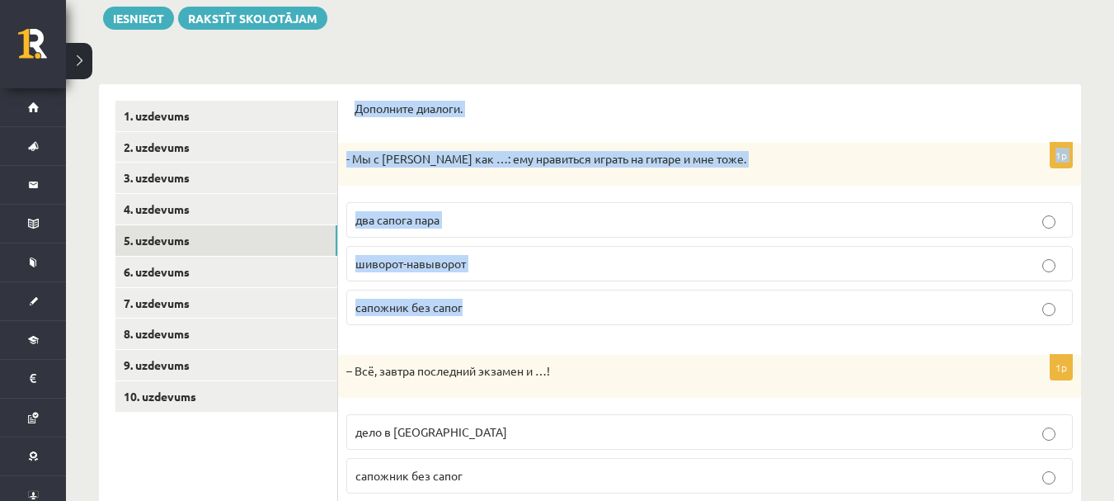
drag, startPoint x: 351, startPoint y: 108, endPoint x: 553, endPoint y: 287, distance: 269.3
click at [553, 287] on div "Дополните диалоги. 1p - Мы с Артуром как …: ему нравиться играть на гитаре и мн…" at bounding box center [709, 431] width 743 height 694
click at [521, 220] on p "два сапога пара" at bounding box center [709, 219] width 709 height 17
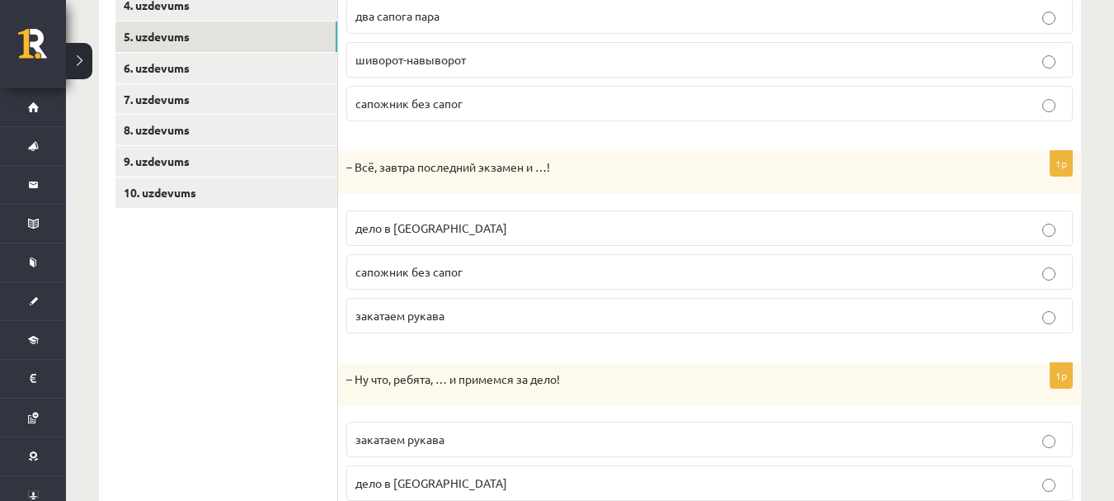
scroll to position [406, 0]
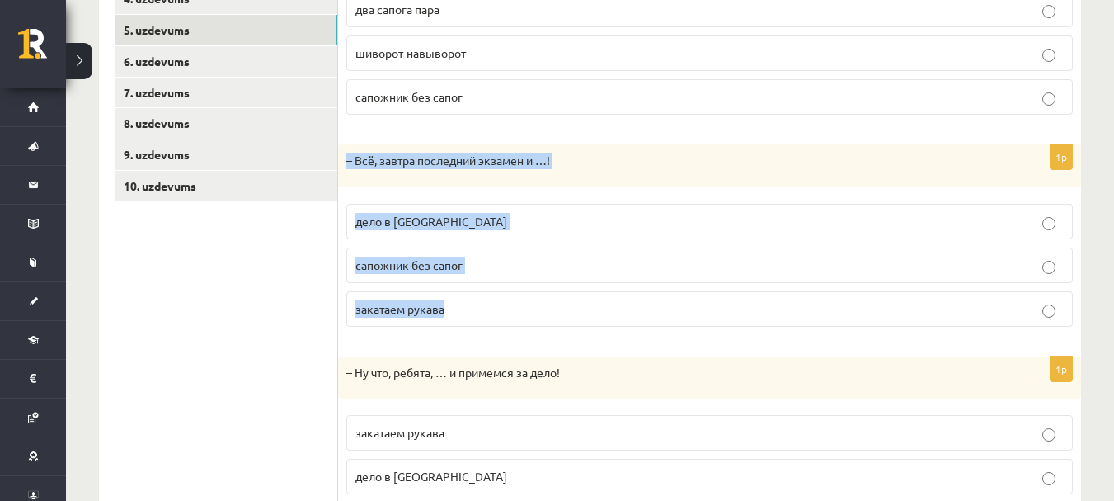
drag, startPoint x: 348, startPoint y: 161, endPoint x: 519, endPoint y: 290, distance: 213.8
click at [519, 290] on div "1p – Всё, завтра последний экзамен и …! дело в шляпе сапожник без сапог закатае…" at bounding box center [709, 241] width 743 height 195
click at [500, 219] on p "дело в шляпе" at bounding box center [709, 221] width 709 height 17
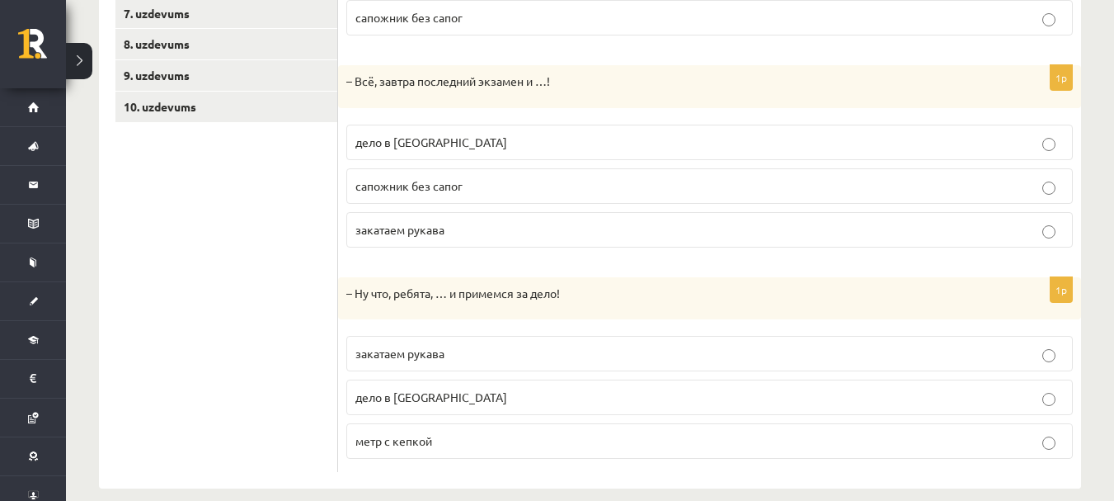
scroll to position [506, 0]
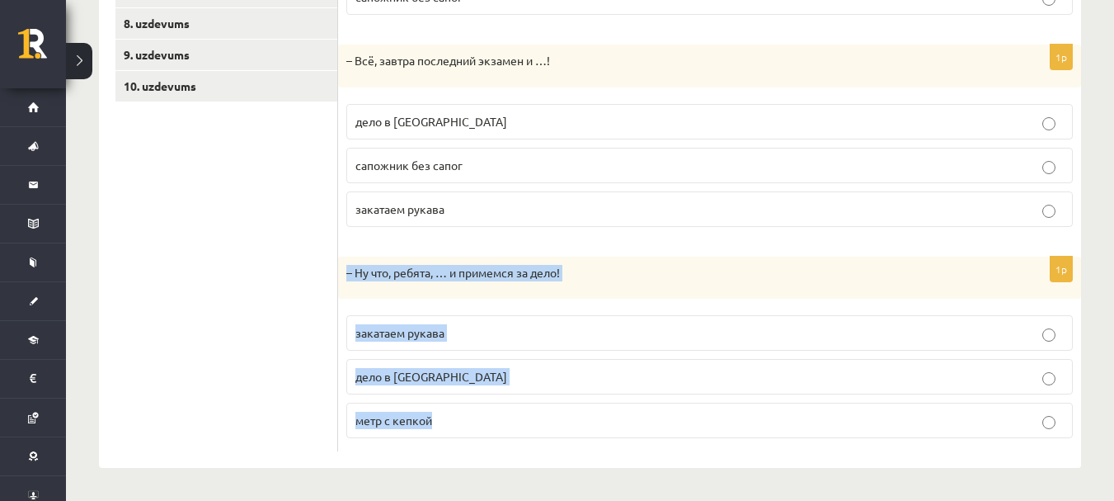
drag, startPoint x: 342, startPoint y: 272, endPoint x: 502, endPoint y: 415, distance: 214.4
click at [502, 415] on div "1p – Ну что, ребята, … и примемся за дело! закатаем рукава дело в шляпе метр с …" at bounding box center [709, 354] width 743 height 195
click at [488, 331] on p "закатаем рукава" at bounding box center [709, 332] width 709 height 17
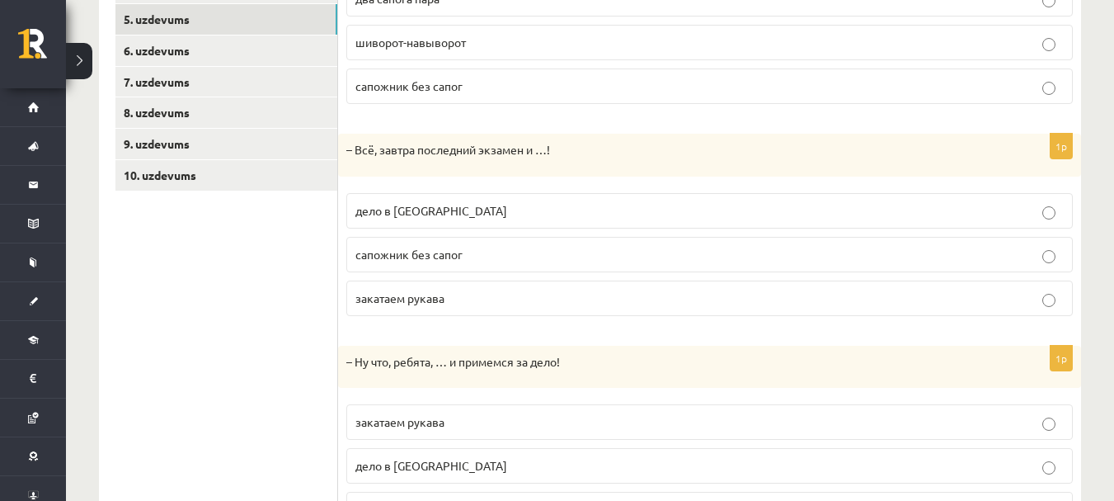
scroll to position [407, 0]
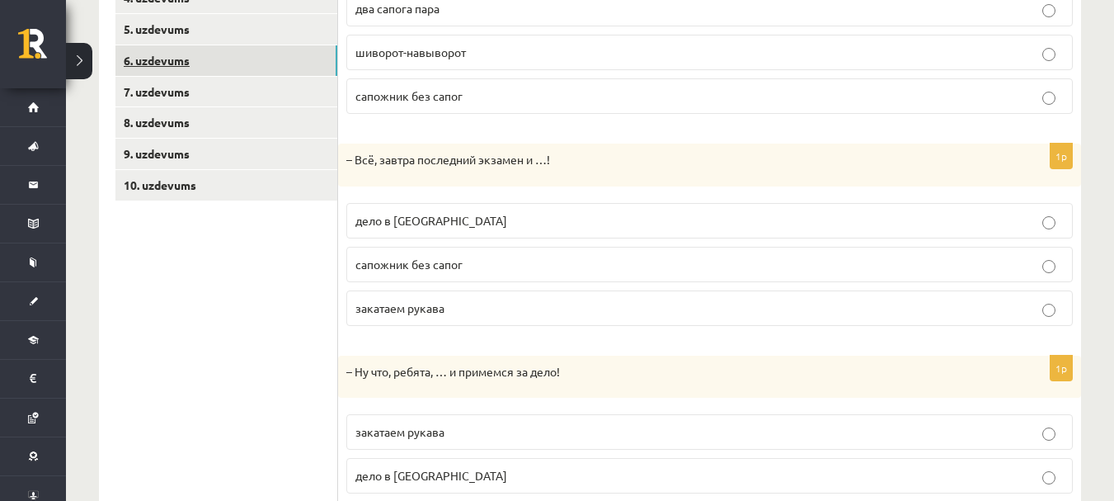
click at [283, 56] on link "6. uzdevums" at bounding box center [226, 60] width 222 height 31
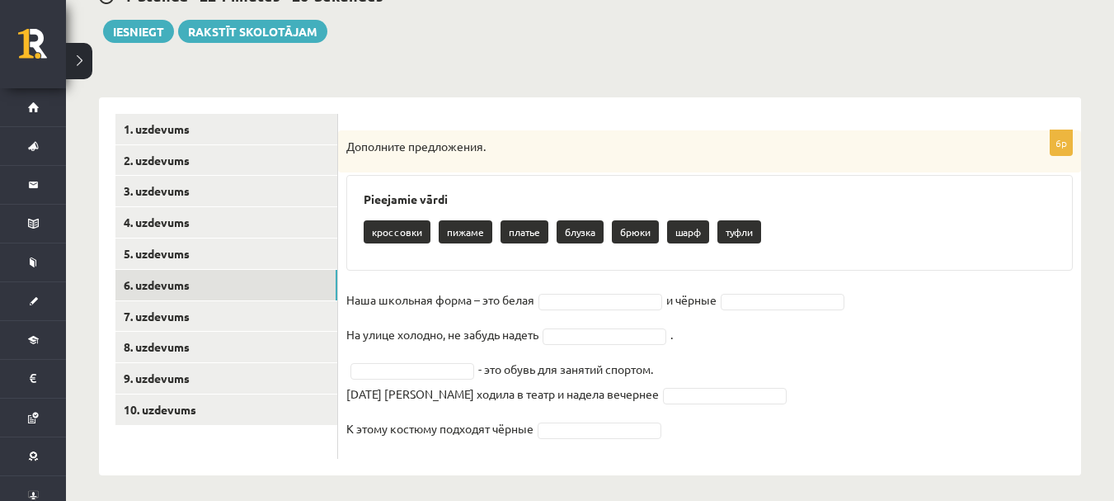
scroll to position [191, 0]
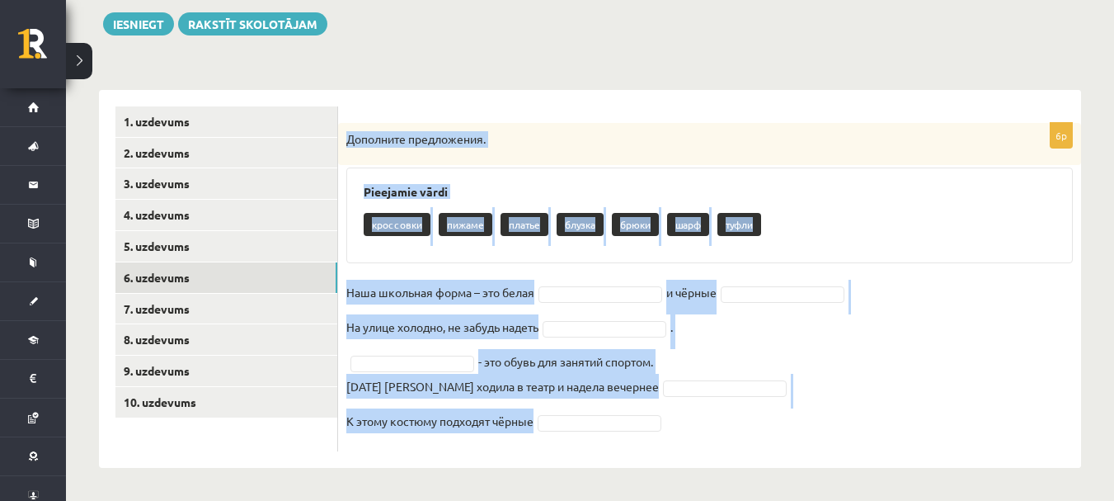
drag, startPoint x: 346, startPoint y: 139, endPoint x: 735, endPoint y: 430, distance: 485.7
click at [735, 430] on div "6p Дополните предложения. Pieejamie vārdi кроссовки пижаме платье блузка брюки …" at bounding box center [709, 287] width 743 height 328
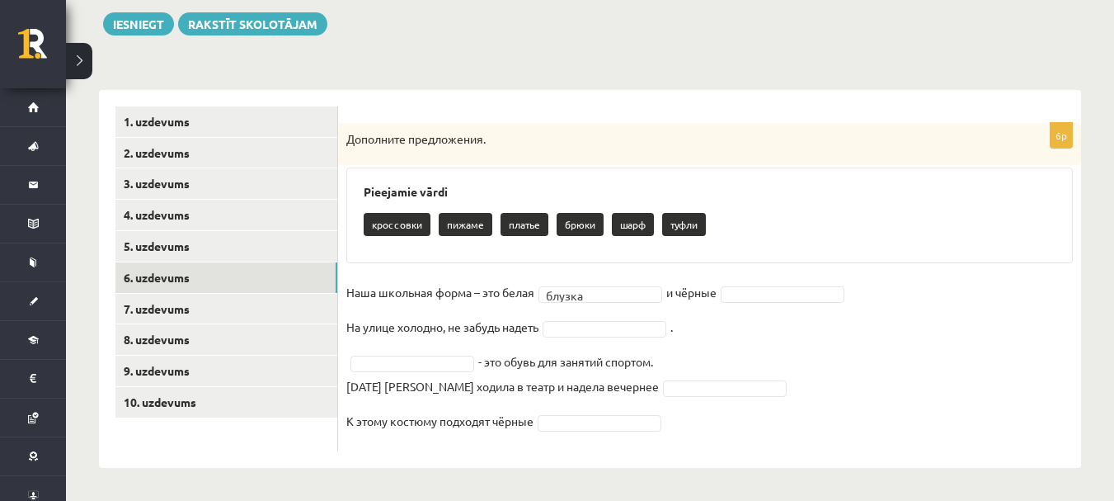
drag, startPoint x: 760, startPoint y: 303, endPoint x: 768, endPoint y: 297, distance: 10.1
click at [768, 297] on fieldset "Наша школьная форма – это белая блузка ****** и чёрные На улице холодно, не заб…" at bounding box center [709, 361] width 727 height 163
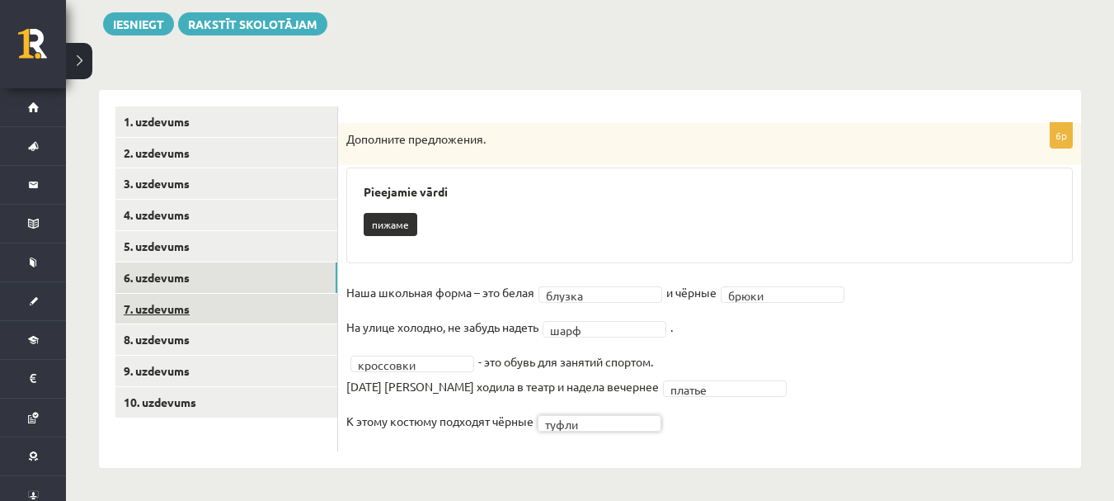
click at [273, 294] on link "7. uzdevums" at bounding box center [226, 309] width 222 height 31
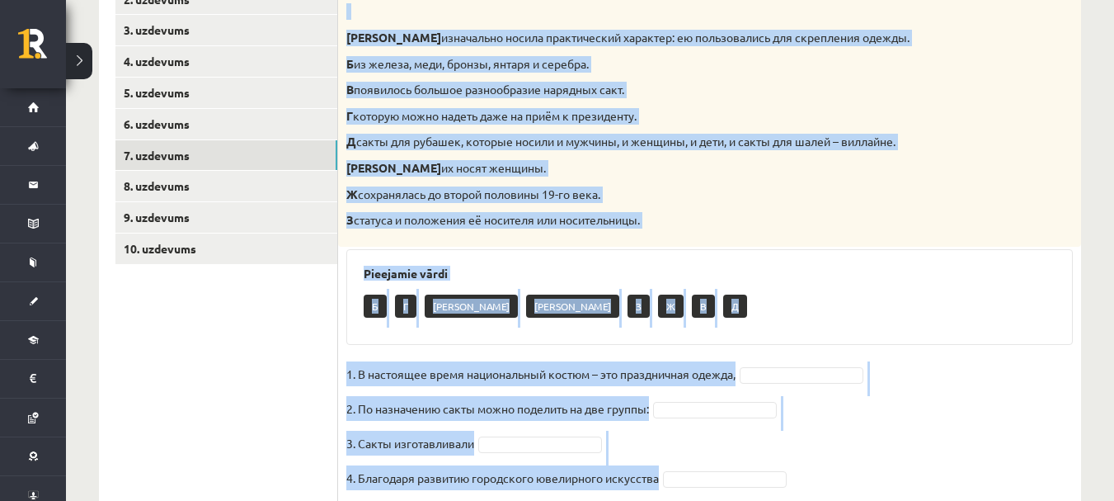
scroll to position [401, 0]
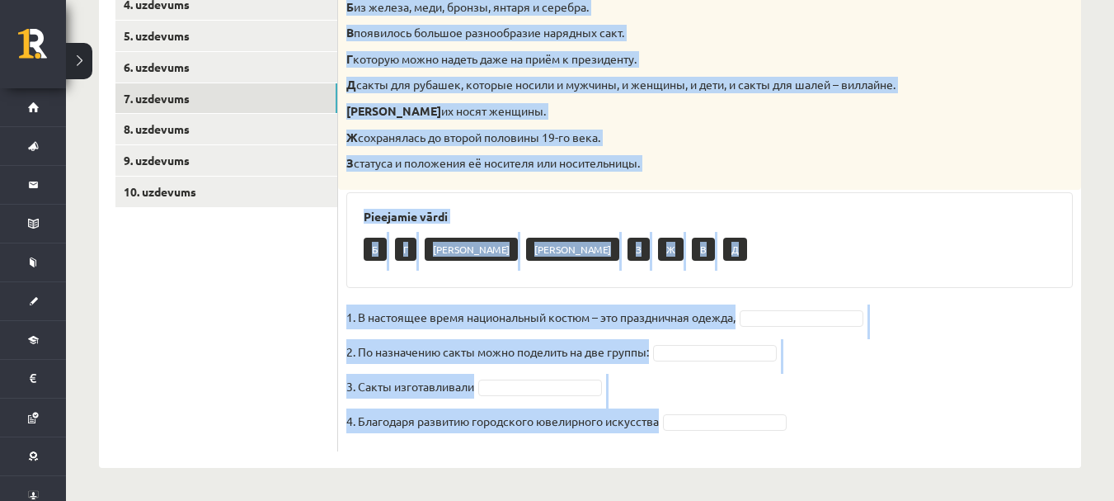
drag, startPoint x: 346, startPoint y: 85, endPoint x: 720, endPoint y: 431, distance: 510.1
click at [720, 431] on div "4p Соотнесите начало и конец предложений. А изначально носила практический хара…" at bounding box center [709, 182] width 743 height 539
click at [735, 190] on div "4p Соотнесите начало и конец предложений. А изначально носила практический хара…" at bounding box center [709, 182] width 743 height 539
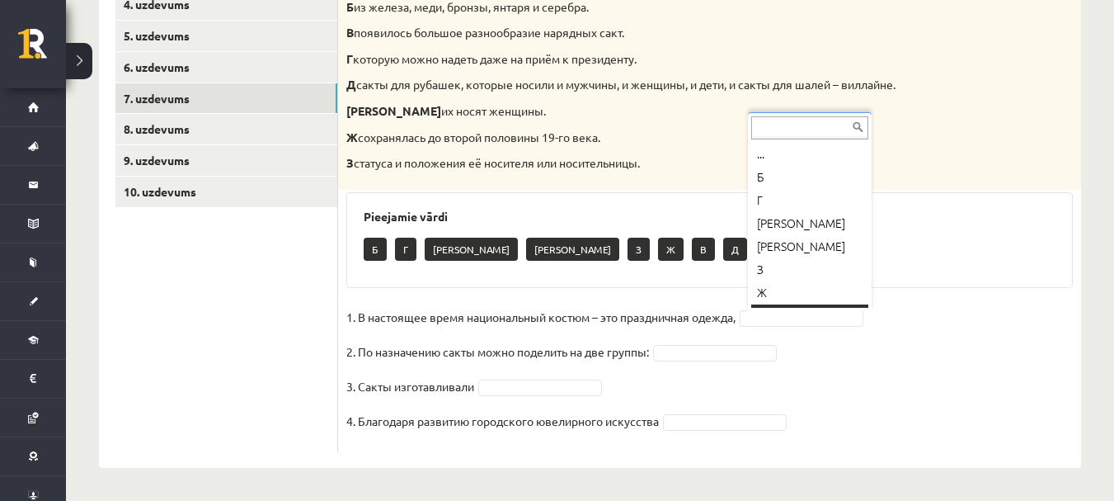
scroll to position [20, 0]
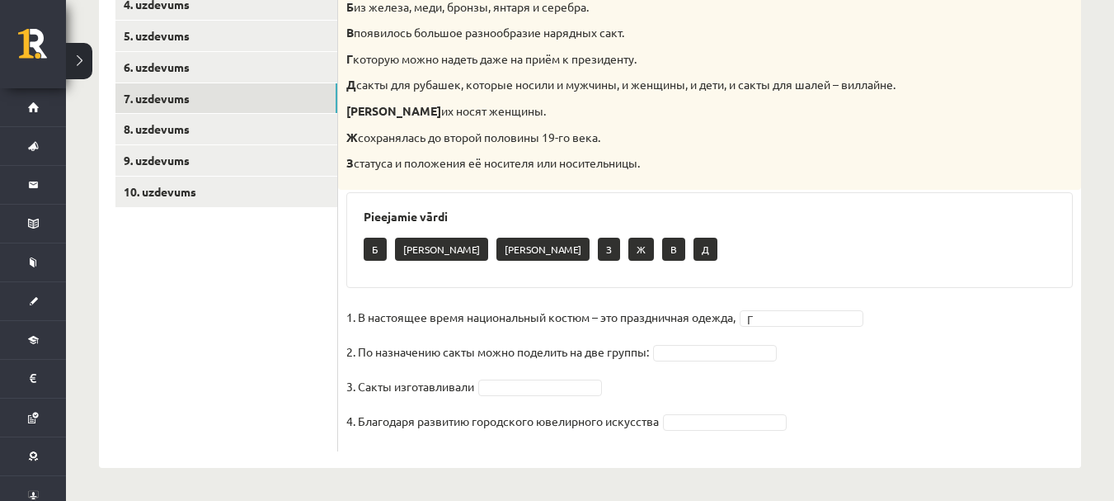
click at [718, 360] on fieldset "1. В настоящее время национальный костюм – это праздничная одежда, Г * 2. По на…" at bounding box center [709, 373] width 727 height 139
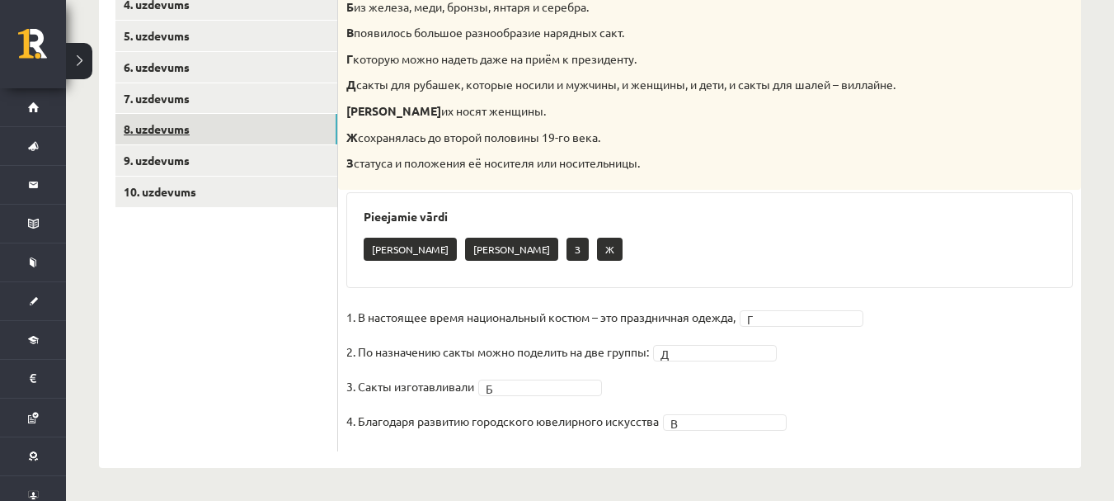
click at [265, 134] on link "8. uzdevums" at bounding box center [226, 129] width 222 height 31
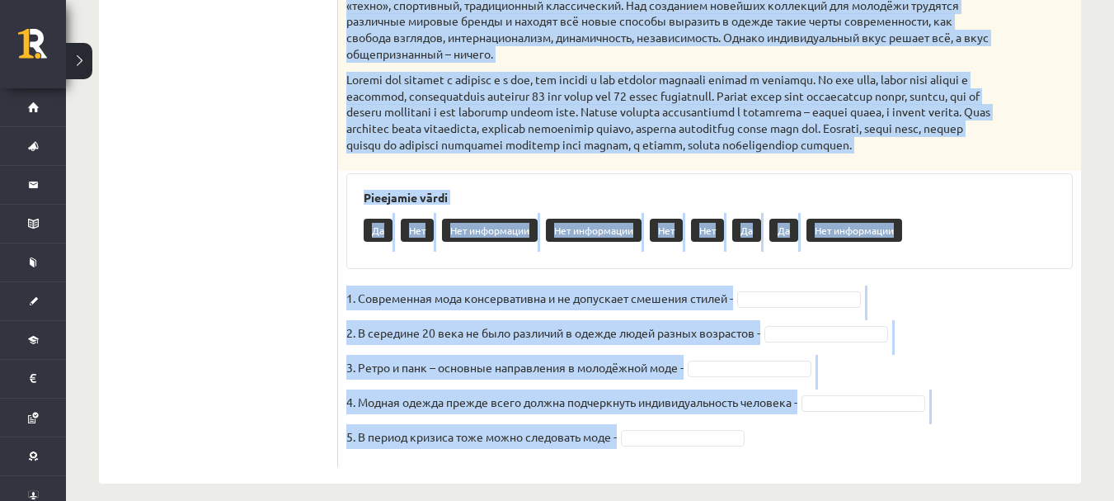
scroll to position [680, 0]
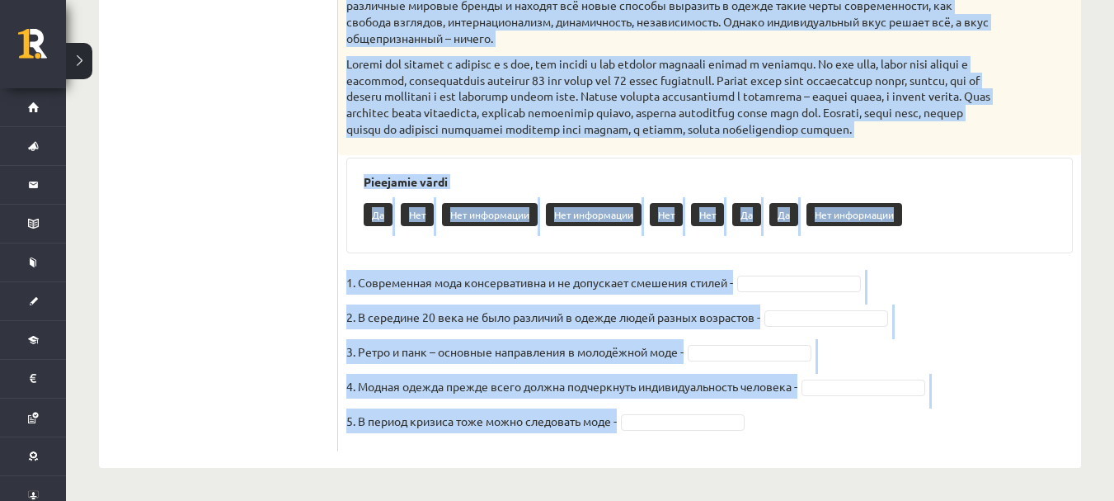
drag, startPoint x: 345, startPoint y: 95, endPoint x: 873, endPoint y: 496, distance: 663.5
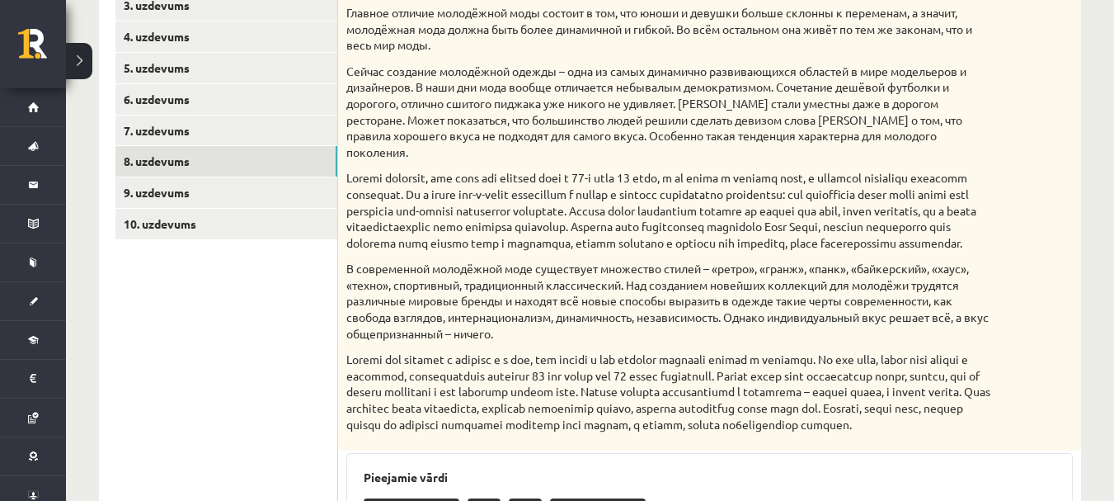
scroll to position [388, 0]
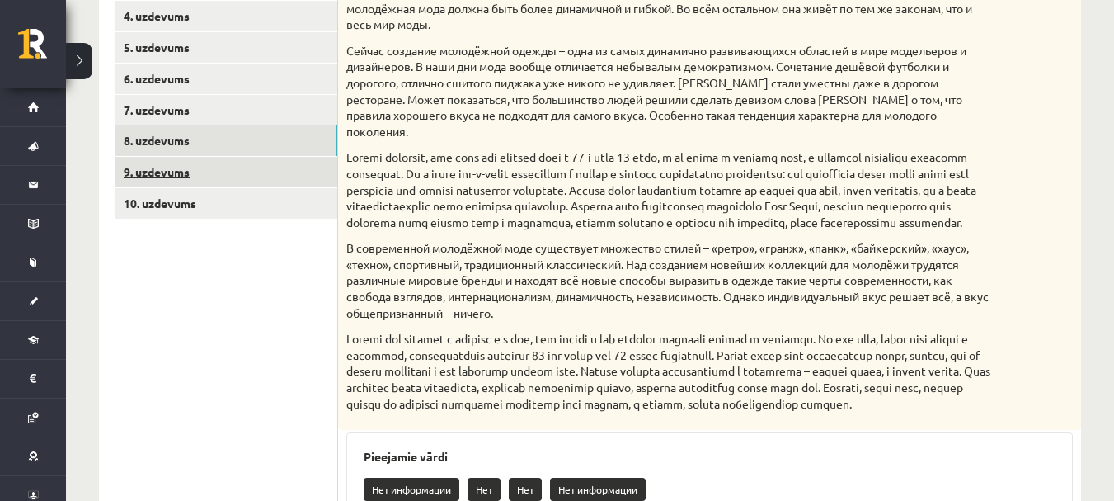
click at [290, 166] on link "9. uzdevums" at bounding box center [226, 172] width 222 height 31
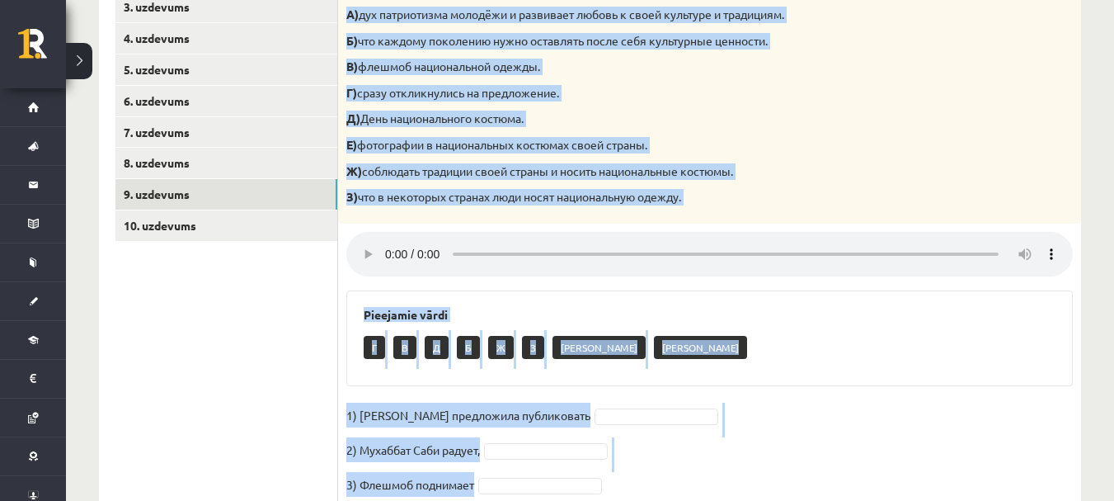
scroll to position [390, 0]
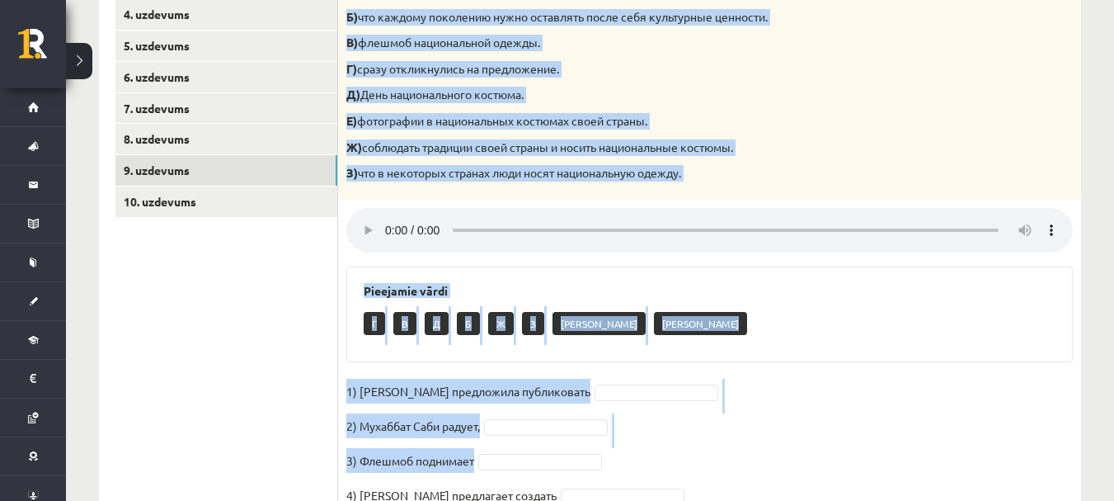
drag, startPoint x: 345, startPoint y: 164, endPoint x: 655, endPoint y: 478, distance: 440.9
click at [655, 478] on div "4p Прослушайте текст и соедините части предложений. А) дух патриотизма молодёжи…" at bounding box center [709, 223] width 743 height 603
click at [676, 275] on div "Pieejamie vārdi Г В Д Б Ж З Е А" at bounding box center [709, 314] width 727 height 96
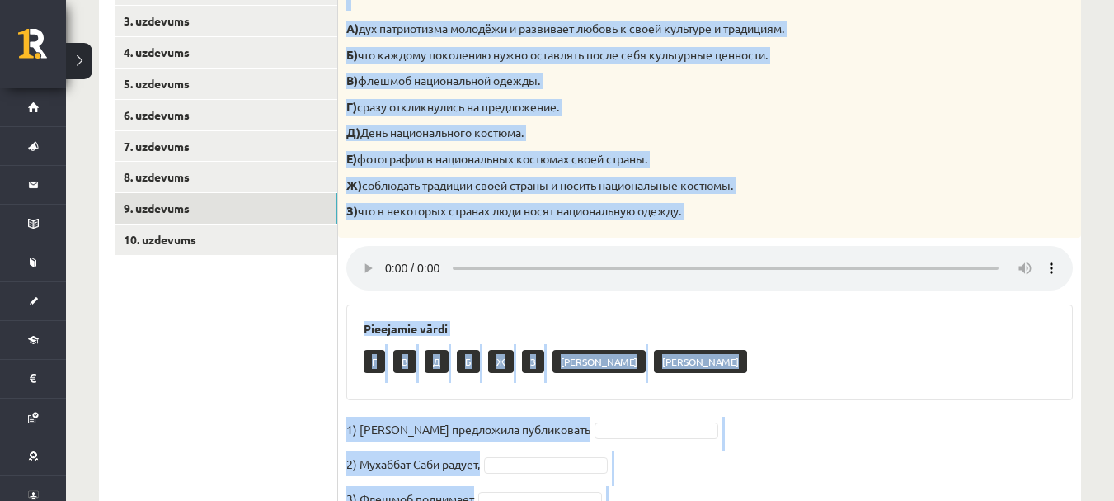
scroll to position [466, 0]
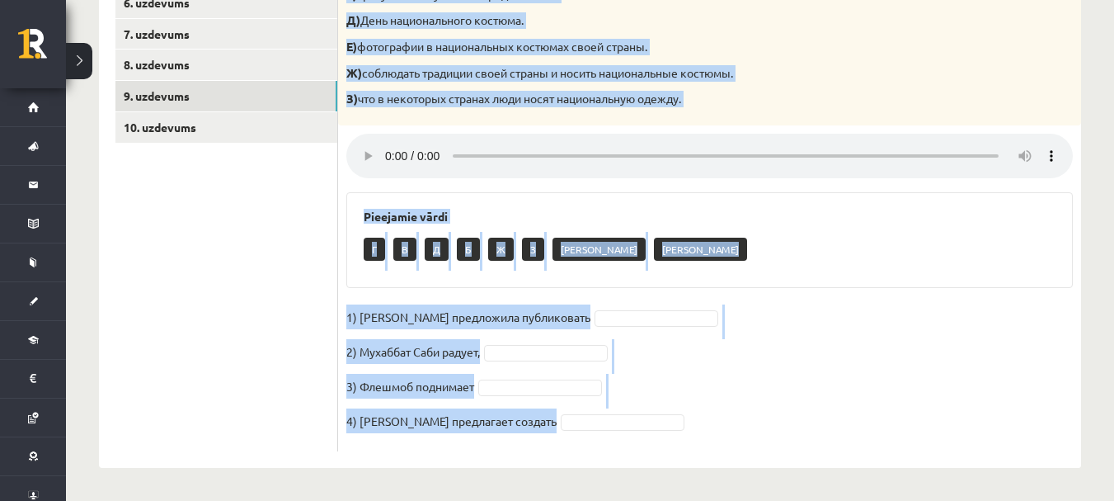
drag, startPoint x: 343, startPoint y: 184, endPoint x: 746, endPoint y: 515, distance: 521.0
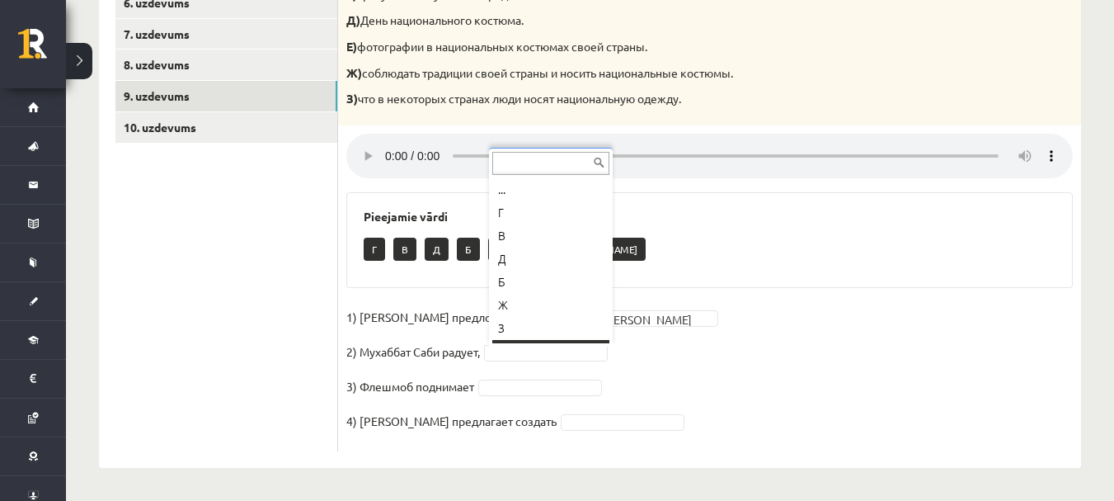
scroll to position [20, 0]
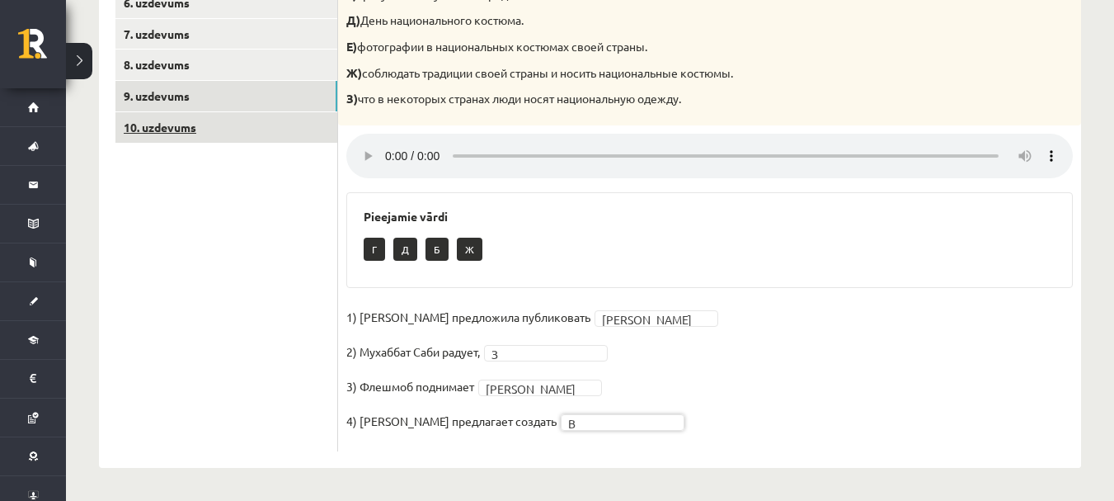
click at [238, 122] on link "10. uzdevums" at bounding box center [226, 127] width 222 height 31
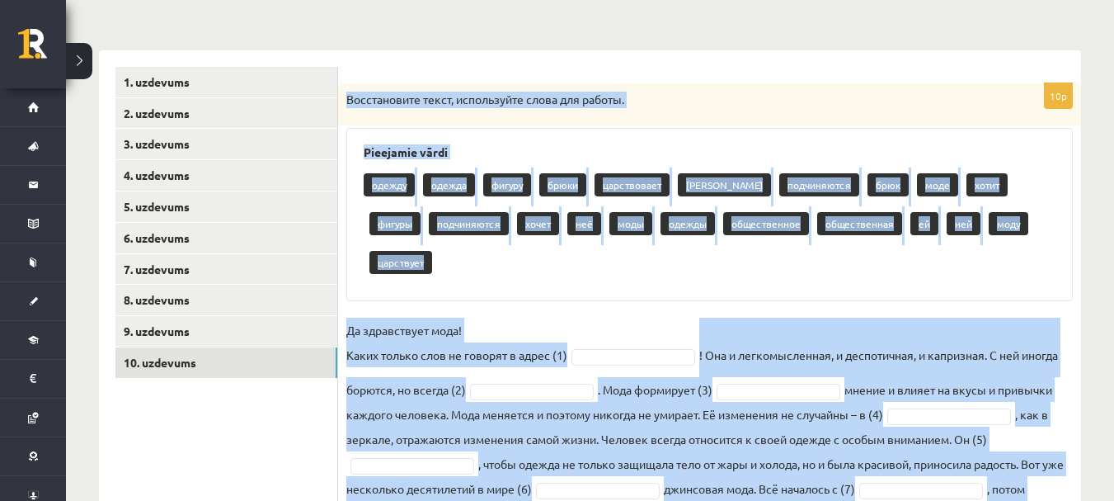
scroll to position [348, 0]
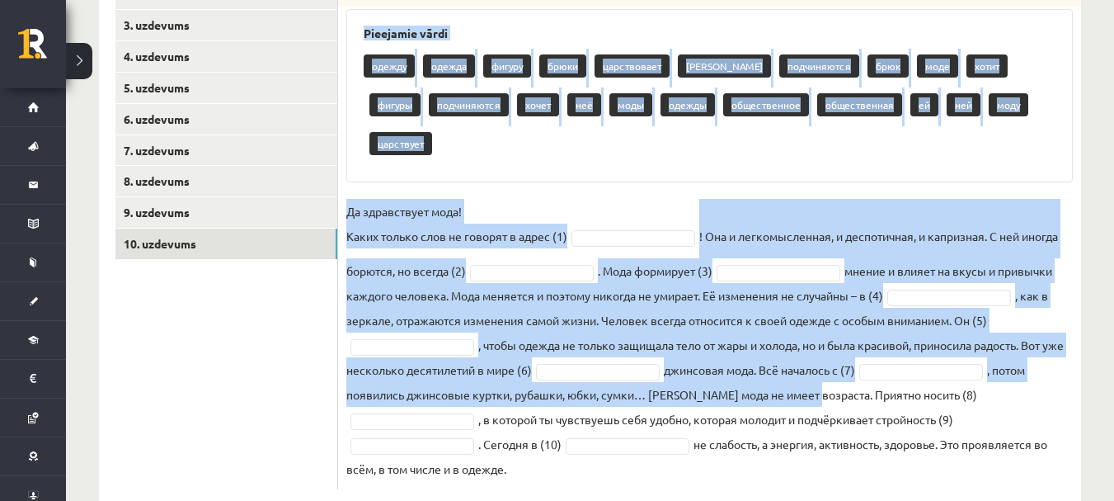
drag, startPoint x: 344, startPoint y: 240, endPoint x: 841, endPoint y: 525, distance: 573.4
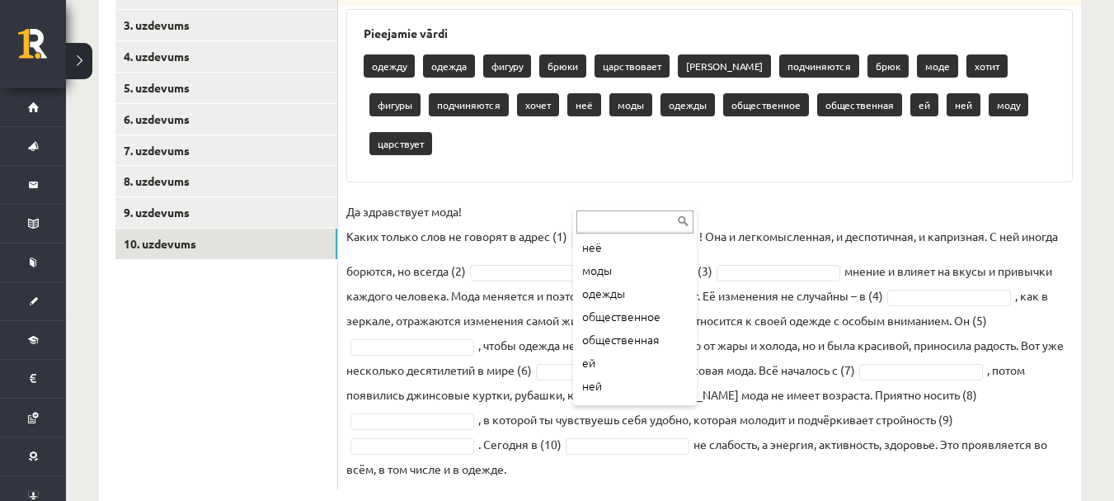
scroll to position [327, 0]
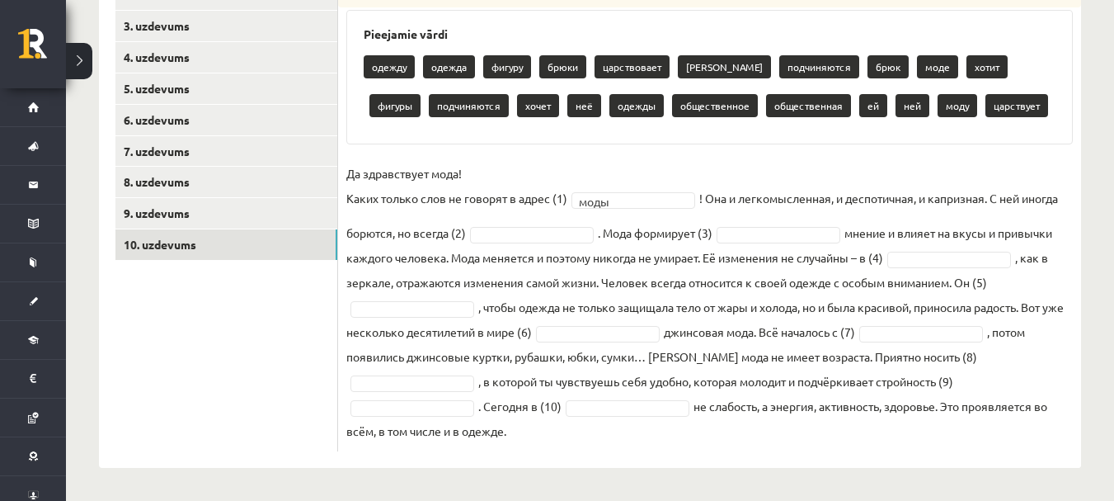
click at [566, 243] on fieldset "Да здравствует мода! Каких только слов не говорят в адрес (1) моды **** ! Она и…" at bounding box center [709, 302] width 727 height 282
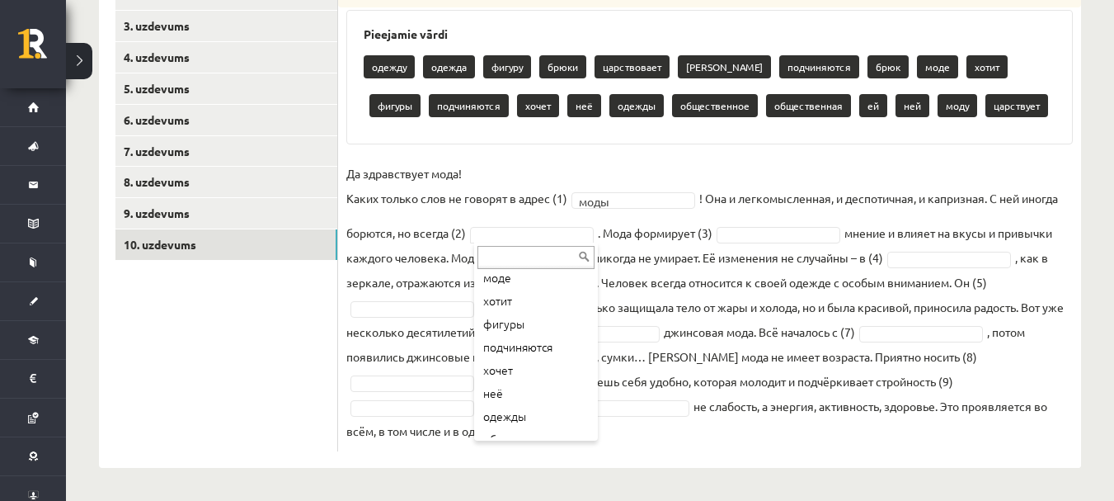
scroll to position [213, 0]
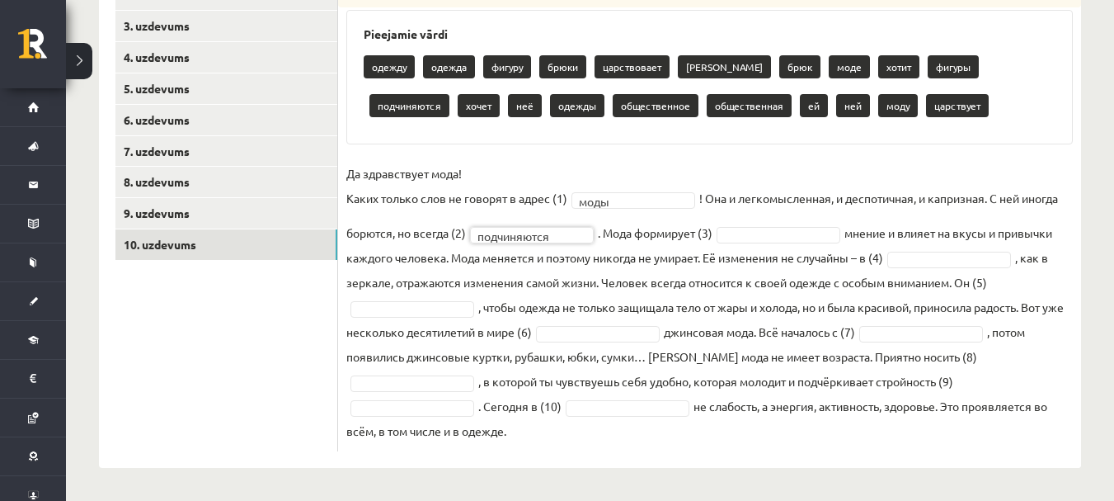
click at [745, 244] on fieldset "**********" at bounding box center [709, 302] width 727 height 282
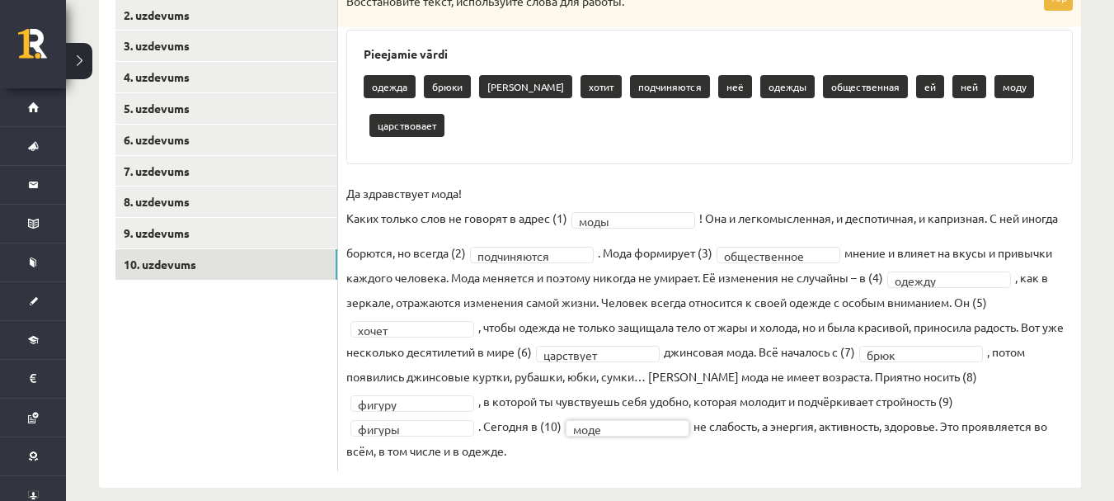
scroll to position [348, 0]
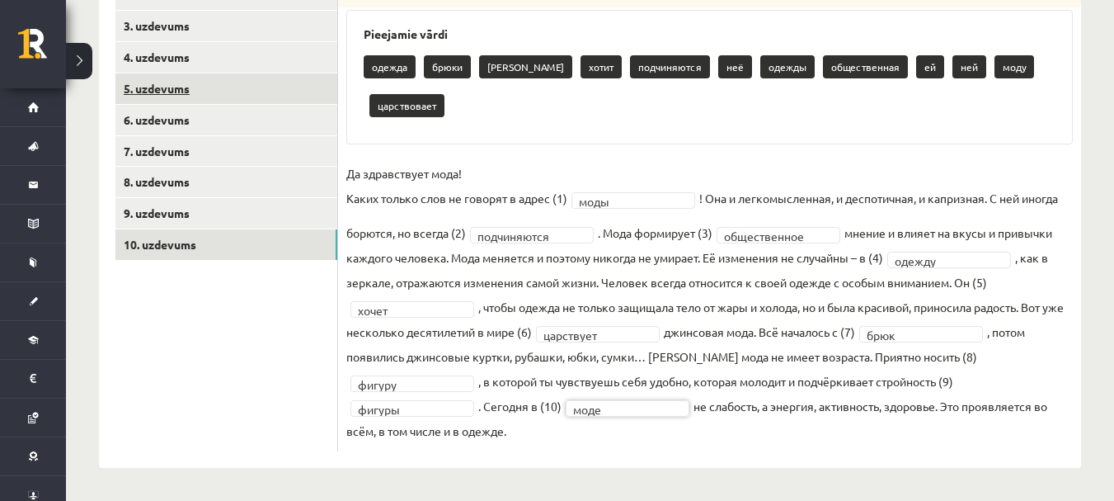
click at [304, 73] on link "5. uzdevums" at bounding box center [226, 88] width 222 height 31
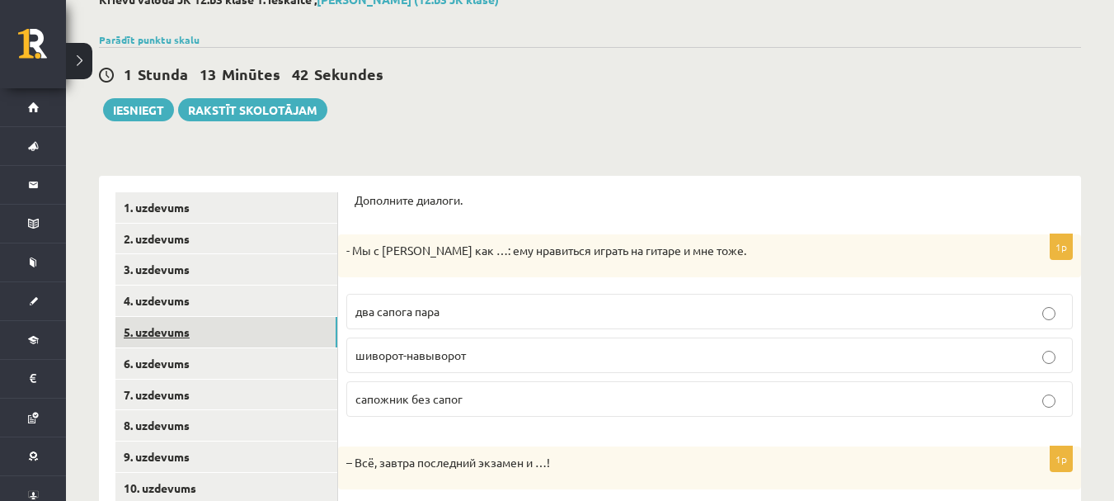
scroll to position [0, 0]
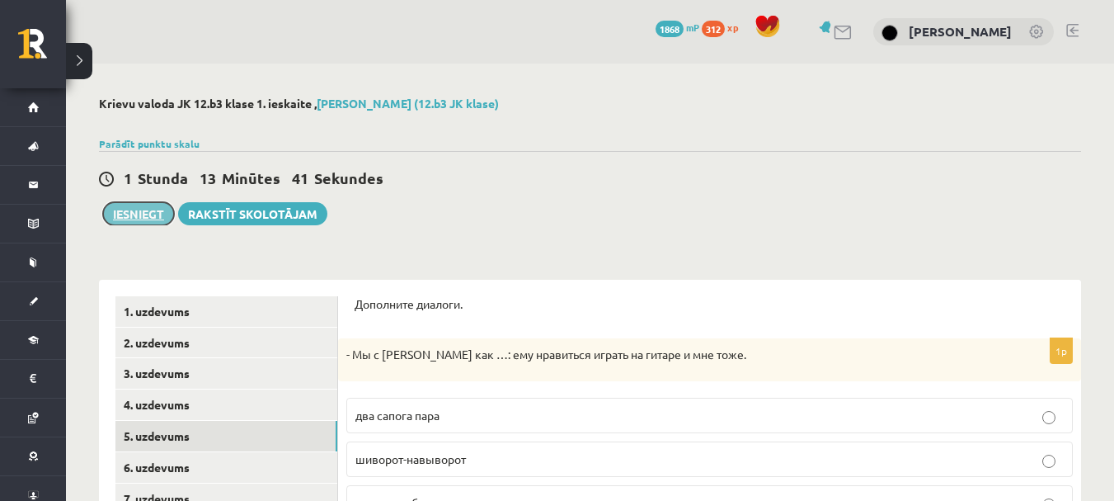
click at [153, 217] on button "Iesniegt" at bounding box center [138, 213] width 71 height 23
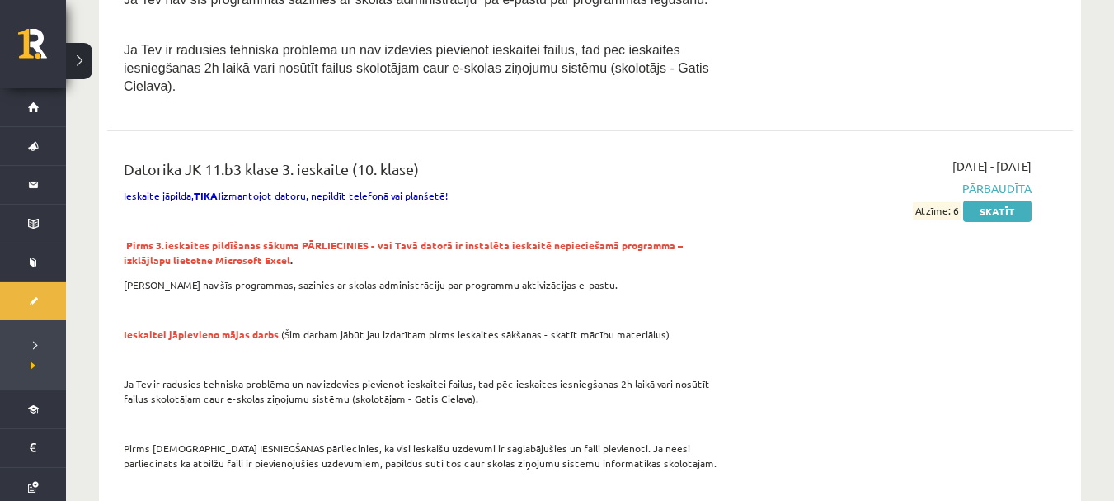
scroll to position [670, 0]
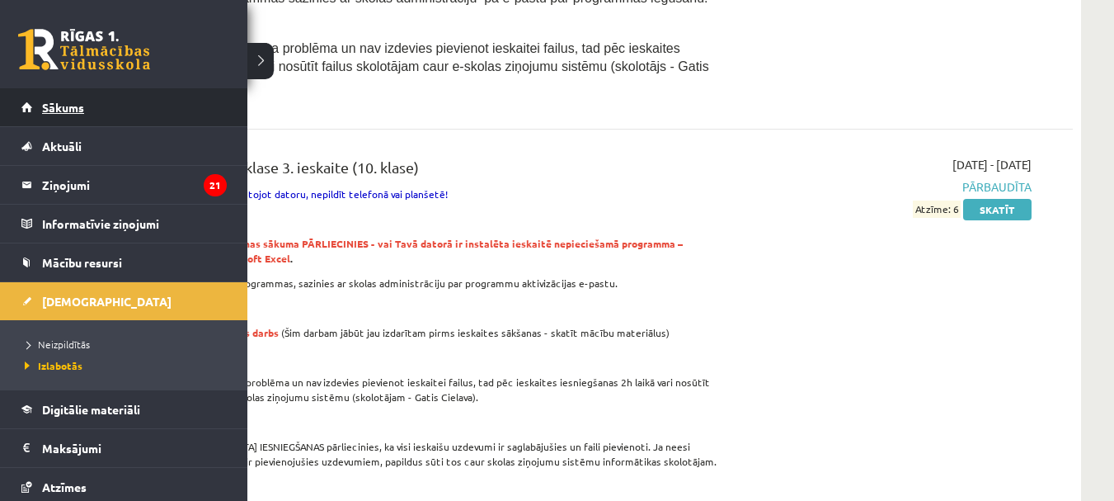
click at [66, 109] on span "Sākums" at bounding box center [63, 107] width 42 height 15
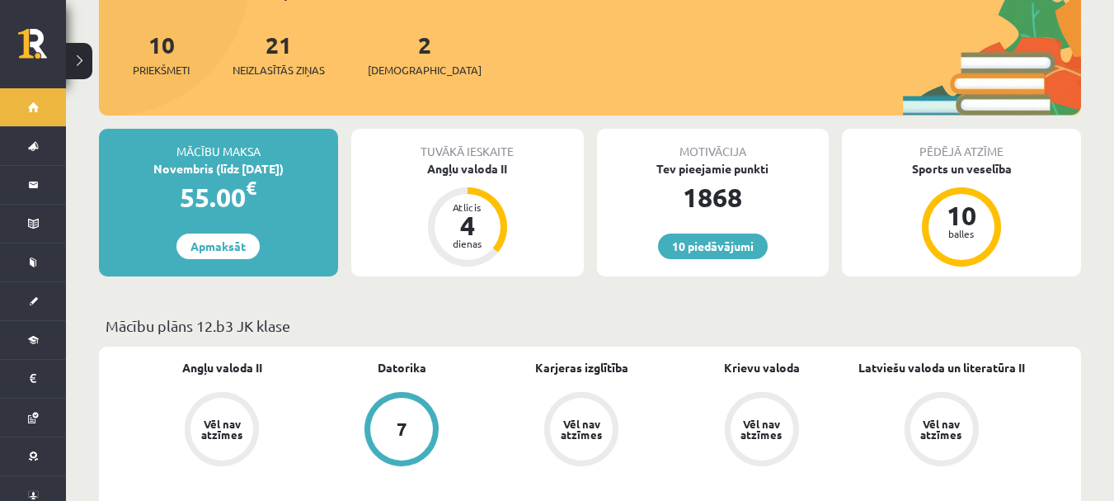
scroll to position [224, 0]
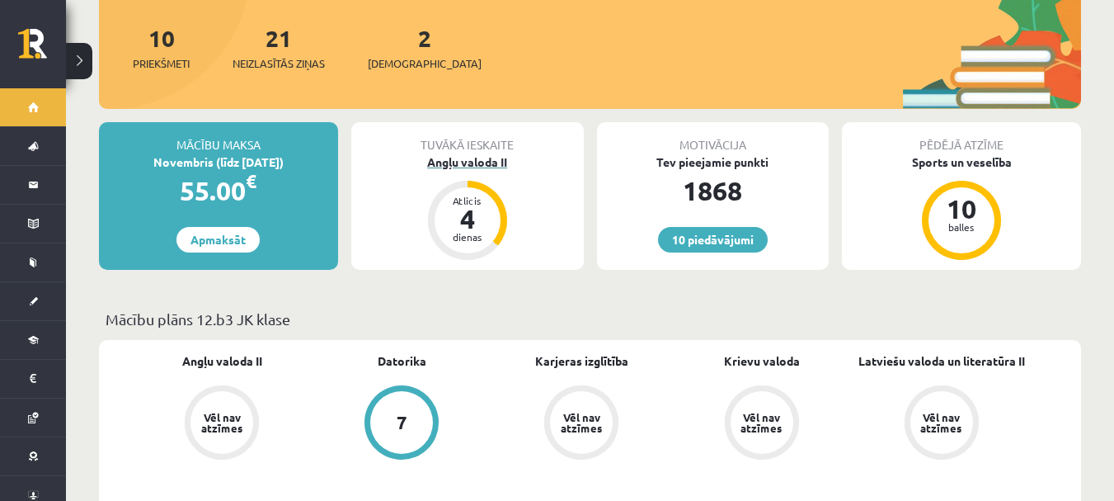
click at [477, 153] on div "Angļu valoda II" at bounding box center [467, 161] width 233 height 17
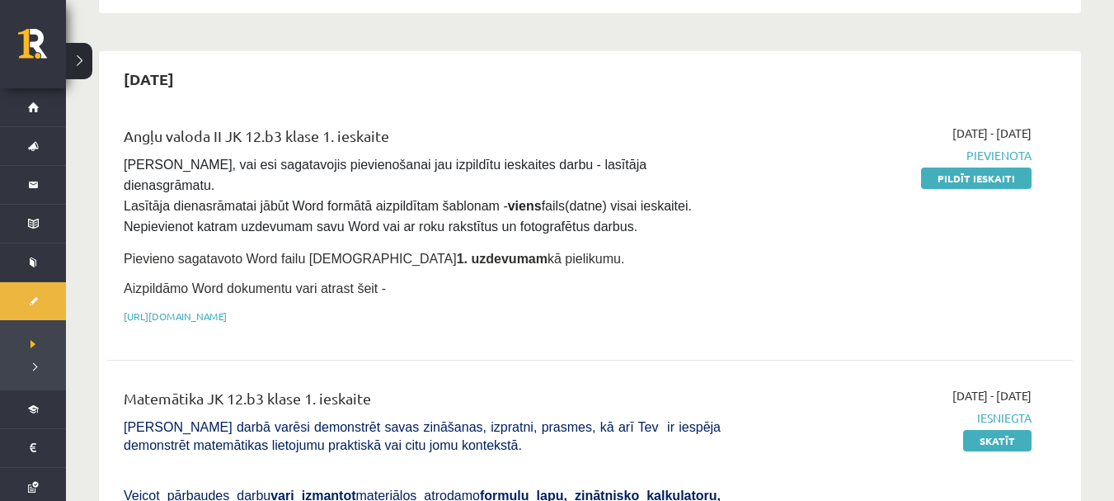
scroll to position [625, 0]
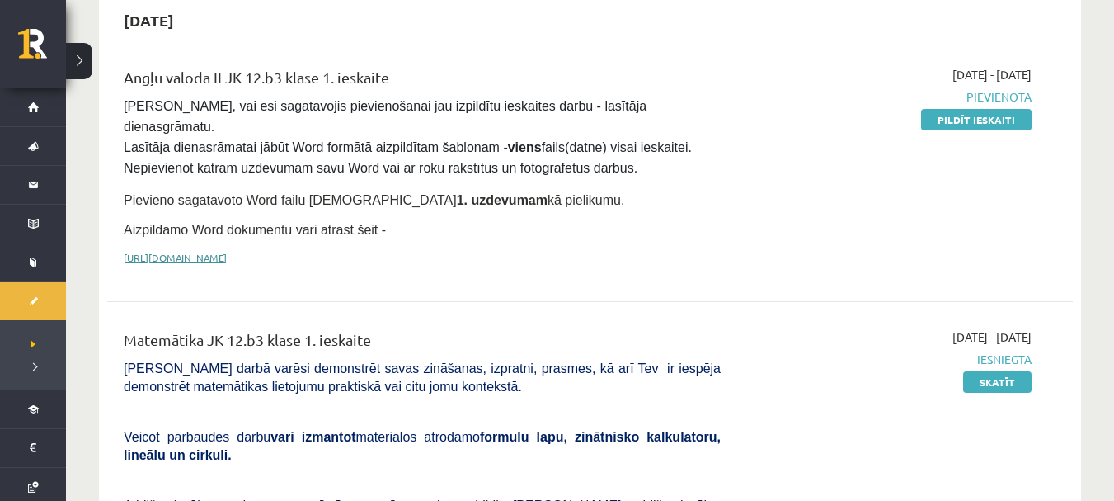
click at [227, 251] on link "[URL][DOMAIN_NAME]" at bounding box center [175, 257] width 103 height 13
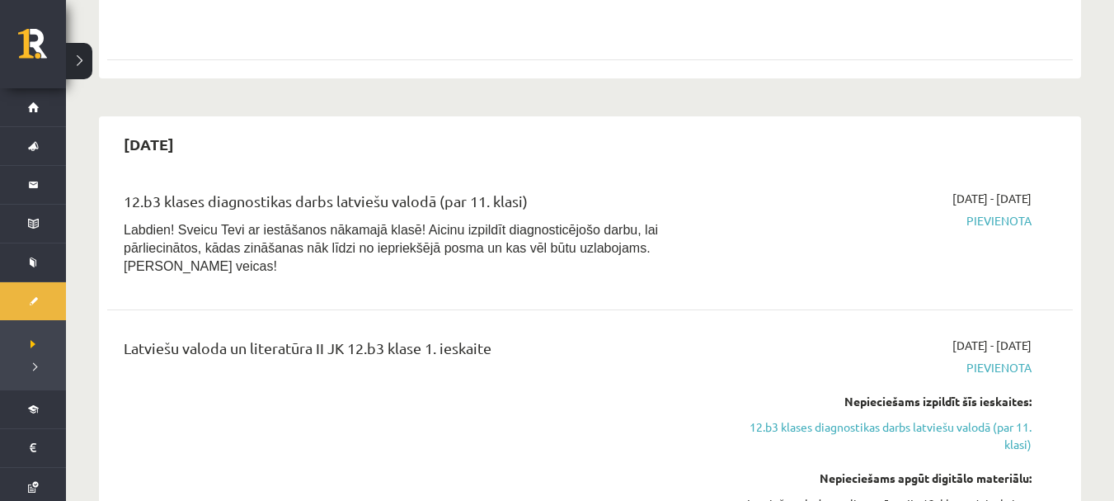
scroll to position [1519, 0]
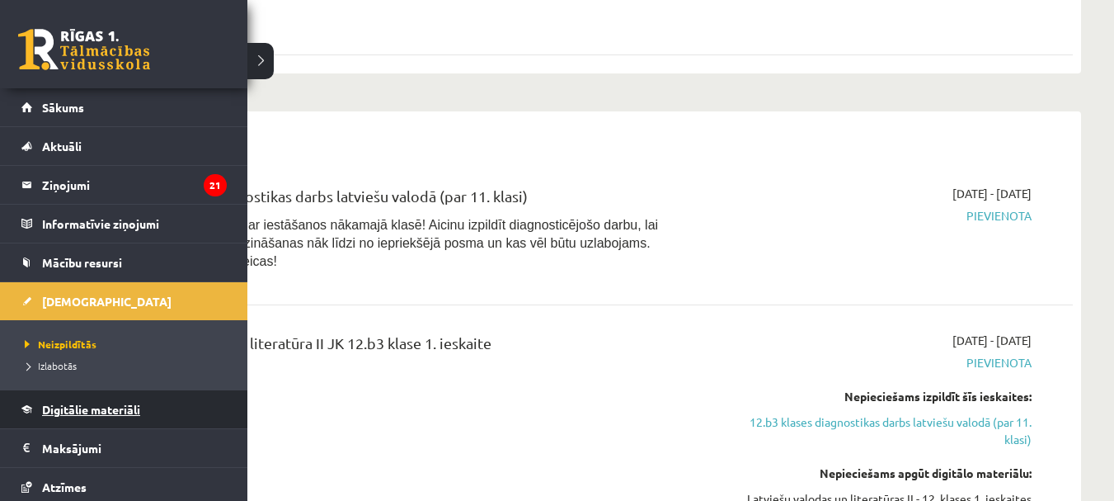
click at [96, 403] on span "Digitālie materiāli" at bounding box center [91, 409] width 98 height 15
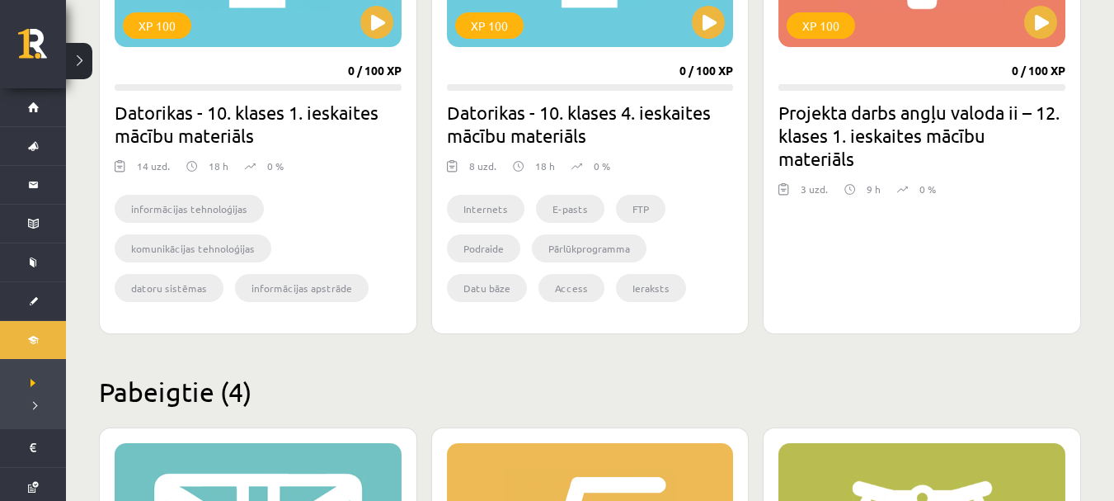
scroll to position [1695, 0]
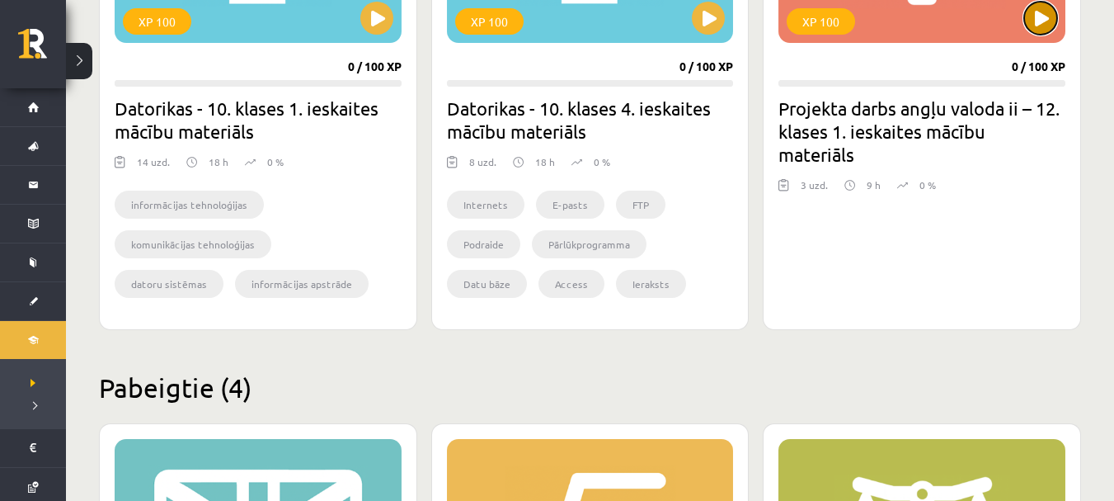
click at [1033, 22] on button at bounding box center [1040, 18] width 33 height 33
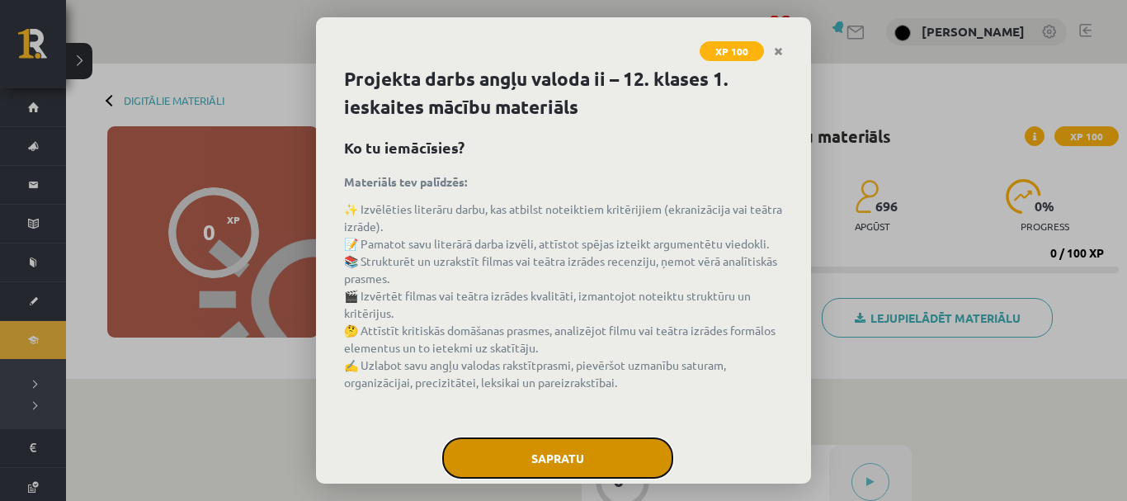
click at [594, 445] on button "Sapratu" at bounding box center [557, 457] width 231 height 41
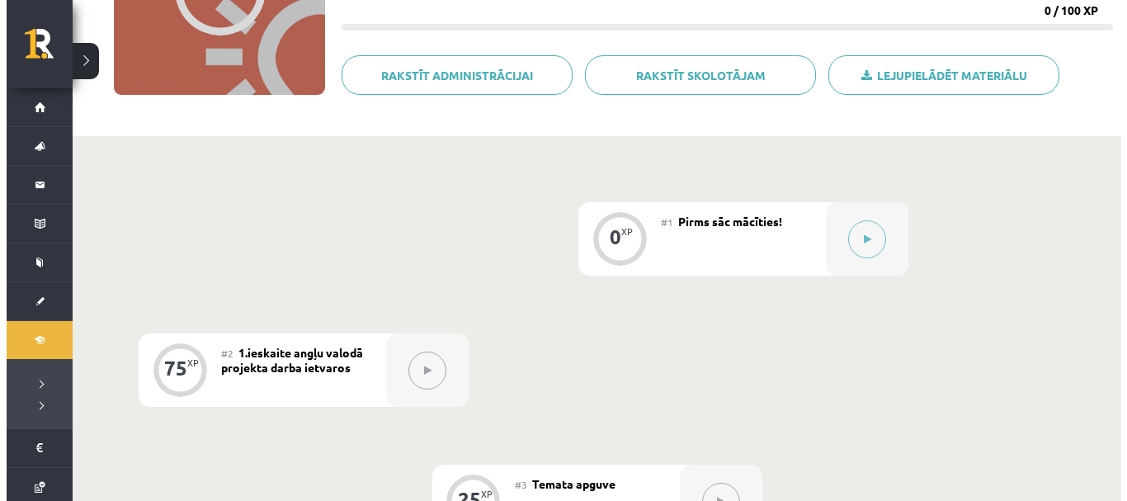
scroll to position [243, 0]
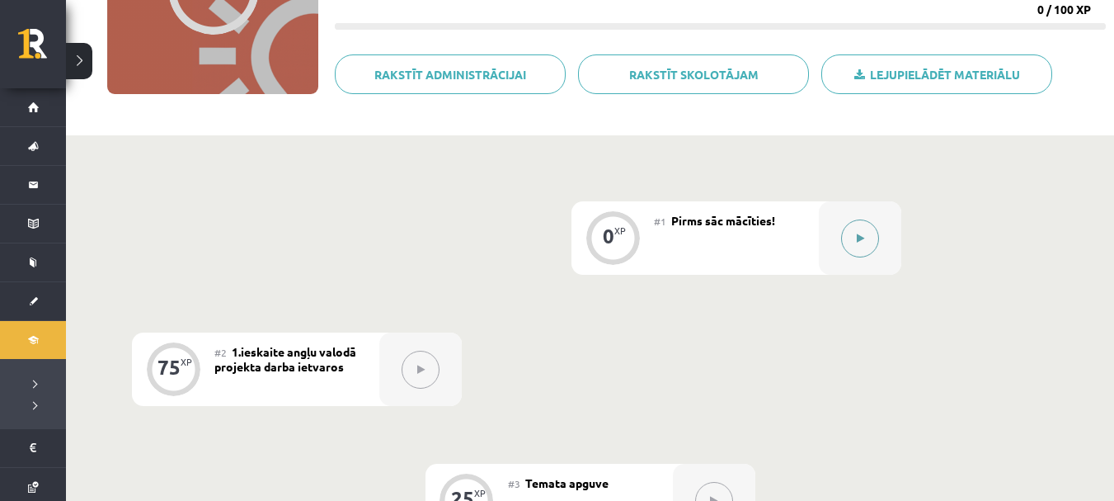
click at [849, 242] on button at bounding box center [860, 238] width 38 height 38
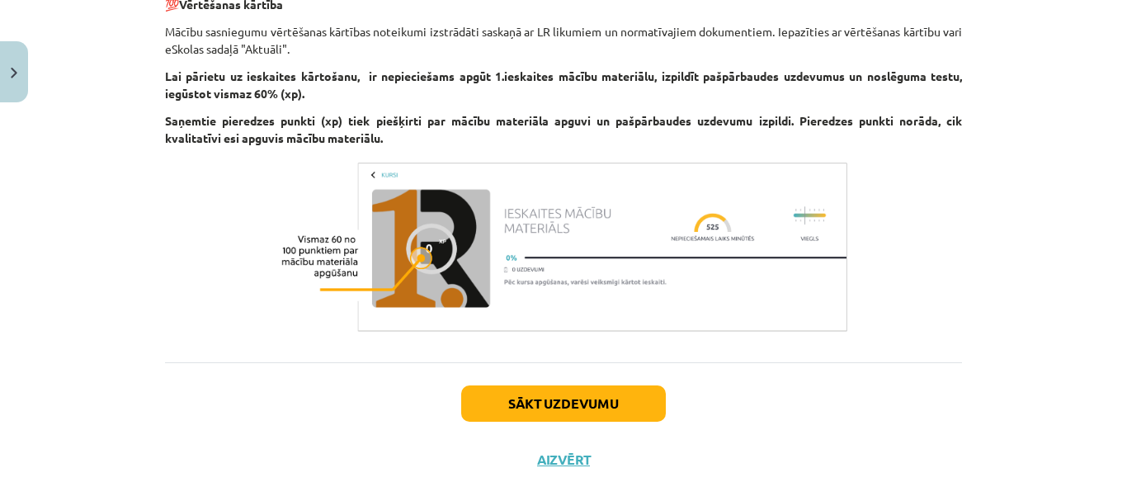
scroll to position [652, 0]
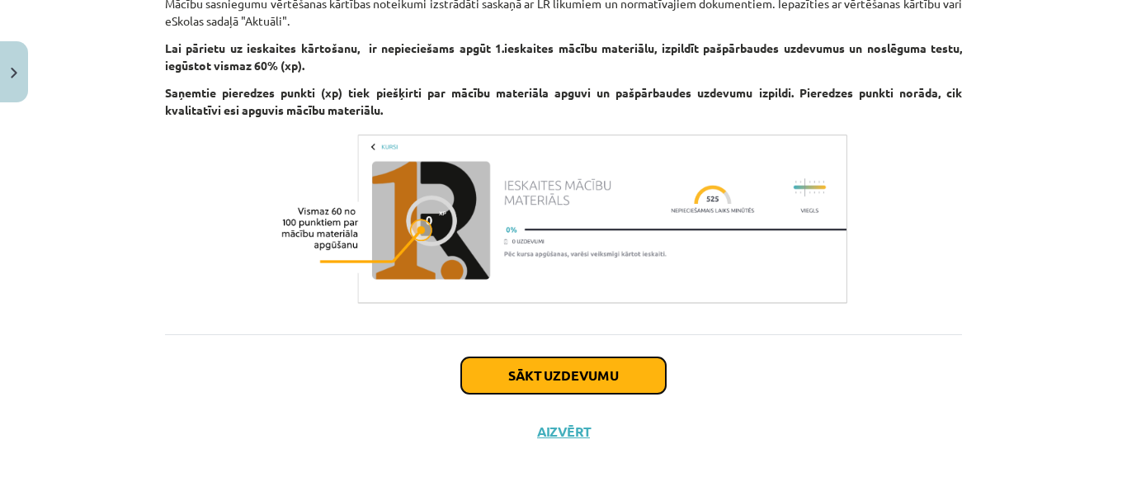
click at [585, 370] on button "Sākt uzdevumu" at bounding box center [563, 375] width 205 height 36
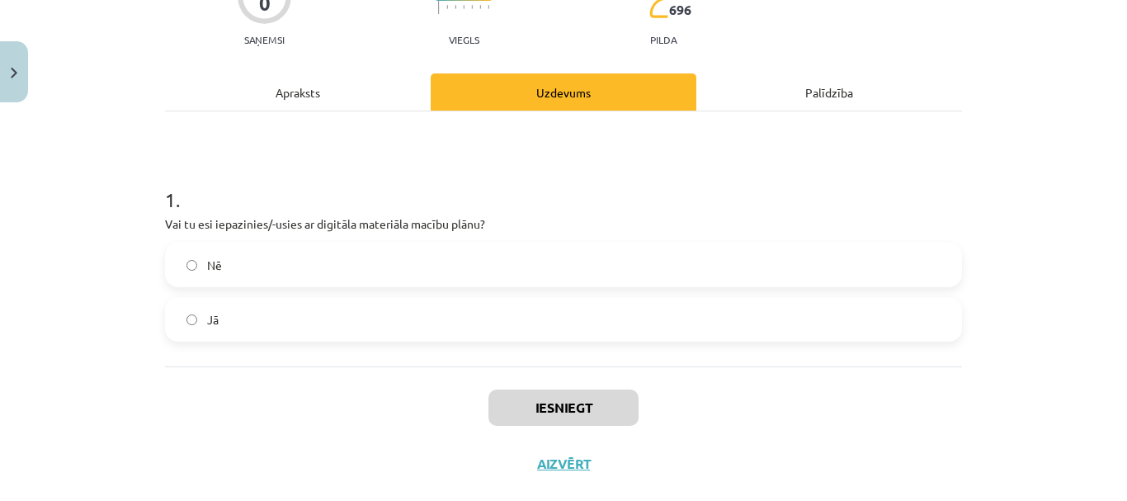
scroll to position [201, 0]
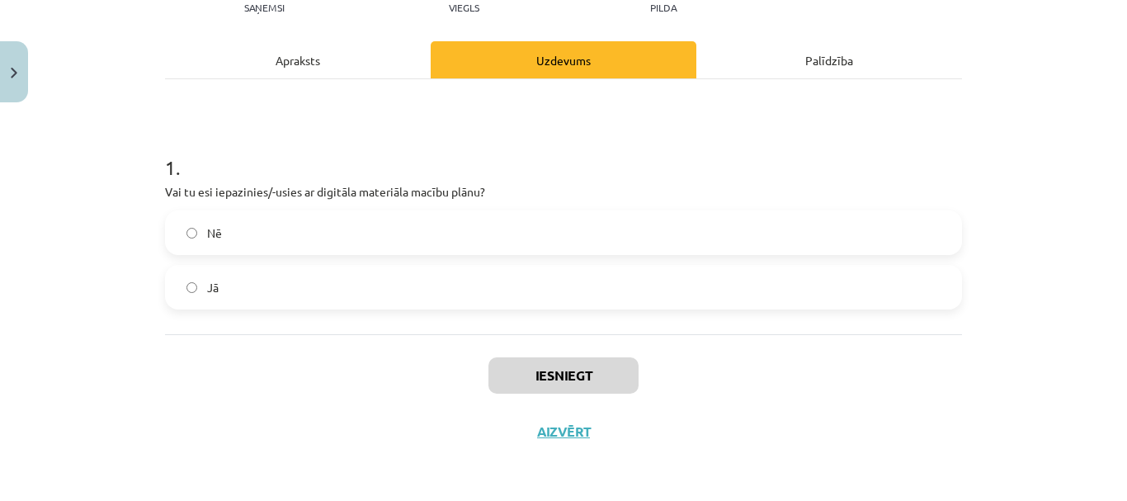
click at [520, 307] on label "Jā" at bounding box center [563, 286] width 793 height 41
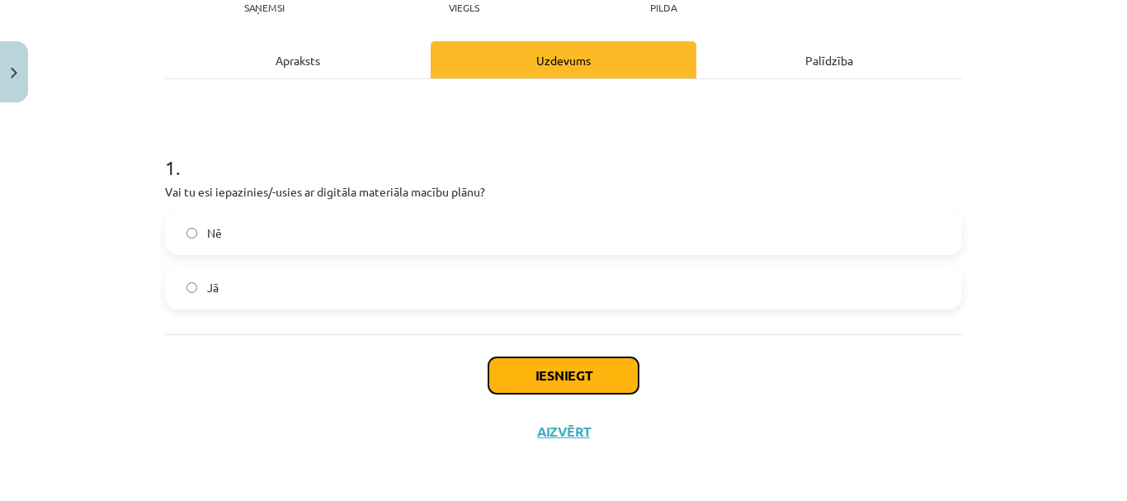
click at [563, 367] on button "Iesniegt" at bounding box center [563, 375] width 150 height 36
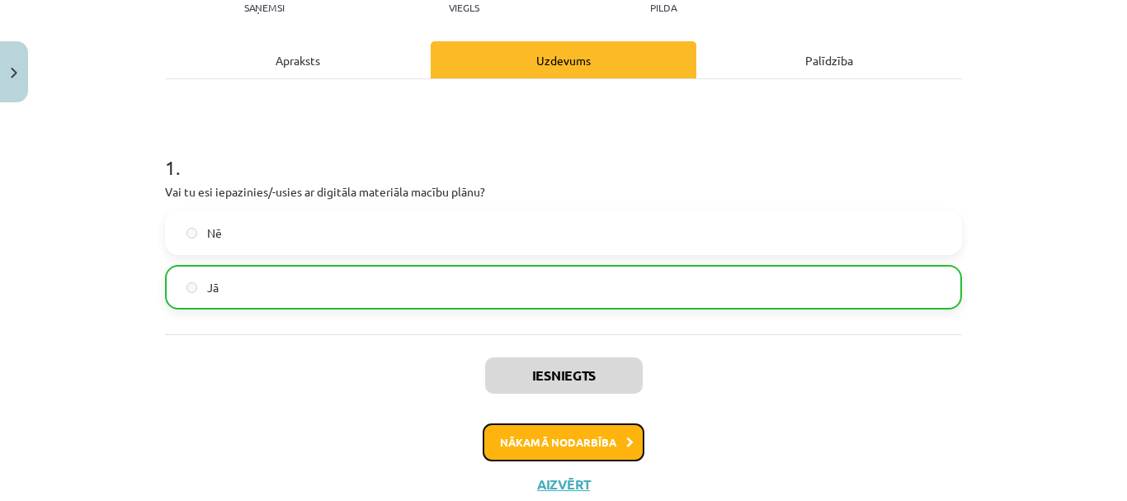
click at [594, 434] on button "Nākamā nodarbība" at bounding box center [564, 442] width 162 height 38
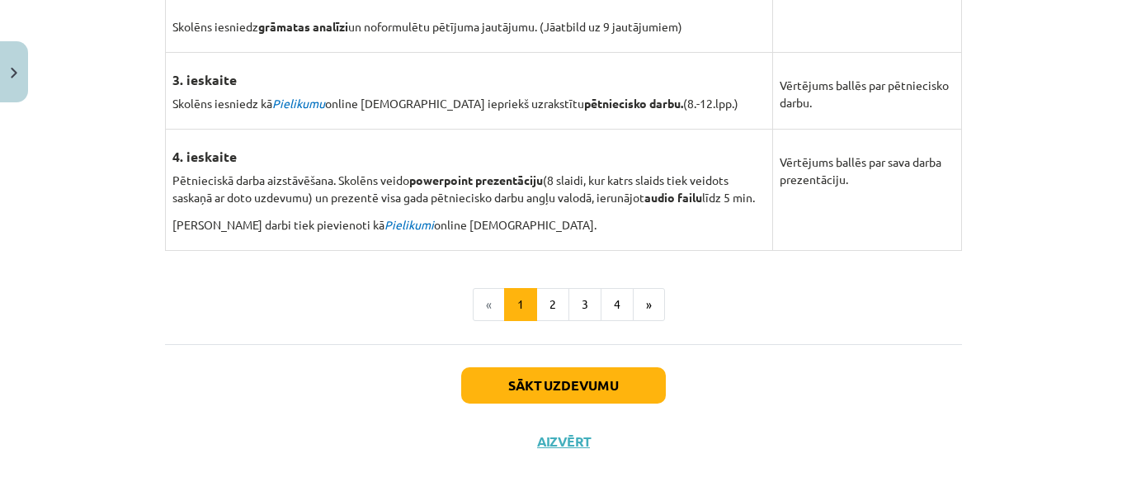
scroll to position [1359, 0]
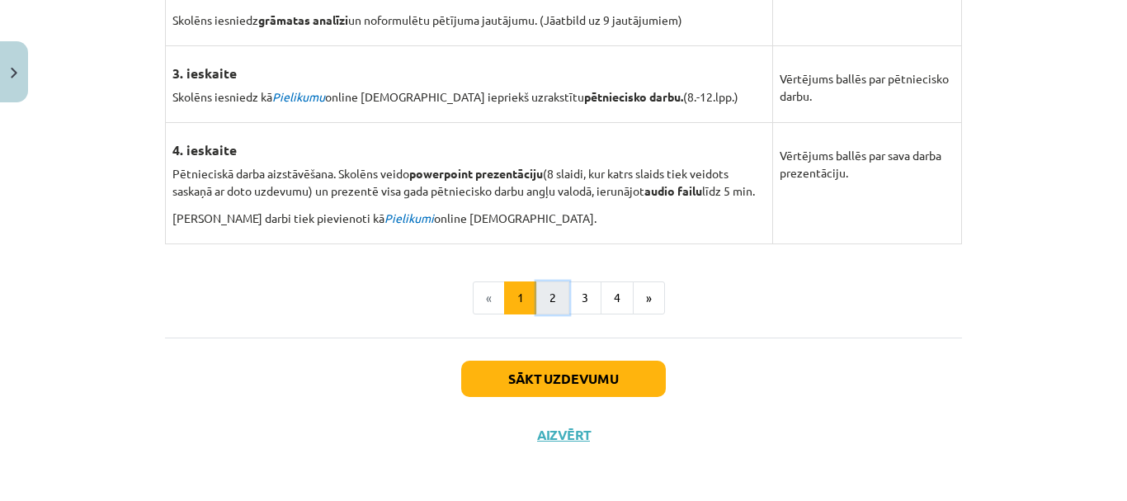
click at [542, 296] on button "2" at bounding box center [552, 297] width 33 height 33
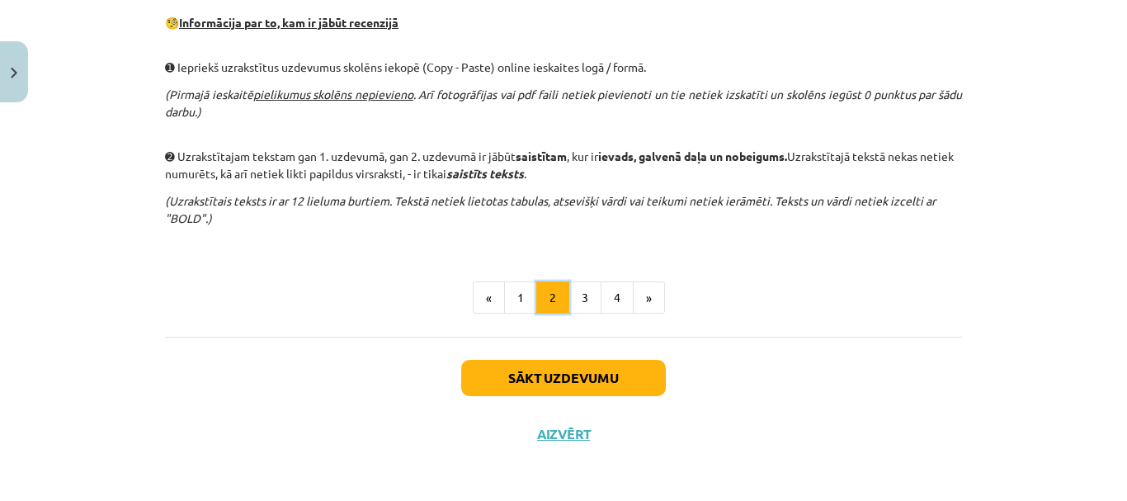
scroll to position [1145, 0]
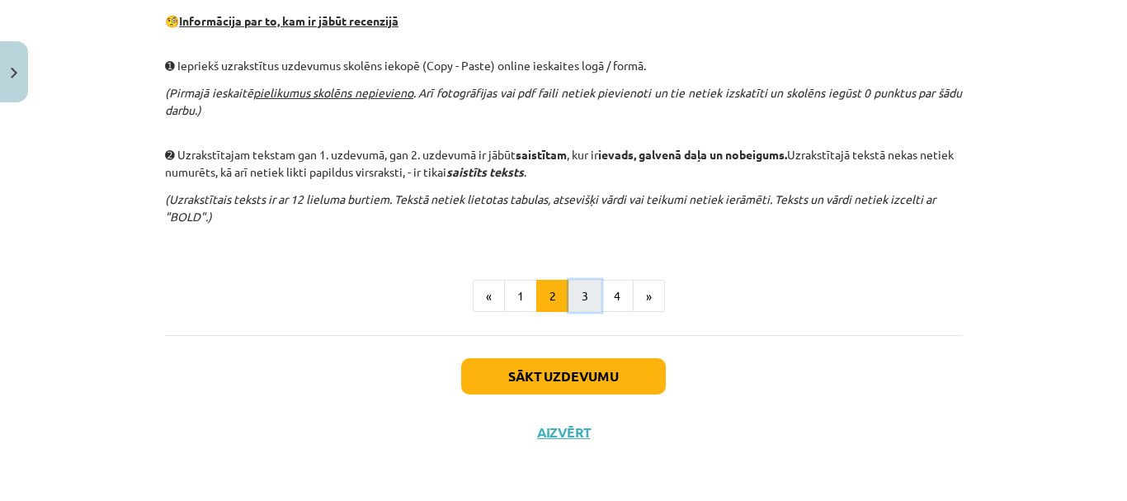
click at [571, 284] on button "3" at bounding box center [584, 296] width 33 height 33
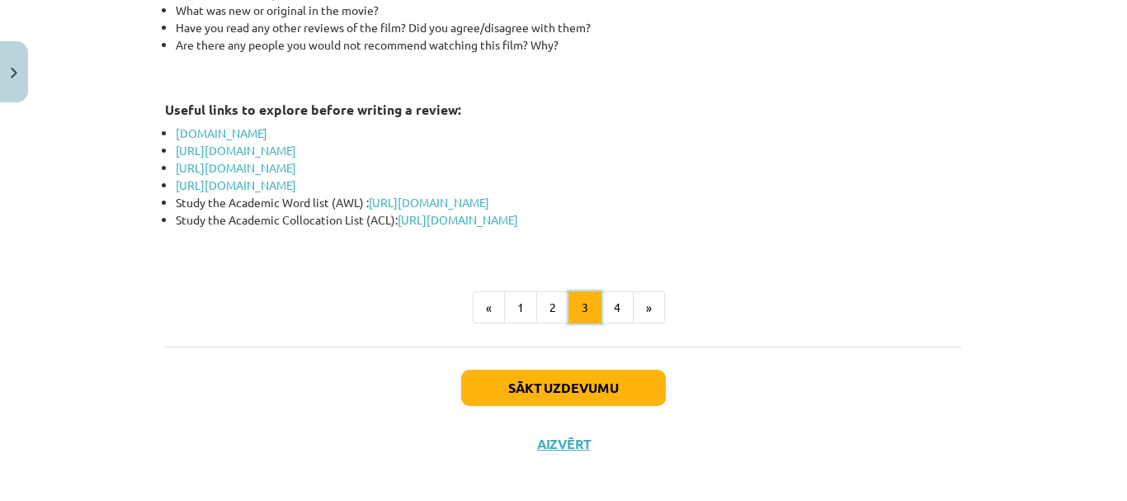
scroll to position [972, 0]
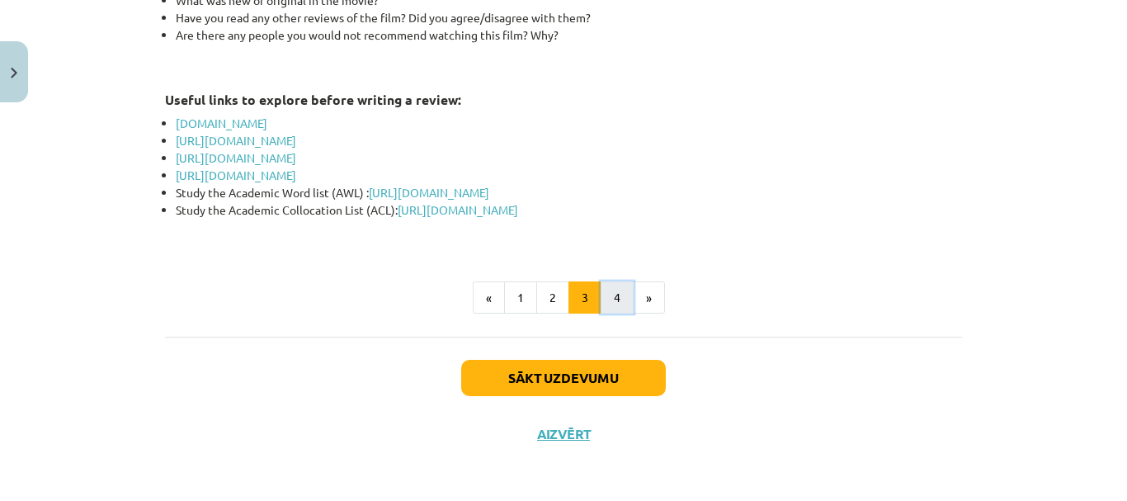
click at [617, 290] on button "4" at bounding box center [616, 297] width 33 height 33
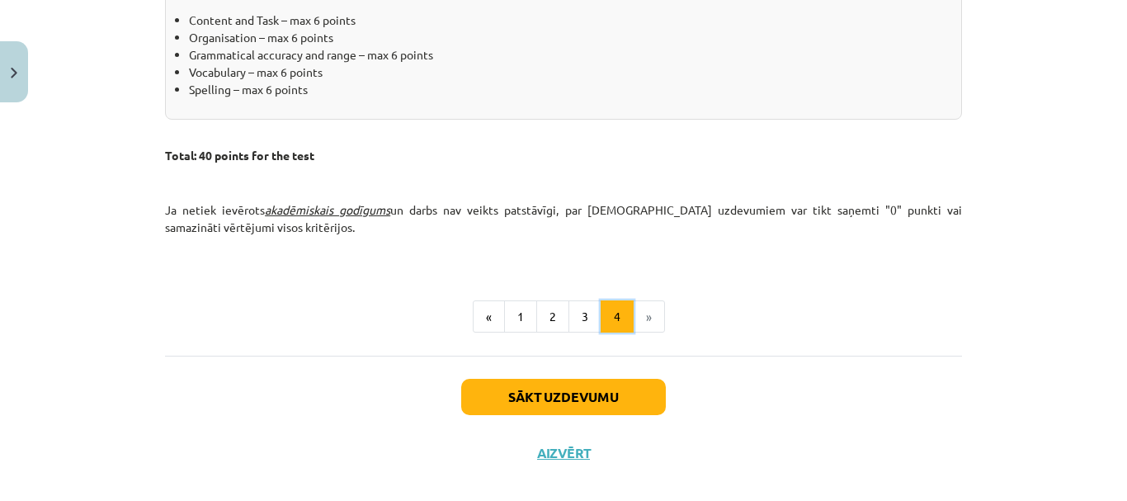
scroll to position [883, 0]
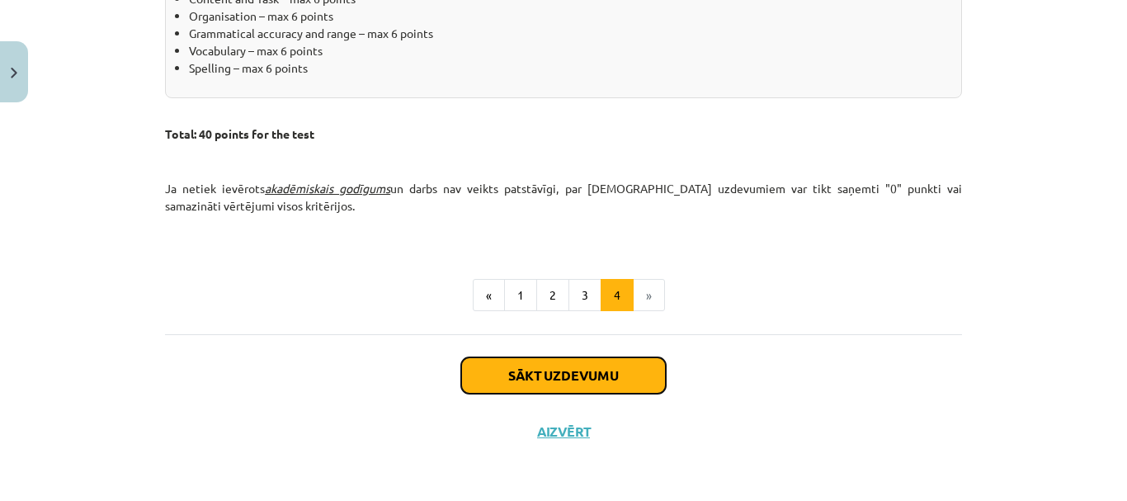
click at [619, 371] on button "Sākt uzdevumu" at bounding box center [563, 375] width 205 height 36
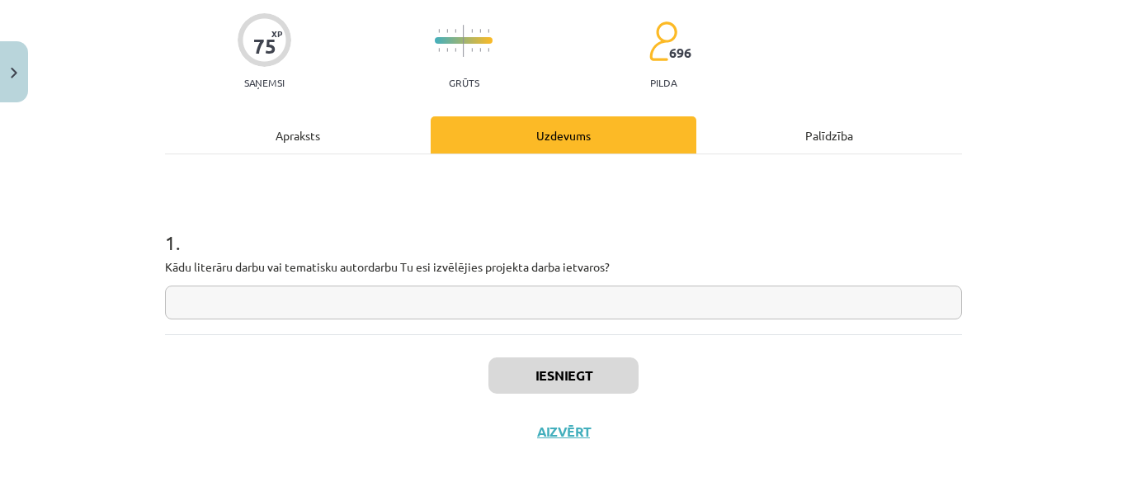
scroll to position [41, 0]
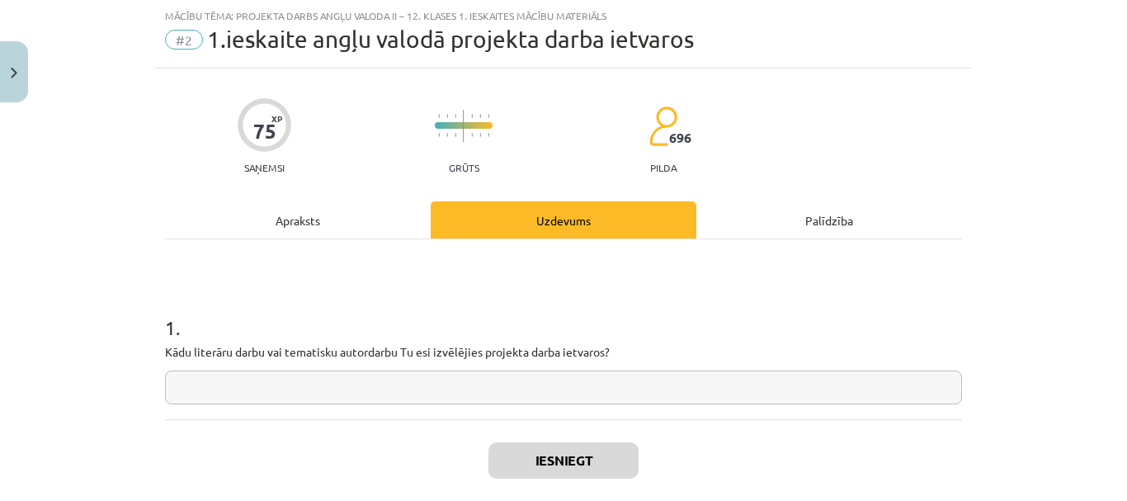
click at [603, 387] on input "text" at bounding box center [563, 387] width 797 height 34
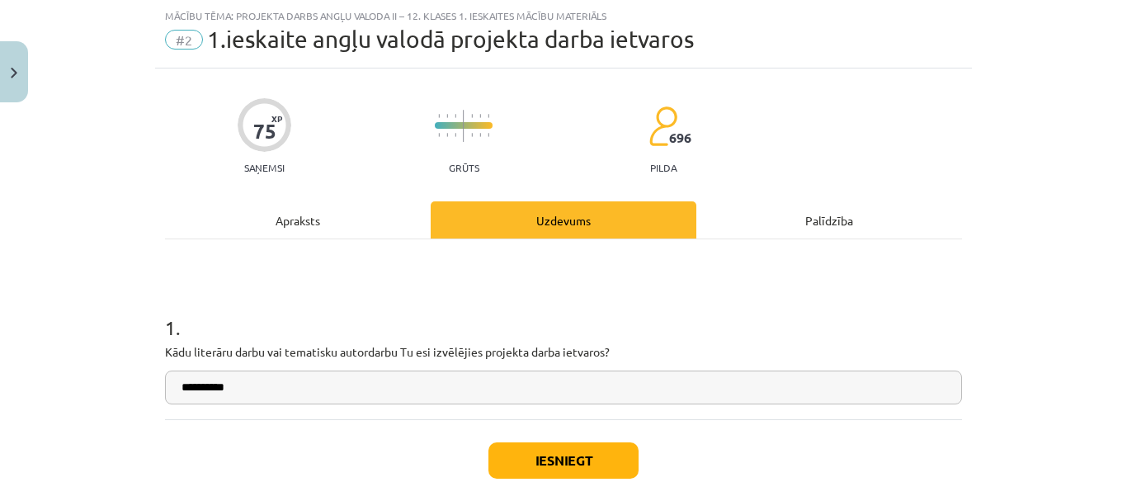
type input "**********"
click at [583, 464] on button "Iesniegt" at bounding box center [563, 460] width 150 height 36
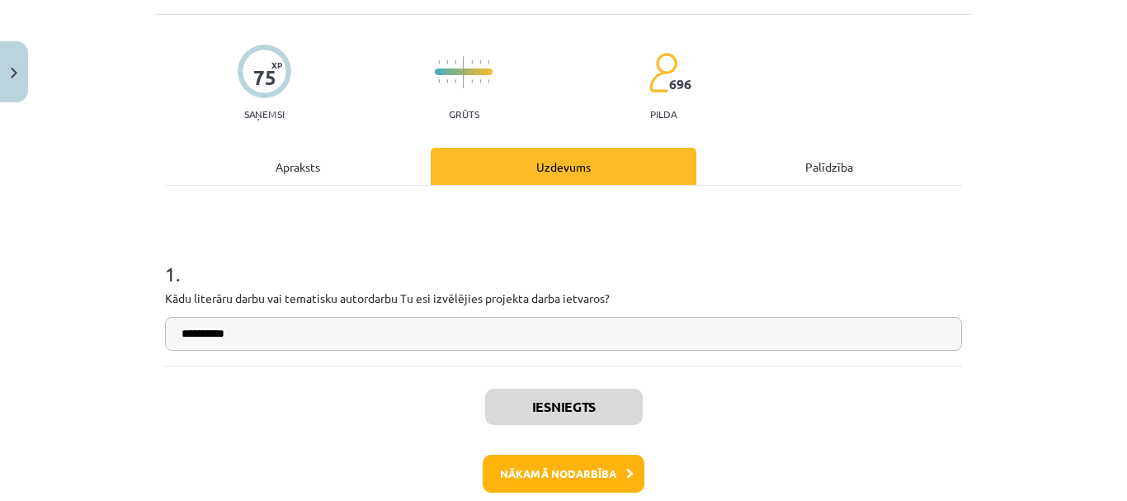
scroll to position [117, 0]
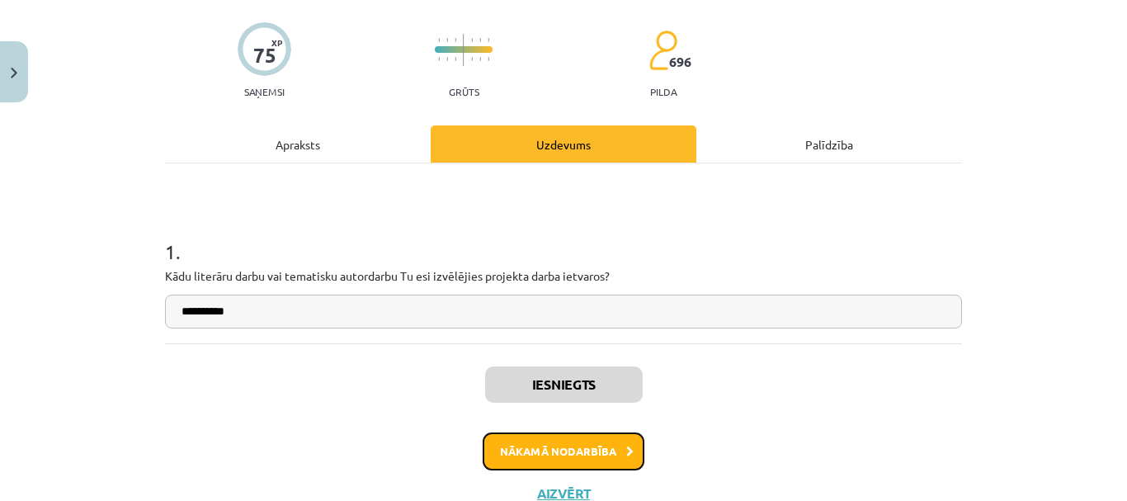
click at [586, 452] on button "Nākamā nodarbība" at bounding box center [564, 451] width 162 height 38
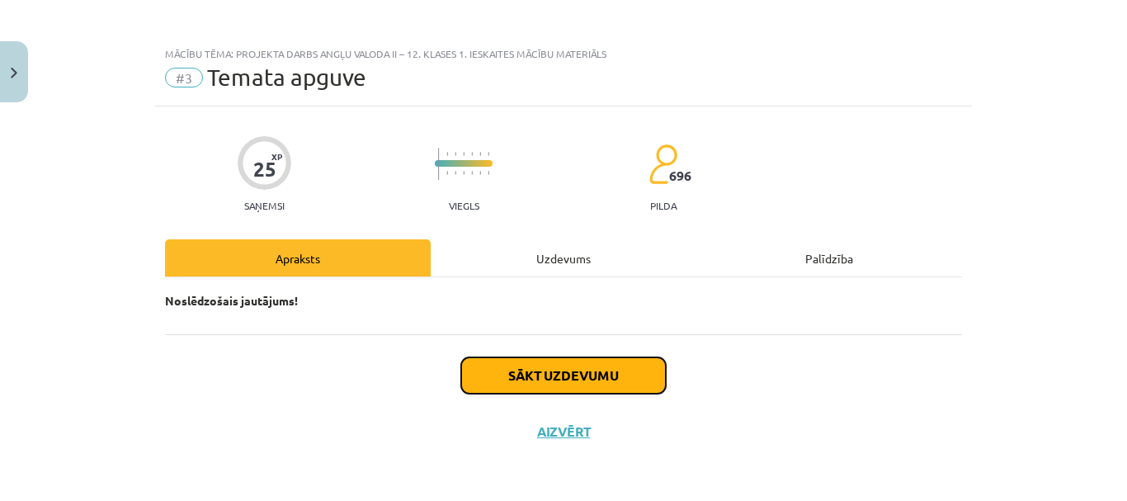
click at [565, 374] on button "Sākt uzdevumu" at bounding box center [563, 375] width 205 height 36
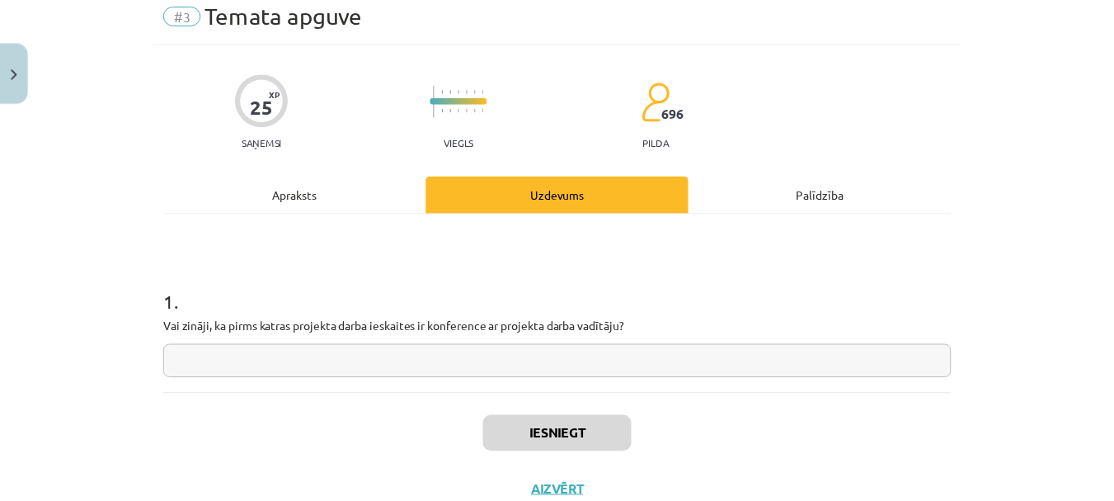
scroll to position [96, 0]
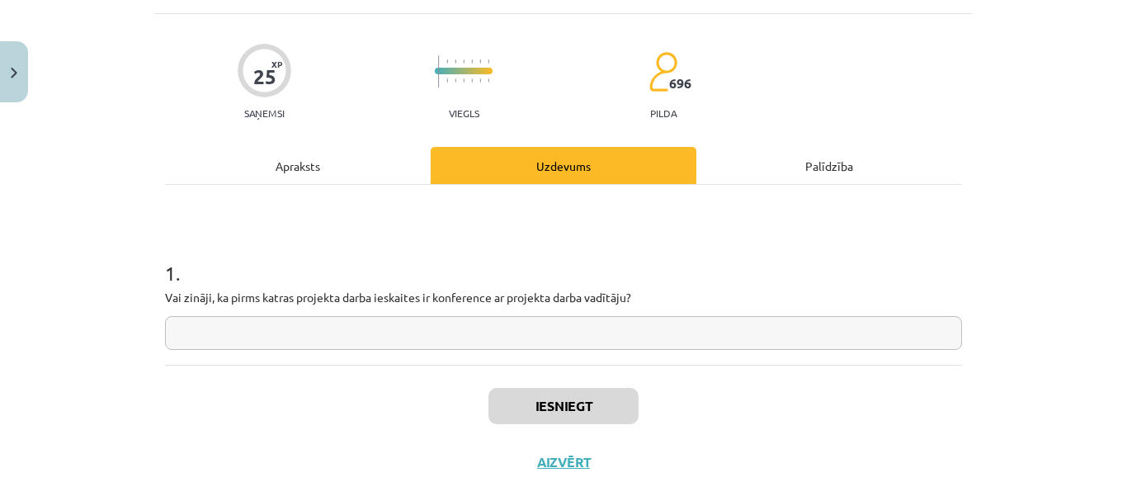
click at [564, 337] on input "text" at bounding box center [563, 333] width 797 height 34
type input "**"
click at [604, 394] on button "Iesniegt" at bounding box center [563, 406] width 150 height 36
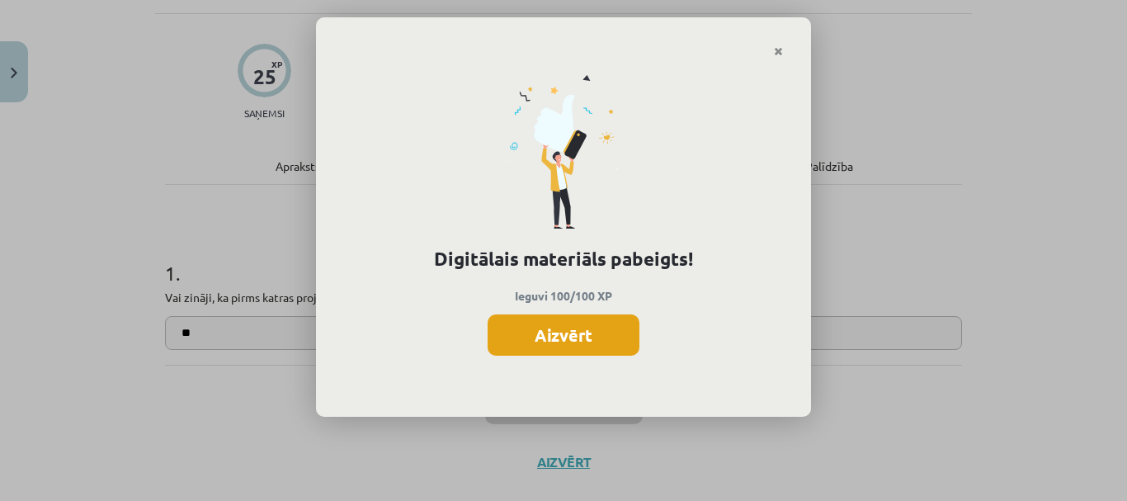
click at [594, 345] on button "Aizvērt" at bounding box center [563, 334] width 152 height 41
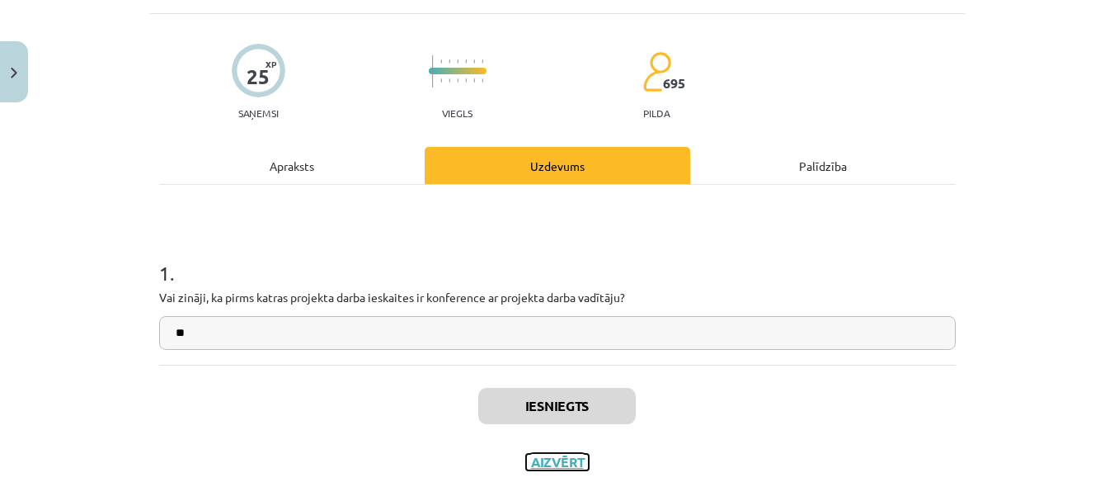
click at [567, 459] on button "Aizvērt" at bounding box center [557, 462] width 63 height 16
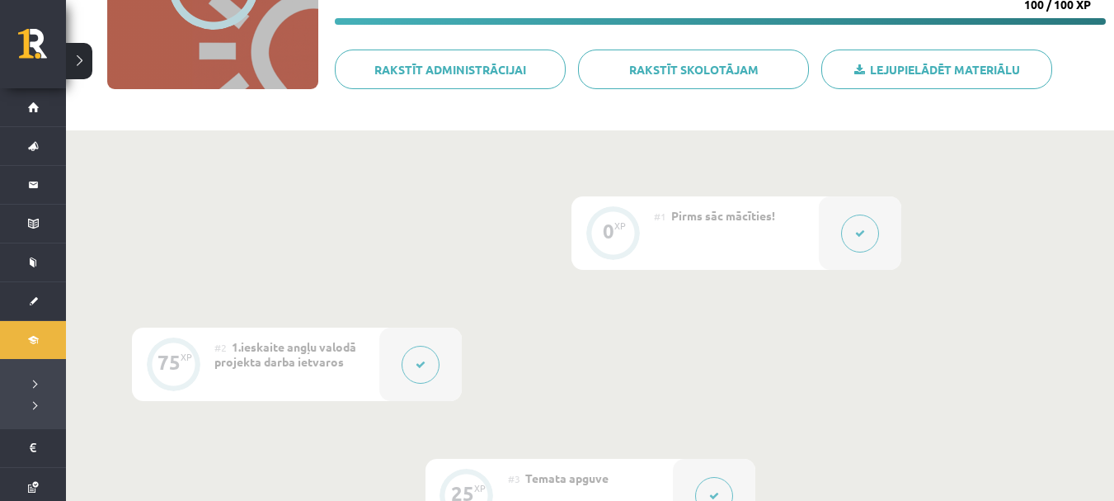
scroll to position [250, 0]
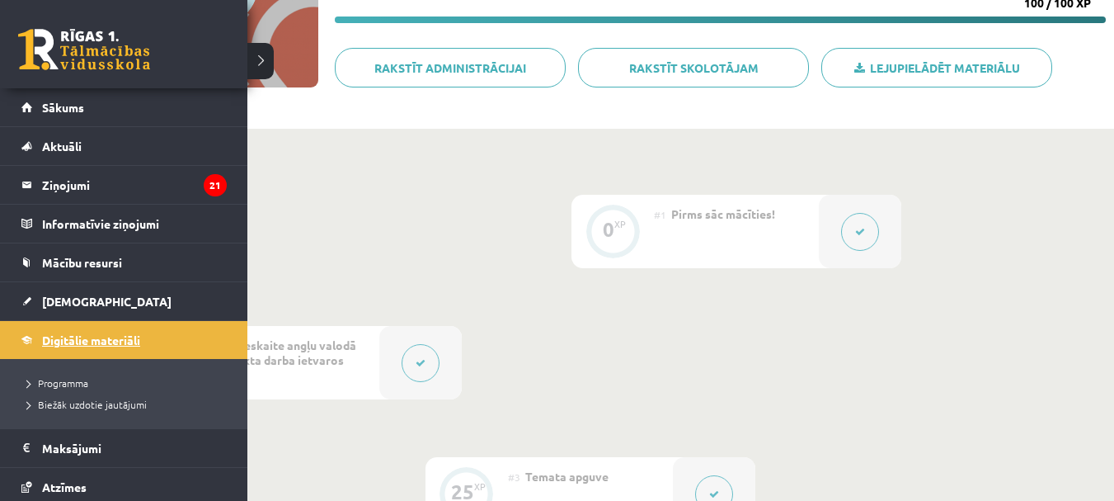
click at [60, 339] on span "Digitālie materiāli" at bounding box center [91, 339] width 98 height 15
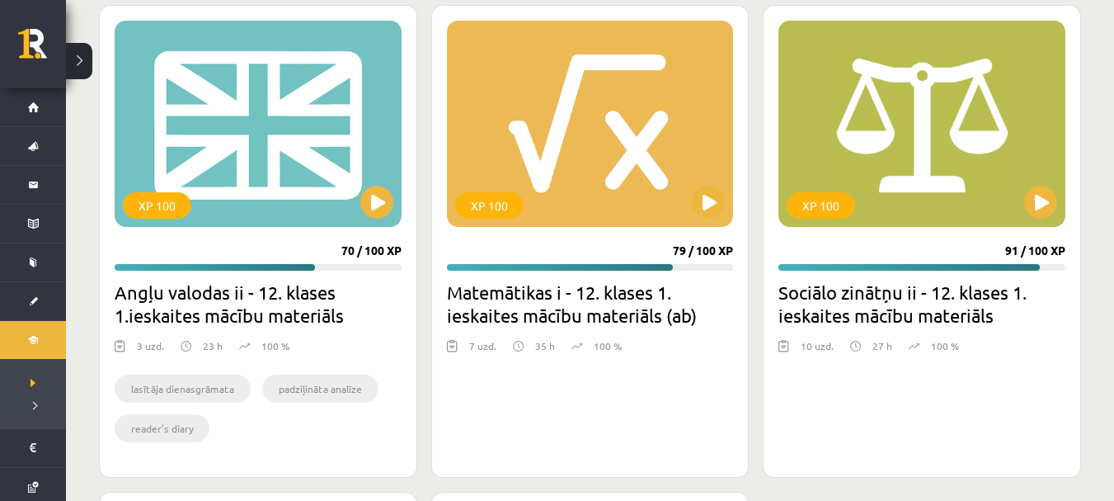
scroll to position [2114, 0]
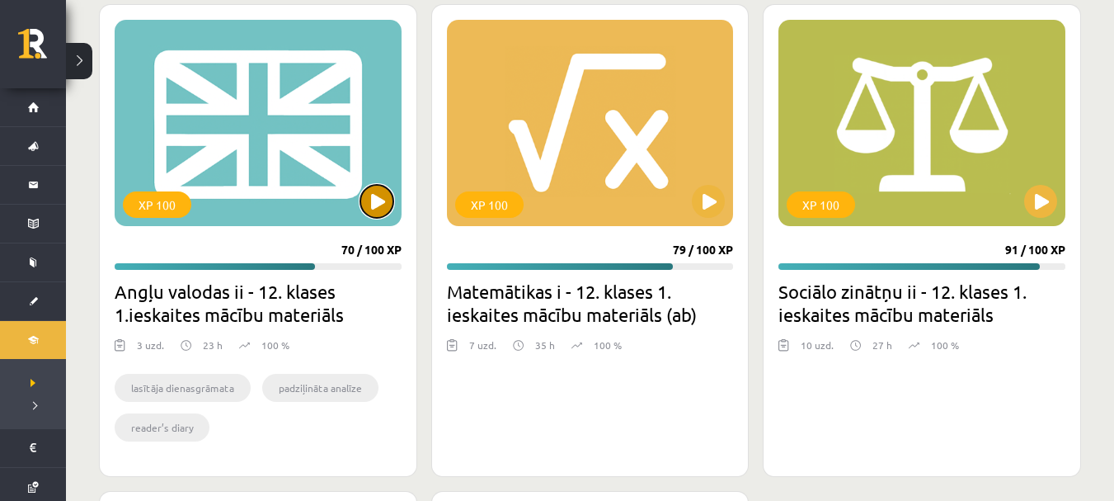
click at [386, 205] on button at bounding box center [376, 201] width 33 height 33
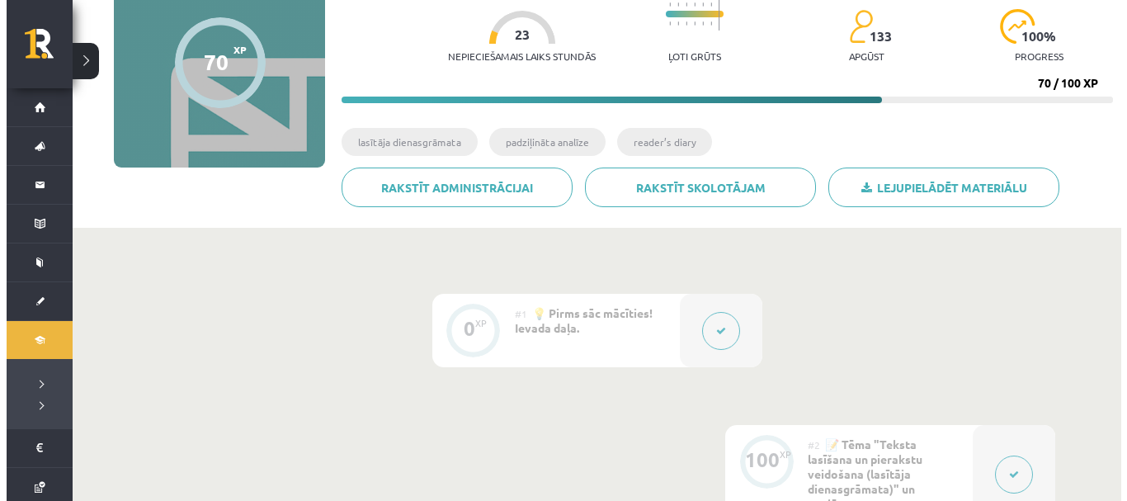
scroll to position [309, 0]
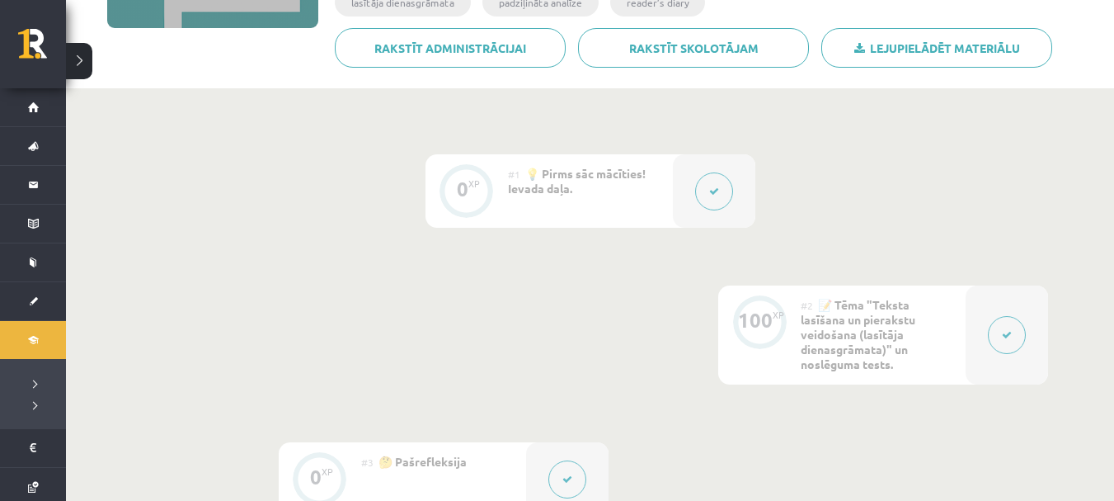
click at [710, 195] on icon at bounding box center [714, 191] width 10 height 10
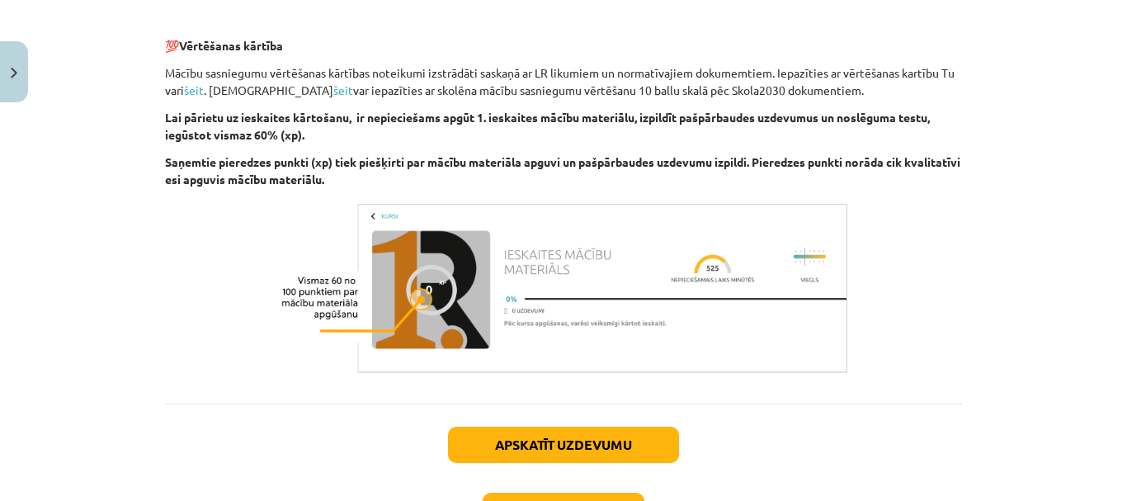
scroll to position [1169, 0]
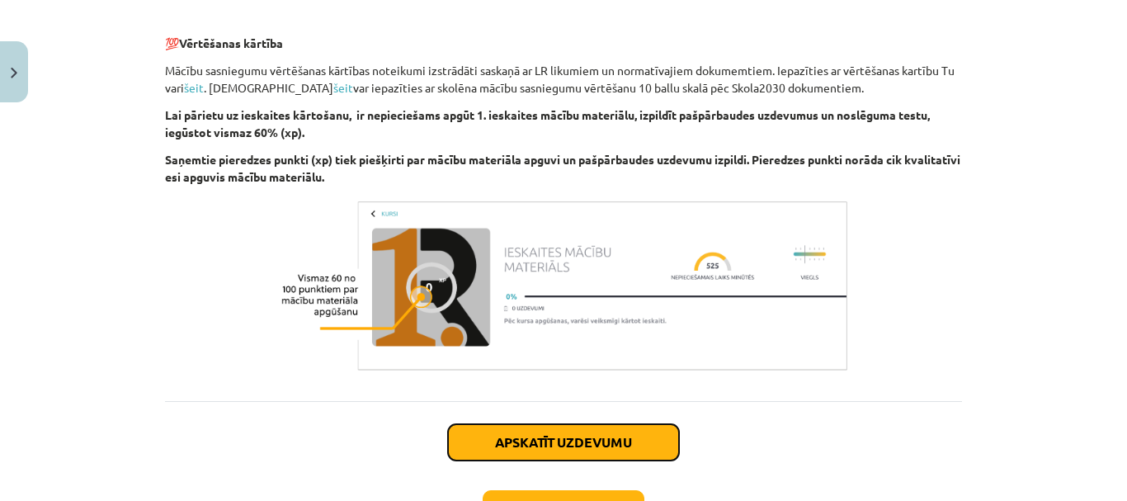
click at [581, 435] on button "Apskatīt uzdevumu" at bounding box center [563, 442] width 231 height 36
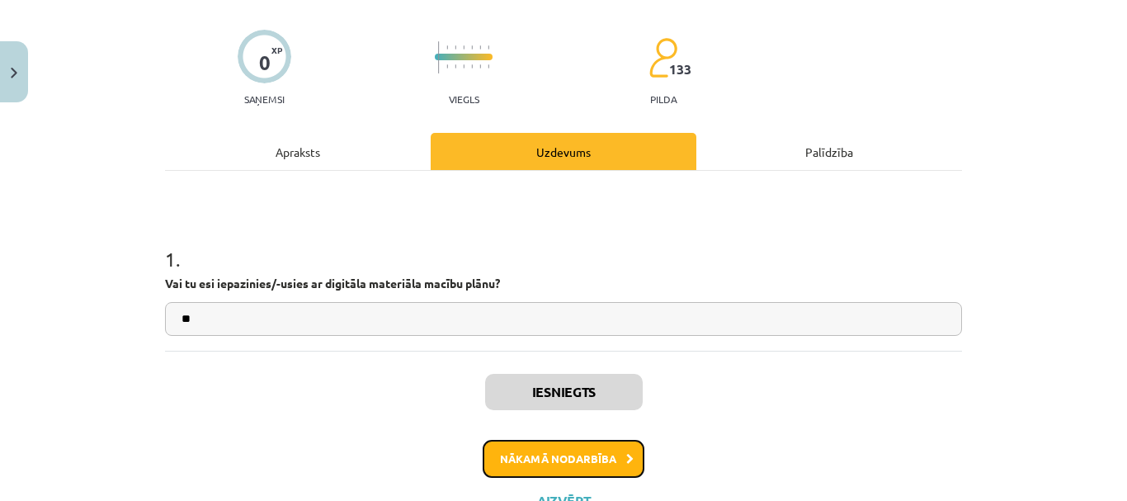
click at [576, 456] on button "Nākamā nodarbība" at bounding box center [564, 459] width 162 height 38
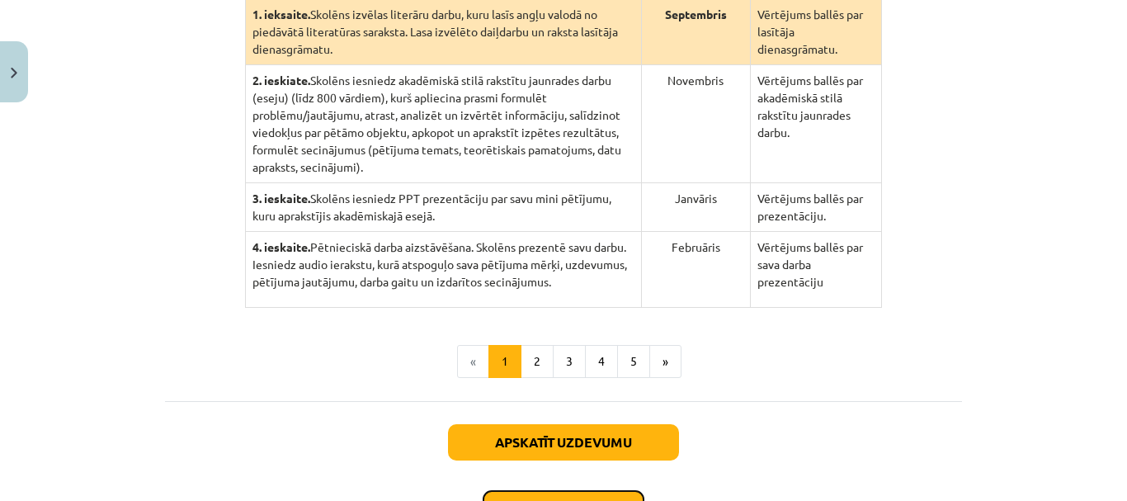
scroll to position [481, 0]
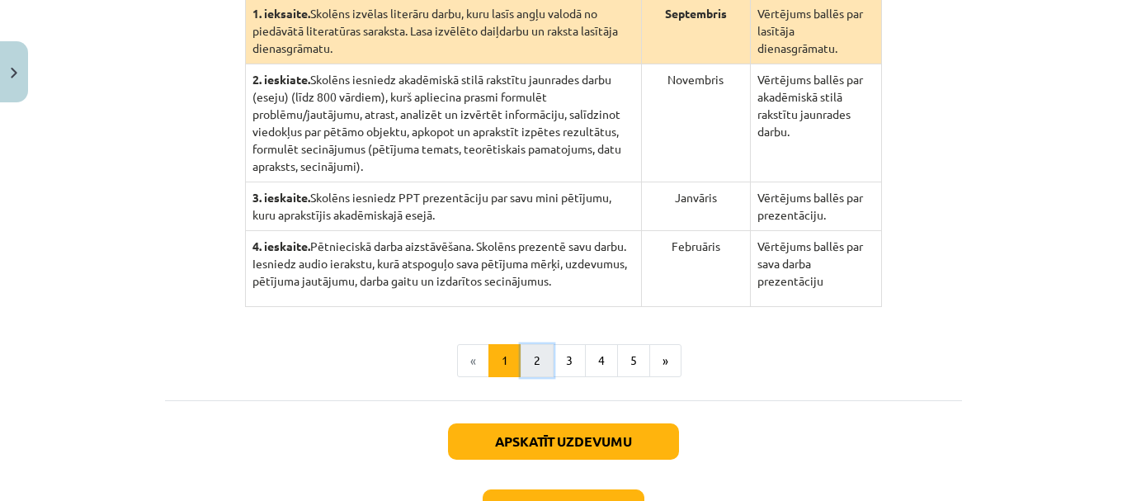
click at [530, 344] on button "2" at bounding box center [536, 360] width 33 height 33
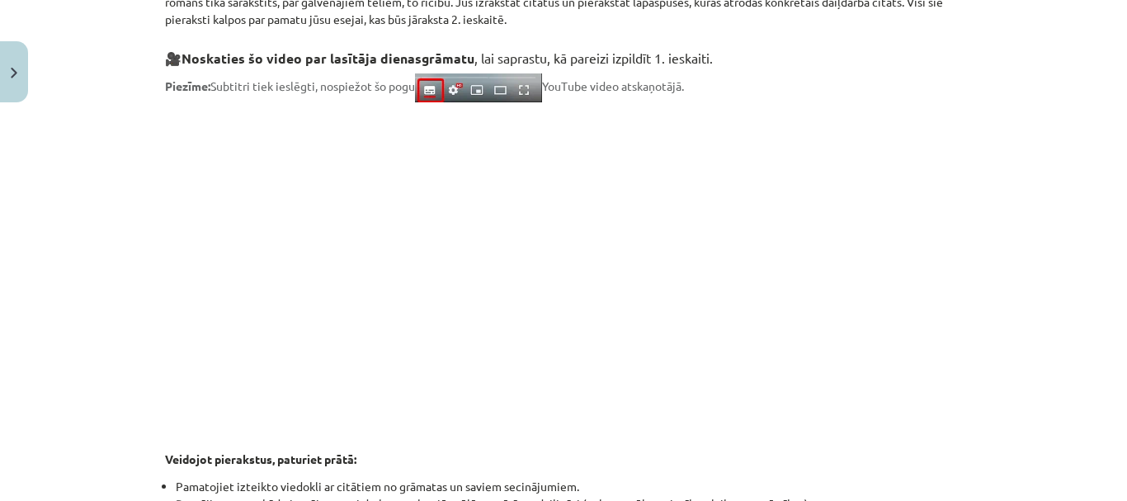
scroll to position [487, 0]
